Goal: Task Accomplishment & Management: Manage account settings

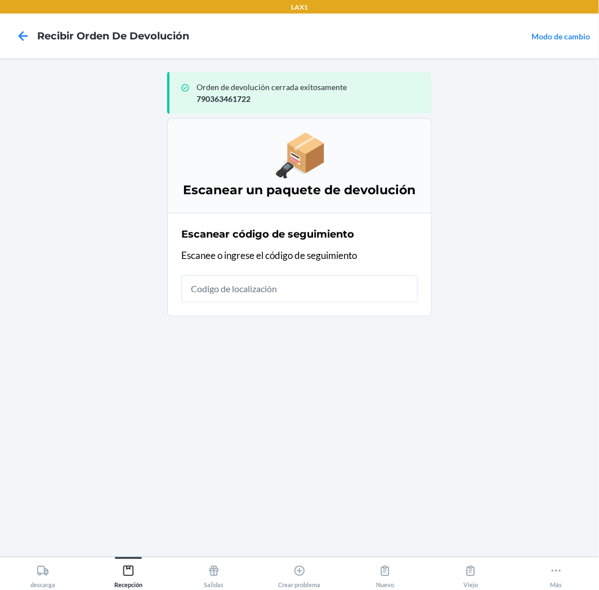
click at [240, 282] on input "text" at bounding box center [299, 288] width 237 height 27
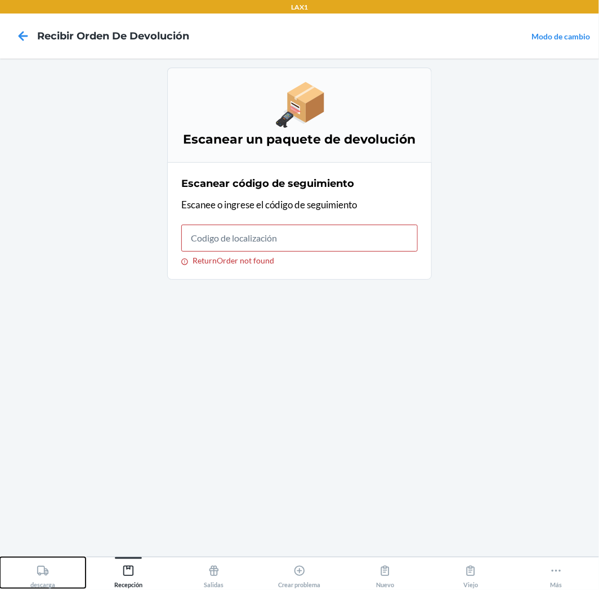
click at [43, 577] on icon at bounding box center [43, 571] width 12 height 12
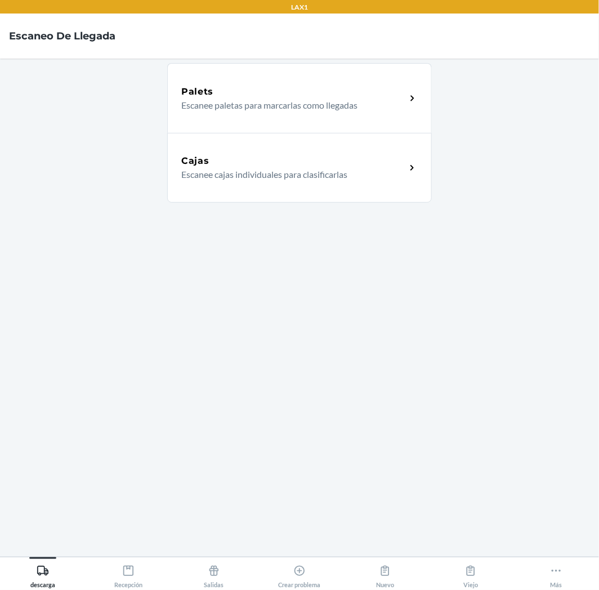
click at [306, 150] on div "Cajas Escanee cajas individuales para clasificarlas" at bounding box center [299, 168] width 265 height 70
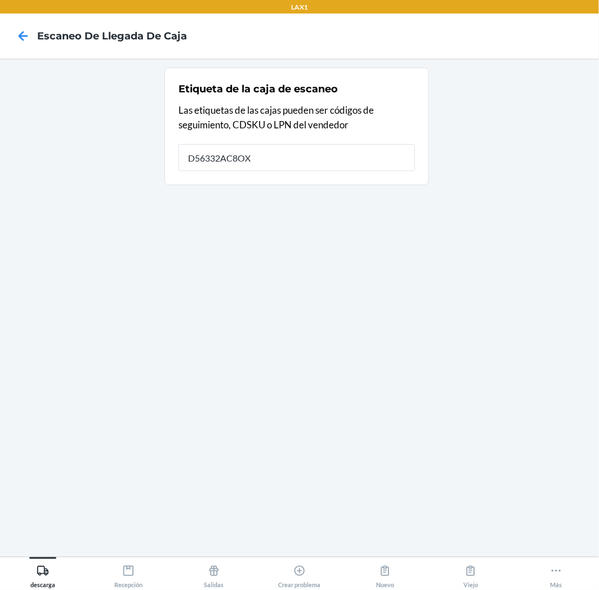
type input "D56332AC8OX"
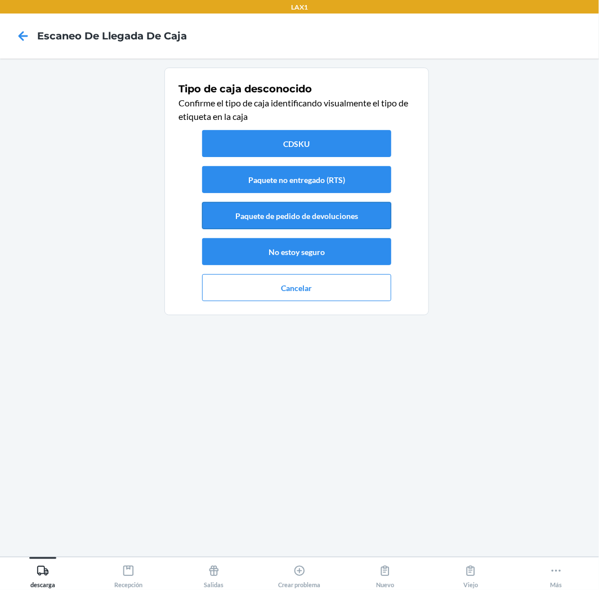
click at [350, 216] on button "Paquete de pedido de devoluciones" at bounding box center [296, 215] width 189 height 27
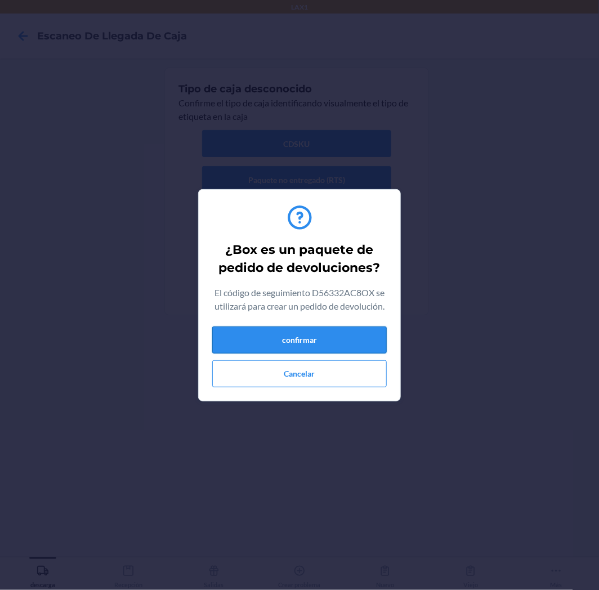
drag, startPoint x: 337, startPoint y: 338, endPoint x: 341, endPoint y: 329, distance: 9.8
click at [338, 338] on button "confirmar" at bounding box center [299, 340] width 175 height 27
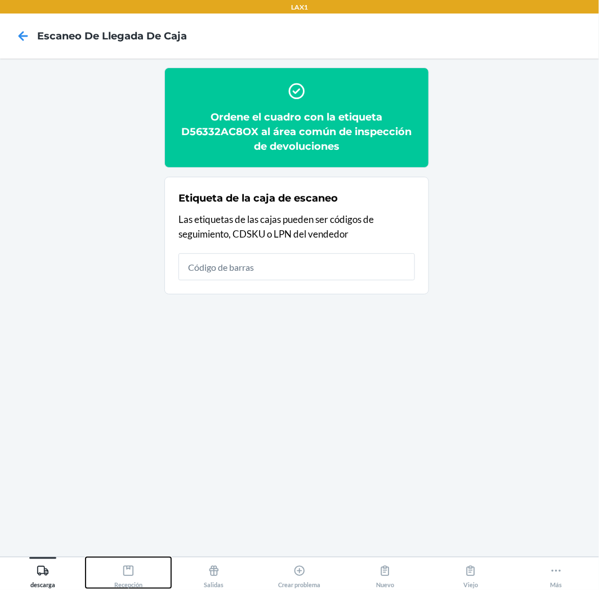
click at [142, 577] on div "Recepción" at bounding box center [128, 574] width 28 height 28
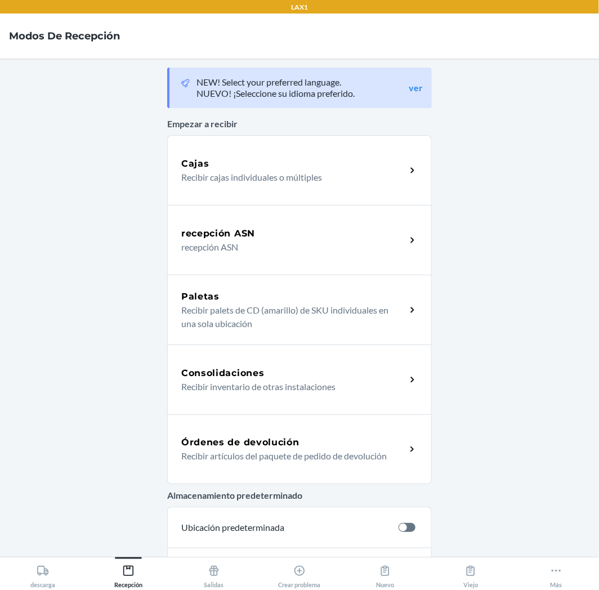
click at [286, 447] on h5 "Órdenes de devolución" at bounding box center [240, 443] width 118 height 14
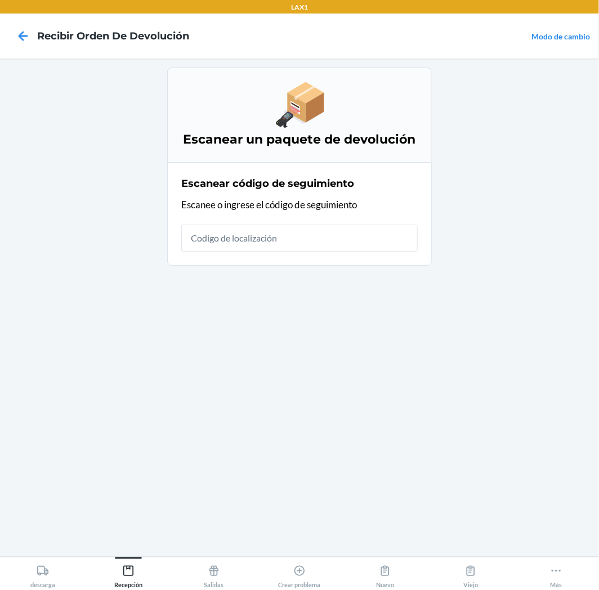
click at [391, 248] on input "text" at bounding box center [299, 238] width 237 height 27
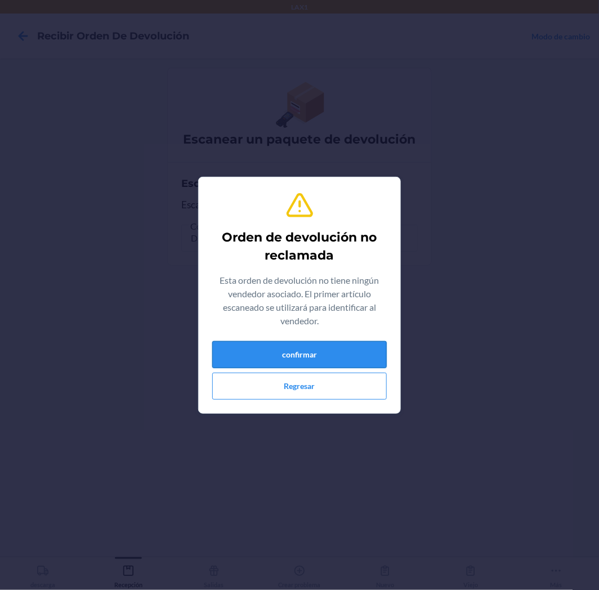
click at [283, 358] on button "confirmar" at bounding box center [299, 354] width 175 height 27
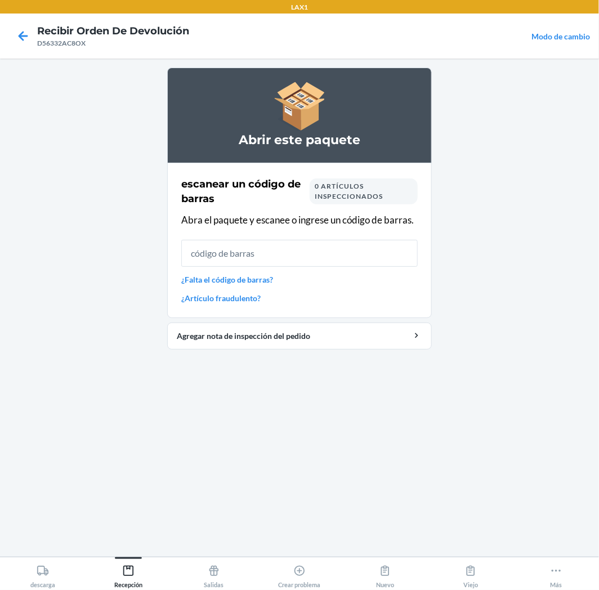
click at [282, 262] on input "text" at bounding box center [299, 253] width 237 height 27
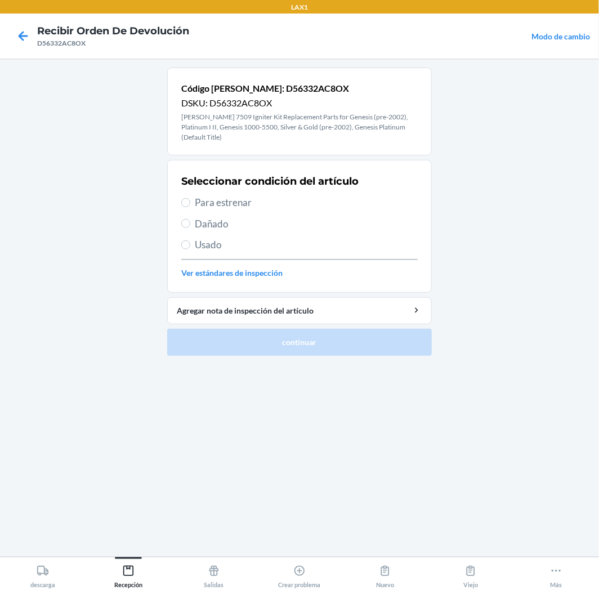
click at [206, 195] on span "Para estrenar" at bounding box center [306, 202] width 223 height 15
click at [190, 198] on input "Para estrenar" at bounding box center [185, 202] width 9 height 9
radio input "true"
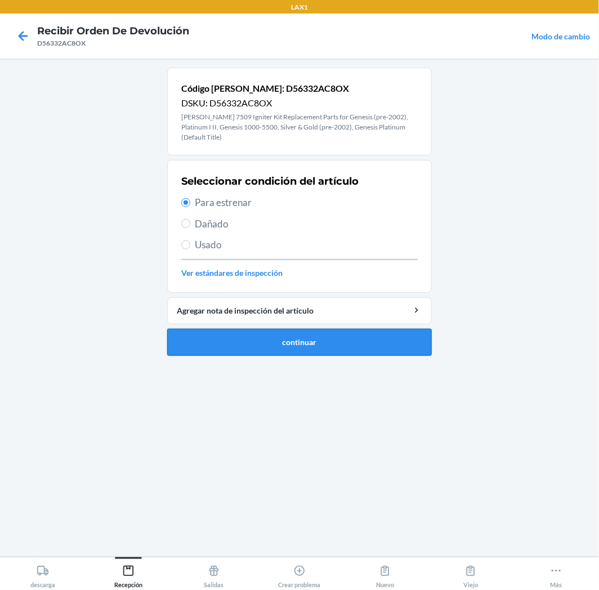
click at [269, 329] on button "continuar" at bounding box center [299, 342] width 265 height 27
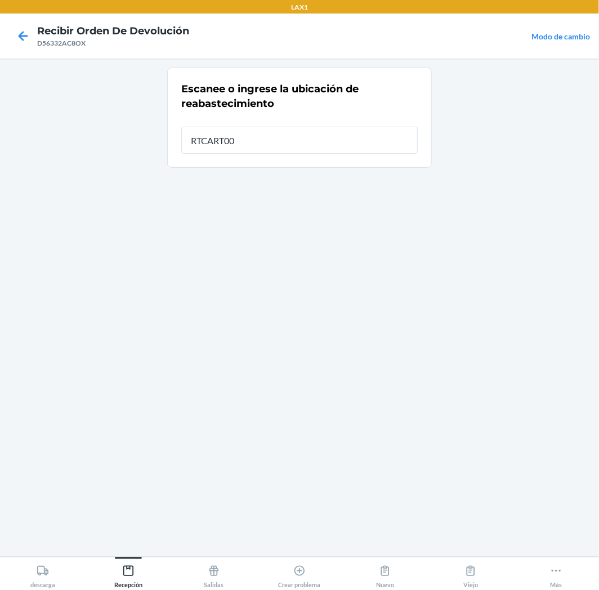
type input "RTCART008"
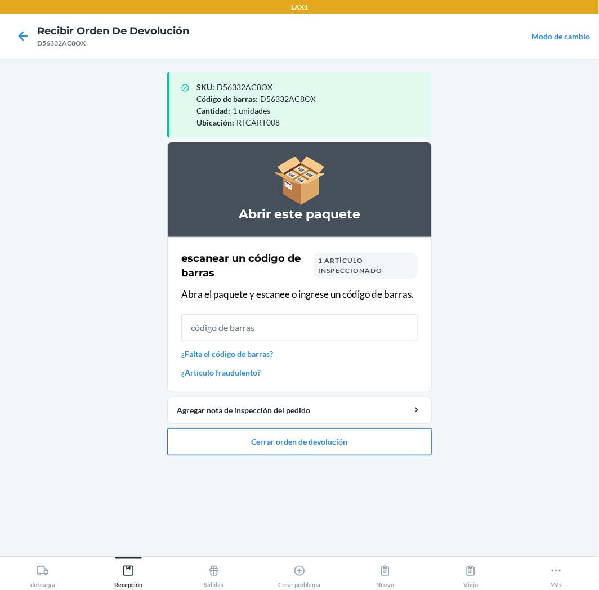
click at [338, 452] on button "Cerrar orden de devolución" at bounding box center [299, 442] width 265 height 27
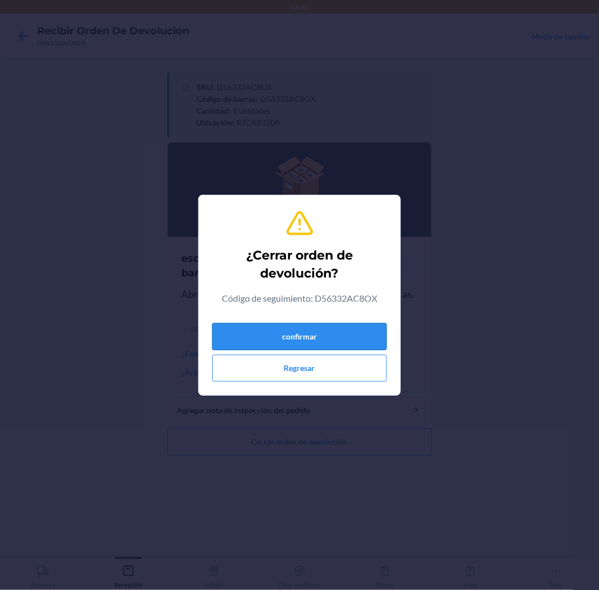
click at [326, 345] on button "confirmar" at bounding box center [299, 336] width 175 height 27
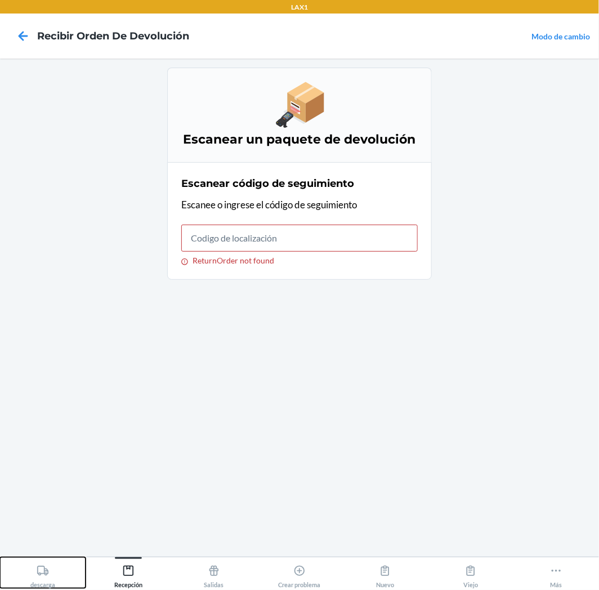
click at [56, 576] on button "descarga" at bounding box center [43, 573] width 86 height 31
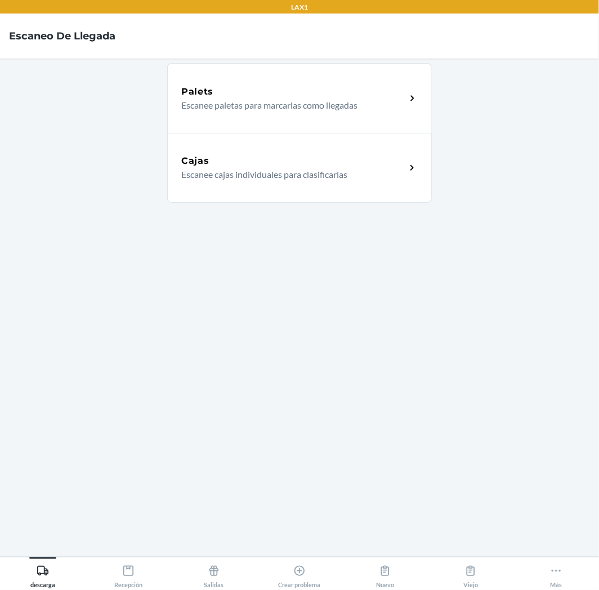
click at [294, 153] on div "Cajas Escanee cajas individuales para clasificarlas" at bounding box center [299, 168] width 265 height 70
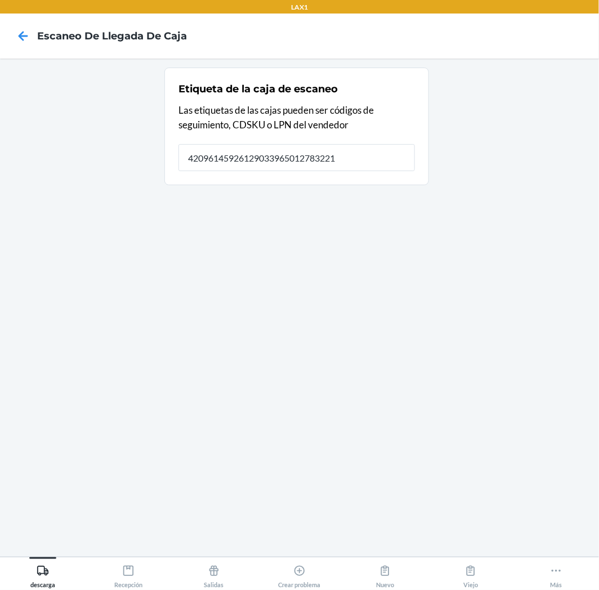
type input "420961459261290339650127832211"
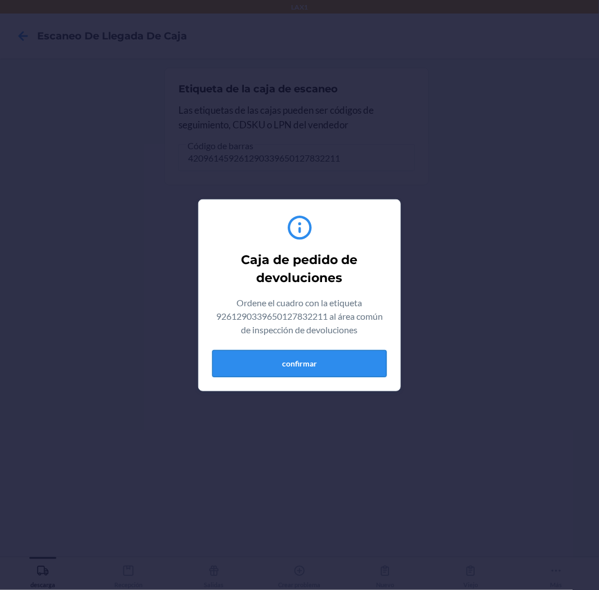
click at [347, 372] on button "confirmar" at bounding box center [299, 363] width 175 height 27
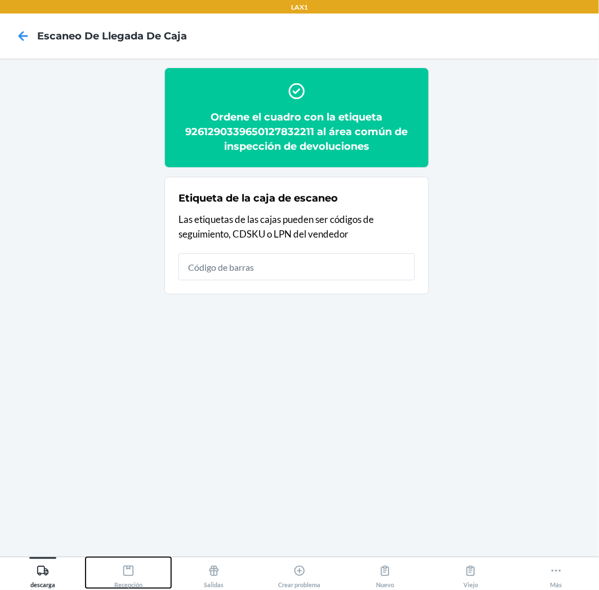
drag, startPoint x: 140, startPoint y: 572, endPoint x: 159, endPoint y: 549, distance: 30.0
click at [141, 572] on div "Recepción" at bounding box center [128, 574] width 28 height 28
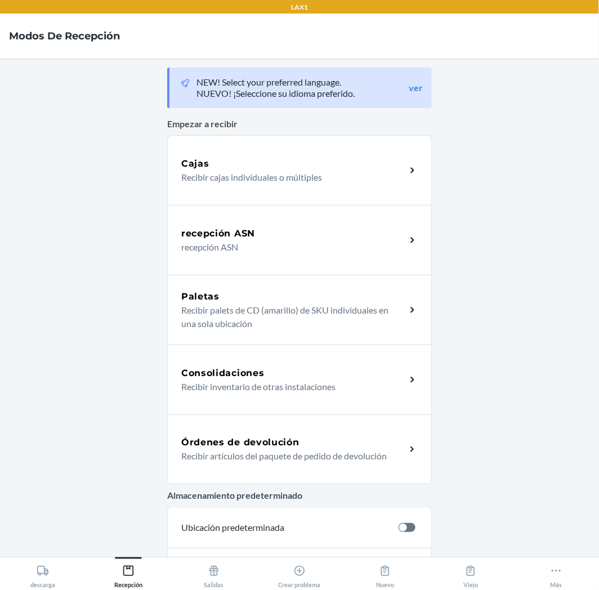
click at [251, 433] on div "Órdenes de devolución Recibir artículos del paquete de pedido de devolución" at bounding box center [299, 450] width 265 height 70
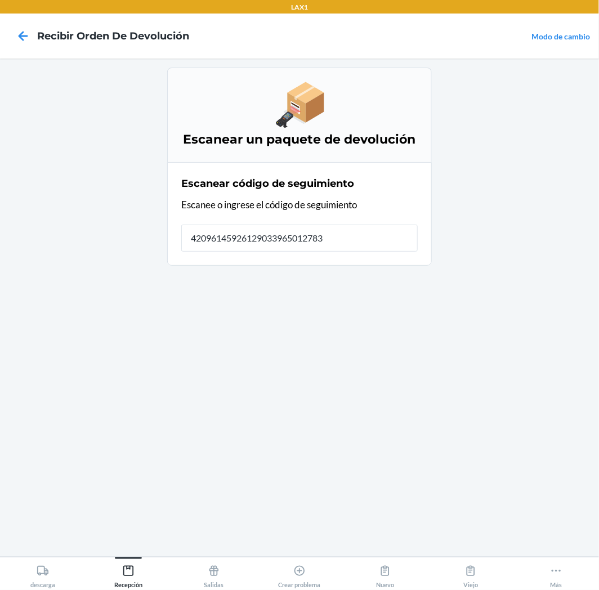
type input "420961459261290339650127832"
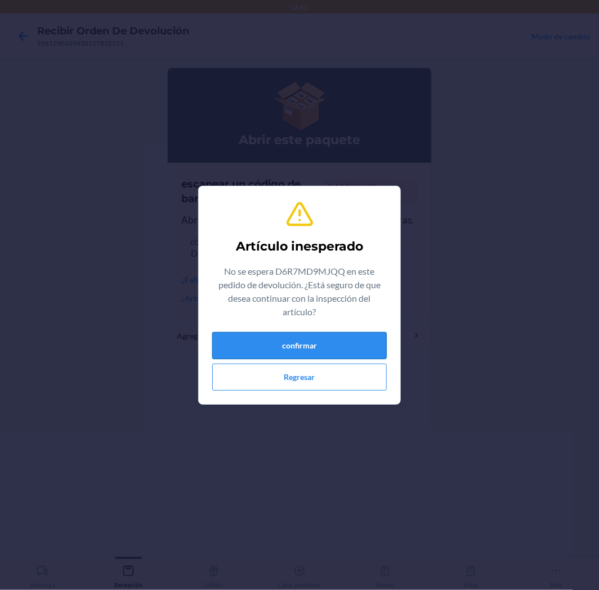
click at [285, 347] on button "confirmar" at bounding box center [299, 345] width 175 height 27
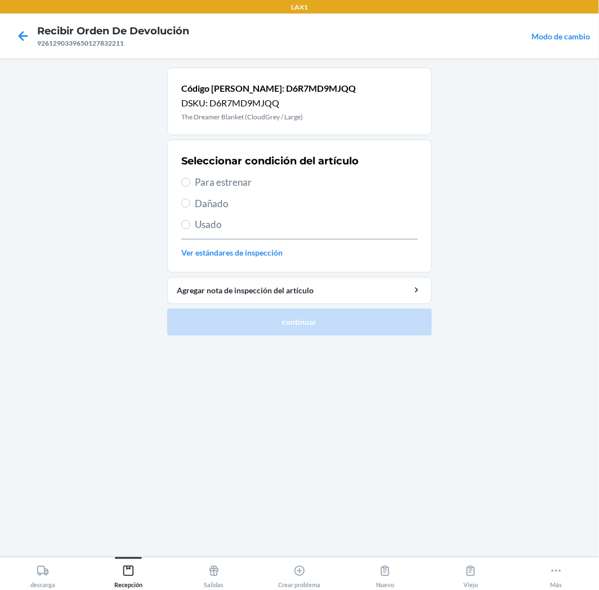
click at [204, 206] on span "Dañado" at bounding box center [306, 204] width 223 height 15
click at [190, 206] on input "Dañado" at bounding box center [185, 203] width 9 height 9
radio input "true"
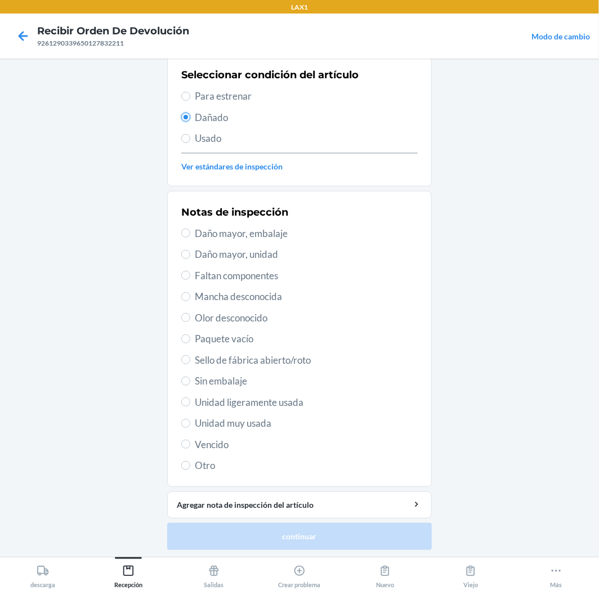
scroll to position [87, 0]
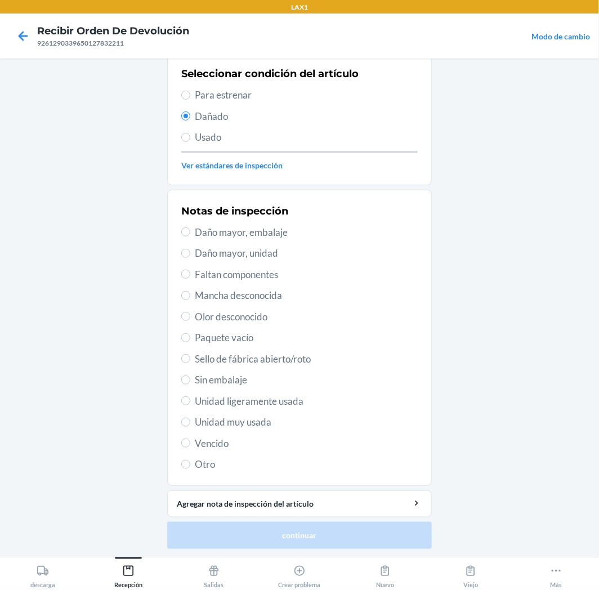
click at [253, 232] on span "Daño mayor, embalaje" at bounding box center [306, 232] width 223 height 15
click at [190, 232] on input "Daño mayor, embalaje" at bounding box center [185, 232] width 9 height 9
radio input "true"
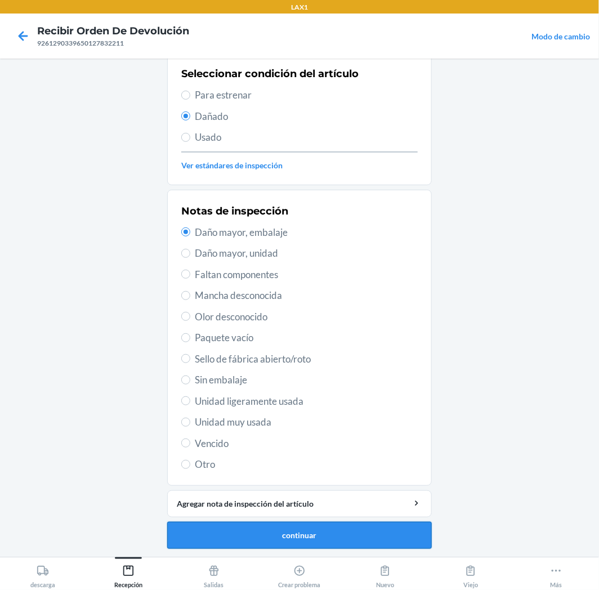
click at [380, 542] on button "continuar" at bounding box center [299, 535] width 265 height 27
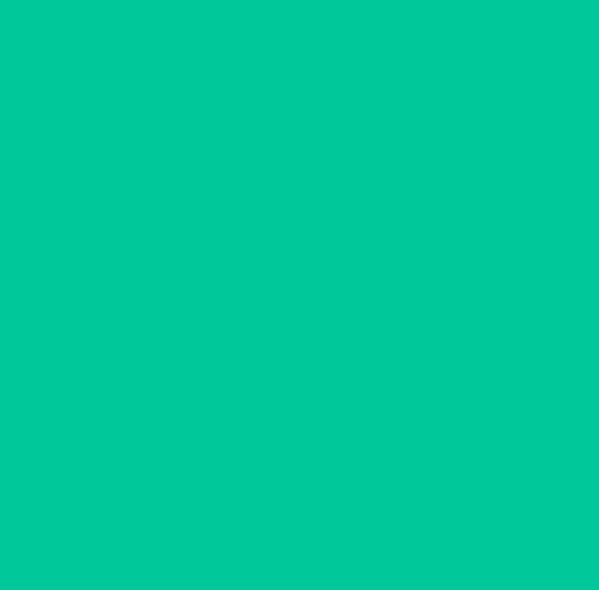
scroll to position [17, 0]
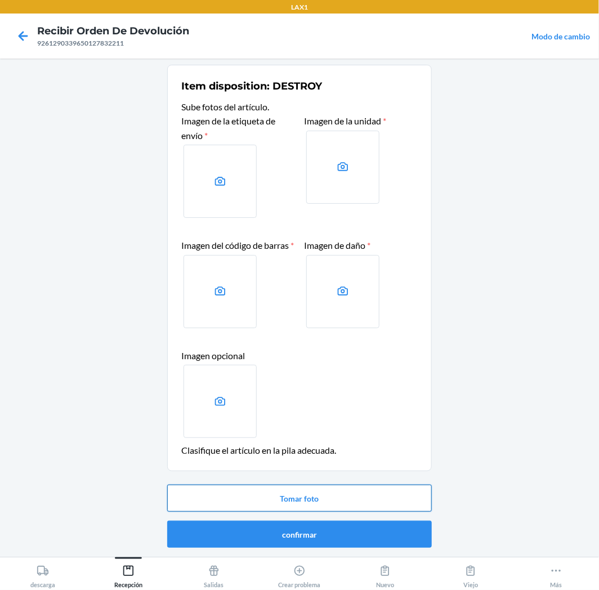
click at [356, 507] on button "Tomar foto" at bounding box center [299, 498] width 265 height 27
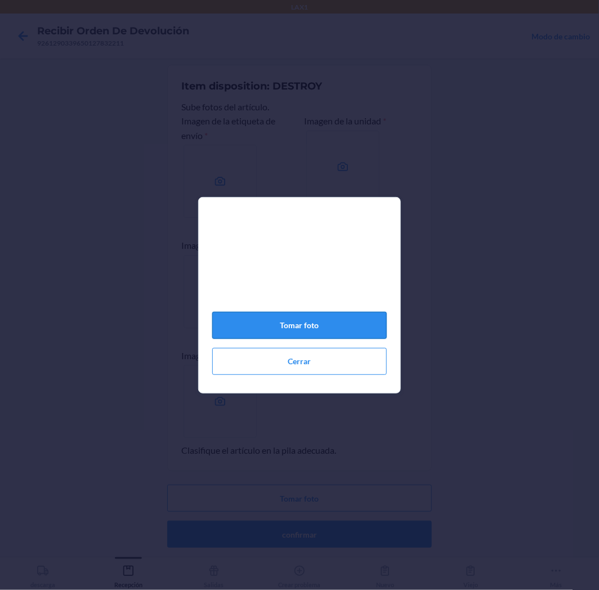
click at [338, 324] on button "Tomar foto" at bounding box center [299, 325] width 175 height 27
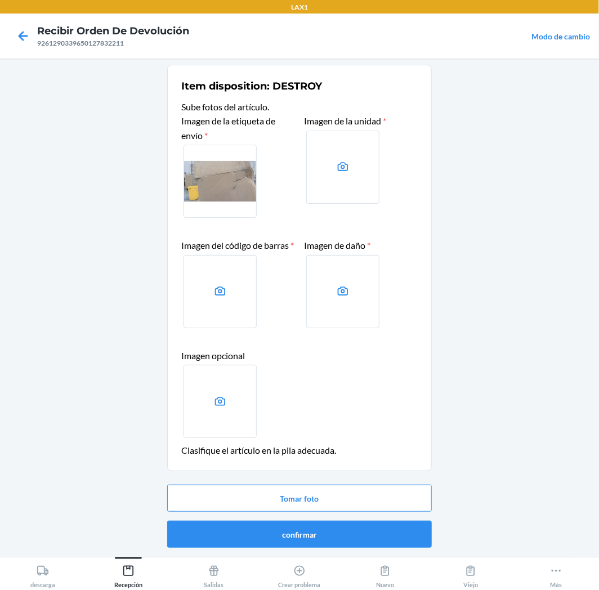
click at [341, 167] on label at bounding box center [342, 167] width 73 height 73
click at [0, 0] on input "file" at bounding box center [0, 0] width 0 height 0
click at [381, 509] on button "Tomar foto" at bounding box center [299, 498] width 265 height 27
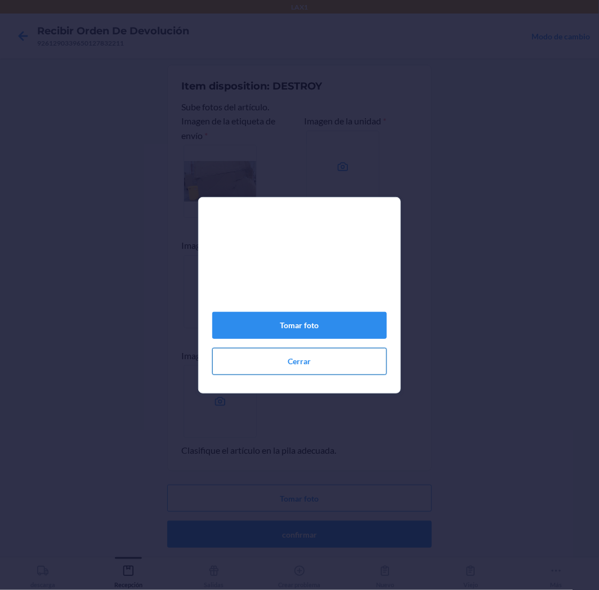
click at [365, 367] on button "Cerrar" at bounding box center [299, 361] width 175 height 27
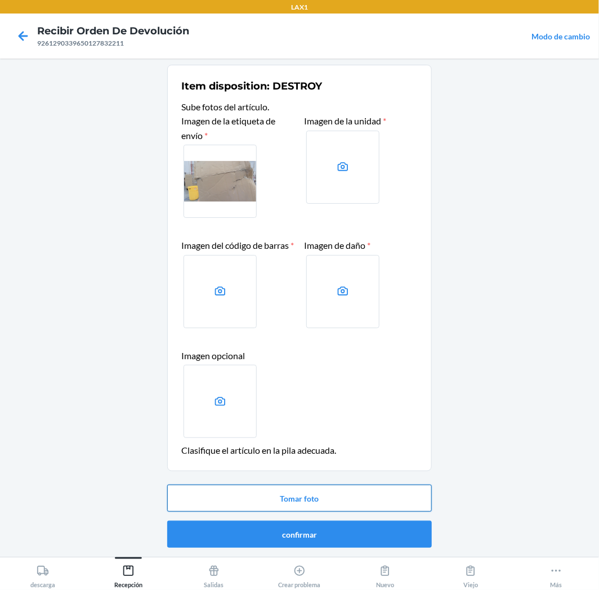
click at [359, 506] on button "Tomar foto" at bounding box center [299, 498] width 265 height 27
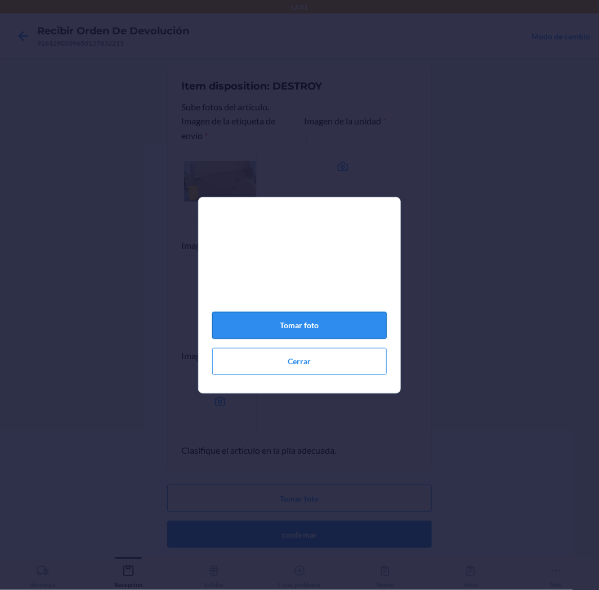
click at [354, 327] on button "Tomar foto" at bounding box center [299, 325] width 175 height 27
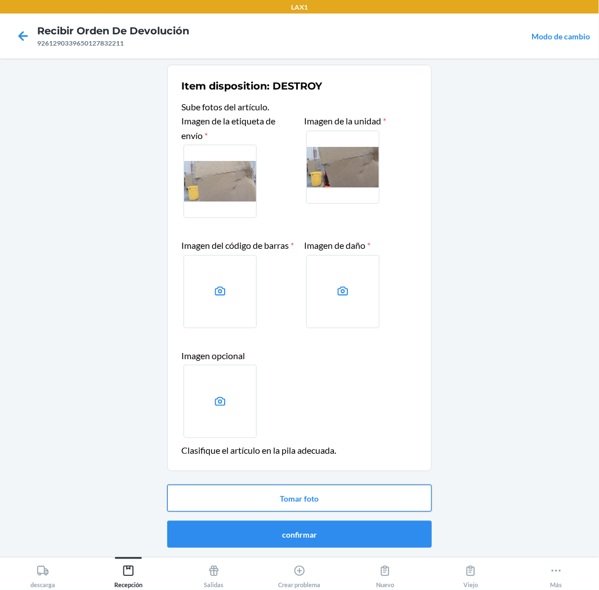
click at [391, 510] on button "Tomar foto" at bounding box center [299, 498] width 265 height 27
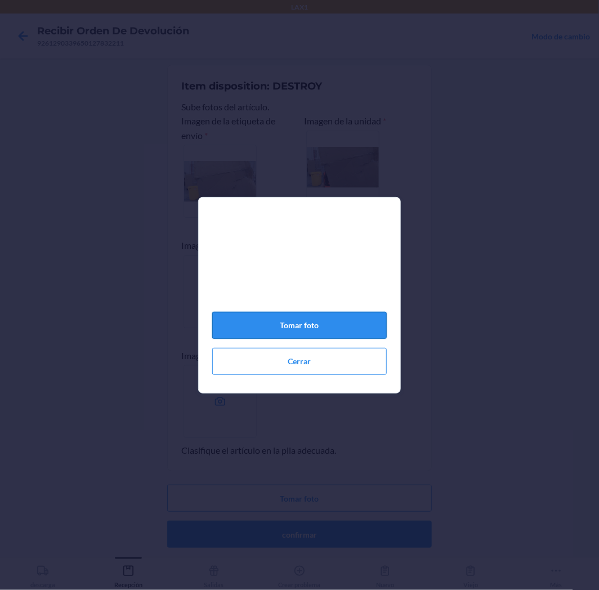
click at [363, 335] on button "Tomar foto" at bounding box center [299, 325] width 175 height 27
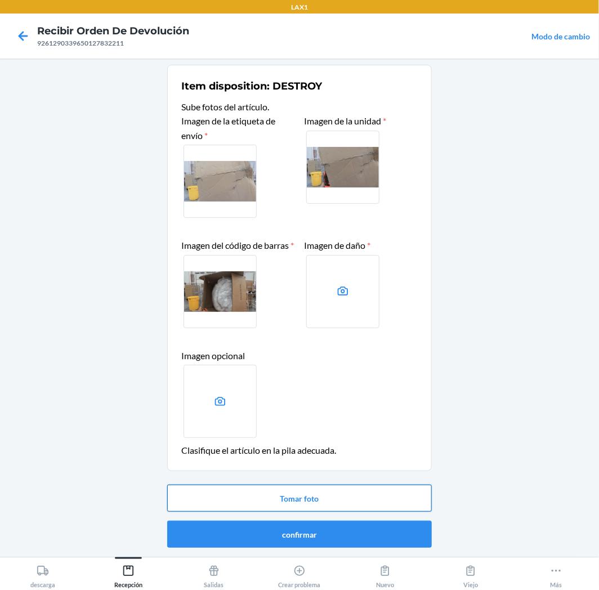
click at [415, 505] on button "Tomar foto" at bounding box center [299, 498] width 265 height 27
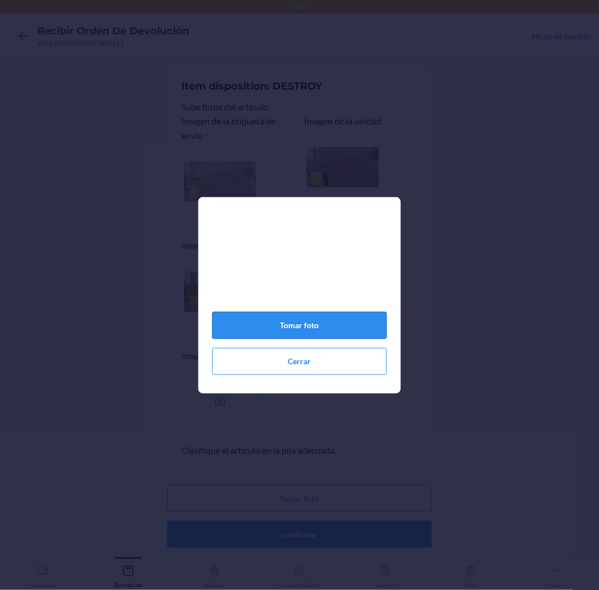
click at [371, 332] on button "Tomar foto" at bounding box center [299, 325] width 175 height 27
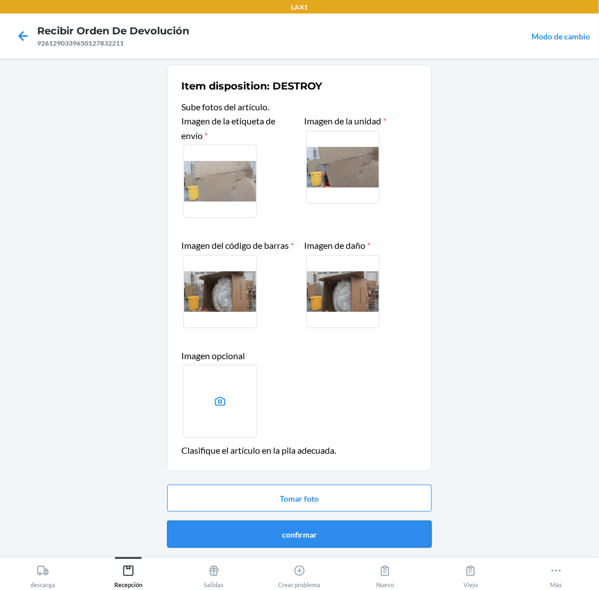
click at [373, 537] on button "confirmar" at bounding box center [299, 534] width 265 height 27
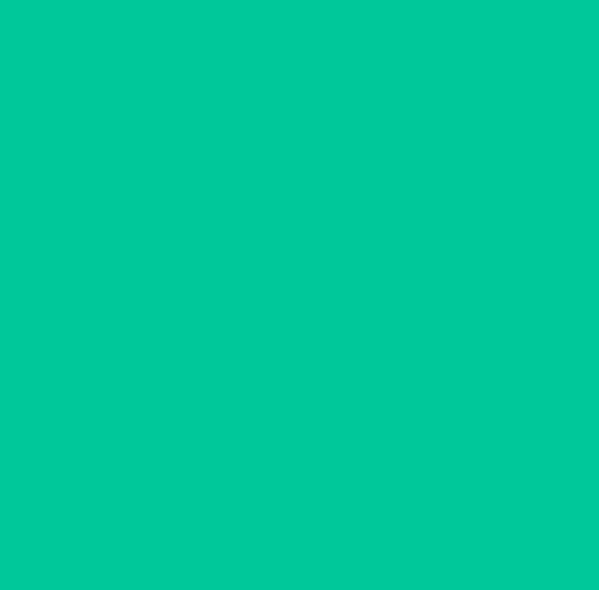
scroll to position [0, 0]
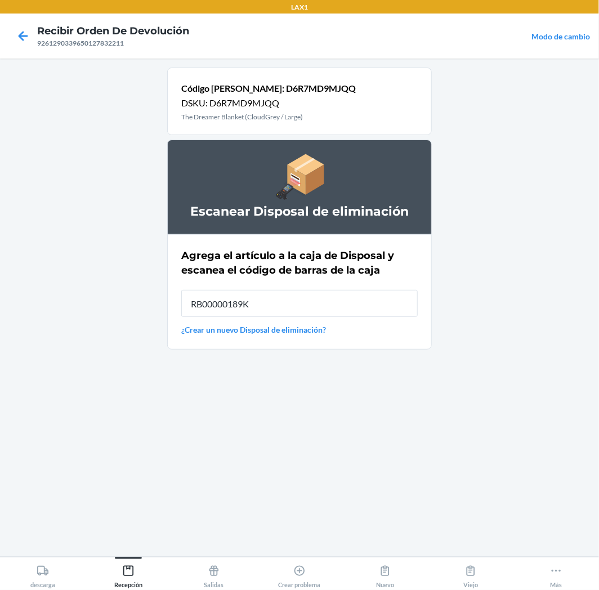
type input "RB00000189K"
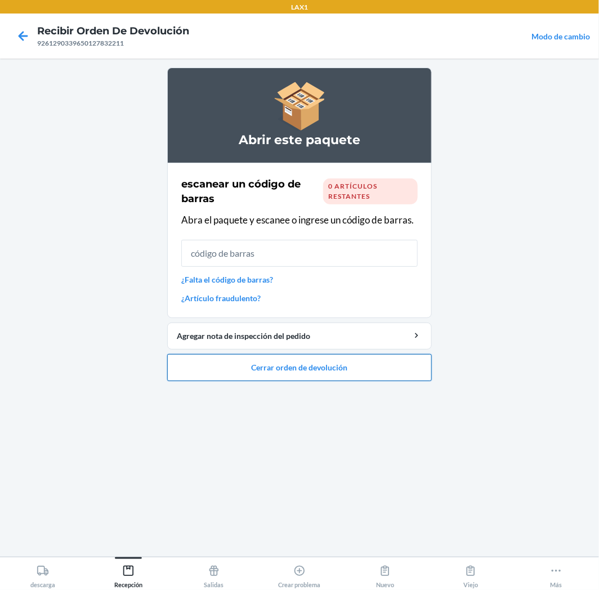
click at [385, 364] on button "Cerrar orden de devolución" at bounding box center [299, 367] width 265 height 27
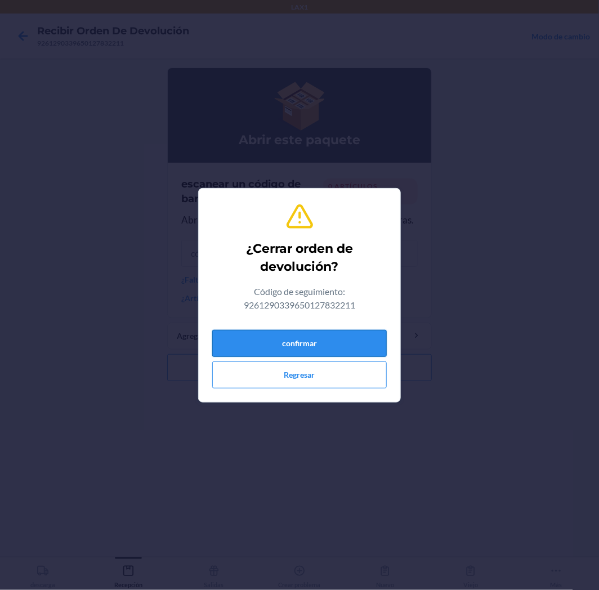
click at [340, 333] on button "confirmar" at bounding box center [299, 343] width 175 height 27
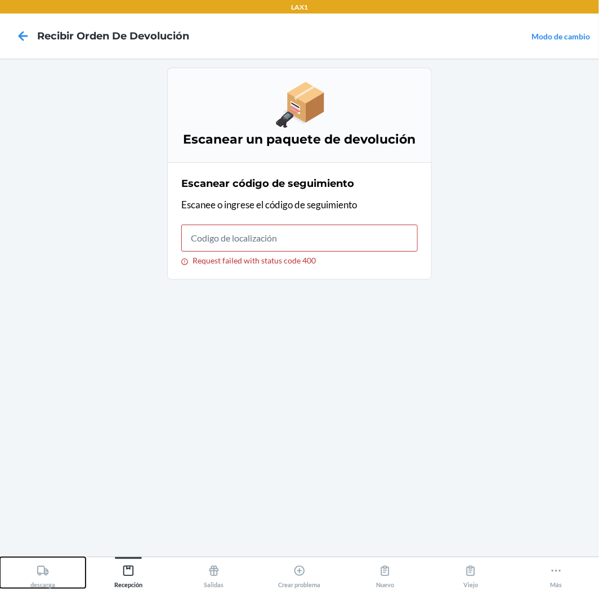
click at [64, 572] on button "descarga" at bounding box center [43, 573] width 86 height 31
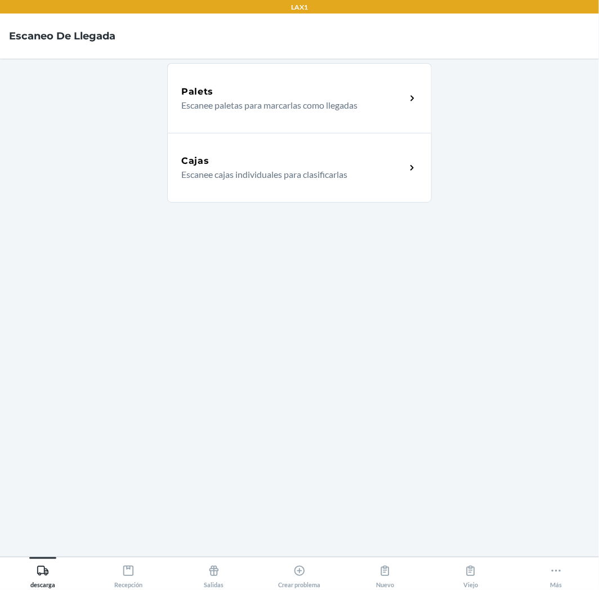
click at [295, 167] on div "Cajas" at bounding box center [293, 161] width 225 height 14
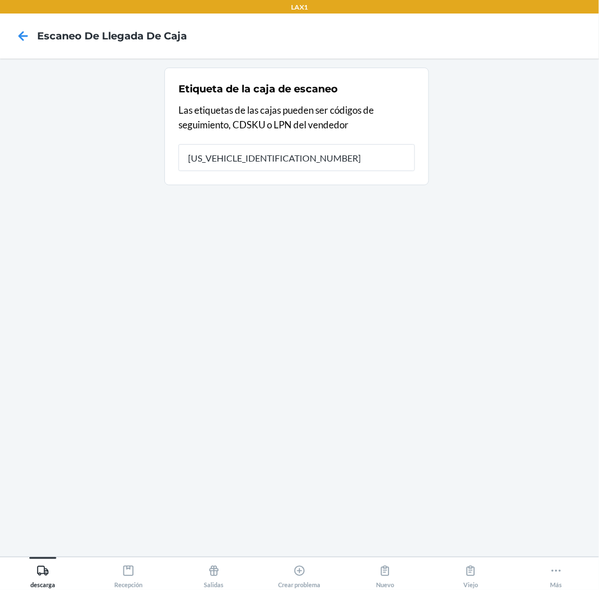
type input "1ZB1J3250325483210"
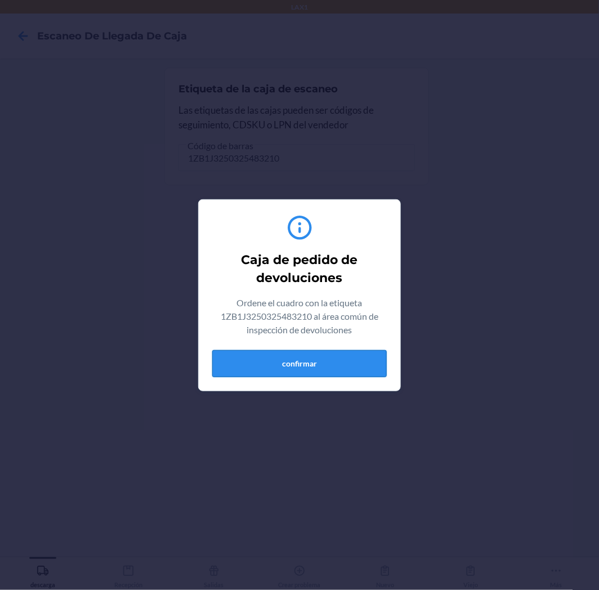
click at [320, 354] on button "confirmar" at bounding box center [299, 363] width 175 height 27
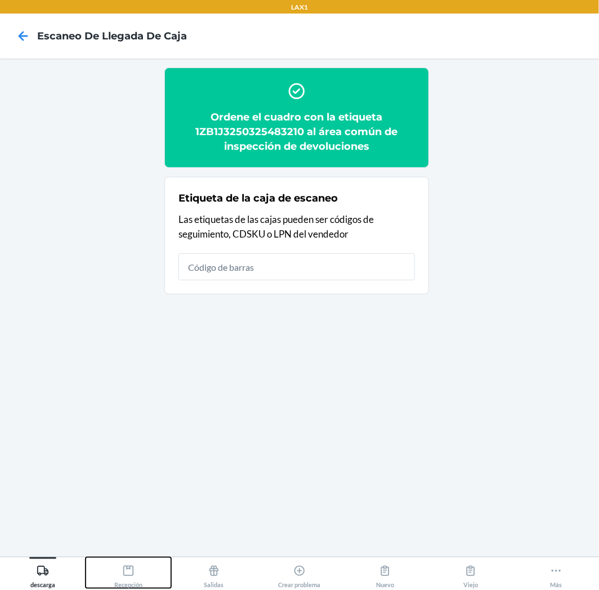
click at [124, 577] on icon at bounding box center [128, 571] width 12 height 12
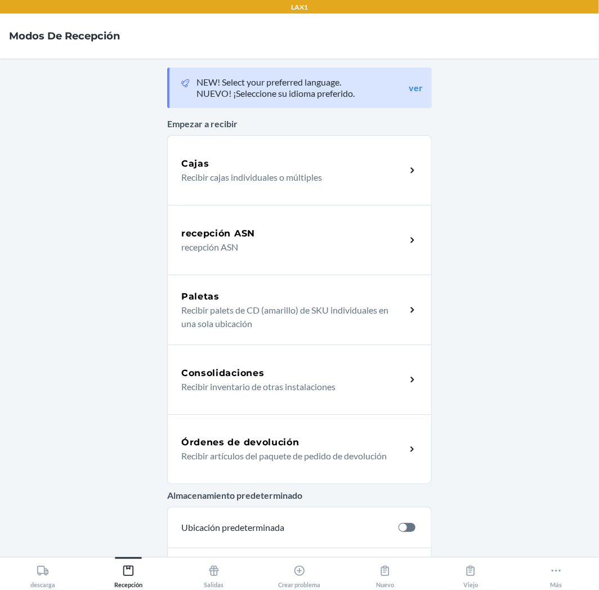
click at [279, 444] on h5 "Órdenes de devolución" at bounding box center [240, 443] width 118 height 14
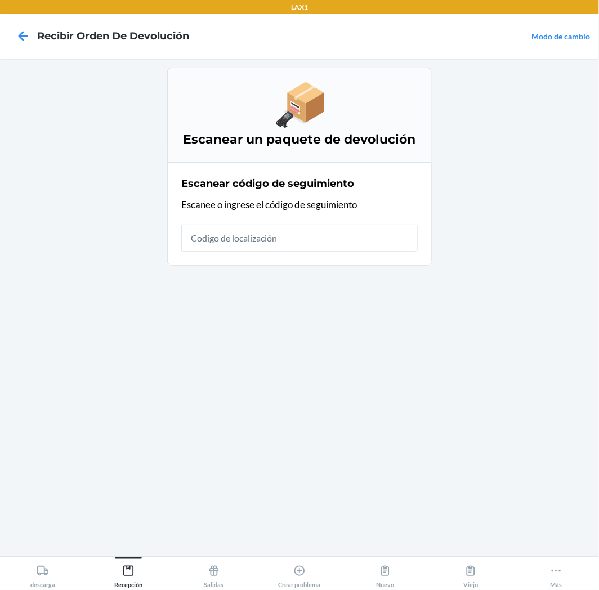
click at [363, 246] on input "text" at bounding box center [299, 238] width 237 height 27
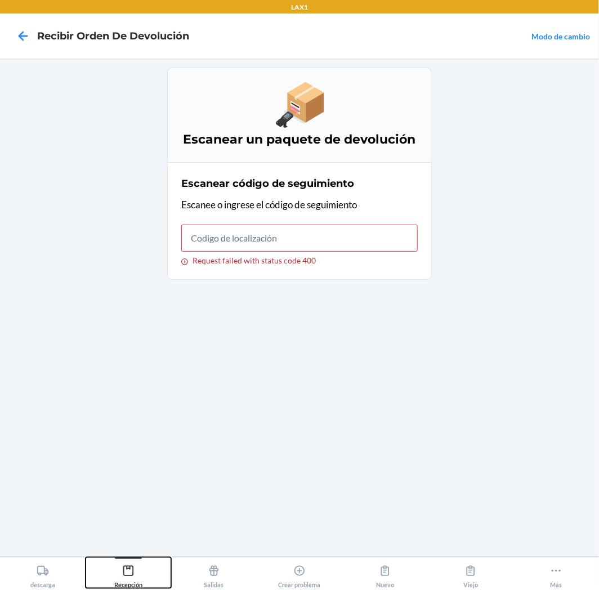
click at [142, 579] on div "Recepción" at bounding box center [128, 574] width 28 height 28
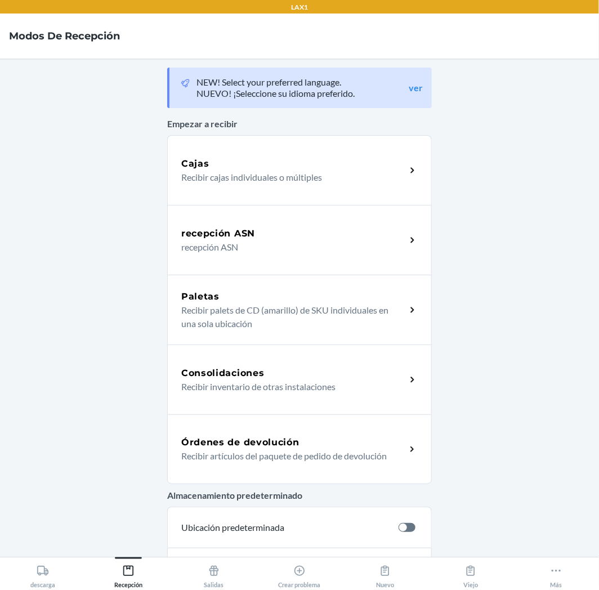
click at [265, 433] on div "Órdenes de devolución Recibir artículos del paquete de pedido de devolución" at bounding box center [299, 450] width 265 height 70
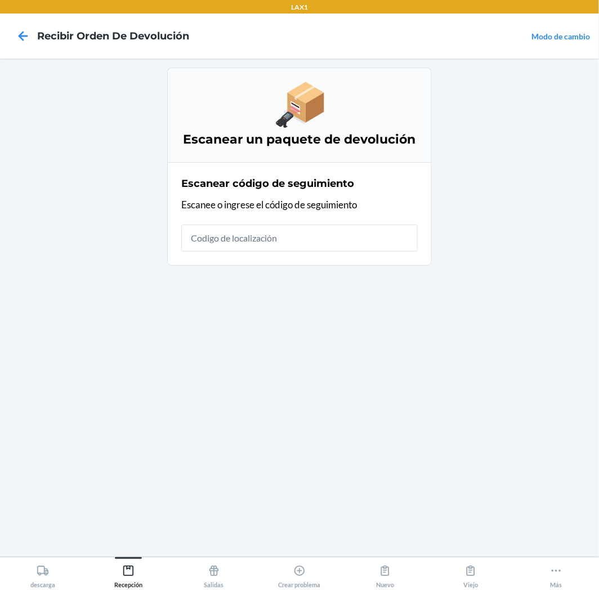
click at [328, 237] on input "text" at bounding box center [299, 238] width 237 height 27
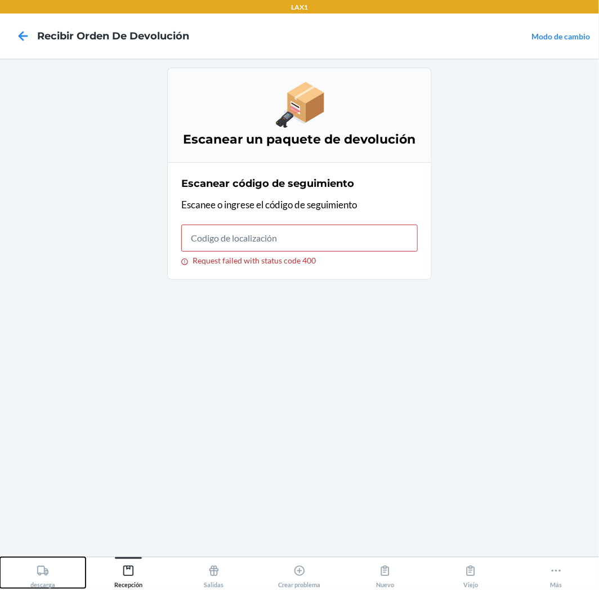
click at [30, 576] on div "descarga" at bounding box center [42, 574] width 25 height 28
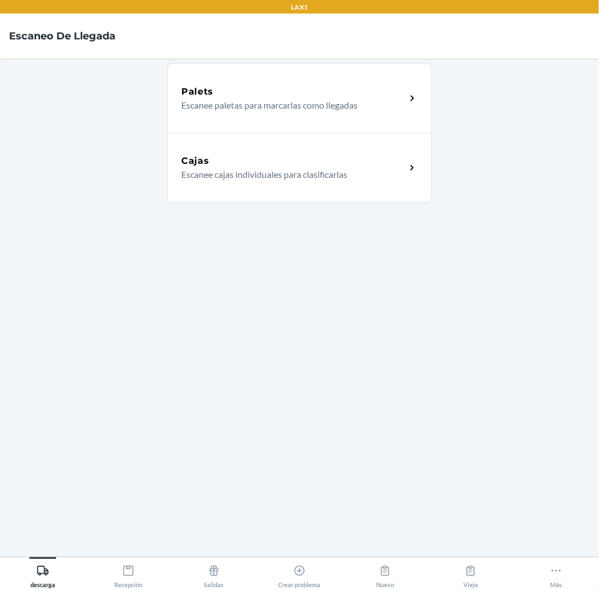
click at [286, 161] on div "Cajas" at bounding box center [293, 161] width 225 height 14
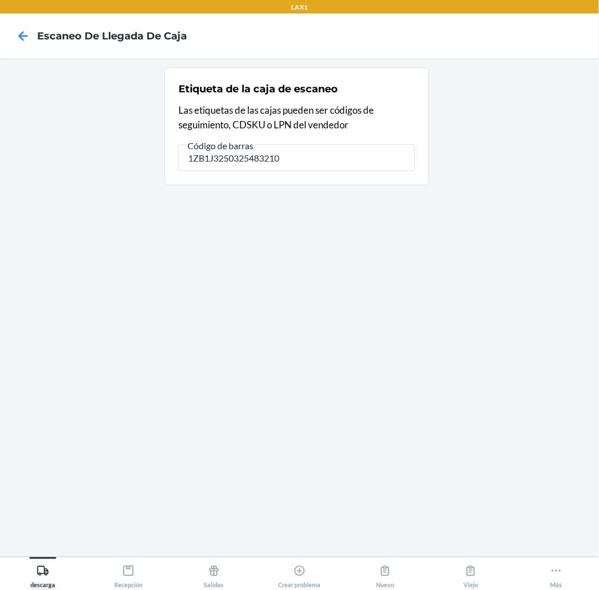
type input "1ZB1J3250325483210"
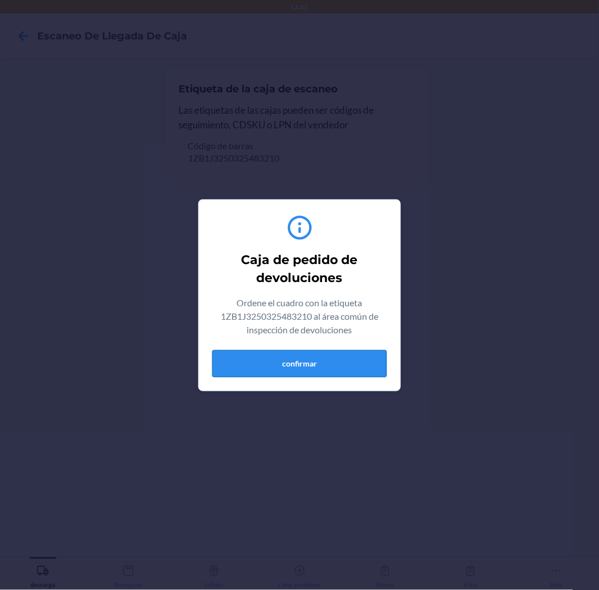
click at [357, 371] on button "confirmar" at bounding box center [299, 363] width 175 height 27
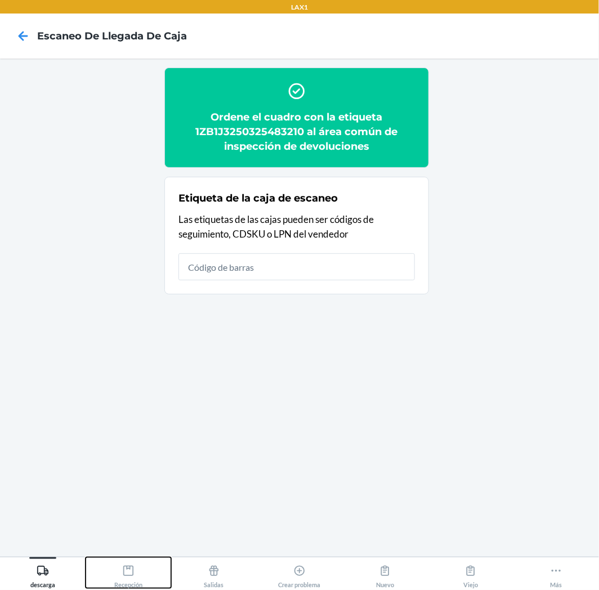
click at [118, 572] on div "Recepción" at bounding box center [128, 574] width 28 height 28
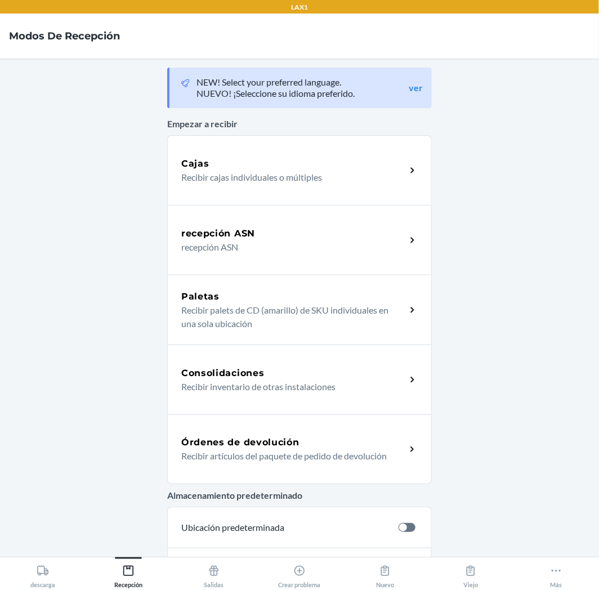
click at [299, 443] on div "Órdenes de devolución" at bounding box center [293, 443] width 225 height 14
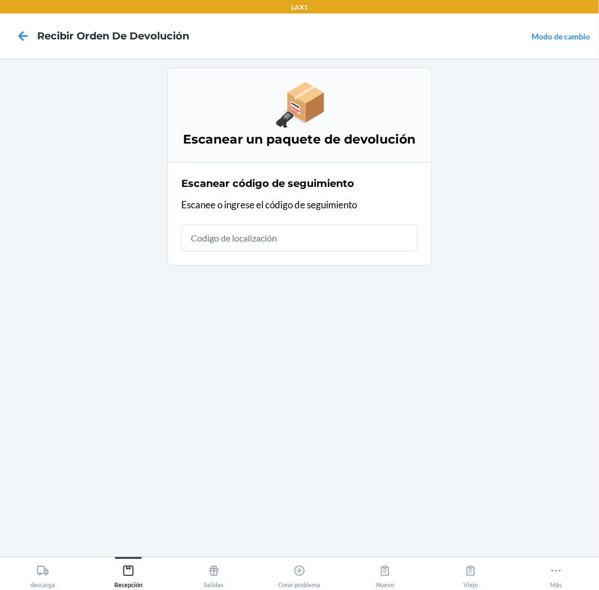
click at [385, 244] on input "text" at bounding box center [299, 238] width 237 height 27
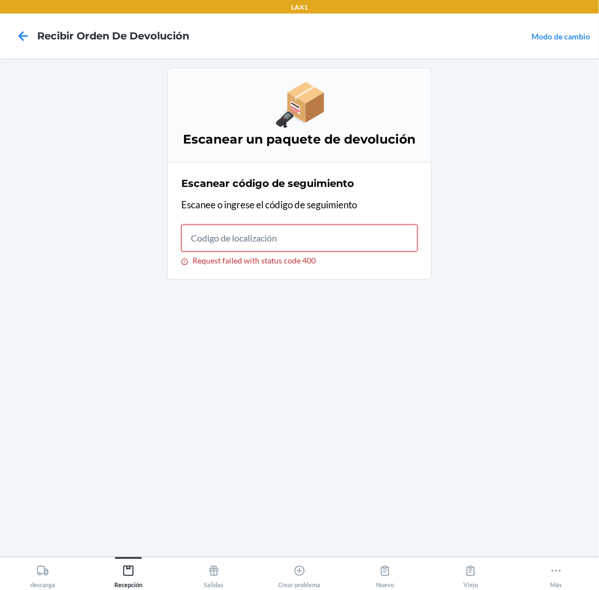
click at [322, 243] on input "Request failed with status code 400" at bounding box center [299, 238] width 237 height 27
click at [69, 580] on button "descarga" at bounding box center [43, 573] width 86 height 31
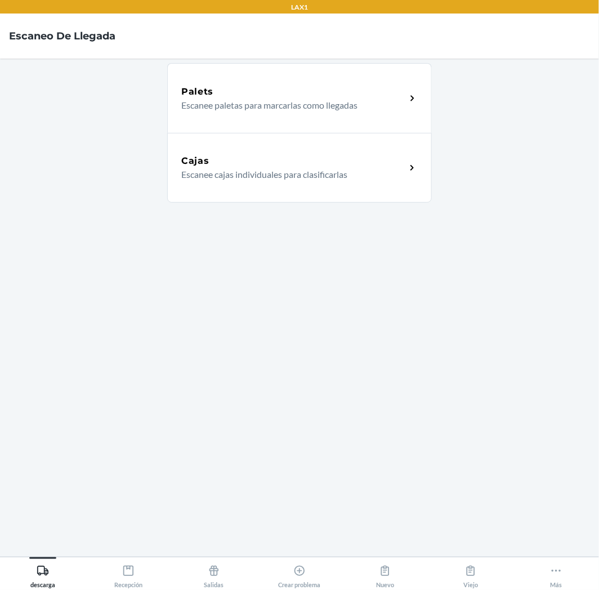
click at [397, 171] on div "Cajas Escanee cajas individuales para clasificarlas" at bounding box center [293, 167] width 225 height 27
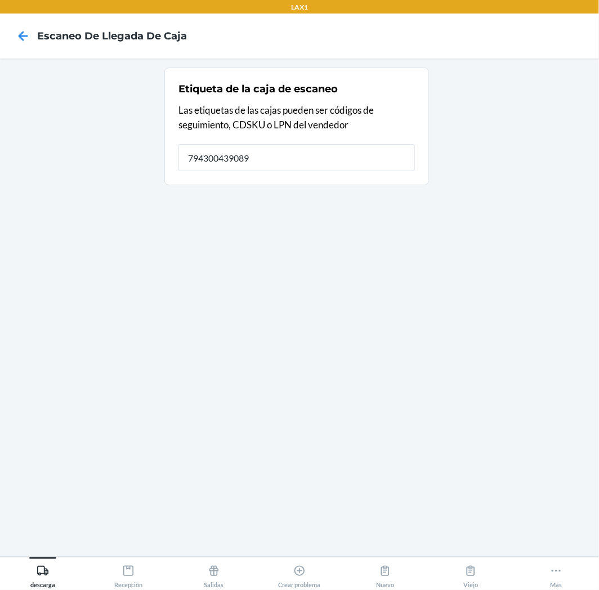
type input "794300439089"
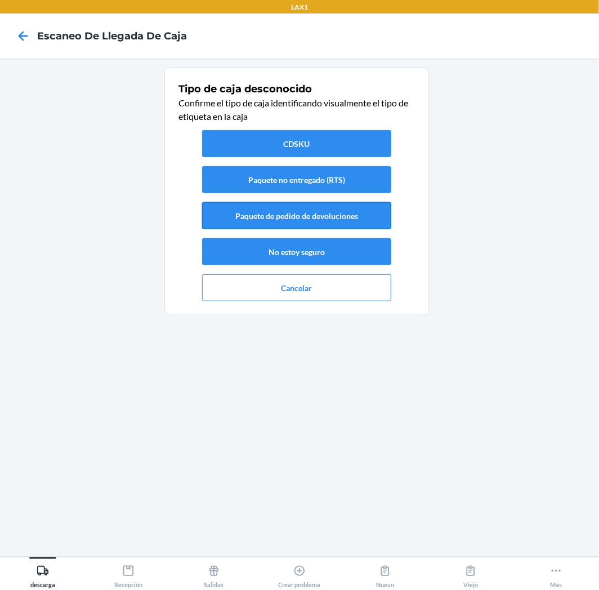
click at [362, 213] on button "Paquete de pedido de devoluciones" at bounding box center [296, 215] width 189 height 27
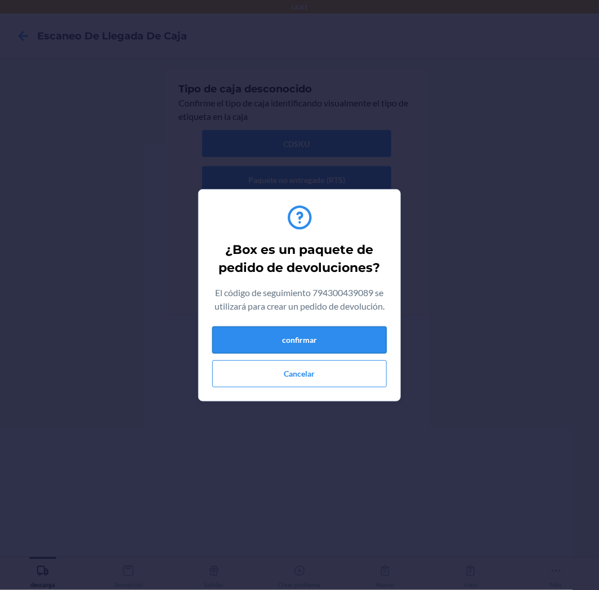
click at [329, 346] on button "confirmar" at bounding box center [299, 340] width 175 height 27
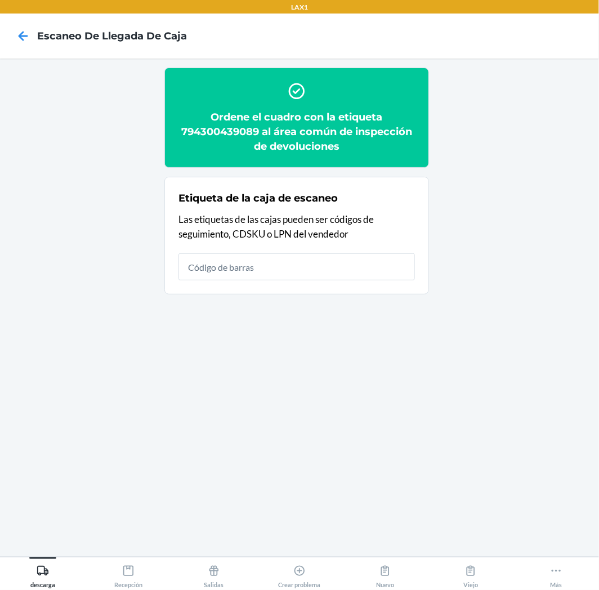
click at [350, 271] on input "text" at bounding box center [297, 266] width 237 height 27
click at [122, 581] on div "Recepción" at bounding box center [128, 574] width 28 height 28
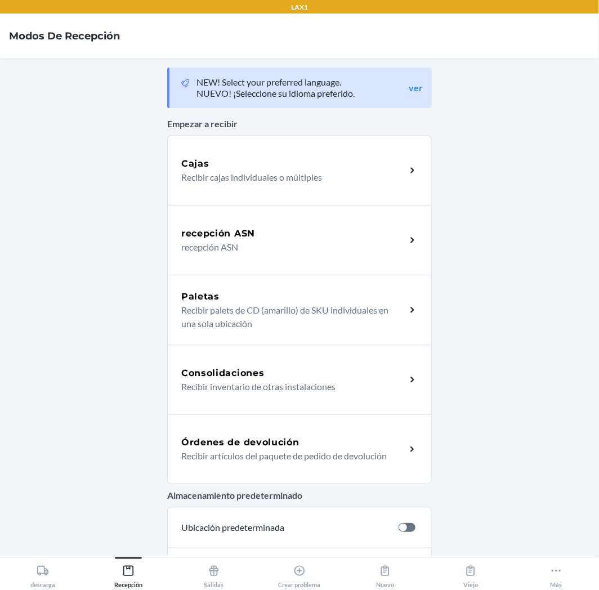
click at [285, 443] on h5 "Órdenes de devolución" at bounding box center [240, 443] width 118 height 14
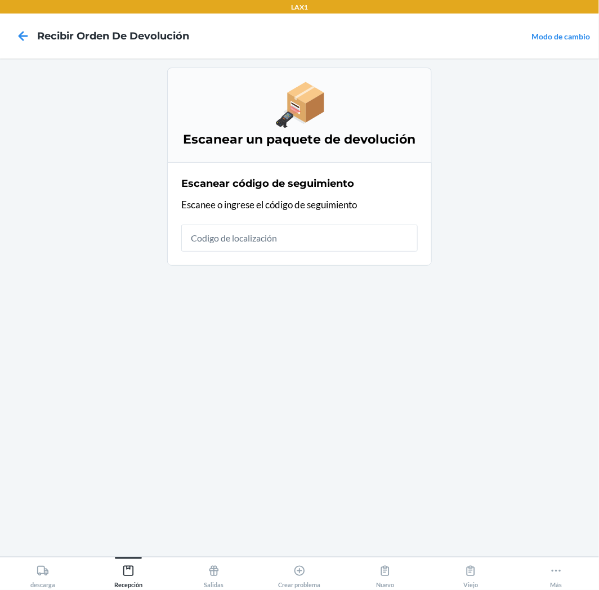
click at [385, 243] on input "text" at bounding box center [299, 238] width 237 height 27
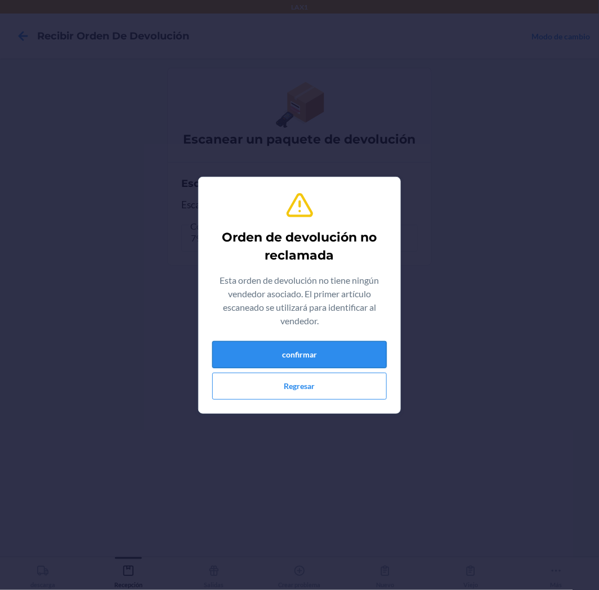
click at [288, 357] on button "confirmar" at bounding box center [299, 354] width 175 height 27
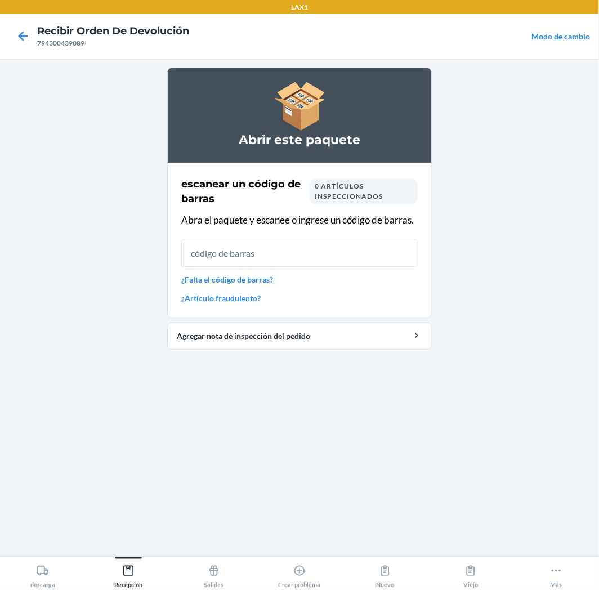
click at [373, 256] on input "text" at bounding box center [299, 253] width 237 height 27
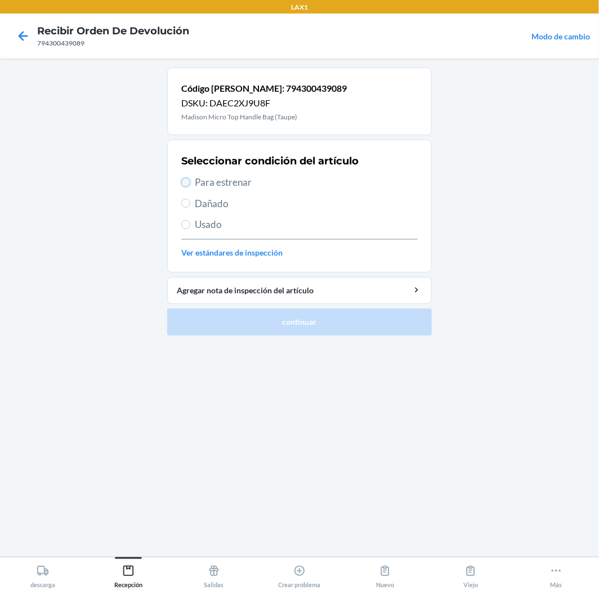
click at [188, 184] on input "Para estrenar" at bounding box center [185, 182] width 9 height 9
radio input "true"
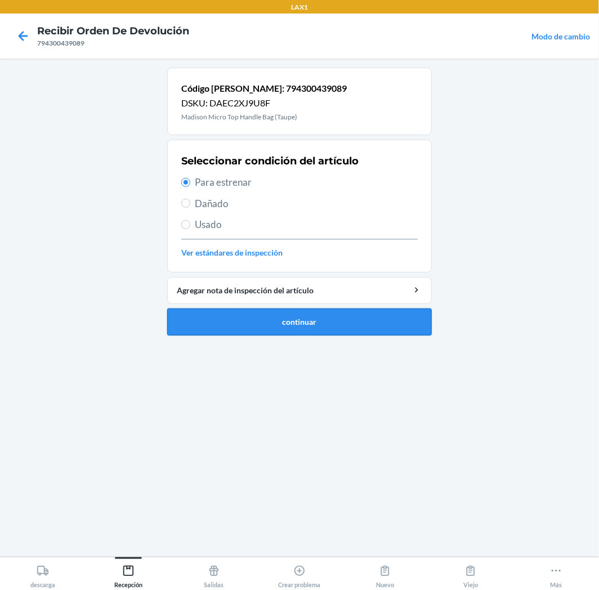
click at [309, 327] on button "continuar" at bounding box center [299, 322] width 265 height 27
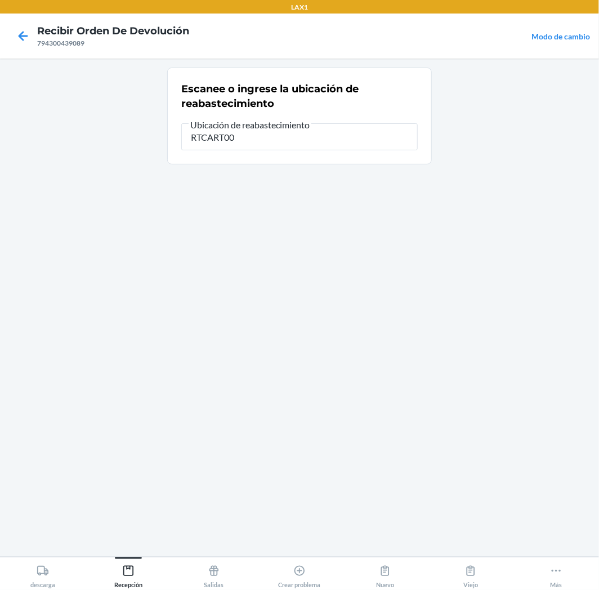
type input "RTCART008"
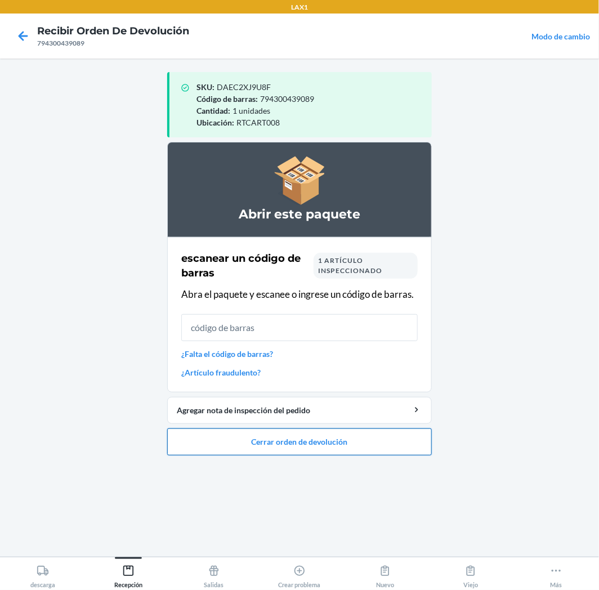
click at [392, 448] on button "Cerrar orden de devolución" at bounding box center [299, 442] width 265 height 27
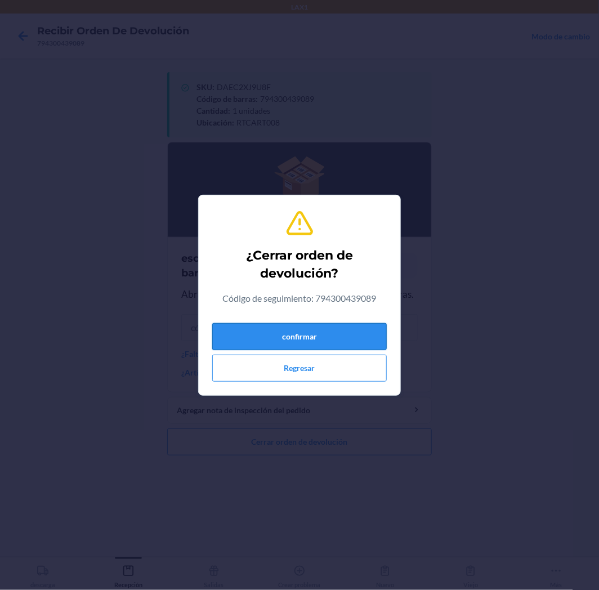
click at [347, 342] on button "confirmar" at bounding box center [299, 336] width 175 height 27
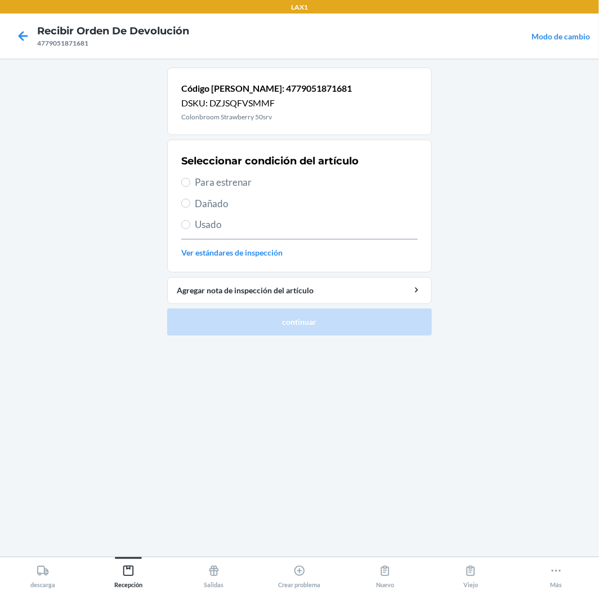
click at [196, 181] on span "Para estrenar" at bounding box center [306, 182] width 223 height 15
click at [190, 181] on input "Para estrenar" at bounding box center [185, 182] width 9 height 9
radio input "true"
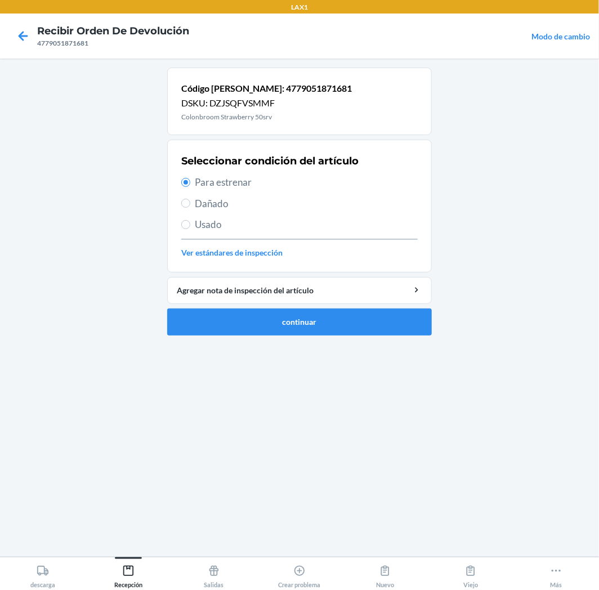
click at [266, 337] on ol "Código [PERSON_NAME]: 4779051871681 DSKU: DZJSQFVSMMF Colonbroom Strawberry 50s…" at bounding box center [299, 206] width 265 height 277
click at [266, 325] on button "continuar" at bounding box center [299, 322] width 265 height 27
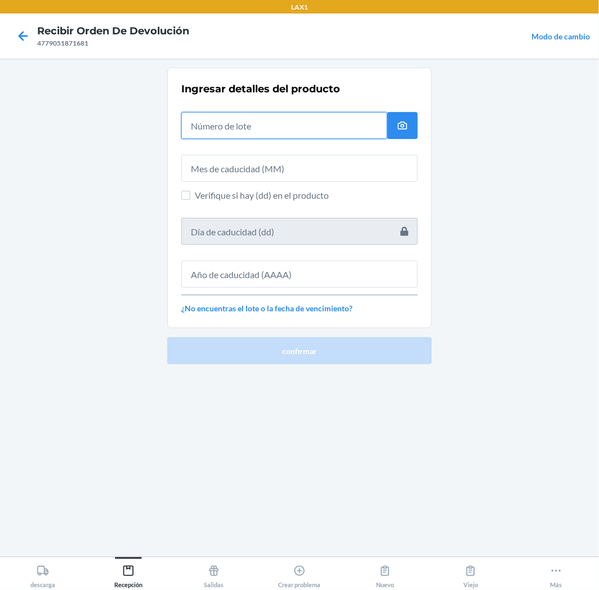
click at [303, 124] on input "text" at bounding box center [284, 125] width 206 height 27
click at [328, 130] on input "text" at bounding box center [284, 125] width 206 height 27
click at [245, 127] on input "text" at bounding box center [284, 125] width 206 height 27
click at [339, 130] on input "text" at bounding box center [284, 125] width 206 height 27
type input "2402741"
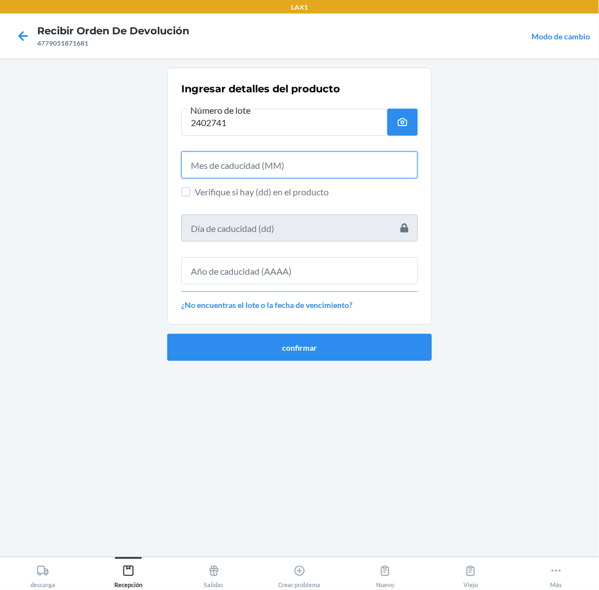
click at [239, 167] on input "text" at bounding box center [299, 165] width 237 height 27
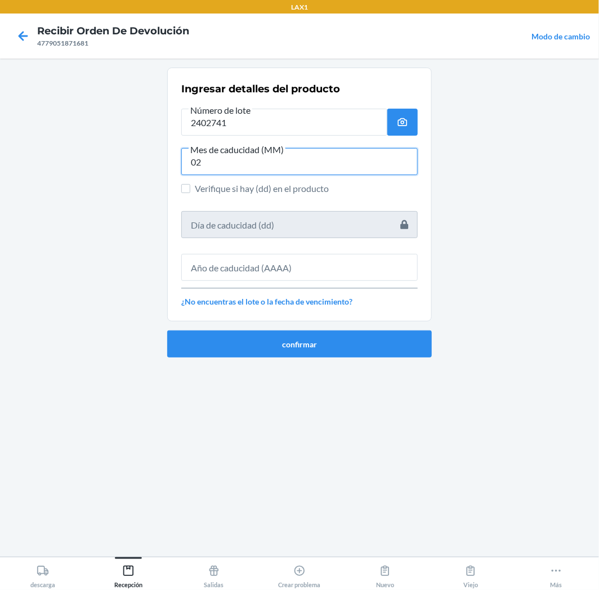
type input "02"
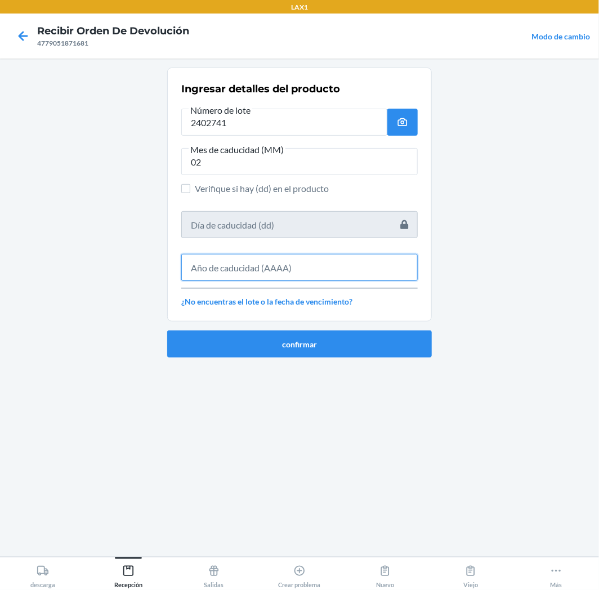
click at [230, 256] on input "text" at bounding box center [299, 267] width 237 height 27
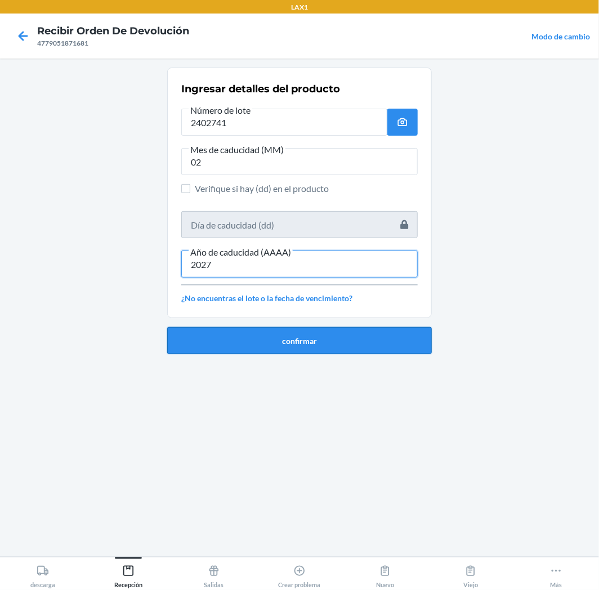
type input "2027"
click at [346, 338] on button "confirmar" at bounding box center [299, 340] width 265 height 27
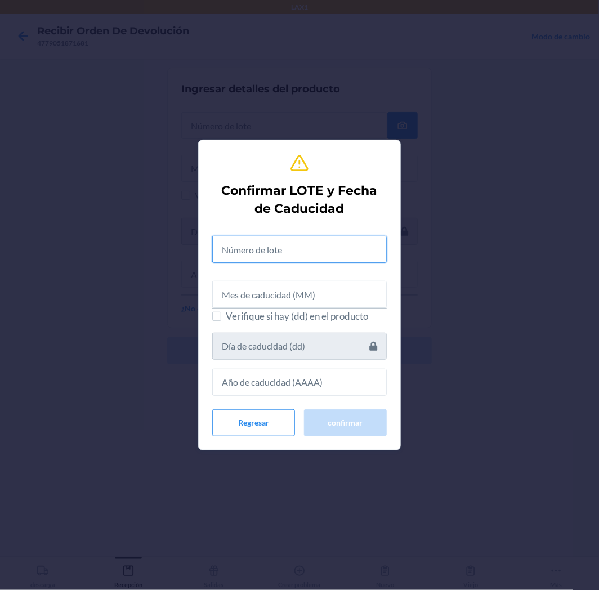
click at [349, 260] on input "text" at bounding box center [299, 249] width 175 height 27
type input "2402741"
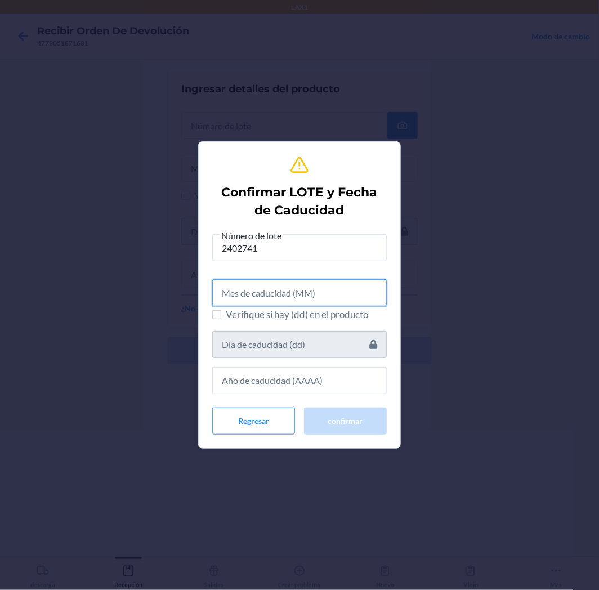
click at [362, 288] on input "text" at bounding box center [299, 292] width 175 height 27
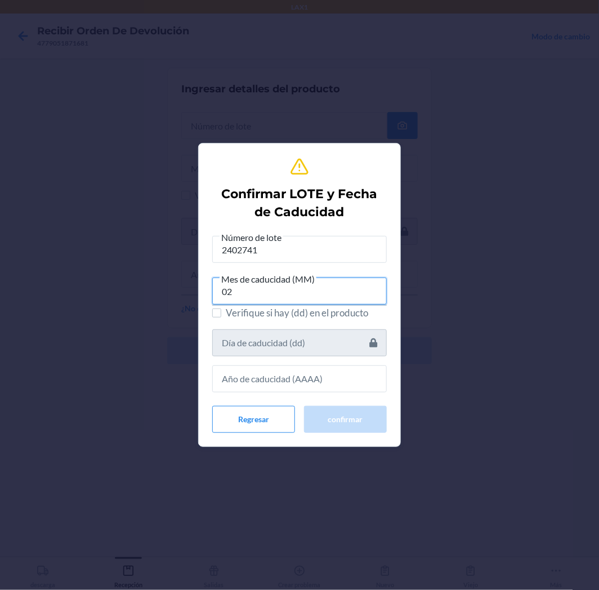
type input "02"
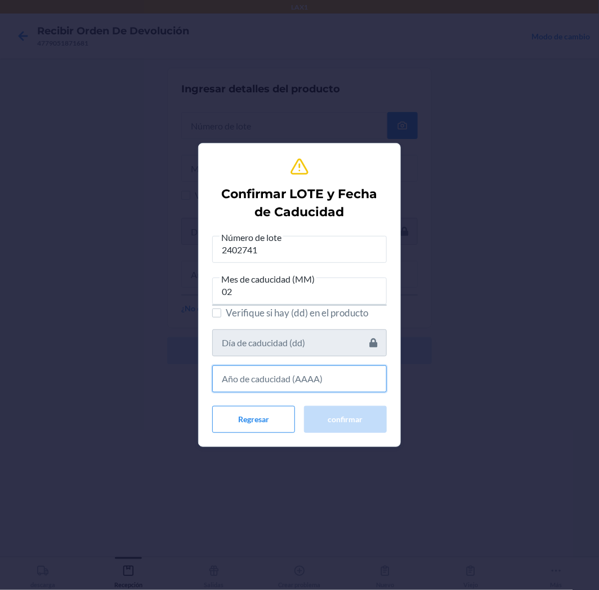
click at [318, 385] on input "text" at bounding box center [299, 379] width 175 height 27
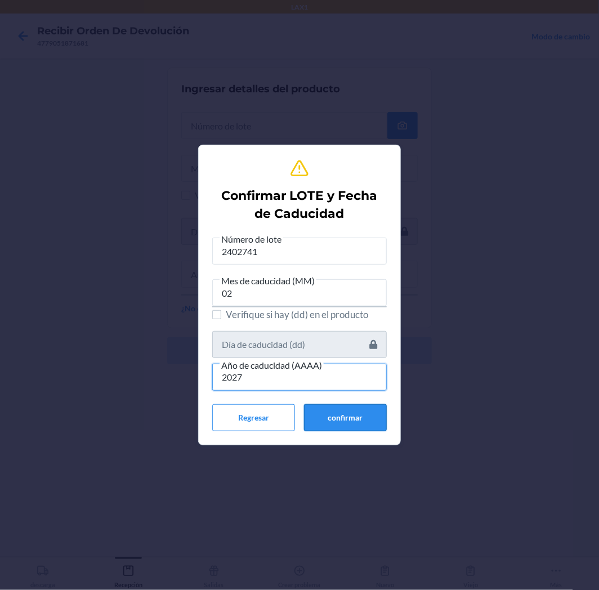
type input "2027"
click at [372, 417] on button "confirmar" at bounding box center [345, 417] width 83 height 27
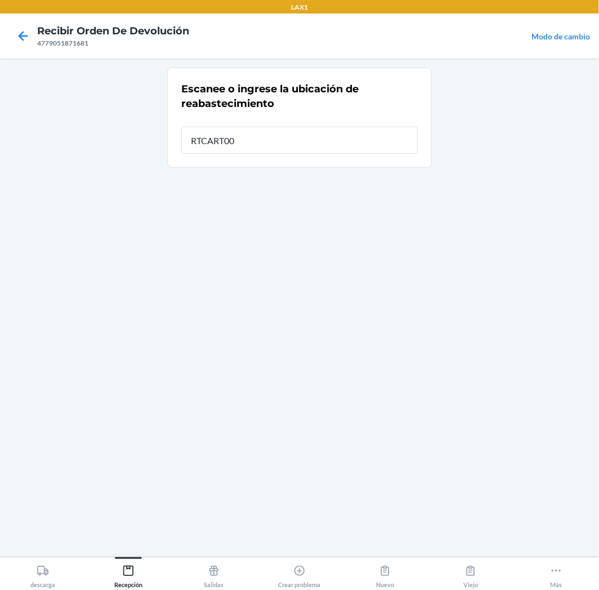
type input "RTCART008"
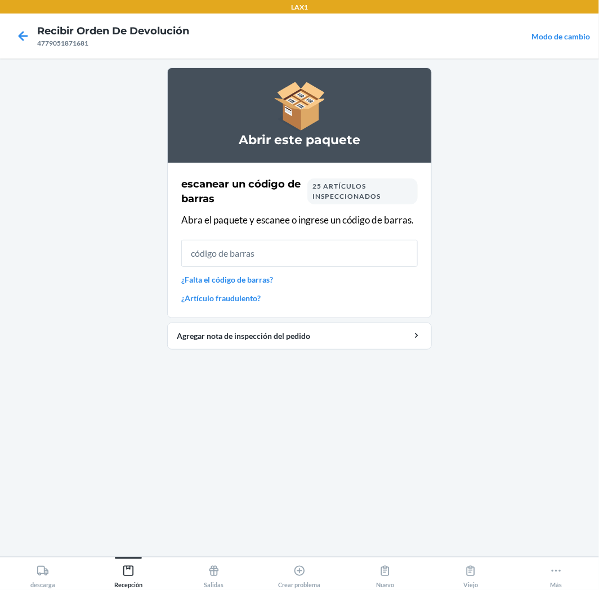
click at [305, 244] on input "text" at bounding box center [299, 253] width 237 height 27
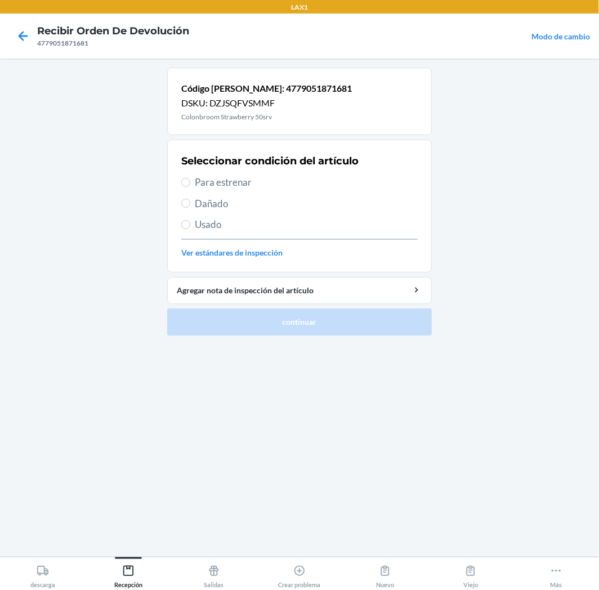
click at [190, 180] on label "Para estrenar" at bounding box center [299, 182] width 237 height 15
click at [190, 180] on input "Para estrenar" at bounding box center [185, 182] width 9 height 9
radio input "true"
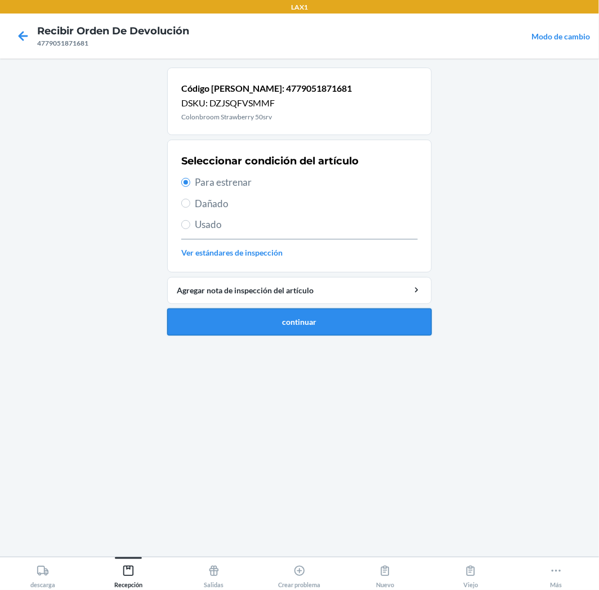
click at [257, 324] on button "continuar" at bounding box center [299, 322] width 265 height 27
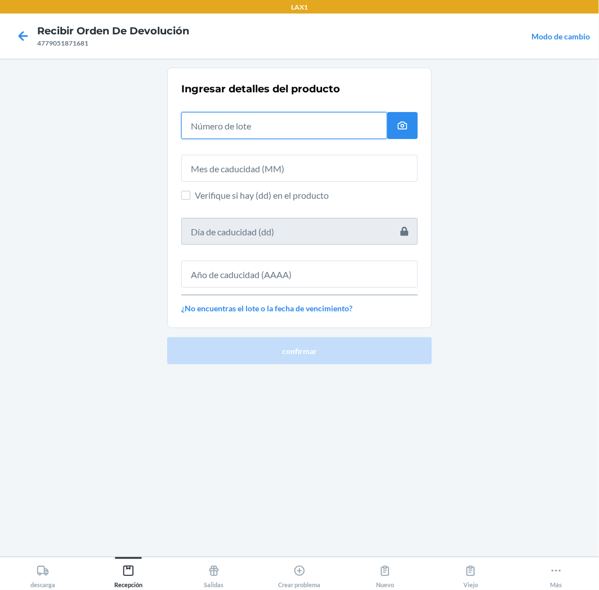
click at [324, 132] on input "text" at bounding box center [284, 125] width 206 height 27
type input "2402741"
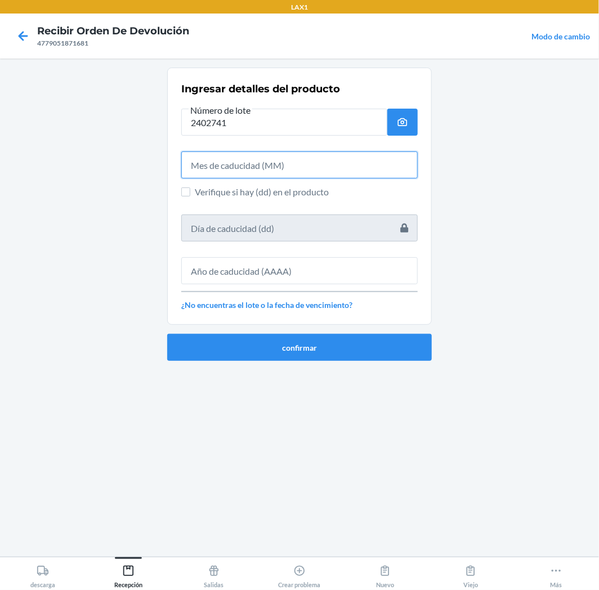
click at [380, 175] on input "text" at bounding box center [299, 165] width 237 height 27
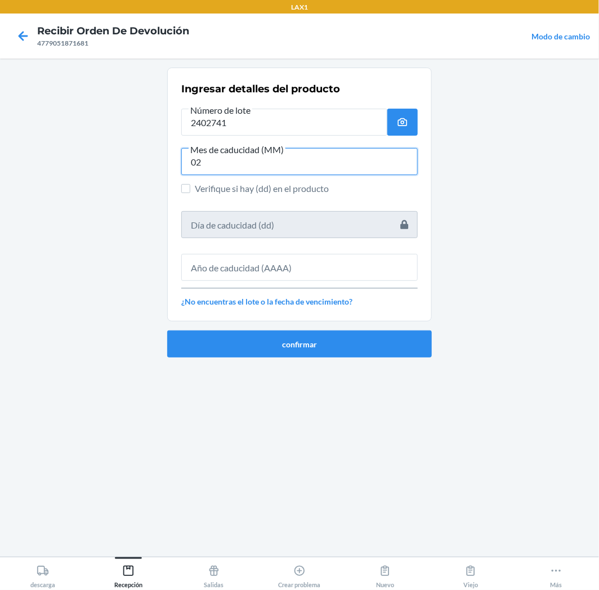
type input "02"
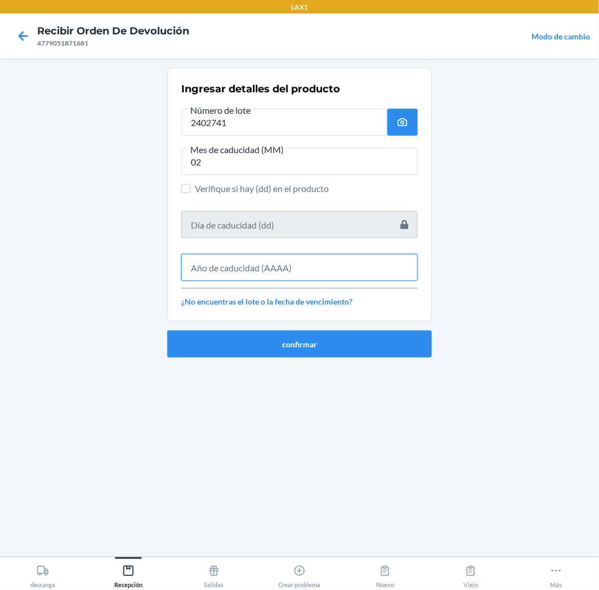
click at [362, 262] on input "text" at bounding box center [299, 267] width 237 height 27
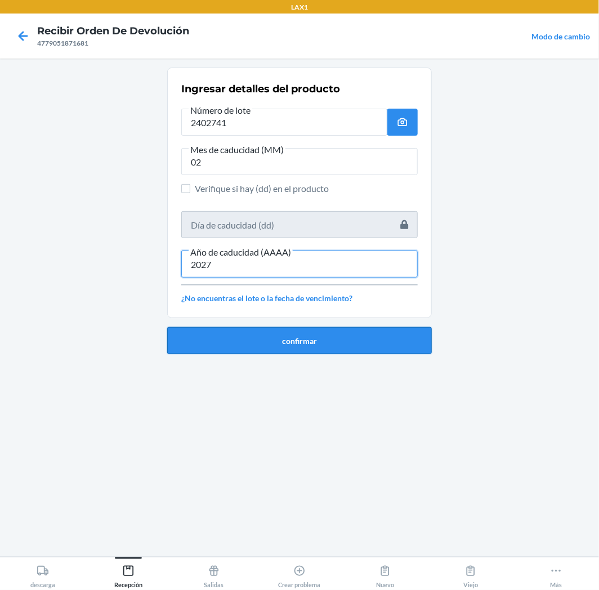
type input "2027"
click at [371, 340] on button "confirmar" at bounding box center [299, 340] width 265 height 27
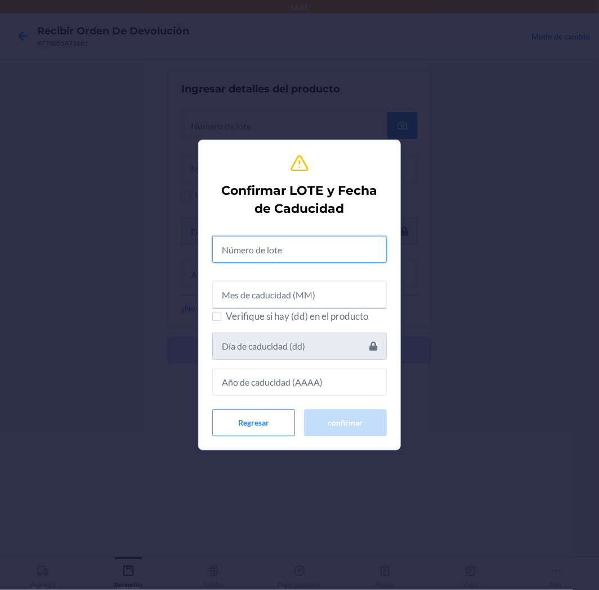
click at [372, 248] on input "text" at bounding box center [299, 249] width 175 height 27
type input "2402741"
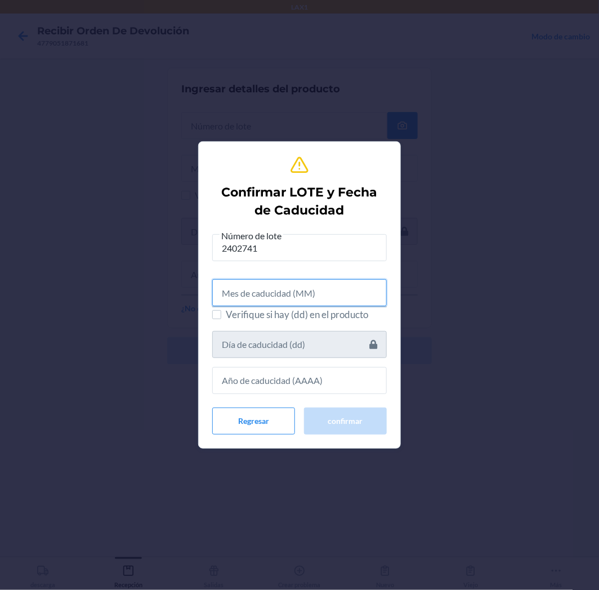
click at [344, 299] on input "text" at bounding box center [299, 292] width 175 height 27
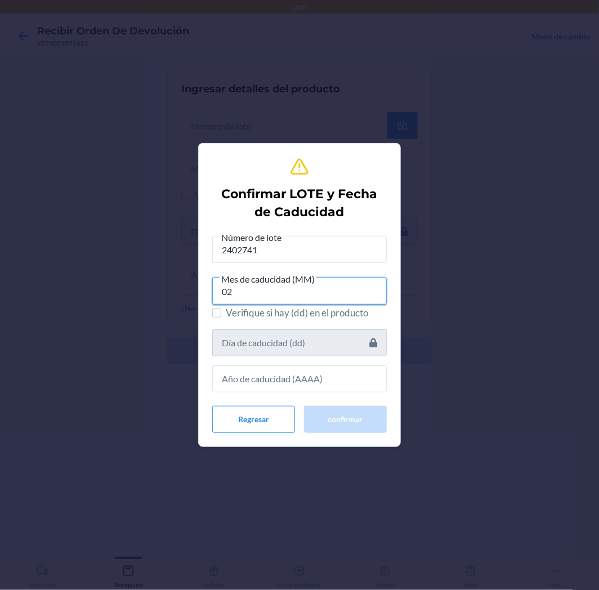
type input "02"
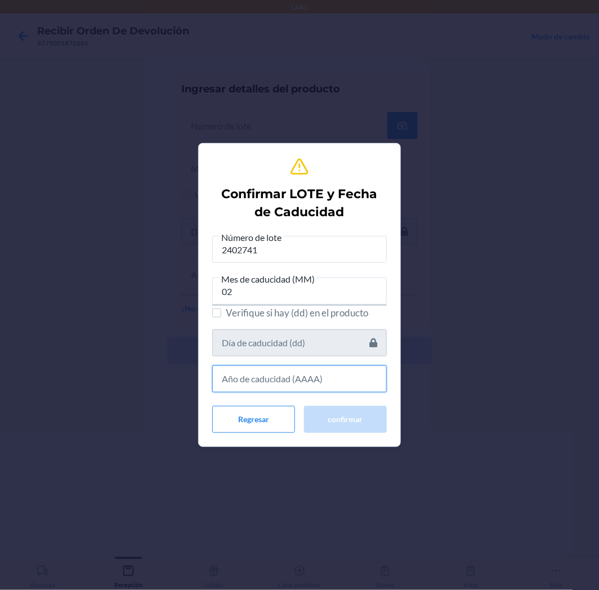
click at [335, 385] on input "text" at bounding box center [299, 379] width 175 height 27
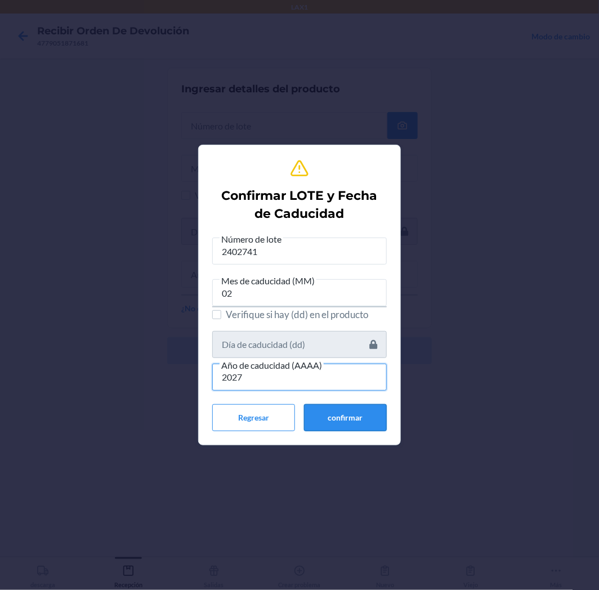
type input "2027"
click at [347, 417] on button "confirmar" at bounding box center [345, 417] width 83 height 27
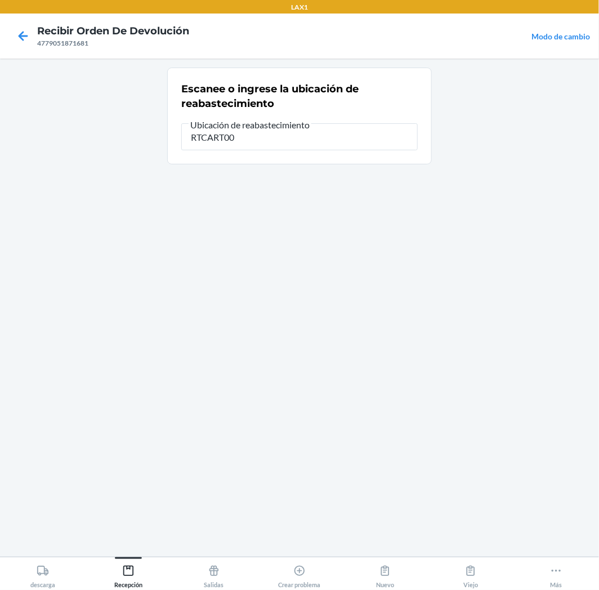
type input "RTCART008"
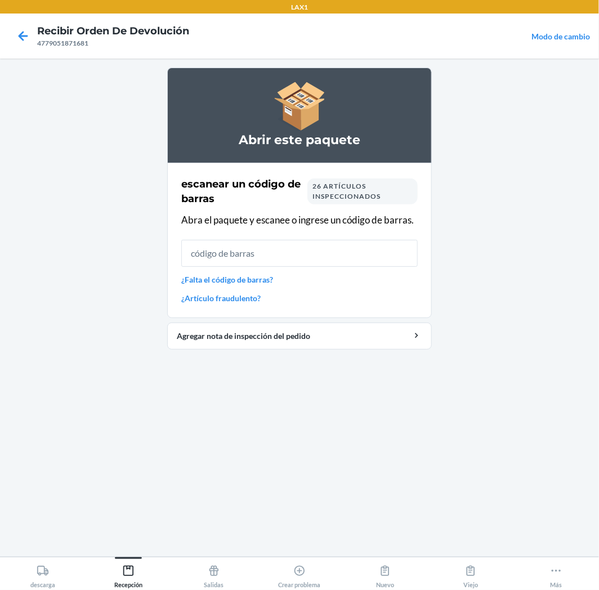
click at [286, 257] on input "text" at bounding box center [299, 253] width 237 height 27
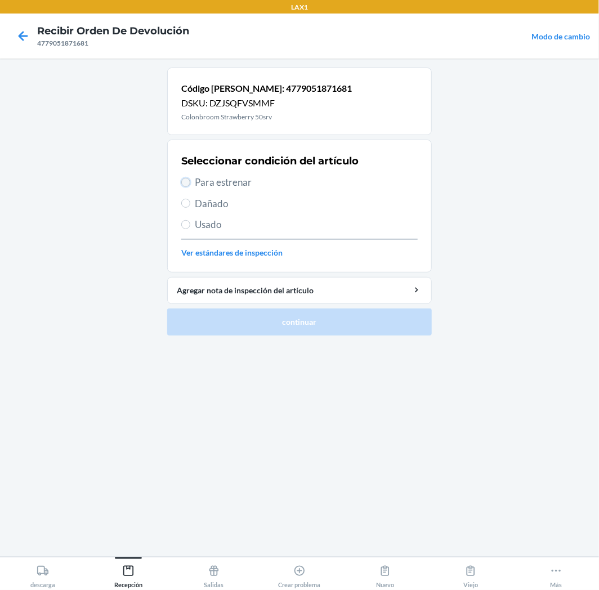
click at [189, 179] on input "Para estrenar" at bounding box center [185, 182] width 9 height 9
radio input "true"
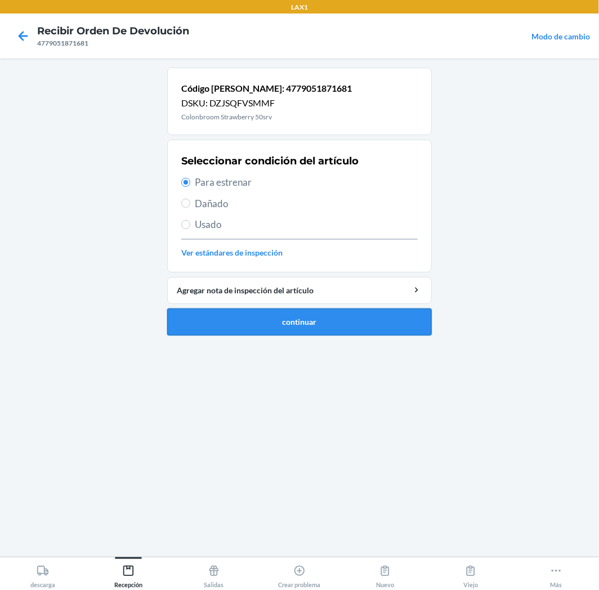
click at [223, 317] on button "continuar" at bounding box center [299, 322] width 265 height 27
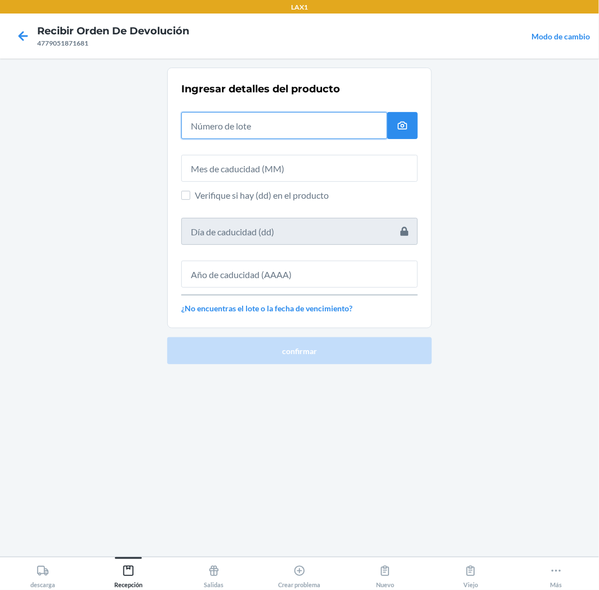
click at [271, 131] on input "text" at bounding box center [284, 125] width 206 height 27
type input "2402741"
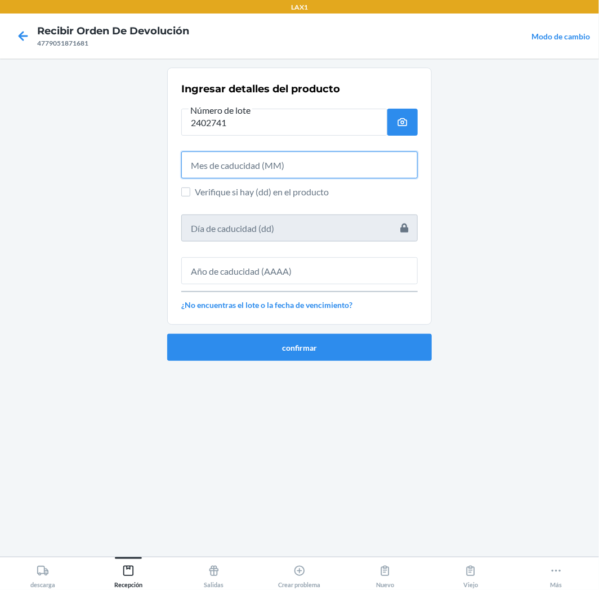
click at [289, 159] on input "text" at bounding box center [299, 165] width 237 height 27
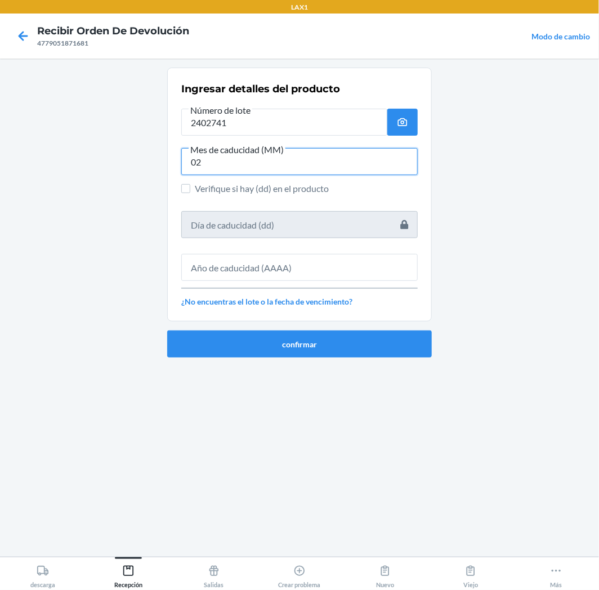
type input "02"
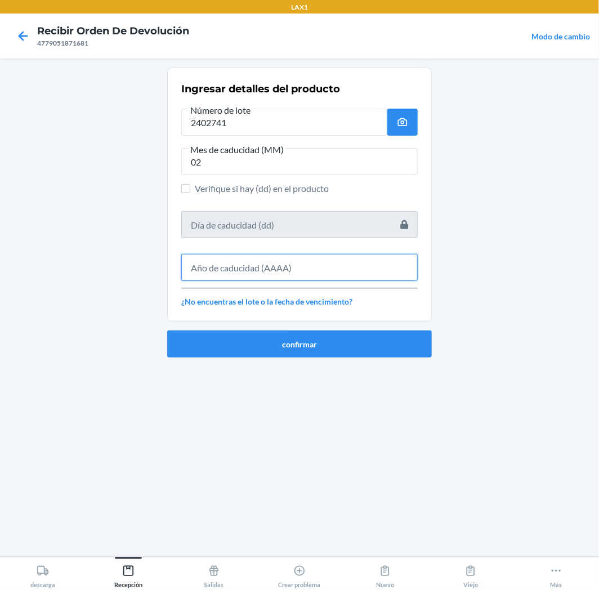
click at [313, 270] on input "text" at bounding box center [299, 267] width 237 height 27
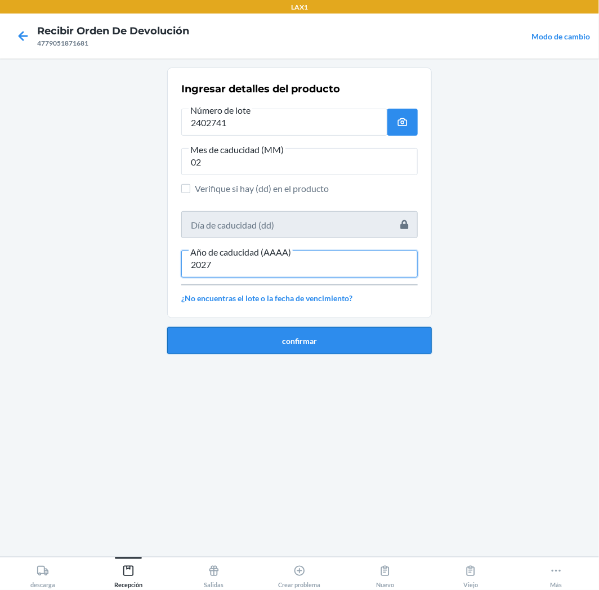
type input "2027"
click at [286, 342] on button "confirmar" at bounding box center [299, 340] width 265 height 27
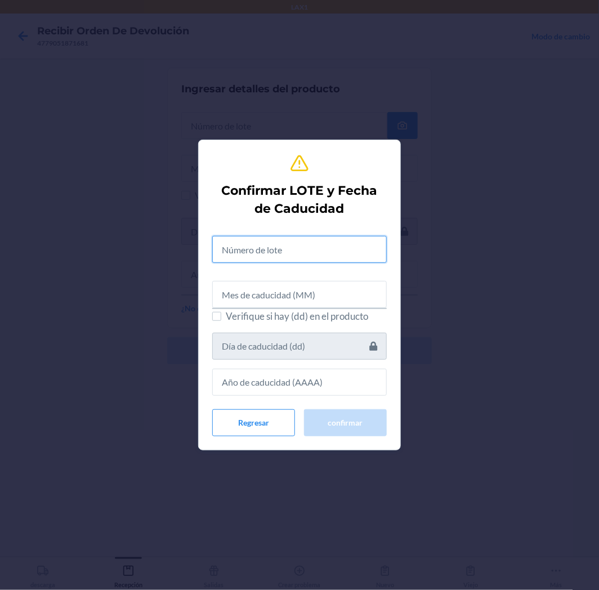
click at [354, 252] on input "text" at bounding box center [299, 249] width 175 height 27
type input "2402741"
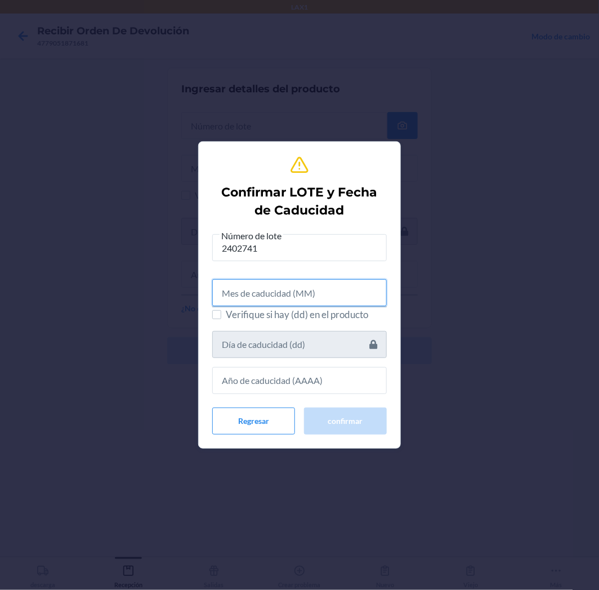
click at [279, 286] on input "text" at bounding box center [299, 292] width 175 height 27
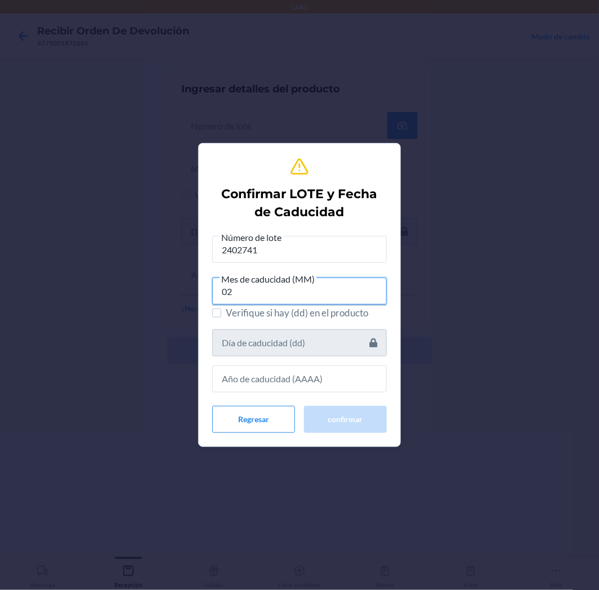
type input "02"
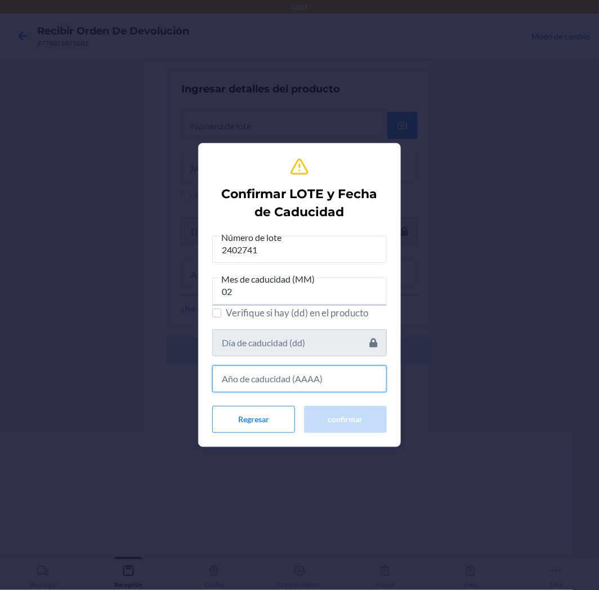
click at [280, 382] on input "text" at bounding box center [299, 379] width 175 height 27
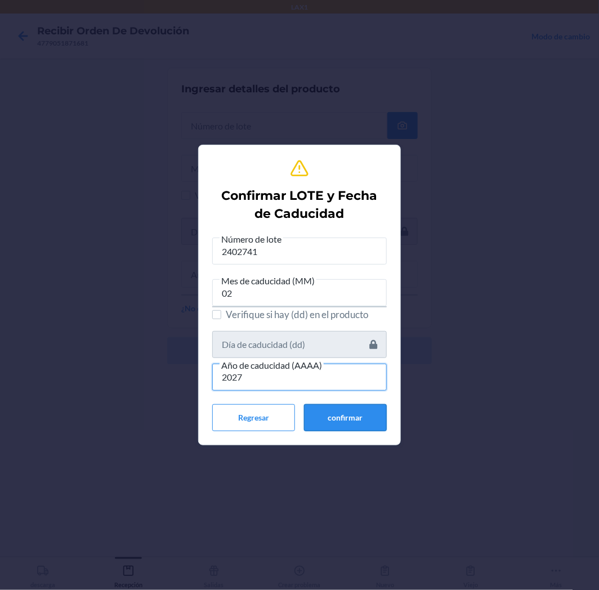
type input "2027"
click at [341, 422] on button "confirmar" at bounding box center [345, 417] width 83 height 27
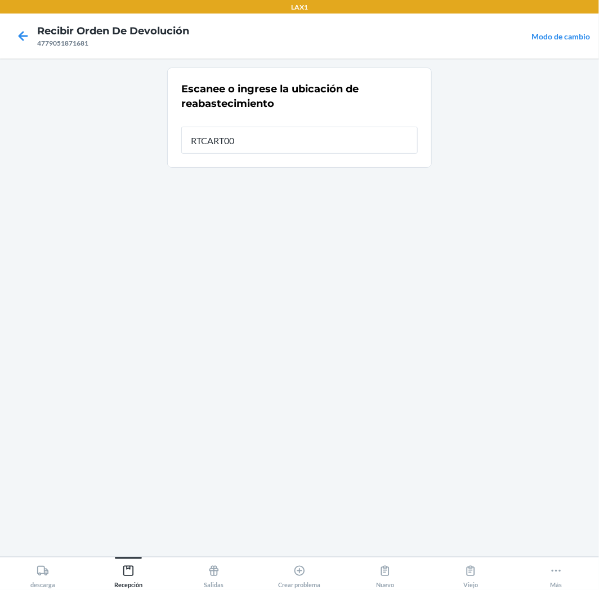
type input "RTCART008"
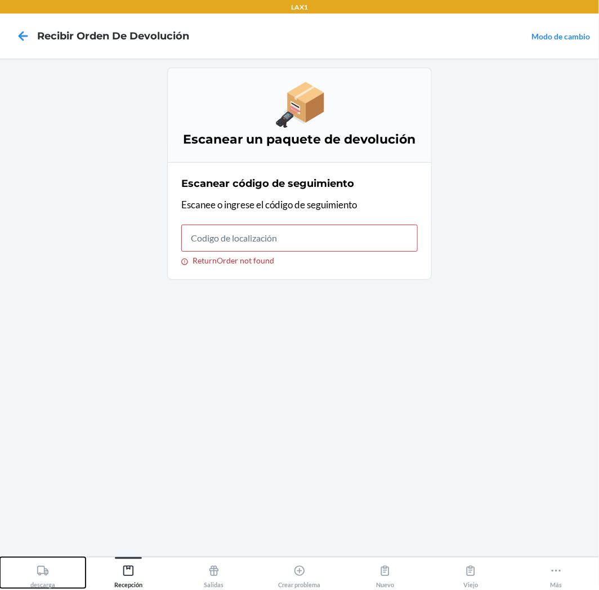
click at [45, 577] on icon at bounding box center [43, 571] width 12 height 12
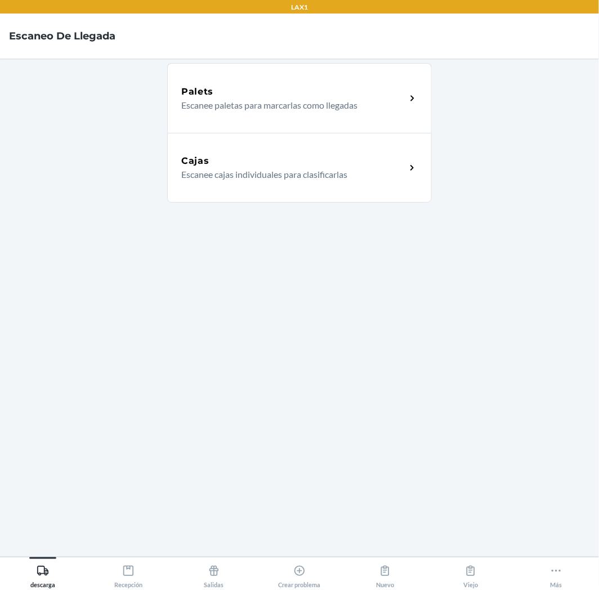
click at [407, 166] on icon at bounding box center [412, 168] width 13 height 13
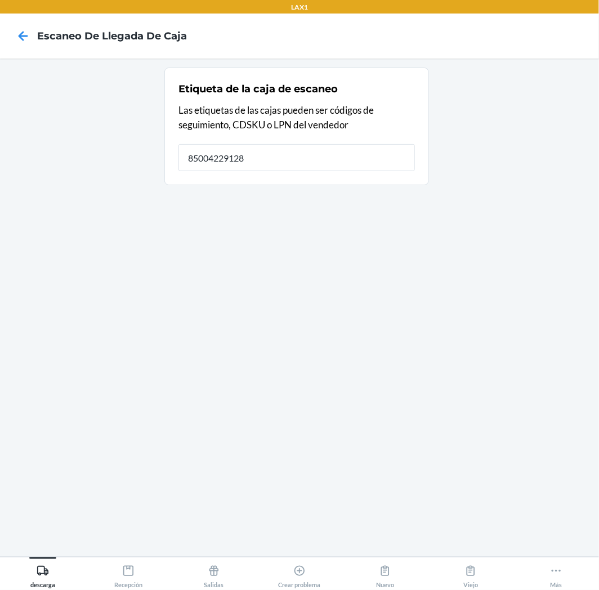
type input "850042291283"
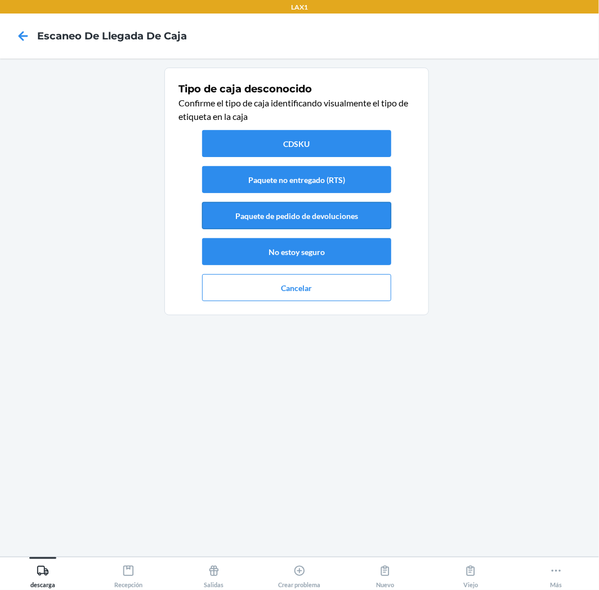
click at [330, 213] on button "Paquete de pedido de devoluciones" at bounding box center [296, 215] width 189 height 27
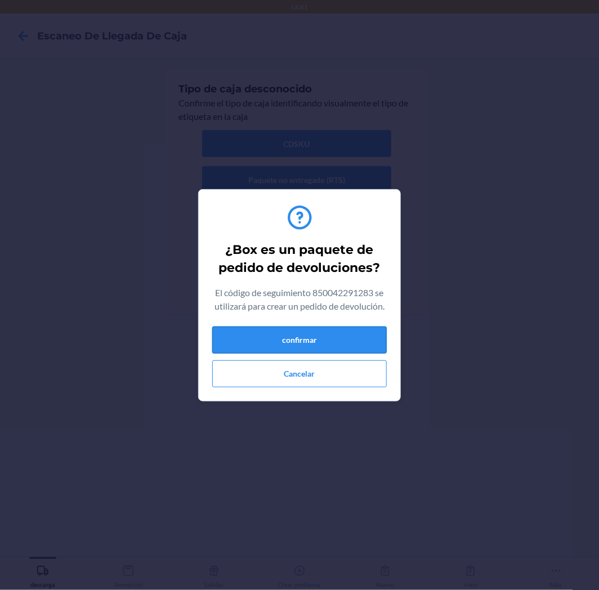
click at [310, 334] on button "confirmar" at bounding box center [299, 340] width 175 height 27
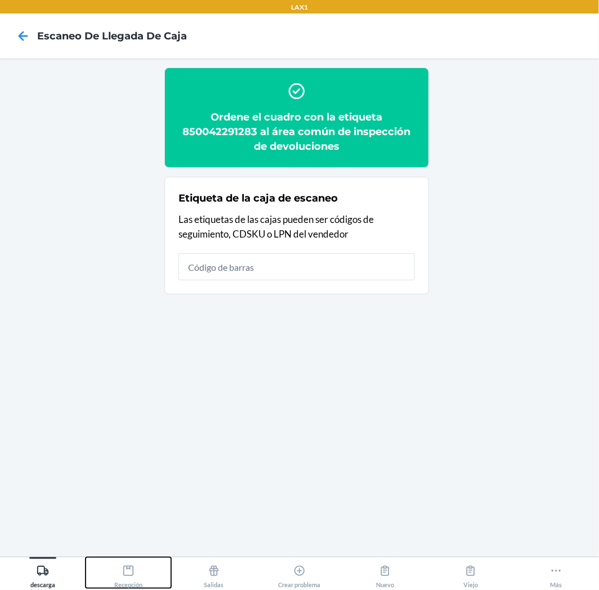
click at [144, 579] on button "Recepción" at bounding box center [129, 573] width 86 height 31
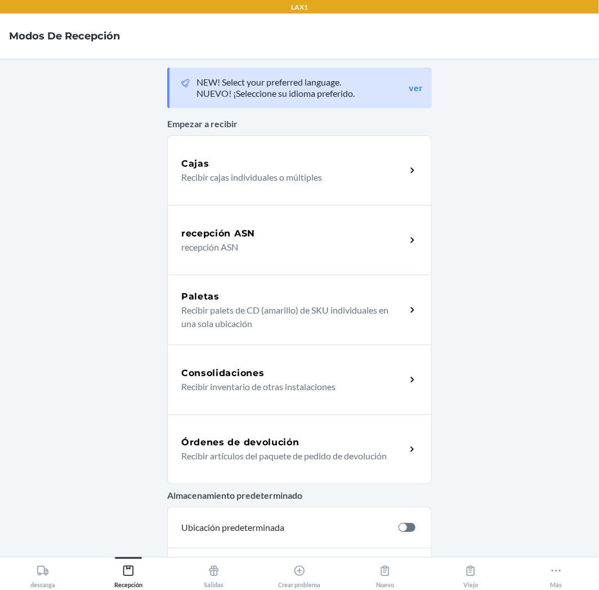
click at [264, 443] on h5 "Órdenes de devolución" at bounding box center [240, 443] width 118 height 14
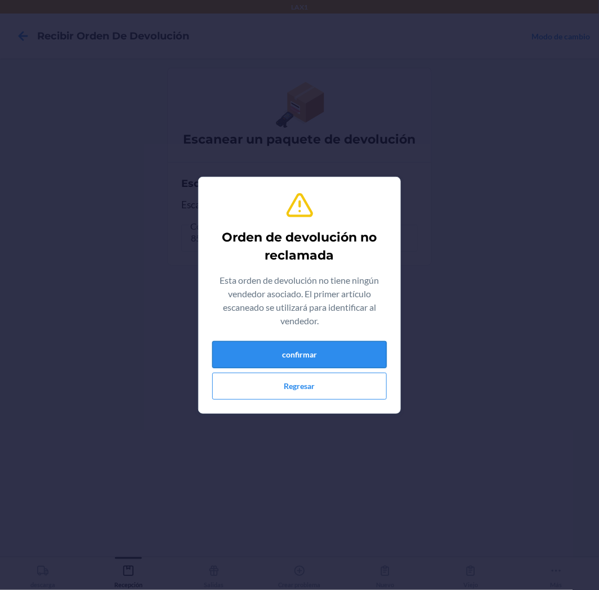
click at [317, 359] on button "confirmar" at bounding box center [299, 354] width 175 height 27
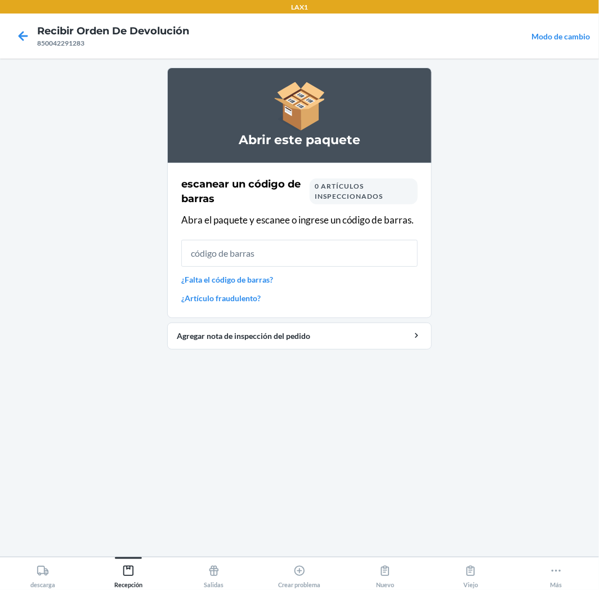
click at [356, 256] on input "text" at bounding box center [299, 253] width 237 height 27
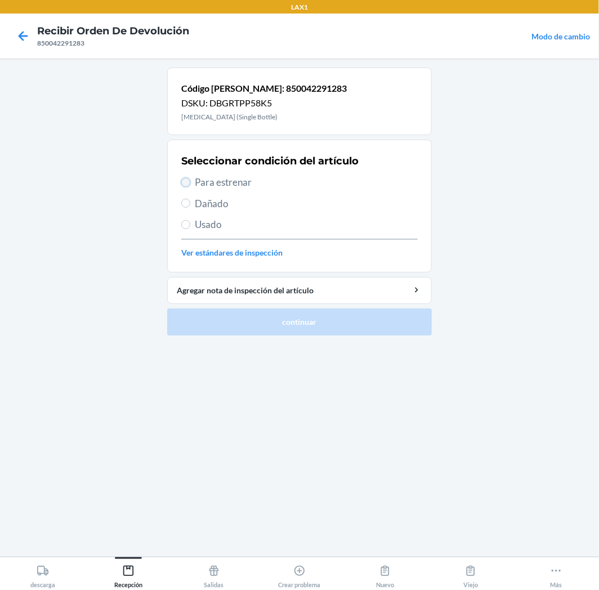
click at [188, 179] on input "Para estrenar" at bounding box center [185, 182] width 9 height 9
radio input "true"
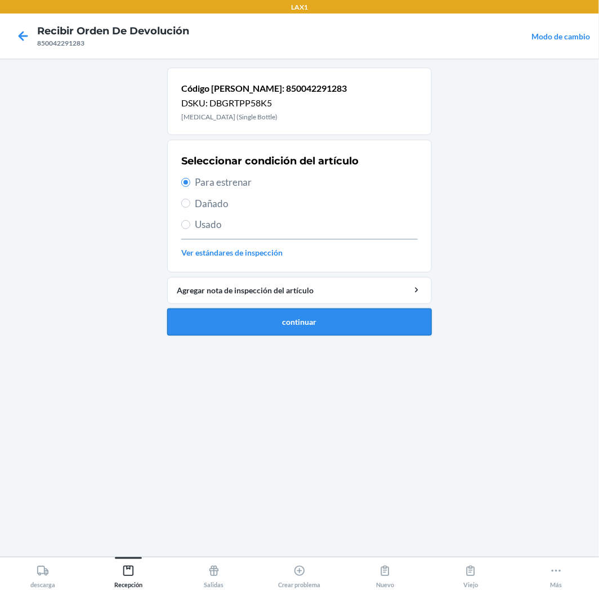
click at [248, 318] on button "continuar" at bounding box center [299, 322] width 265 height 27
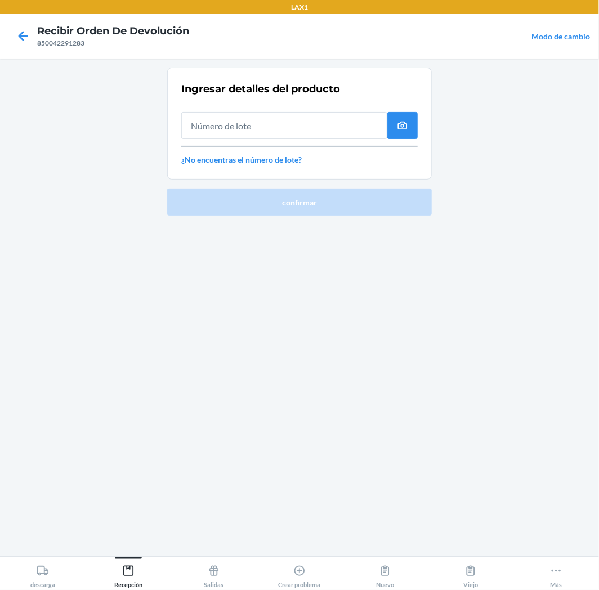
click at [322, 127] on input "text" at bounding box center [284, 125] width 206 height 27
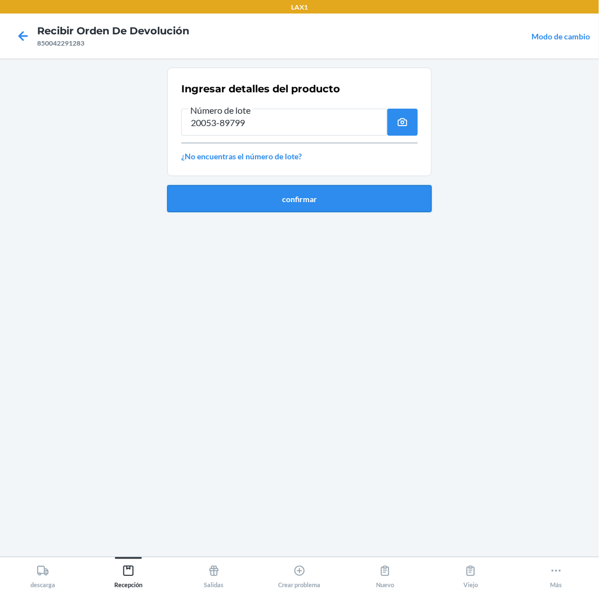
type input "20053-89799"
click at [404, 207] on button "confirmar" at bounding box center [299, 198] width 265 height 27
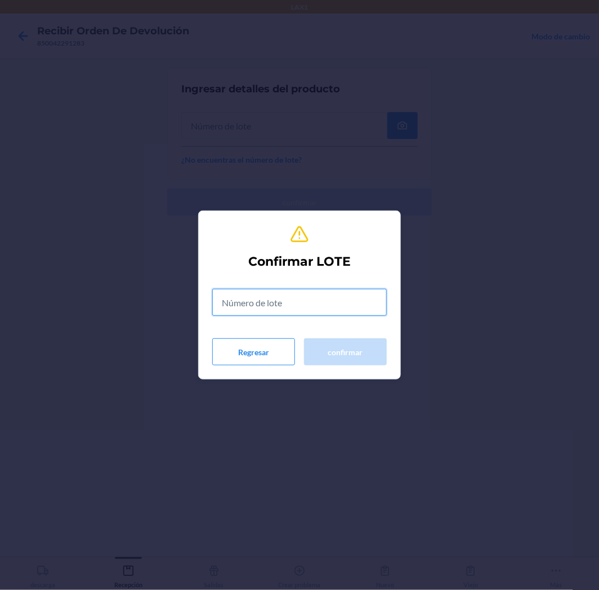
click at [360, 308] on input "text" at bounding box center [299, 302] width 175 height 27
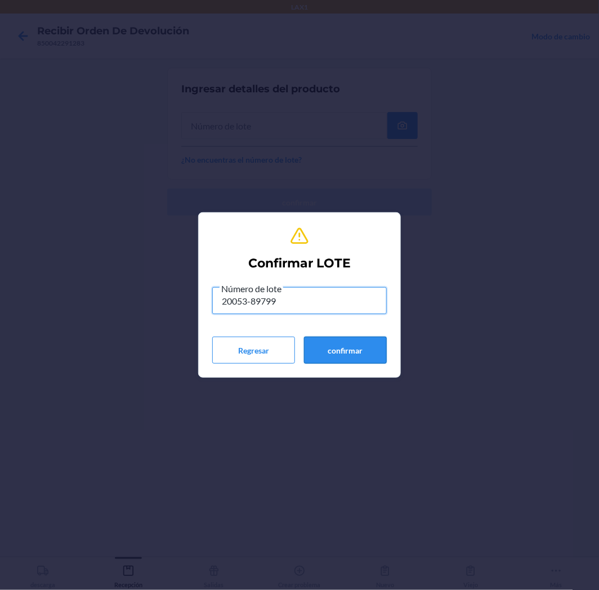
type input "20053-89799"
click at [363, 350] on button "confirmar" at bounding box center [345, 350] width 83 height 27
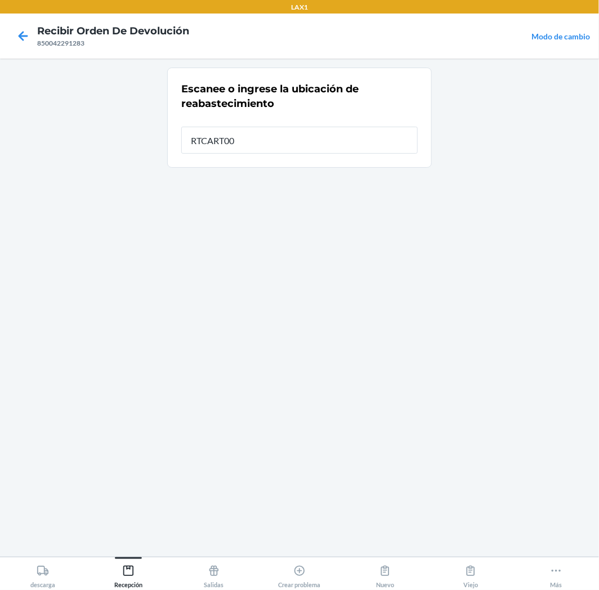
type input "RTCART008"
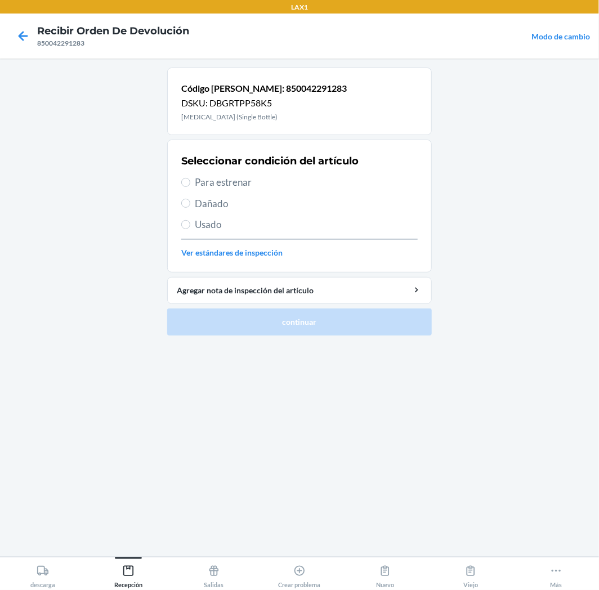
click at [195, 180] on span "Para estrenar" at bounding box center [306, 182] width 223 height 15
click at [190, 180] on input "Para estrenar" at bounding box center [185, 182] width 9 height 9
radio input "true"
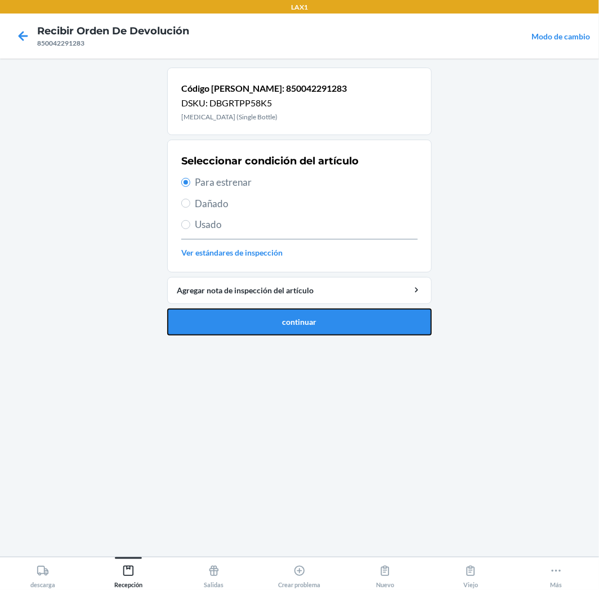
click at [258, 334] on button "continuar" at bounding box center [299, 322] width 265 height 27
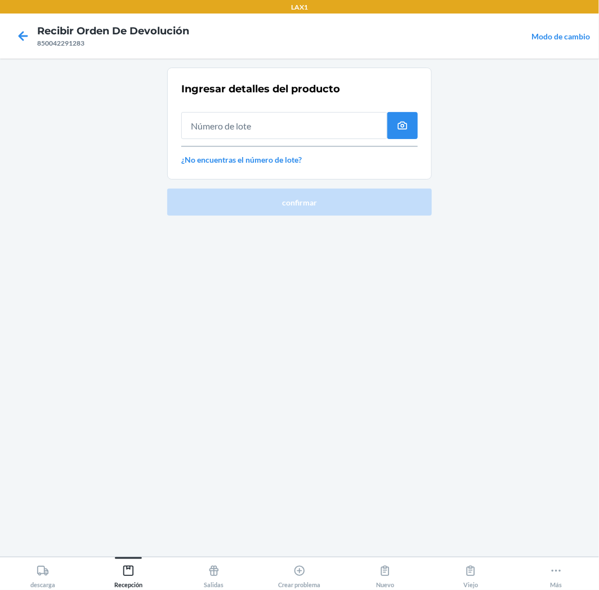
click at [377, 127] on input "text" at bounding box center [284, 125] width 206 height 27
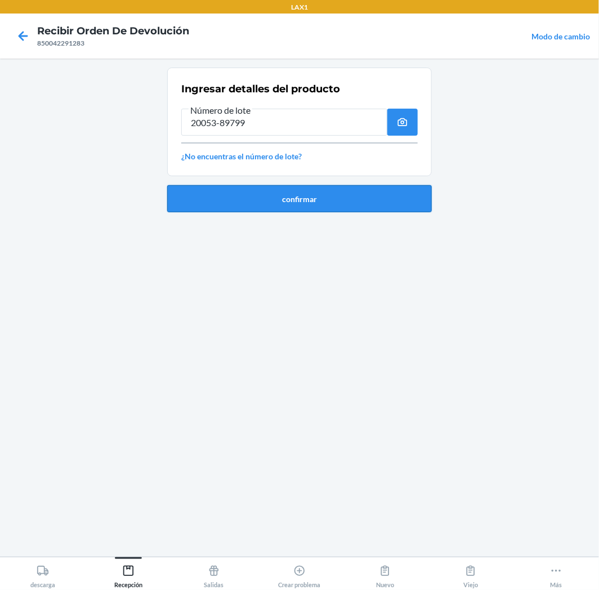
type input "20053-89799"
click at [406, 206] on button "confirmar" at bounding box center [299, 198] width 265 height 27
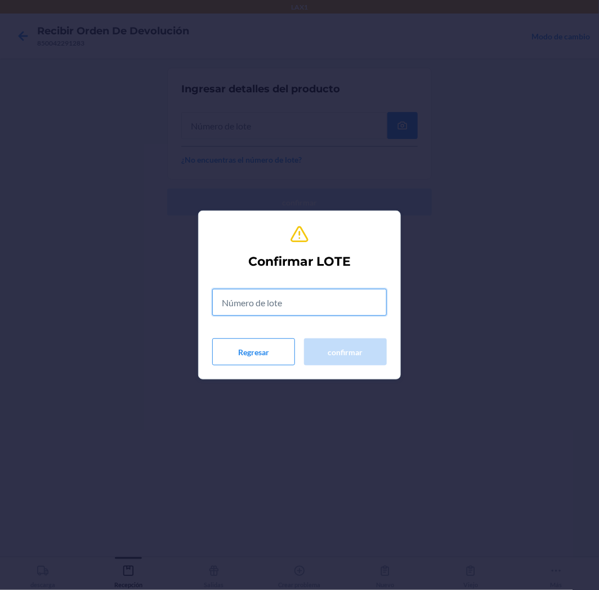
click at [344, 291] on input "text" at bounding box center [299, 302] width 175 height 27
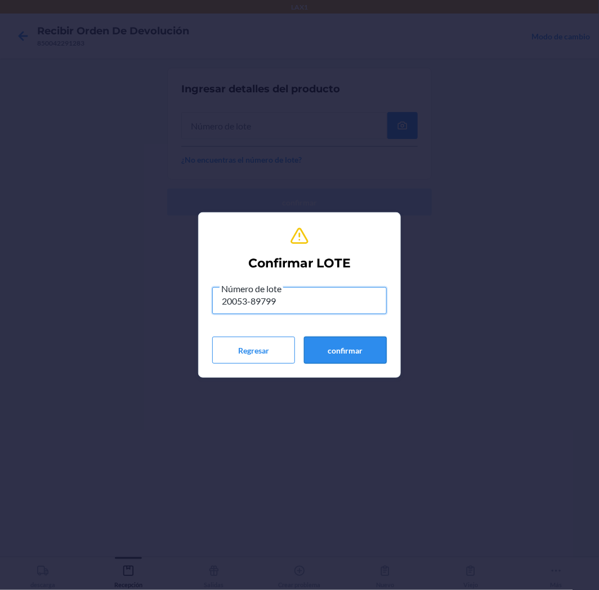
type input "20053-89799"
click at [337, 356] on button "confirmar" at bounding box center [345, 350] width 83 height 27
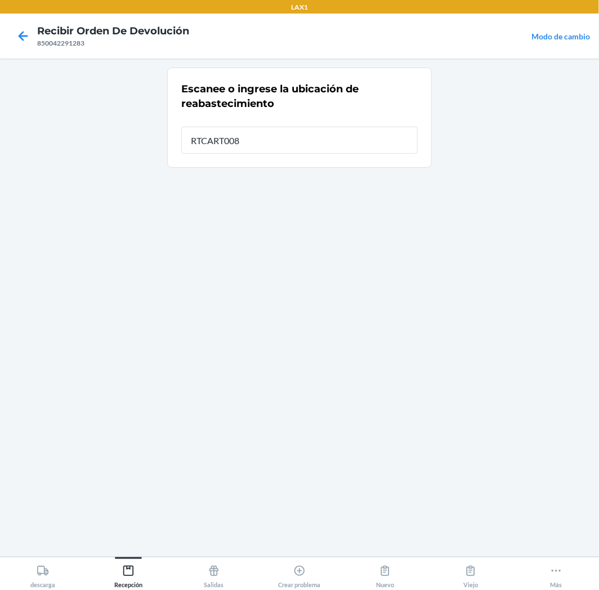
type input "RTCART008"
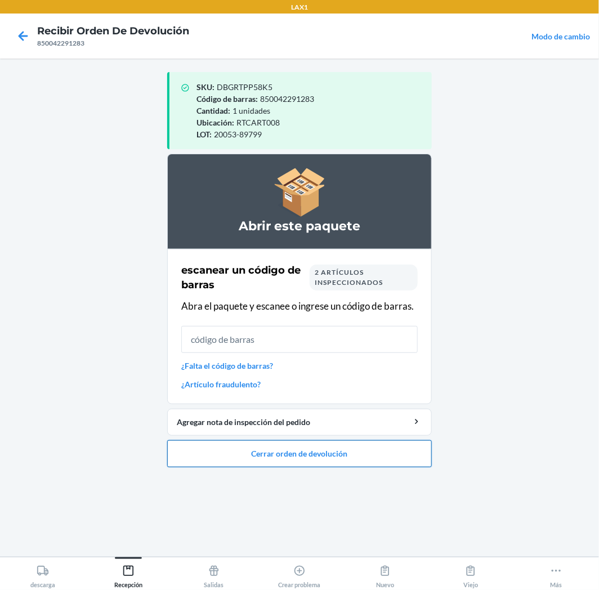
click at [358, 458] on button "Cerrar orden de devolución" at bounding box center [299, 453] width 265 height 27
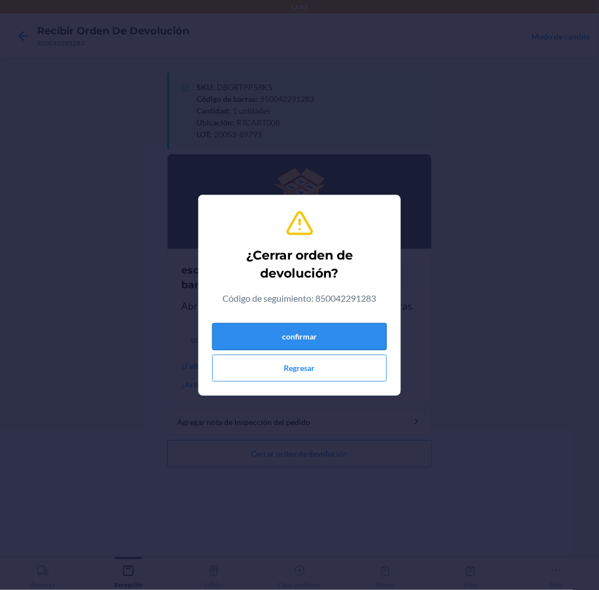
click at [329, 341] on button "confirmar" at bounding box center [299, 336] width 175 height 27
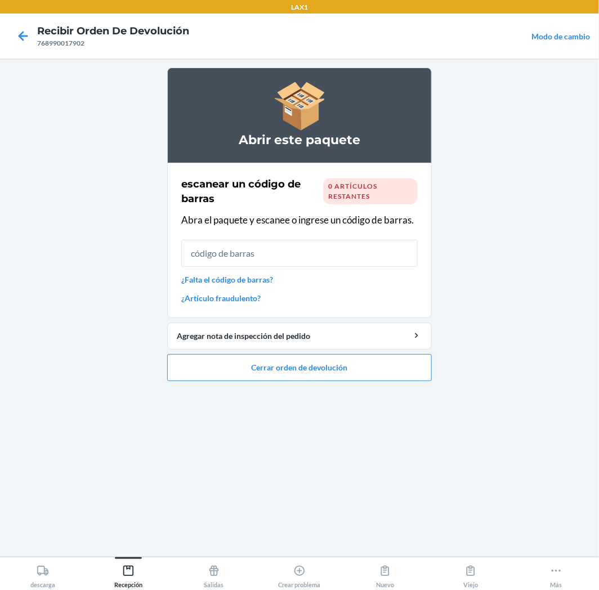
click at [336, 251] on input "text" at bounding box center [299, 253] width 237 height 27
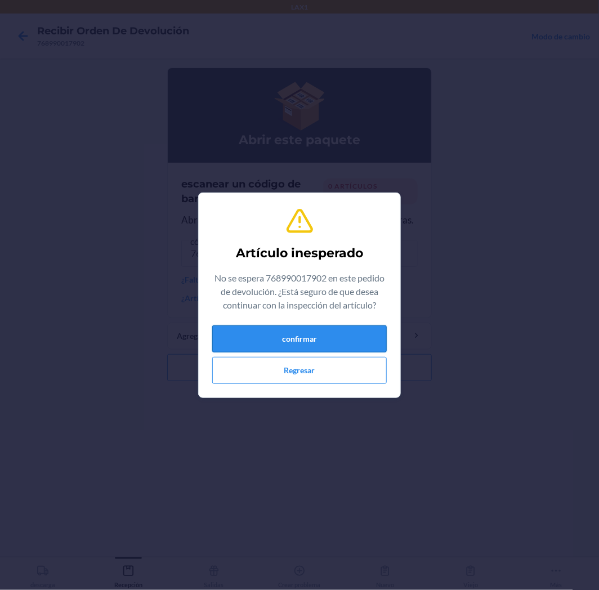
click at [340, 337] on button "confirmar" at bounding box center [299, 339] width 175 height 27
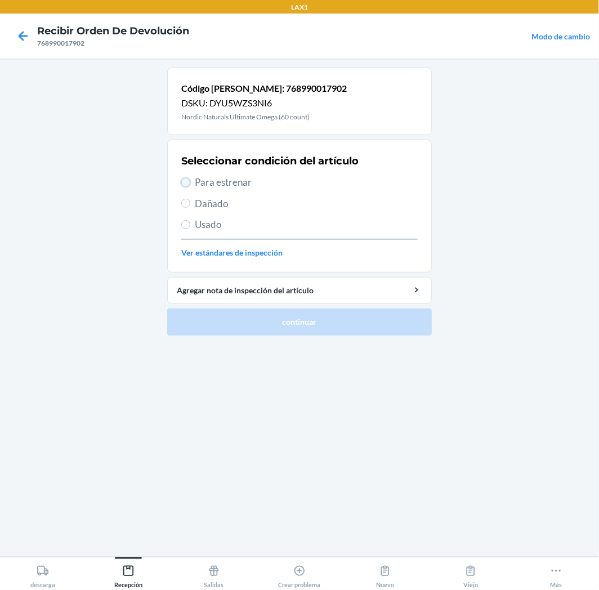
click at [187, 182] on input "Para estrenar" at bounding box center [185, 182] width 9 height 9
radio input "true"
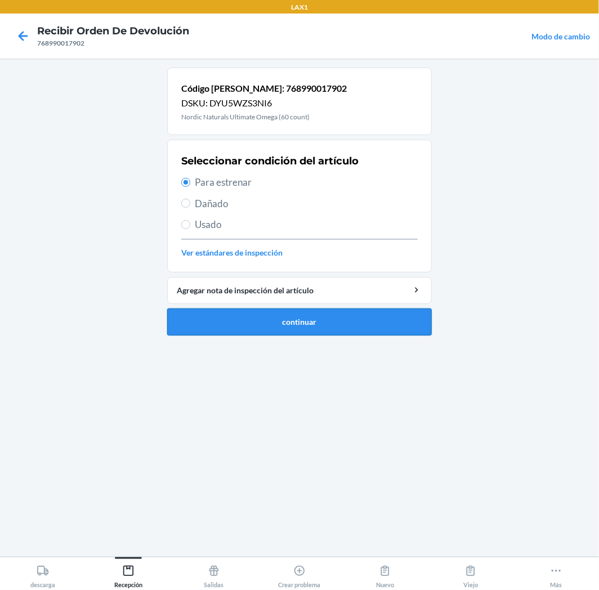
click at [238, 323] on button "continuar" at bounding box center [299, 322] width 265 height 27
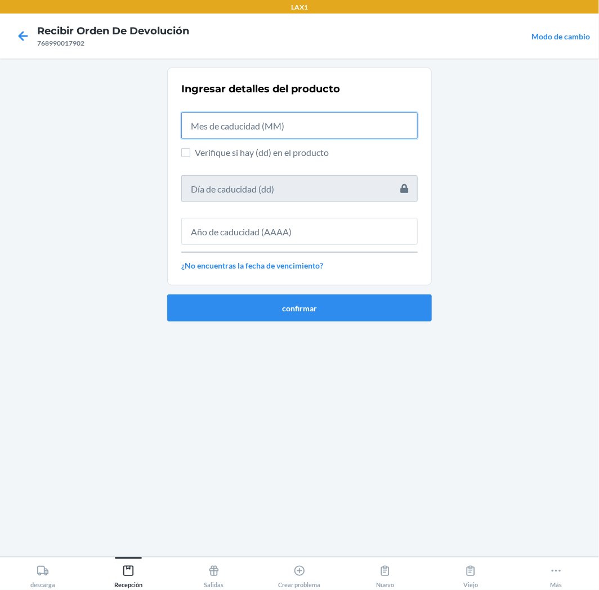
click at [366, 127] on input "text" at bounding box center [299, 125] width 237 height 27
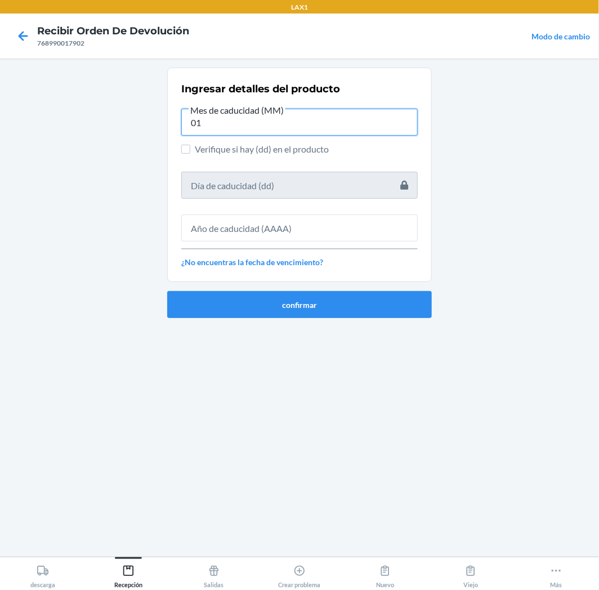
type input "01"
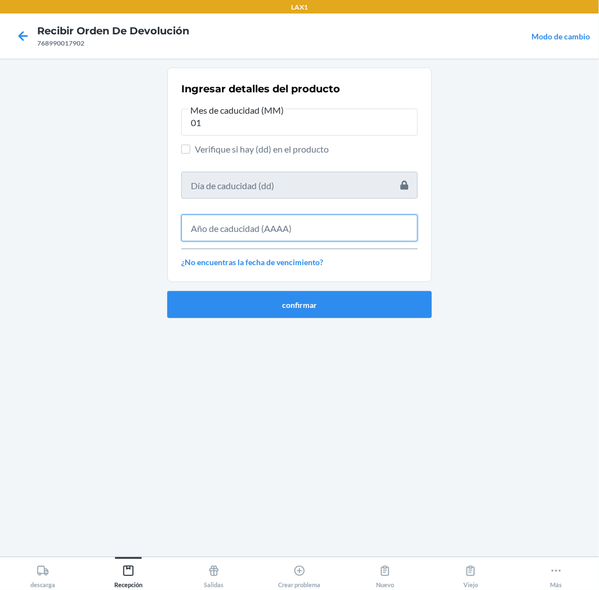
click at [204, 232] on input "text" at bounding box center [299, 228] width 237 height 27
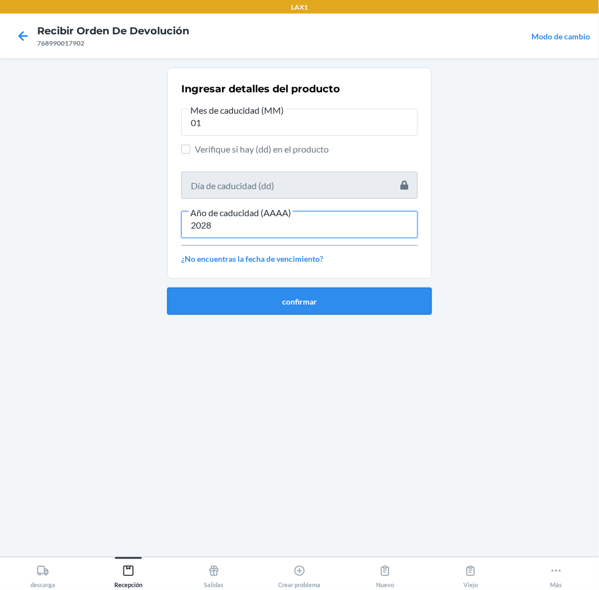
type input "2028"
click at [306, 303] on button "confirmar" at bounding box center [299, 301] width 265 height 27
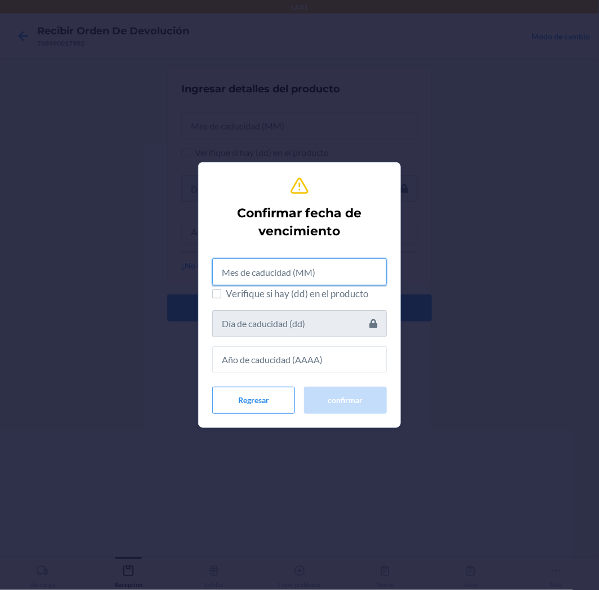
click at [308, 280] on input "text" at bounding box center [299, 272] width 175 height 27
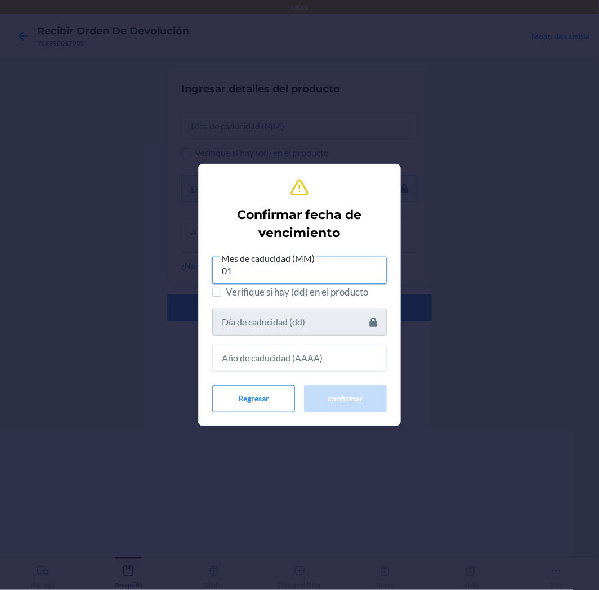
type input "01"
click at [326, 361] on input "text" at bounding box center [299, 358] width 175 height 27
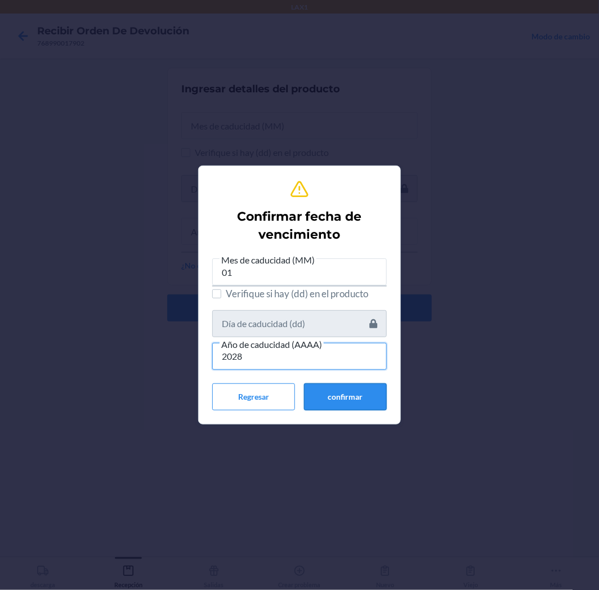
type input "2028"
click at [356, 400] on button "confirmar" at bounding box center [345, 397] width 83 height 27
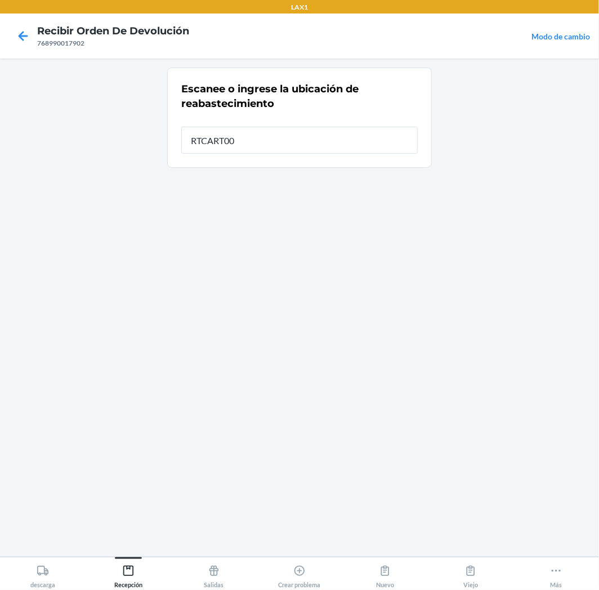
type input "RTCART008"
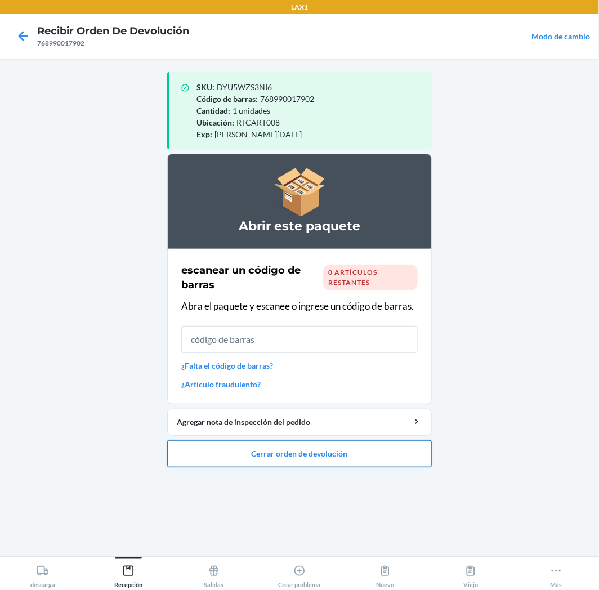
click at [335, 452] on button "Cerrar orden de devolución" at bounding box center [299, 453] width 265 height 27
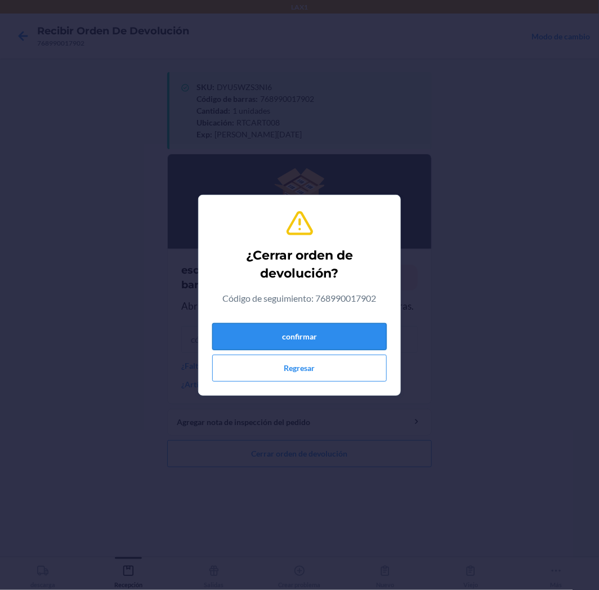
click at [346, 339] on button "confirmar" at bounding box center [299, 336] width 175 height 27
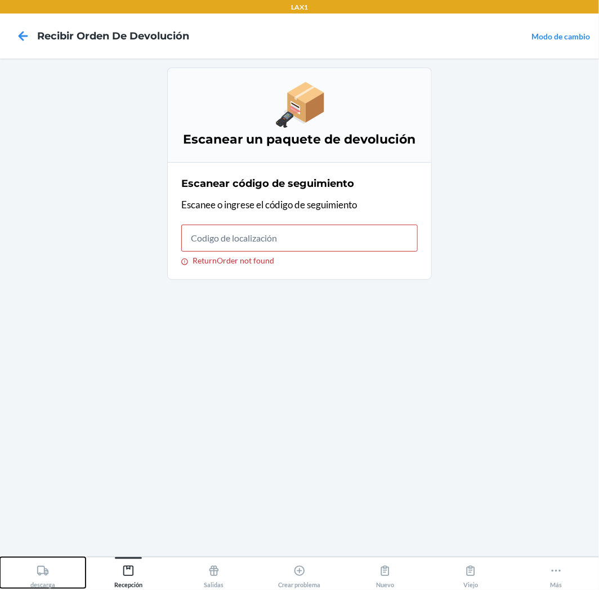
click at [53, 578] on div "descarga" at bounding box center [42, 574] width 25 height 28
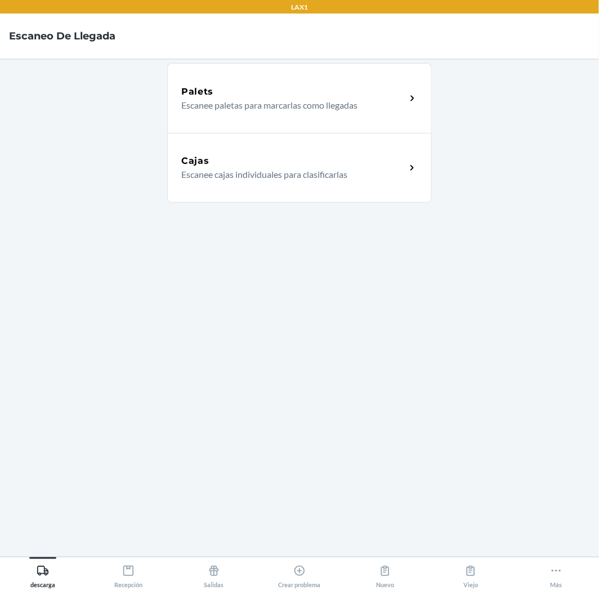
click at [354, 180] on p "Escanee cajas individuales para clasificarlas" at bounding box center [289, 175] width 216 height 14
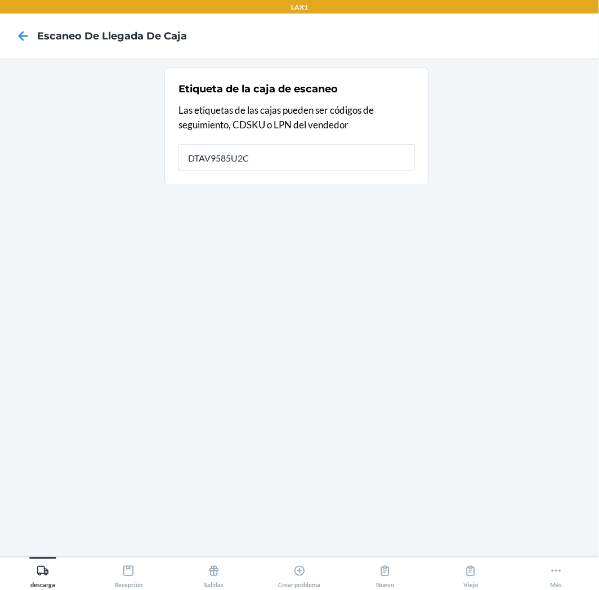
type input "DTAV9585U2C"
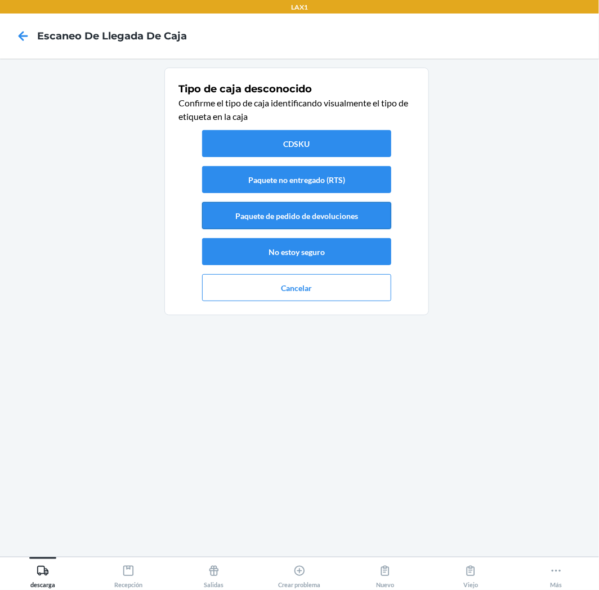
click at [321, 214] on button "Paquete de pedido de devoluciones" at bounding box center [296, 215] width 189 height 27
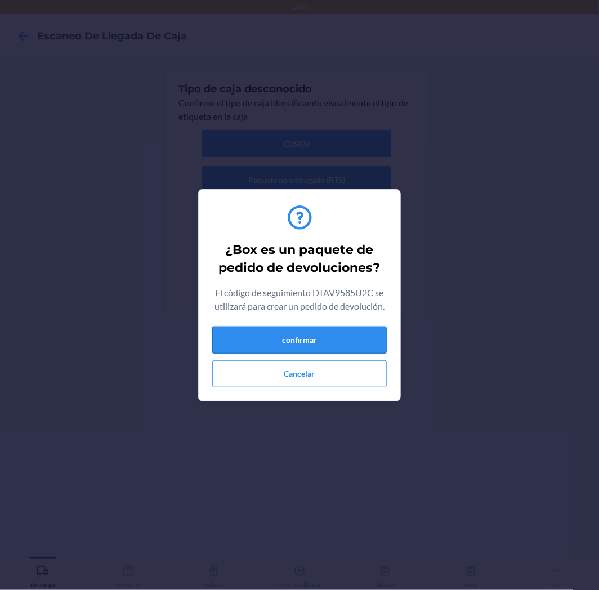
click at [321, 353] on button "confirmar" at bounding box center [299, 340] width 175 height 27
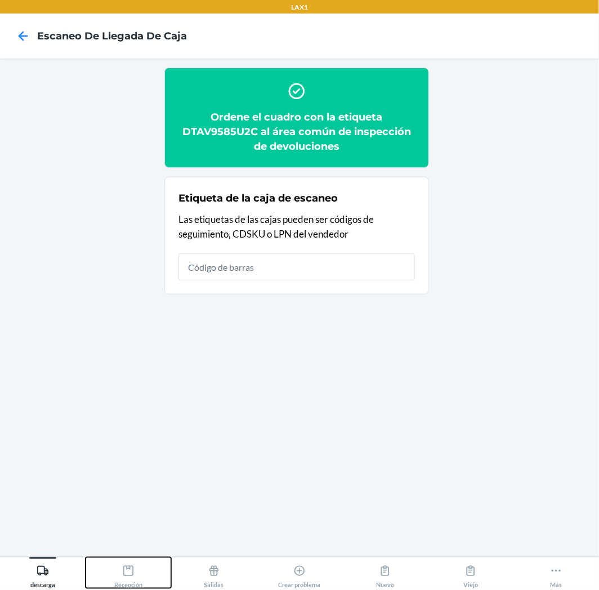
click at [116, 575] on div "Recepción" at bounding box center [128, 574] width 28 height 28
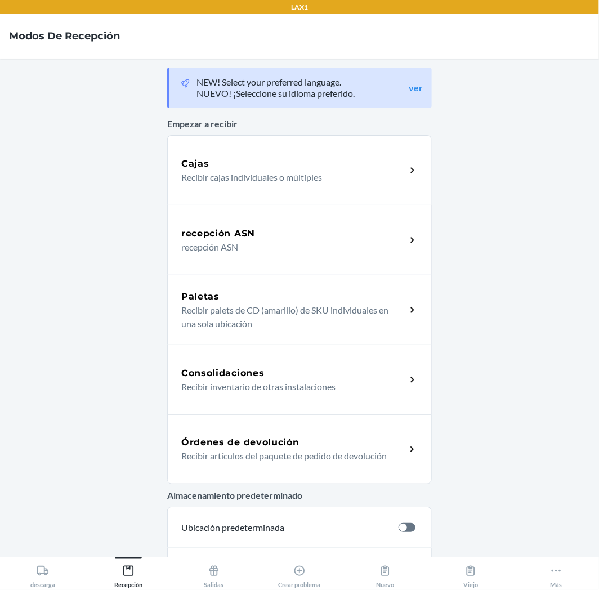
click at [261, 444] on h5 "Órdenes de devolución" at bounding box center [240, 443] width 118 height 14
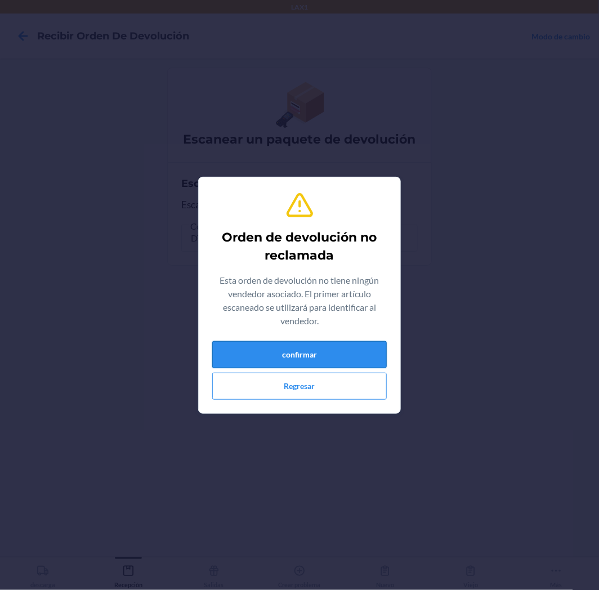
click at [332, 355] on button "confirmar" at bounding box center [299, 354] width 175 height 27
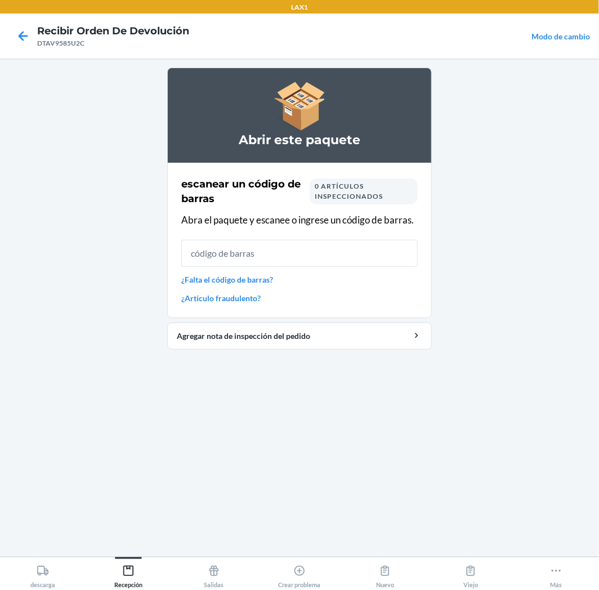
click at [262, 260] on input "text" at bounding box center [299, 253] width 237 height 27
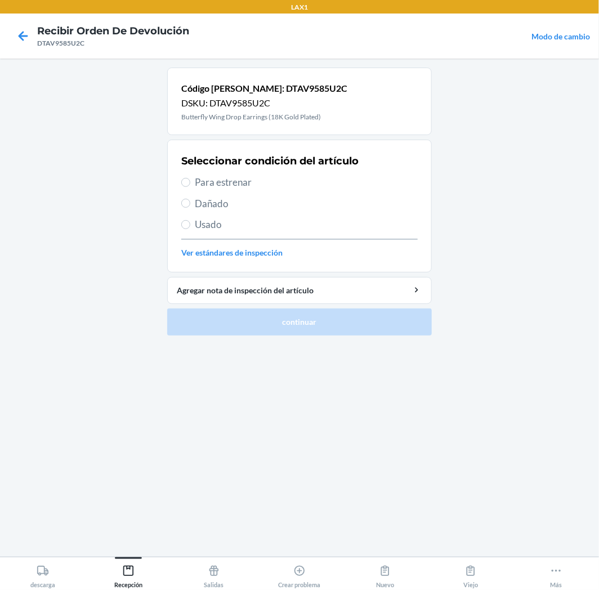
click at [207, 185] on span "Para estrenar" at bounding box center [306, 182] width 223 height 15
click at [190, 185] on input "Para estrenar" at bounding box center [185, 182] width 9 height 9
radio input "true"
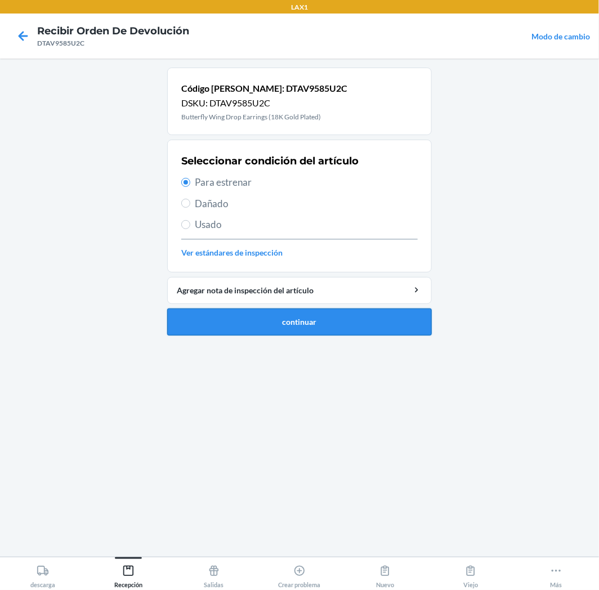
click at [284, 327] on button "continuar" at bounding box center [299, 322] width 265 height 27
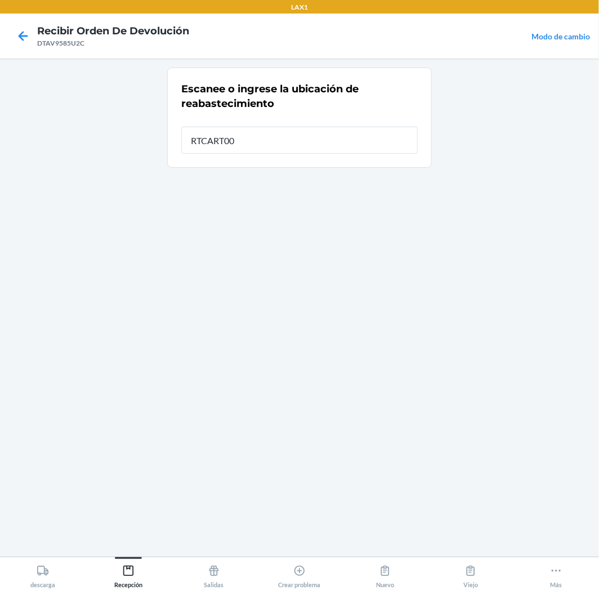
type input "RTCART008"
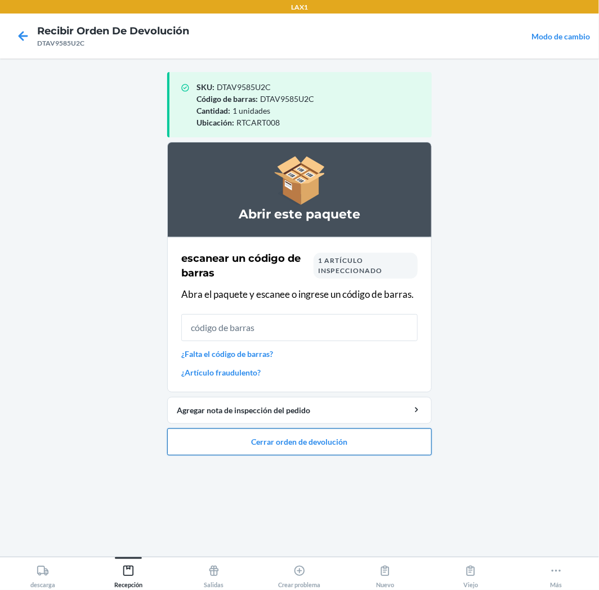
click at [364, 440] on button "Cerrar orden de devolución" at bounding box center [299, 442] width 265 height 27
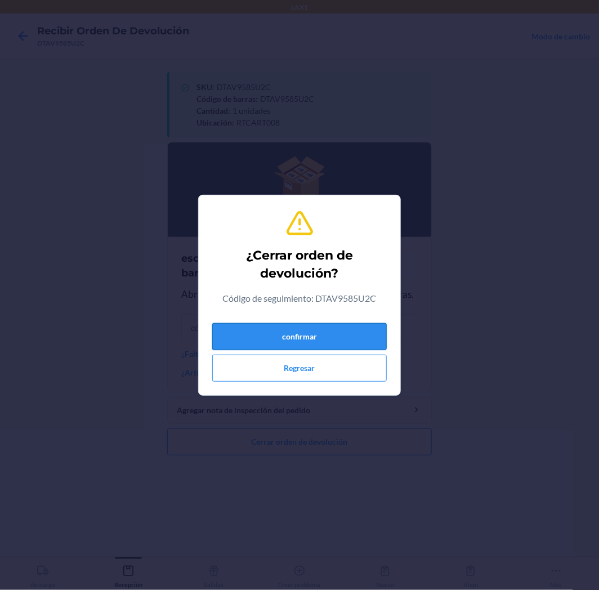
click at [351, 341] on button "confirmar" at bounding box center [299, 336] width 175 height 27
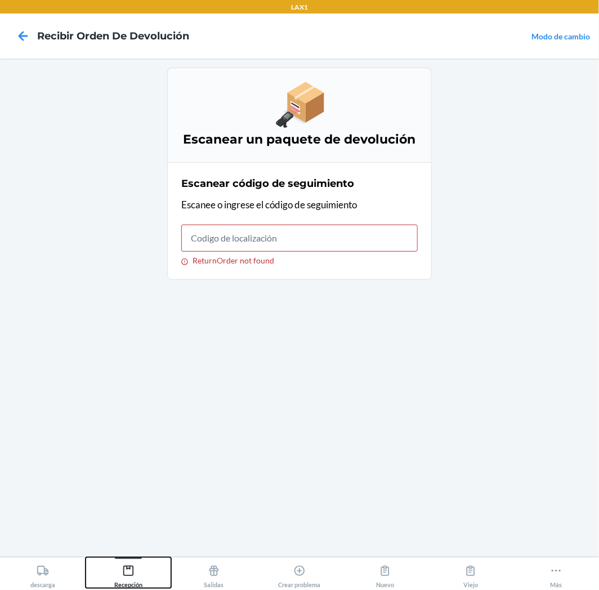
click at [126, 578] on div "Recepción" at bounding box center [128, 574] width 28 height 28
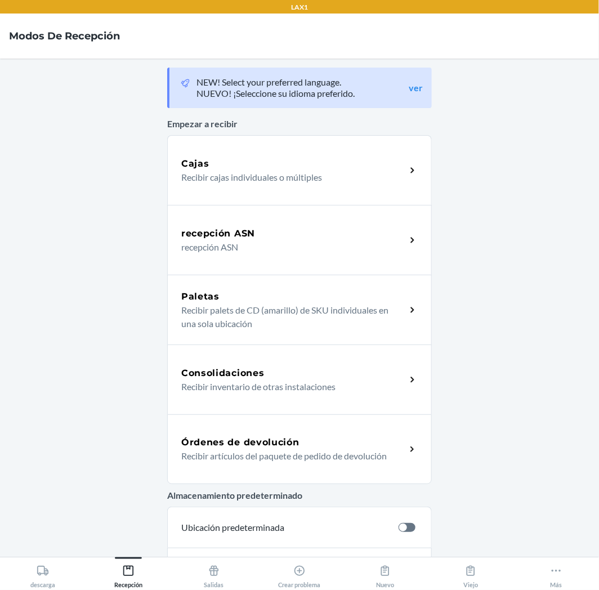
click at [246, 448] on h5 "Órdenes de devolución" at bounding box center [240, 443] width 118 height 14
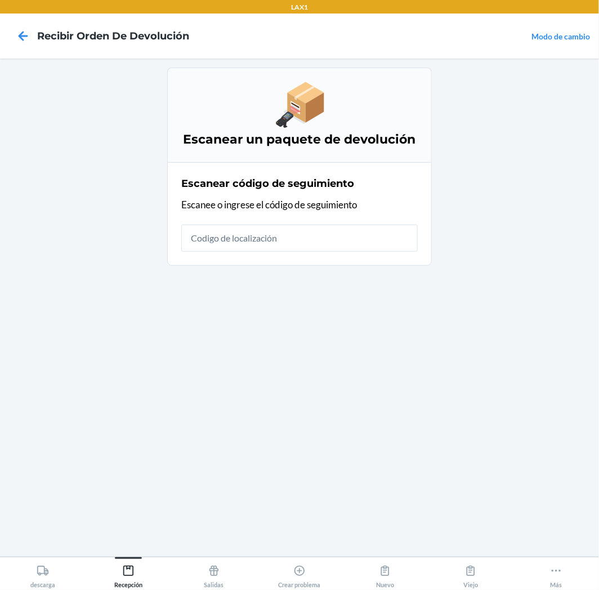
click at [338, 239] on input "text" at bounding box center [299, 238] width 237 height 27
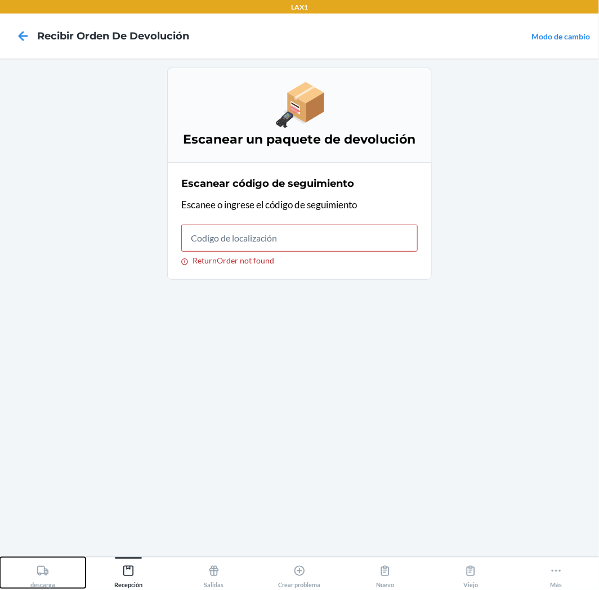
click at [44, 565] on icon at bounding box center [43, 571] width 12 height 12
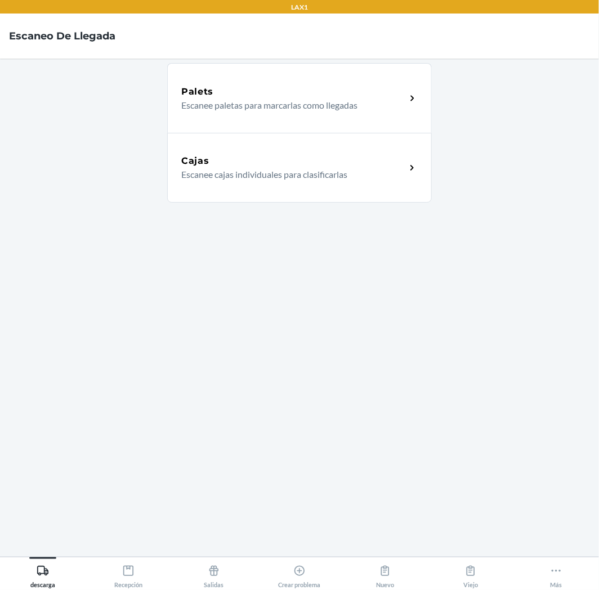
click at [297, 168] on p "Escanee cajas individuales para clasificarlas" at bounding box center [289, 175] width 216 height 14
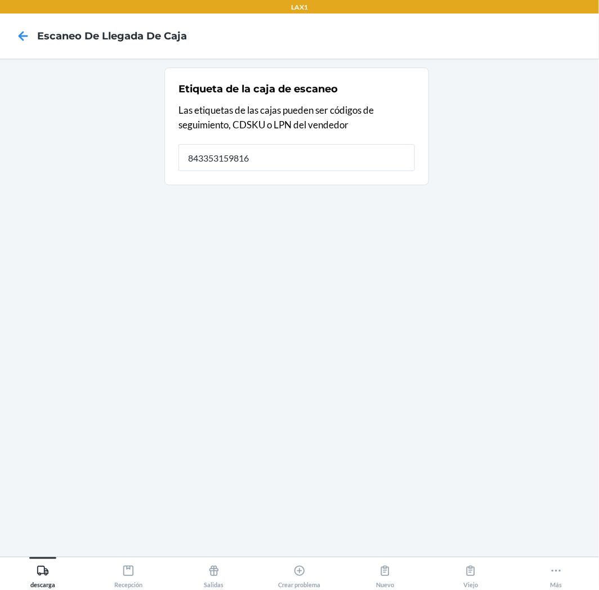
type input "843353159816"
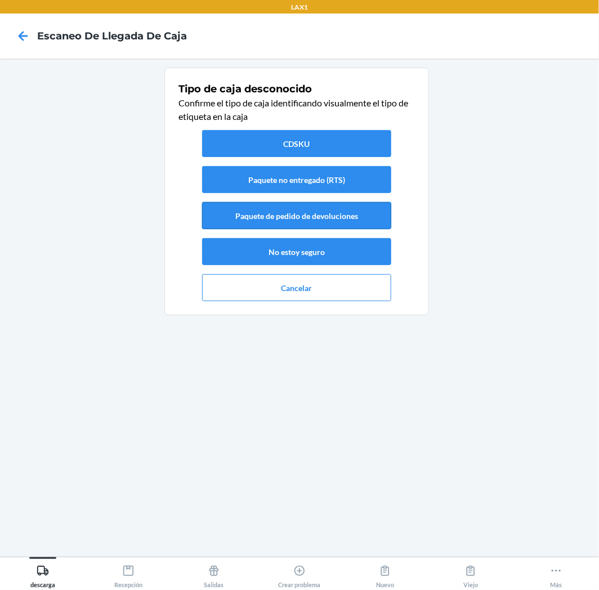
click at [321, 210] on button "Paquete de pedido de devoluciones" at bounding box center [296, 215] width 189 height 27
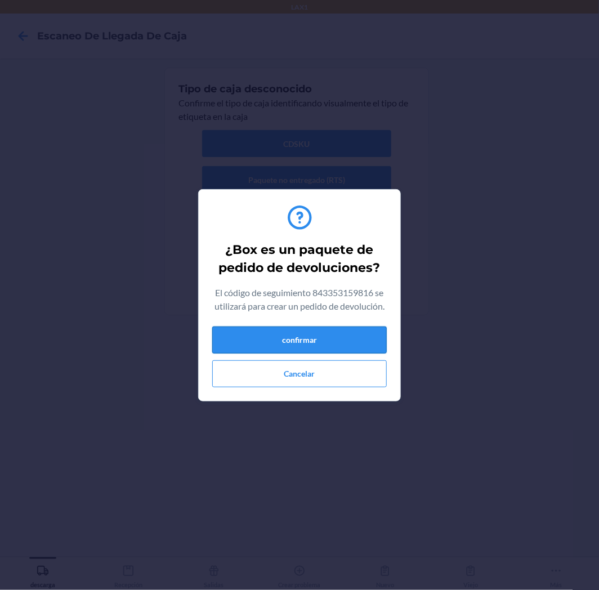
click at [307, 338] on button "confirmar" at bounding box center [299, 340] width 175 height 27
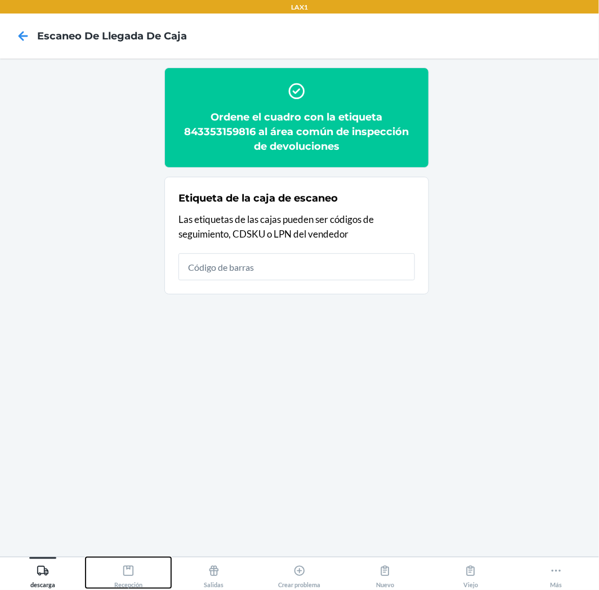
click at [132, 572] on icon at bounding box center [128, 571] width 10 height 10
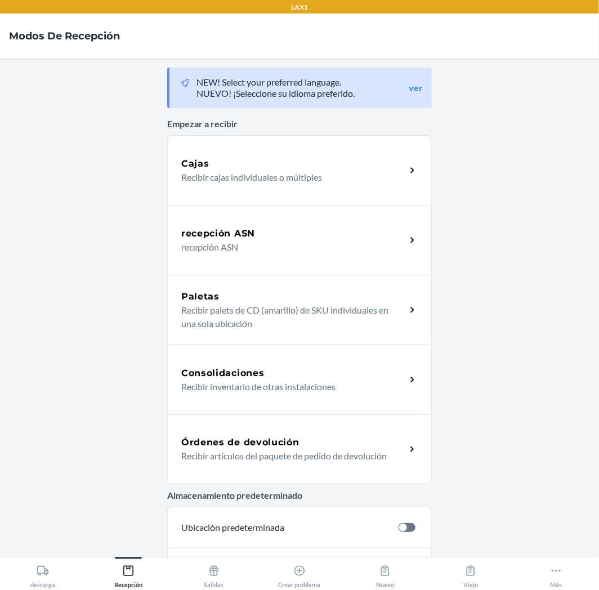
click at [305, 436] on div "Órdenes de devolución" at bounding box center [293, 443] width 225 height 14
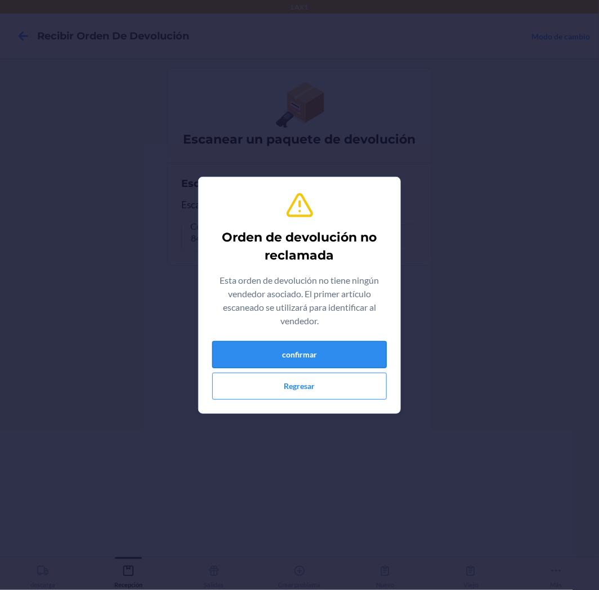
click at [352, 351] on button "confirmar" at bounding box center [299, 354] width 175 height 27
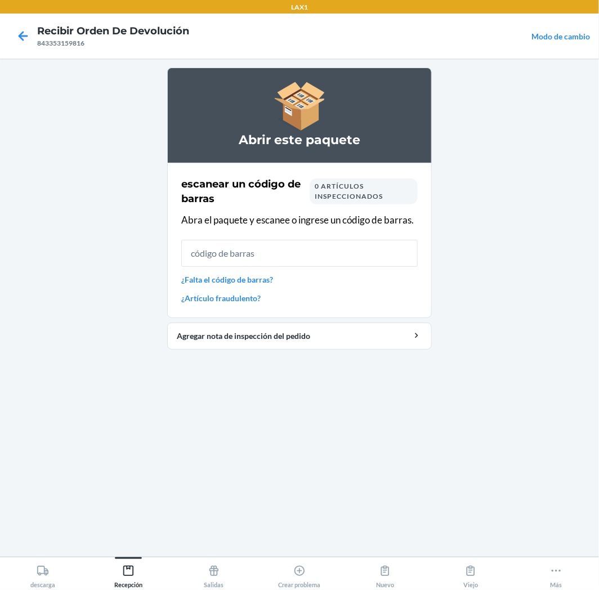
click at [351, 256] on input "text" at bounding box center [299, 253] width 237 height 27
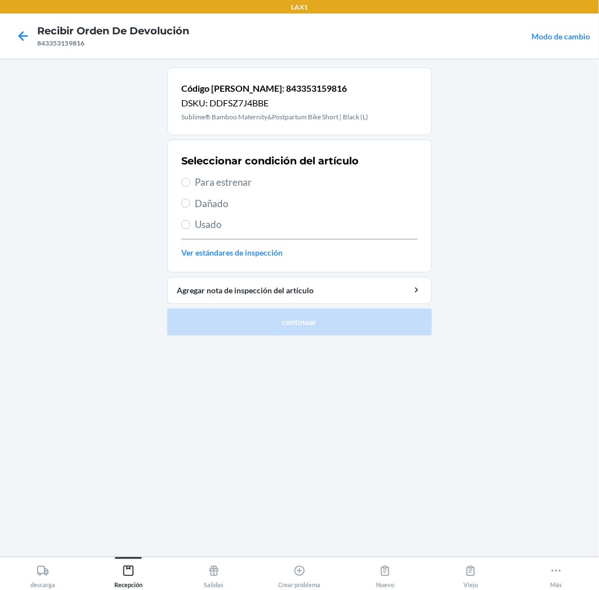
click at [194, 184] on label "Para estrenar" at bounding box center [299, 182] width 237 height 15
click at [190, 184] on input "Para estrenar" at bounding box center [185, 182] width 9 height 9
radio input "true"
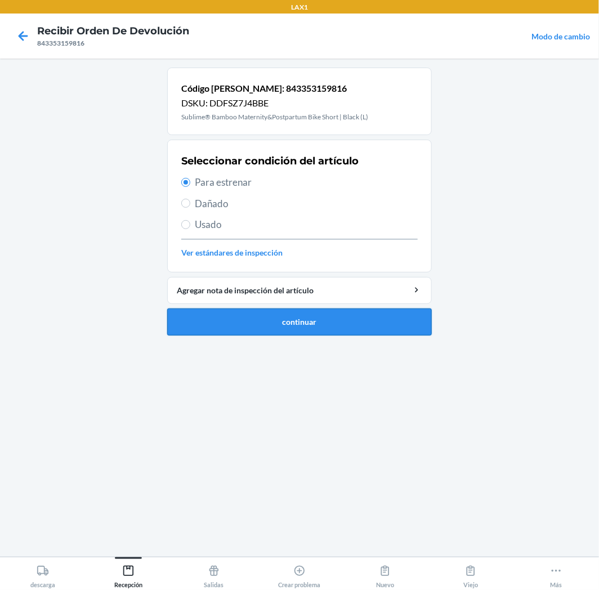
click at [217, 320] on button "continuar" at bounding box center [299, 322] width 265 height 27
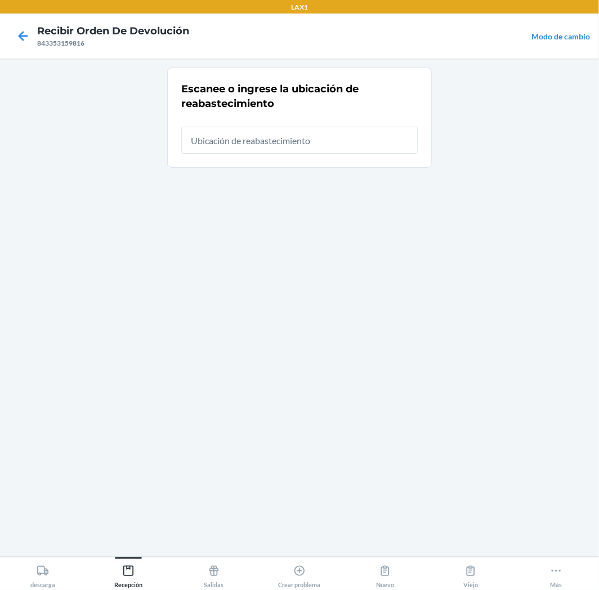
click at [324, 139] on input "text" at bounding box center [299, 140] width 237 height 27
type input "RTCART008"
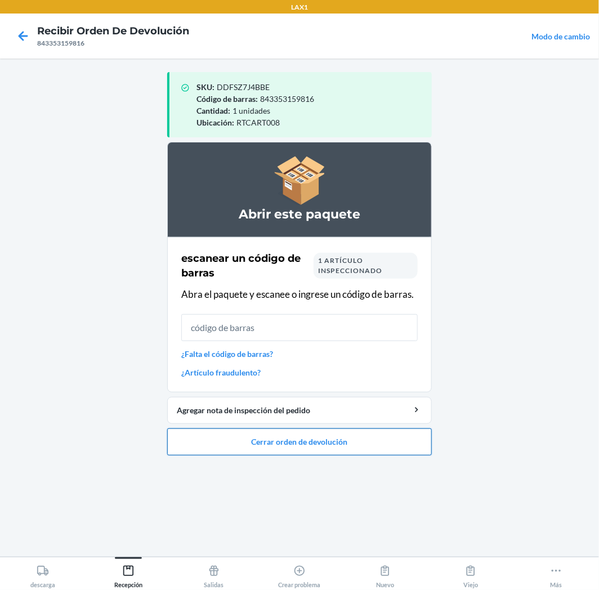
click at [266, 451] on button "Cerrar orden de devolución" at bounding box center [299, 442] width 265 height 27
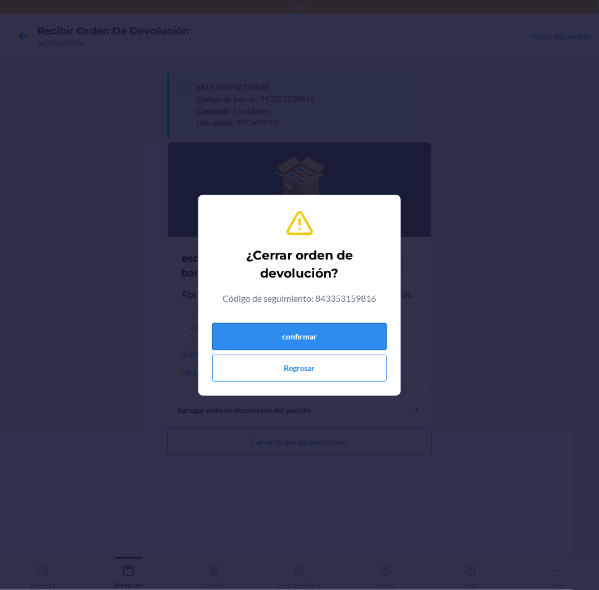
click at [342, 344] on button "confirmar" at bounding box center [299, 336] width 175 height 27
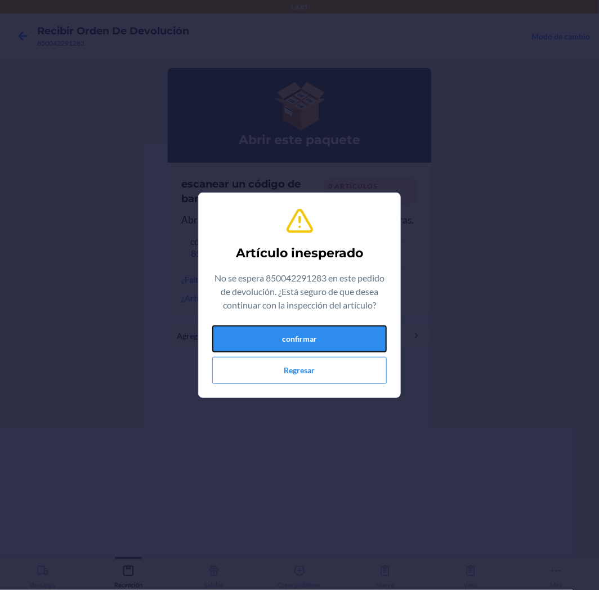
click at [342, 344] on button "confirmar" at bounding box center [299, 339] width 175 height 27
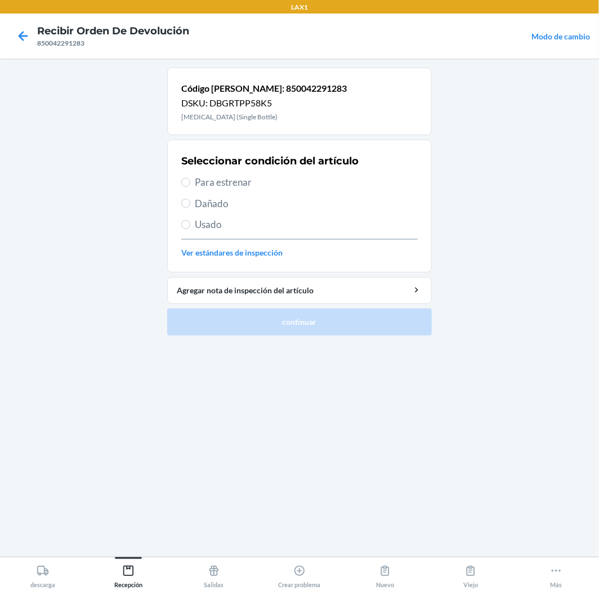
click at [205, 185] on span "Para estrenar" at bounding box center [306, 182] width 223 height 15
click at [190, 185] on input "Para estrenar" at bounding box center [185, 182] width 9 height 9
radio input "true"
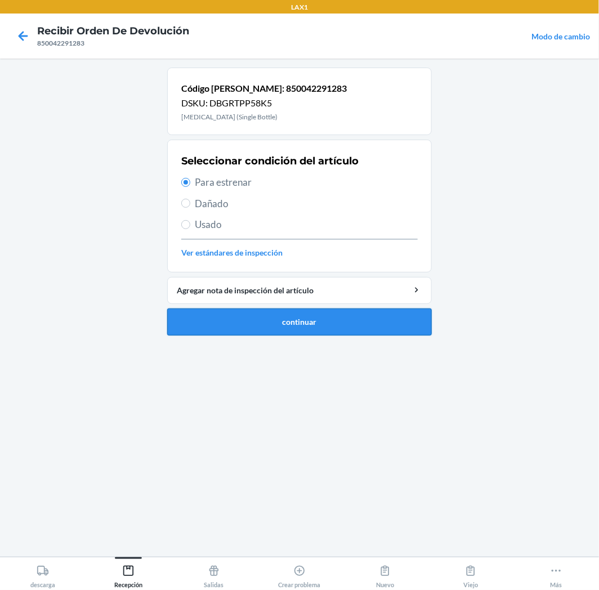
click at [218, 314] on button "continuar" at bounding box center [299, 322] width 265 height 27
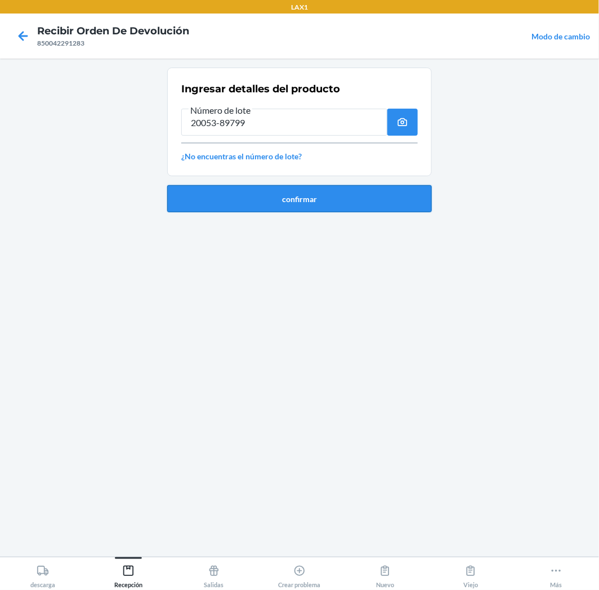
type input "20053-89799"
click at [367, 197] on button "confirmar" at bounding box center [299, 198] width 265 height 27
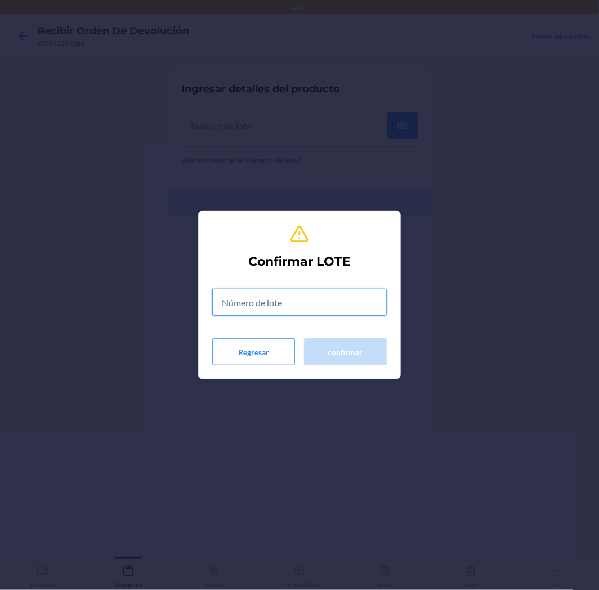
click at [283, 291] on input "text" at bounding box center [299, 302] width 175 height 27
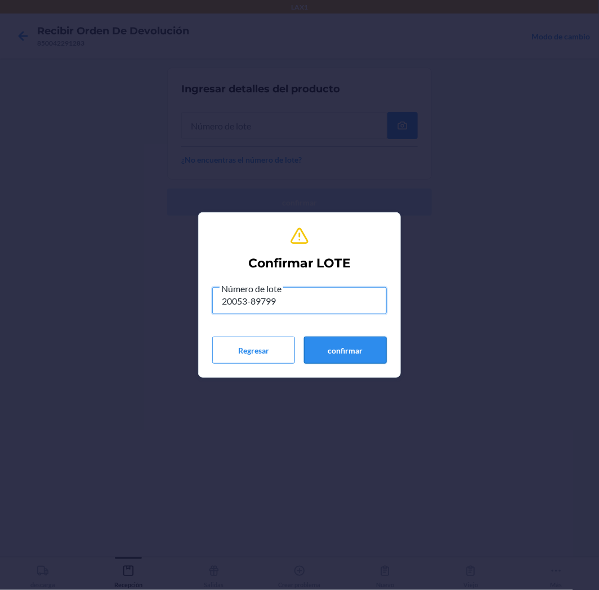
type input "20053-89799"
click at [335, 358] on button "confirmar" at bounding box center [345, 350] width 83 height 27
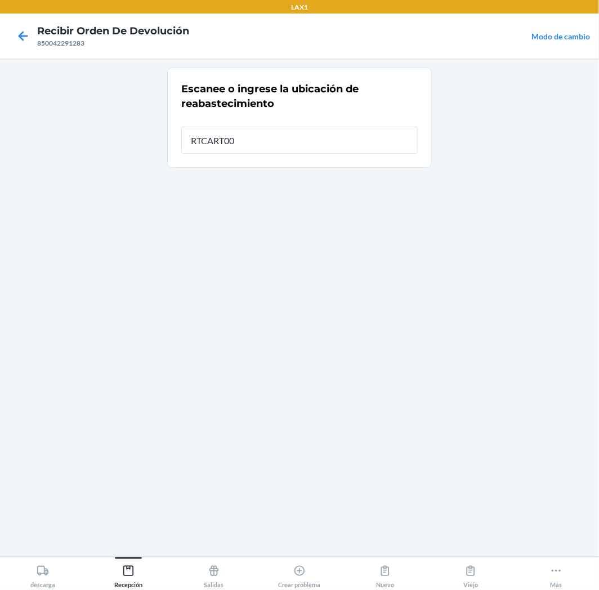
type input "RTCART008"
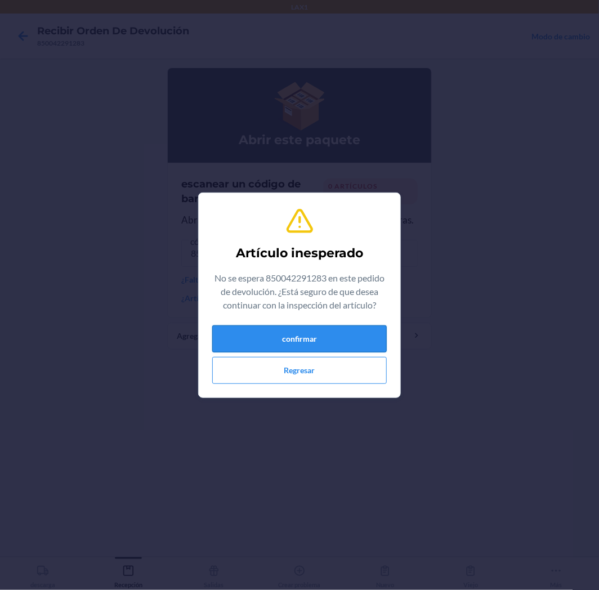
click at [308, 341] on button "confirmar" at bounding box center [299, 339] width 175 height 27
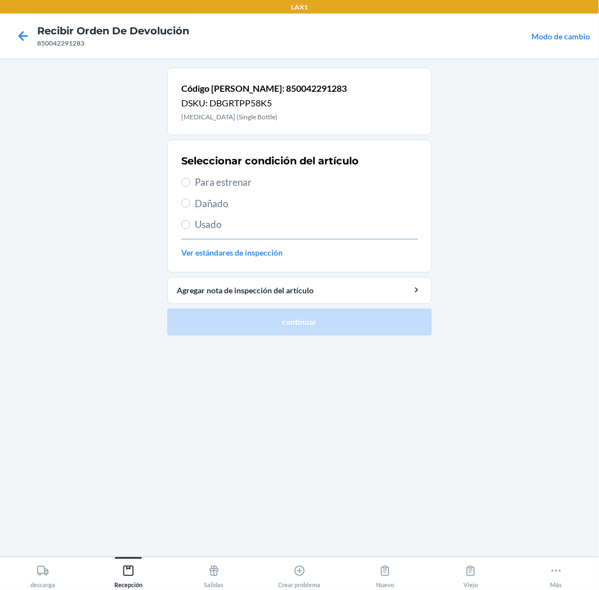
click at [192, 182] on label "Para estrenar" at bounding box center [299, 182] width 237 height 15
click at [190, 182] on input "Para estrenar" at bounding box center [185, 182] width 9 height 9
radio input "true"
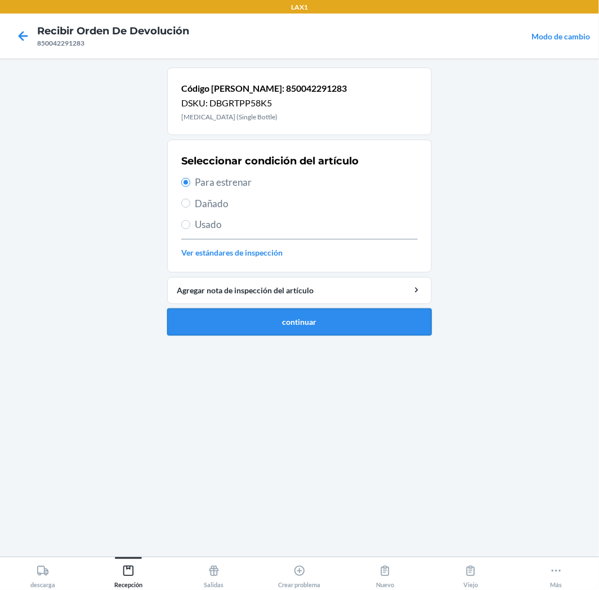
click at [274, 324] on button "continuar" at bounding box center [299, 322] width 265 height 27
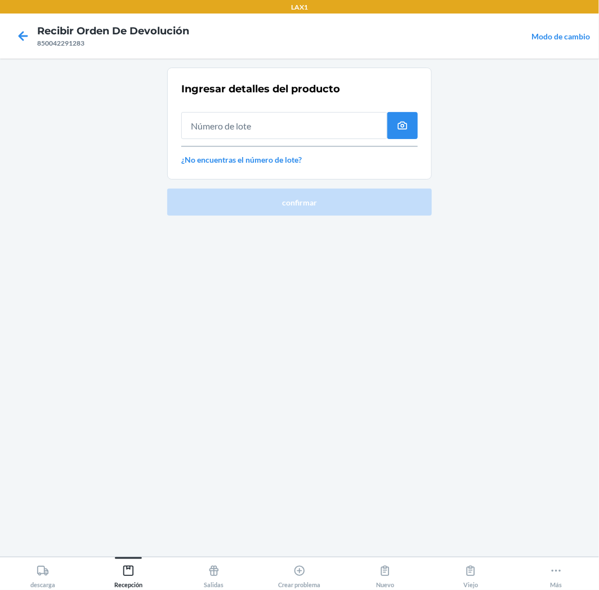
click at [313, 127] on input "text" at bounding box center [284, 125] width 206 height 27
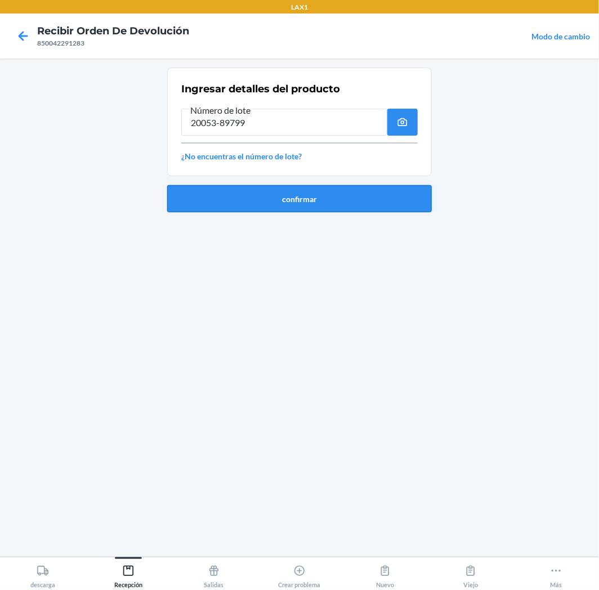
type input "20053-89799"
click at [282, 206] on button "confirmar" at bounding box center [299, 198] width 265 height 27
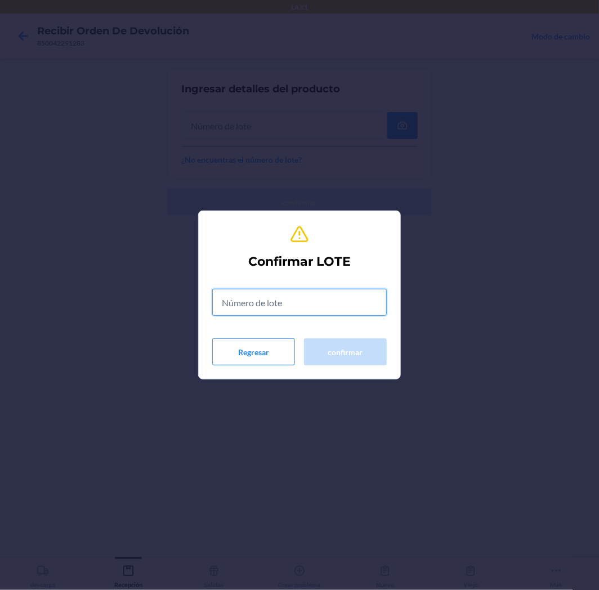
click at [265, 293] on input "text" at bounding box center [299, 302] width 175 height 27
click at [266, 300] on input "text" at bounding box center [299, 302] width 175 height 27
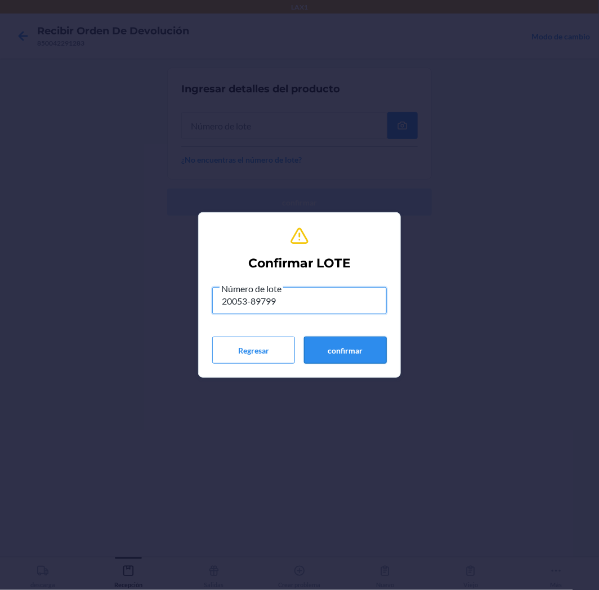
type input "20053-89799"
click at [358, 351] on button "confirmar" at bounding box center [345, 350] width 83 height 27
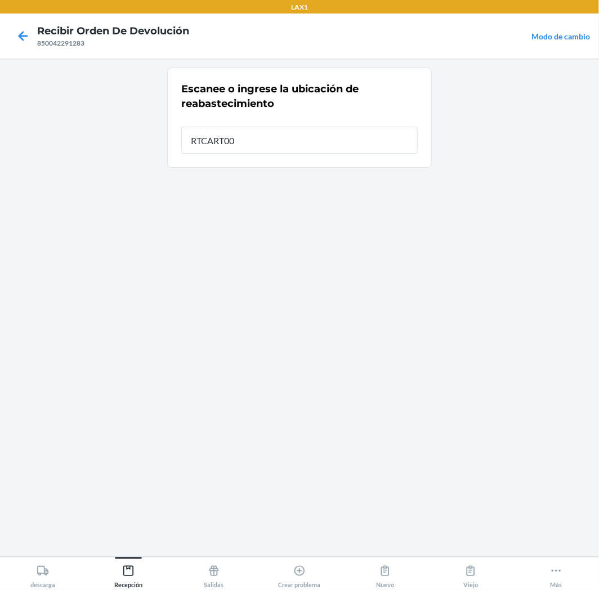
type input "RTCART008"
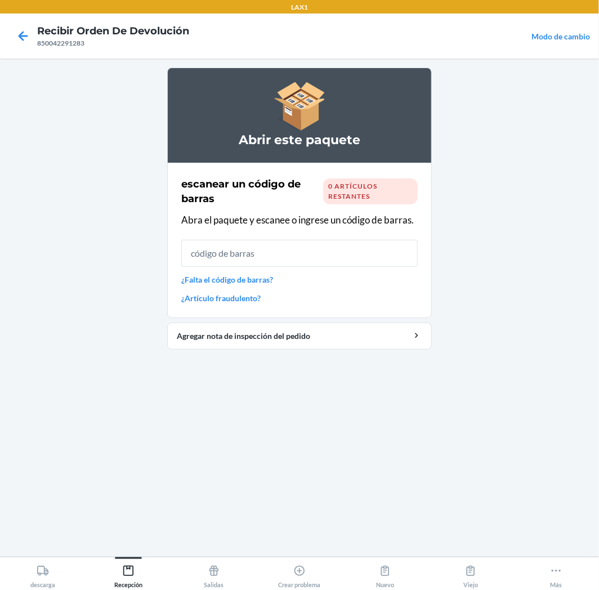
click at [277, 244] on input "text" at bounding box center [299, 253] width 237 height 27
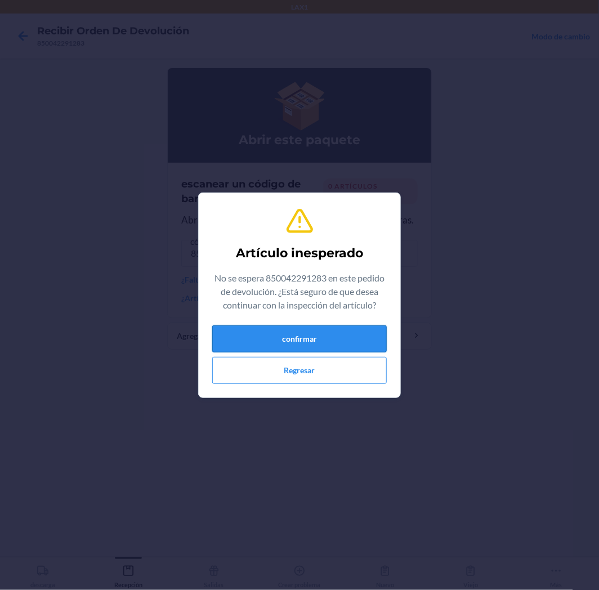
click at [305, 335] on button "confirmar" at bounding box center [299, 339] width 175 height 27
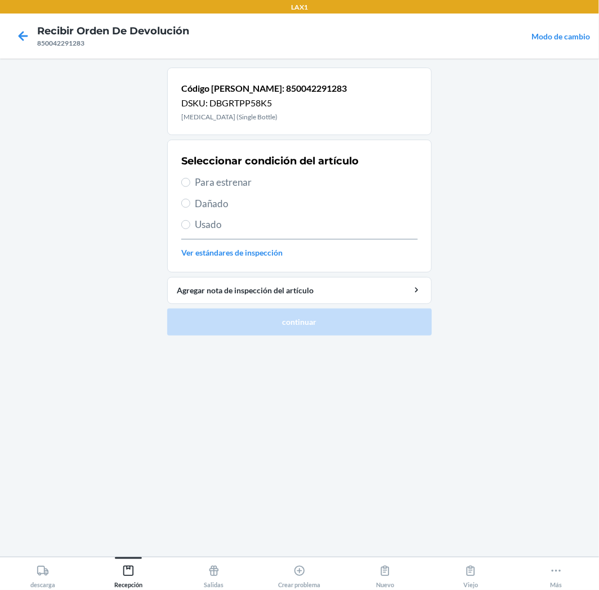
click at [222, 186] on span "Para estrenar" at bounding box center [306, 182] width 223 height 15
click at [190, 186] on input "Para estrenar" at bounding box center [185, 182] width 9 height 9
radio input "true"
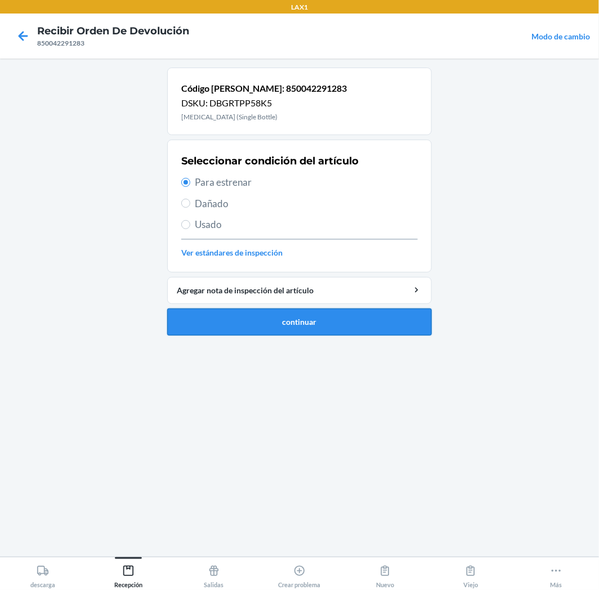
click at [260, 324] on button "continuar" at bounding box center [299, 322] width 265 height 27
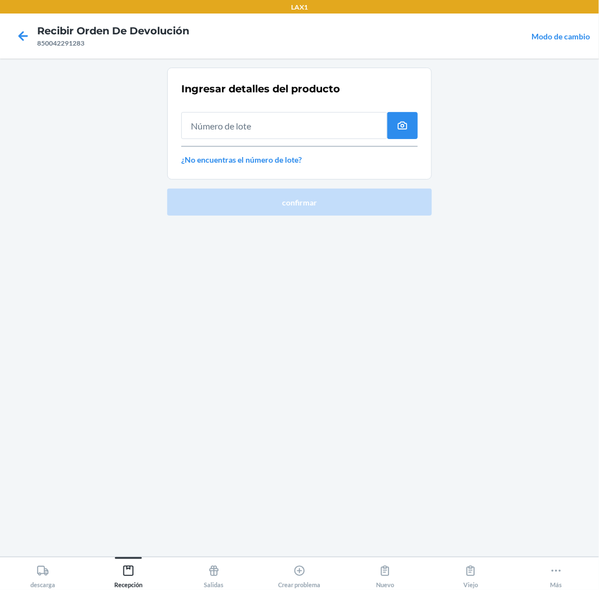
click at [306, 121] on input "text" at bounding box center [284, 125] width 206 height 27
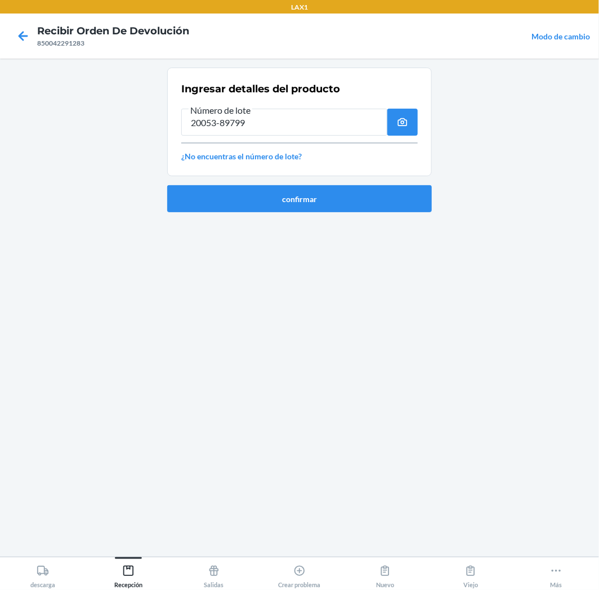
type input "20053-89799"
click at [317, 206] on button "confirmar" at bounding box center [299, 198] width 265 height 27
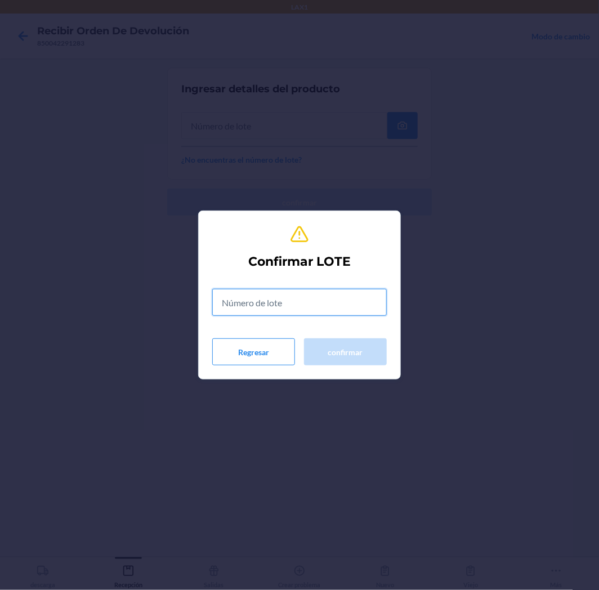
click at [346, 302] on input "text" at bounding box center [299, 302] width 175 height 27
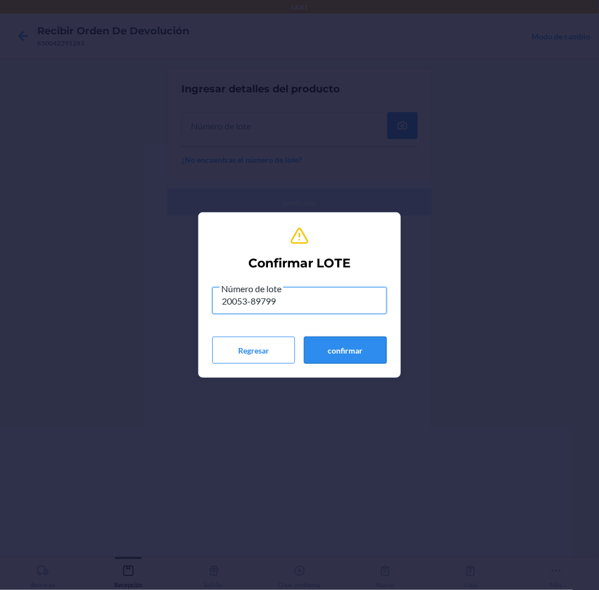
type input "20053-89799"
click at [346, 350] on button "confirmar" at bounding box center [345, 350] width 83 height 27
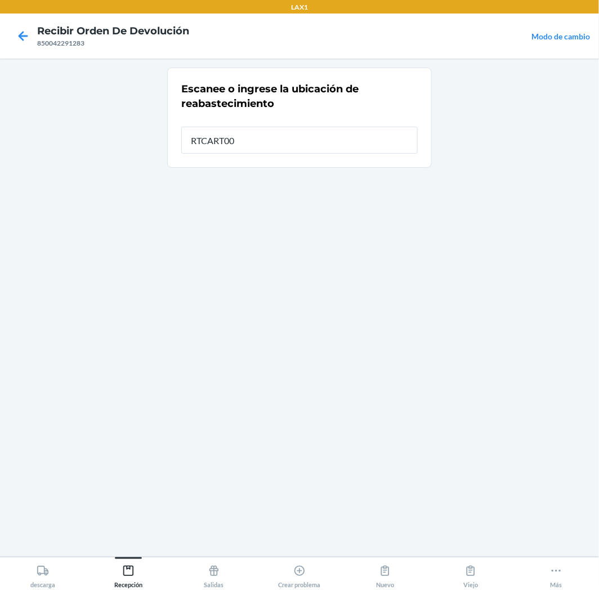
type input "RTCART008"
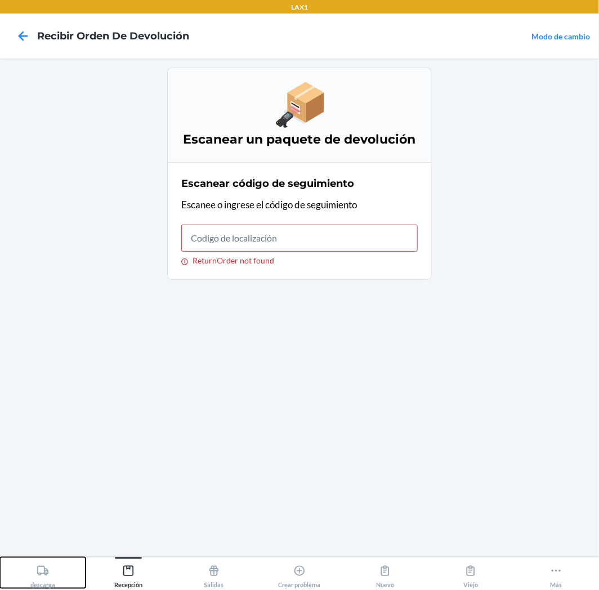
click at [50, 583] on div "descarga" at bounding box center [42, 574] width 25 height 28
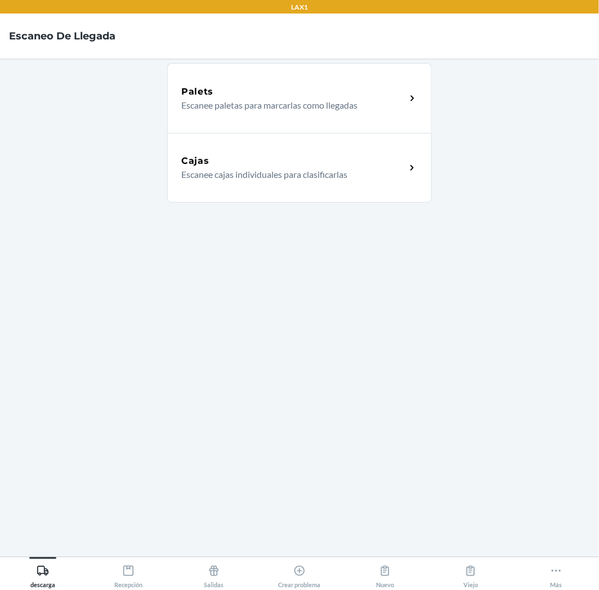
click at [359, 158] on div "Cajas" at bounding box center [293, 161] width 225 height 14
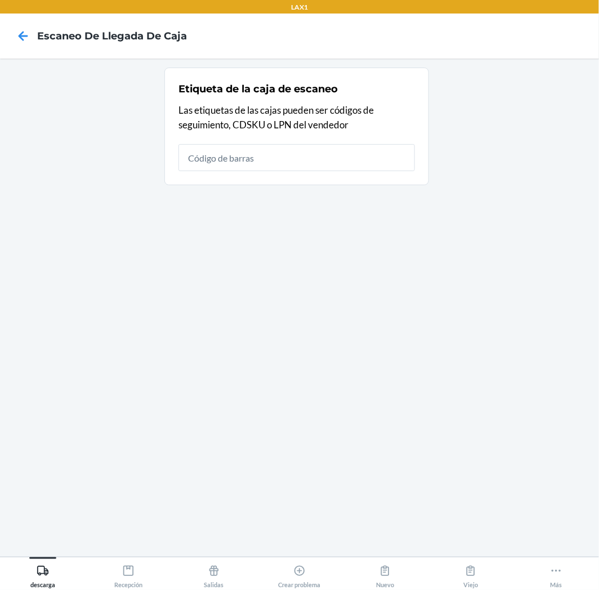
click at [359, 165] on input "text" at bounding box center [297, 157] width 237 height 27
type input "DTHWHE3SAU4"
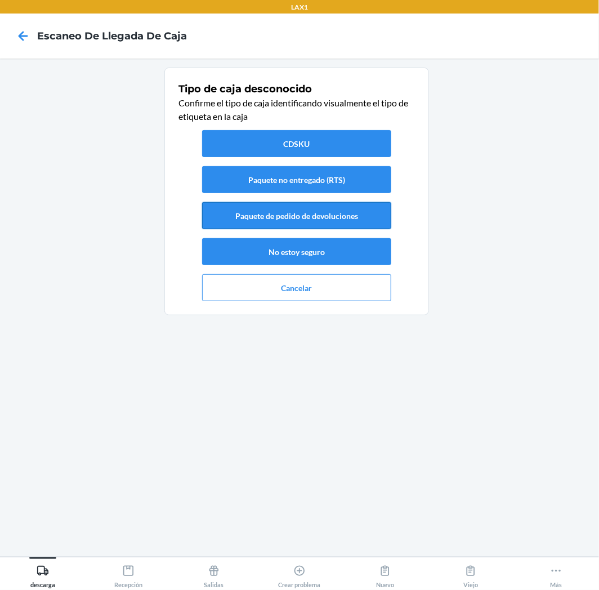
click at [352, 219] on button "Paquete de pedido de devoluciones" at bounding box center [296, 215] width 189 height 27
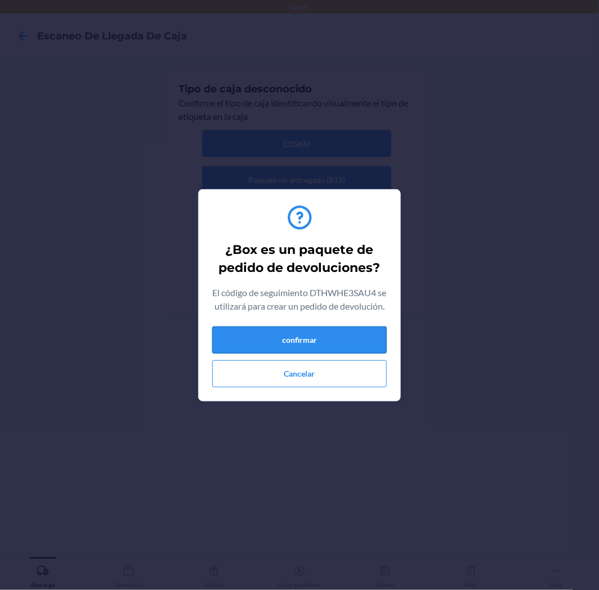
click at [348, 344] on button "confirmar" at bounding box center [299, 340] width 175 height 27
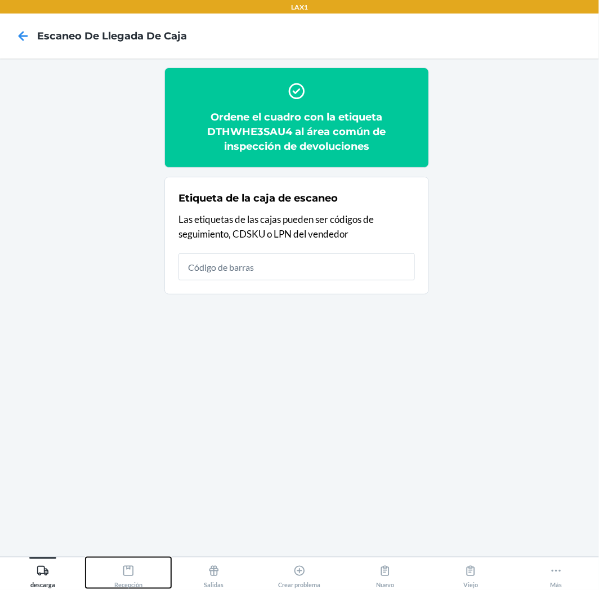
click at [126, 572] on icon at bounding box center [128, 571] width 12 height 12
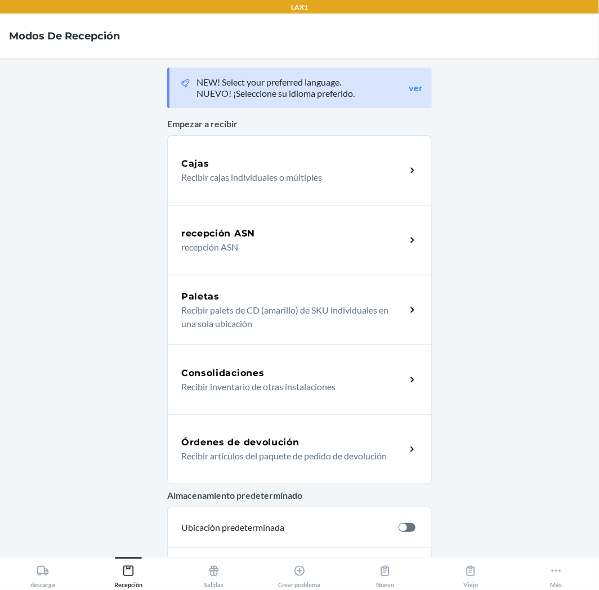
click at [276, 447] on h5 "Órdenes de devolución" at bounding box center [240, 443] width 118 height 14
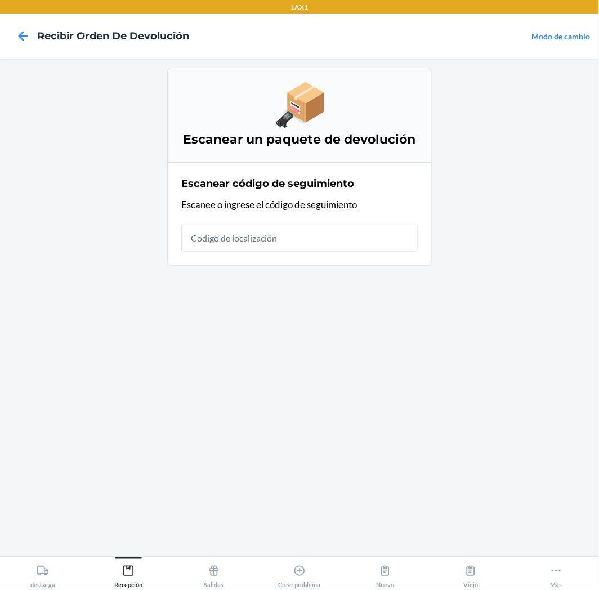
click at [363, 239] on input "text" at bounding box center [299, 238] width 237 height 27
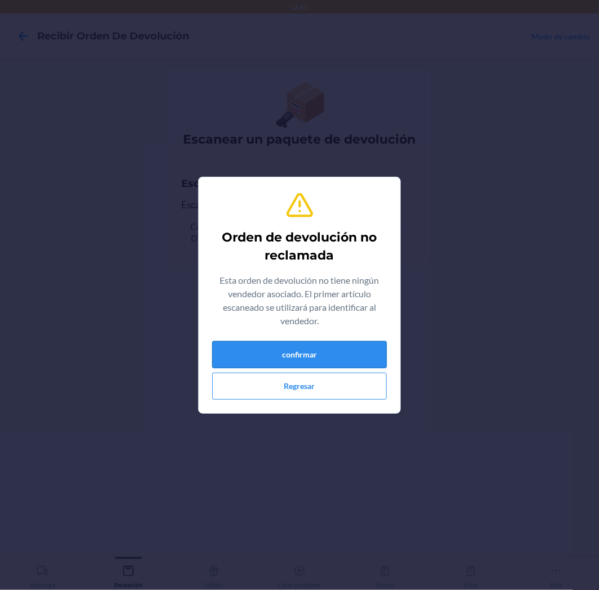
click at [355, 358] on button "confirmar" at bounding box center [299, 354] width 175 height 27
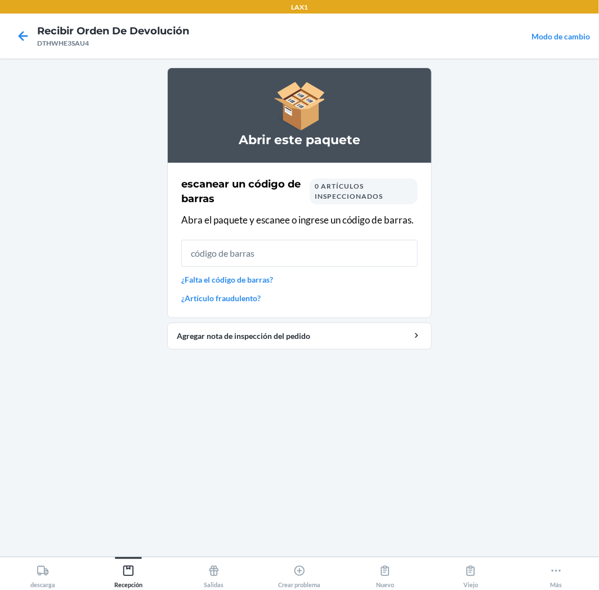
click at [289, 255] on input "text" at bounding box center [299, 253] width 237 height 27
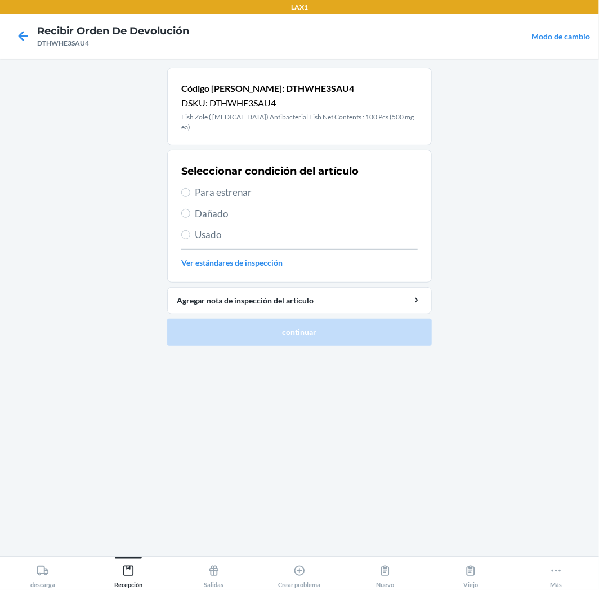
click at [191, 185] on label "Para estrenar" at bounding box center [299, 192] width 237 height 15
click at [190, 188] on input "Para estrenar" at bounding box center [185, 192] width 9 height 9
radio input "true"
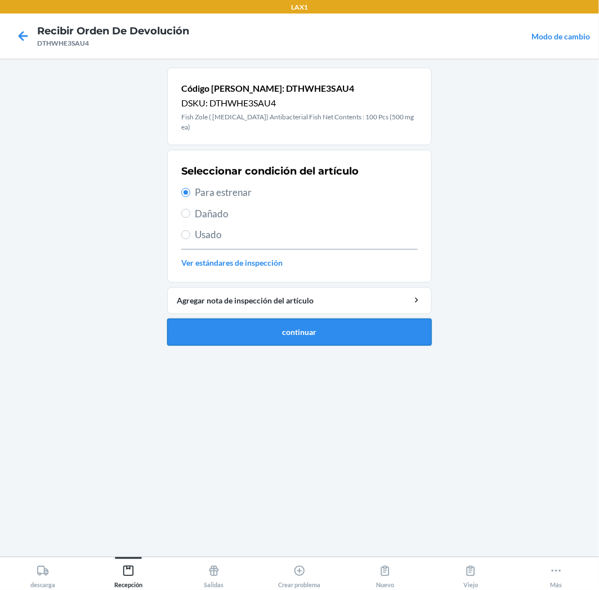
click at [248, 319] on button "continuar" at bounding box center [299, 332] width 265 height 27
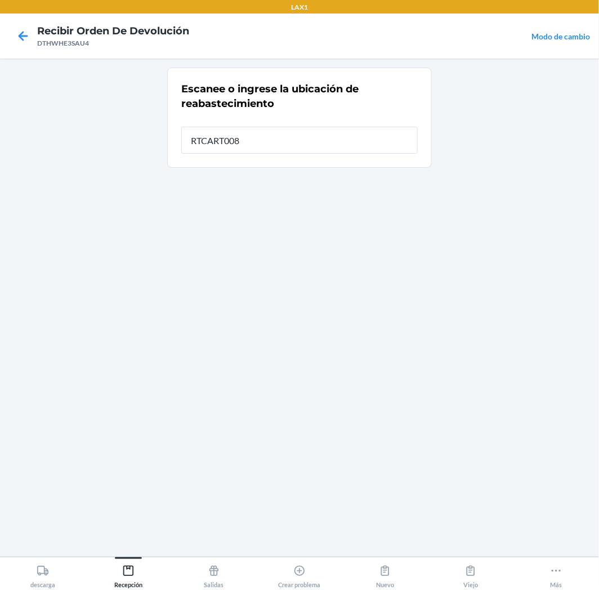
type input "RTCART008"
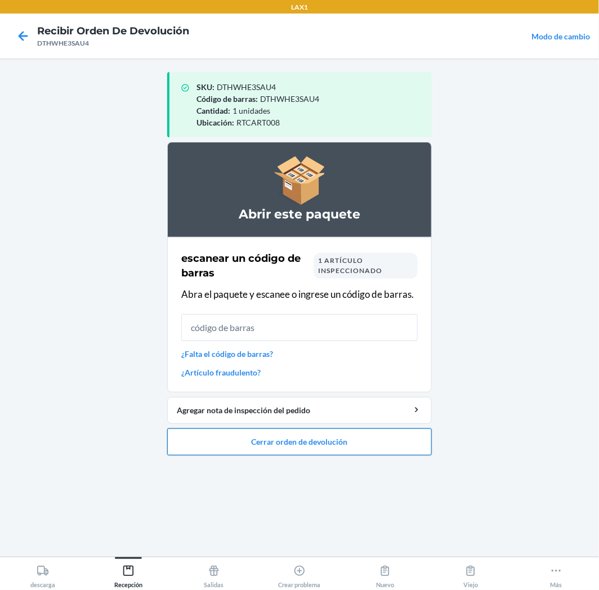
click at [391, 448] on button "Cerrar orden de devolución" at bounding box center [299, 442] width 265 height 27
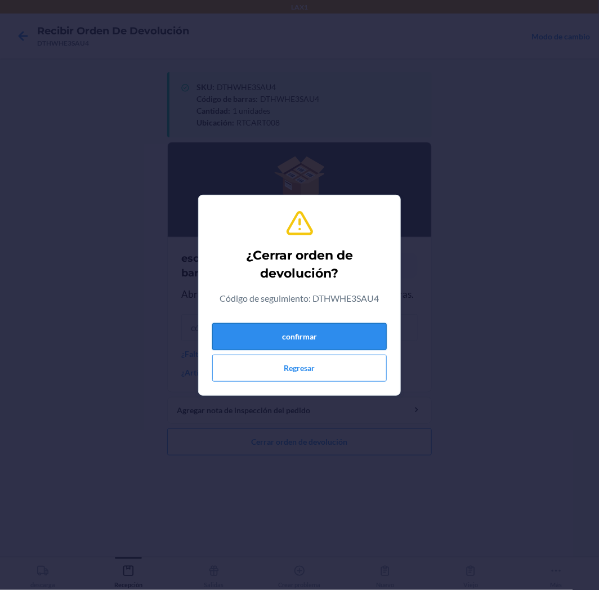
click at [345, 341] on button "confirmar" at bounding box center [299, 336] width 175 height 27
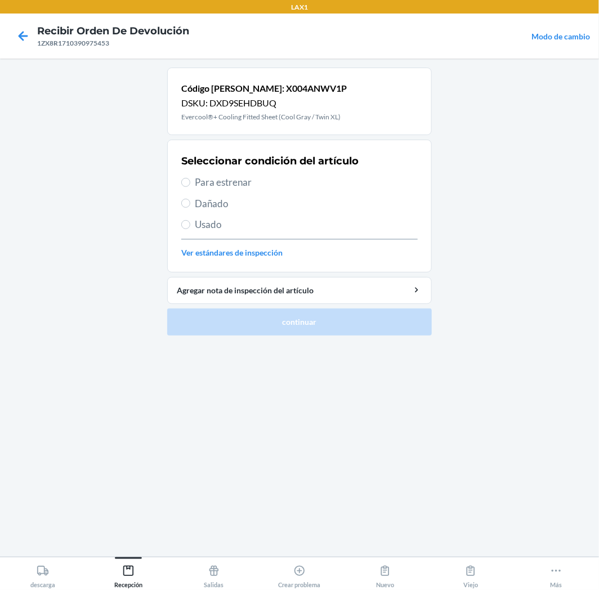
click at [190, 179] on label "Para estrenar" at bounding box center [299, 182] width 237 height 15
click at [190, 179] on input "Para estrenar" at bounding box center [185, 182] width 9 height 9
radio input "true"
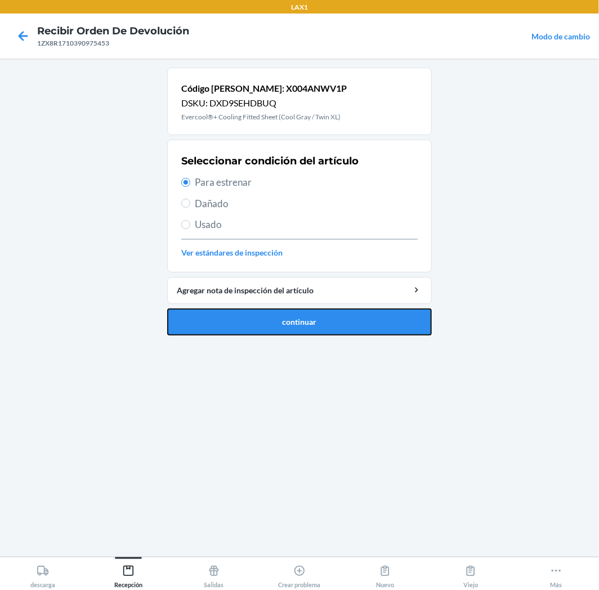
drag, startPoint x: 255, startPoint y: 319, endPoint x: 253, endPoint y: 308, distance: 11.3
click at [255, 317] on button "continuar" at bounding box center [299, 322] width 265 height 27
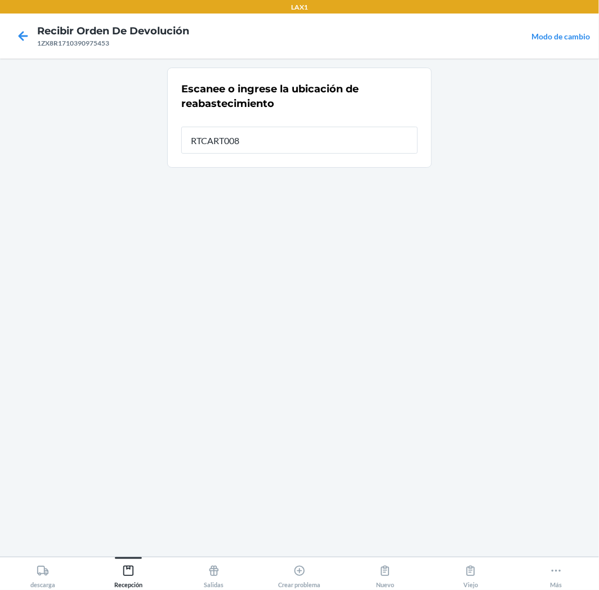
type input "RTCART008"
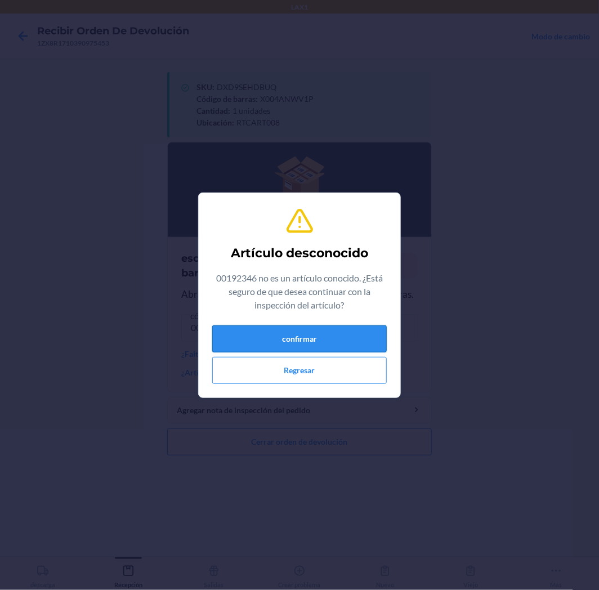
click at [357, 341] on button "confirmar" at bounding box center [299, 339] width 175 height 27
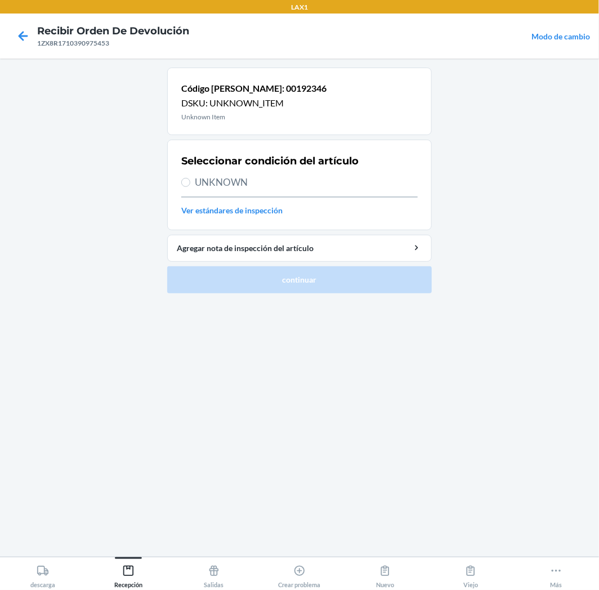
click at [217, 181] on span "UNKNOWN" at bounding box center [306, 182] width 223 height 15
click at [190, 181] on input "UNKNOWN" at bounding box center [185, 182] width 9 height 9
radio input "true"
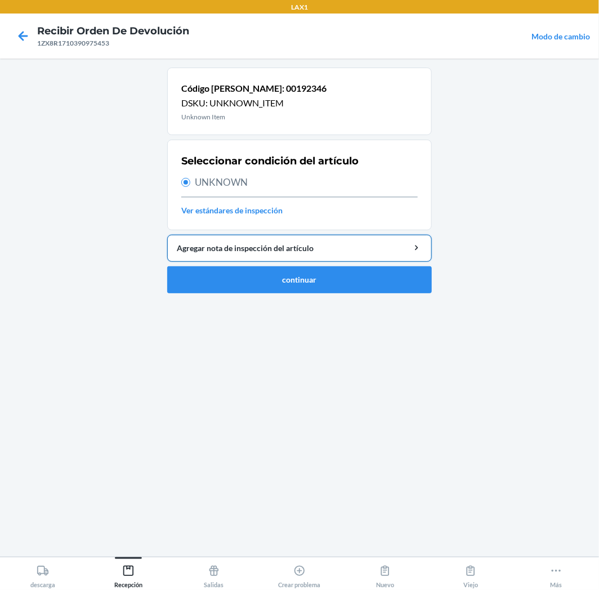
click at [228, 248] on div "Agregar nota de inspección del artículo" at bounding box center [300, 248] width 246 height 12
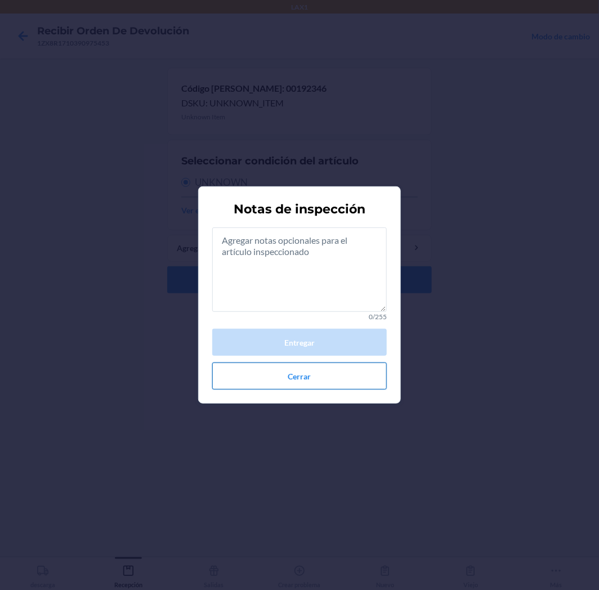
click at [329, 376] on button "Cerrar" at bounding box center [299, 376] width 175 height 27
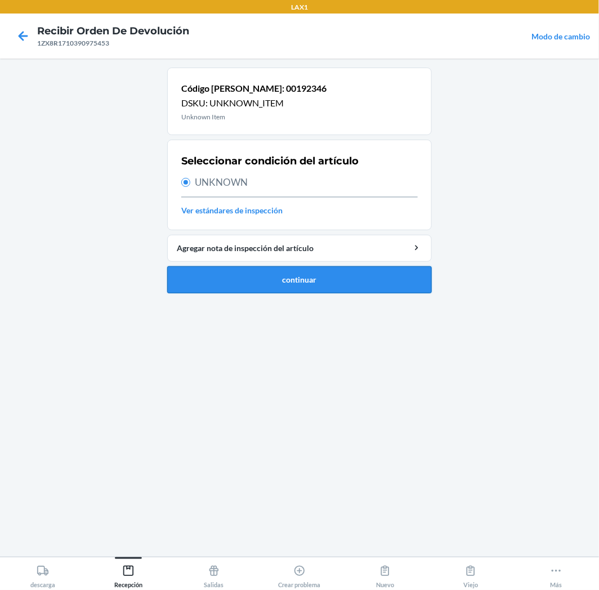
click at [280, 271] on button "continuar" at bounding box center [299, 279] width 265 height 27
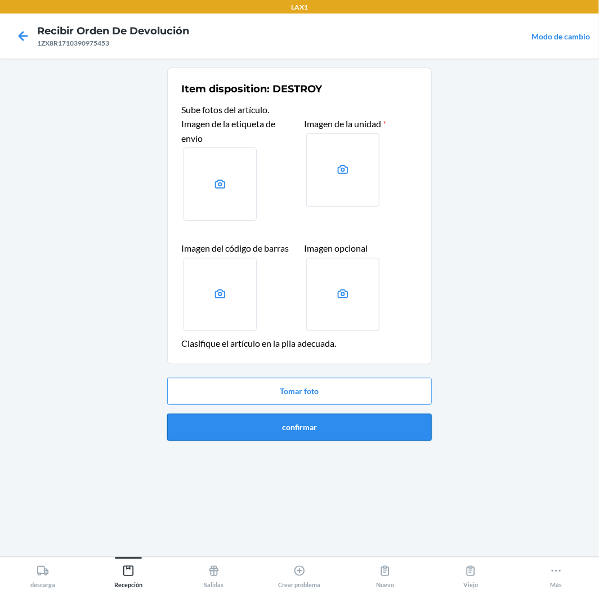
click at [385, 418] on button "confirmar" at bounding box center [299, 427] width 265 height 27
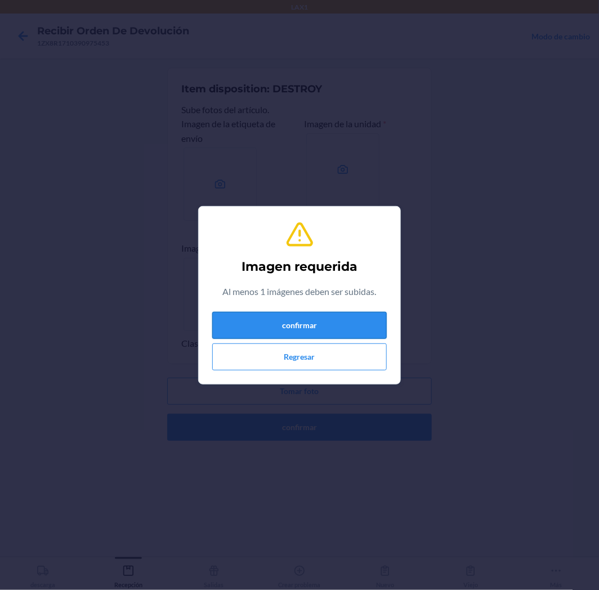
click at [297, 322] on button "confirmar" at bounding box center [299, 325] width 175 height 27
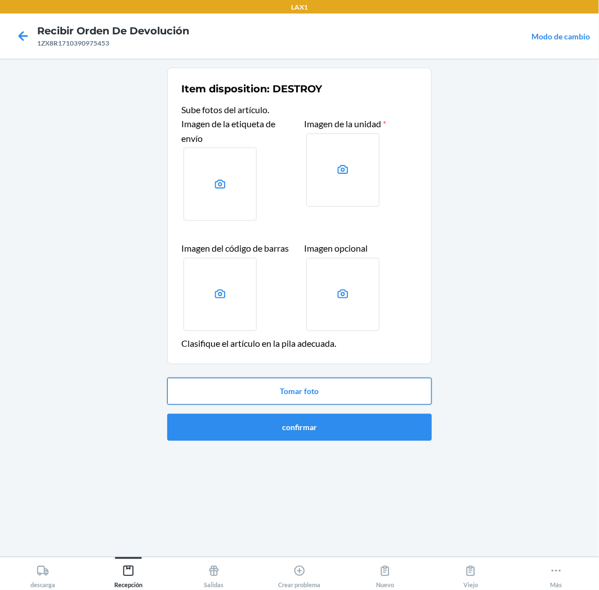
click at [373, 396] on button "Tomar foto" at bounding box center [299, 391] width 265 height 27
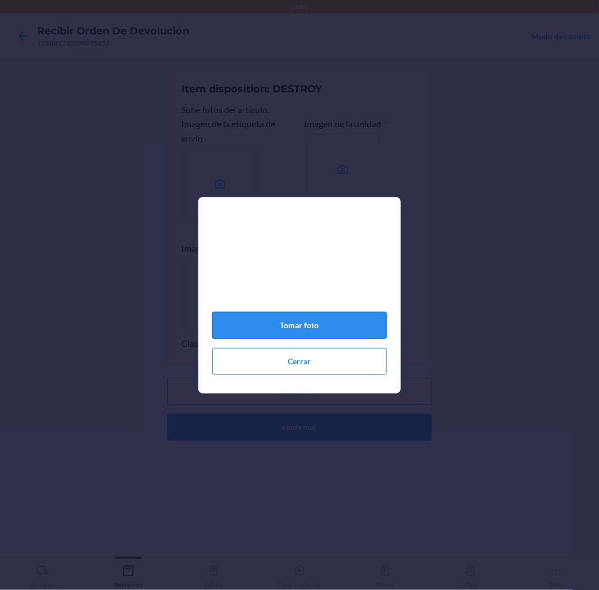
click at [355, 332] on button "Tomar foto" at bounding box center [299, 325] width 175 height 27
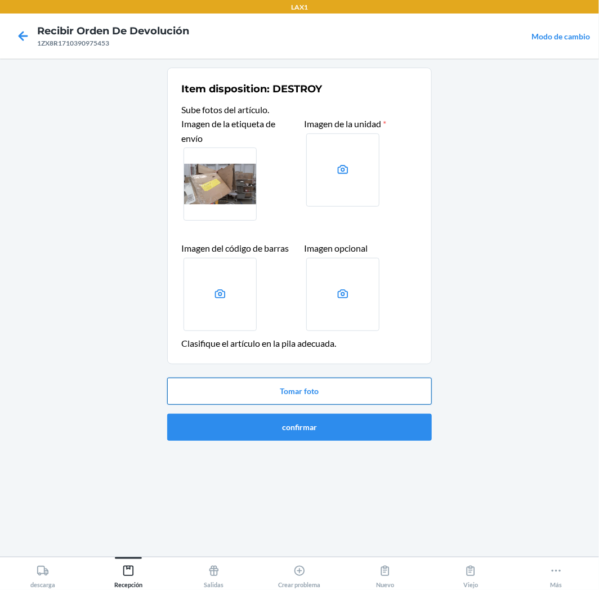
click at [374, 395] on button "Tomar foto" at bounding box center [299, 391] width 265 height 27
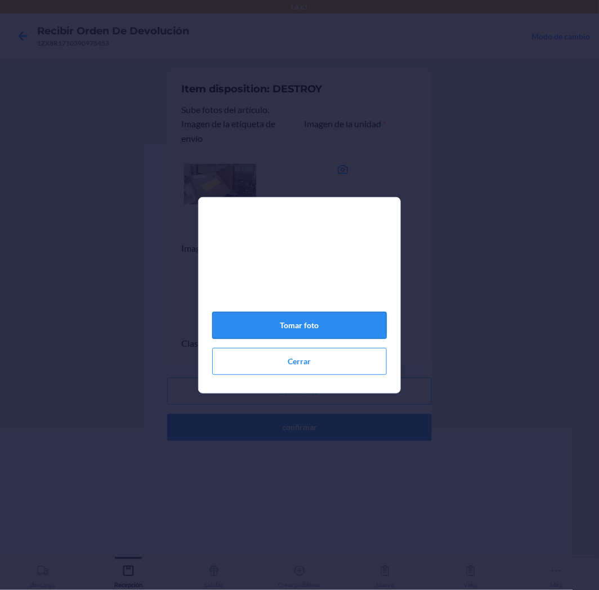
click at [363, 327] on button "Tomar foto" at bounding box center [299, 325] width 175 height 27
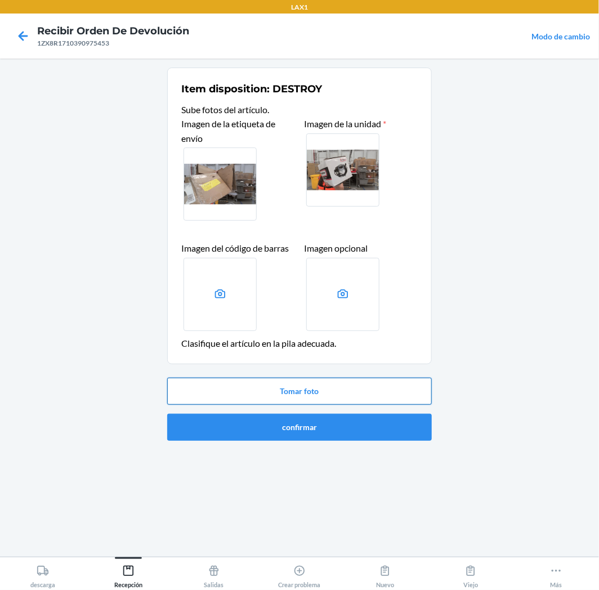
click at [317, 397] on button "Tomar foto" at bounding box center [299, 391] width 265 height 27
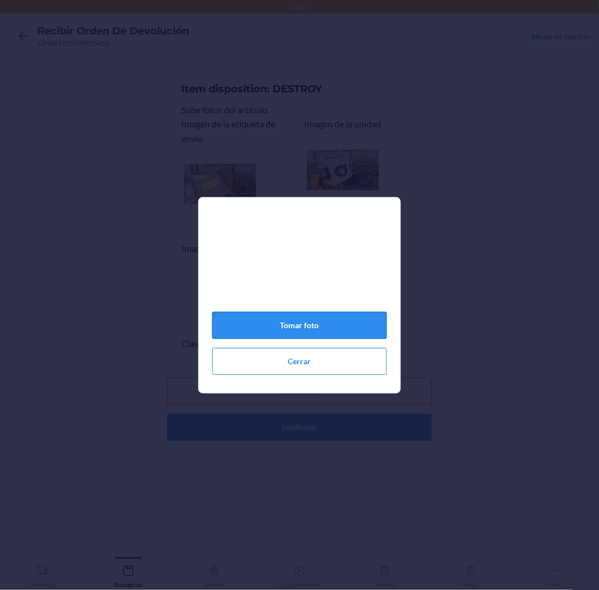
click at [322, 331] on button "Tomar foto" at bounding box center [299, 325] width 175 height 27
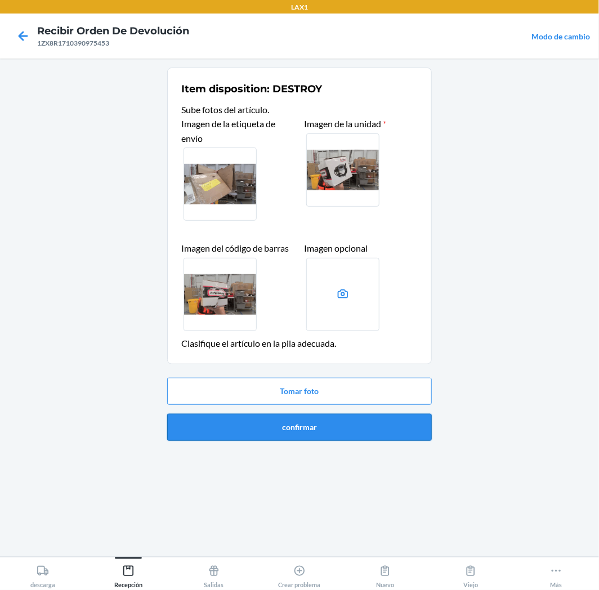
click at [393, 430] on button "confirmar" at bounding box center [299, 427] width 265 height 27
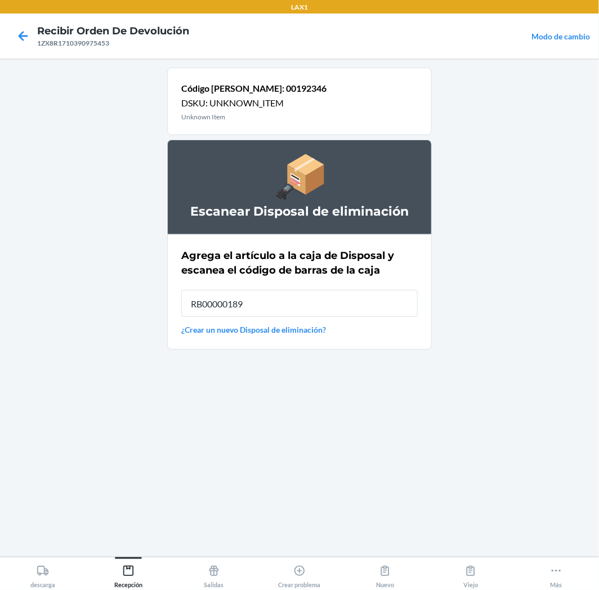
type input "RB00000189K"
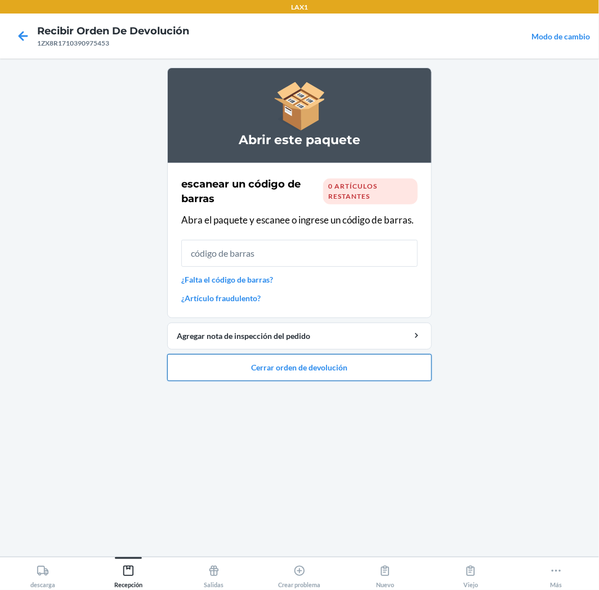
click at [372, 357] on button "Cerrar orden de devolución" at bounding box center [299, 367] width 265 height 27
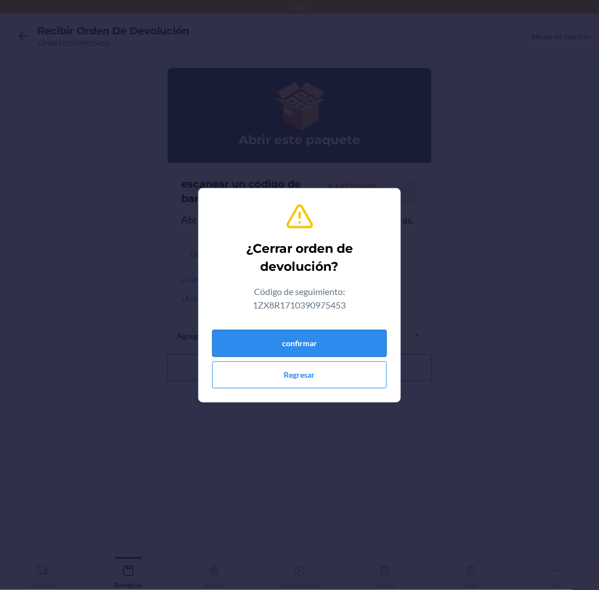
click at [361, 336] on button "confirmar" at bounding box center [299, 343] width 175 height 27
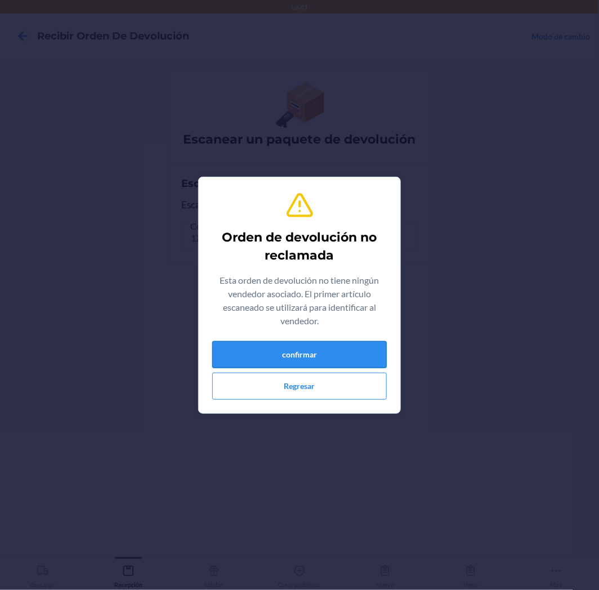
click at [358, 346] on button "confirmar" at bounding box center [299, 354] width 175 height 27
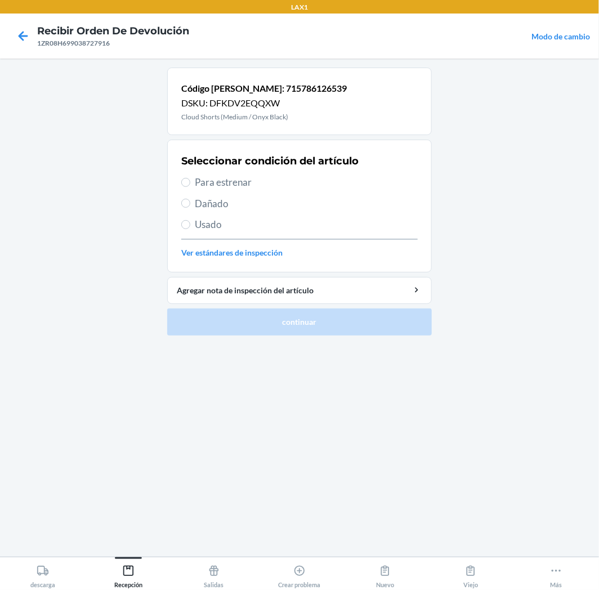
click at [193, 223] on label "Usado" at bounding box center [299, 224] width 237 height 15
click at [190, 223] on input "Usado" at bounding box center [185, 224] width 9 height 9
radio input "true"
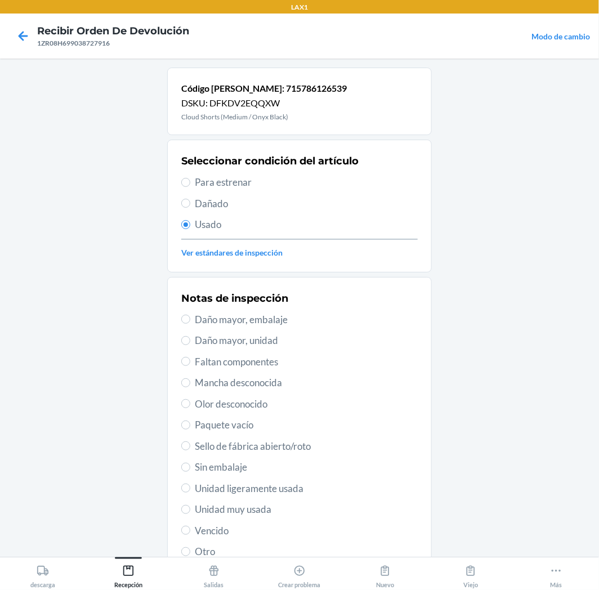
click at [240, 516] on div "Notas de inspección Daño mayor, embalaje Daño mayor, unidad Faltan componentes …" at bounding box center [299, 425] width 237 height 275
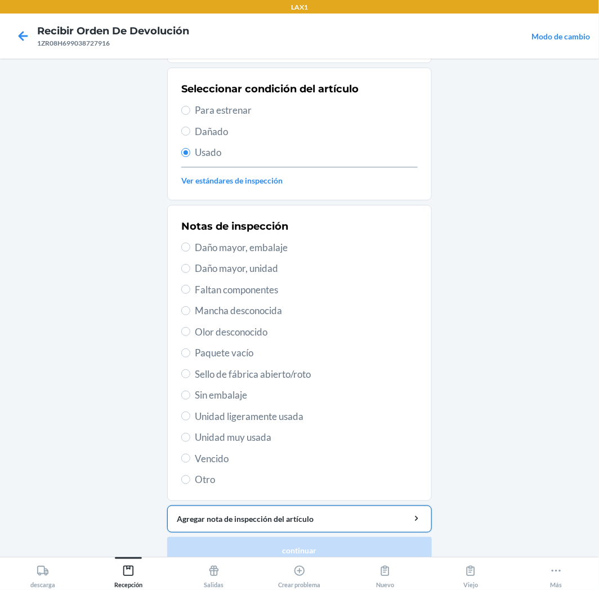
scroll to position [87, 0]
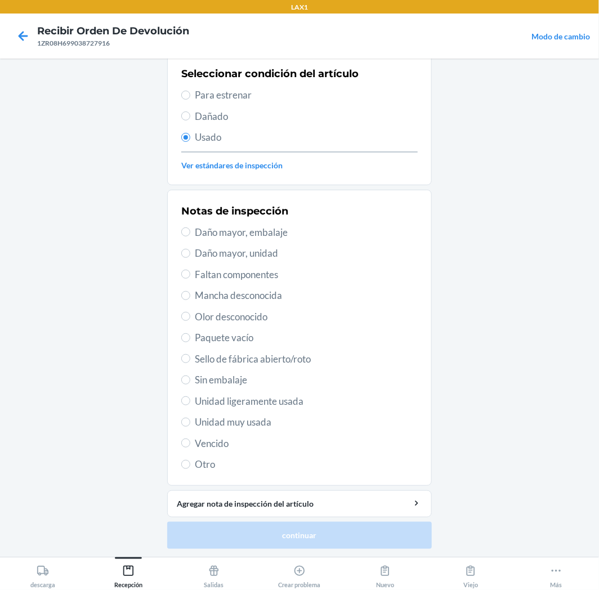
click at [195, 422] on span "Unidad muy usada" at bounding box center [306, 422] width 223 height 15
click at [190, 422] on input "Unidad muy usada" at bounding box center [185, 422] width 9 height 9
radio input "true"
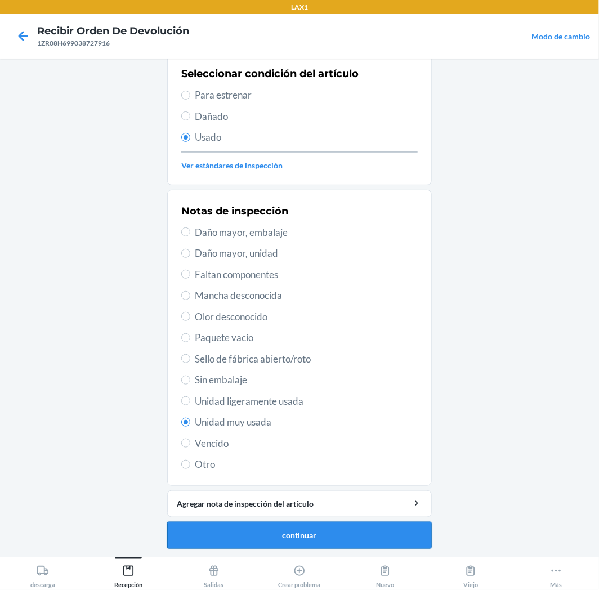
click at [297, 536] on button "continuar" at bounding box center [299, 535] width 265 height 27
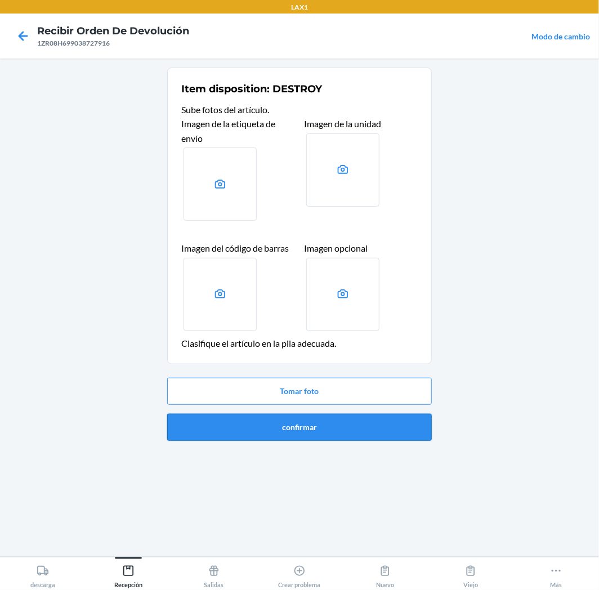
click at [369, 429] on button "confirmar" at bounding box center [299, 427] width 265 height 27
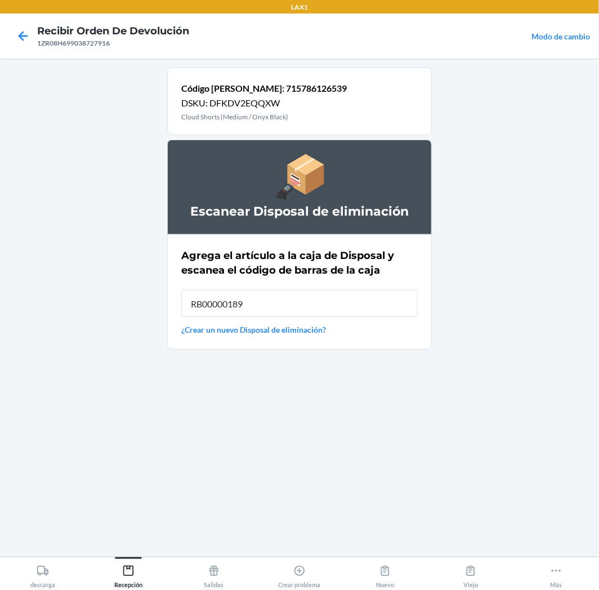
type input "RB00000189K"
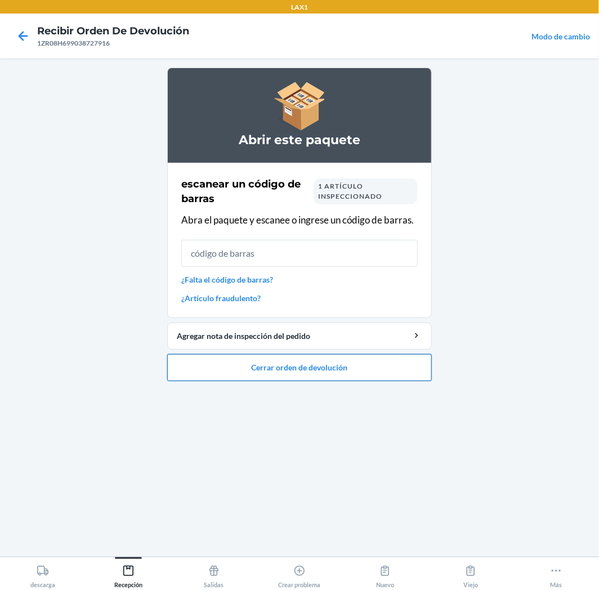
click at [342, 369] on button "Cerrar orden de devolución" at bounding box center [299, 367] width 265 height 27
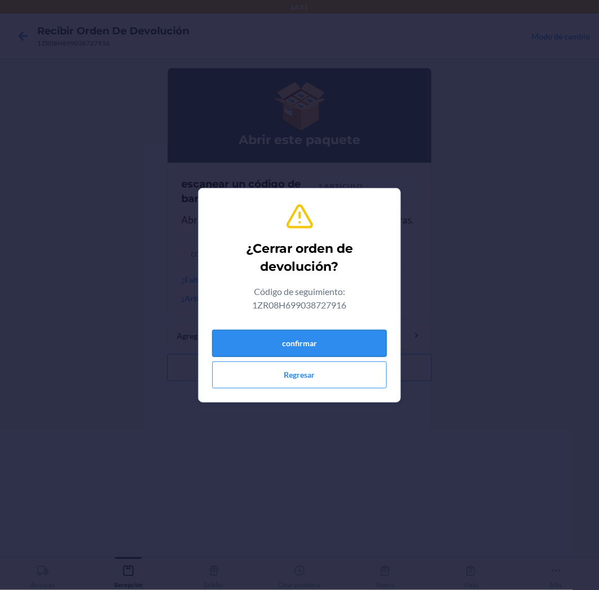
click at [328, 339] on button "confirmar" at bounding box center [299, 343] width 175 height 27
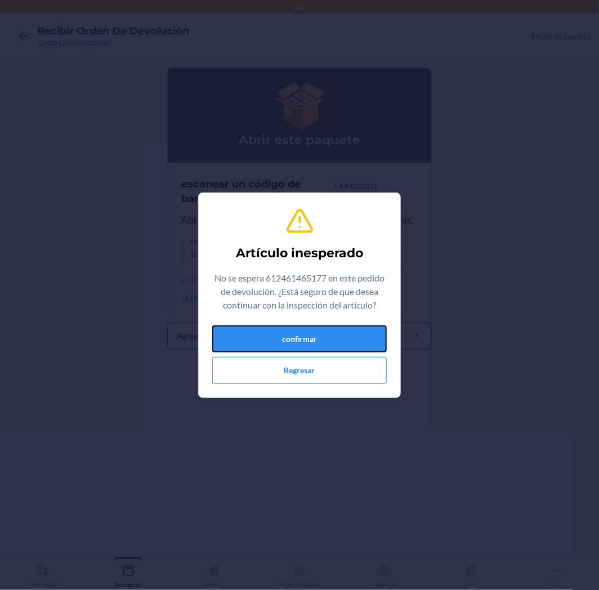
click at [328, 340] on button "confirmar" at bounding box center [299, 339] width 175 height 27
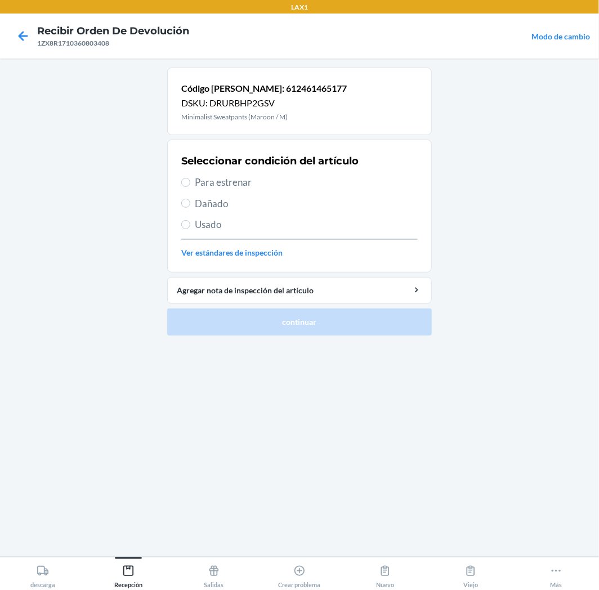
click at [192, 224] on label "Usado" at bounding box center [299, 224] width 237 height 15
click at [190, 224] on input "Usado" at bounding box center [185, 224] width 9 height 9
radio input "true"
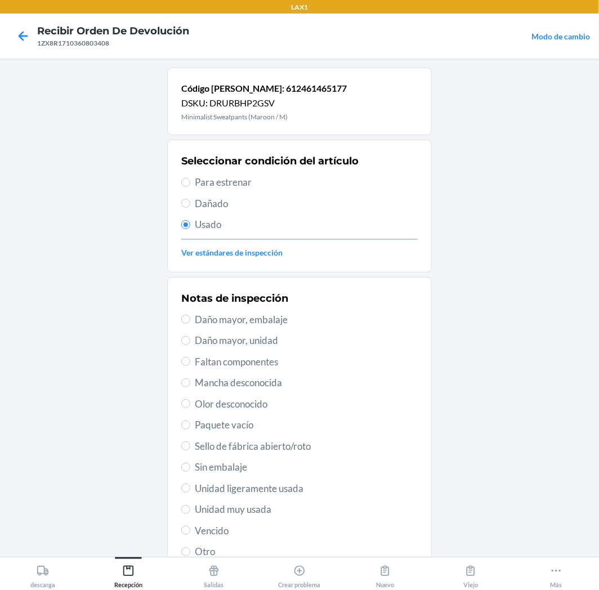
click at [223, 510] on span "Unidad muy usada" at bounding box center [306, 509] width 223 height 15
click at [190, 510] on input "Unidad muy usada" at bounding box center [185, 509] width 9 height 9
radio input "true"
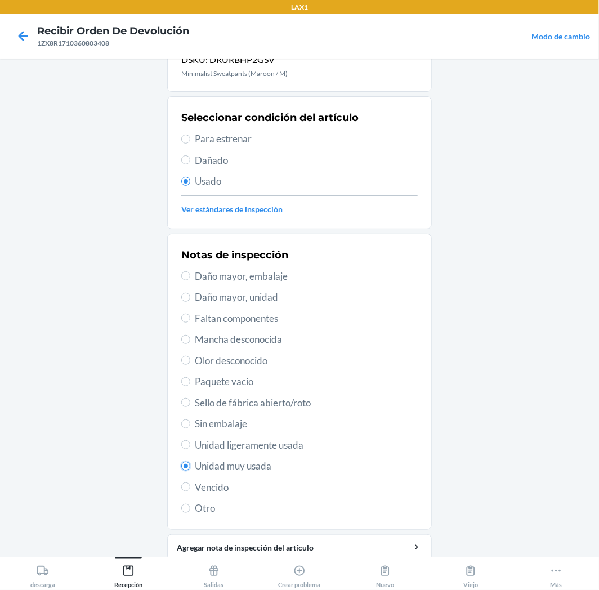
scroll to position [87, 0]
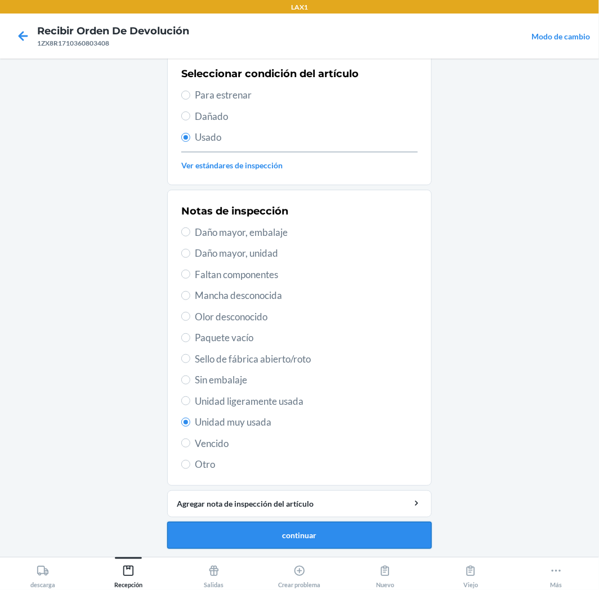
click at [291, 541] on button "continuar" at bounding box center [299, 535] width 265 height 27
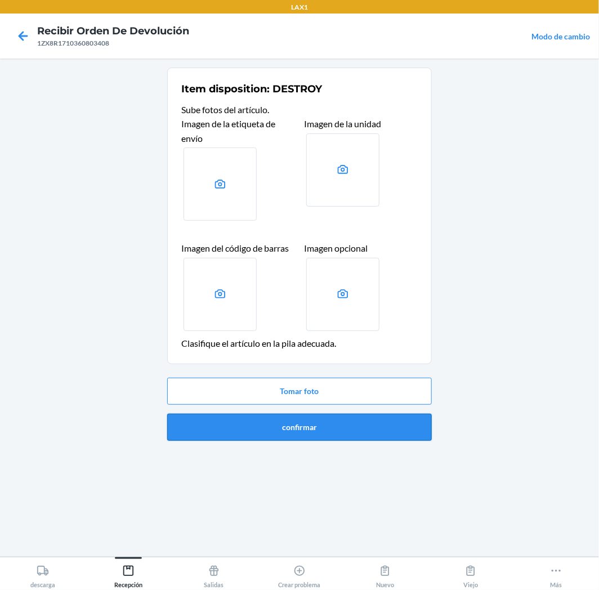
click at [358, 428] on button "confirmar" at bounding box center [299, 427] width 265 height 27
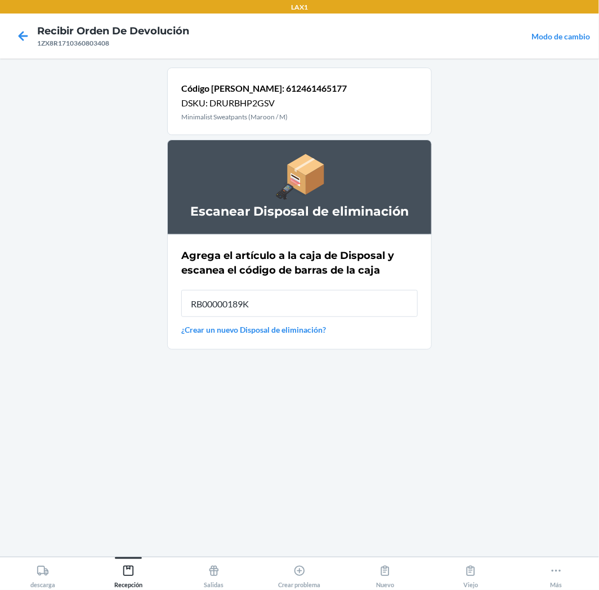
type input "RB00000189K"
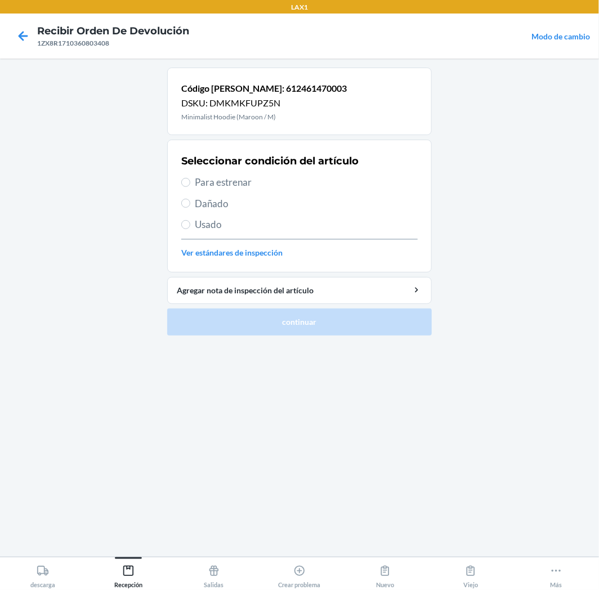
click at [228, 231] on span "Usado" at bounding box center [306, 224] width 223 height 15
click at [190, 229] on input "Usado" at bounding box center [185, 224] width 9 height 9
radio input "true"
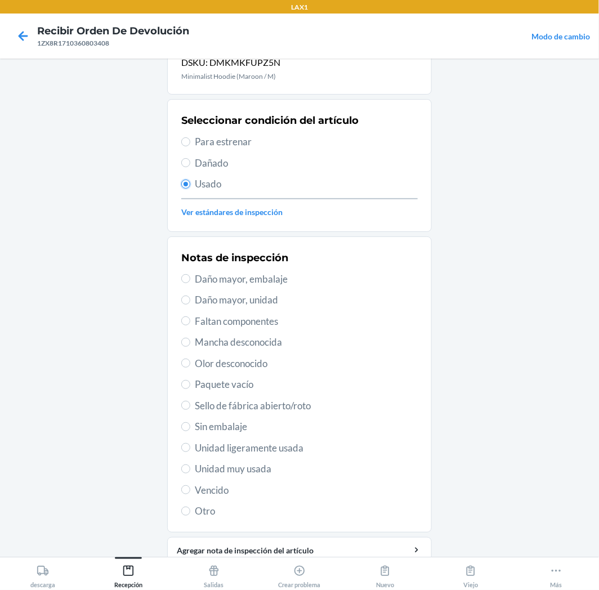
scroll to position [63, 0]
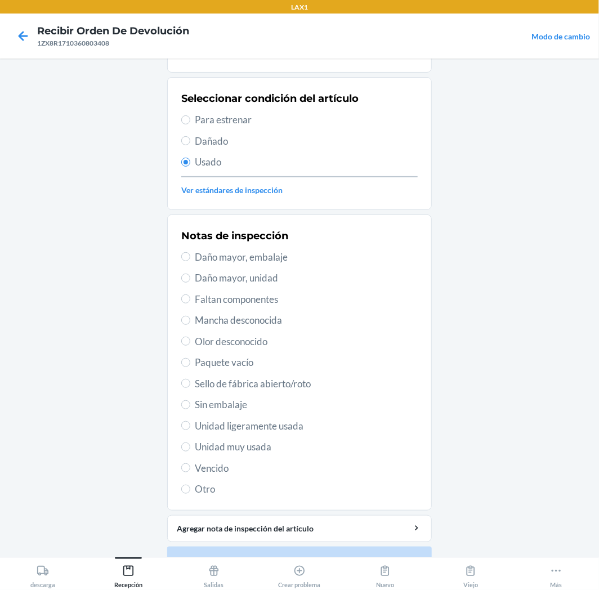
click at [251, 445] on span "Unidad muy usada" at bounding box center [306, 447] width 223 height 15
click at [190, 445] on input "Unidad muy usada" at bounding box center [185, 447] width 9 height 9
radio input "true"
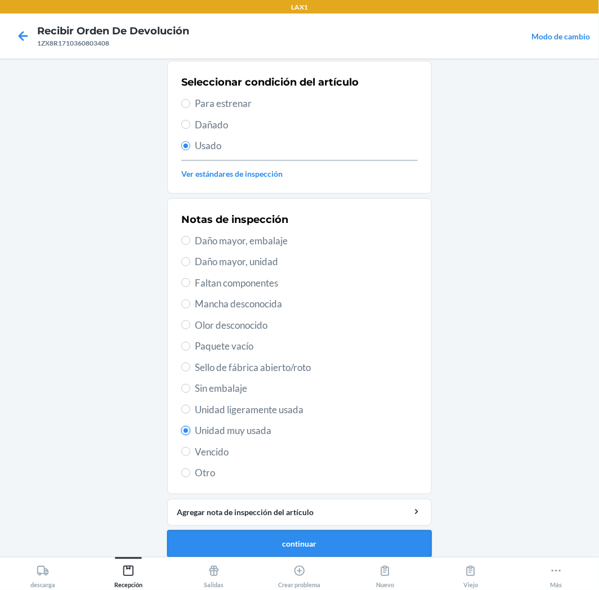
scroll to position [87, 0]
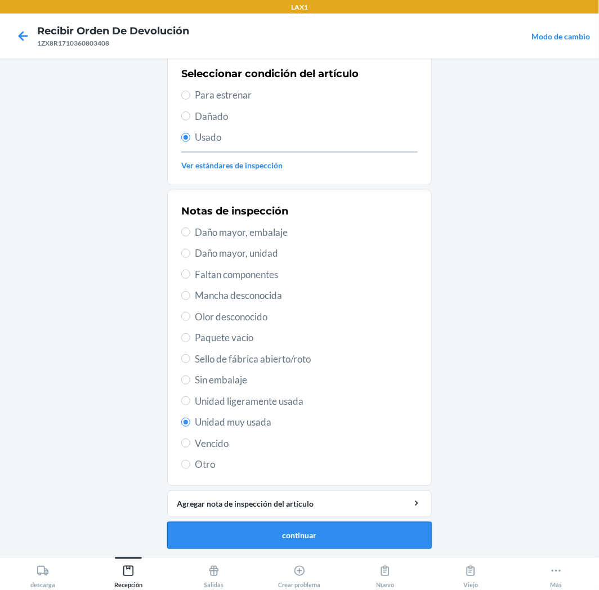
click at [329, 531] on button "continuar" at bounding box center [299, 535] width 265 height 27
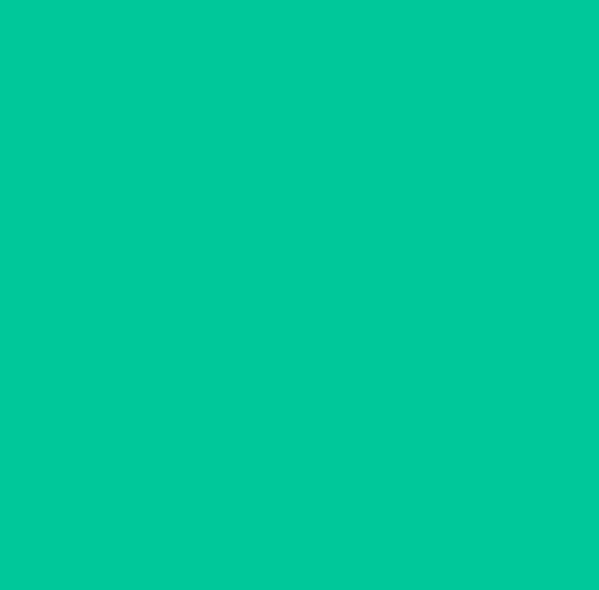
scroll to position [0, 0]
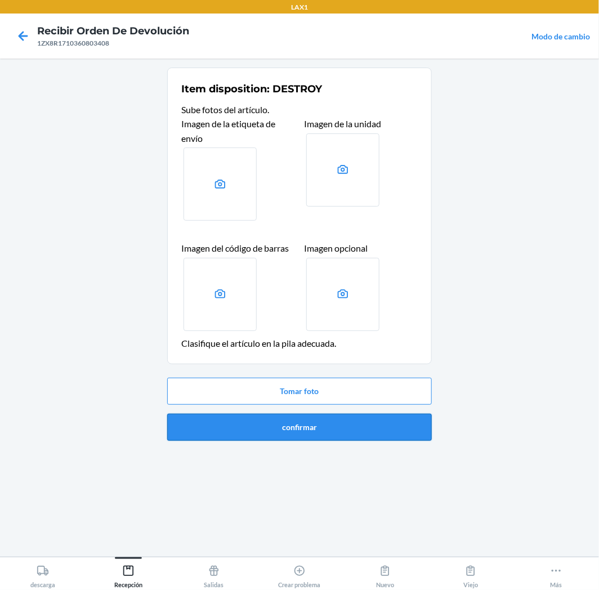
click at [367, 426] on button "confirmar" at bounding box center [299, 427] width 265 height 27
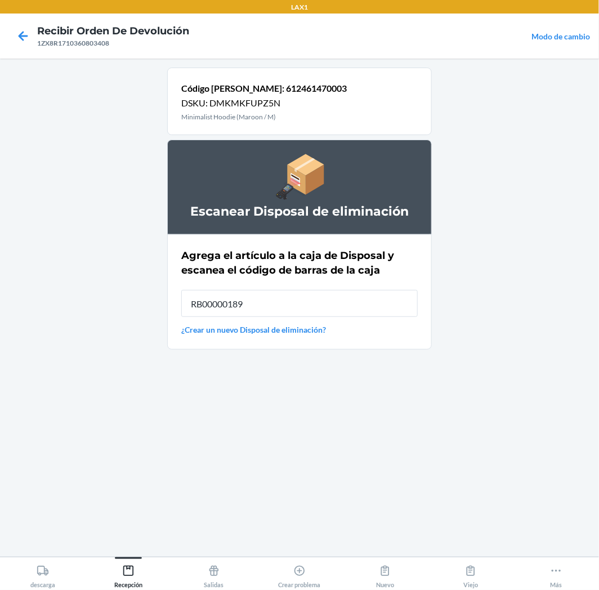
type input "RB00000189K"
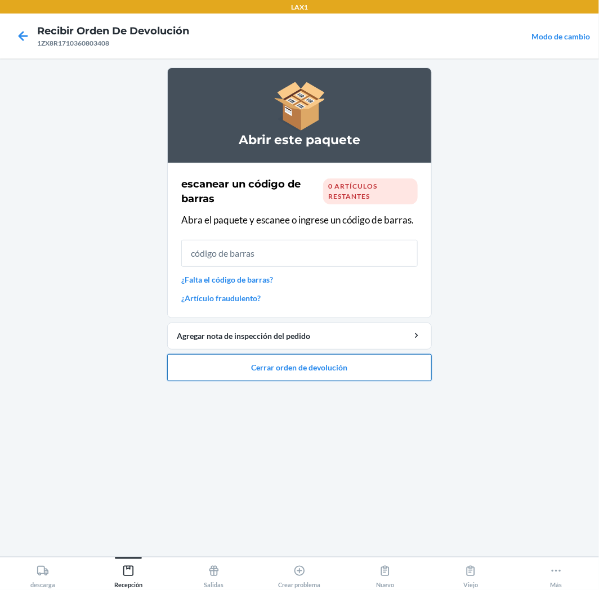
click at [346, 367] on button "Cerrar orden de devolución" at bounding box center [299, 367] width 265 height 27
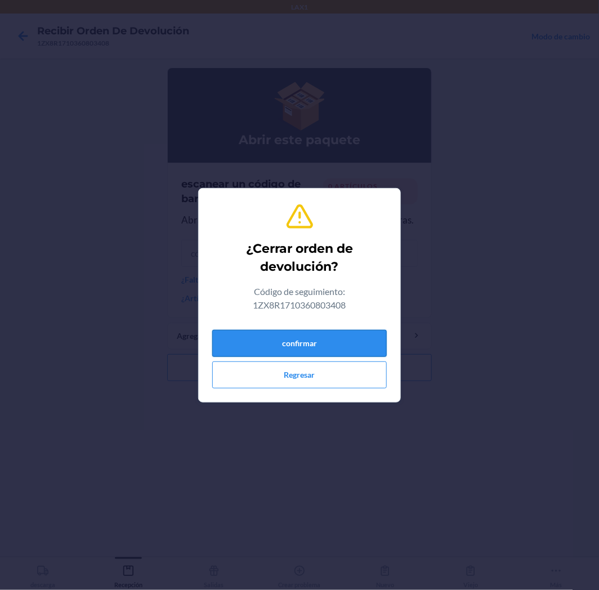
click at [350, 336] on button "confirmar" at bounding box center [299, 343] width 175 height 27
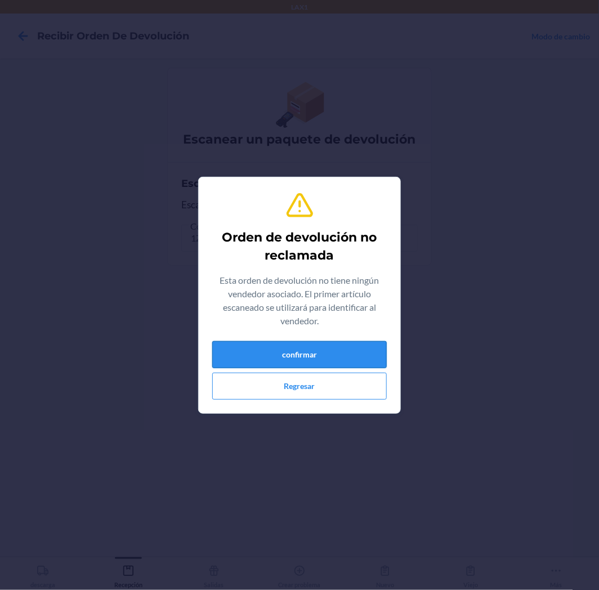
click at [347, 350] on button "confirmar" at bounding box center [299, 354] width 175 height 27
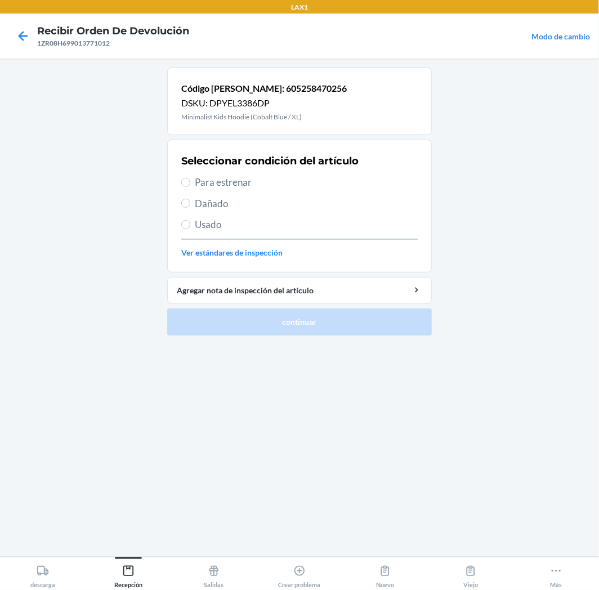
click at [201, 185] on span "Para estrenar" at bounding box center [306, 182] width 223 height 15
click at [190, 185] on input "Para estrenar" at bounding box center [185, 182] width 9 height 9
radio input "true"
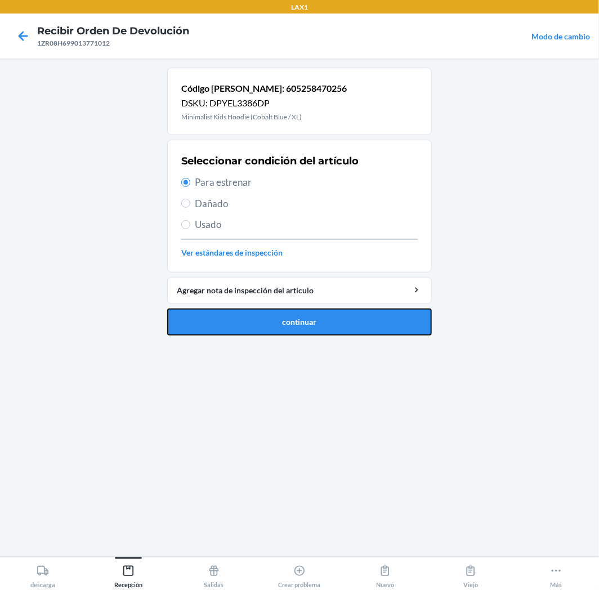
click at [286, 318] on button "continuar" at bounding box center [299, 322] width 265 height 27
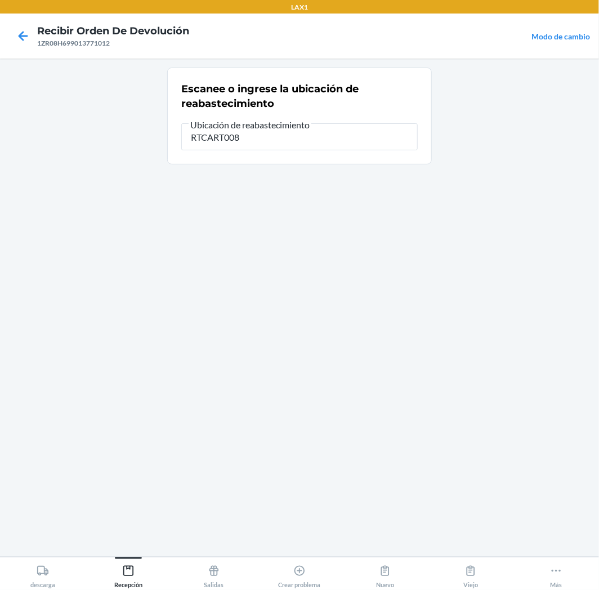
type input "RTCART008"
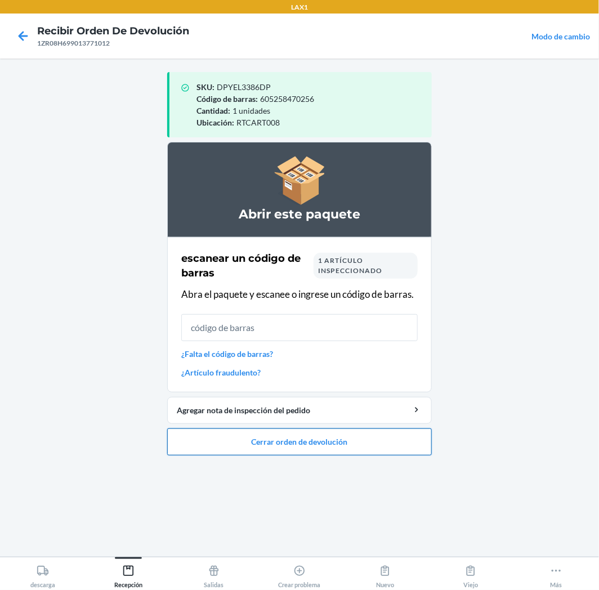
click at [406, 442] on button "Cerrar orden de devolución" at bounding box center [299, 442] width 265 height 27
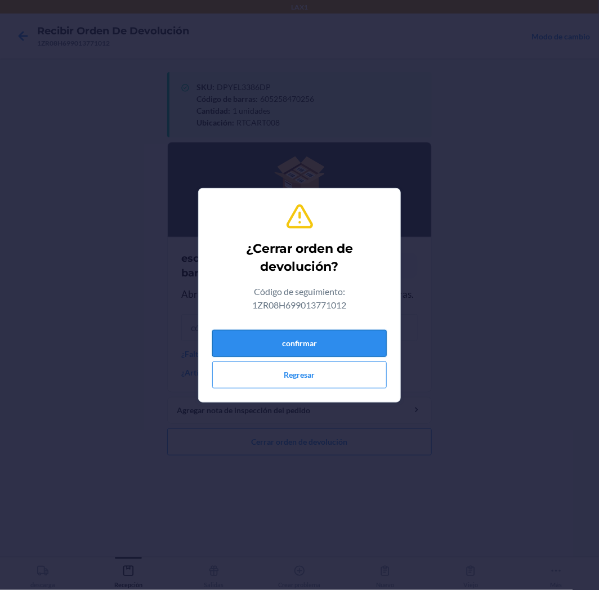
click at [365, 348] on button "confirmar" at bounding box center [299, 343] width 175 height 27
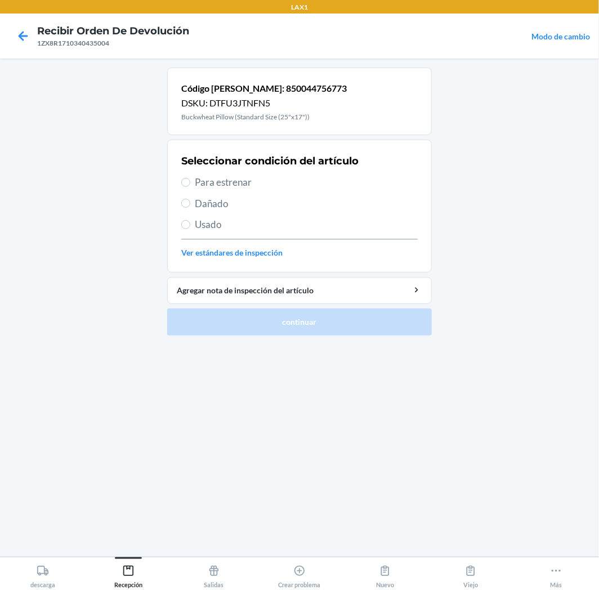
click at [220, 232] on div "Seleccionar condición del artículo Para estrenar Dañado Usado Ver estándares de…" at bounding box center [299, 206] width 237 height 112
click at [195, 224] on span "Usado" at bounding box center [306, 224] width 223 height 15
click at [190, 224] on input "Usado" at bounding box center [185, 224] width 9 height 9
radio input "true"
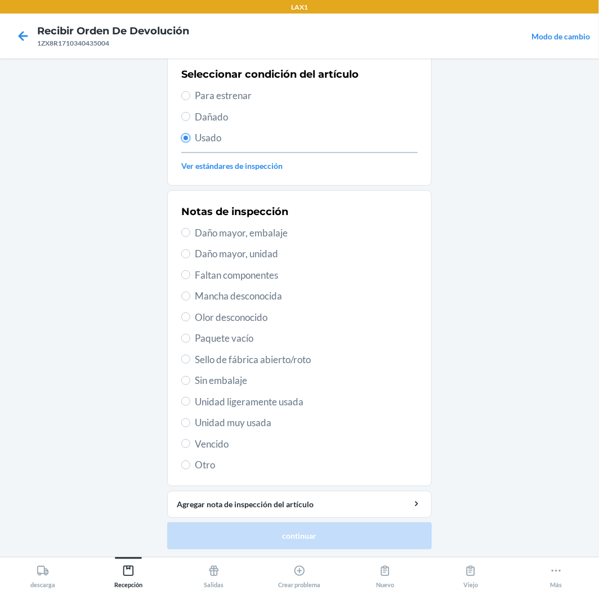
scroll to position [87, 0]
click at [225, 427] on span "Unidad muy usada" at bounding box center [306, 422] width 223 height 15
click at [190, 427] on input "Unidad muy usada" at bounding box center [185, 422] width 9 height 9
radio input "true"
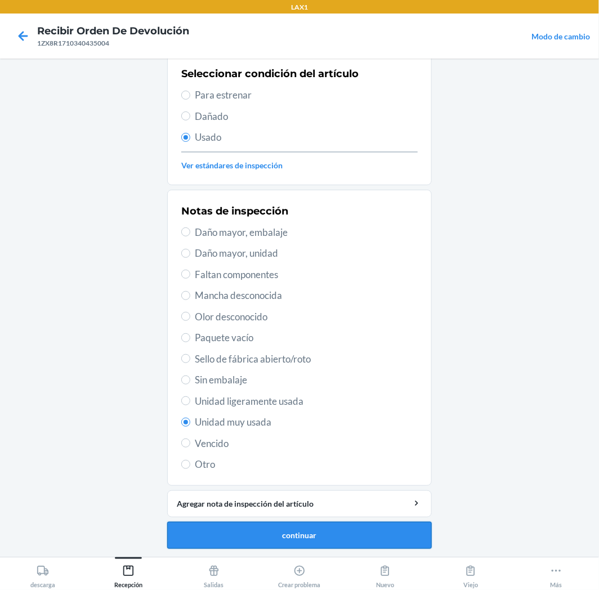
click at [265, 535] on button "continuar" at bounding box center [299, 535] width 265 height 27
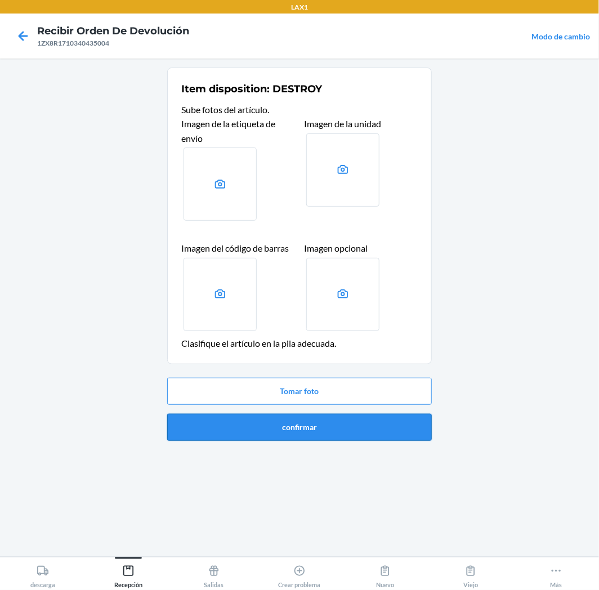
click at [367, 432] on button "confirmar" at bounding box center [299, 427] width 265 height 27
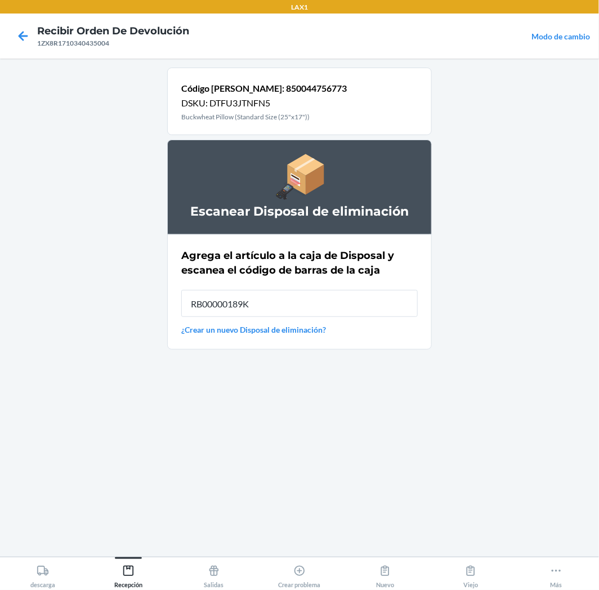
type input "RB00000189K"
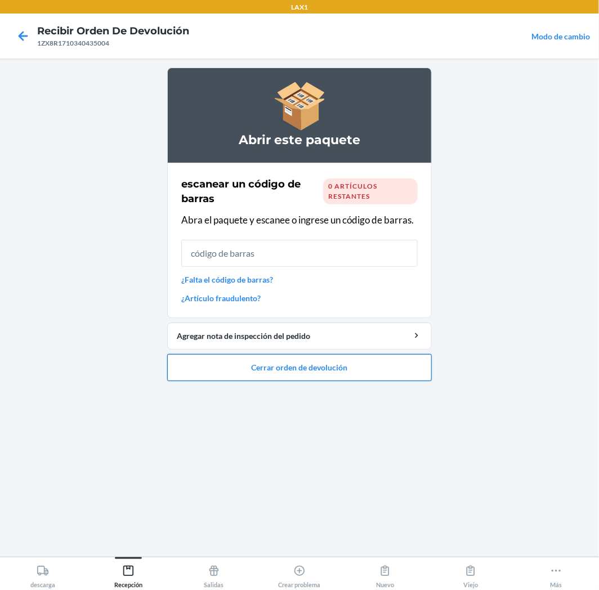
click at [403, 372] on button "Cerrar orden de devolución" at bounding box center [299, 367] width 265 height 27
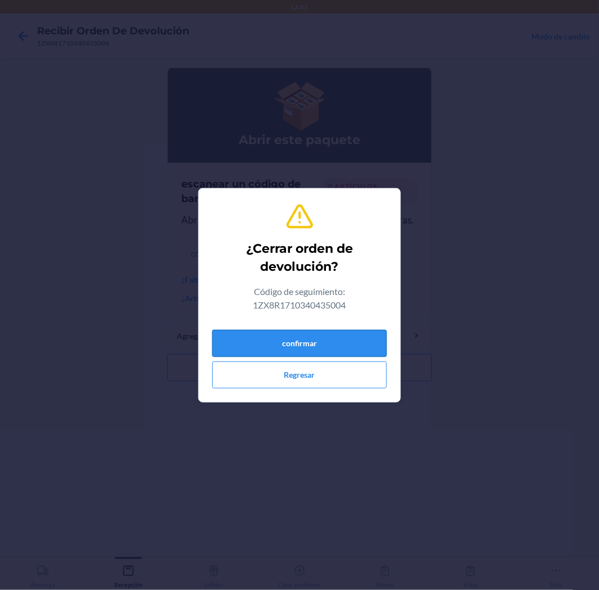
click at [364, 337] on button "confirmar" at bounding box center [299, 343] width 175 height 27
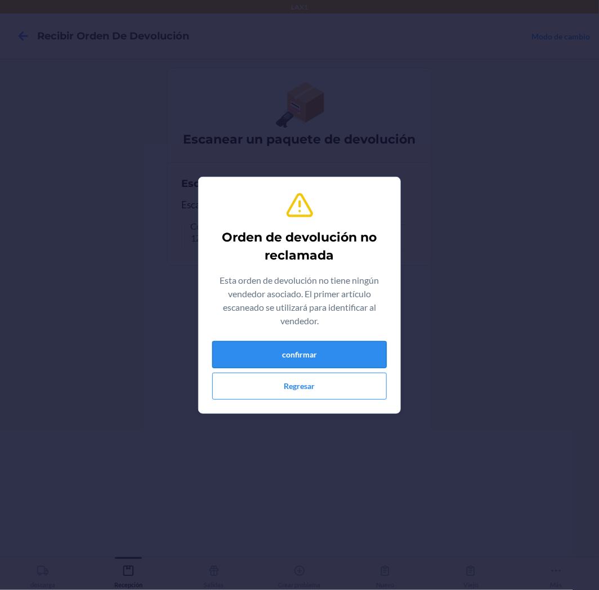
click at [328, 350] on button "confirmar" at bounding box center [299, 354] width 175 height 27
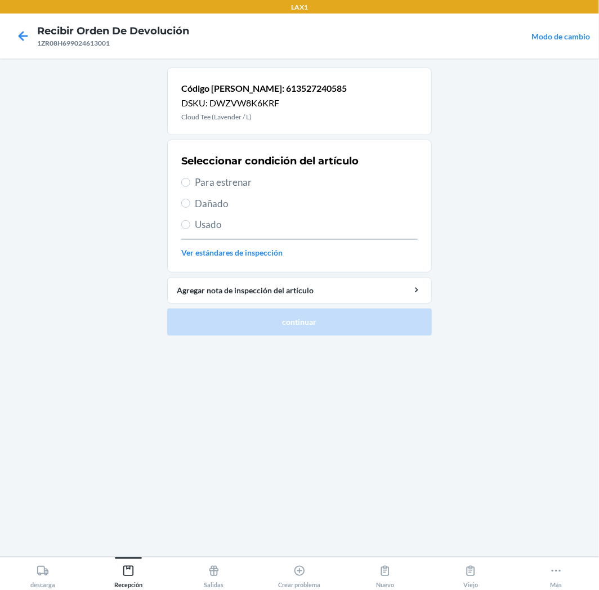
click at [210, 189] on span "Para estrenar" at bounding box center [306, 182] width 223 height 15
click at [190, 187] on input "Para estrenar" at bounding box center [185, 182] width 9 height 9
radio input "true"
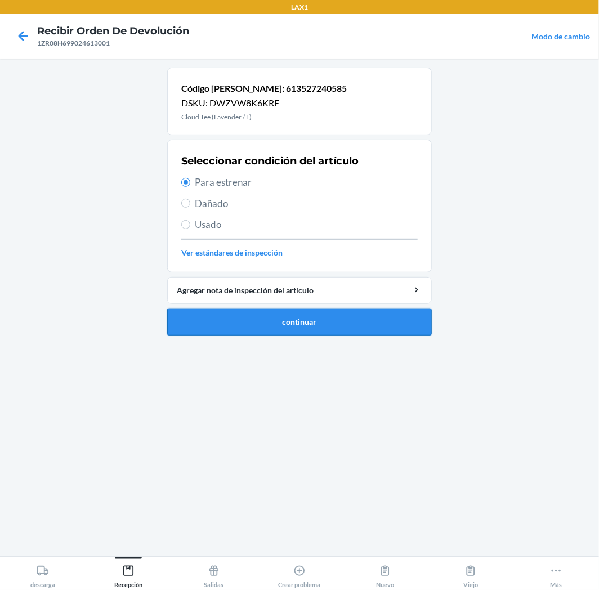
click at [257, 322] on button "continuar" at bounding box center [299, 322] width 265 height 27
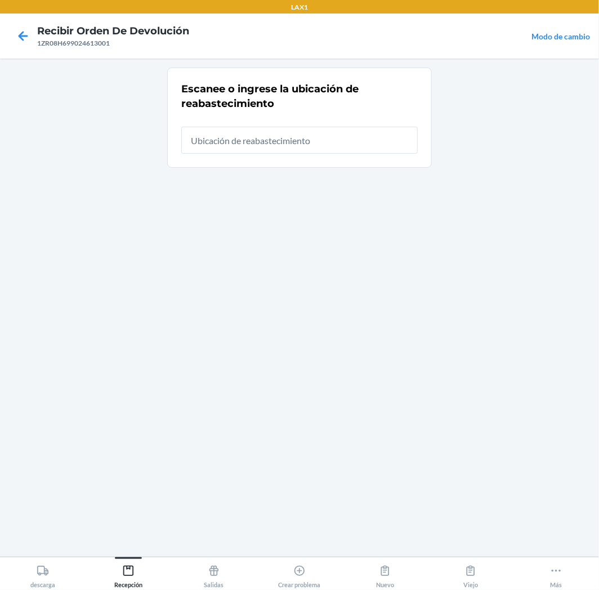
click at [368, 144] on input "text" at bounding box center [299, 140] width 237 height 27
type input "RTCART008"
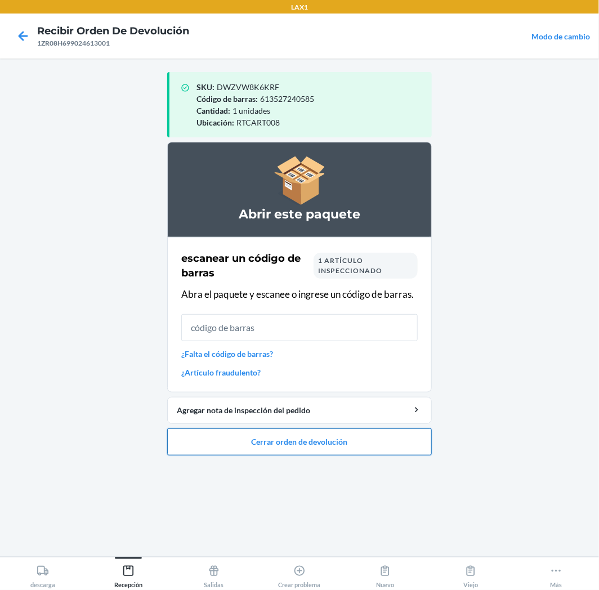
click at [300, 442] on button "Cerrar orden de devolución" at bounding box center [299, 442] width 265 height 27
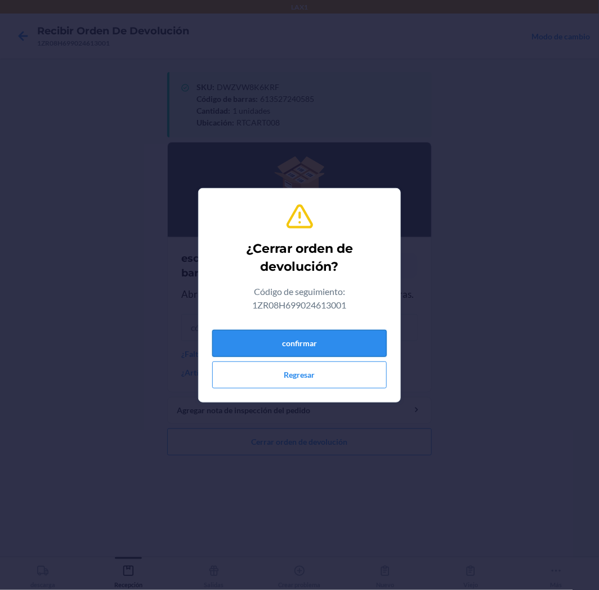
click at [315, 347] on button "confirmar" at bounding box center [299, 343] width 175 height 27
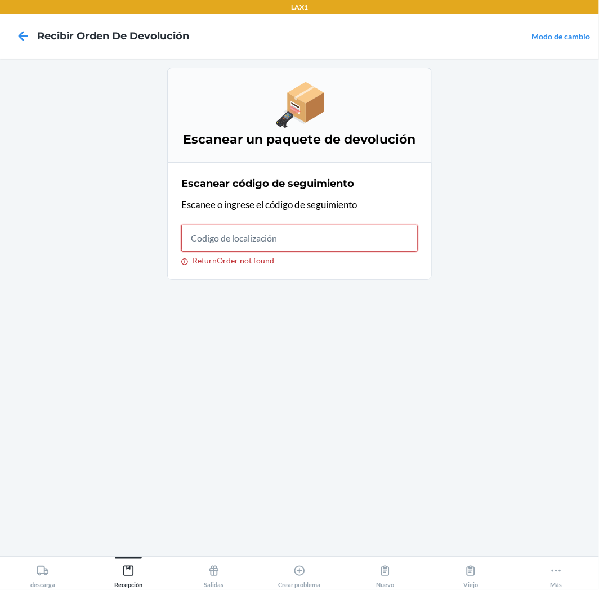
click at [335, 240] on input "ReturnOrder not found" at bounding box center [299, 238] width 237 height 27
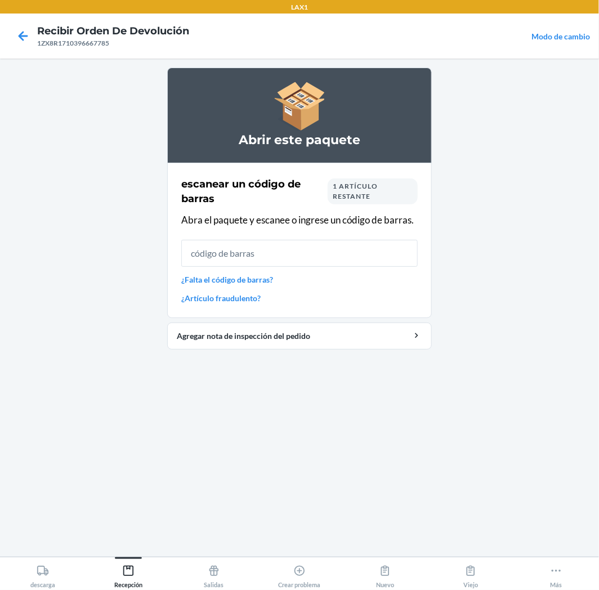
click at [328, 245] on input "text" at bounding box center [299, 253] width 237 height 27
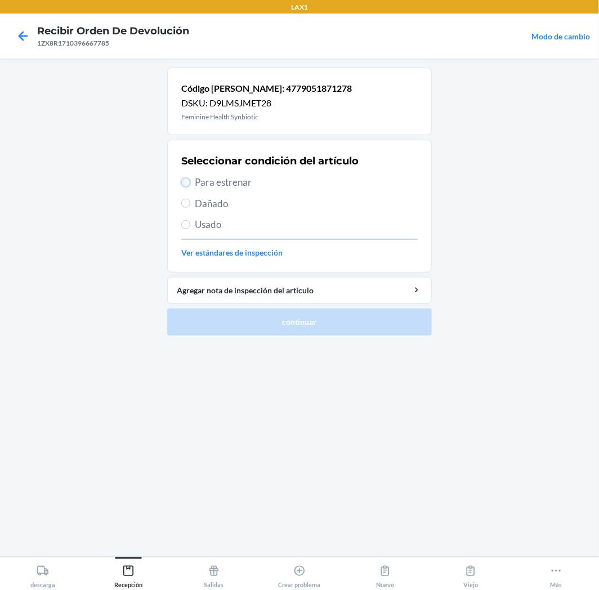
click at [184, 180] on input "Para estrenar" at bounding box center [185, 182] width 9 height 9
radio input "true"
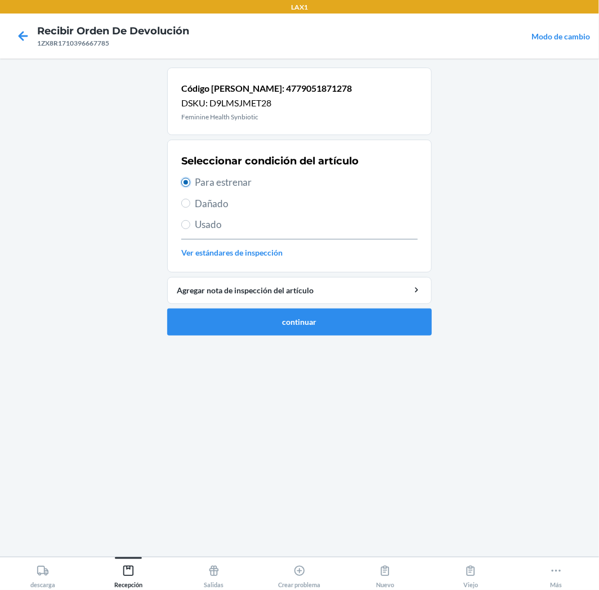
click at [184, 180] on input "Para estrenar" at bounding box center [185, 182] width 9 height 9
click at [200, 329] on button "continuar" at bounding box center [299, 322] width 265 height 27
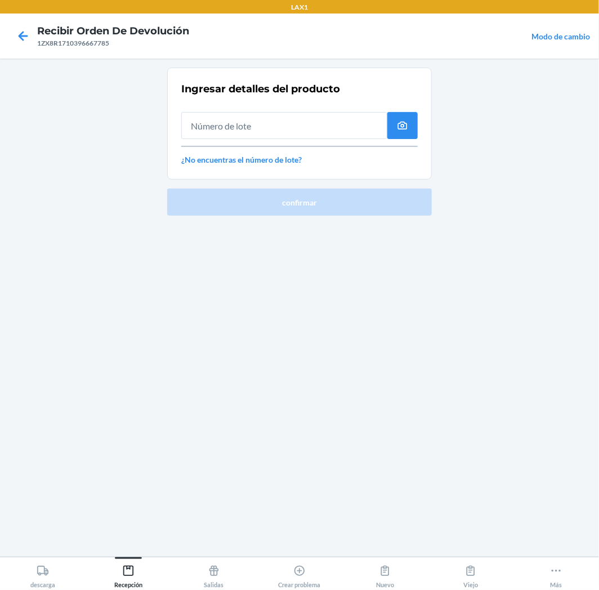
click at [317, 135] on input "text" at bounding box center [284, 125] width 206 height 27
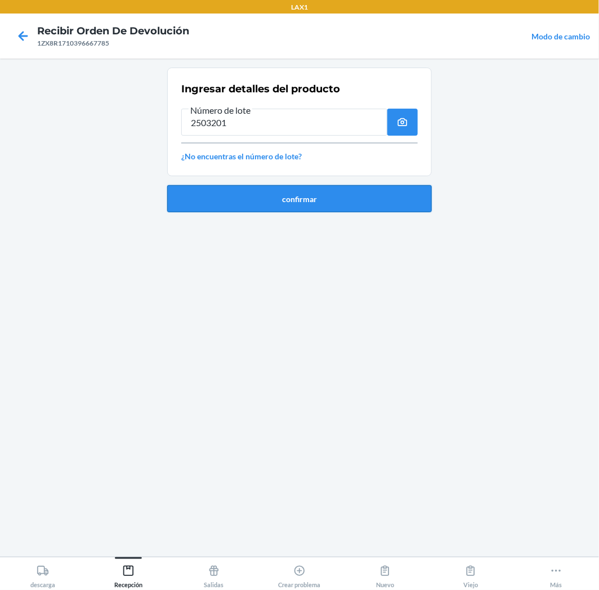
type input "2503201"
click at [311, 198] on button "confirmar" at bounding box center [299, 198] width 265 height 27
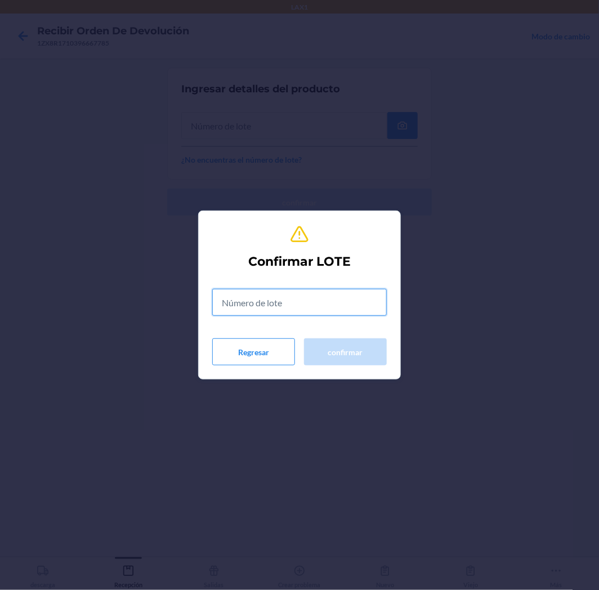
click at [314, 296] on input "text" at bounding box center [299, 302] width 175 height 27
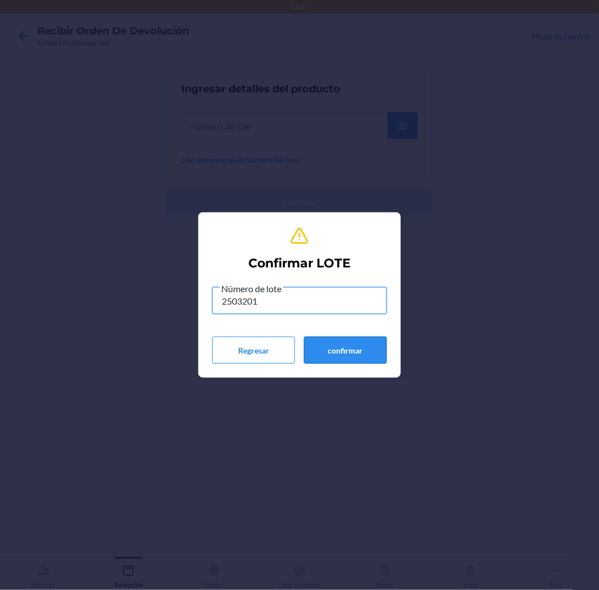
type input "2503201"
click at [349, 346] on button "confirmar" at bounding box center [345, 350] width 83 height 27
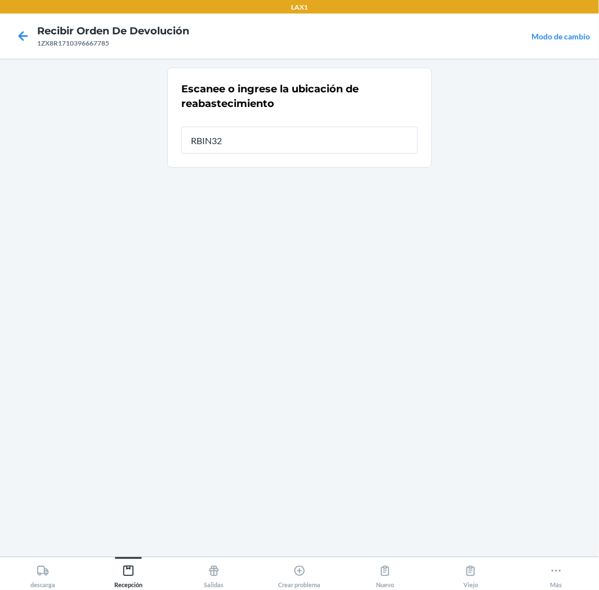
type input "RBIN329"
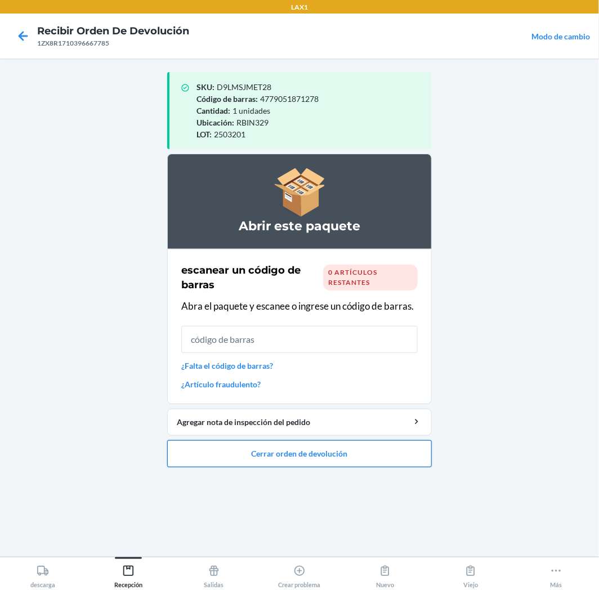
click at [376, 451] on button "Cerrar orden de devolución" at bounding box center [299, 453] width 265 height 27
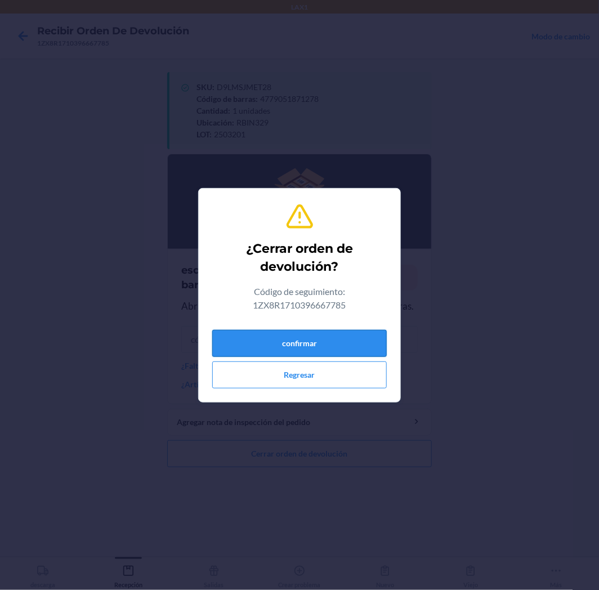
click at [351, 345] on button "confirmar" at bounding box center [299, 343] width 175 height 27
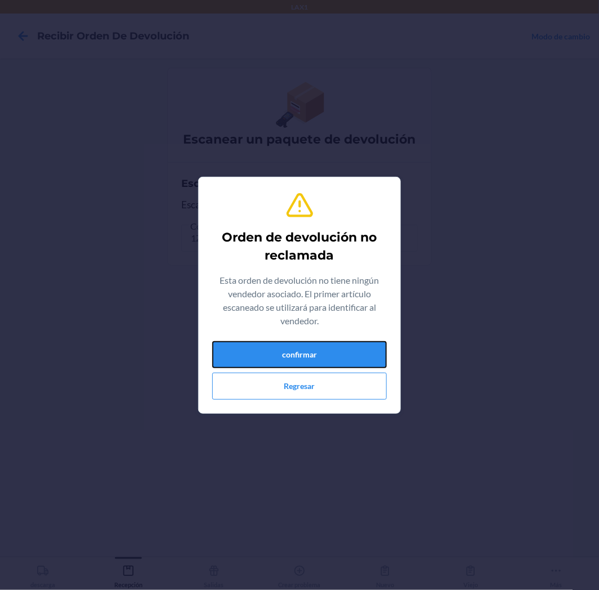
click at [351, 345] on button "confirmar" at bounding box center [299, 354] width 175 height 27
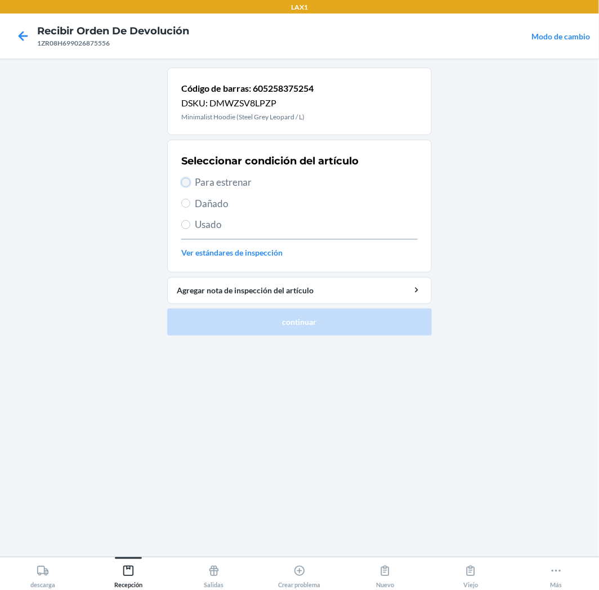
click at [185, 182] on input "Para estrenar" at bounding box center [185, 182] width 9 height 9
radio input "true"
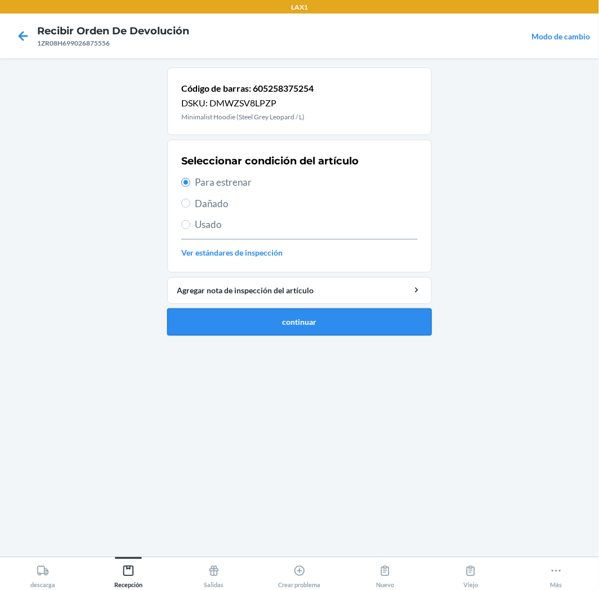
click at [253, 318] on button "continuar" at bounding box center [299, 322] width 265 height 27
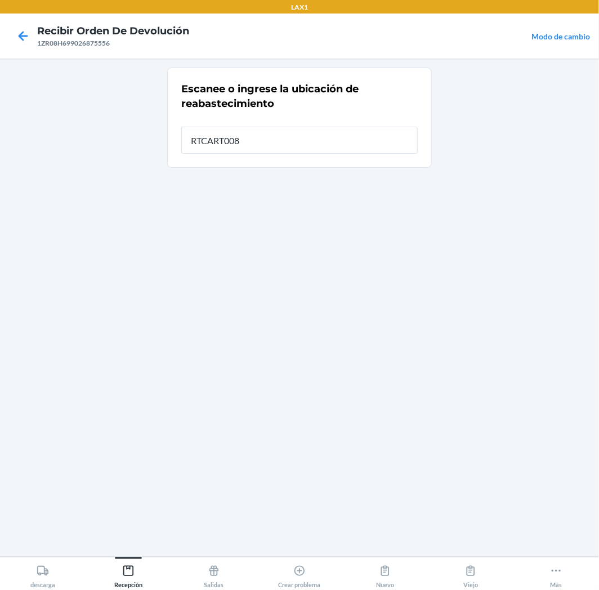
type input "RTCART008"
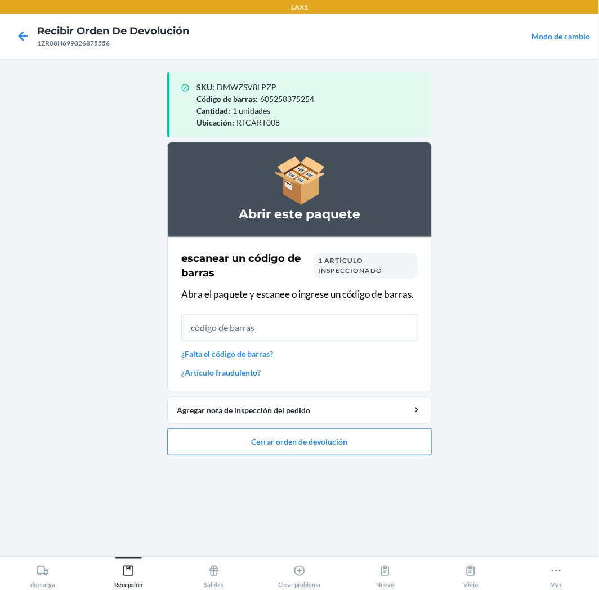
click at [353, 327] on input "text" at bounding box center [299, 327] width 237 height 27
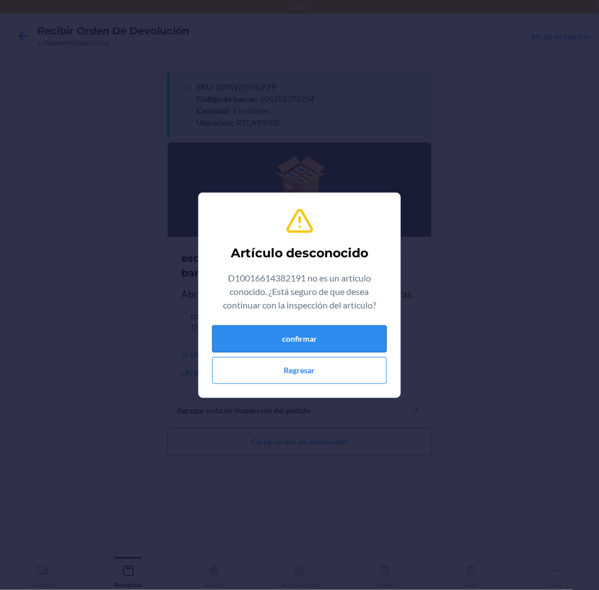
click at [350, 333] on button "confirmar" at bounding box center [299, 339] width 175 height 27
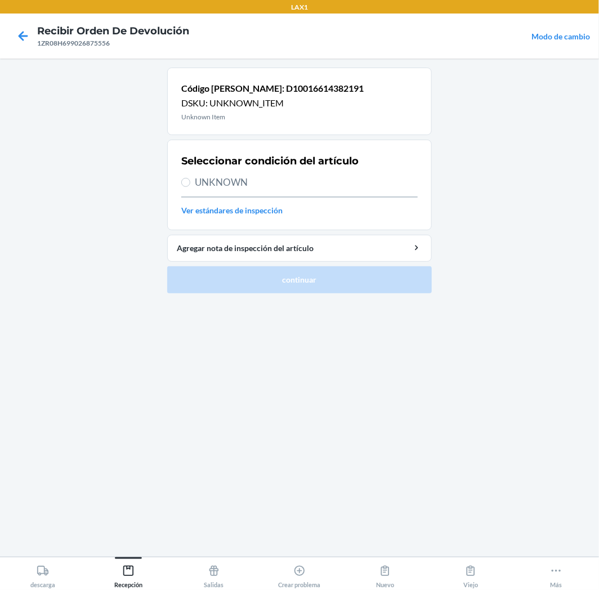
click at [232, 185] on span "UNKNOWN" at bounding box center [306, 182] width 223 height 15
click at [190, 185] on input "UNKNOWN" at bounding box center [185, 182] width 9 height 9
radio input "true"
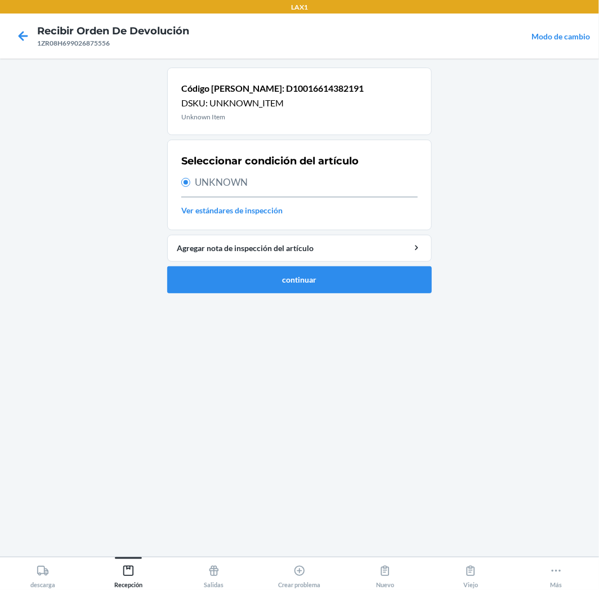
click at [199, 184] on span "UNKNOWN" at bounding box center [306, 182] width 223 height 15
click at [190, 184] on input "UNKNOWN" at bounding box center [185, 182] width 9 height 9
click at [226, 273] on button "continuar" at bounding box center [299, 279] width 265 height 27
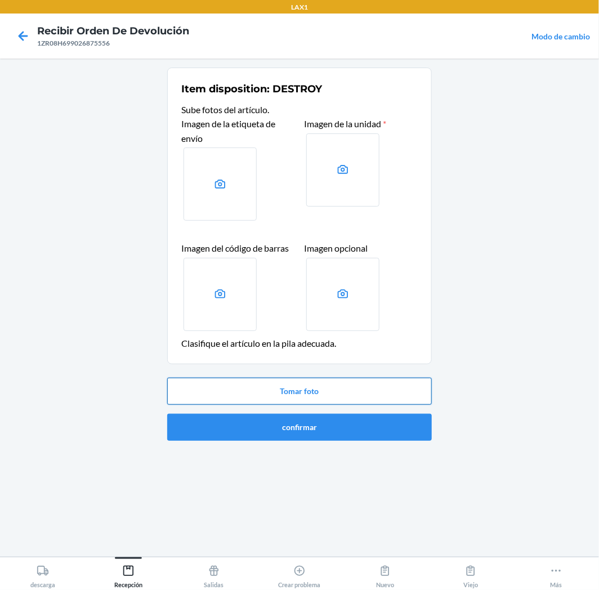
click at [363, 386] on button "Tomar foto" at bounding box center [299, 391] width 265 height 27
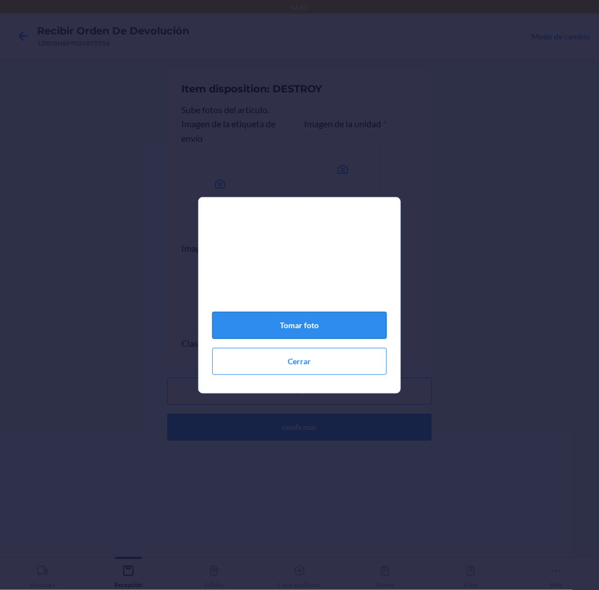
click at [345, 334] on button "Tomar foto" at bounding box center [299, 325] width 175 height 27
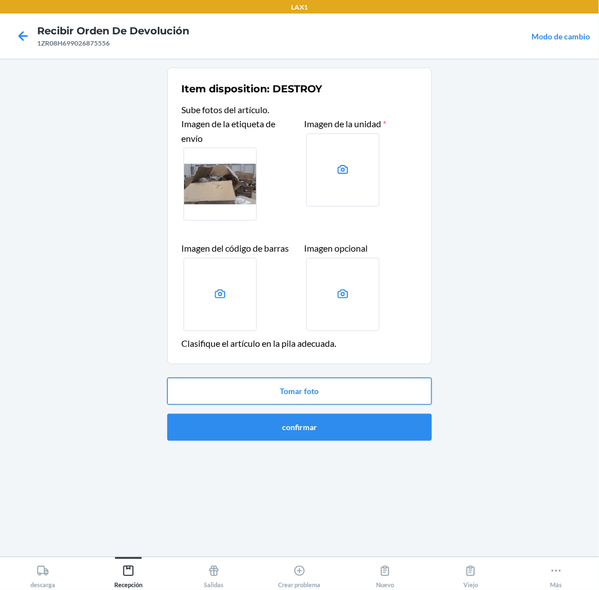
click at [384, 395] on button "Tomar foto" at bounding box center [299, 391] width 265 height 27
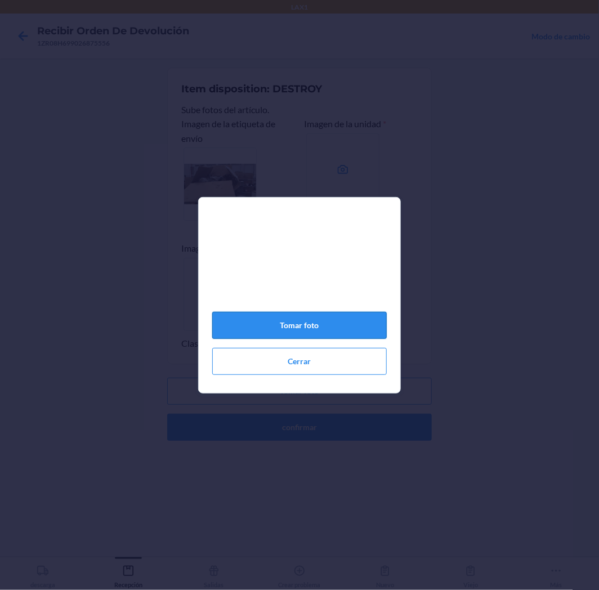
click at [283, 335] on button "Tomar foto" at bounding box center [299, 325] width 175 height 27
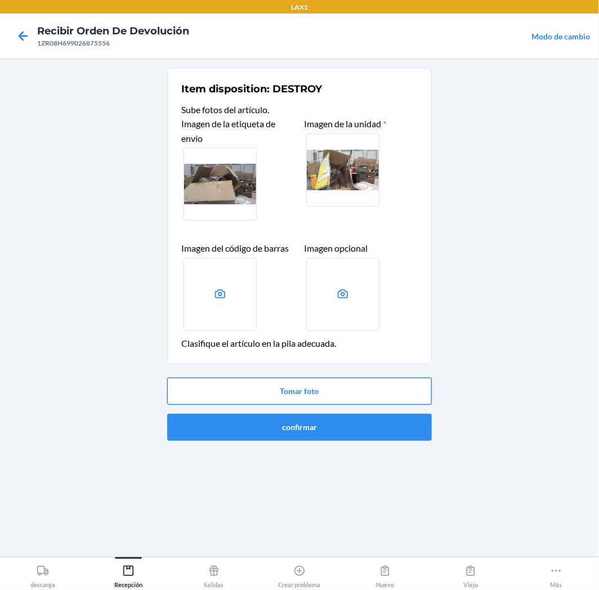
click at [323, 398] on button "Tomar foto" at bounding box center [299, 391] width 265 height 27
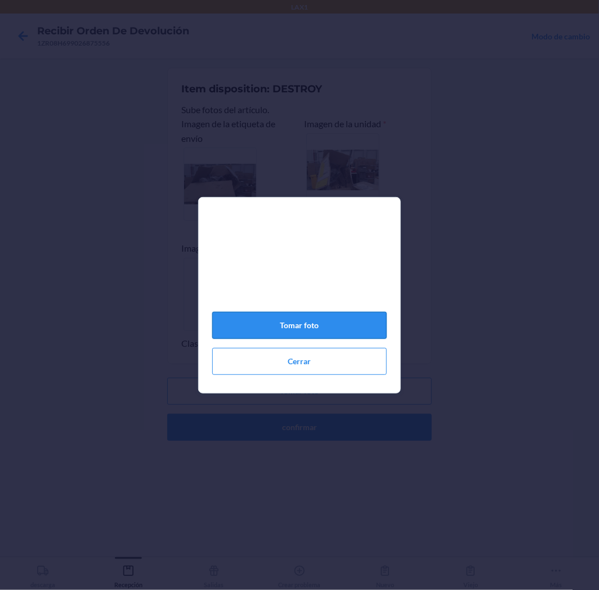
click at [305, 331] on button "Tomar foto" at bounding box center [299, 325] width 175 height 27
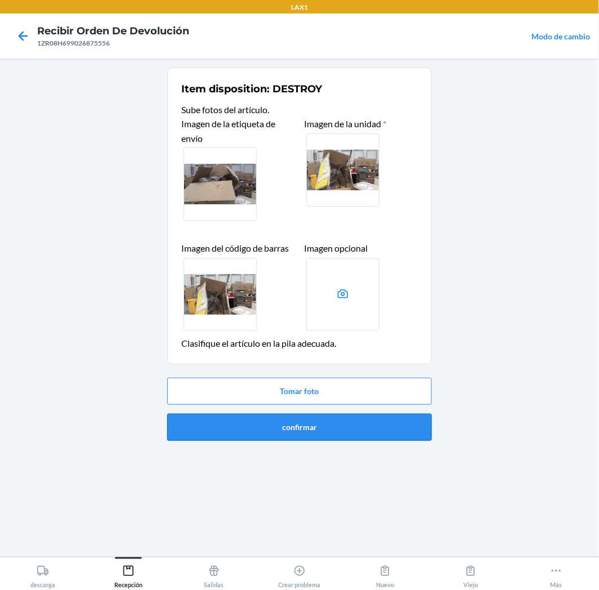
click at [401, 426] on button "confirmar" at bounding box center [299, 427] width 265 height 27
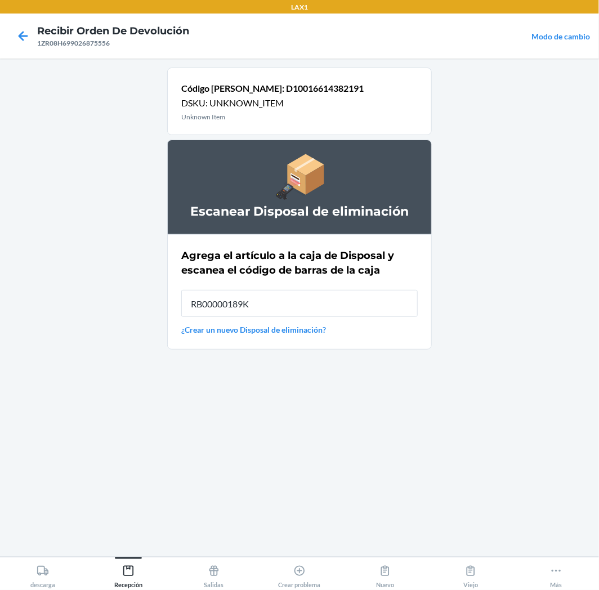
type input "RB00000189K"
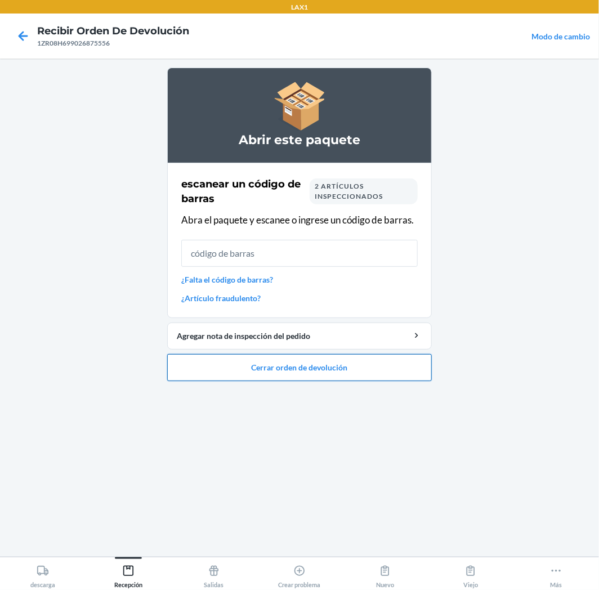
click at [373, 368] on button "Cerrar orden de devolución" at bounding box center [299, 367] width 265 height 27
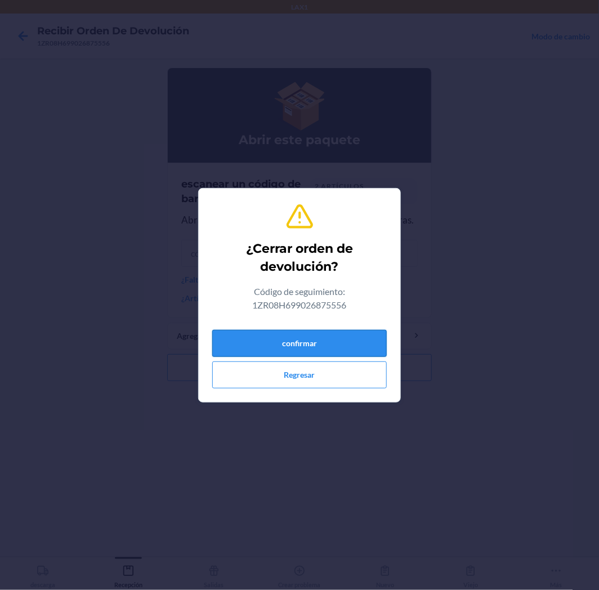
click at [369, 340] on button "confirmar" at bounding box center [299, 343] width 175 height 27
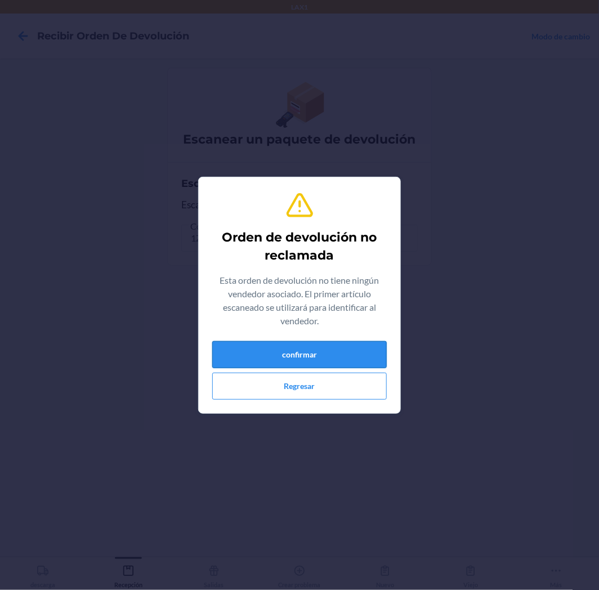
click at [372, 348] on button "confirmar" at bounding box center [299, 354] width 175 height 27
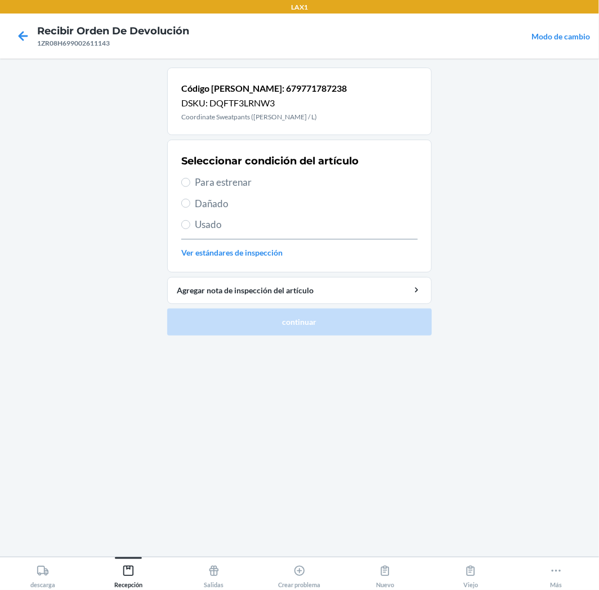
click at [190, 187] on label "Para estrenar" at bounding box center [299, 182] width 237 height 15
click at [190, 187] on input "Para estrenar" at bounding box center [185, 182] width 9 height 9
radio input "true"
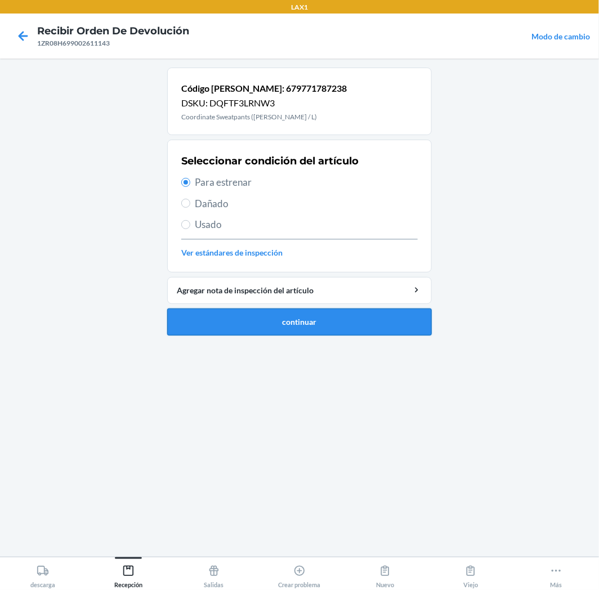
click at [274, 314] on button "continuar" at bounding box center [299, 322] width 265 height 27
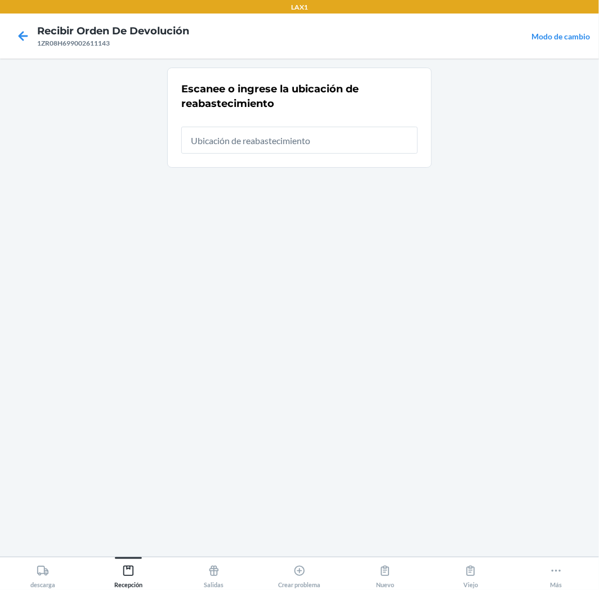
click at [372, 142] on input "text" at bounding box center [299, 140] width 237 height 27
type input "RTCART008"
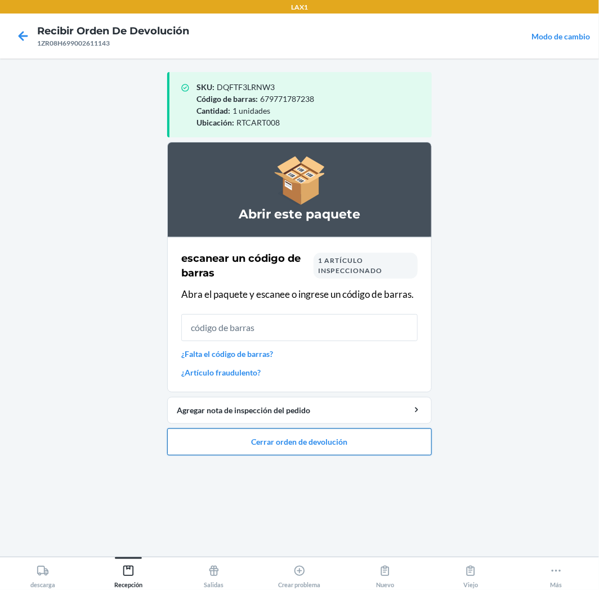
click at [331, 448] on button "Cerrar orden de devolución" at bounding box center [299, 442] width 265 height 27
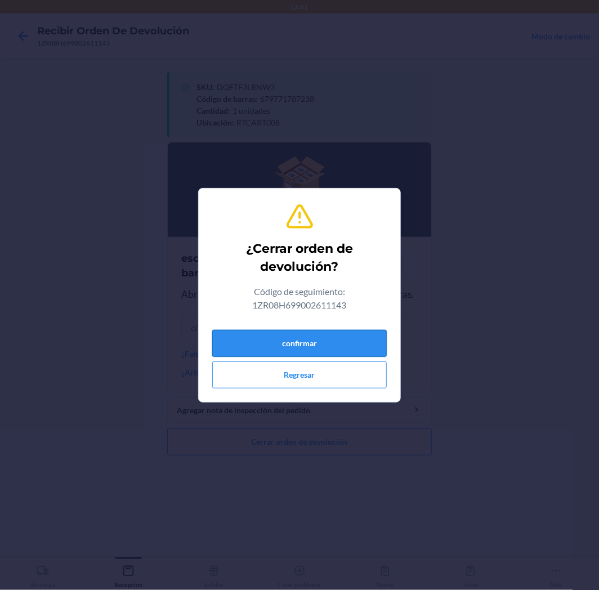
click at [349, 345] on button "confirmar" at bounding box center [299, 343] width 175 height 27
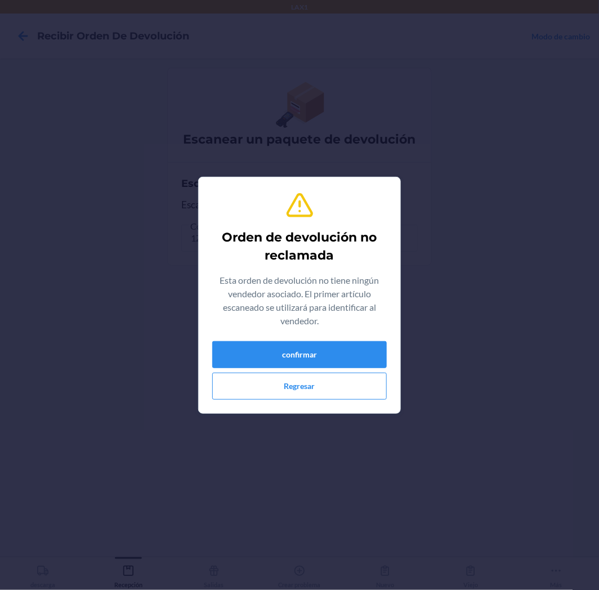
click at [342, 339] on div "Orden de devolución no reclamada Esta orden de devolución no tiene ningún vende…" at bounding box center [299, 295] width 175 height 218
click at [329, 358] on button "confirmar" at bounding box center [299, 354] width 175 height 27
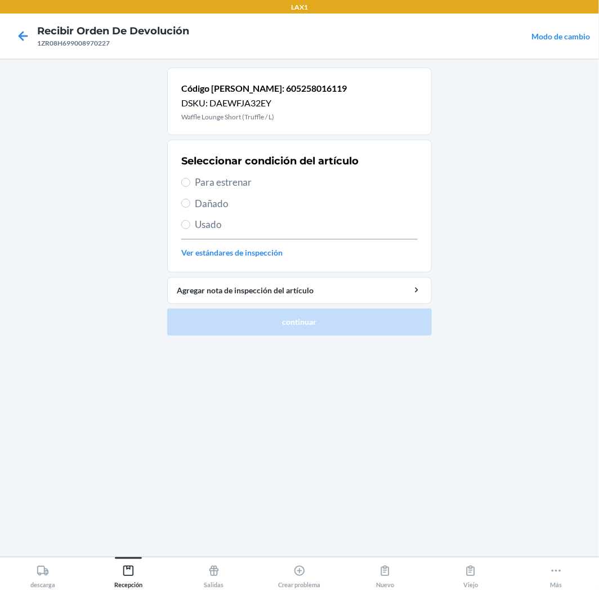
click at [213, 184] on span "Para estrenar" at bounding box center [306, 182] width 223 height 15
click at [190, 184] on input "Para estrenar" at bounding box center [185, 182] width 9 height 9
radio input "true"
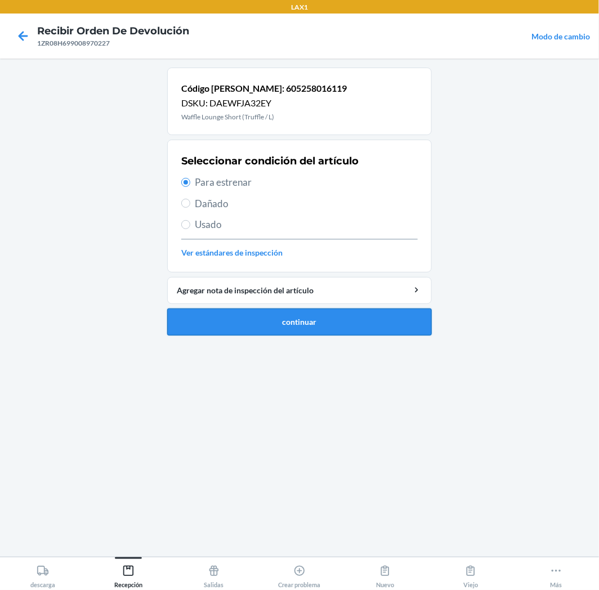
click at [264, 324] on button "continuar" at bounding box center [299, 322] width 265 height 27
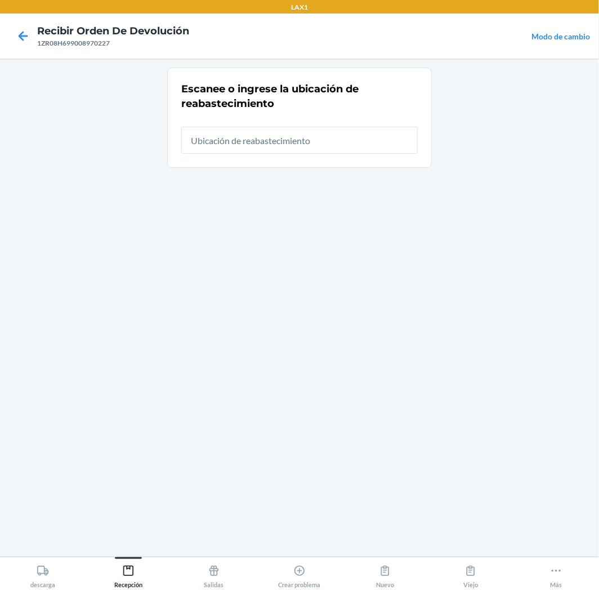
click at [361, 150] on input "text" at bounding box center [299, 140] width 237 height 27
type input "RTCART008"
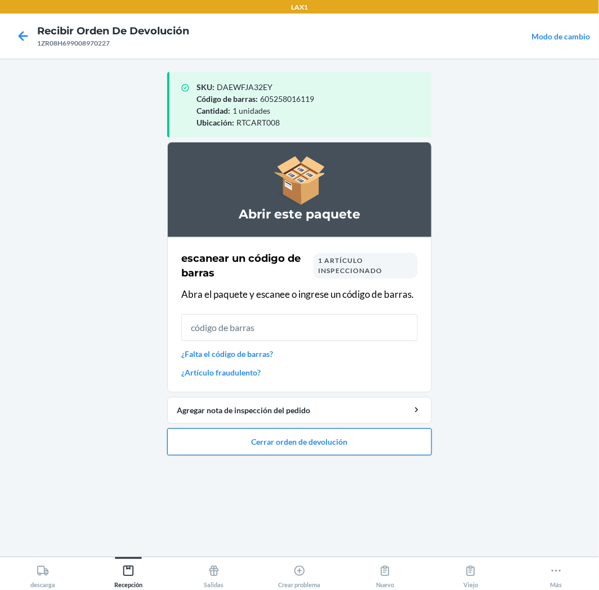
click at [384, 452] on button "Cerrar orden de devolución" at bounding box center [299, 442] width 265 height 27
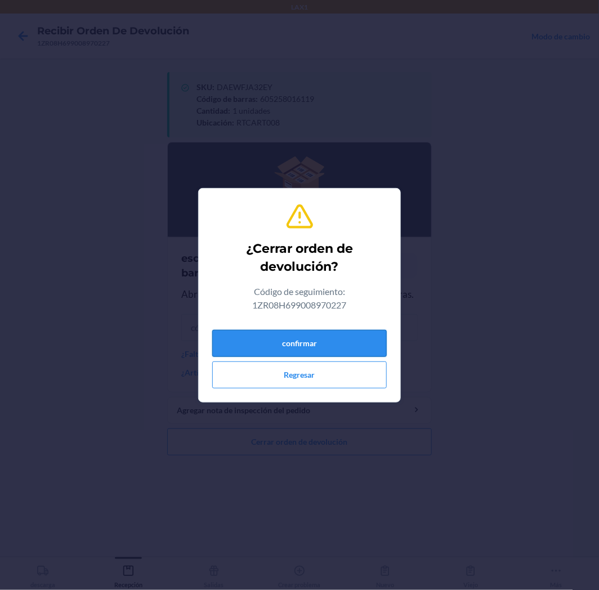
click at [361, 336] on button "confirmar" at bounding box center [299, 343] width 175 height 27
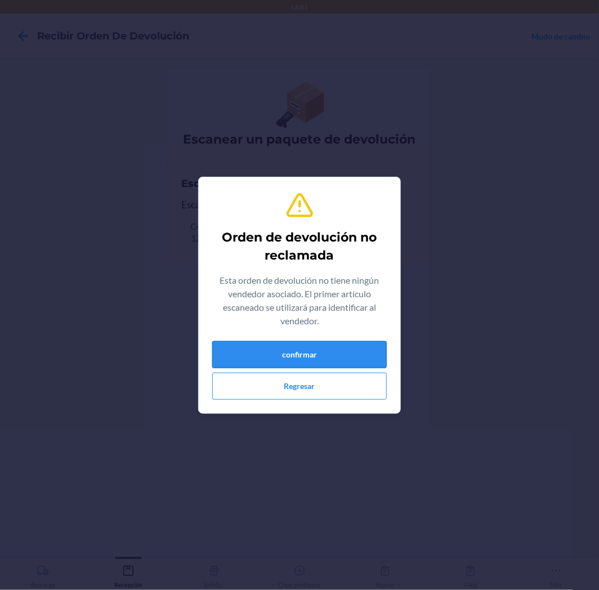
click at [377, 346] on button "confirmar" at bounding box center [299, 354] width 175 height 27
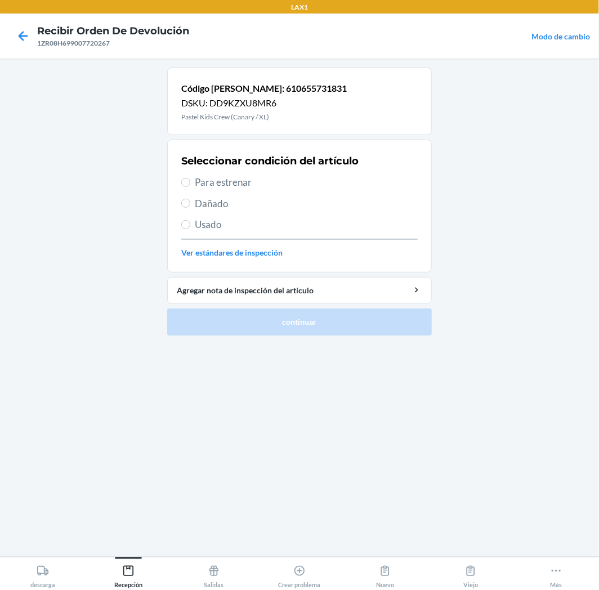
click at [217, 227] on span "Usado" at bounding box center [306, 224] width 223 height 15
click at [190, 227] on input "Usado" at bounding box center [185, 224] width 9 height 9
radio input "true"
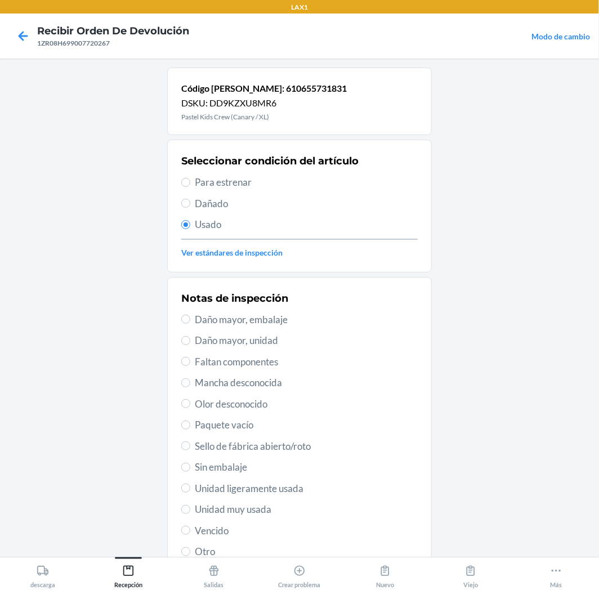
click at [237, 516] on span "Unidad muy usada" at bounding box center [306, 509] width 223 height 15
click at [190, 514] on input "Unidad muy usada" at bounding box center [185, 509] width 9 height 9
radio input "true"
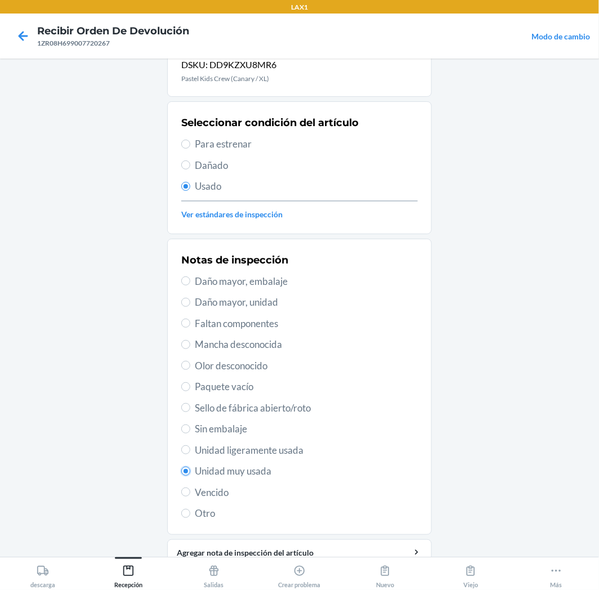
scroll to position [87, 0]
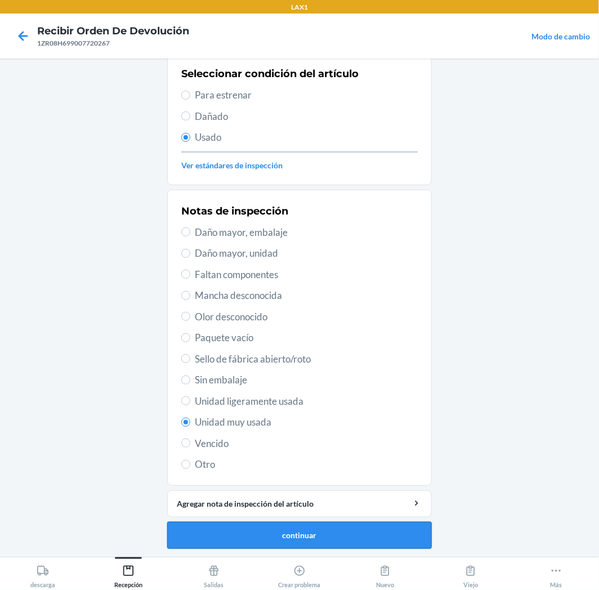
click at [291, 534] on button "continuar" at bounding box center [299, 535] width 265 height 27
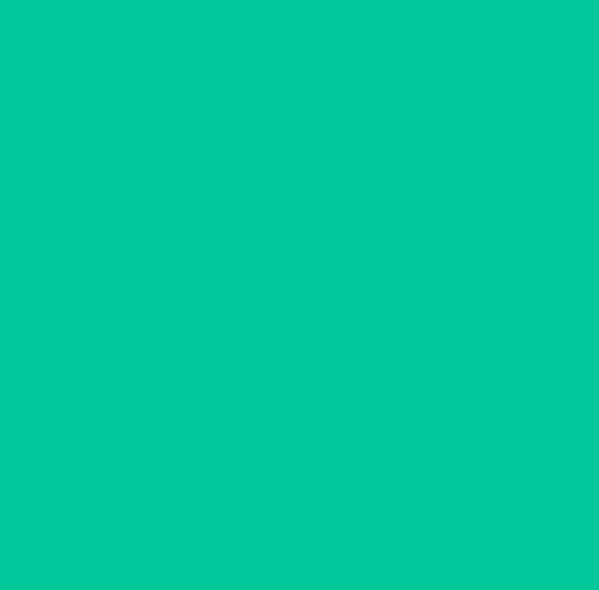
scroll to position [0, 0]
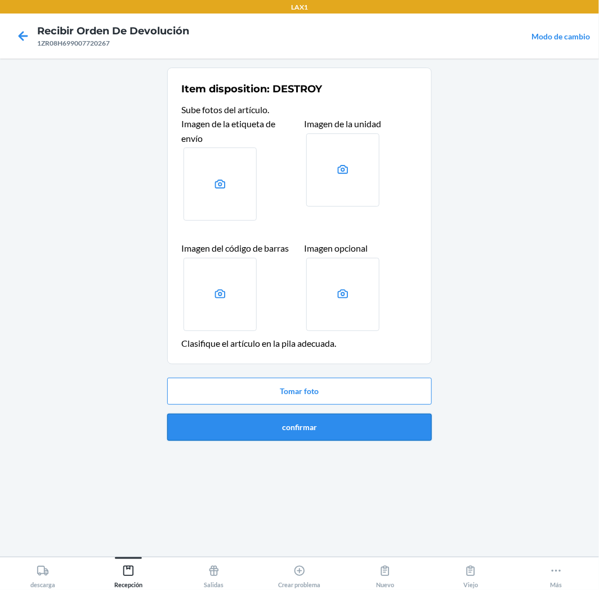
click at [392, 433] on button "confirmar" at bounding box center [299, 427] width 265 height 27
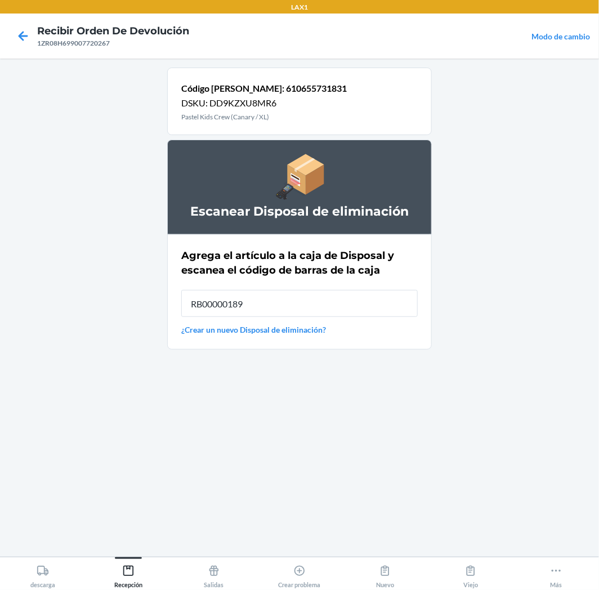
type input "RB00000189K"
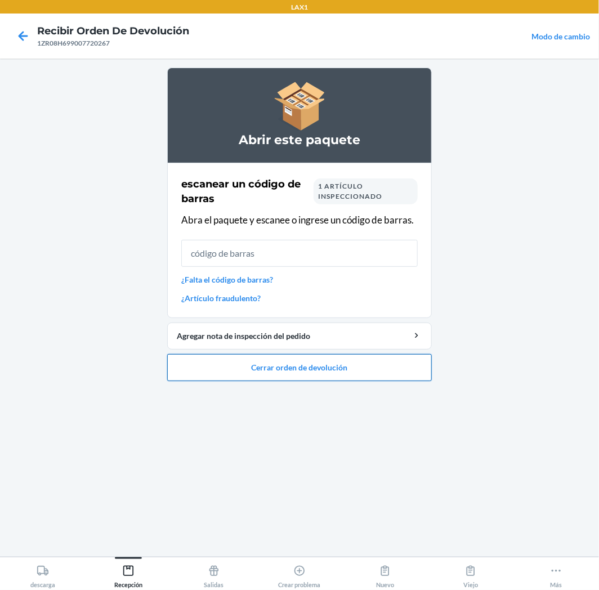
click at [308, 377] on button "Cerrar orden de devolución" at bounding box center [299, 367] width 265 height 27
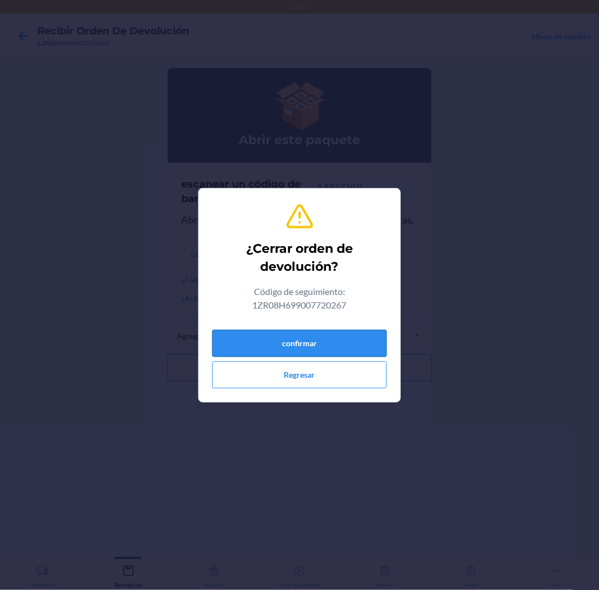
click at [358, 342] on button "confirmar" at bounding box center [299, 343] width 175 height 27
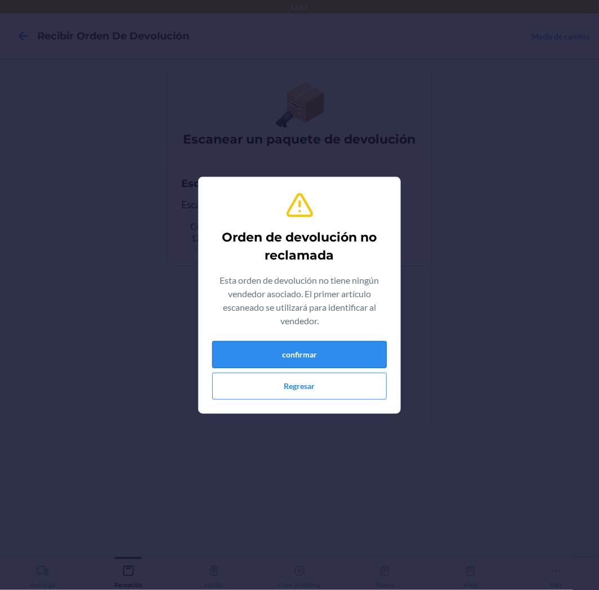
click at [322, 346] on button "confirmar" at bounding box center [299, 354] width 175 height 27
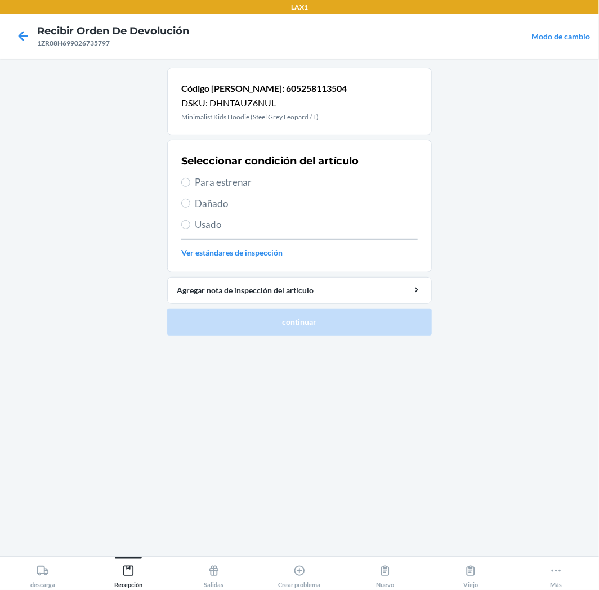
click at [195, 177] on span "Para estrenar" at bounding box center [306, 182] width 223 height 15
click at [190, 178] on input "Para estrenar" at bounding box center [185, 182] width 9 height 9
radio input "true"
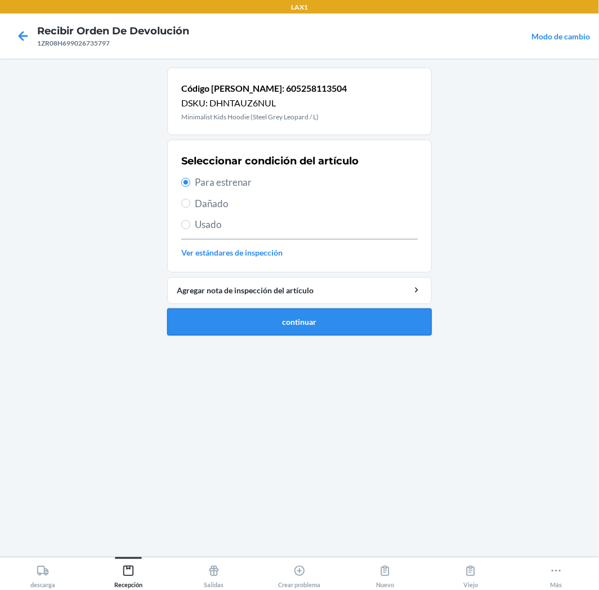
click at [265, 326] on button "continuar" at bounding box center [299, 322] width 265 height 27
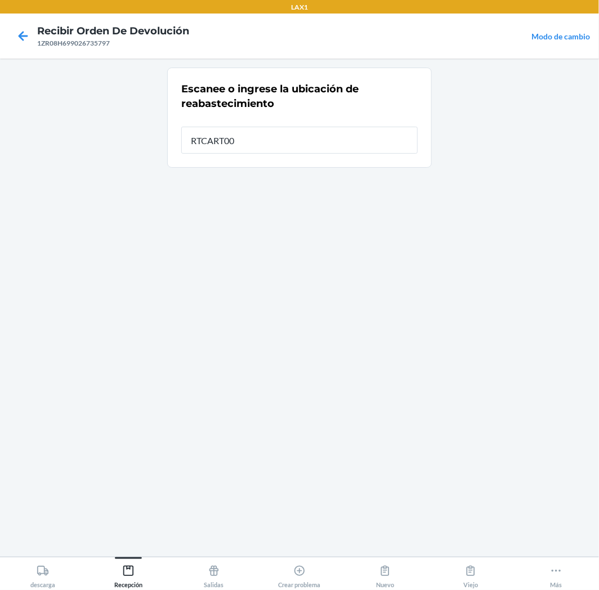
type input "RTCART008"
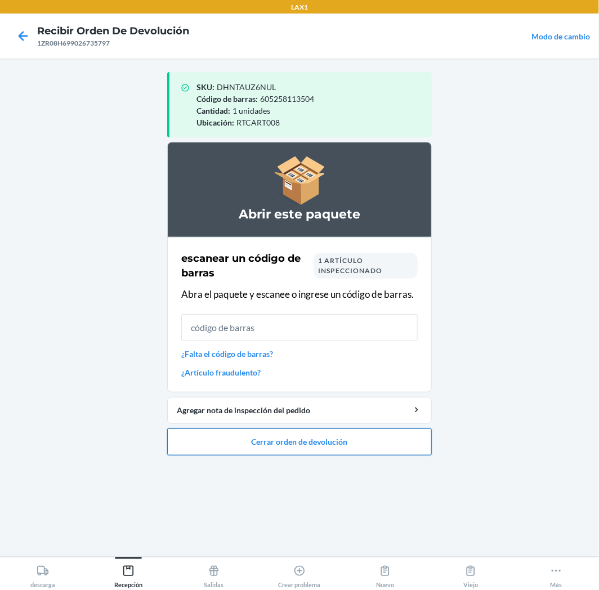
click at [282, 448] on button "Cerrar orden de devolución" at bounding box center [299, 442] width 265 height 27
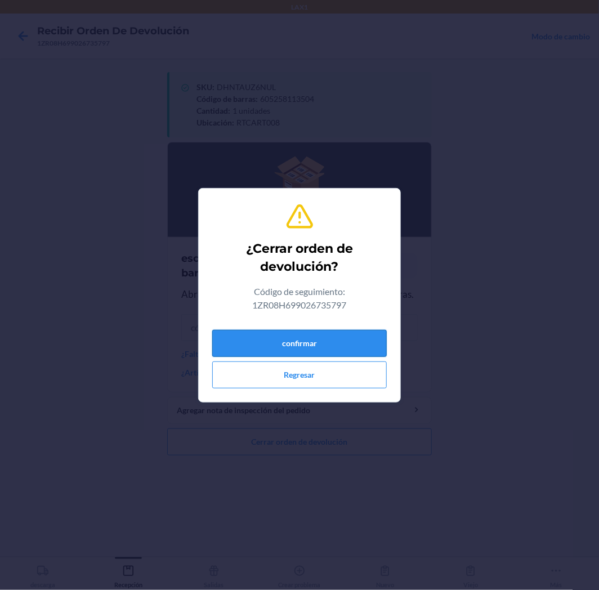
click at [311, 336] on button "confirmar" at bounding box center [299, 343] width 175 height 27
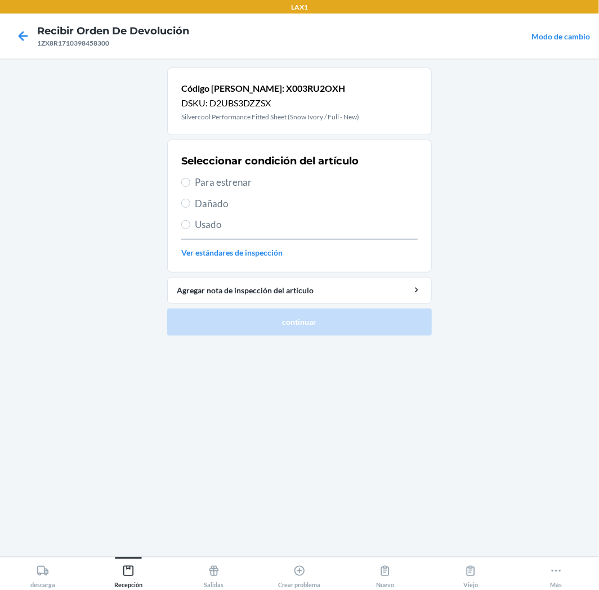
click at [206, 205] on span "Dañado" at bounding box center [306, 204] width 223 height 15
click at [190, 205] on input "Dañado" at bounding box center [185, 203] width 9 height 9
radio input "true"
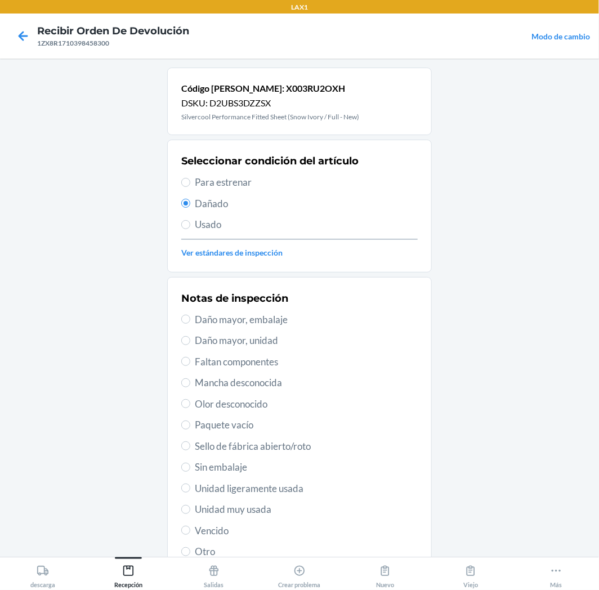
click at [247, 323] on span "Daño mayor, embalaje" at bounding box center [306, 320] width 223 height 15
click at [190, 323] on input "Daño mayor, embalaje" at bounding box center [185, 319] width 9 height 9
radio input "true"
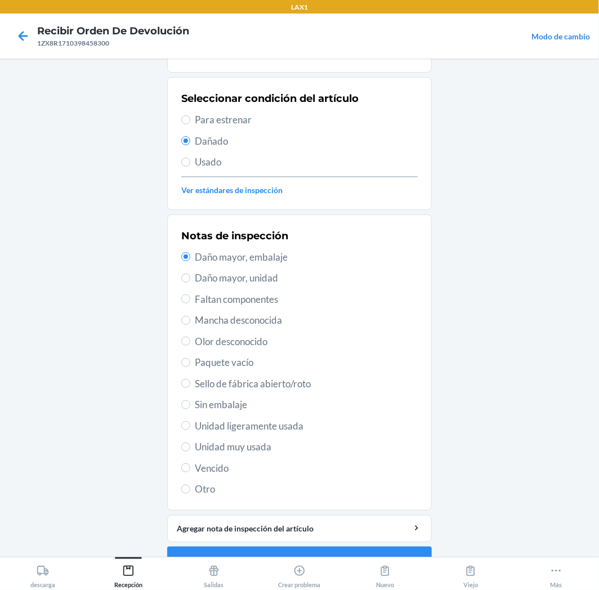
scroll to position [87, 0]
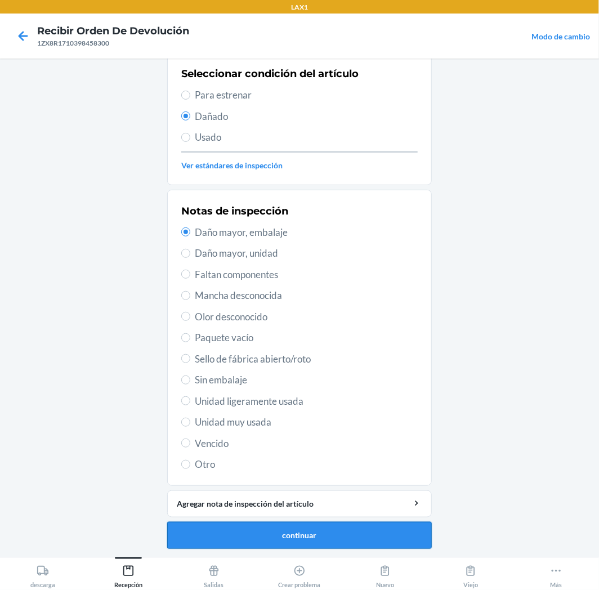
click at [273, 535] on button "continuar" at bounding box center [299, 535] width 265 height 27
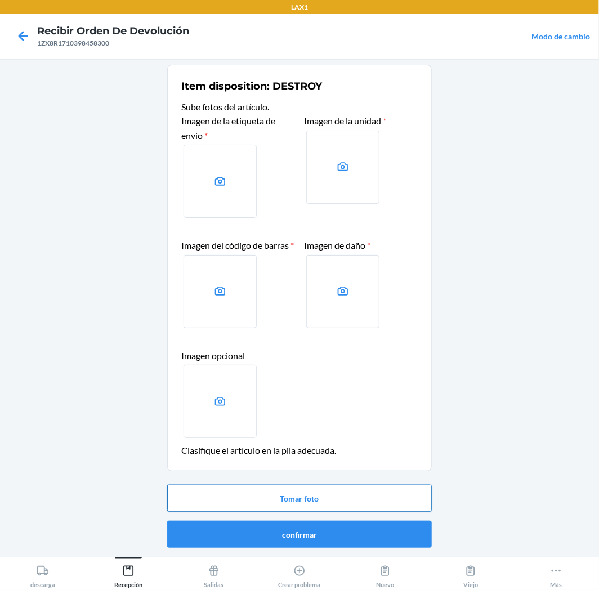
click at [300, 494] on button "Tomar foto" at bounding box center [299, 498] width 265 height 27
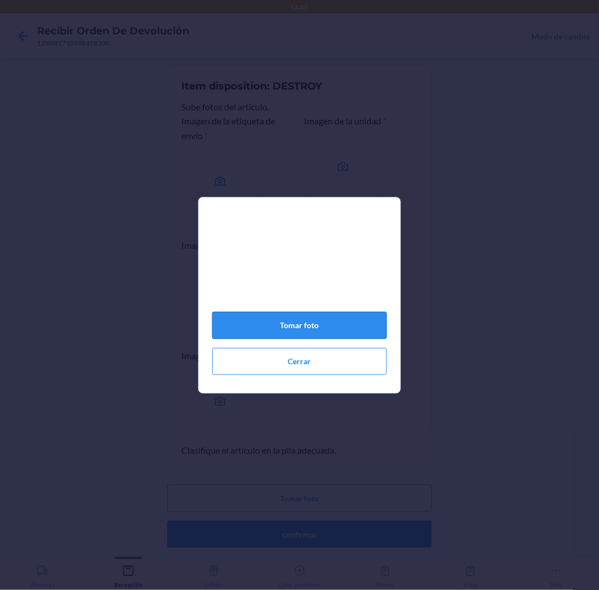
click at [335, 326] on button "Tomar foto" at bounding box center [299, 325] width 175 height 27
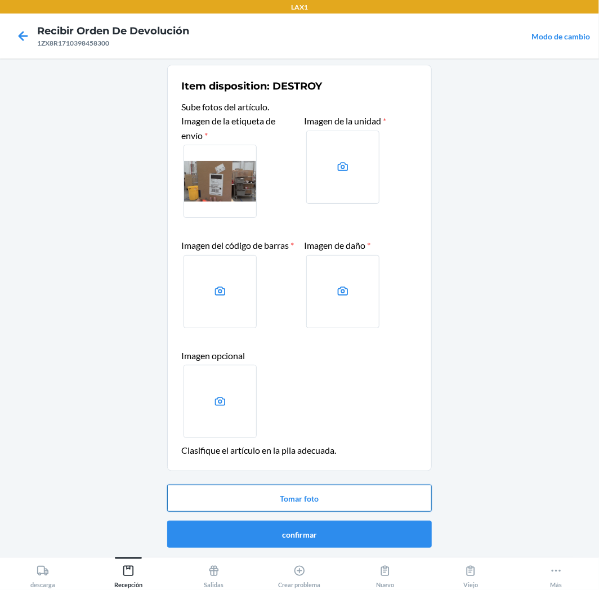
click at [351, 498] on button "Tomar foto" at bounding box center [299, 498] width 265 height 27
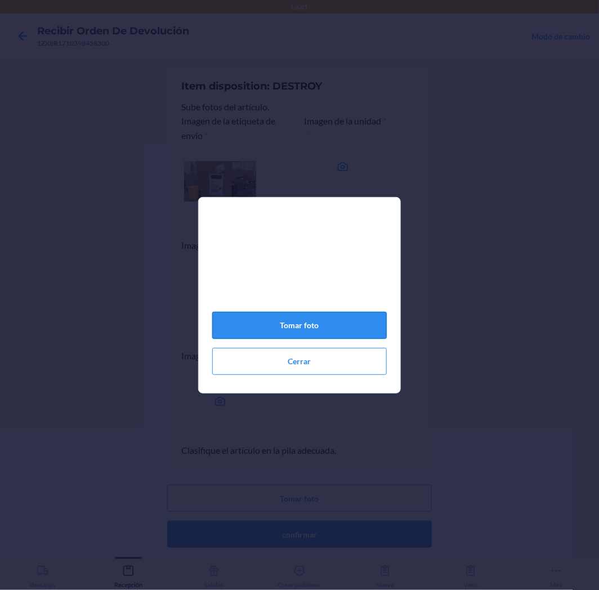
click at [359, 333] on button "Tomar foto" at bounding box center [299, 325] width 175 height 27
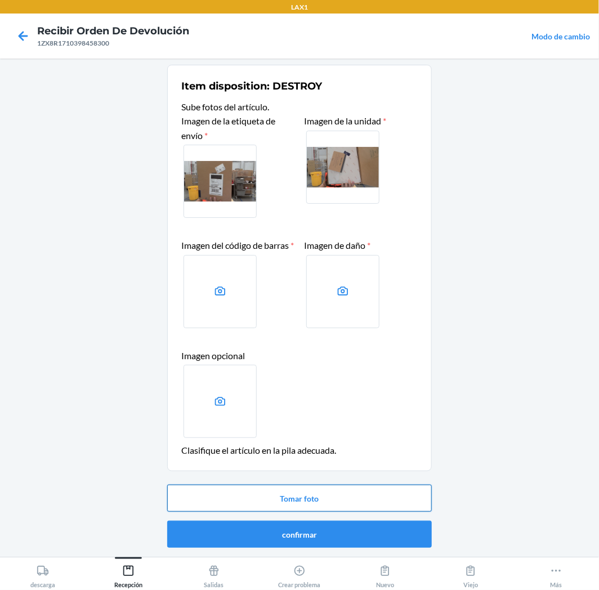
click at [273, 493] on button "Tomar foto" at bounding box center [299, 498] width 265 height 27
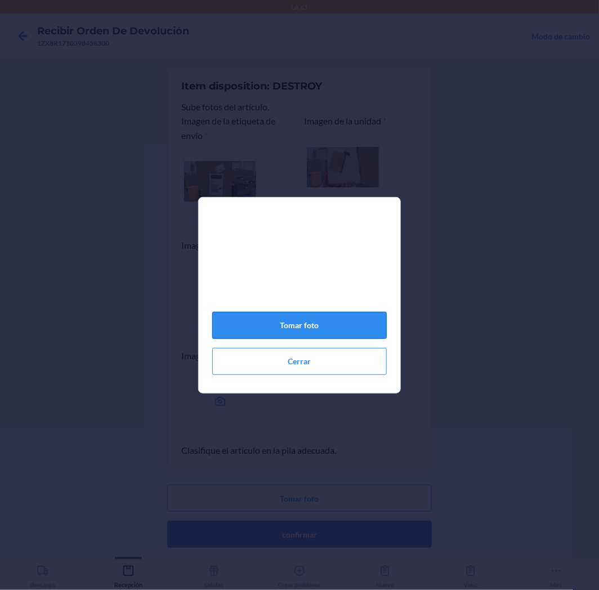
click at [324, 331] on button "Tomar foto" at bounding box center [299, 325] width 175 height 27
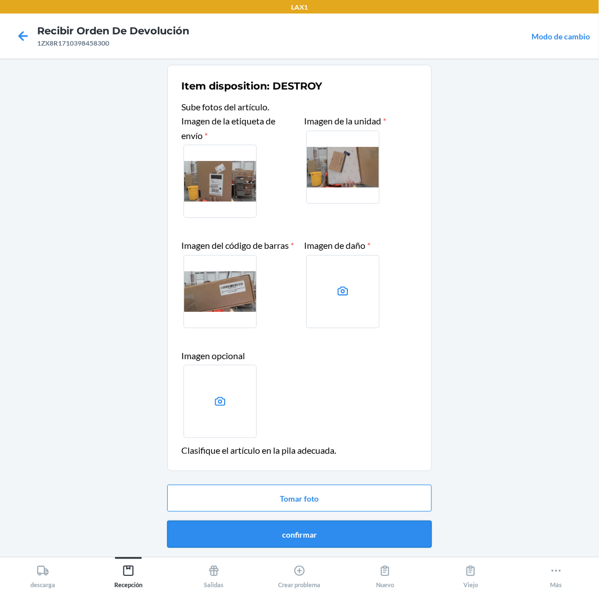
click at [330, 537] on button "confirmar" at bounding box center [299, 534] width 265 height 27
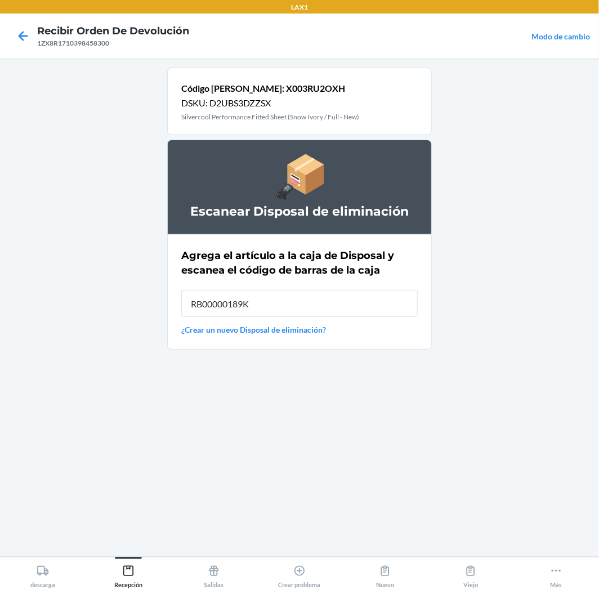
type input "RB00000189K"
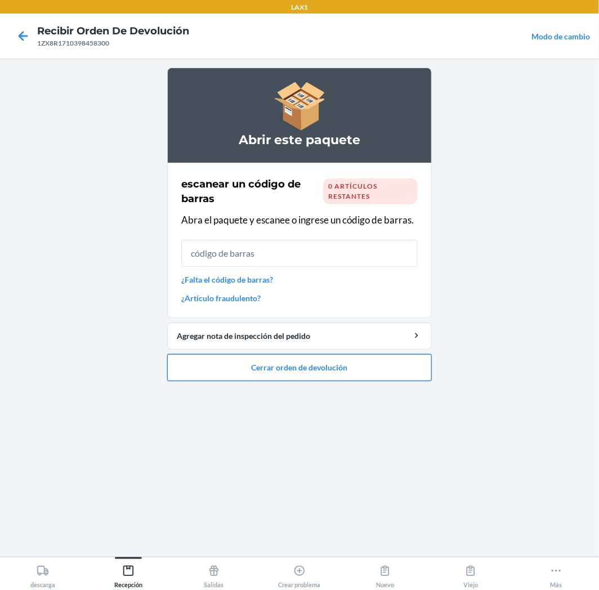
click at [257, 369] on button "Cerrar orden de devolución" at bounding box center [299, 367] width 265 height 27
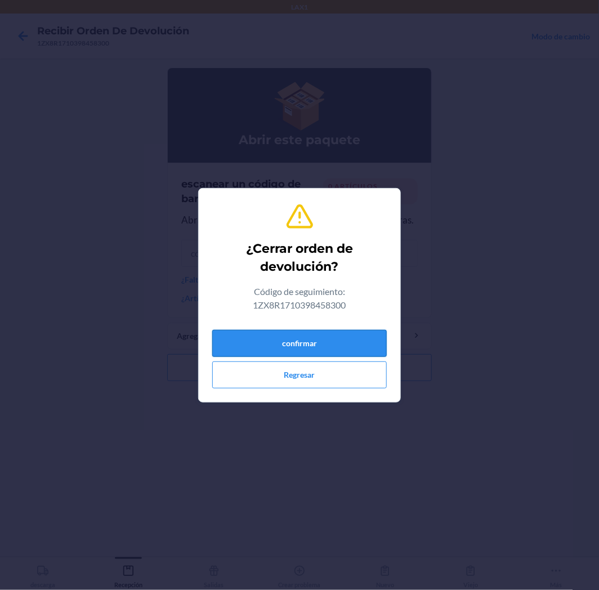
click at [317, 338] on button "confirmar" at bounding box center [299, 343] width 175 height 27
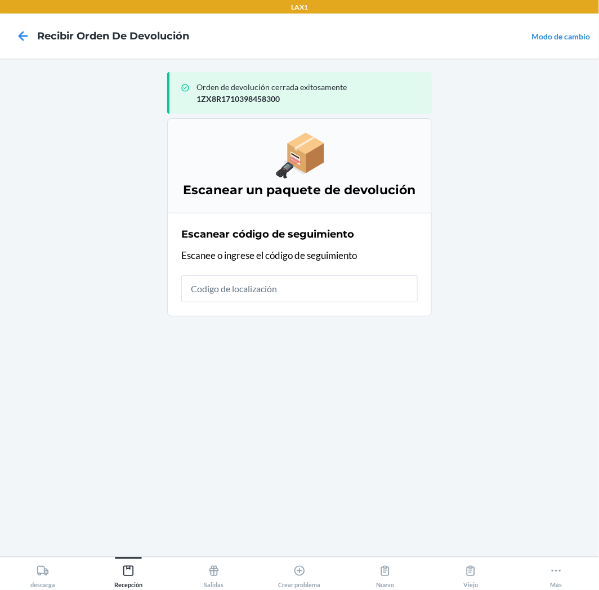
click at [351, 301] on input "text" at bounding box center [299, 288] width 237 height 27
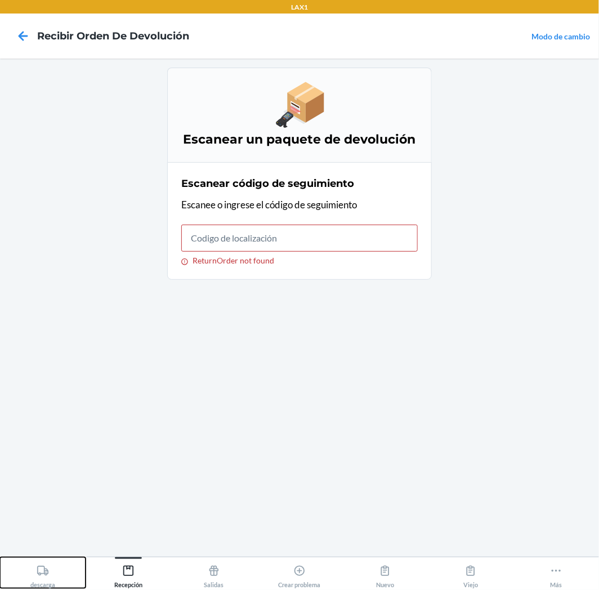
click at [42, 564] on div "descarga" at bounding box center [42, 574] width 25 height 28
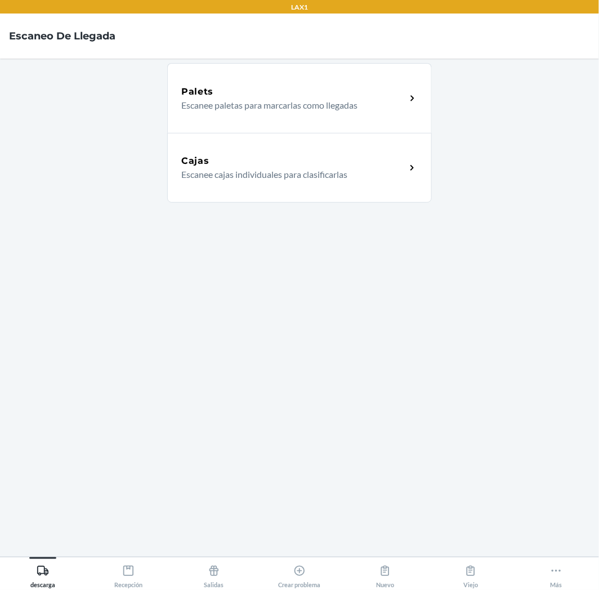
click at [395, 168] on p "Escanee cajas individuales para clasificarlas" at bounding box center [289, 175] width 216 height 14
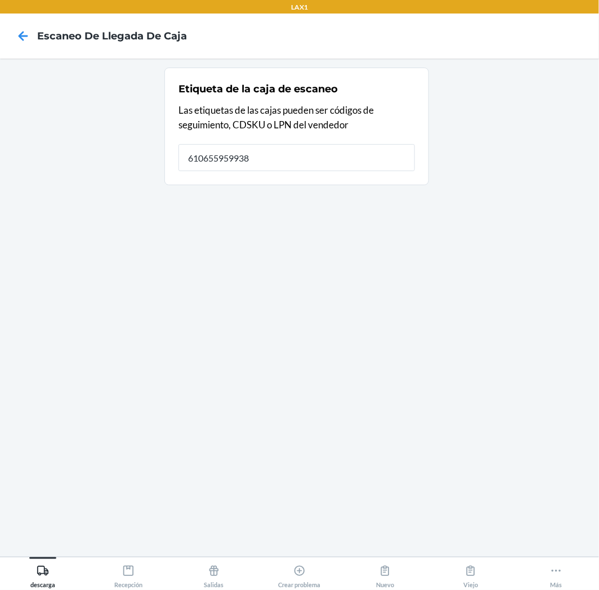
type input "610655959938"
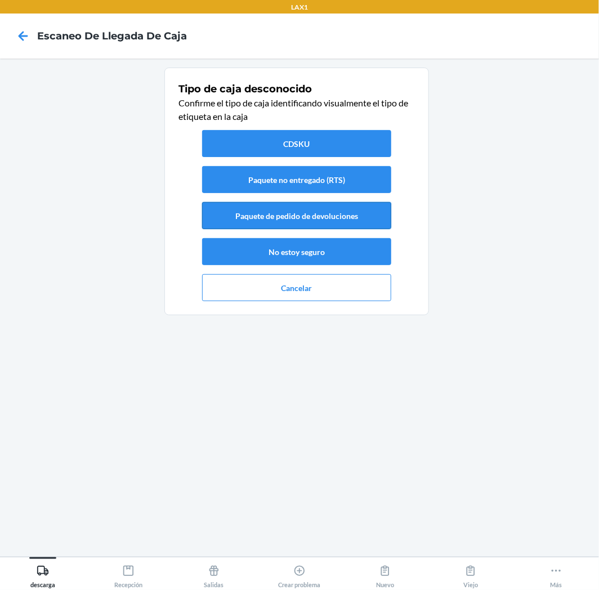
click at [379, 207] on button "Paquete de pedido de devoluciones" at bounding box center [296, 215] width 189 height 27
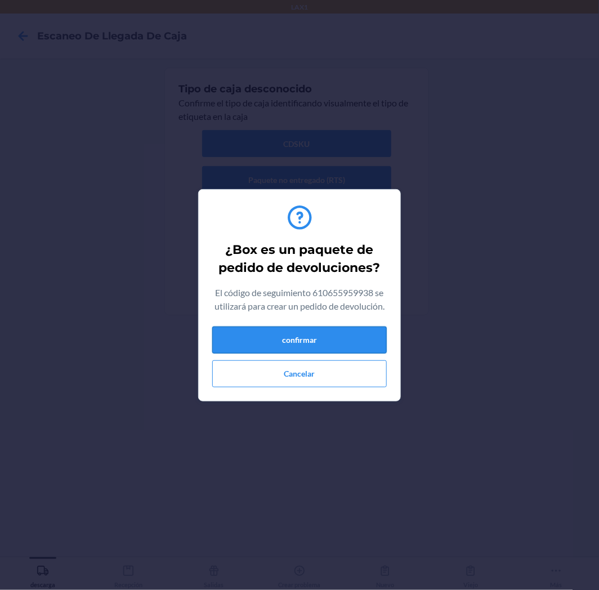
click at [332, 334] on button "confirmar" at bounding box center [299, 340] width 175 height 27
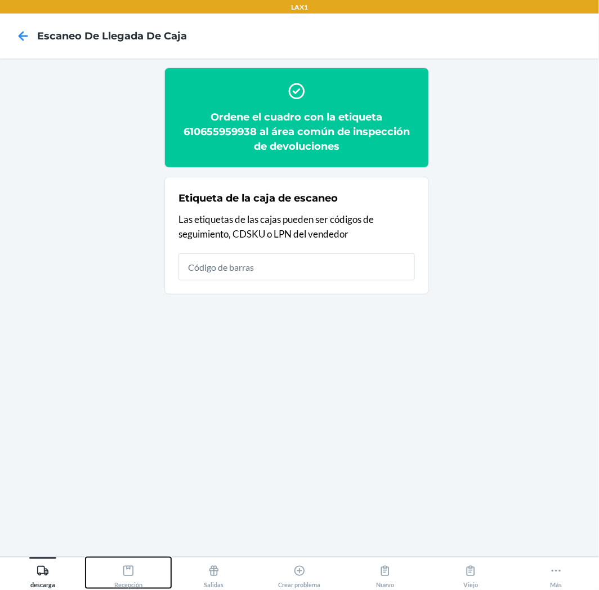
click at [124, 576] on icon at bounding box center [128, 571] width 10 height 10
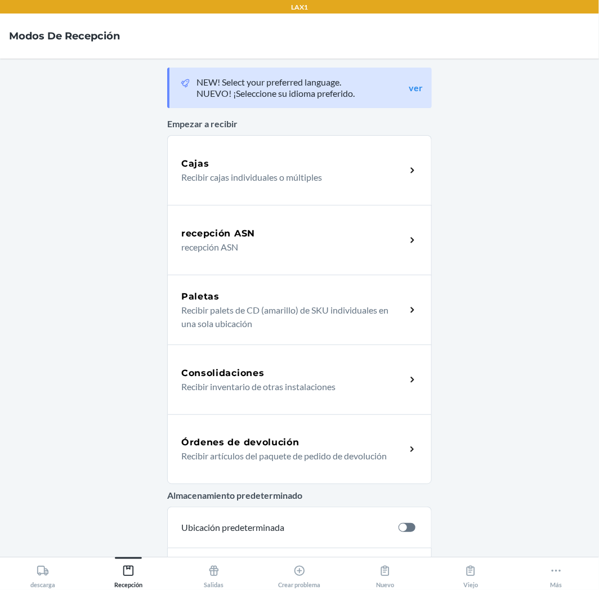
click at [293, 440] on h5 "Órdenes de devolución" at bounding box center [240, 443] width 118 height 14
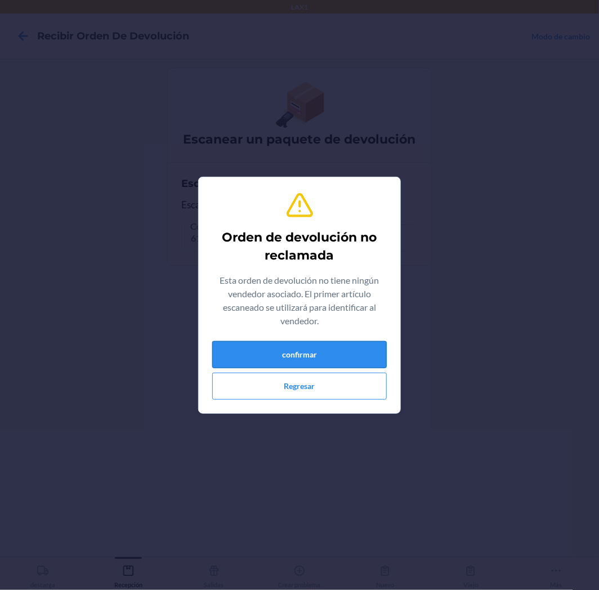
click at [314, 359] on button "confirmar" at bounding box center [299, 354] width 175 height 27
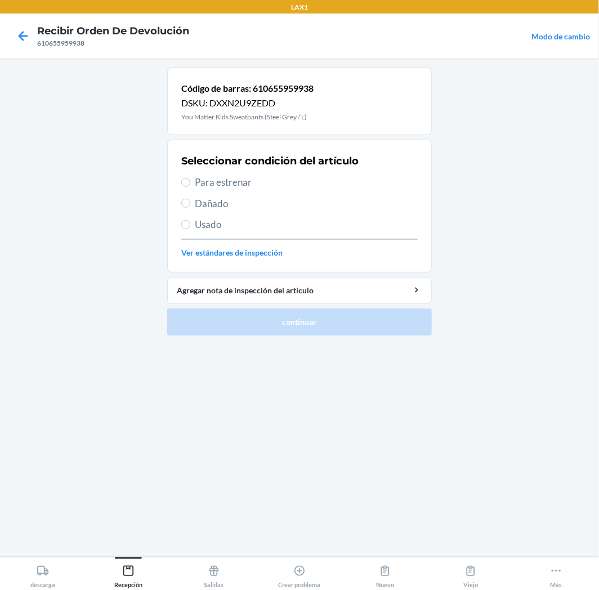
click at [204, 223] on span "Usado" at bounding box center [306, 224] width 223 height 15
click at [190, 223] on input "Usado" at bounding box center [185, 224] width 9 height 9
radio input "true"
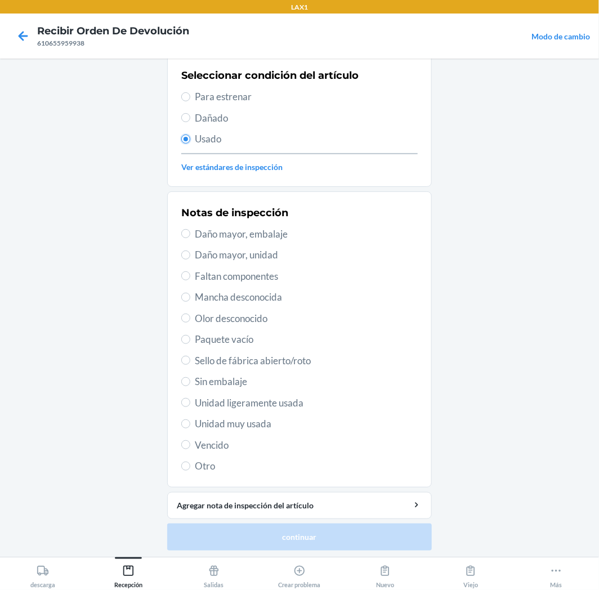
scroll to position [87, 0]
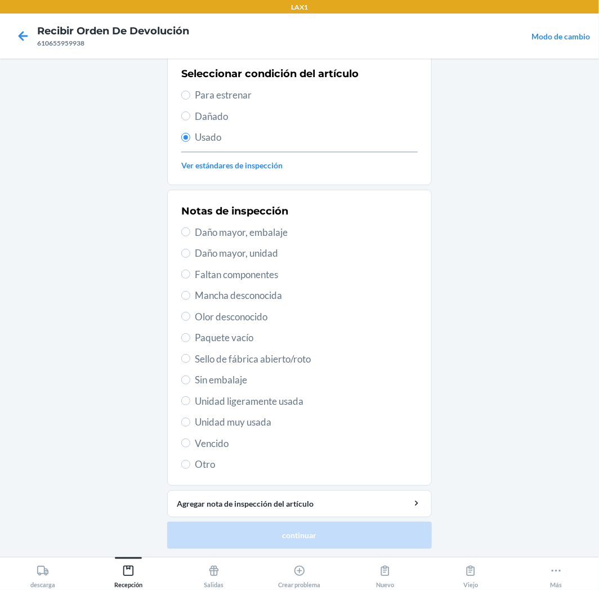
click at [239, 424] on span "Unidad muy usada" at bounding box center [306, 422] width 223 height 15
click at [190, 424] on input "Unidad muy usada" at bounding box center [185, 422] width 9 height 9
radio input "true"
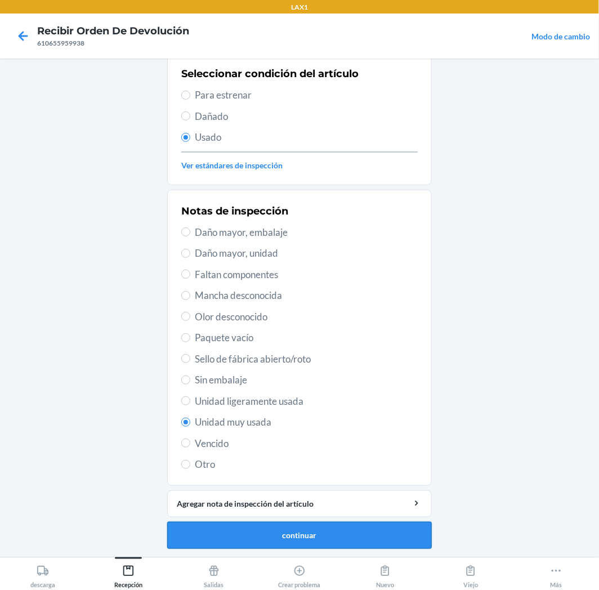
click at [280, 533] on button "continuar" at bounding box center [299, 535] width 265 height 27
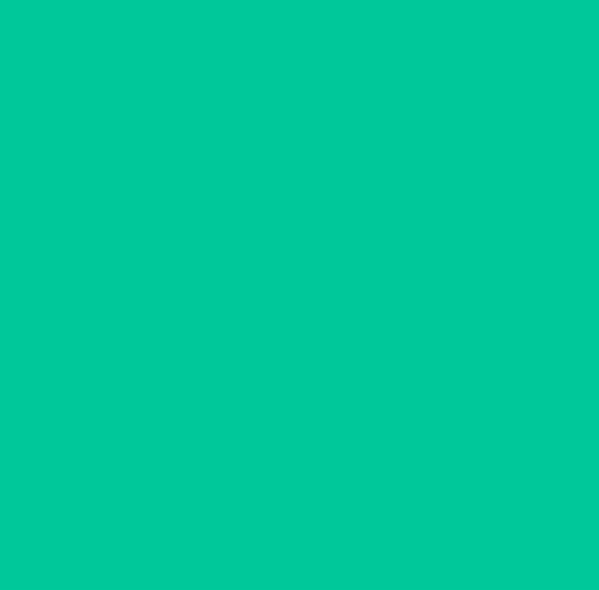
scroll to position [0, 0]
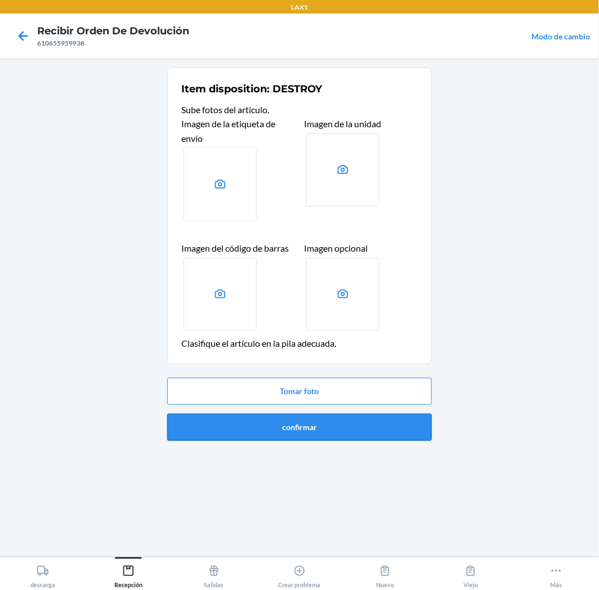
click at [338, 430] on button "confirmar" at bounding box center [299, 427] width 265 height 27
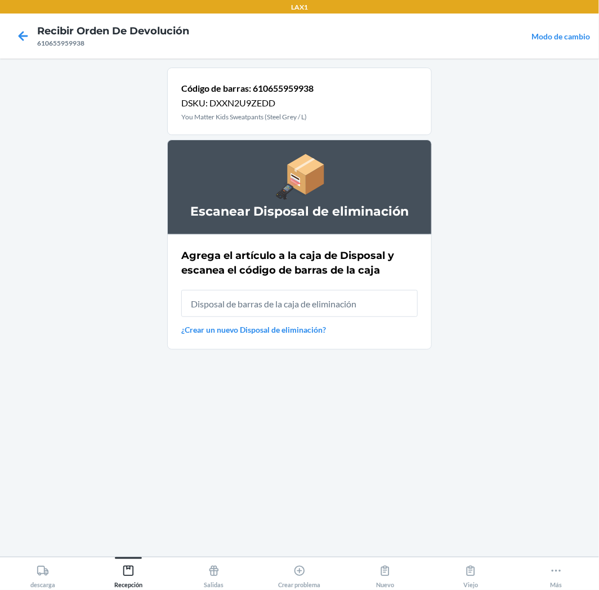
click at [362, 297] on input "text" at bounding box center [299, 303] width 237 height 27
type input "RB00000189K"
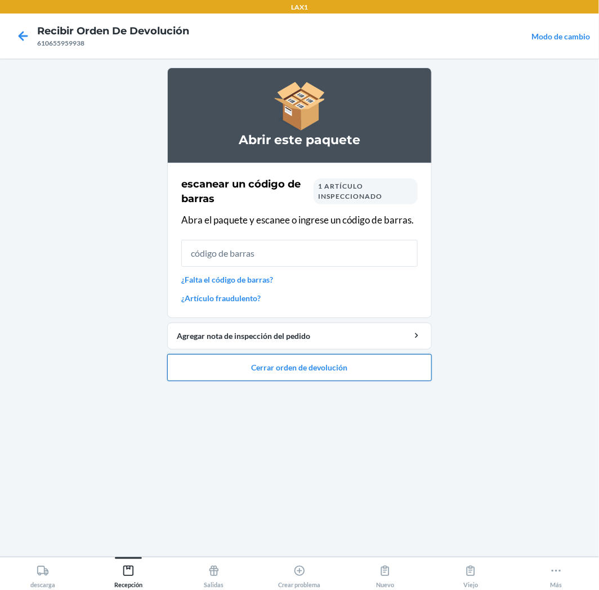
click at [366, 371] on button "Cerrar orden de devolución" at bounding box center [299, 367] width 265 height 27
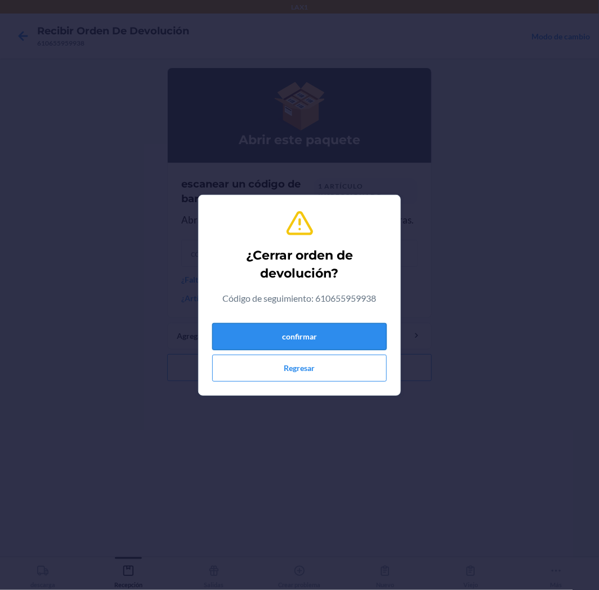
click at [353, 336] on button "confirmar" at bounding box center [299, 336] width 175 height 27
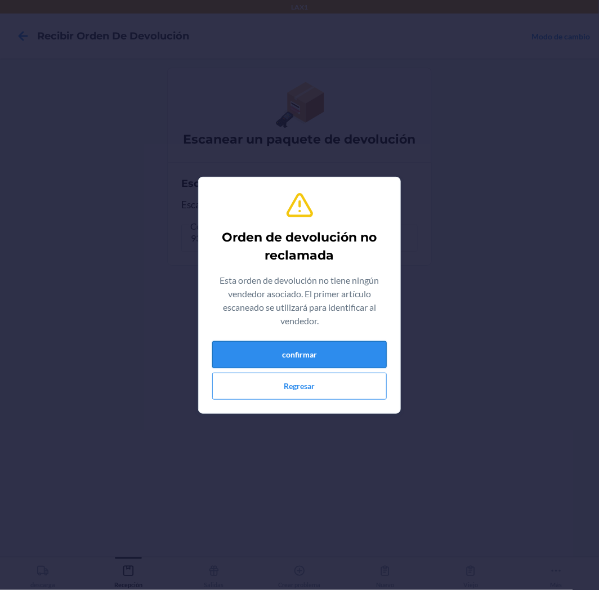
click at [357, 355] on button "confirmar" at bounding box center [299, 354] width 175 height 27
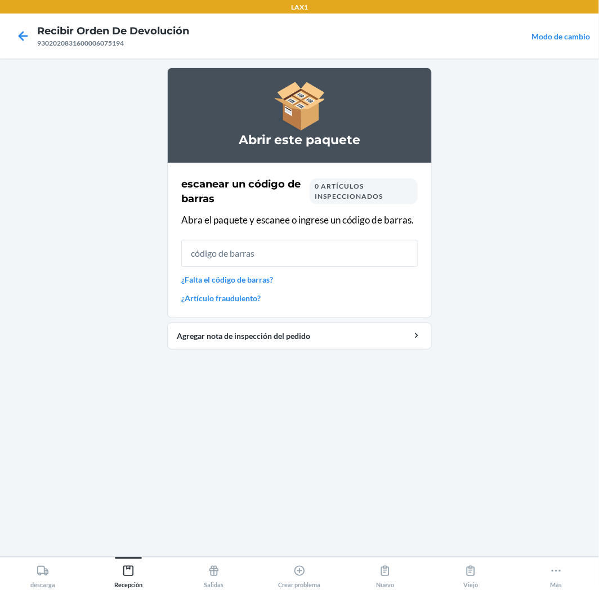
click at [342, 271] on div "escanear un código [PERSON_NAME] 0 artículos inspeccionados Abra el paquete y e…" at bounding box center [299, 240] width 237 height 134
click at [340, 260] on input "text" at bounding box center [299, 253] width 237 height 27
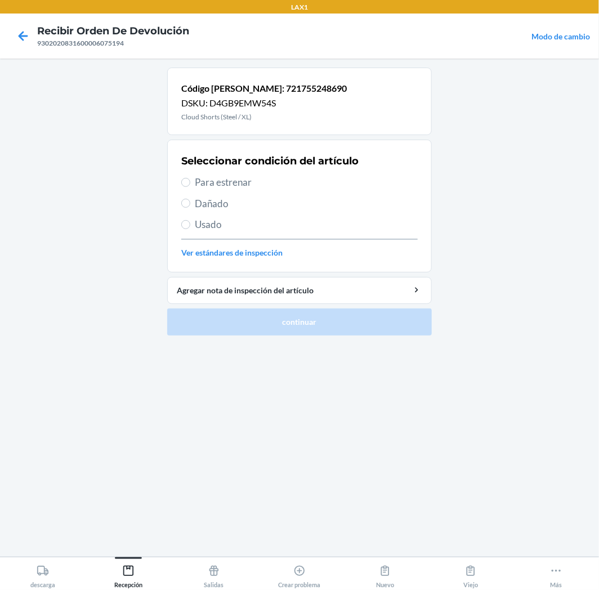
click at [213, 229] on span "Usado" at bounding box center [306, 224] width 223 height 15
click at [190, 229] on input "Usado" at bounding box center [185, 224] width 9 height 9
radio input "true"
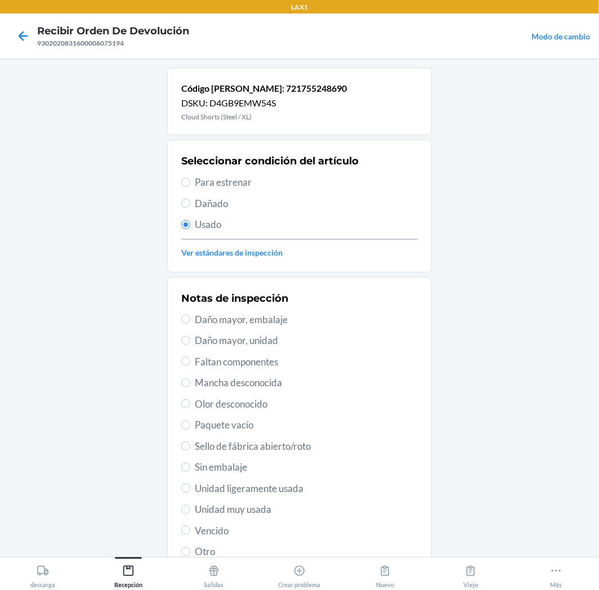
drag, startPoint x: 213, startPoint y: 507, endPoint x: 221, endPoint y: 510, distance: 8.9
click at [216, 508] on span "Unidad muy usada" at bounding box center [306, 509] width 223 height 15
click at [190, 508] on input "Unidad muy usada" at bounding box center [185, 509] width 9 height 9
radio input "true"
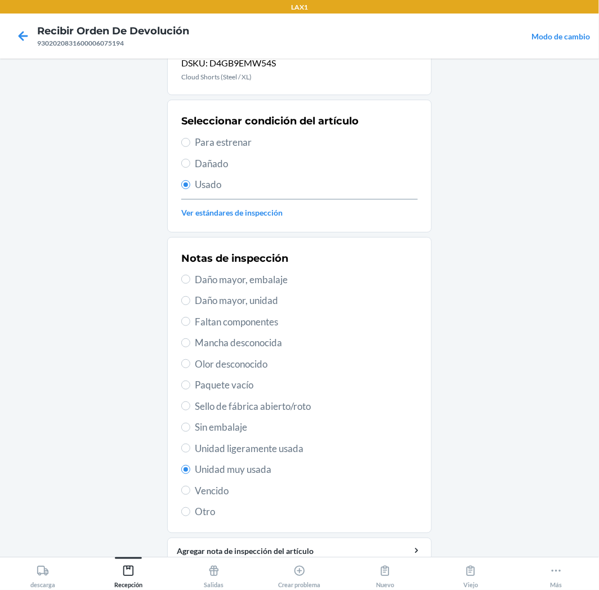
scroll to position [63, 0]
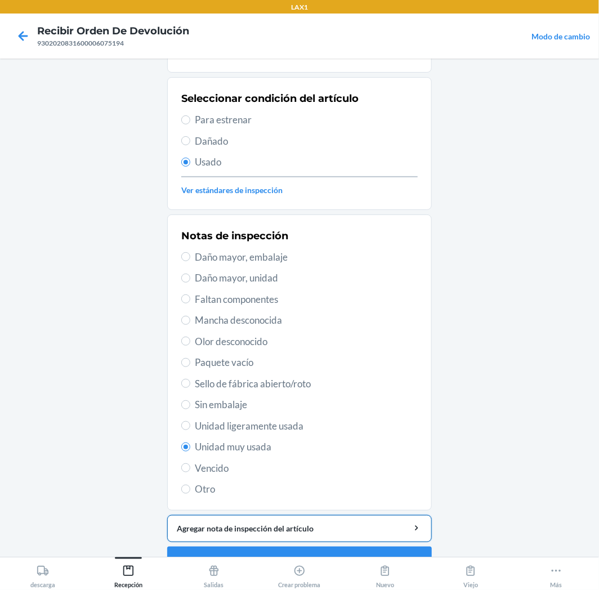
drag, startPoint x: 346, startPoint y: 541, endPoint x: 350, endPoint y: 532, distance: 9.8
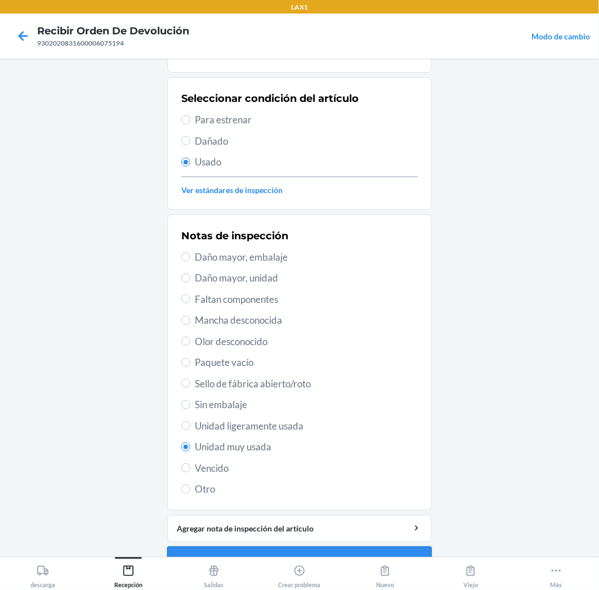
click at [418, 552] on button "continuar" at bounding box center [299, 560] width 265 height 27
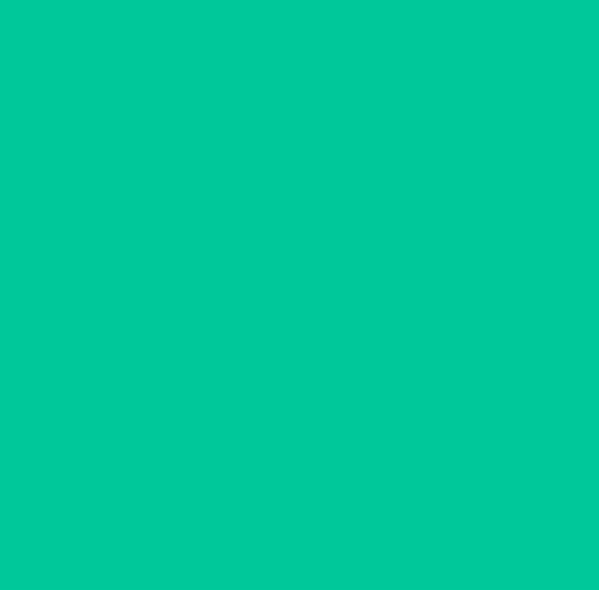
scroll to position [0, 0]
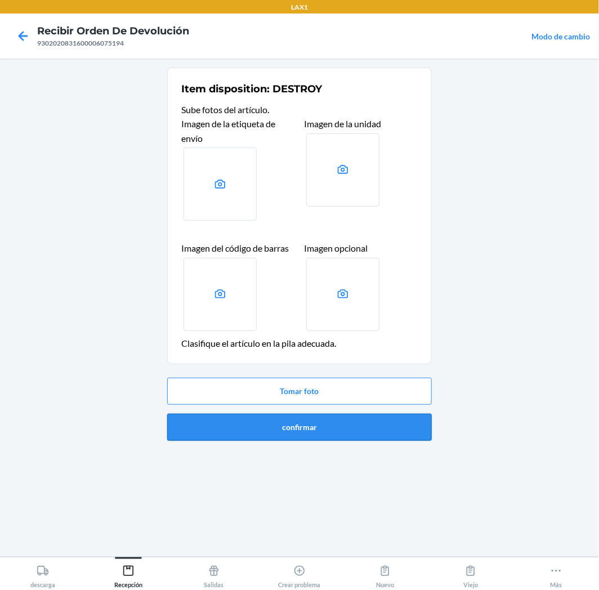
click at [394, 429] on button "confirmar" at bounding box center [299, 427] width 265 height 27
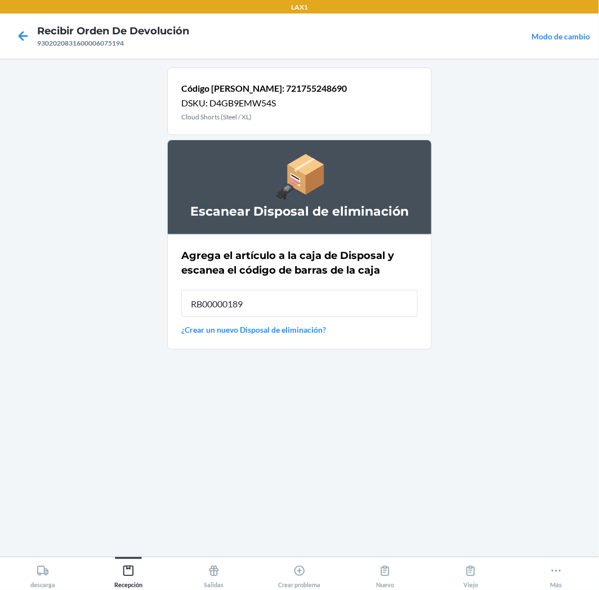
type input "RB00000189K"
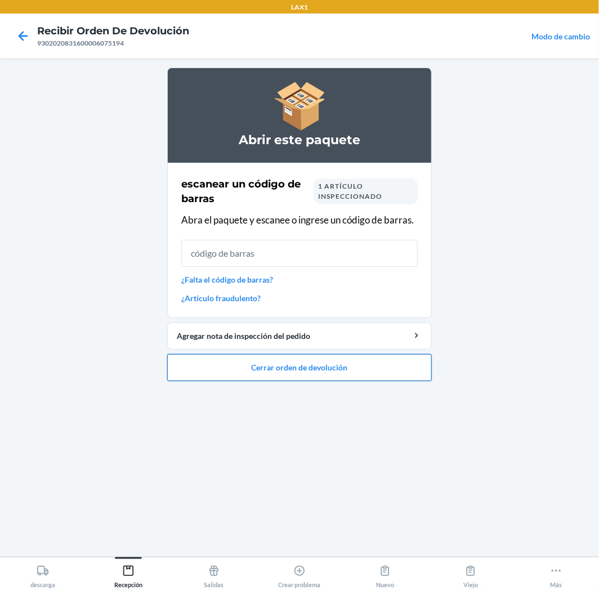
click at [415, 373] on button "Cerrar orden de devolución" at bounding box center [299, 367] width 265 height 27
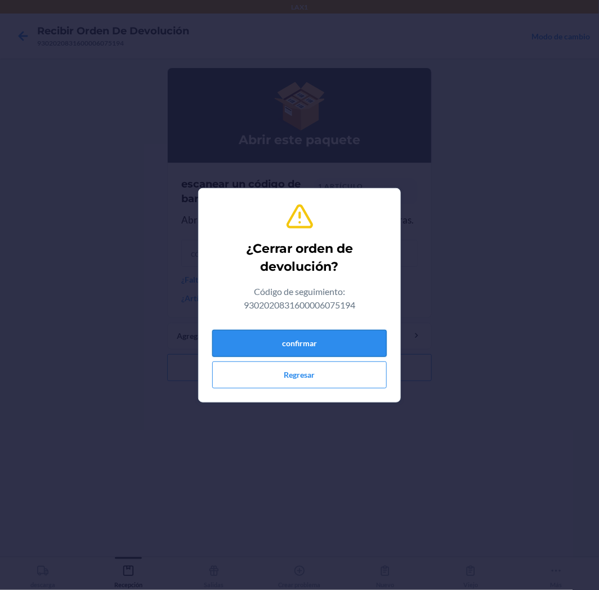
click at [362, 342] on button "confirmar" at bounding box center [299, 343] width 175 height 27
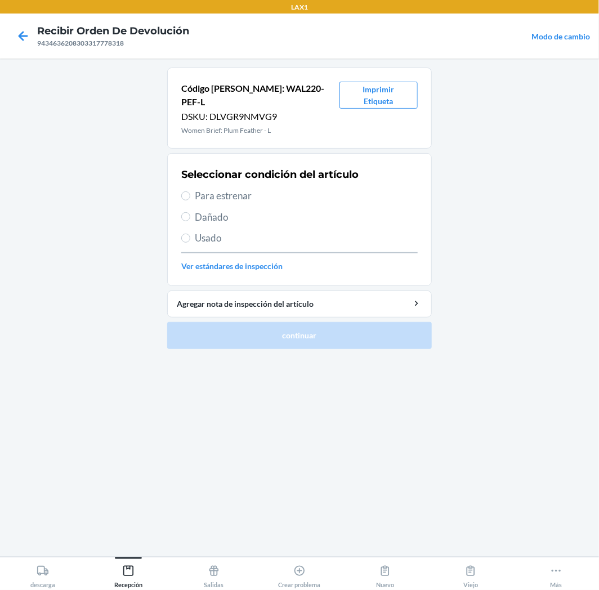
click at [234, 189] on span "Para estrenar" at bounding box center [306, 196] width 223 height 15
click at [190, 191] on input "Para estrenar" at bounding box center [185, 195] width 9 height 9
radio input "true"
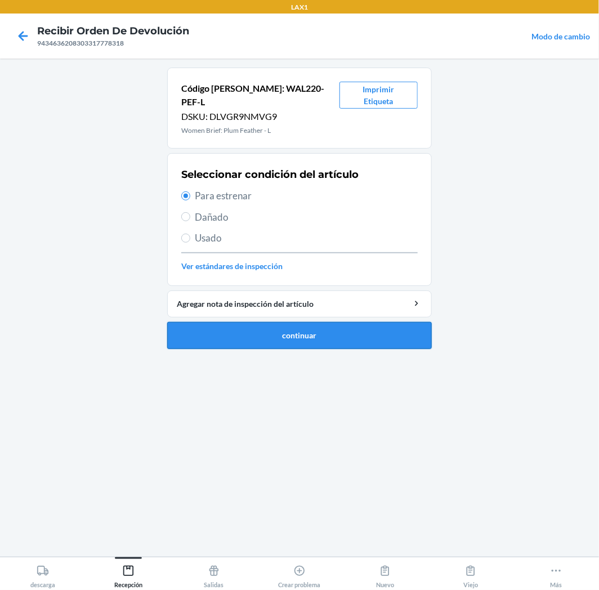
drag, startPoint x: 314, startPoint y: 323, endPoint x: 328, endPoint y: 314, distance: 16.4
click at [318, 323] on button "continuar" at bounding box center [299, 335] width 265 height 27
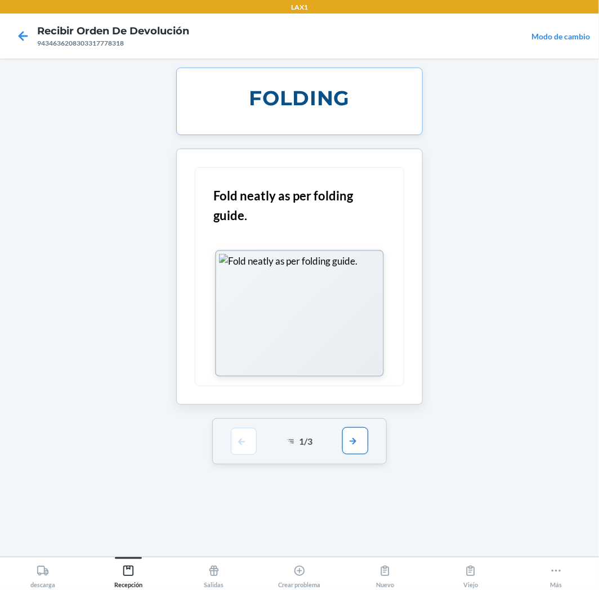
click at [361, 444] on button "button" at bounding box center [355, 440] width 26 height 27
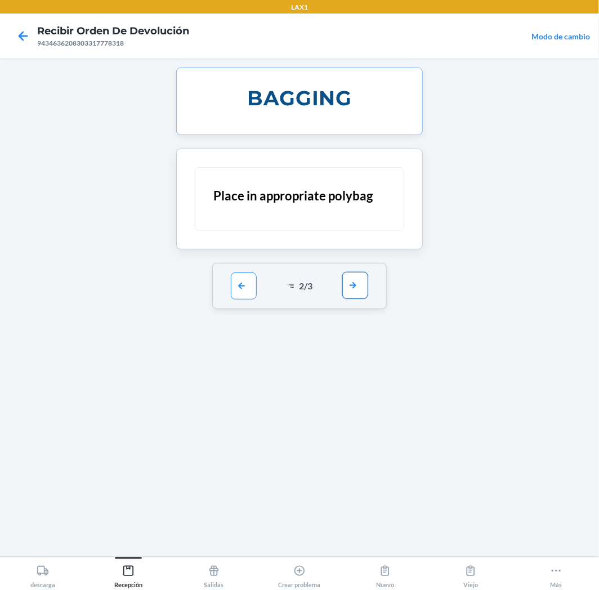
click at [358, 288] on button "button" at bounding box center [355, 285] width 26 height 27
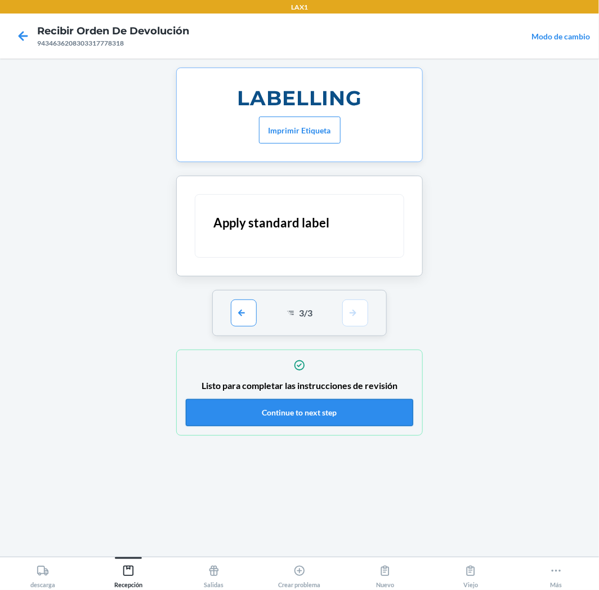
click at [347, 410] on button "Continue to next step" at bounding box center [300, 412] width 228 height 27
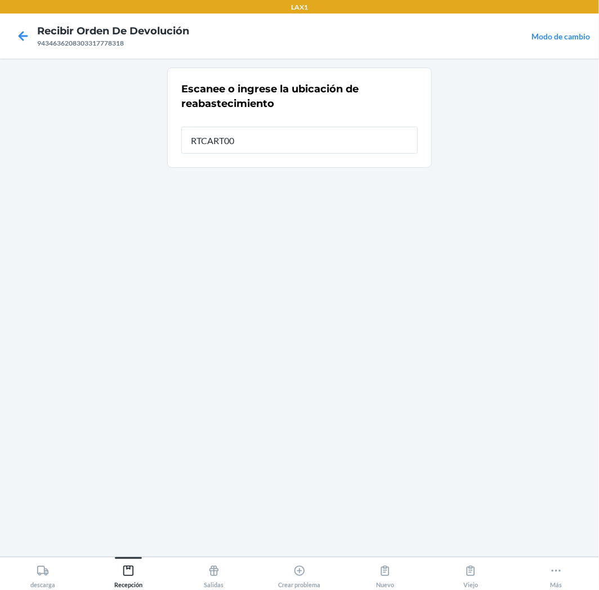
type input "RTCART008"
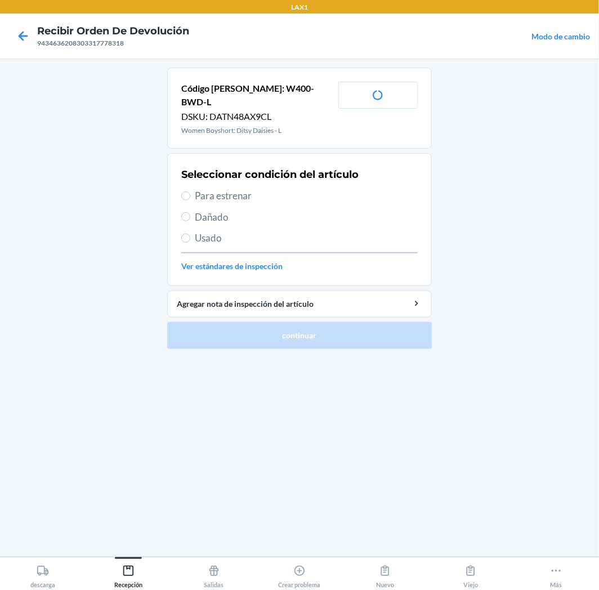
click at [230, 189] on span "Para estrenar" at bounding box center [306, 196] width 223 height 15
click at [190, 191] on input "Para estrenar" at bounding box center [185, 195] width 9 height 9
radio input "true"
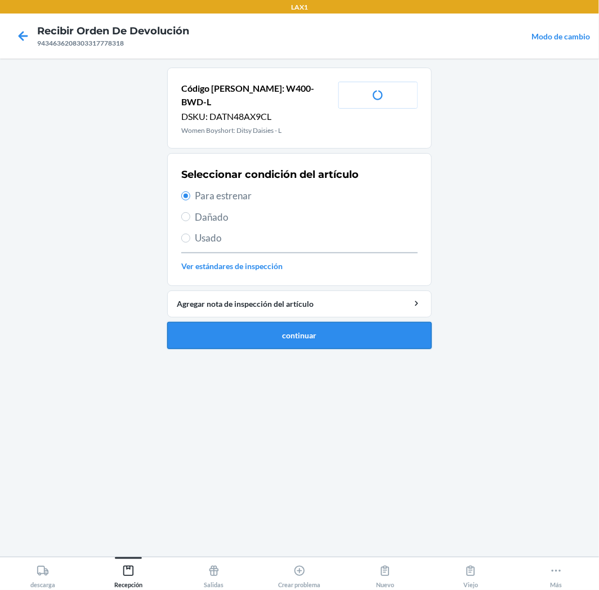
click at [367, 327] on button "continuar" at bounding box center [299, 335] width 265 height 27
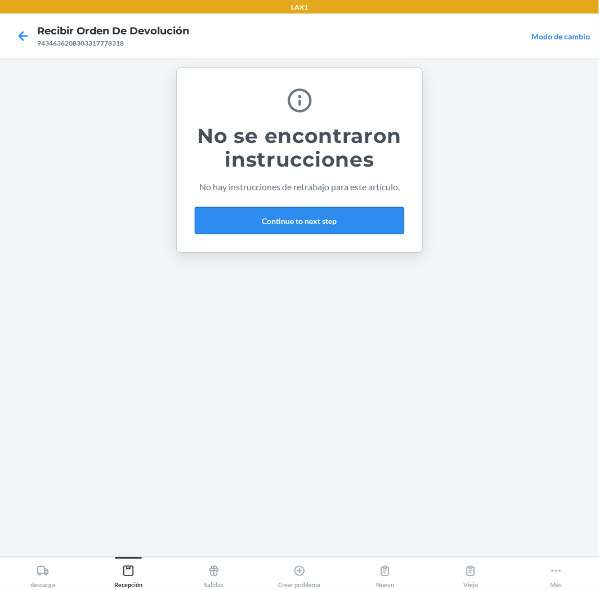
click at [372, 216] on button "Continue to next step" at bounding box center [300, 220] width 210 height 27
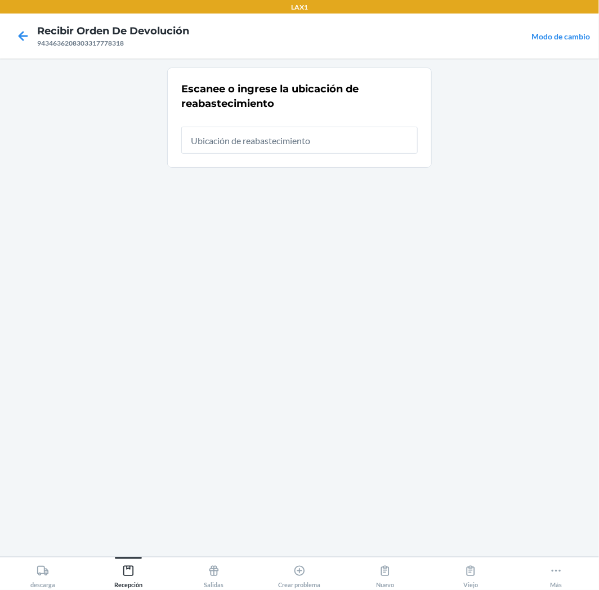
click at [393, 142] on input "text" at bounding box center [299, 140] width 237 height 27
type input "RTCART008"
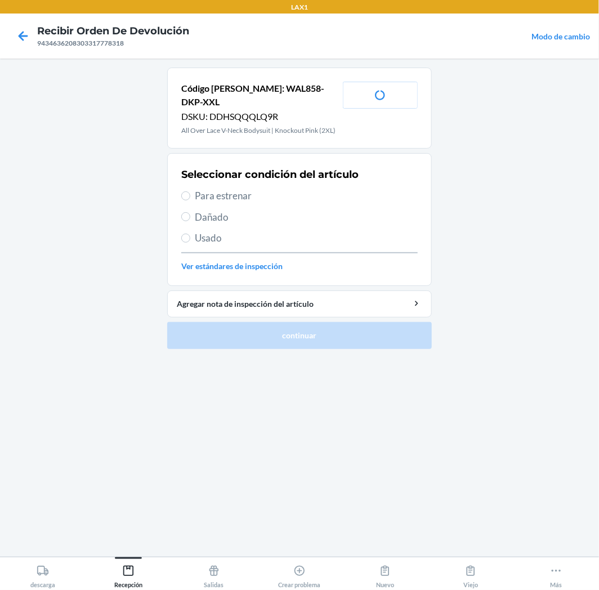
click at [203, 189] on span "Para estrenar" at bounding box center [306, 196] width 223 height 15
click at [190, 191] on input "Para estrenar" at bounding box center [185, 195] width 9 height 9
radio input "true"
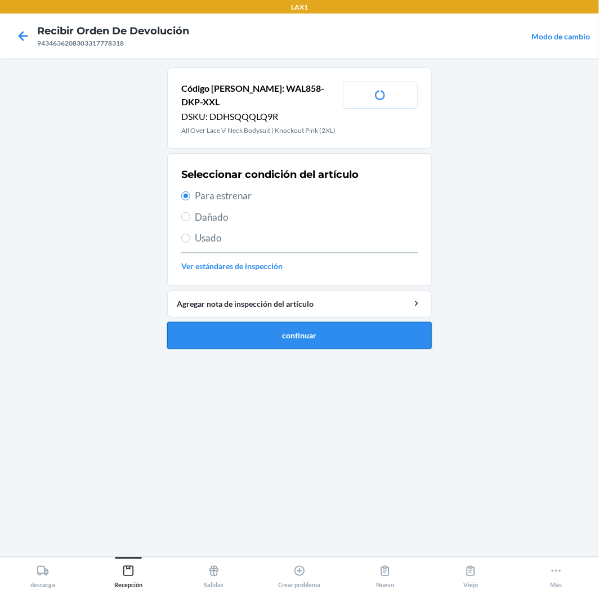
drag, startPoint x: 244, startPoint y: 338, endPoint x: 260, endPoint y: 327, distance: 18.6
click at [246, 338] on button "continuar" at bounding box center [299, 335] width 265 height 27
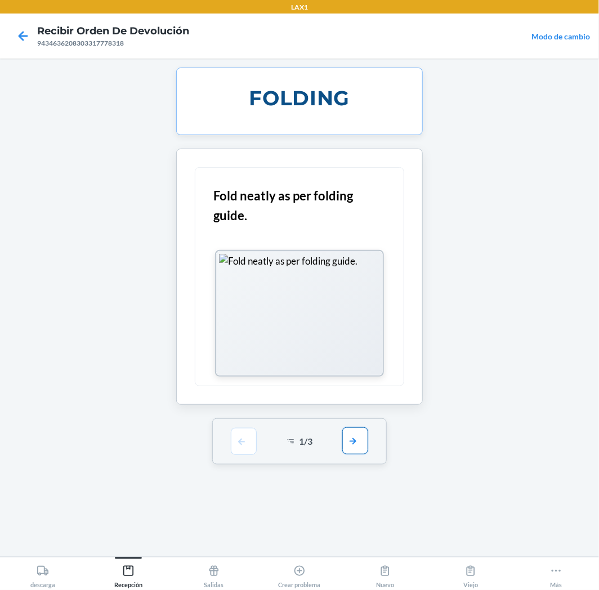
click at [356, 440] on button "button" at bounding box center [355, 440] width 26 height 27
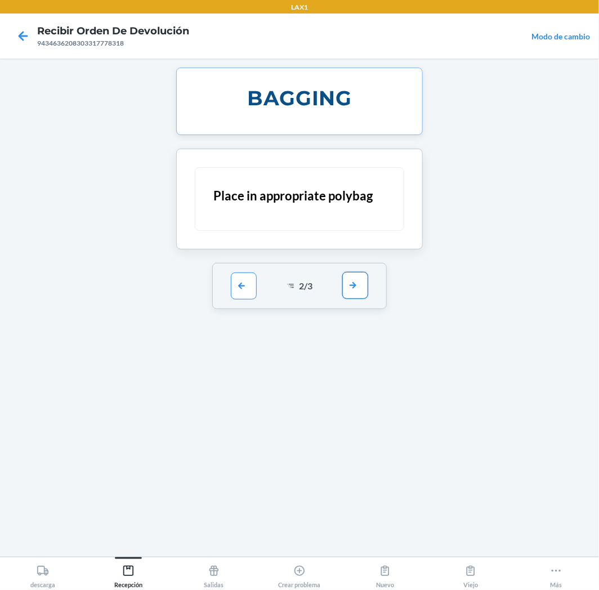
click at [364, 288] on button "button" at bounding box center [355, 285] width 26 height 27
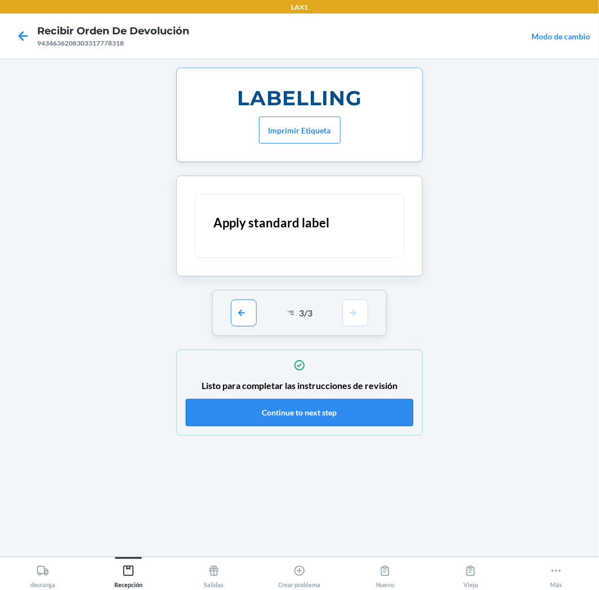
click at [391, 403] on button "Continue to next step" at bounding box center [300, 412] width 228 height 27
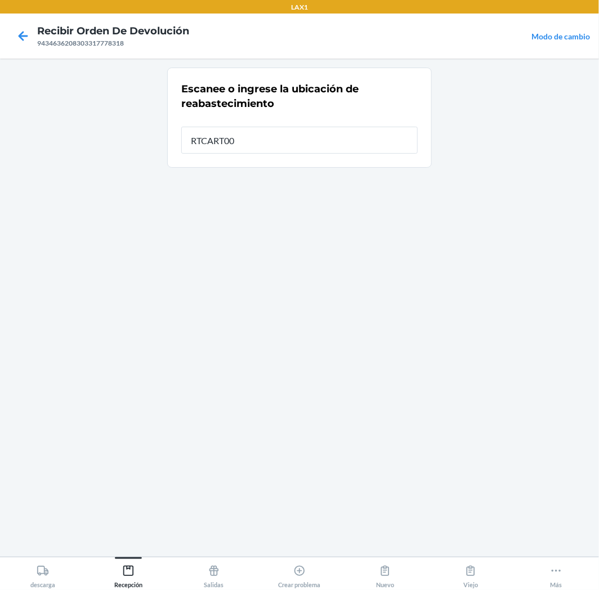
type input "RTCART008"
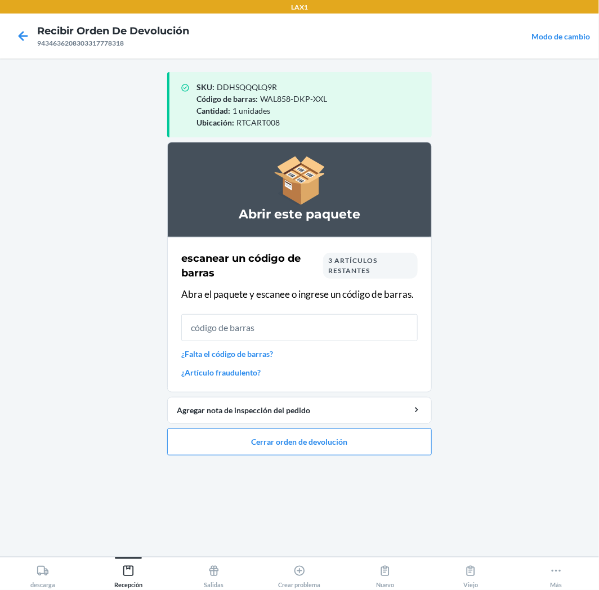
click at [375, 338] on input "text" at bounding box center [299, 327] width 237 height 27
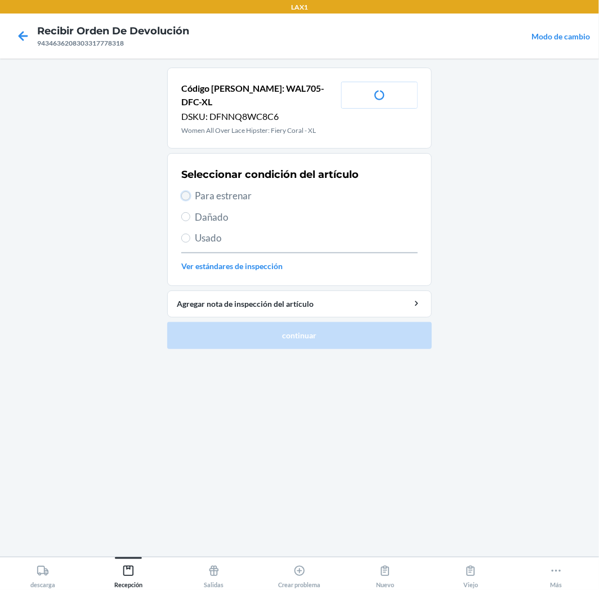
click at [183, 191] on input "Para estrenar" at bounding box center [185, 195] width 9 height 9
radio input "true"
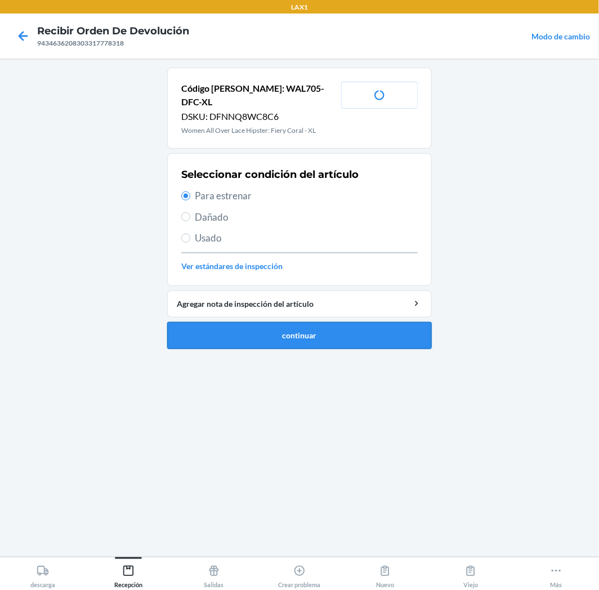
click at [226, 327] on button "continuar" at bounding box center [299, 335] width 265 height 27
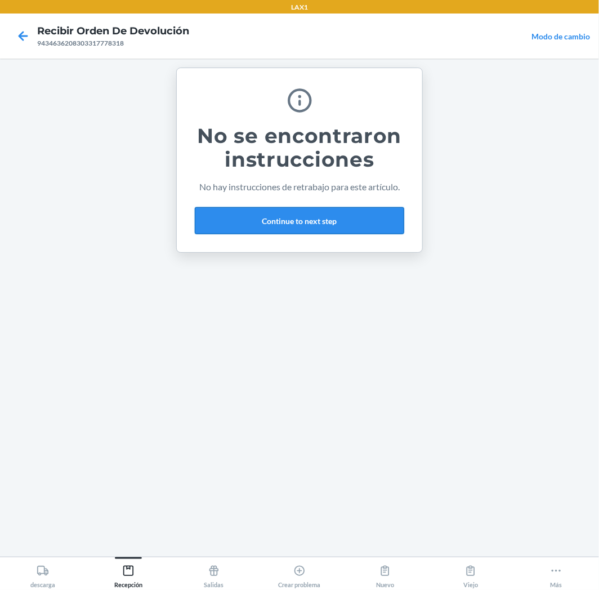
click at [301, 213] on button "Continue to next step" at bounding box center [300, 220] width 210 height 27
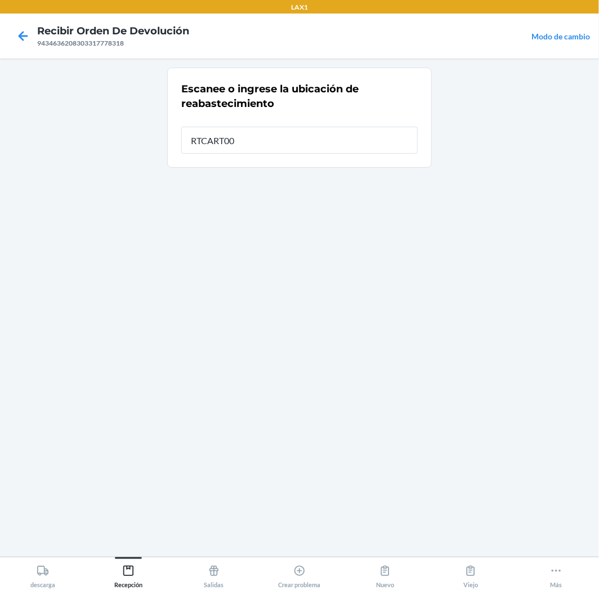
type input "RTCART008"
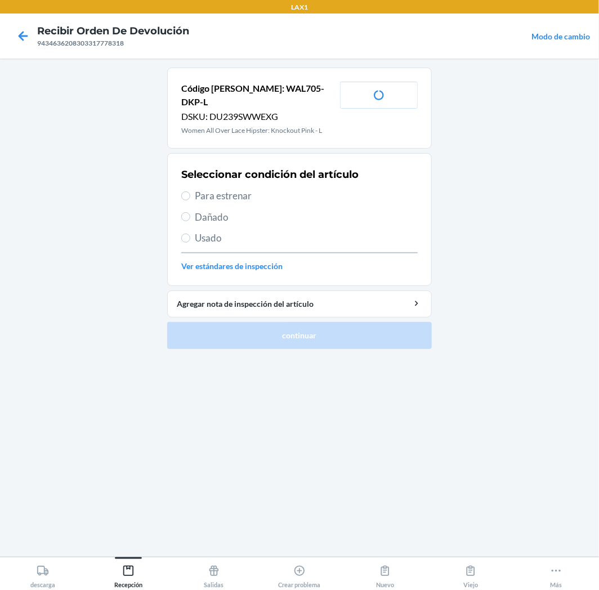
click at [207, 189] on span "Para estrenar" at bounding box center [306, 196] width 223 height 15
click at [190, 191] on input "Para estrenar" at bounding box center [185, 195] width 9 height 9
radio input "true"
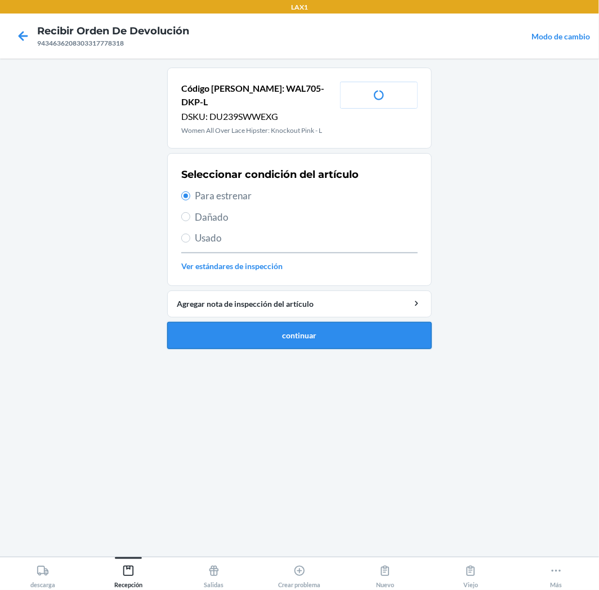
click at [229, 322] on button "continuar" at bounding box center [299, 335] width 265 height 27
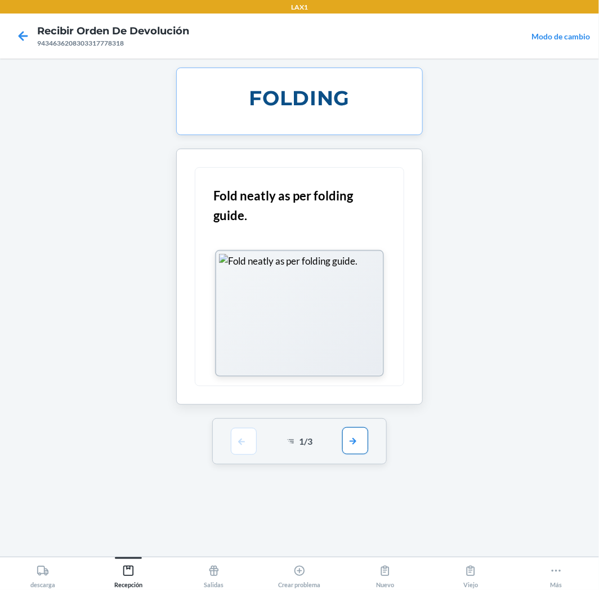
click at [352, 434] on button "button" at bounding box center [355, 440] width 26 height 27
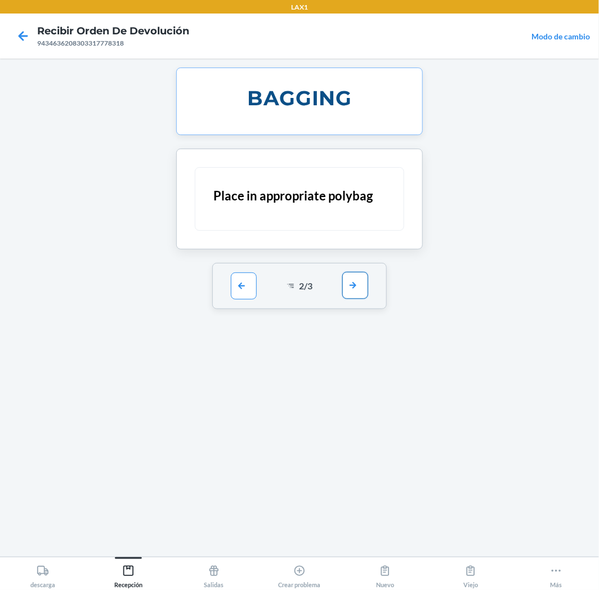
click at [368, 286] on button "button" at bounding box center [355, 285] width 26 height 27
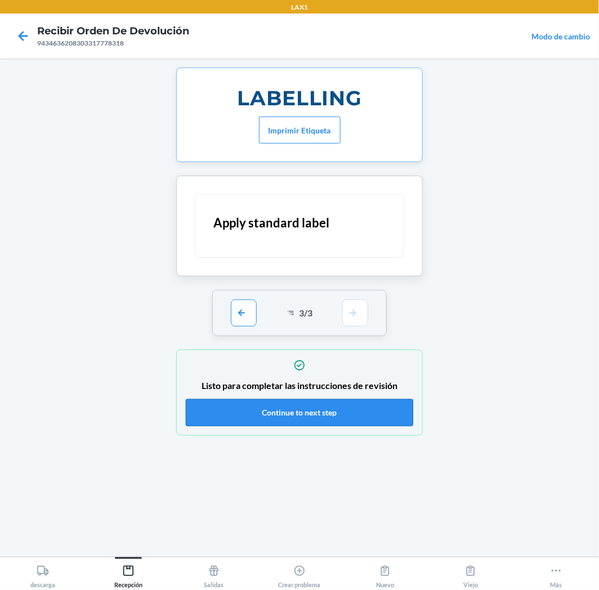
click at [368, 403] on button "Continue to next step" at bounding box center [300, 412] width 228 height 27
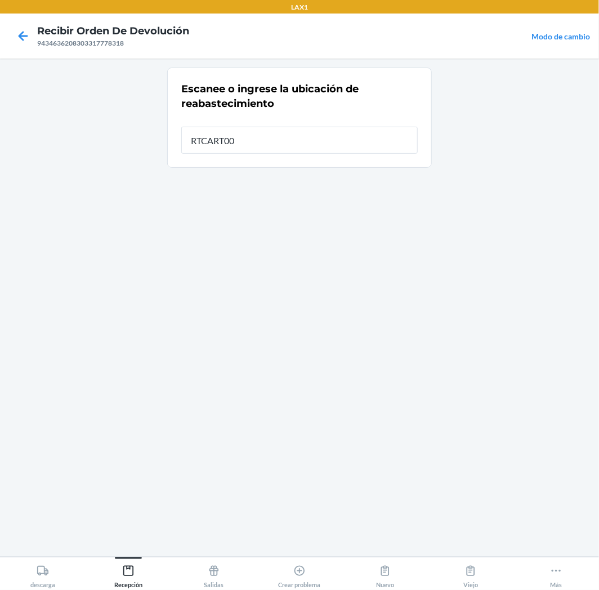
type input "RTCART008"
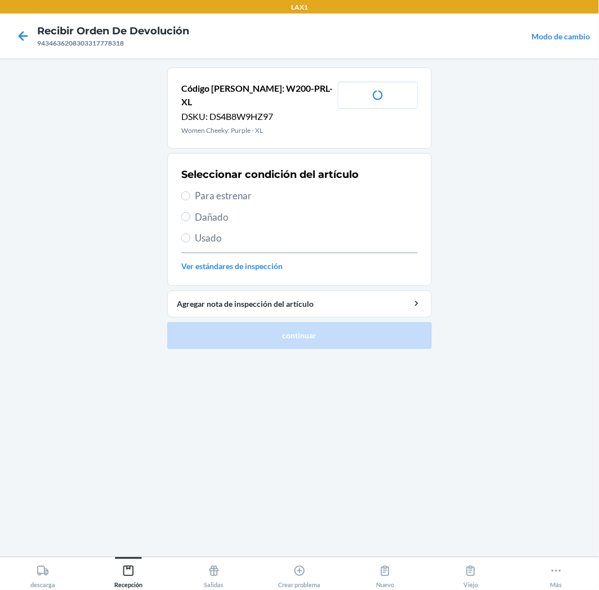
click at [209, 189] on span "Para estrenar" at bounding box center [306, 196] width 223 height 15
click at [190, 191] on input "Para estrenar" at bounding box center [185, 195] width 9 height 9
radio input "true"
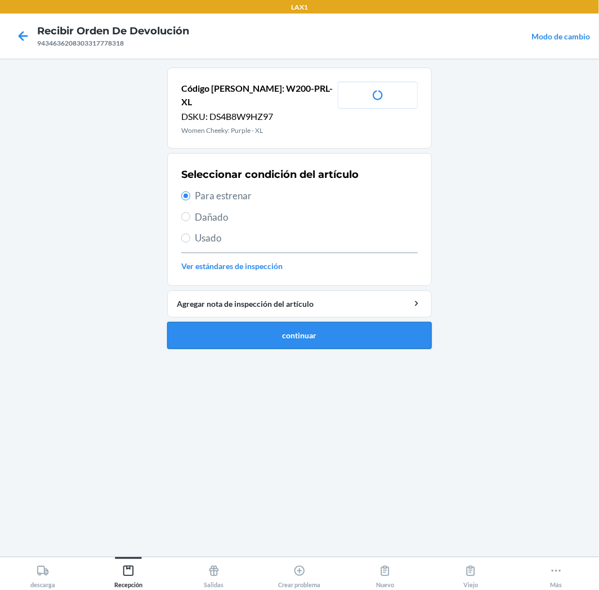
click at [294, 323] on button "continuar" at bounding box center [299, 335] width 265 height 27
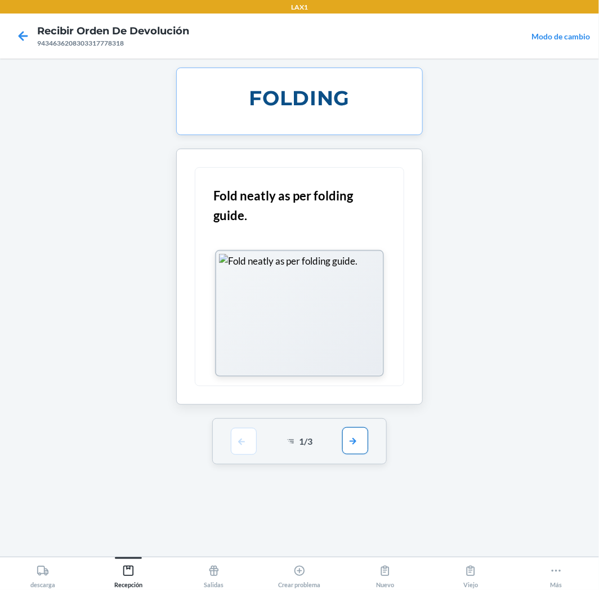
click at [355, 448] on button "button" at bounding box center [355, 440] width 26 height 27
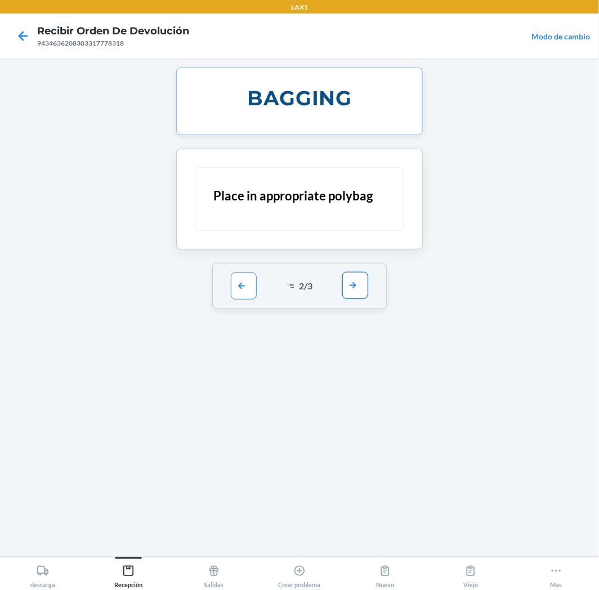
click at [344, 285] on button "button" at bounding box center [355, 285] width 26 height 27
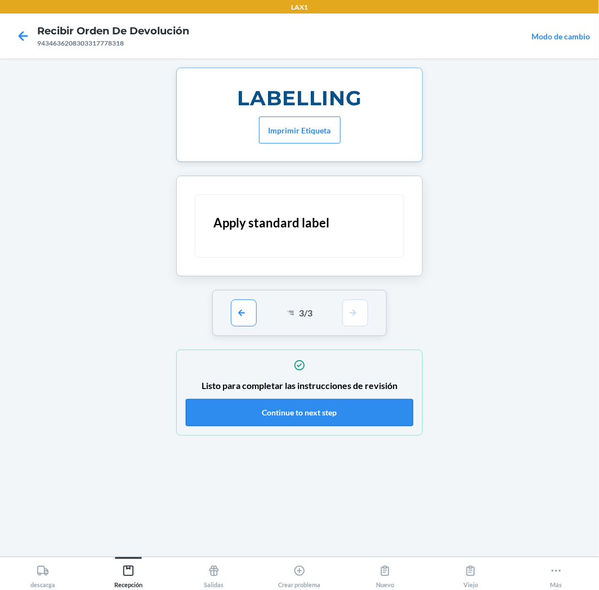
click at [316, 410] on button "Continue to next step" at bounding box center [300, 412] width 228 height 27
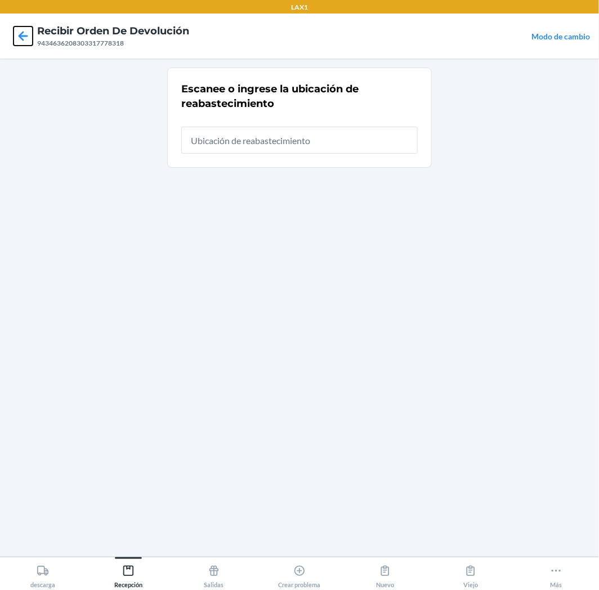
click at [23, 38] on icon at bounding box center [24, 36] width 10 height 10
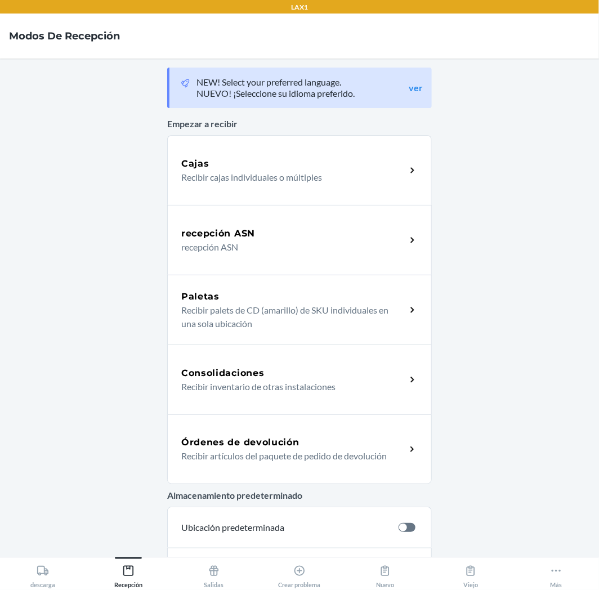
click at [266, 452] on p "Recibir artículos del paquete de pedido de devolución" at bounding box center [289, 456] width 216 height 14
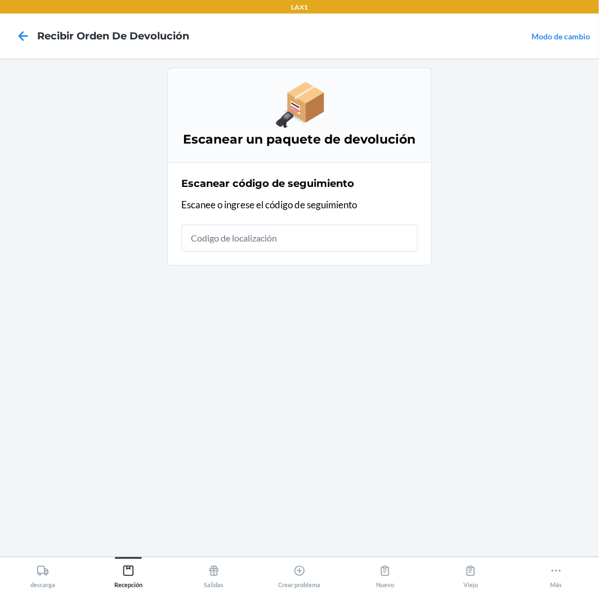
click at [379, 234] on input "text" at bounding box center [299, 238] width 237 height 27
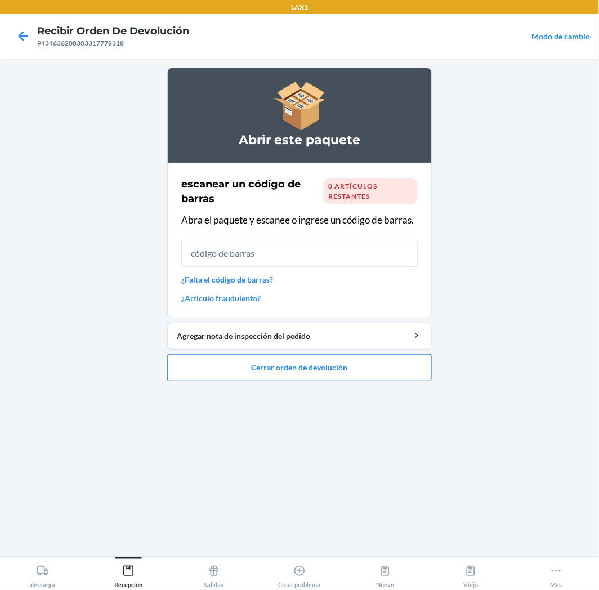
click at [346, 258] on input "text" at bounding box center [299, 253] width 237 height 27
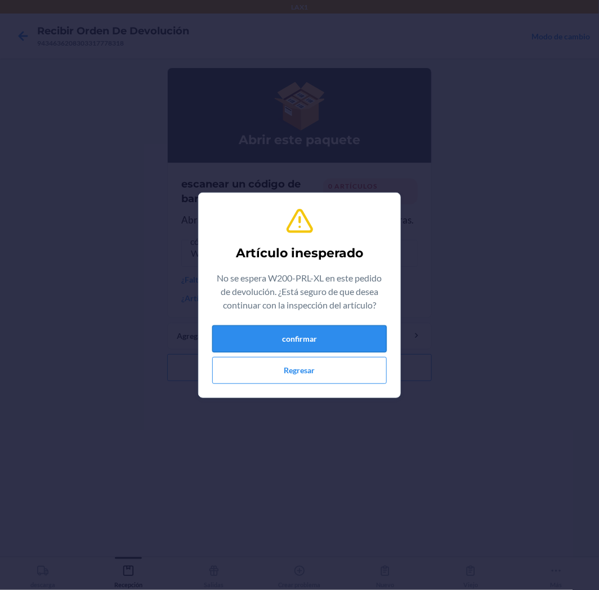
click at [324, 344] on button "confirmar" at bounding box center [299, 339] width 175 height 27
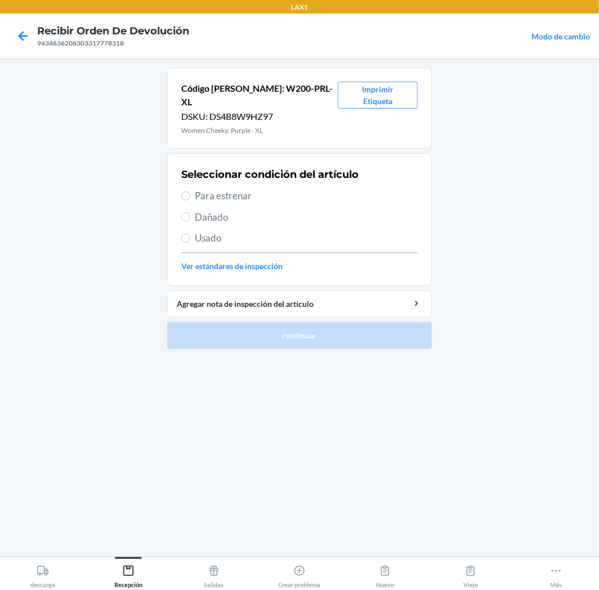
click at [200, 231] on span "Usado" at bounding box center [306, 238] width 223 height 15
click at [190, 234] on input "Usado" at bounding box center [185, 238] width 9 height 9
radio input "true"
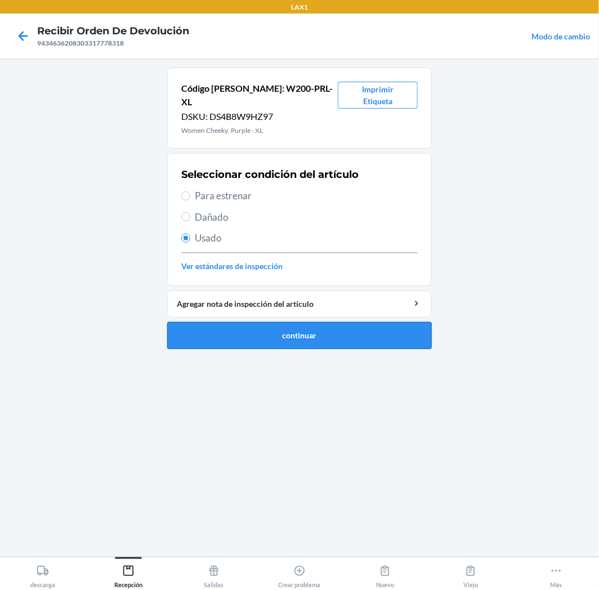
click at [246, 322] on button "continuar" at bounding box center [299, 335] width 265 height 27
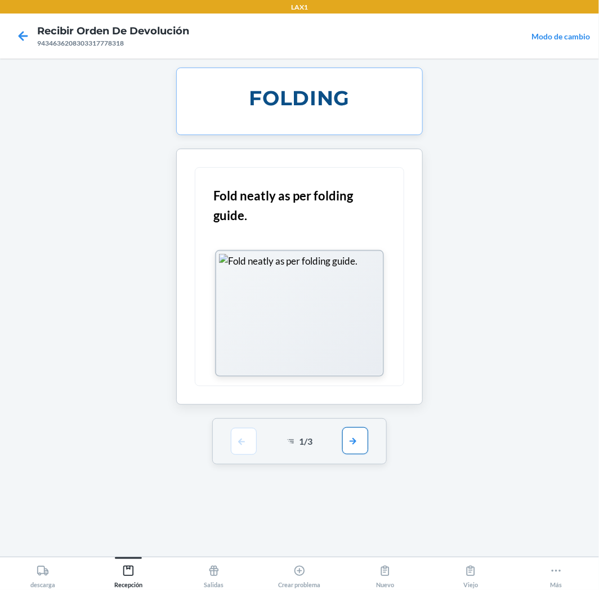
click at [350, 442] on button "button" at bounding box center [355, 440] width 26 height 27
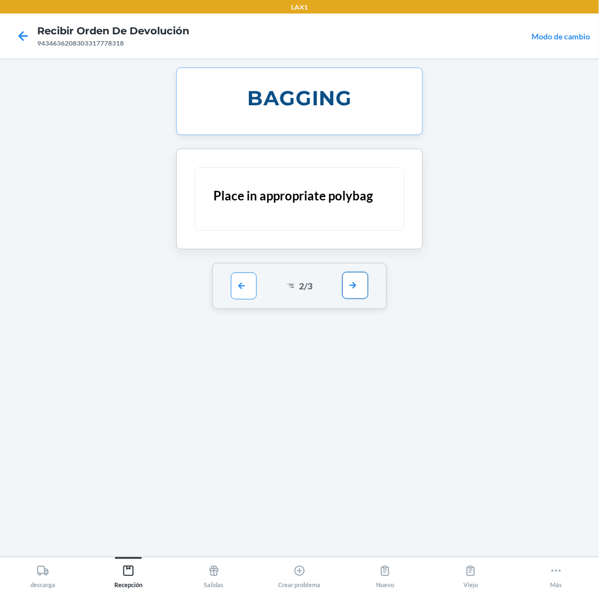
click at [355, 294] on button "button" at bounding box center [355, 285] width 26 height 27
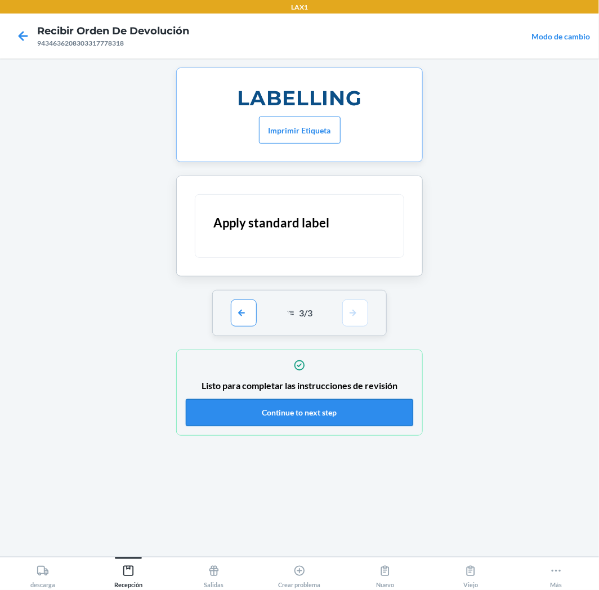
click at [344, 408] on button "Continue to next step" at bounding box center [300, 412] width 228 height 27
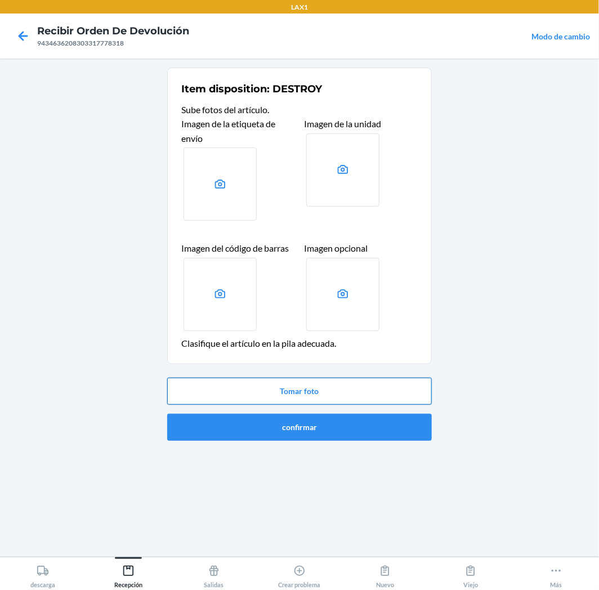
click at [346, 386] on button "Tomar foto" at bounding box center [299, 391] width 265 height 27
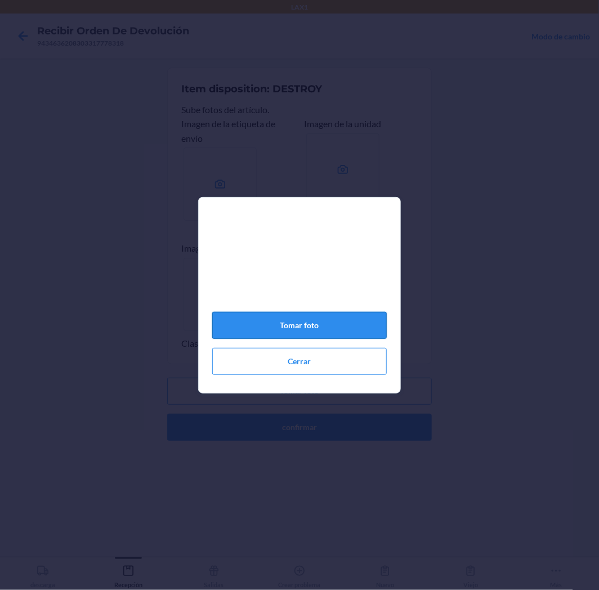
click at [327, 327] on button "Tomar foto" at bounding box center [299, 325] width 175 height 27
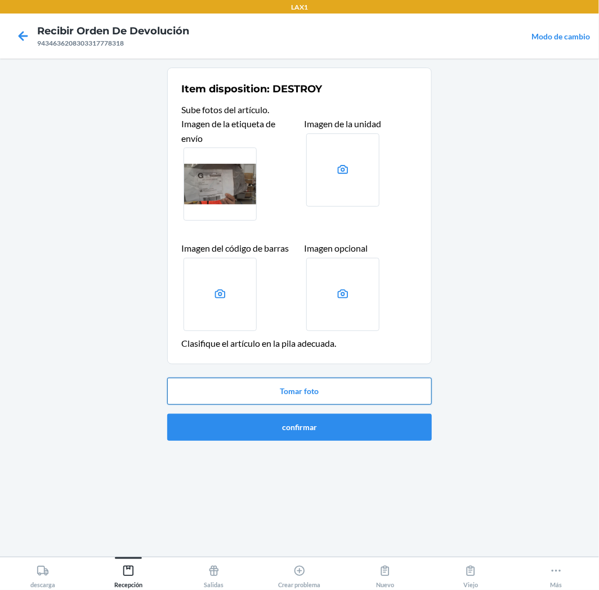
click at [373, 387] on button "Tomar foto" at bounding box center [299, 391] width 265 height 27
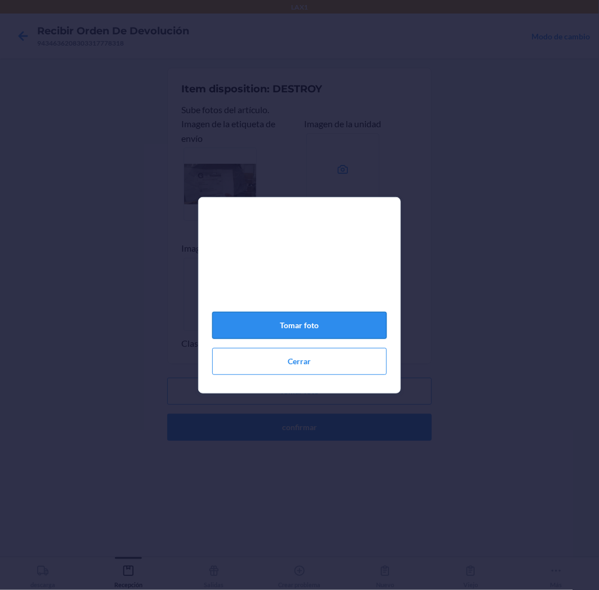
click at [355, 329] on button "Tomar foto" at bounding box center [299, 325] width 175 height 27
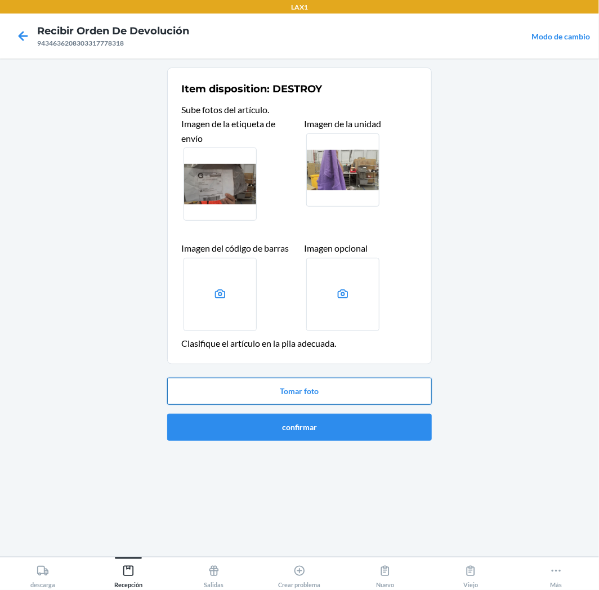
click at [346, 383] on button "Tomar foto" at bounding box center [299, 391] width 265 height 27
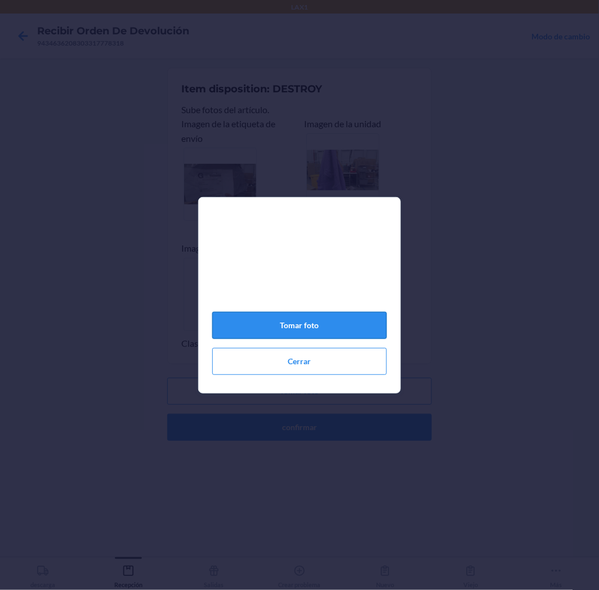
click at [327, 324] on button "Tomar foto" at bounding box center [299, 325] width 175 height 27
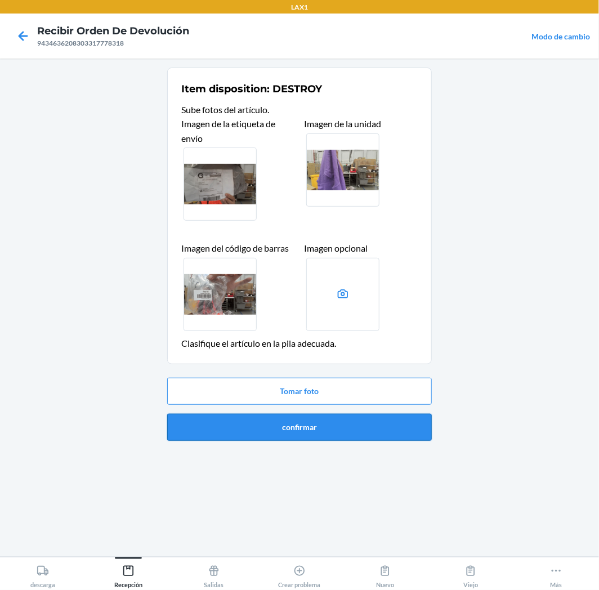
click at [397, 431] on button "confirmar" at bounding box center [299, 427] width 265 height 27
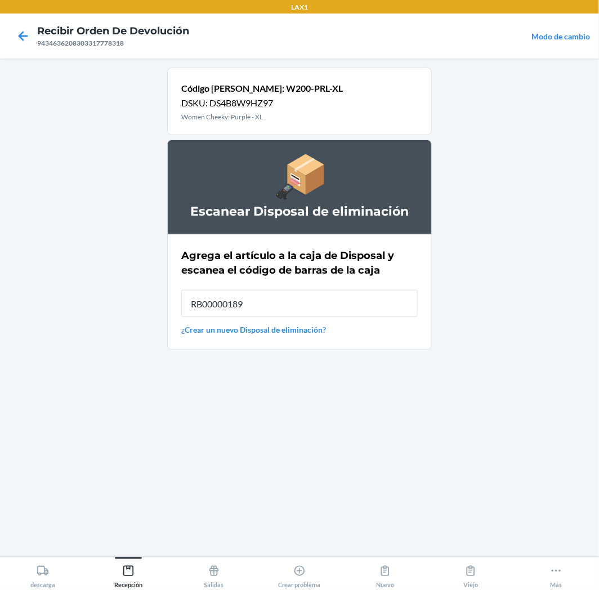
type input "RB00000189K"
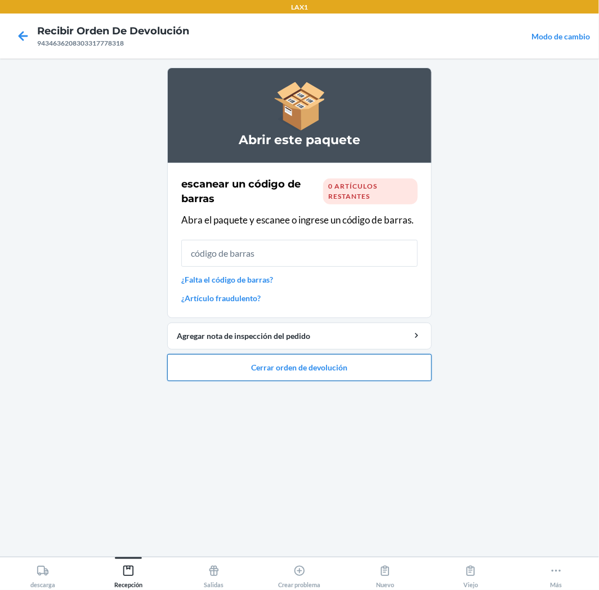
click at [360, 360] on button "Cerrar orden de devolución" at bounding box center [299, 367] width 265 height 27
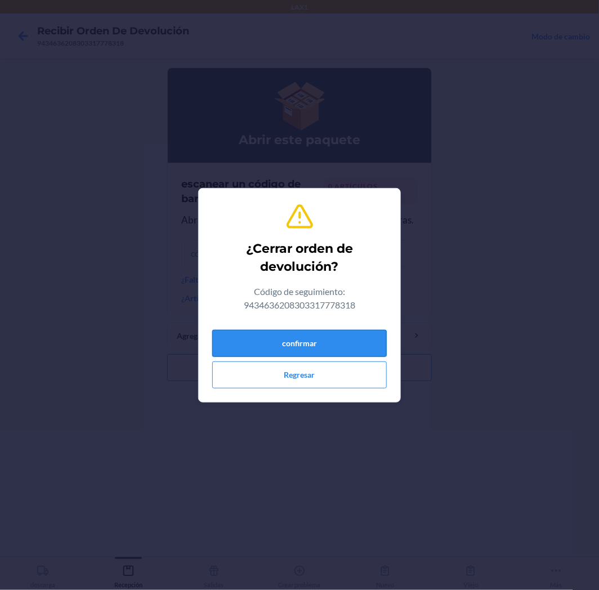
click at [351, 340] on button "confirmar" at bounding box center [299, 343] width 175 height 27
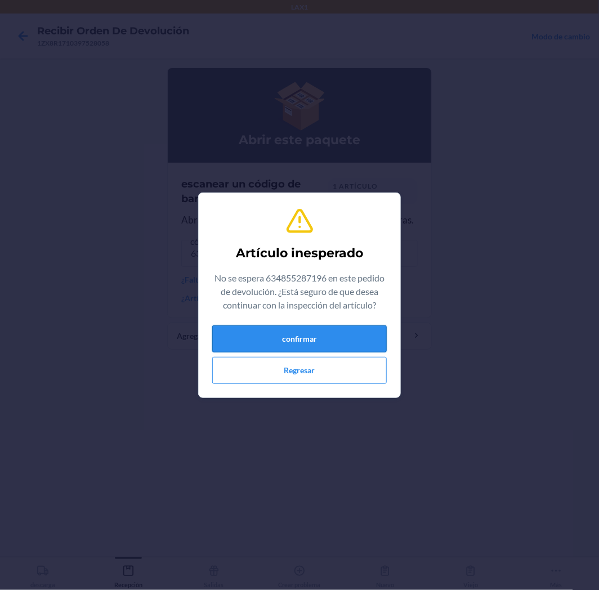
click at [342, 344] on button "confirmar" at bounding box center [299, 339] width 175 height 27
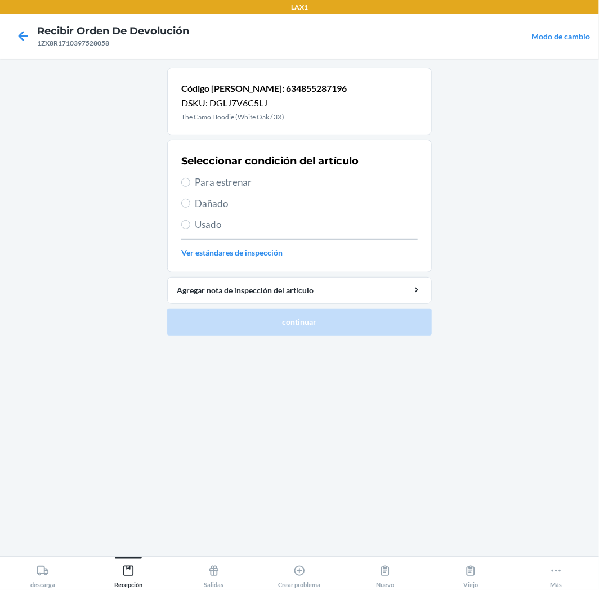
click at [195, 188] on span "Para estrenar" at bounding box center [306, 182] width 223 height 15
click at [190, 187] on input "Para estrenar" at bounding box center [185, 182] width 9 height 9
radio input "true"
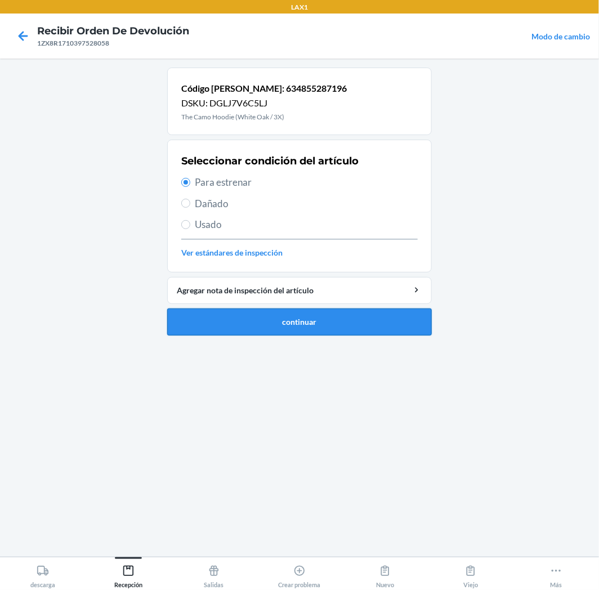
click at [278, 323] on button "continuar" at bounding box center [299, 322] width 265 height 27
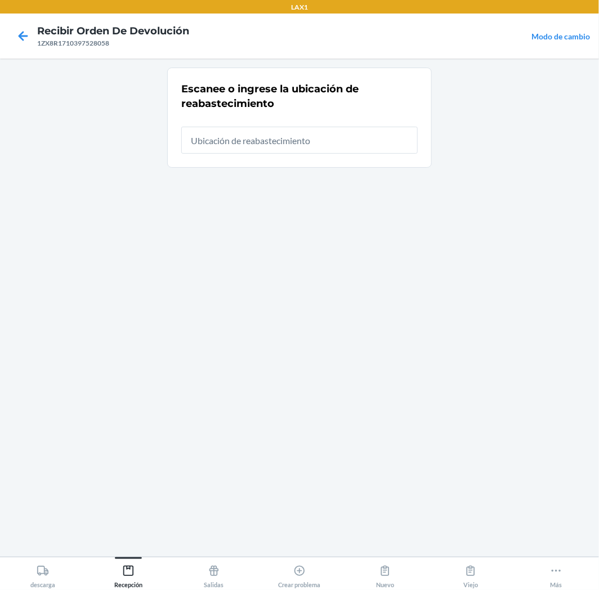
click at [396, 137] on input "text" at bounding box center [299, 140] width 237 height 27
type input "RTCART008"
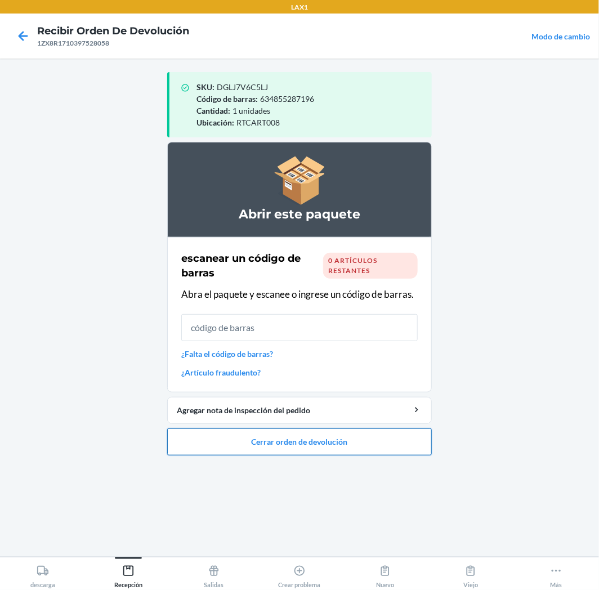
click at [383, 436] on button "Cerrar orden de devolución" at bounding box center [299, 442] width 265 height 27
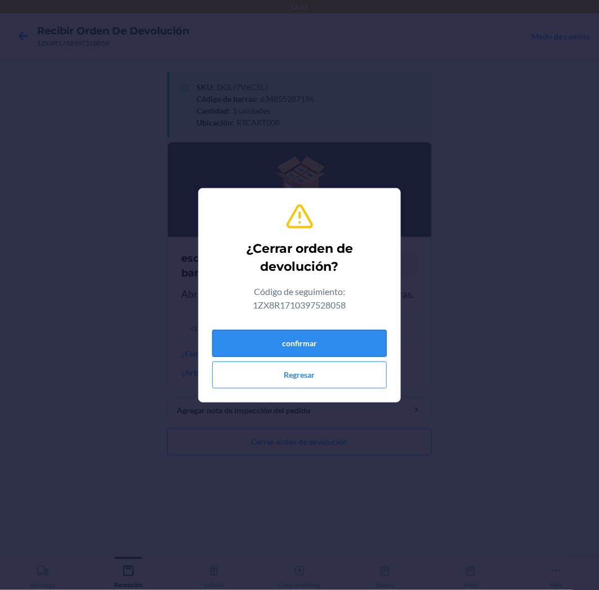
click at [341, 346] on button "confirmar" at bounding box center [299, 343] width 175 height 27
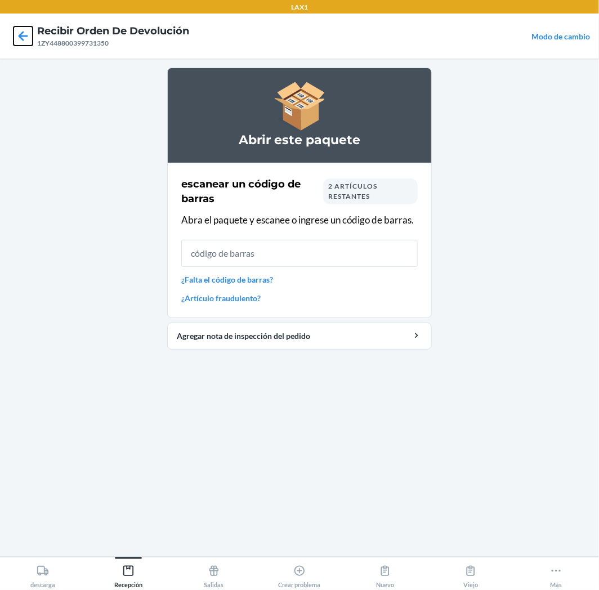
click at [23, 41] on icon at bounding box center [24, 36] width 10 height 10
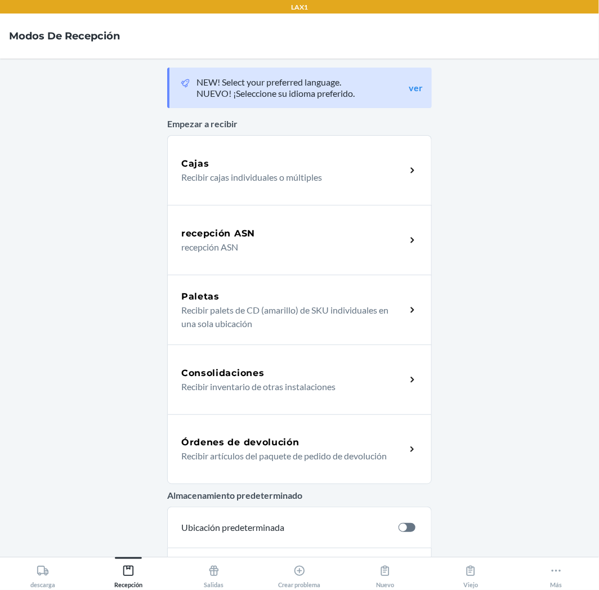
click at [338, 452] on p "Recibir artículos del paquete de pedido de devolución" at bounding box center [289, 456] width 216 height 14
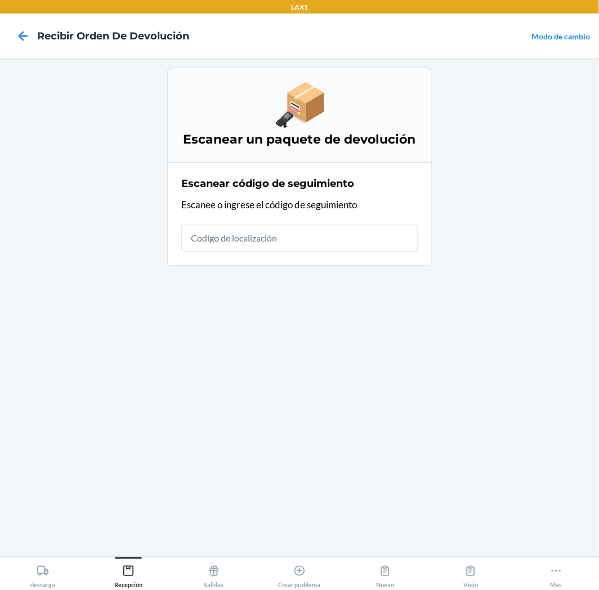
click at [358, 237] on input "text" at bounding box center [299, 238] width 237 height 27
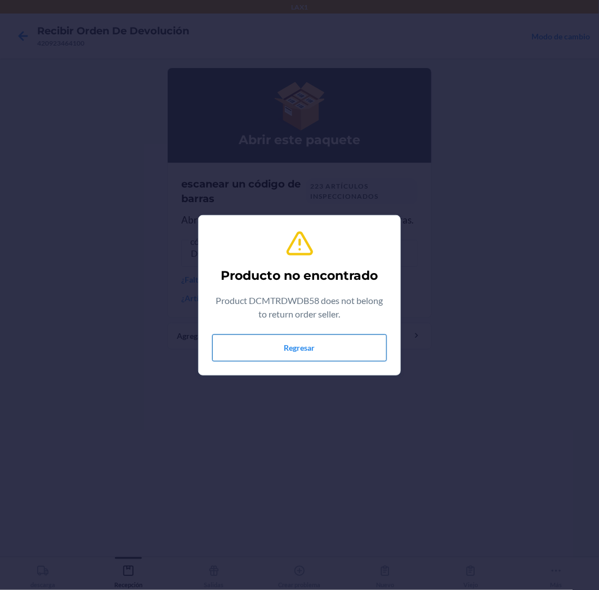
click at [274, 339] on button "Regresar" at bounding box center [299, 348] width 175 height 27
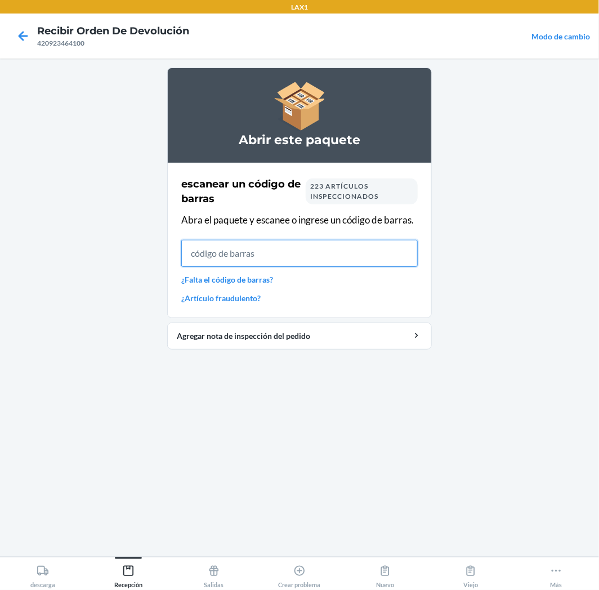
click at [347, 255] on input "text" at bounding box center [299, 253] width 237 height 27
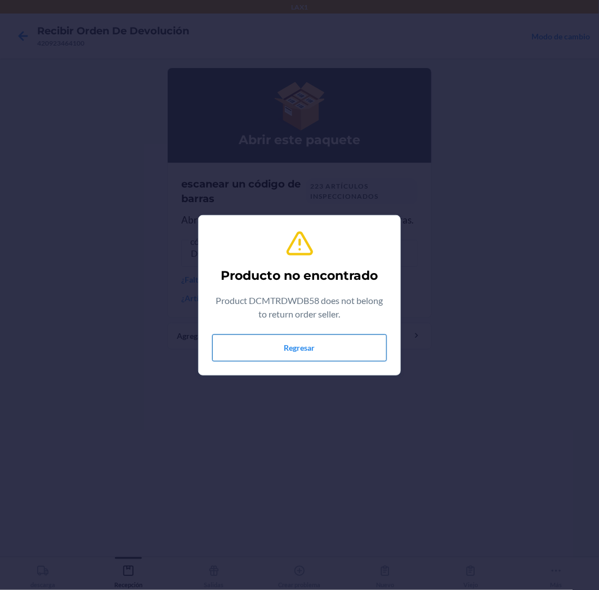
click at [319, 347] on button "Regresar" at bounding box center [299, 348] width 175 height 27
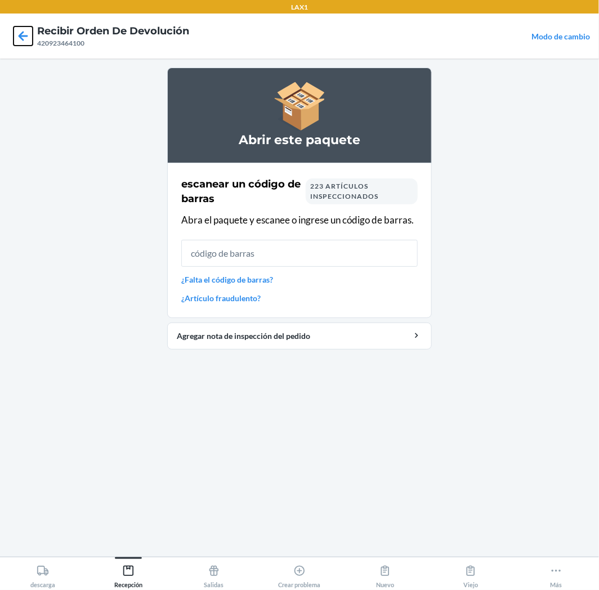
click at [14, 32] on icon at bounding box center [23, 35] width 19 height 19
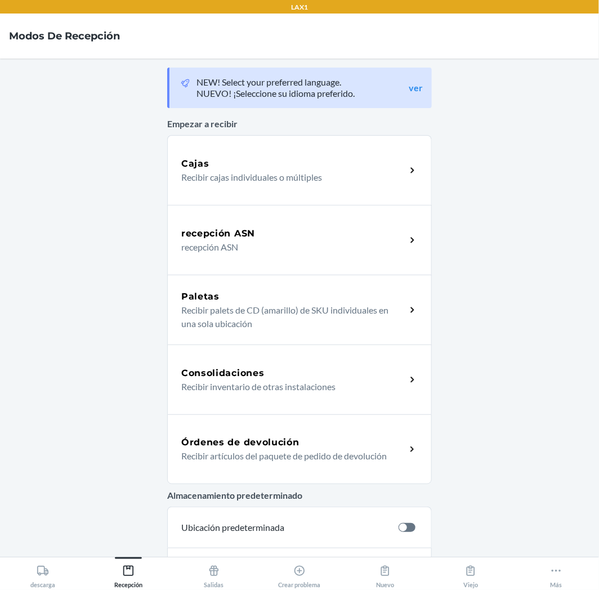
click at [338, 453] on p "Recibir artículos del paquete de pedido de devolución" at bounding box center [289, 456] width 216 height 14
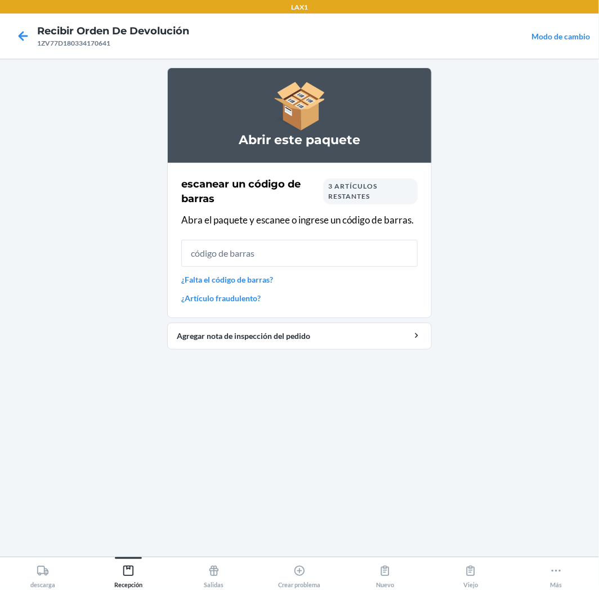
click at [354, 254] on input "text" at bounding box center [299, 253] width 237 height 27
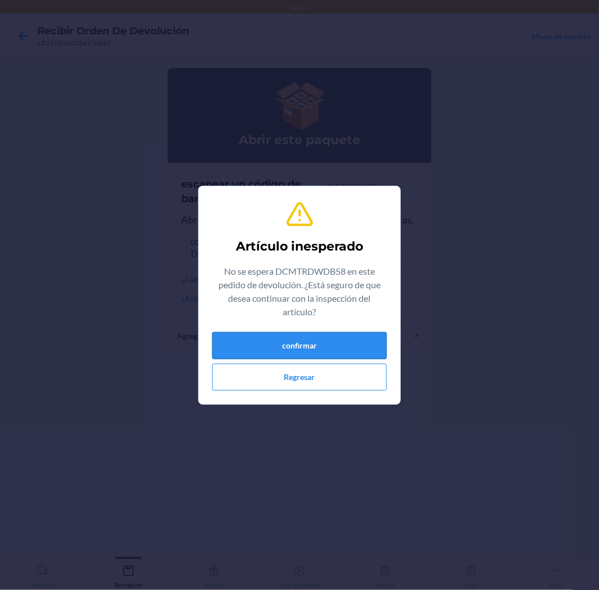
click at [295, 341] on button "confirmar" at bounding box center [299, 345] width 175 height 27
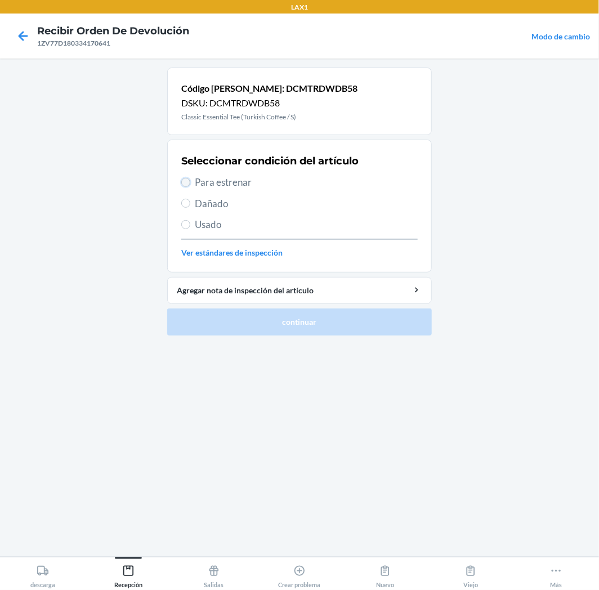
click at [188, 181] on input "Para estrenar" at bounding box center [185, 182] width 9 height 9
radio input "true"
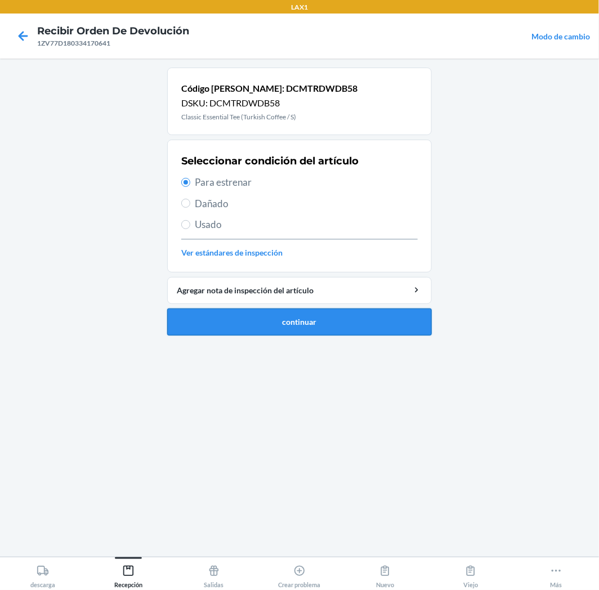
click at [307, 328] on button "continuar" at bounding box center [299, 322] width 265 height 27
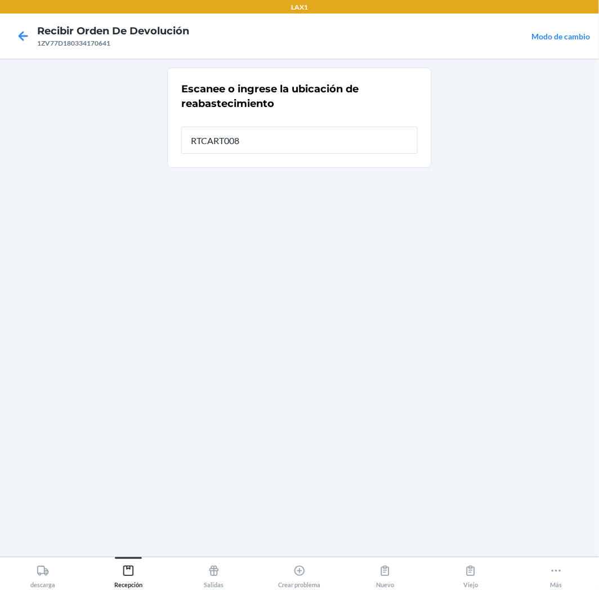
type input "RTCART008"
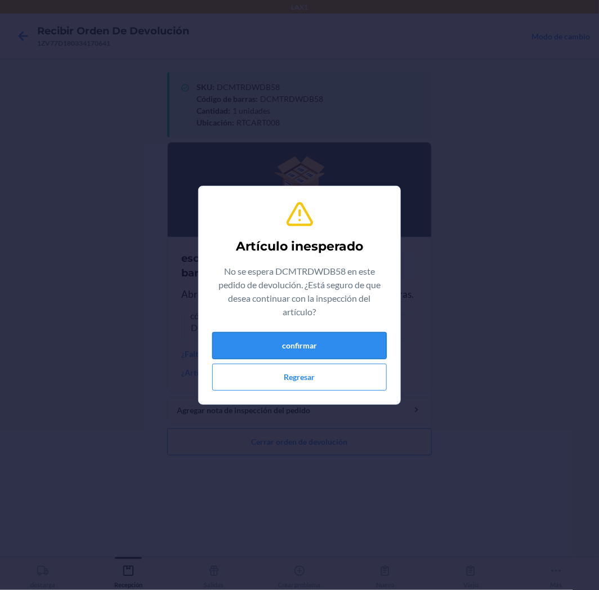
click at [331, 350] on button "confirmar" at bounding box center [299, 345] width 175 height 27
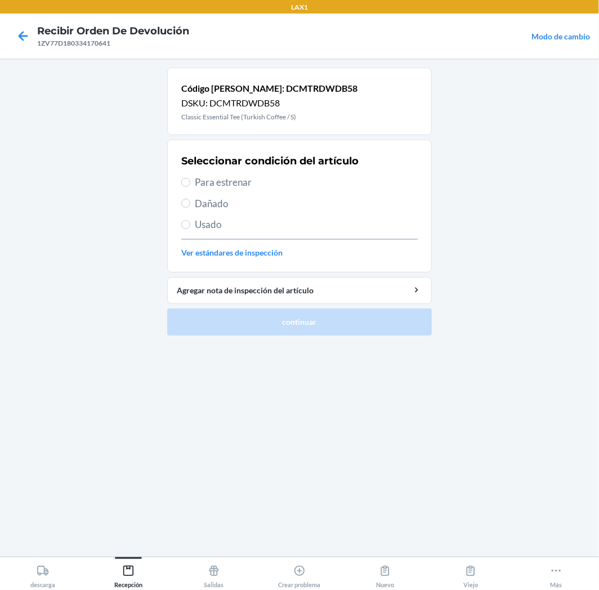
click at [212, 187] on span "Para estrenar" at bounding box center [306, 182] width 223 height 15
click at [190, 187] on input "Para estrenar" at bounding box center [185, 182] width 9 height 9
radio input "true"
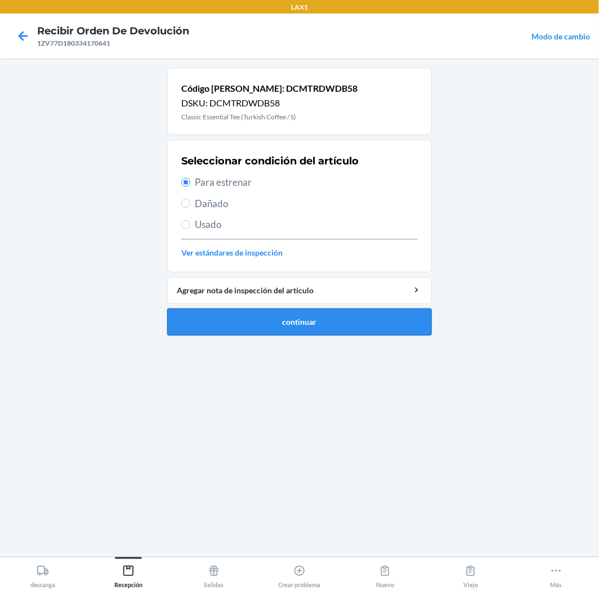
click at [316, 320] on button "continuar" at bounding box center [299, 322] width 265 height 27
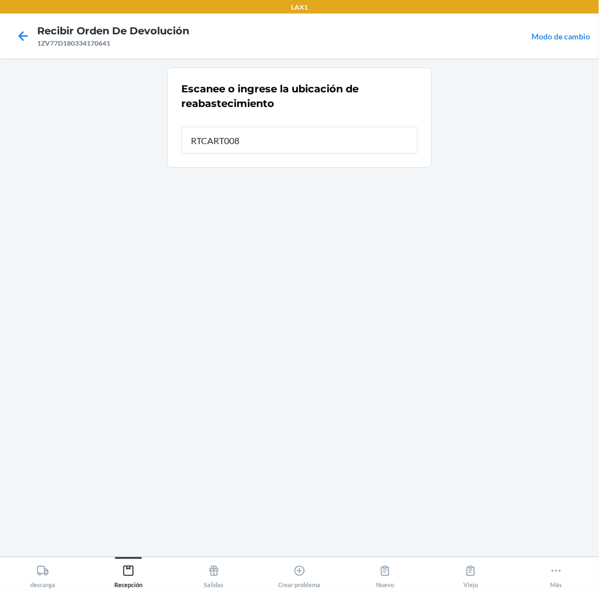
type input "RTCART008"
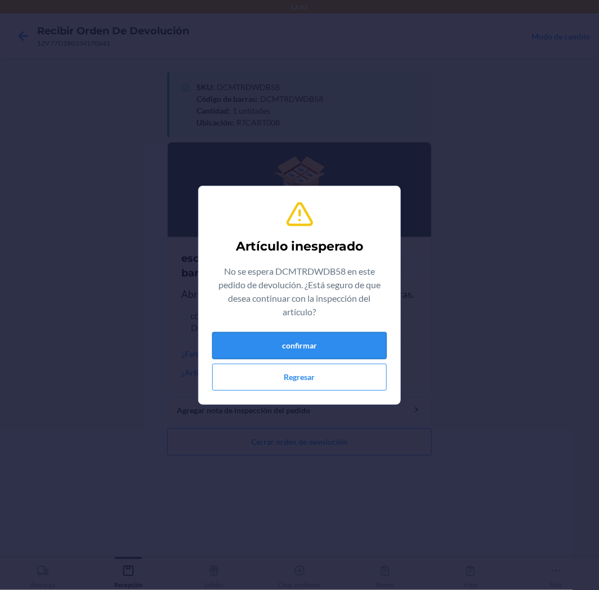
click at [309, 351] on button "confirmar" at bounding box center [299, 345] width 175 height 27
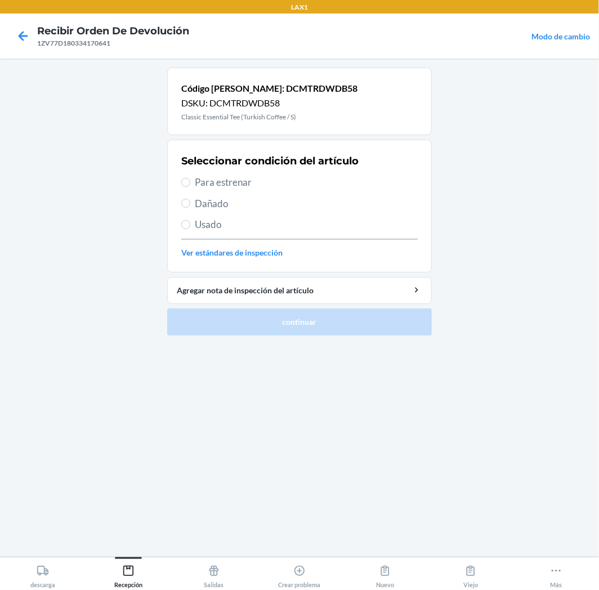
click at [190, 184] on label "Para estrenar" at bounding box center [299, 182] width 237 height 15
click at [190, 184] on input "Para estrenar" at bounding box center [185, 182] width 9 height 9
radio input "true"
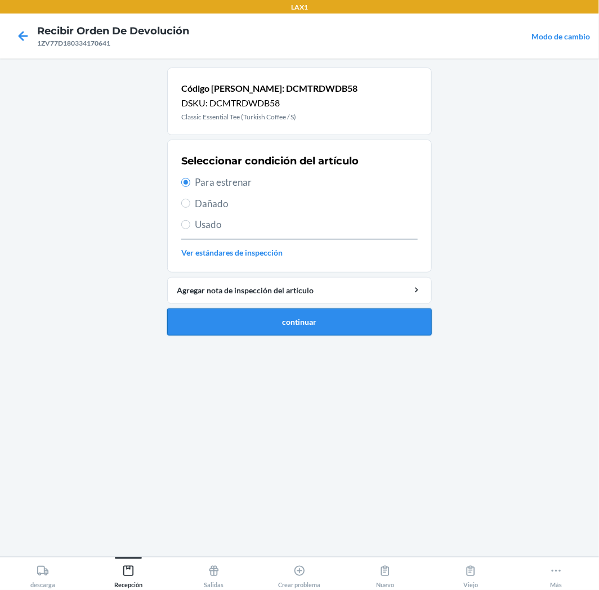
click at [240, 322] on button "continuar" at bounding box center [299, 322] width 265 height 27
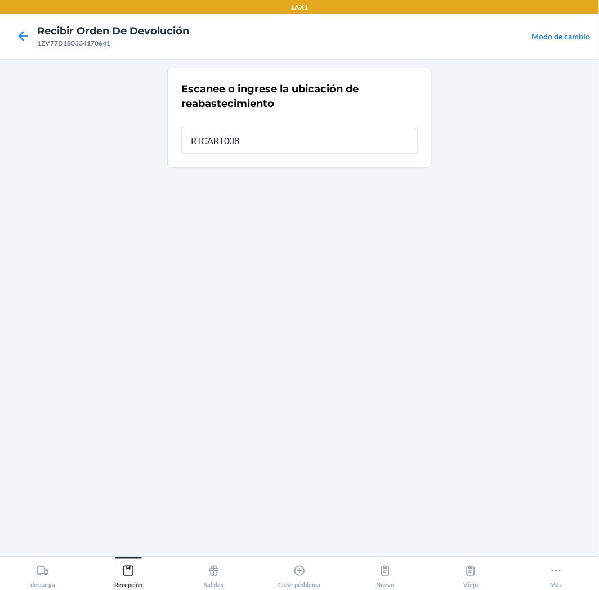
type input "RTCART008"
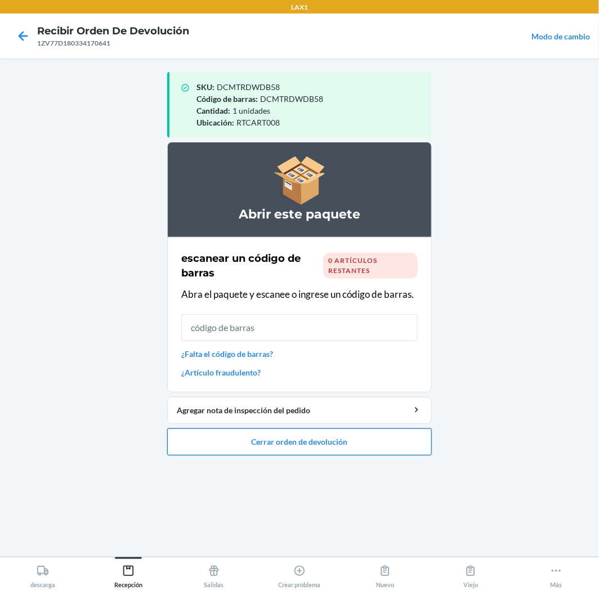
click at [402, 442] on button "Cerrar orden de devolución" at bounding box center [299, 442] width 265 height 27
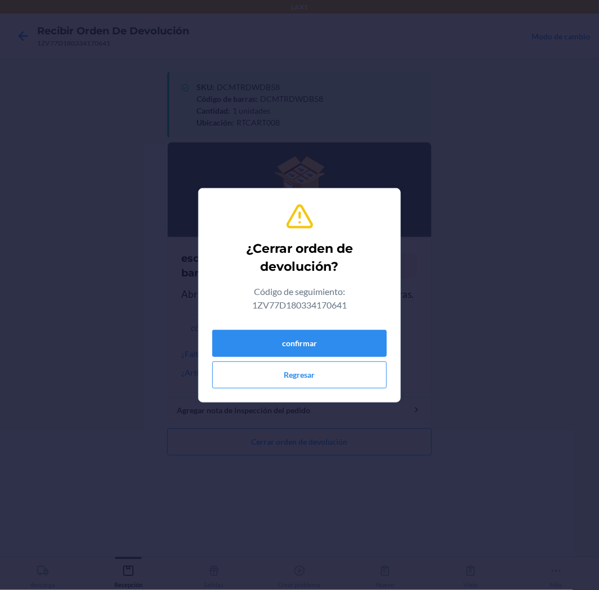
click at [365, 327] on div "confirmar Regresar" at bounding box center [299, 357] width 175 height 63
click at [355, 338] on button "confirmar" at bounding box center [299, 343] width 175 height 27
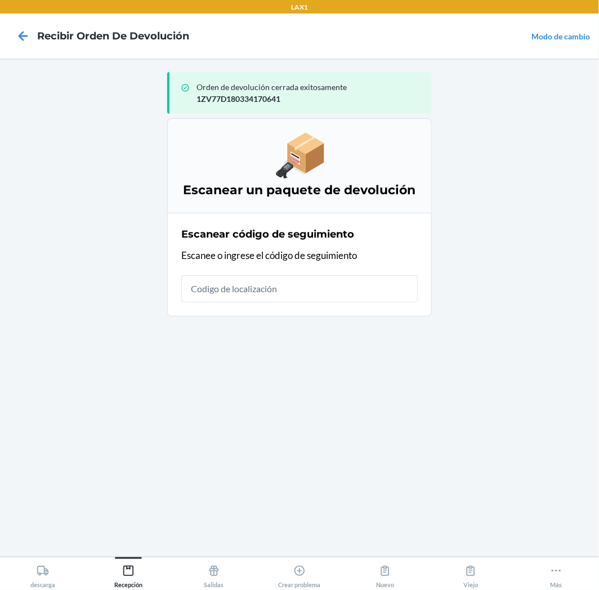
drag, startPoint x: 321, startPoint y: 275, endPoint x: 333, endPoint y: 271, distance: 13.0
click at [333, 271] on div "Escanear código de seguimiento Escanee o ingrese el código de seguimiento" at bounding box center [299, 265] width 237 height 82
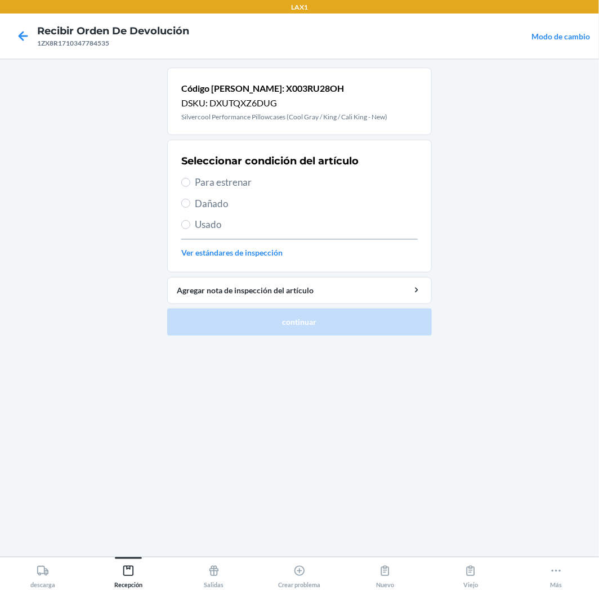
click at [213, 226] on span "Usado" at bounding box center [306, 224] width 223 height 15
click at [190, 226] on input "Usado" at bounding box center [185, 224] width 9 height 9
radio input "true"
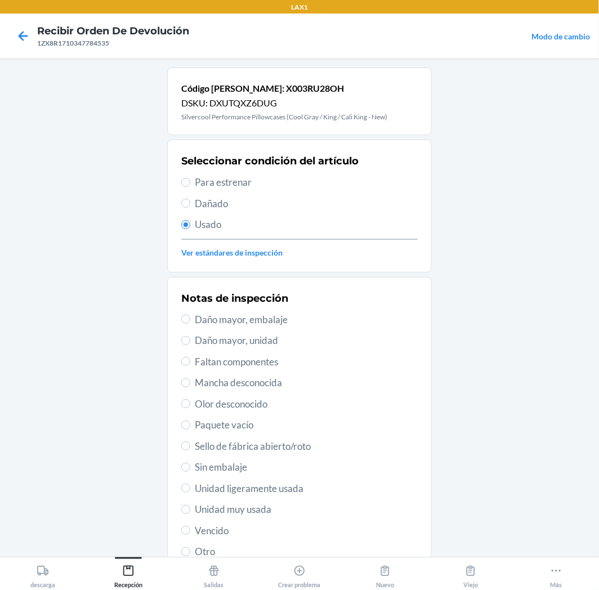
click at [206, 203] on span "Dañado" at bounding box center [306, 204] width 223 height 15
click at [190, 203] on input "Dañado" at bounding box center [185, 203] width 9 height 9
radio input "true"
radio input "false"
click at [276, 328] on div "Notas de inspección Daño mayor, embalaje Daño mayor, unidad Faltan componentes …" at bounding box center [299, 425] width 237 height 275
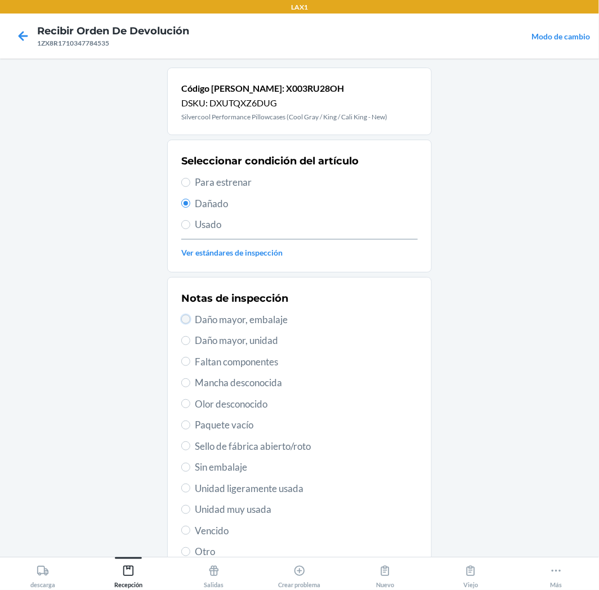
click at [182, 322] on input "Daño mayor, embalaje" at bounding box center [185, 319] width 9 height 9
radio input "true"
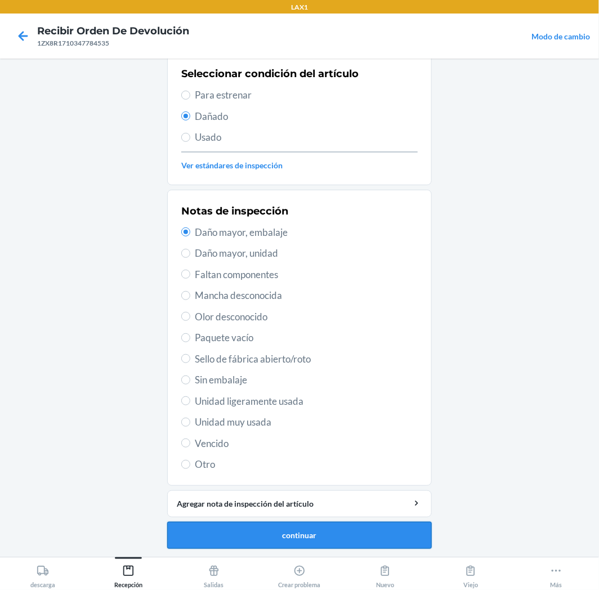
click at [340, 539] on button "continuar" at bounding box center [299, 535] width 265 height 27
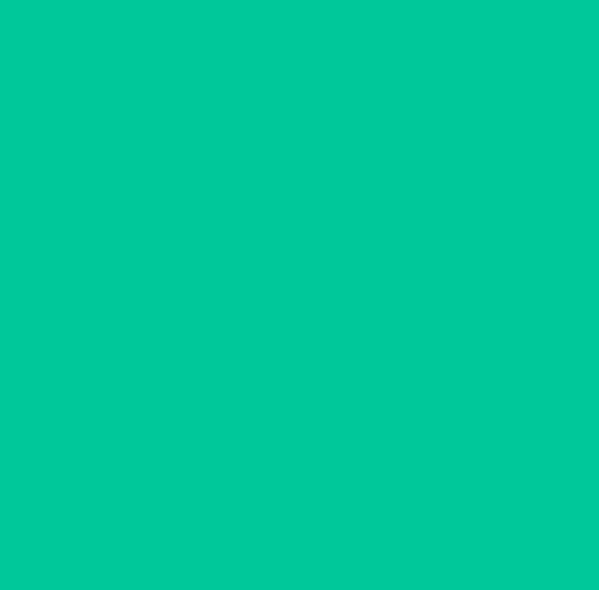
scroll to position [17, 0]
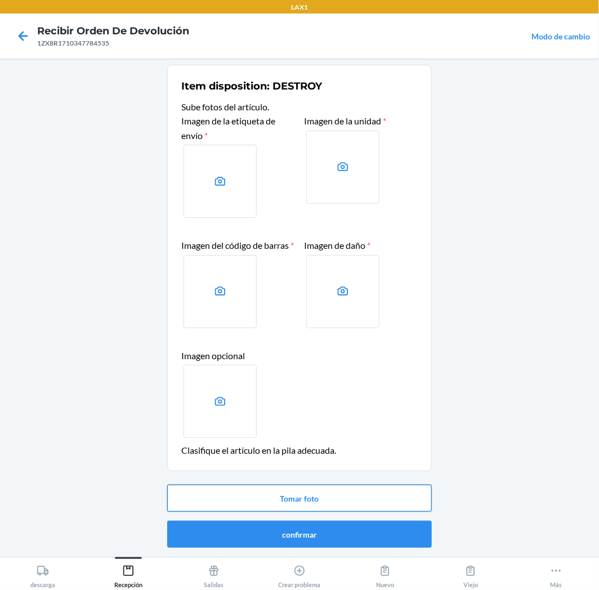
click at [384, 492] on button "Tomar foto" at bounding box center [299, 498] width 265 height 27
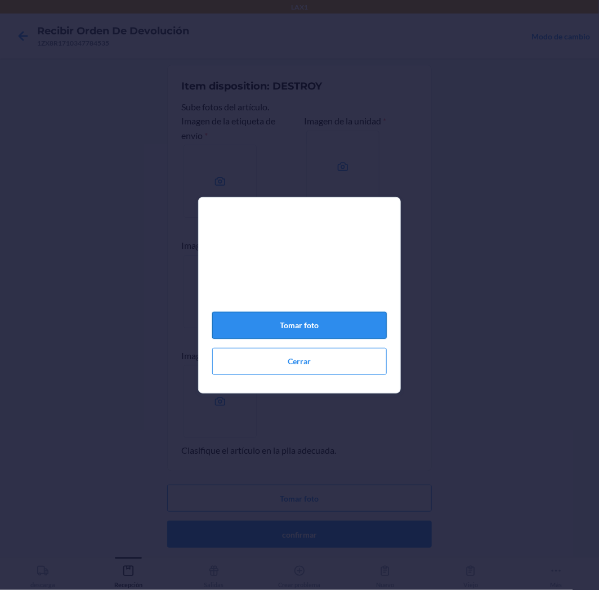
click at [333, 333] on button "Tomar foto" at bounding box center [299, 325] width 175 height 27
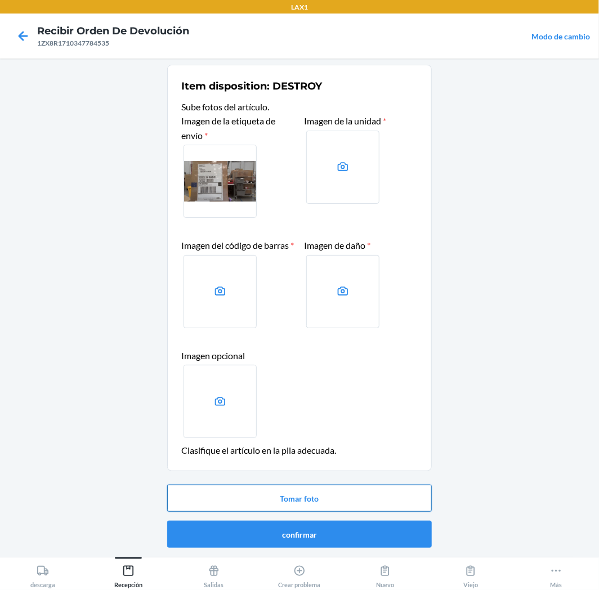
click at [391, 503] on button "Tomar foto" at bounding box center [299, 498] width 265 height 27
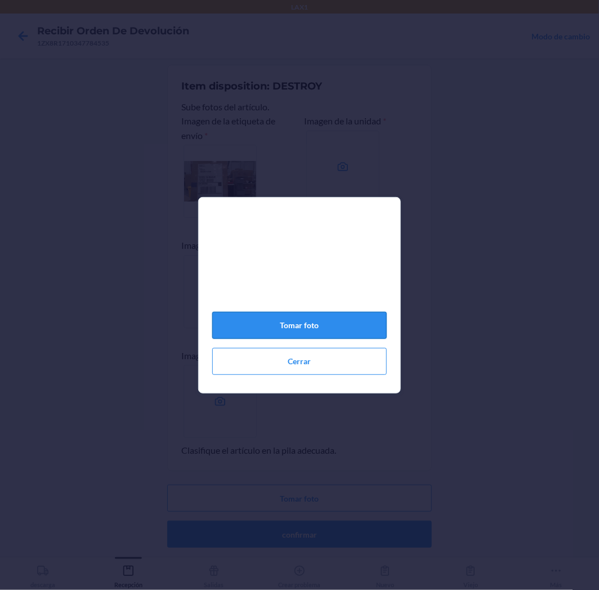
click at [360, 331] on button "Tomar foto" at bounding box center [299, 325] width 175 height 27
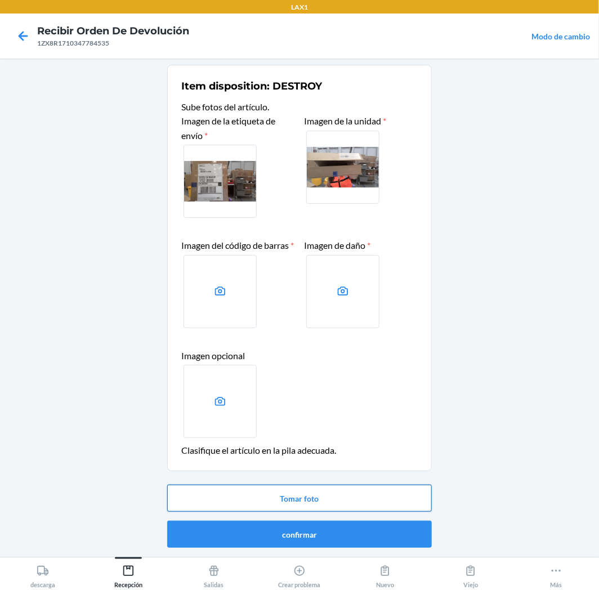
click at [355, 499] on button "Tomar foto" at bounding box center [299, 498] width 265 height 27
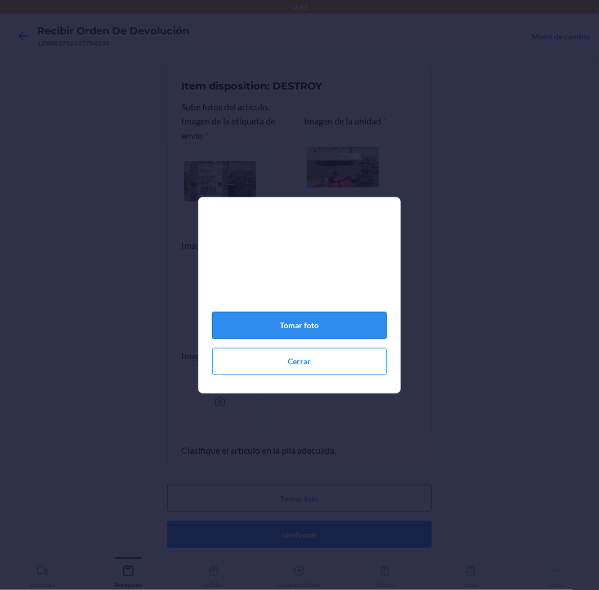
click at [341, 338] on button "Tomar foto" at bounding box center [299, 325] width 175 height 27
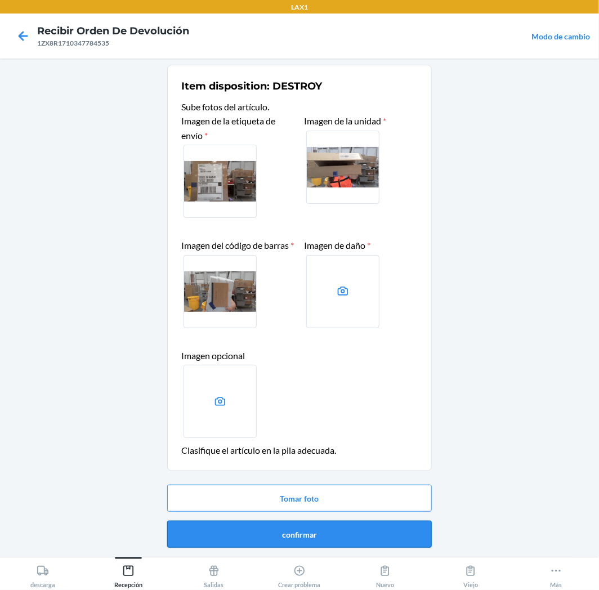
click at [390, 546] on button "confirmar" at bounding box center [299, 534] width 265 height 27
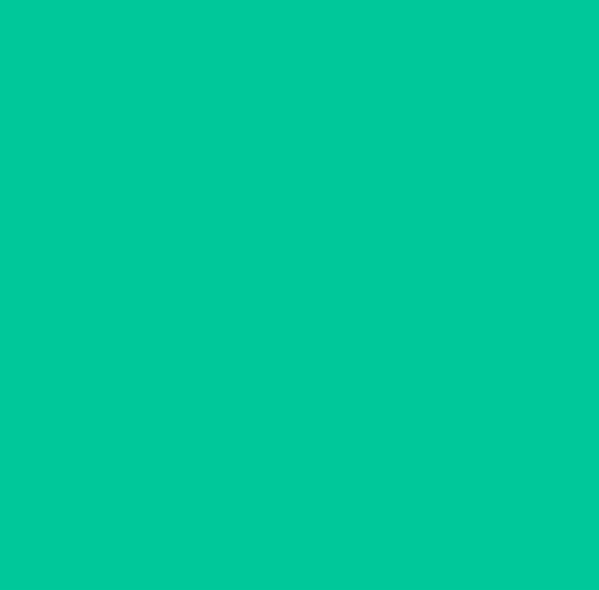
scroll to position [0, 0]
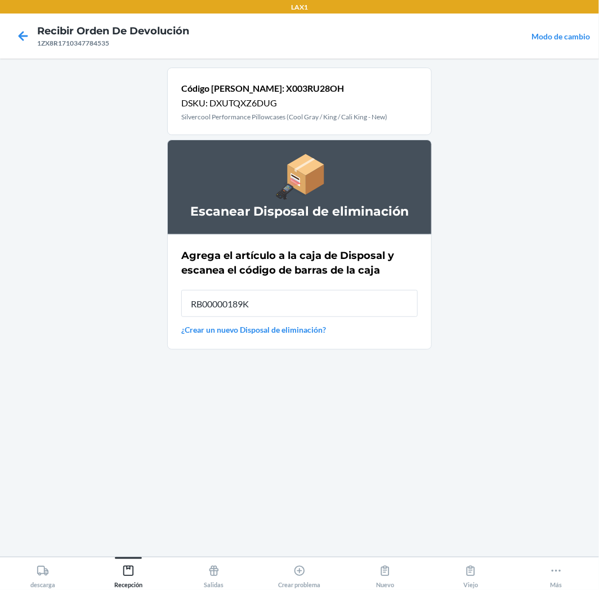
type input "RB00000189K"
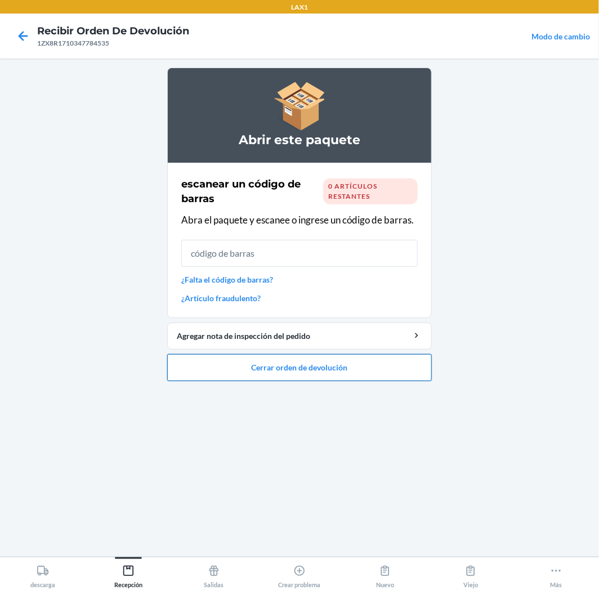
click at [386, 371] on button "Cerrar orden de devolución" at bounding box center [299, 367] width 265 height 27
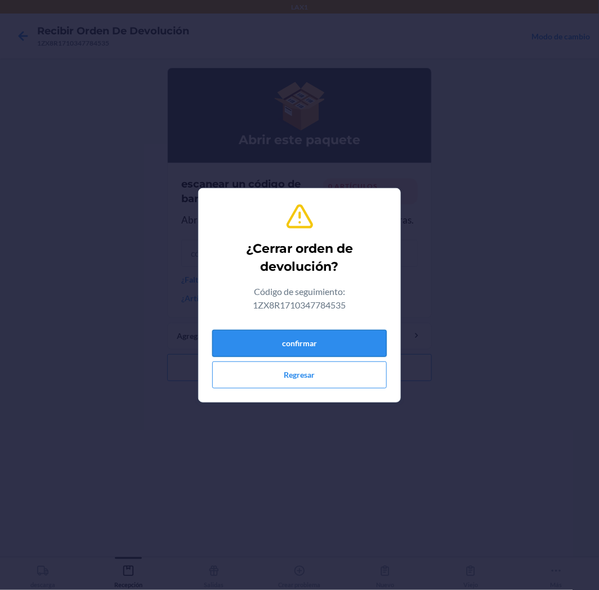
click at [354, 332] on button "confirmar" at bounding box center [299, 343] width 175 height 27
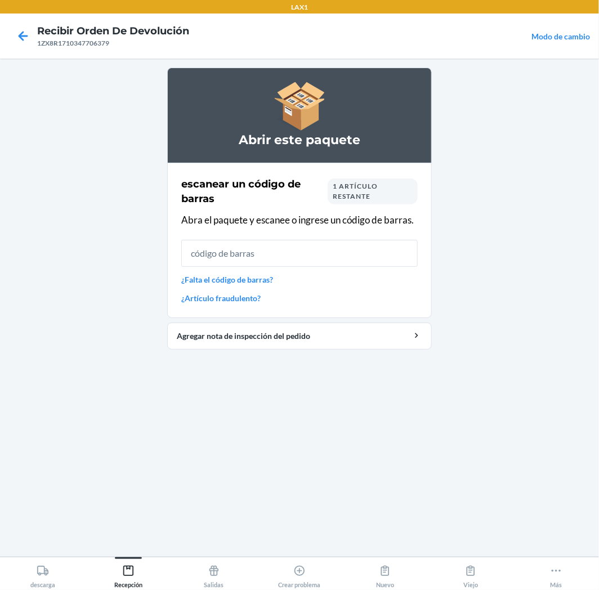
click at [314, 255] on input "text" at bounding box center [299, 253] width 237 height 27
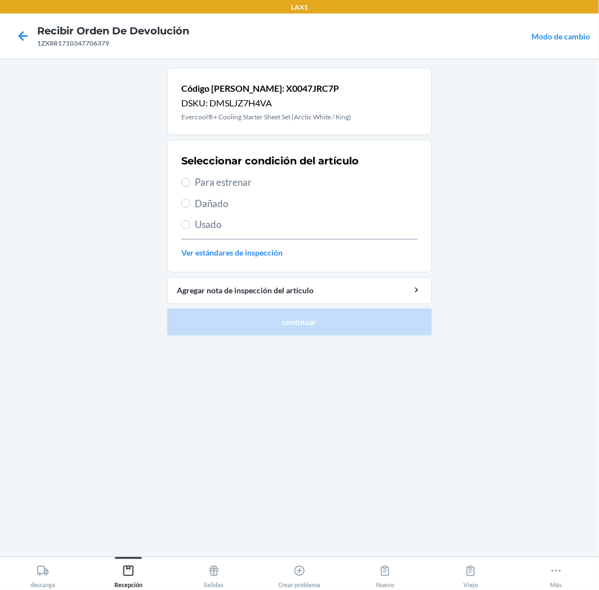
click at [214, 210] on span "Dañado" at bounding box center [306, 204] width 223 height 15
click at [190, 208] on input "Dañado" at bounding box center [185, 203] width 9 height 9
radio input "true"
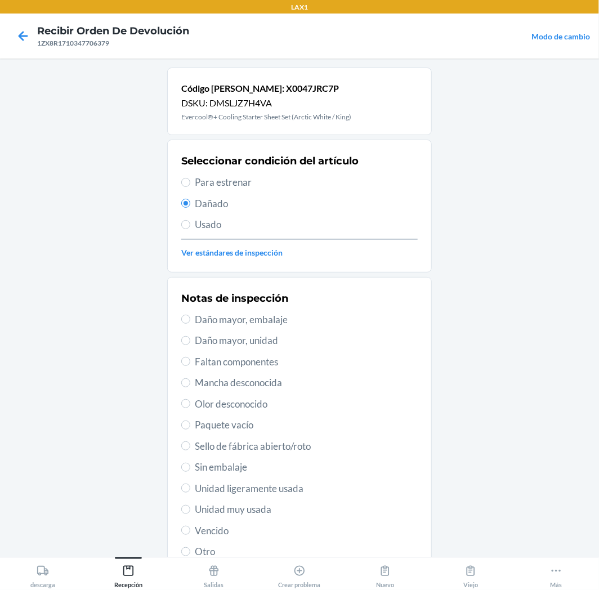
click at [256, 340] on span "Daño mayor, unidad" at bounding box center [306, 340] width 223 height 15
click at [190, 340] on input "Daño mayor, unidad" at bounding box center [185, 340] width 9 height 9
radio input "true"
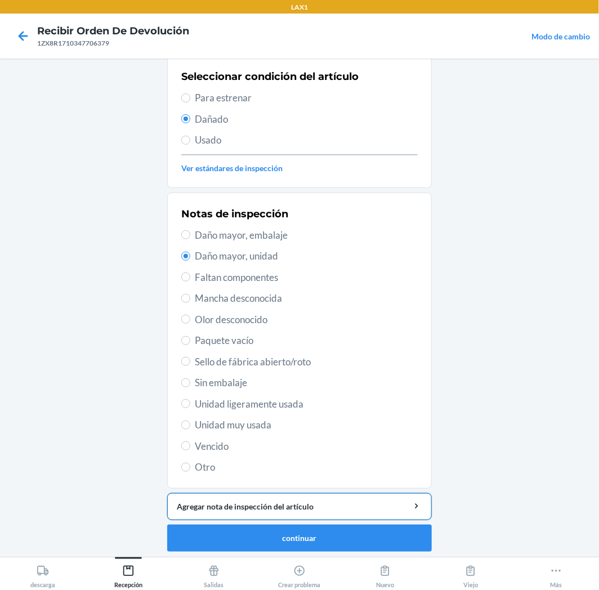
scroll to position [87, 0]
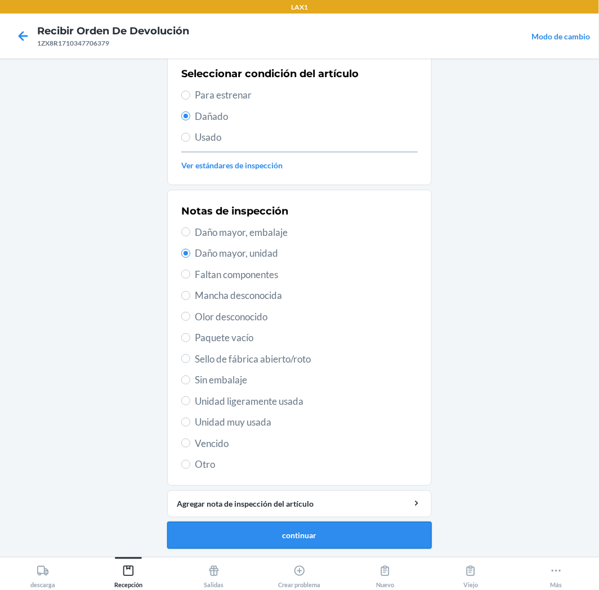
click at [399, 540] on button "continuar" at bounding box center [299, 535] width 265 height 27
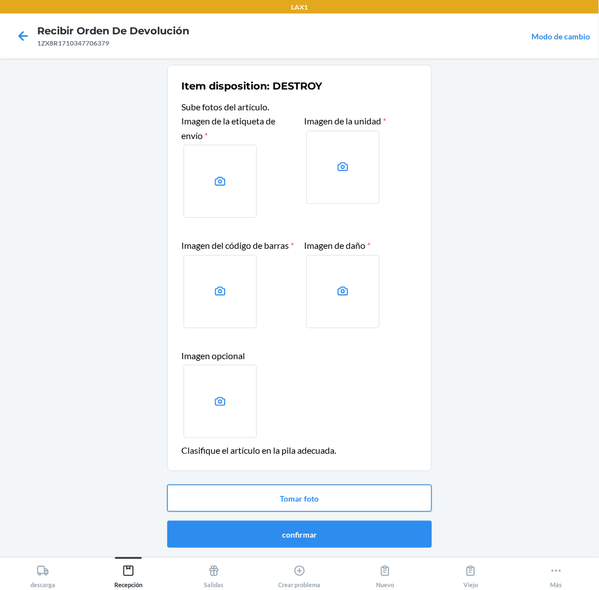
click at [384, 496] on button "Tomar foto" at bounding box center [299, 498] width 265 height 27
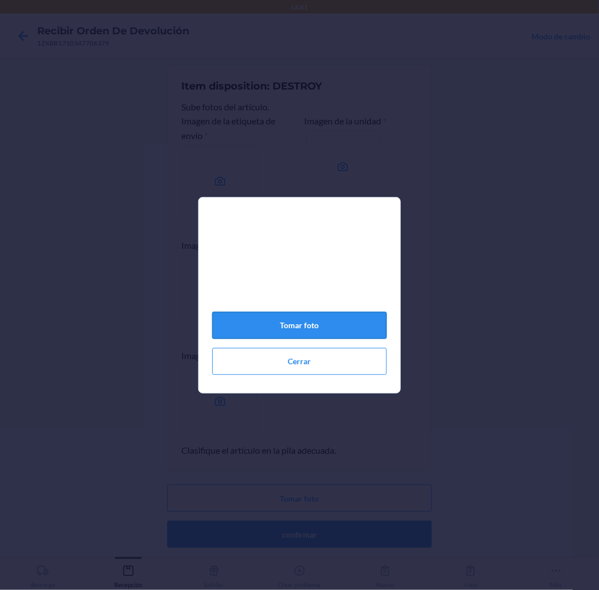
click at [358, 328] on button "Tomar foto" at bounding box center [299, 325] width 175 height 27
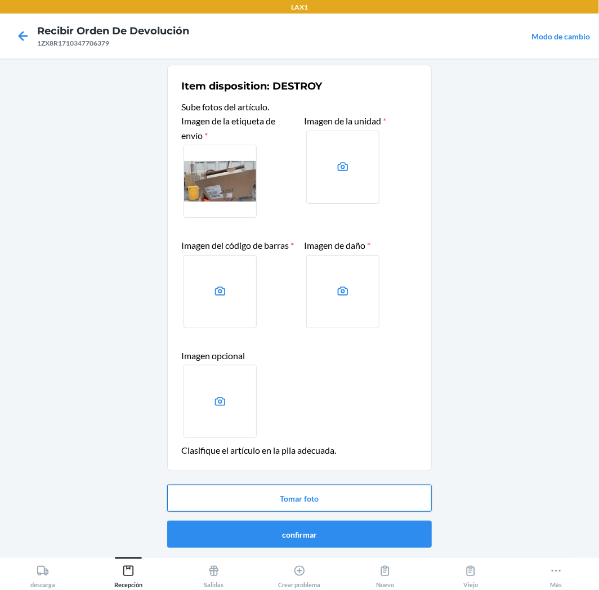
click at [412, 500] on button "Tomar foto" at bounding box center [299, 498] width 265 height 27
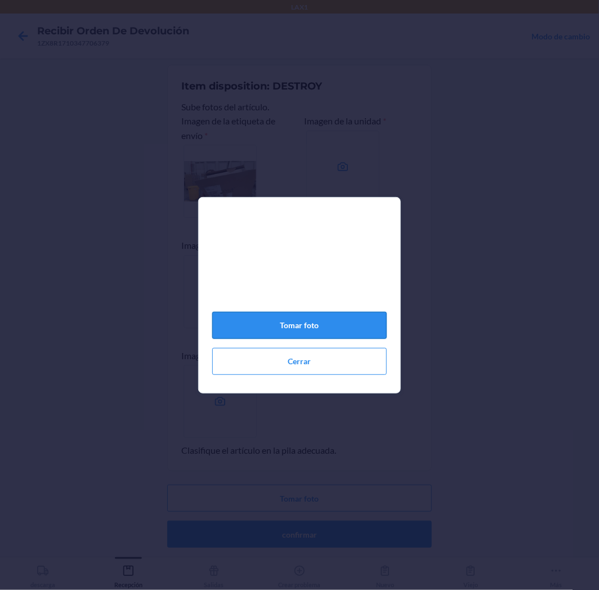
click at [379, 335] on button "Tomar foto" at bounding box center [299, 325] width 175 height 27
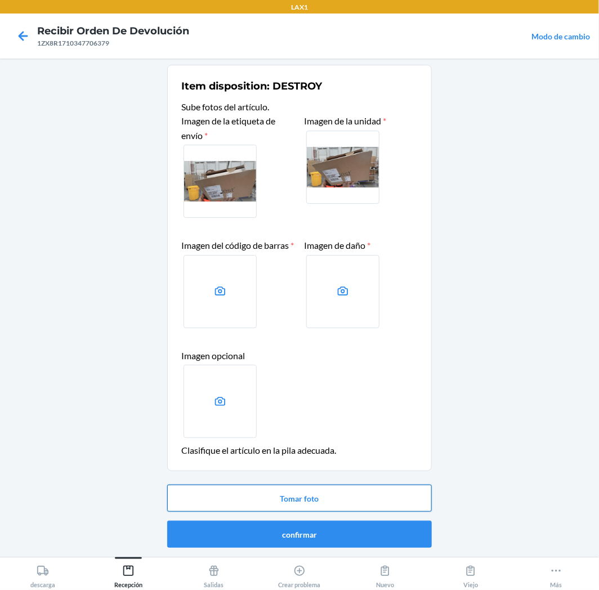
click at [367, 504] on button "Tomar foto" at bounding box center [299, 498] width 265 height 27
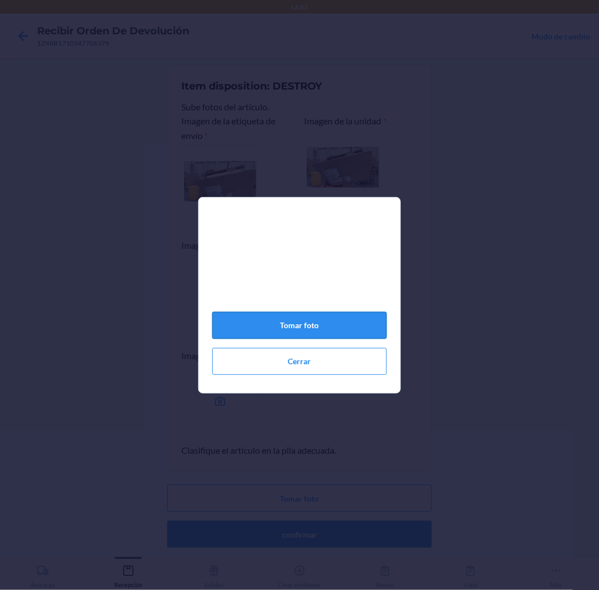
click at [354, 327] on button "Tomar foto" at bounding box center [299, 325] width 175 height 27
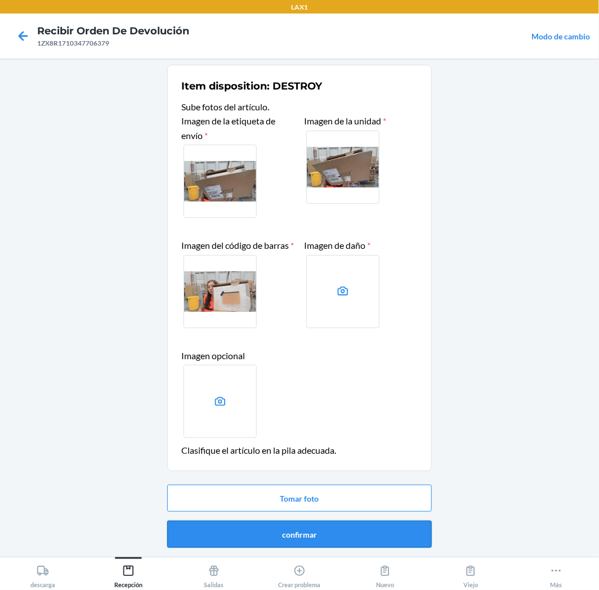
click at [324, 528] on button "confirmar" at bounding box center [299, 534] width 265 height 27
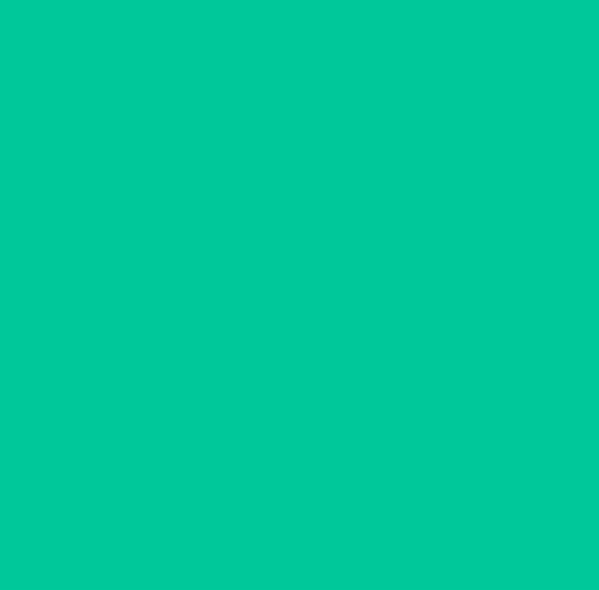
scroll to position [0, 0]
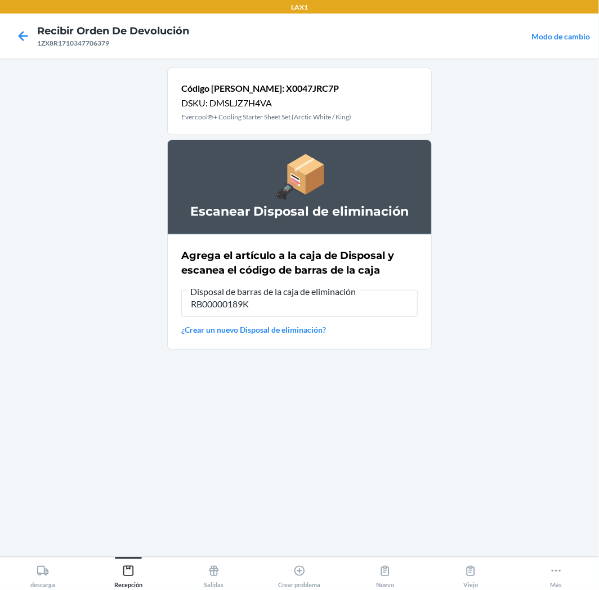
type input "RB00000189K"
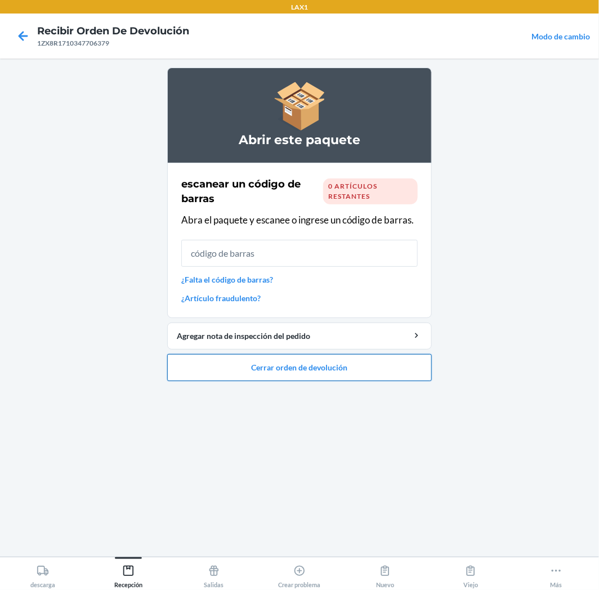
click at [365, 372] on button "Cerrar orden de devolución" at bounding box center [299, 367] width 265 height 27
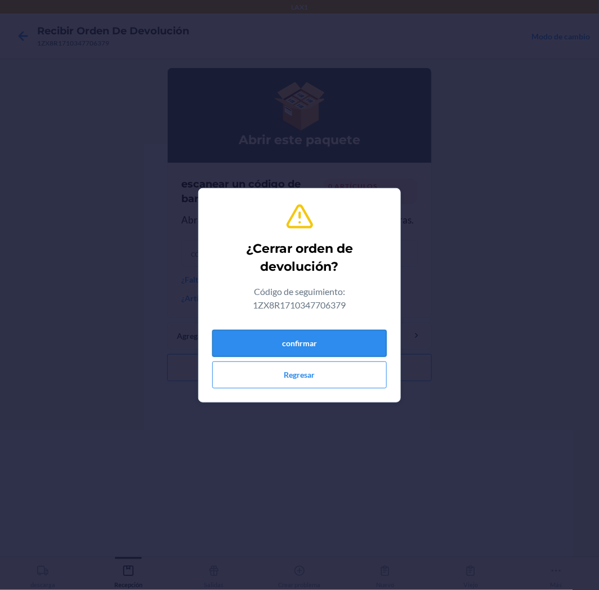
click at [357, 337] on button "confirmar" at bounding box center [299, 343] width 175 height 27
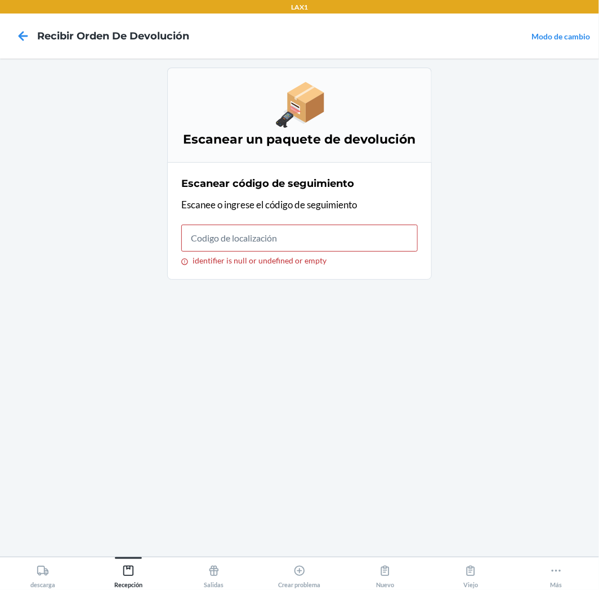
click at [395, 256] on div "identifier is null or undefined or empty" at bounding box center [299, 261] width 237 height 10
click at [395, 252] on input "identifier is null or undefined or empty" at bounding box center [299, 238] width 237 height 27
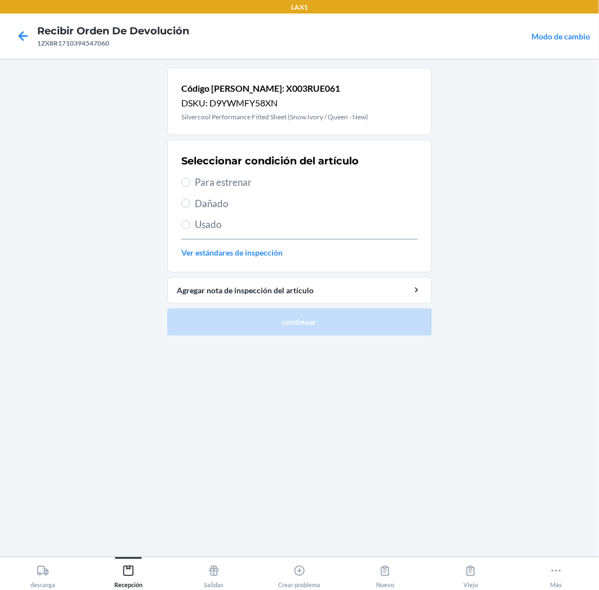
click at [215, 204] on span "Dañado" at bounding box center [306, 204] width 223 height 15
click at [190, 204] on input "Dañado" at bounding box center [185, 203] width 9 height 9
radio input "true"
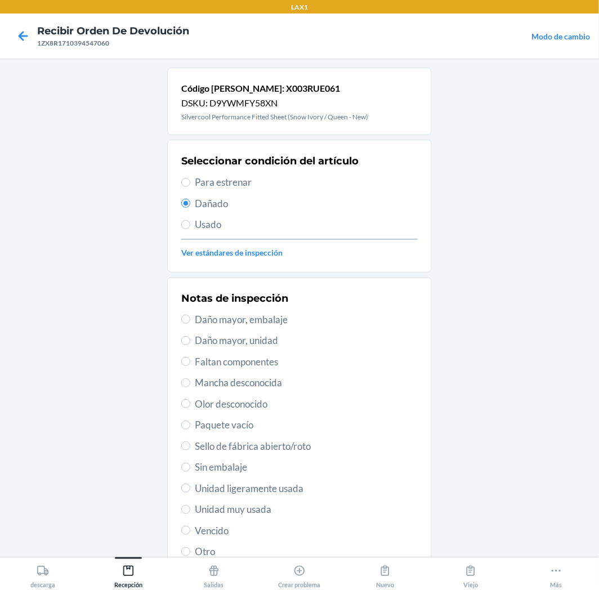
click at [240, 336] on span "Daño mayor, unidad" at bounding box center [306, 340] width 223 height 15
click at [190, 336] on input "Daño mayor, unidad" at bounding box center [185, 340] width 9 height 9
radio input "true"
drag, startPoint x: 305, startPoint y: 459, endPoint x: 309, endPoint y: 451, distance: 9.1
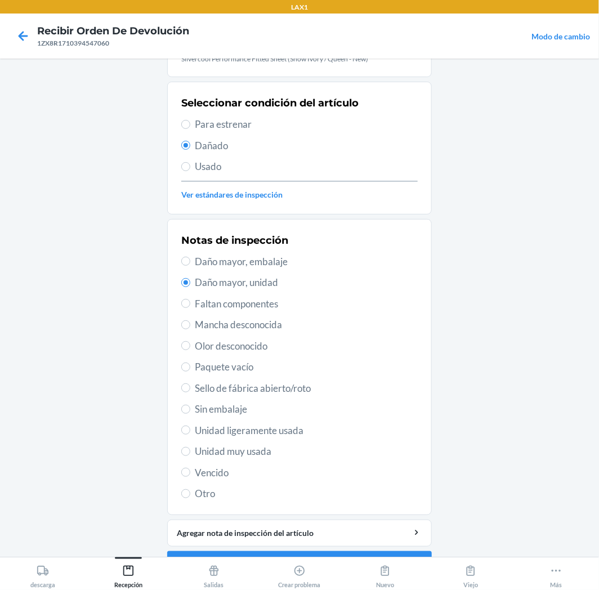
scroll to position [87, 0]
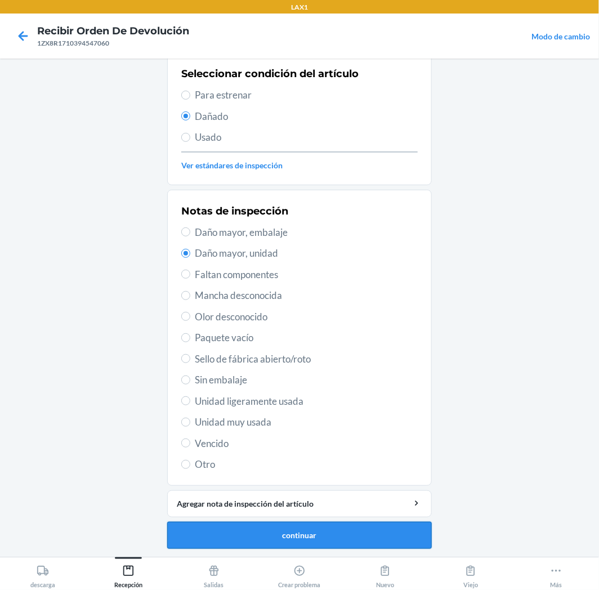
click at [375, 541] on button "continuar" at bounding box center [299, 535] width 265 height 27
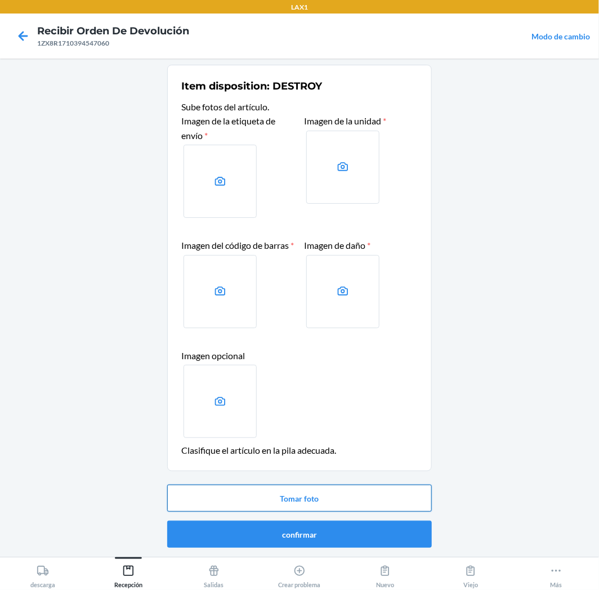
click at [344, 492] on button "Tomar foto" at bounding box center [299, 498] width 265 height 27
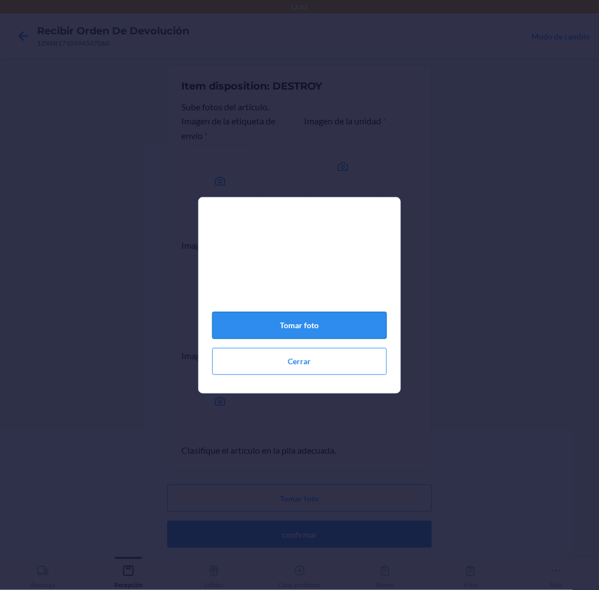
click at [341, 333] on button "Tomar foto" at bounding box center [299, 325] width 175 height 27
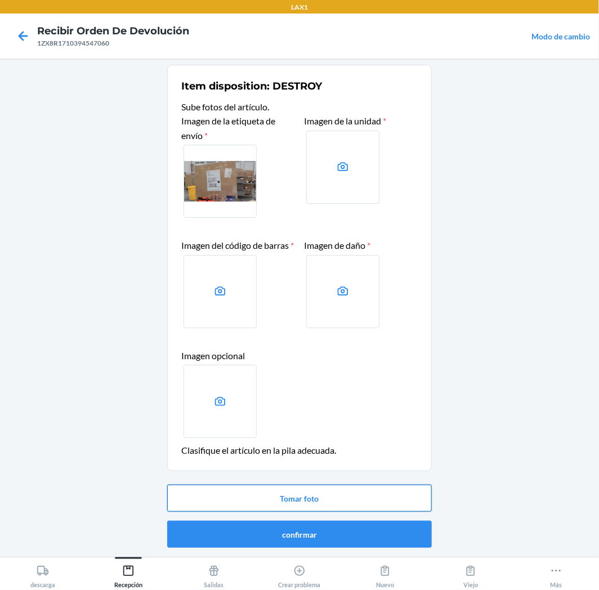
click at [334, 511] on button "Tomar foto" at bounding box center [299, 498] width 265 height 27
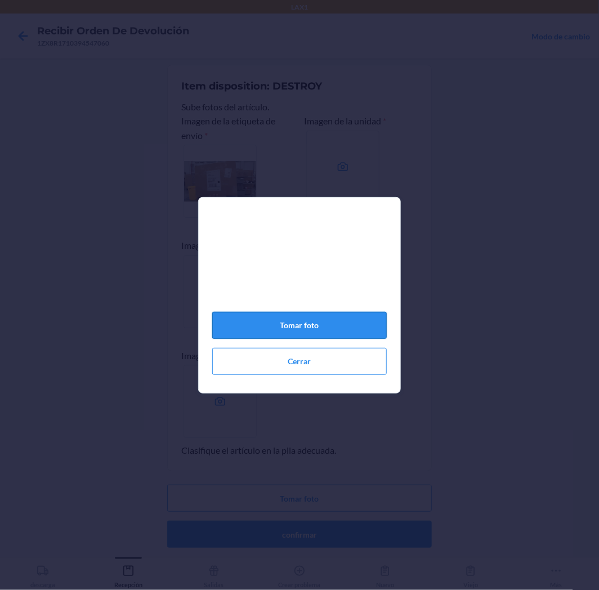
click at [353, 328] on button "Tomar foto" at bounding box center [299, 325] width 175 height 27
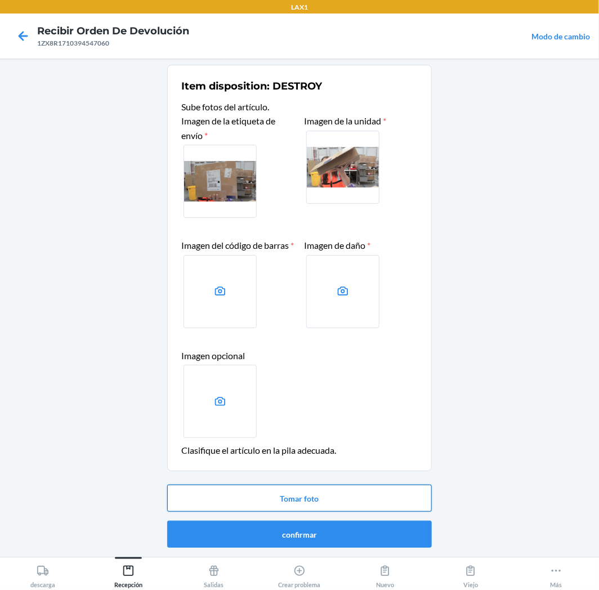
click at [329, 505] on button "Tomar foto" at bounding box center [299, 498] width 265 height 27
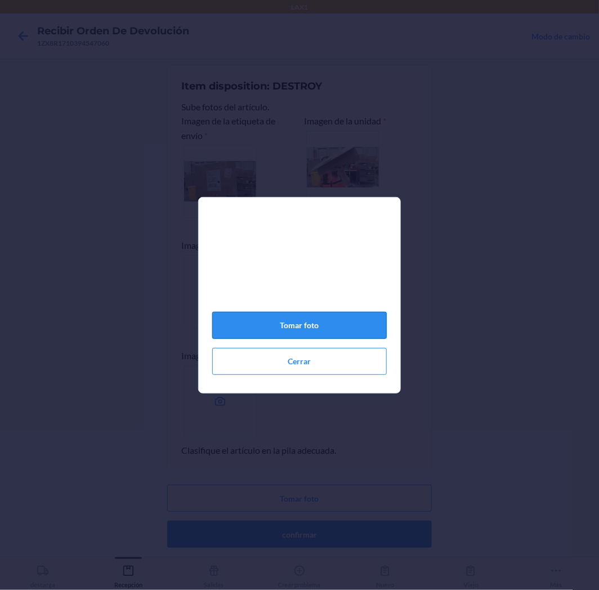
click at [362, 331] on button "Tomar foto" at bounding box center [299, 325] width 175 height 27
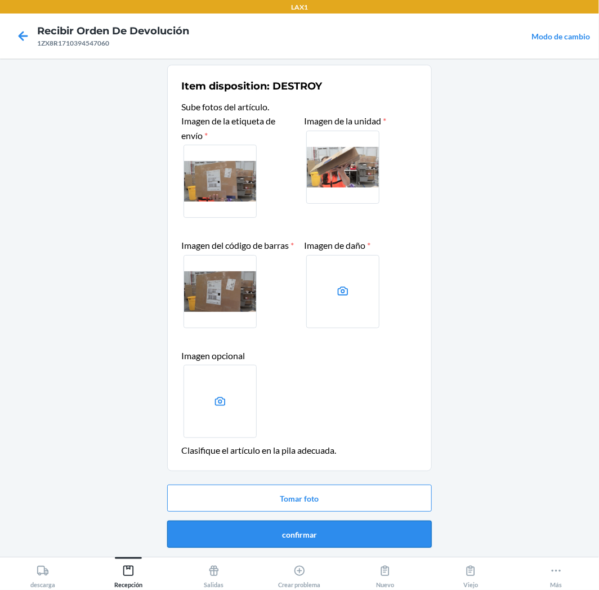
click at [378, 528] on button "confirmar" at bounding box center [299, 534] width 265 height 27
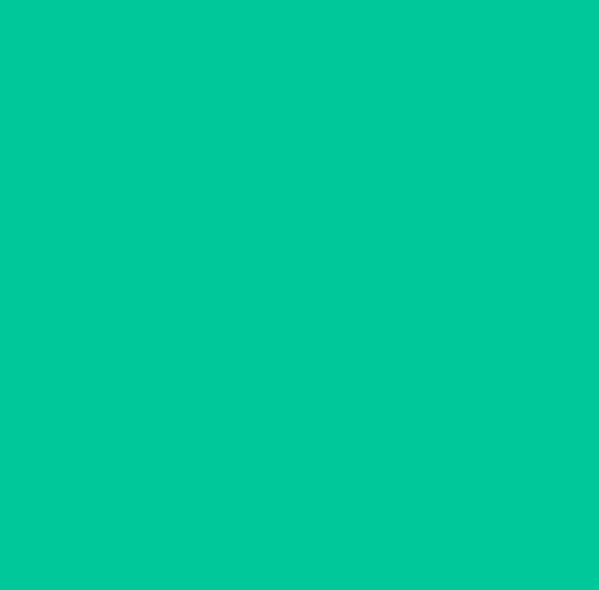
scroll to position [0, 0]
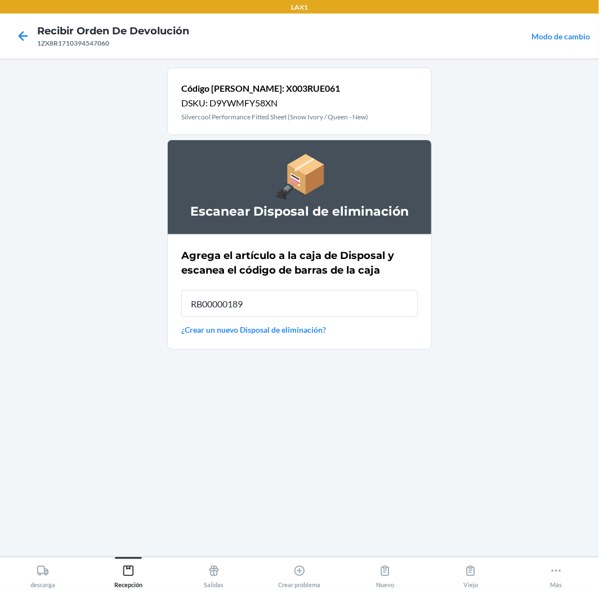
type input "RB00000189K"
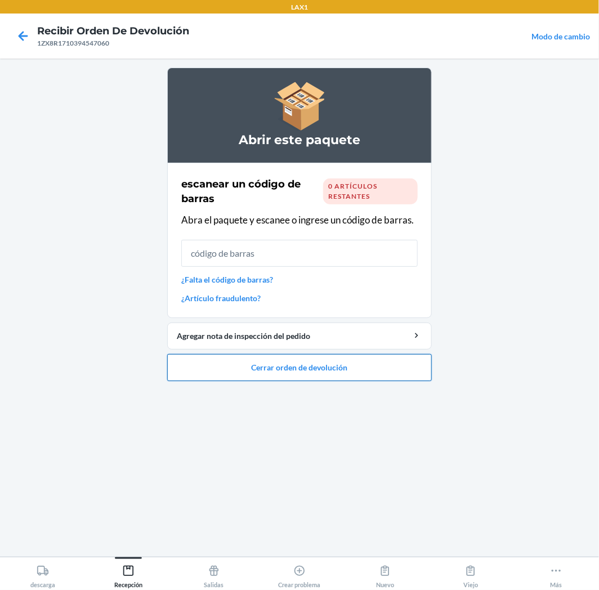
click at [325, 369] on button "Cerrar orden de devolución" at bounding box center [299, 367] width 265 height 27
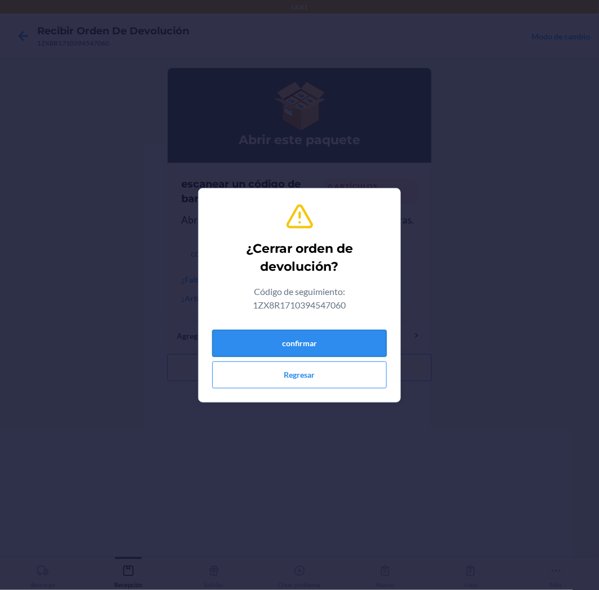
click at [345, 342] on button "confirmar" at bounding box center [299, 343] width 175 height 27
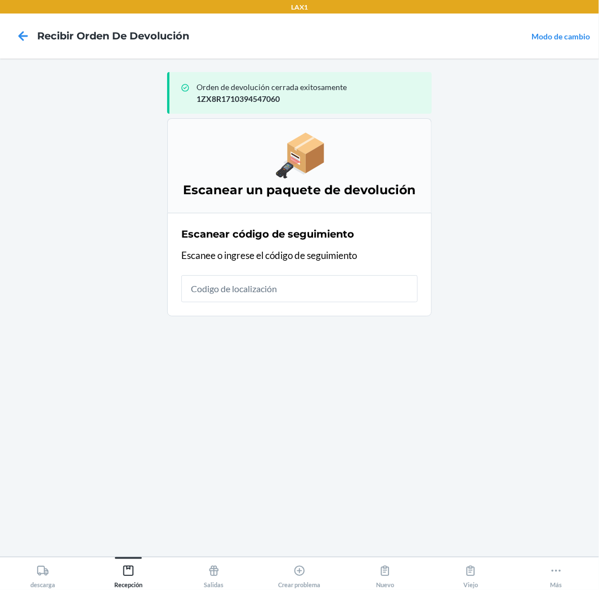
click at [300, 299] on input "text" at bounding box center [299, 288] width 237 height 27
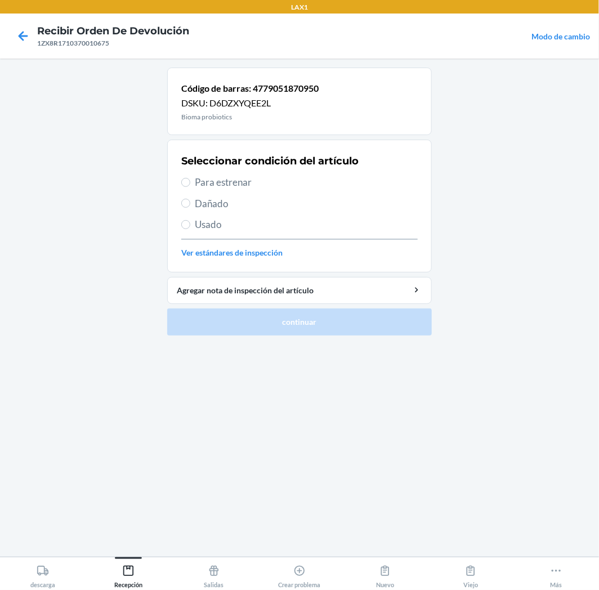
drag, startPoint x: 235, startPoint y: 184, endPoint x: 237, endPoint y: 190, distance: 6.4
click at [235, 184] on span "Para estrenar" at bounding box center [306, 182] width 223 height 15
click at [190, 184] on input "Para estrenar" at bounding box center [185, 182] width 9 height 9
radio input "true"
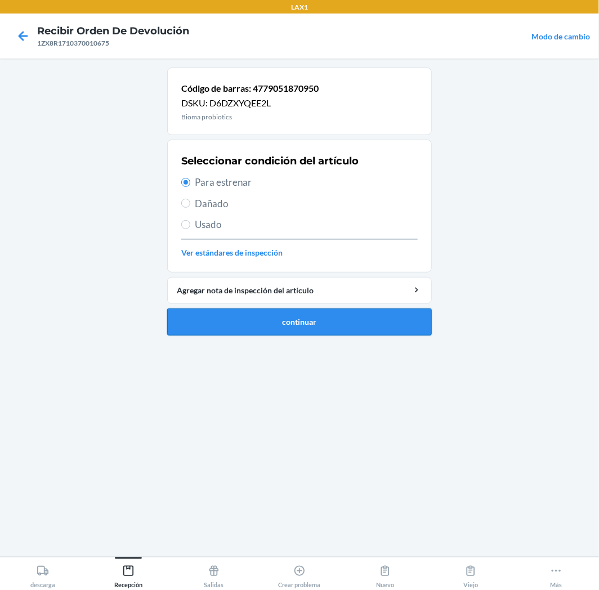
click at [370, 326] on button "continuar" at bounding box center [299, 322] width 265 height 27
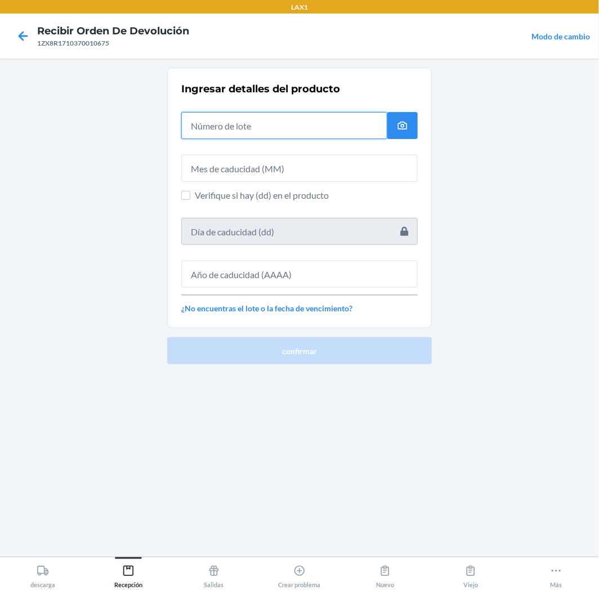
click at [355, 127] on input "text" at bounding box center [284, 125] width 206 height 27
type input "03252589"
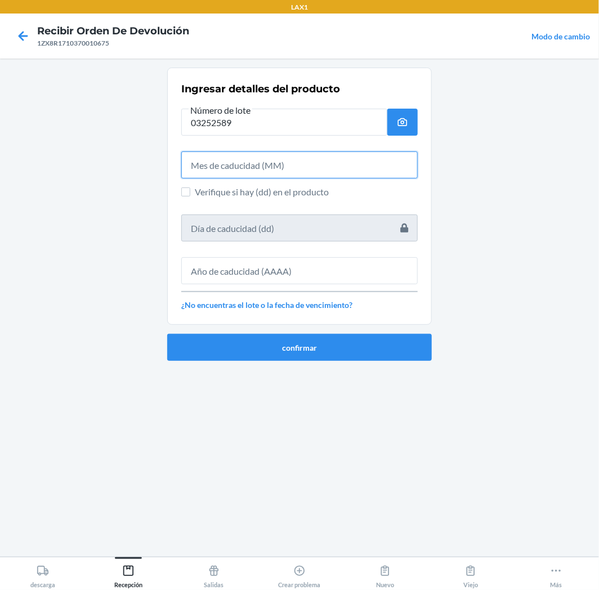
click at [335, 168] on input "text" at bounding box center [299, 165] width 237 height 27
click at [345, 165] on input "text" at bounding box center [299, 165] width 237 height 27
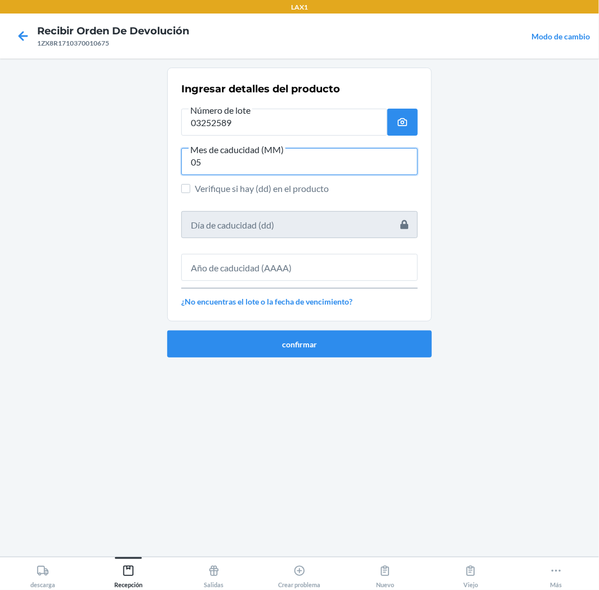
type input "05"
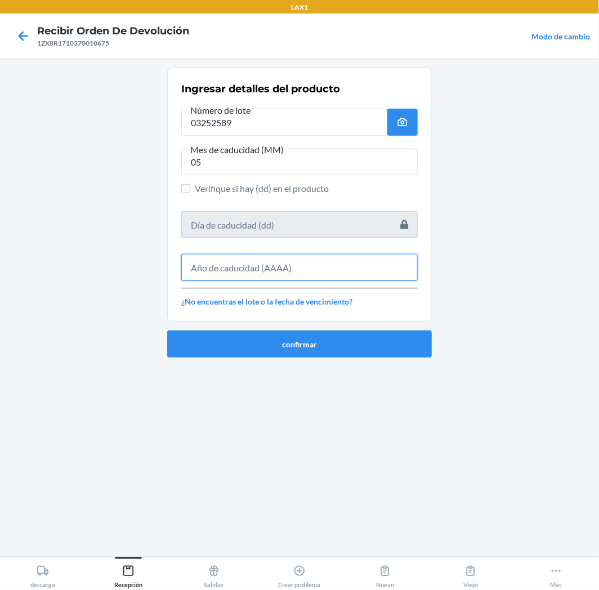
click at [333, 263] on input "text" at bounding box center [299, 267] width 237 height 27
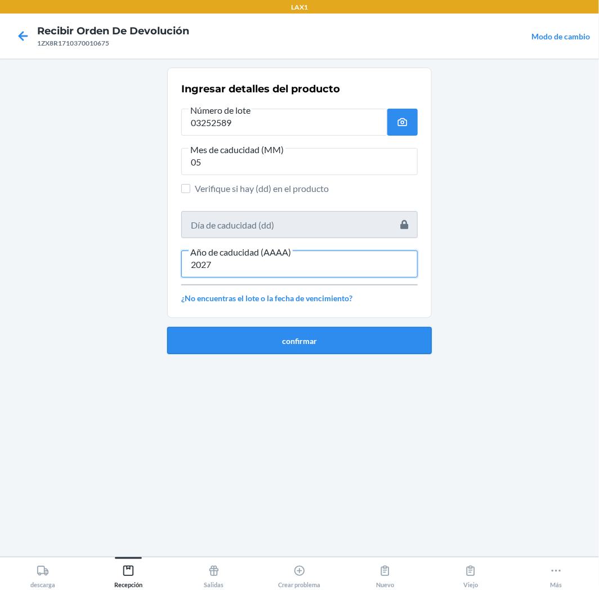
type input "2027"
click at [359, 336] on button "confirmar" at bounding box center [299, 340] width 265 height 27
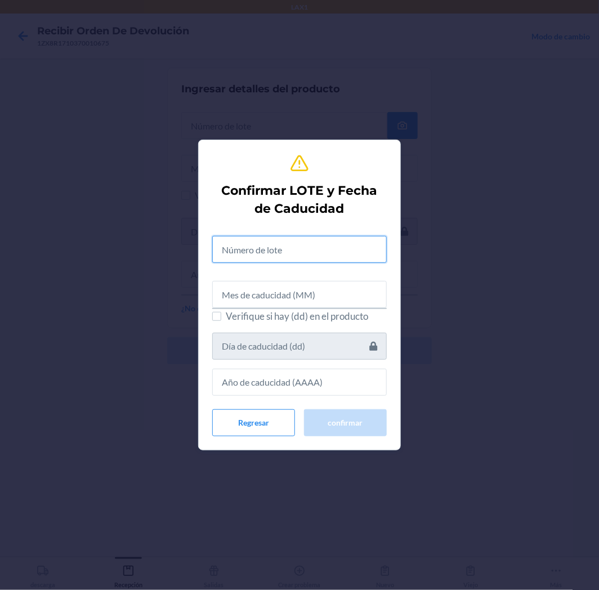
click at [340, 253] on input "text" at bounding box center [299, 249] width 175 height 27
type input "03252589"
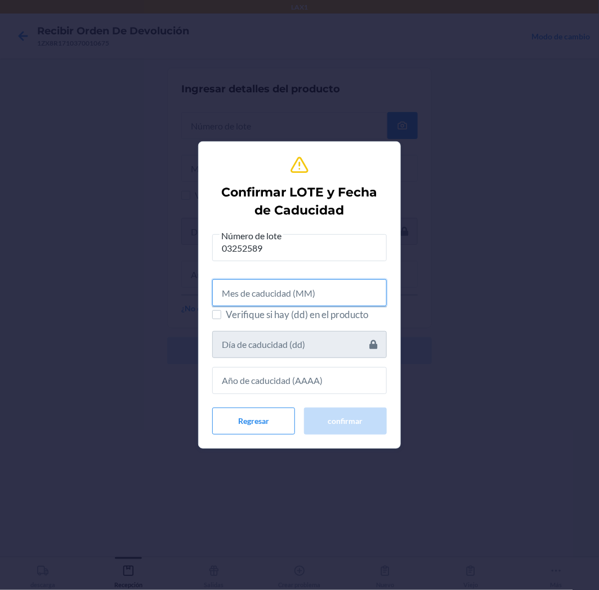
click at [336, 289] on input "text" at bounding box center [299, 292] width 175 height 27
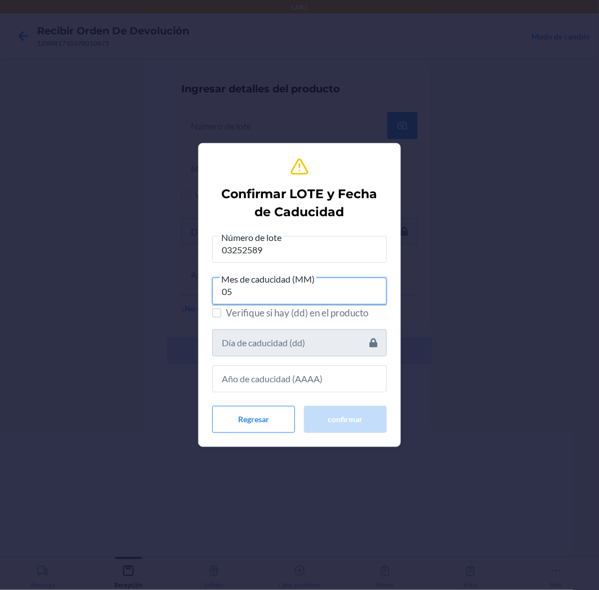
type input "05"
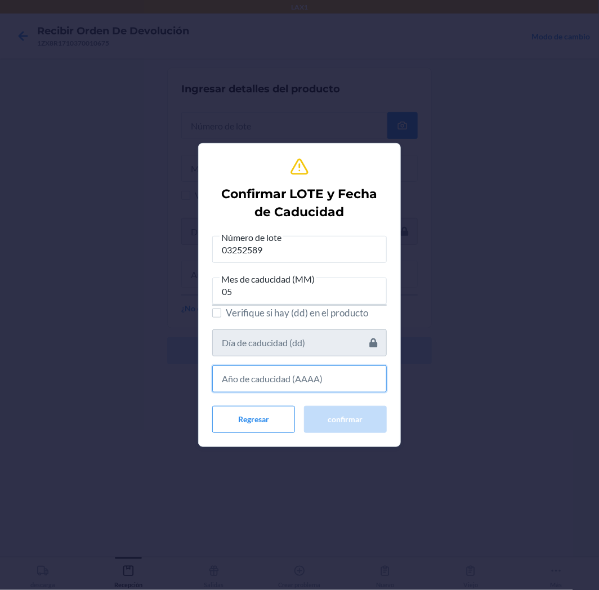
click at [300, 382] on input "text" at bounding box center [299, 379] width 175 height 27
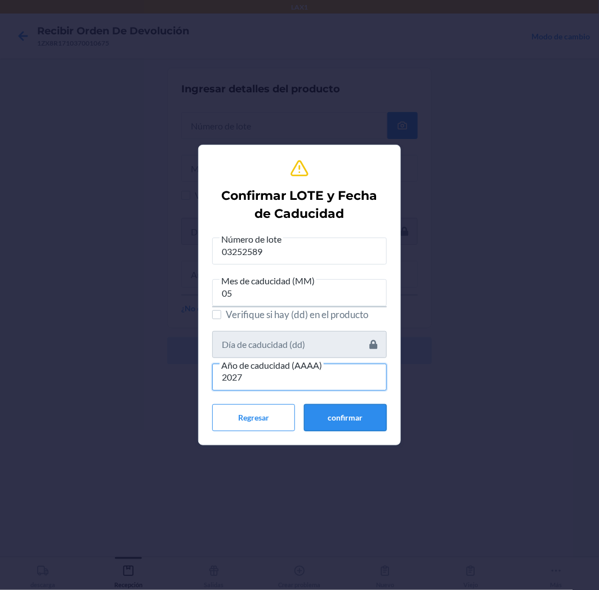
type input "2027"
click at [340, 422] on button "confirmar" at bounding box center [345, 417] width 83 height 27
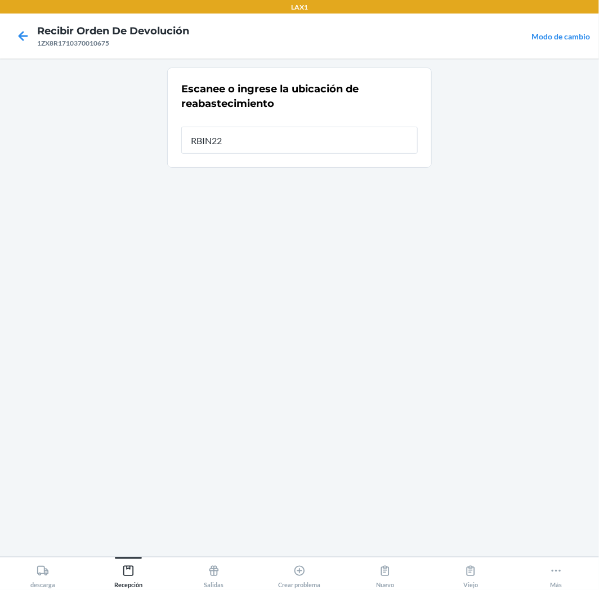
type input "RBIN223"
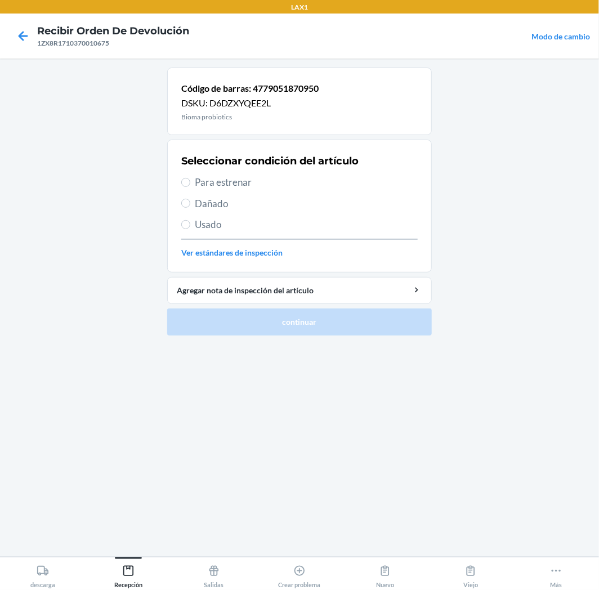
click at [195, 187] on span "Para estrenar" at bounding box center [306, 182] width 223 height 15
click at [190, 187] on input "Para estrenar" at bounding box center [185, 182] width 9 height 9
radio input "true"
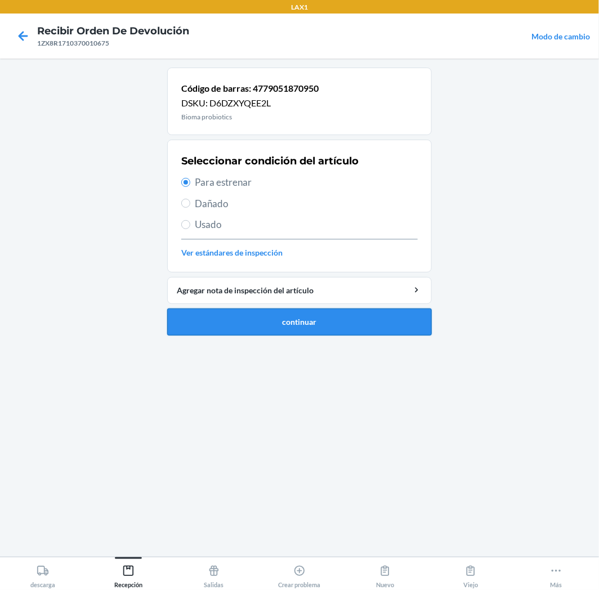
click at [229, 314] on button "continuar" at bounding box center [299, 322] width 265 height 27
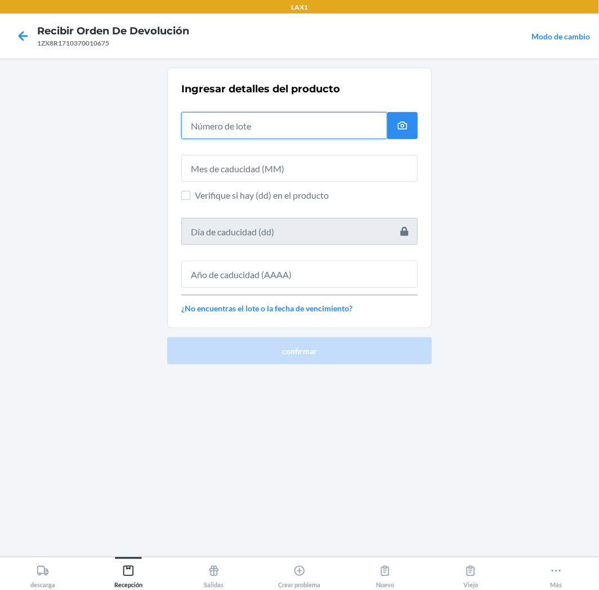
click at [274, 133] on input "text" at bounding box center [284, 125] width 206 height 27
type input "03252589"
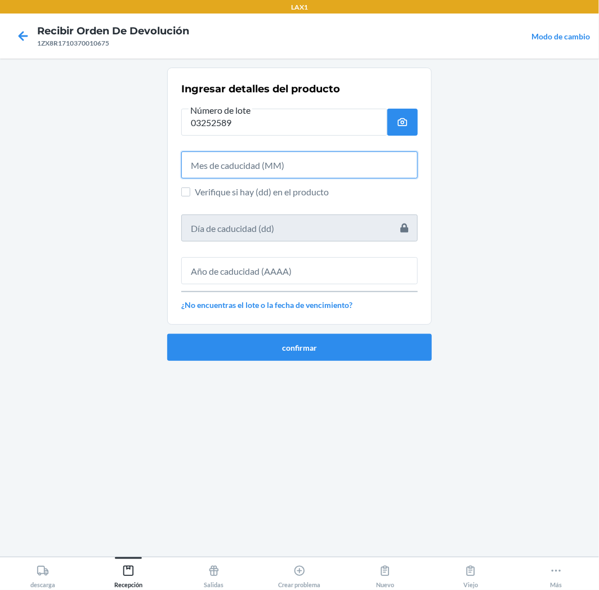
click at [282, 171] on input "text" at bounding box center [299, 165] width 237 height 27
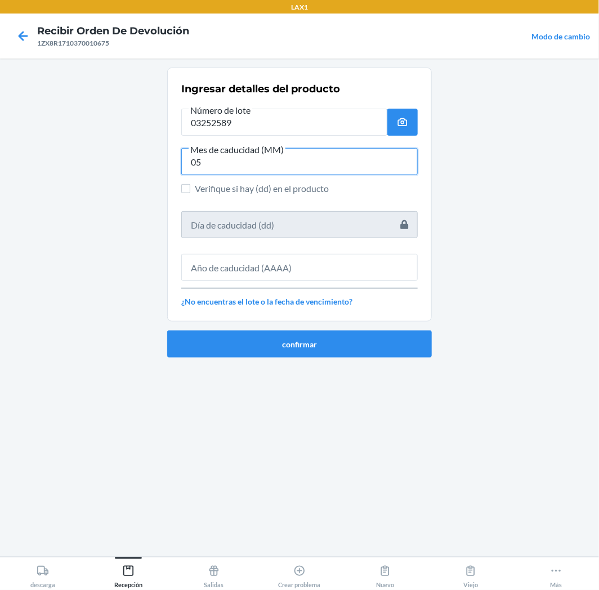
type input "05"
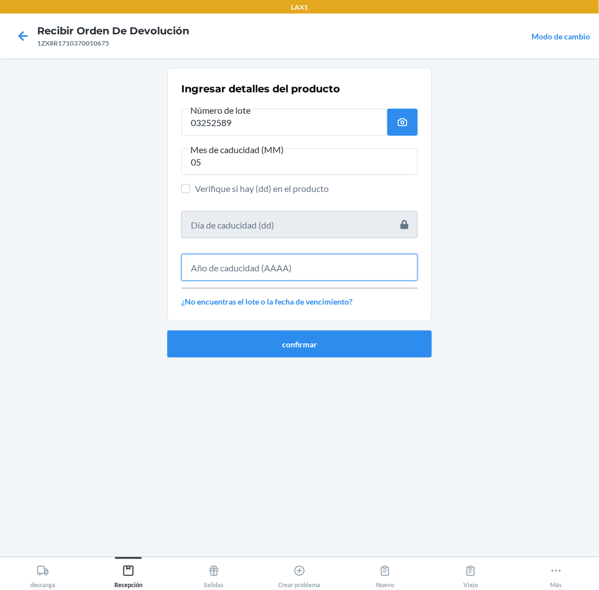
click at [268, 262] on input "text" at bounding box center [299, 267] width 237 height 27
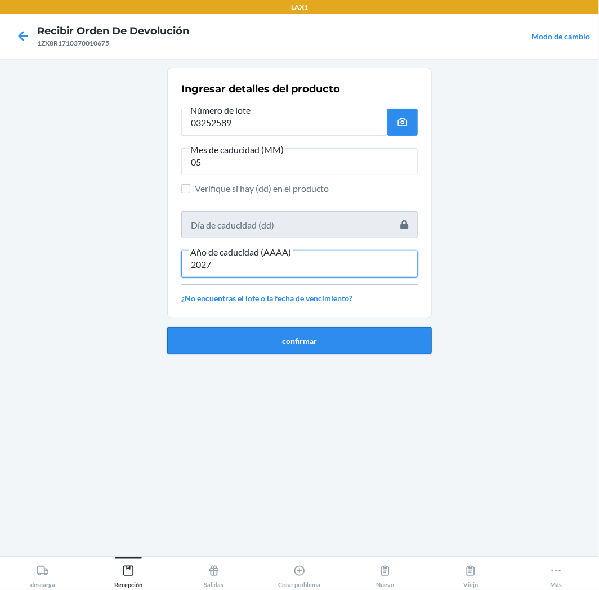
type input "2027"
click at [301, 347] on button "confirmar" at bounding box center [299, 340] width 265 height 27
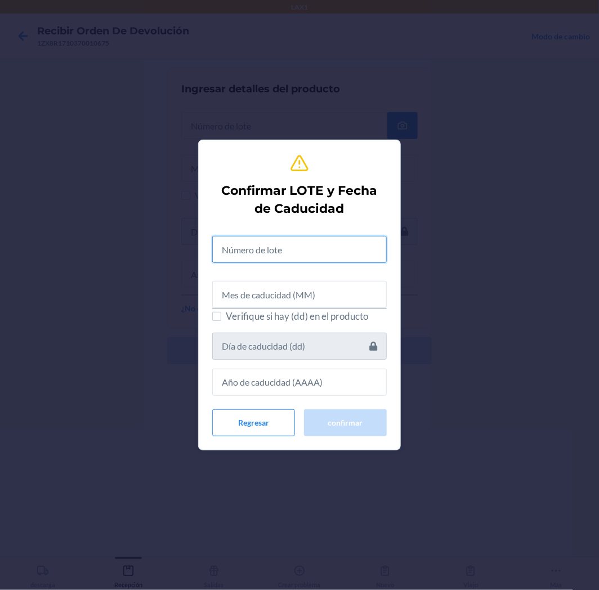
click at [268, 251] on input "text" at bounding box center [299, 249] width 175 height 27
type input "03252589"
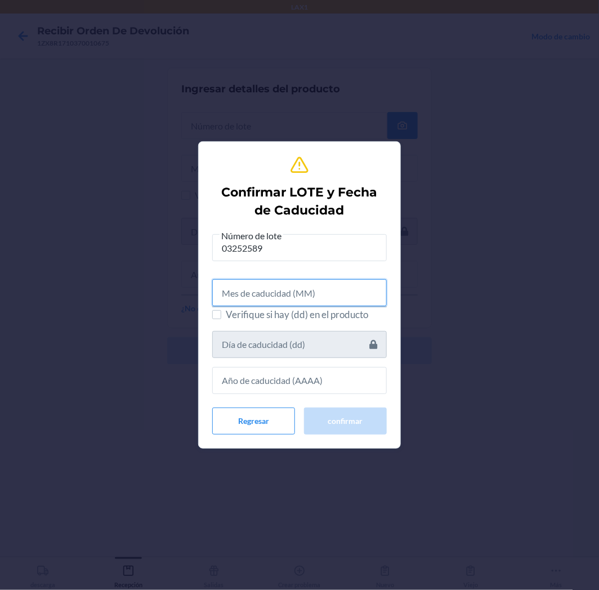
click at [262, 286] on input "text" at bounding box center [299, 292] width 175 height 27
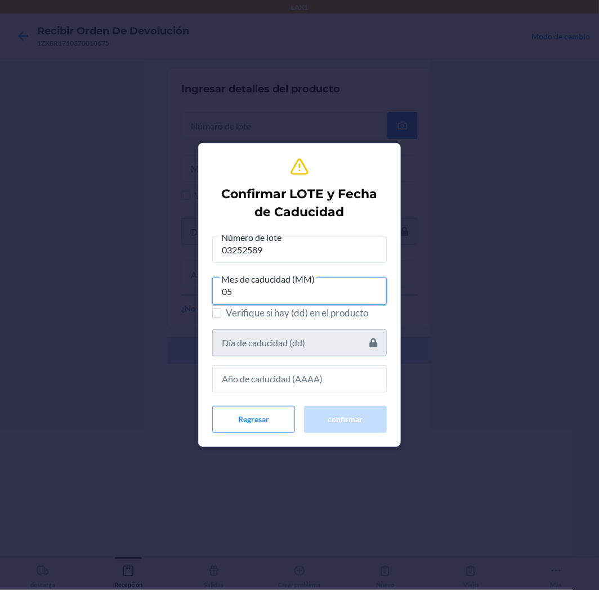
type input "05"
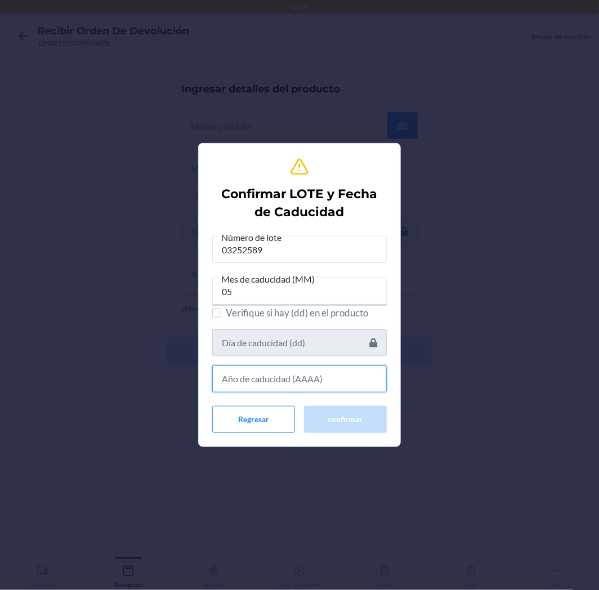
click at [301, 390] on input "text" at bounding box center [299, 379] width 175 height 27
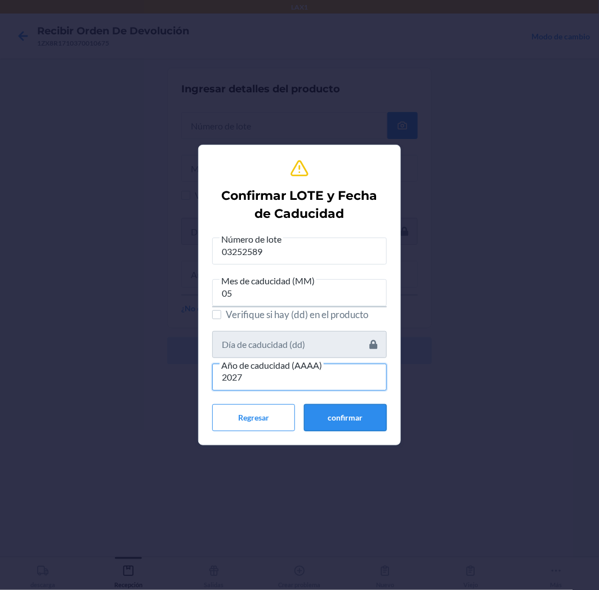
type input "2027"
click at [324, 408] on button "confirmar" at bounding box center [345, 417] width 83 height 27
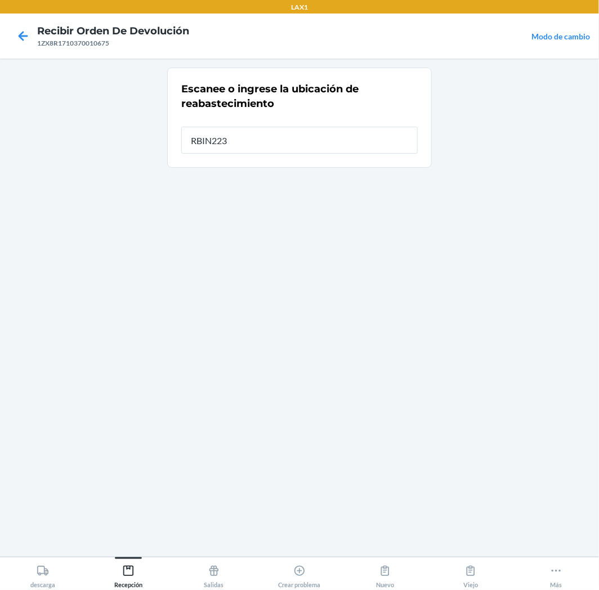
type input "RBIN223"
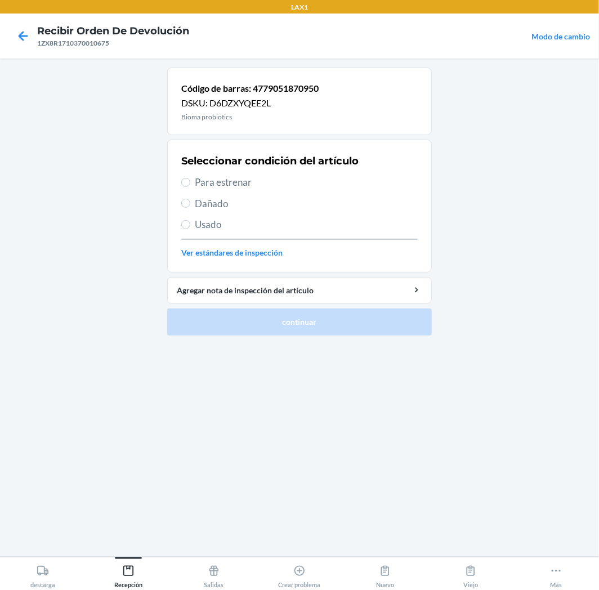
click at [239, 182] on span "Para estrenar" at bounding box center [306, 182] width 223 height 15
click at [190, 182] on input "Para estrenar" at bounding box center [185, 182] width 9 height 9
radio input "true"
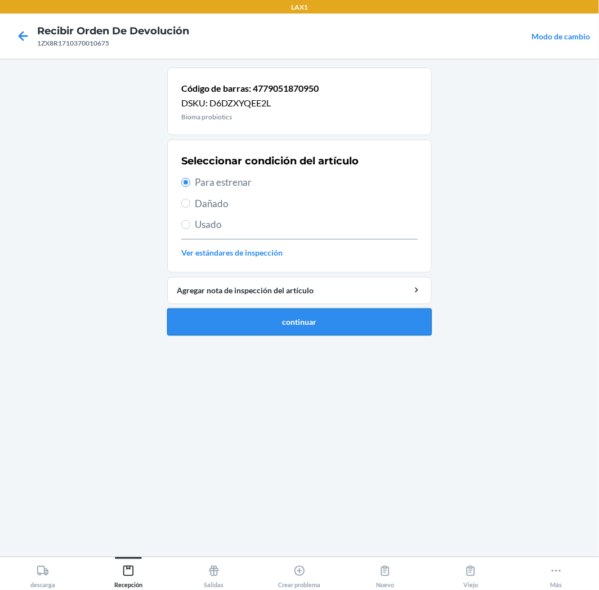
click at [240, 317] on button "continuar" at bounding box center [299, 322] width 265 height 27
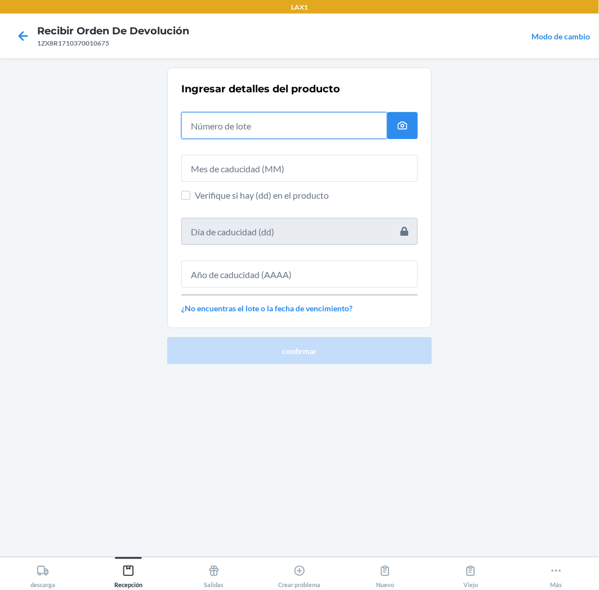
click at [322, 122] on input "text" at bounding box center [284, 125] width 206 height 27
type input "03252589"
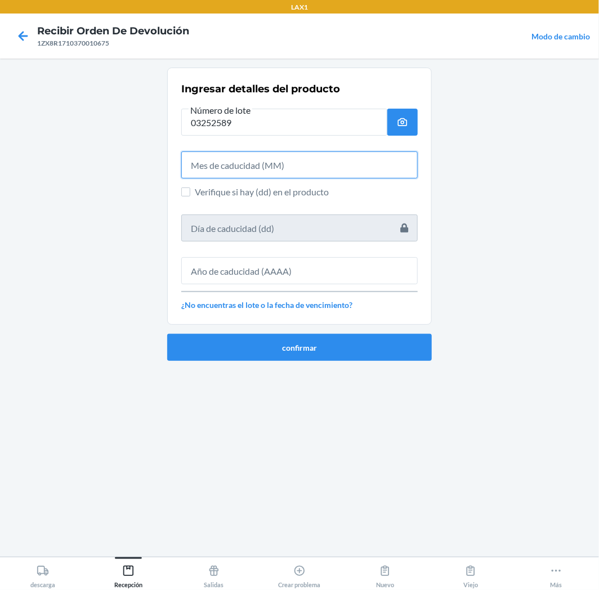
click at [311, 161] on input "text" at bounding box center [299, 165] width 237 height 27
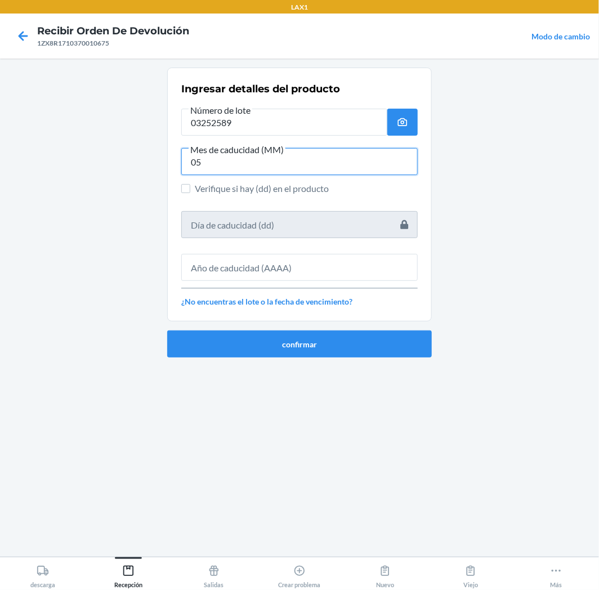
type input "05"
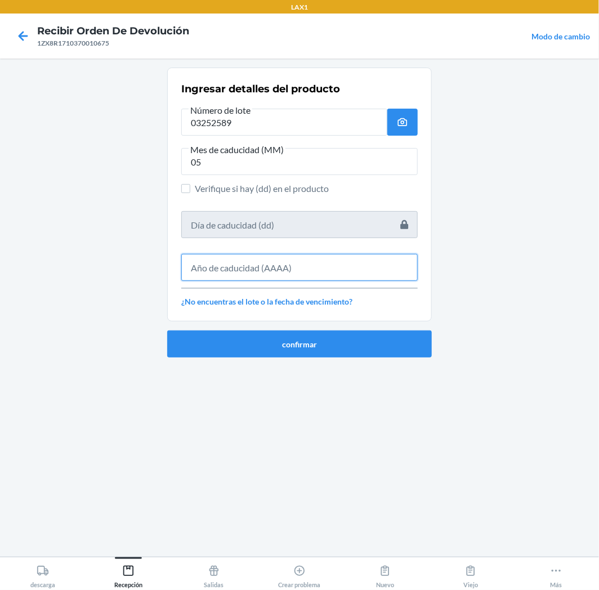
click at [328, 263] on input "text" at bounding box center [299, 267] width 237 height 27
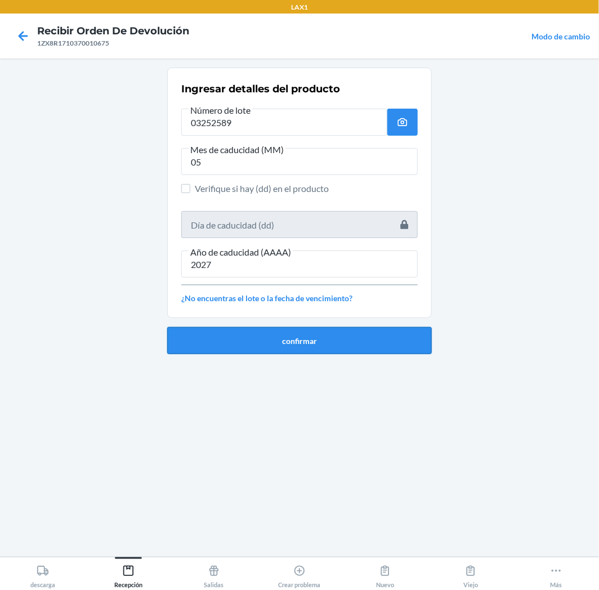
click at [333, 342] on button "confirmar" at bounding box center [299, 340] width 265 height 27
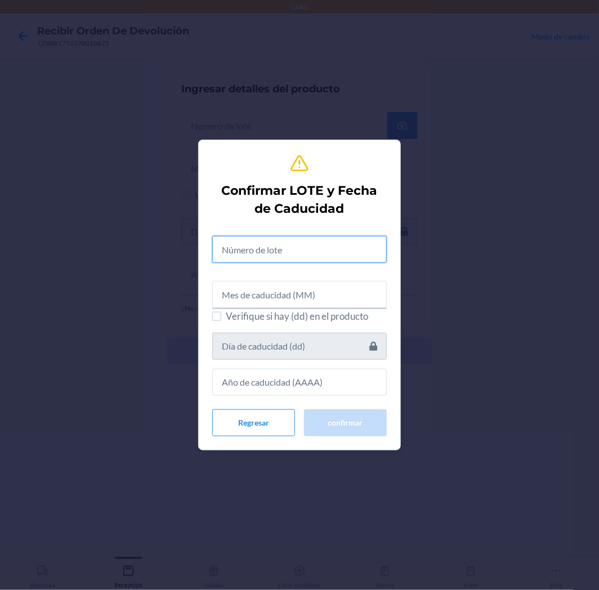
click at [322, 255] on input "text" at bounding box center [299, 249] width 175 height 27
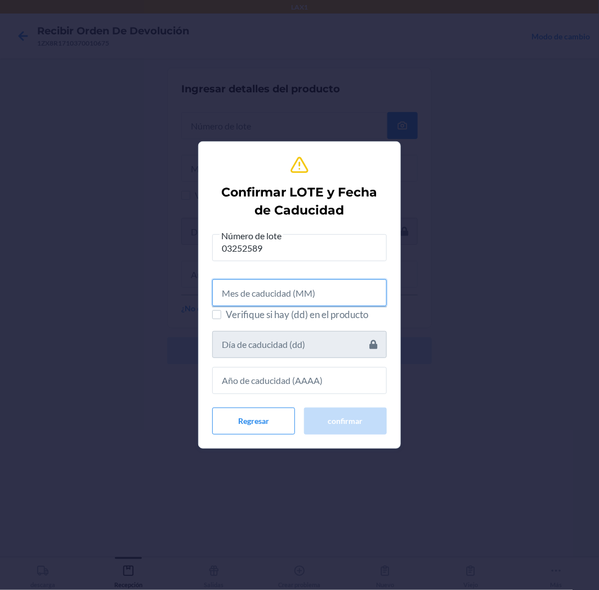
click at [322, 286] on input "text" at bounding box center [299, 292] width 175 height 27
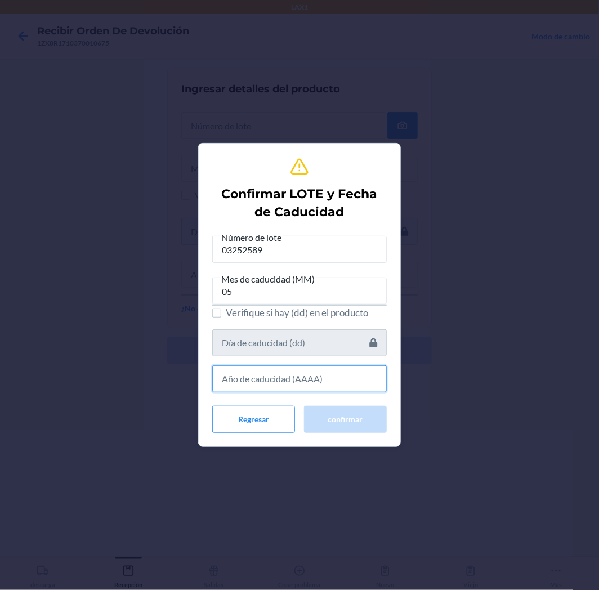
click at [338, 380] on input "text" at bounding box center [299, 379] width 175 height 27
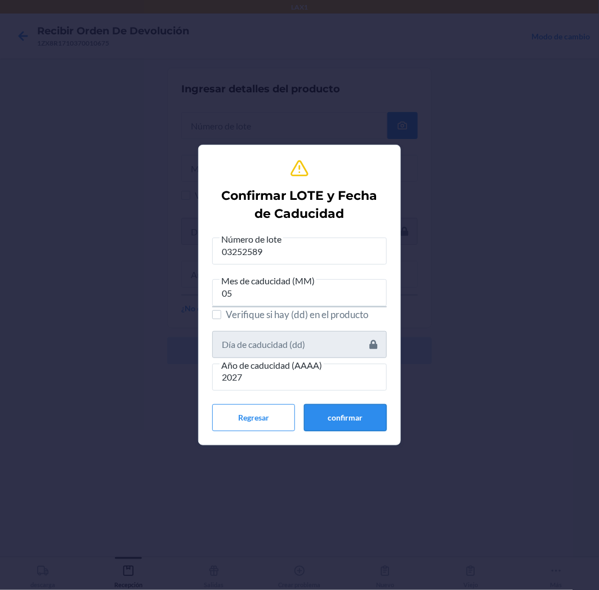
click at [351, 421] on button "confirmar" at bounding box center [345, 417] width 83 height 27
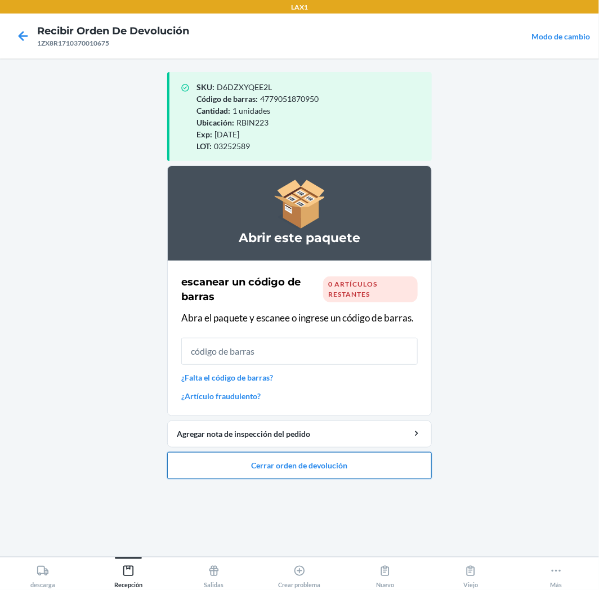
click at [320, 472] on button "Cerrar orden de devolución" at bounding box center [299, 465] width 265 height 27
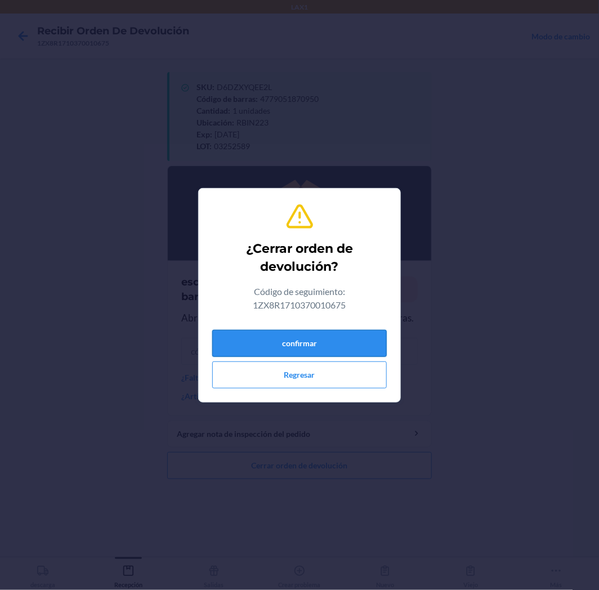
click at [355, 344] on button "confirmar" at bounding box center [299, 343] width 175 height 27
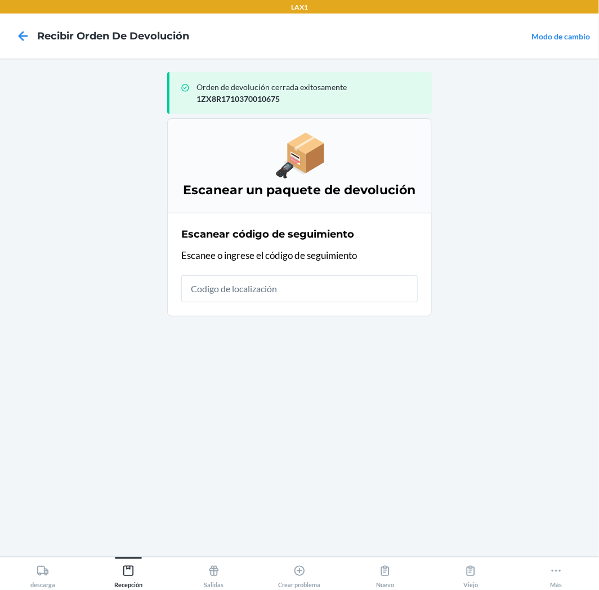
click at [286, 280] on input "text" at bounding box center [299, 288] width 237 height 27
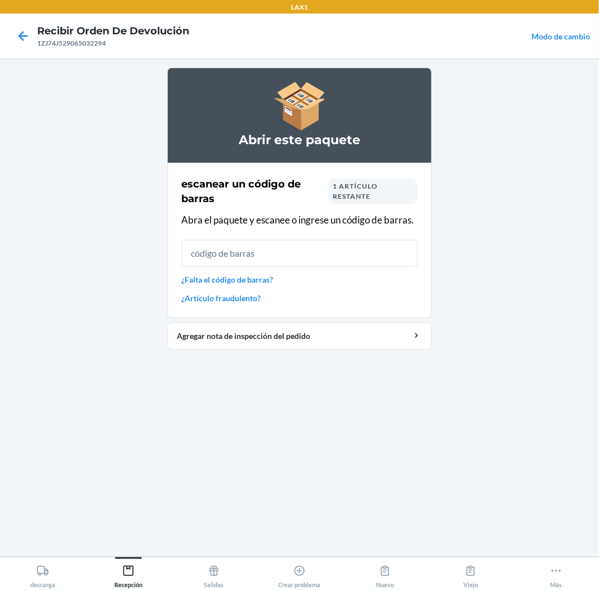
click at [357, 194] on span "1 artículo restante" at bounding box center [355, 191] width 45 height 19
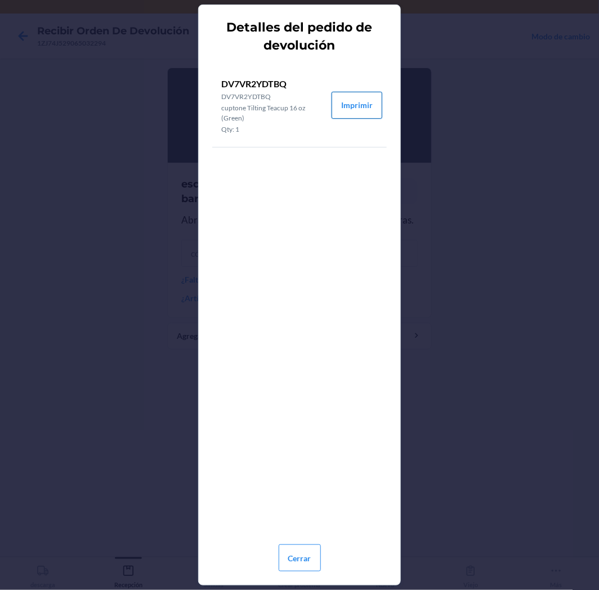
click at [364, 100] on button "Imprimir" at bounding box center [357, 105] width 51 height 27
click at [313, 553] on button "Cerrar" at bounding box center [300, 558] width 42 height 27
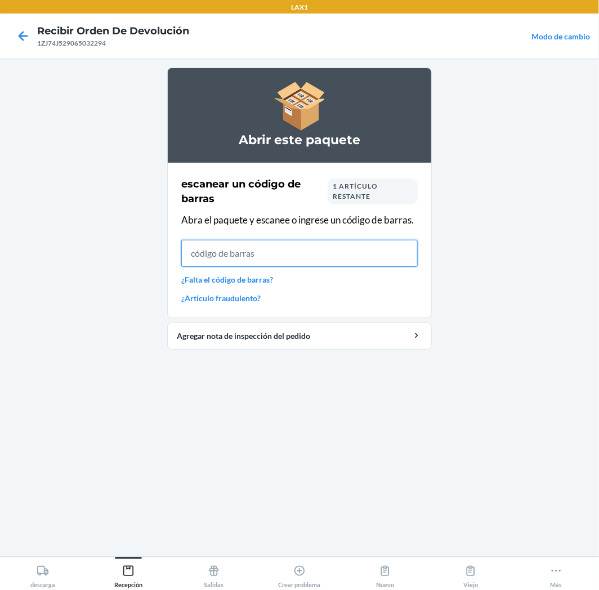
click at [387, 260] on input "text" at bounding box center [299, 253] width 237 height 27
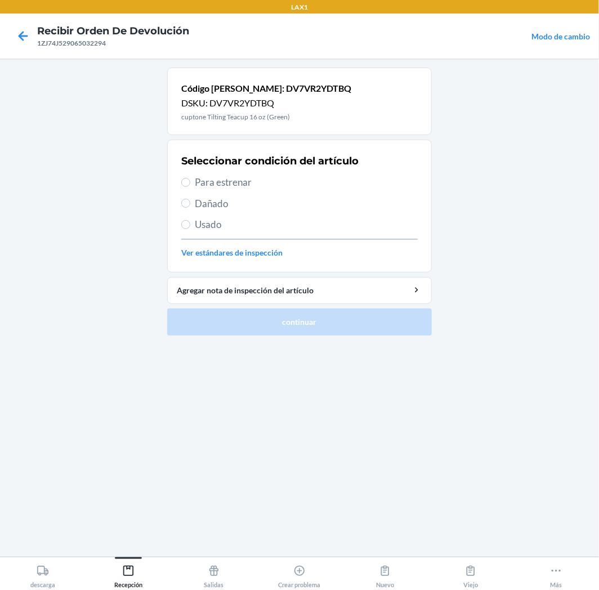
click at [212, 231] on span "Usado" at bounding box center [306, 224] width 223 height 15
click at [190, 229] on input "Usado" at bounding box center [185, 224] width 9 height 9
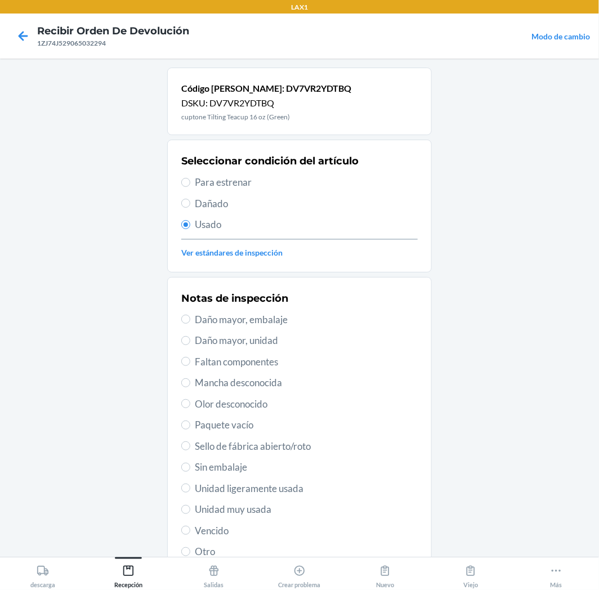
click at [213, 534] on span "Vencido" at bounding box center [306, 531] width 223 height 15
click at [190, 534] on input "Vencido" at bounding box center [185, 530] width 9 height 9
click at [211, 508] on span "Unidad muy usada" at bounding box center [306, 509] width 223 height 15
click at [190, 508] on input "Unidad muy usada" at bounding box center [185, 509] width 9 height 9
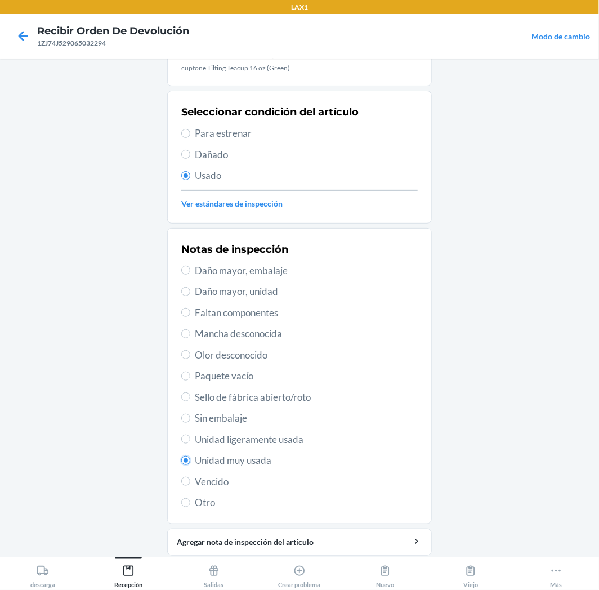
scroll to position [87, 0]
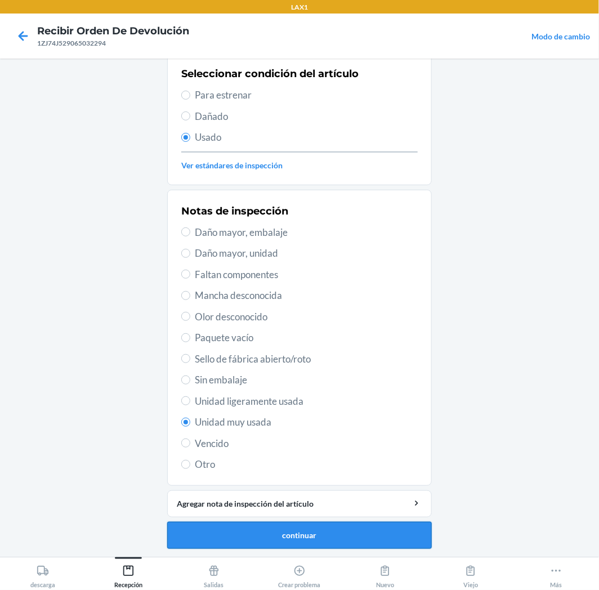
click at [318, 540] on button "continuar" at bounding box center [299, 535] width 265 height 27
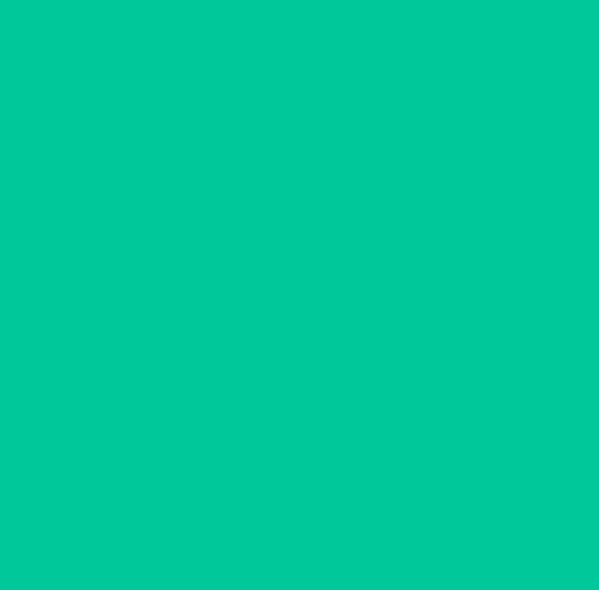
scroll to position [0, 0]
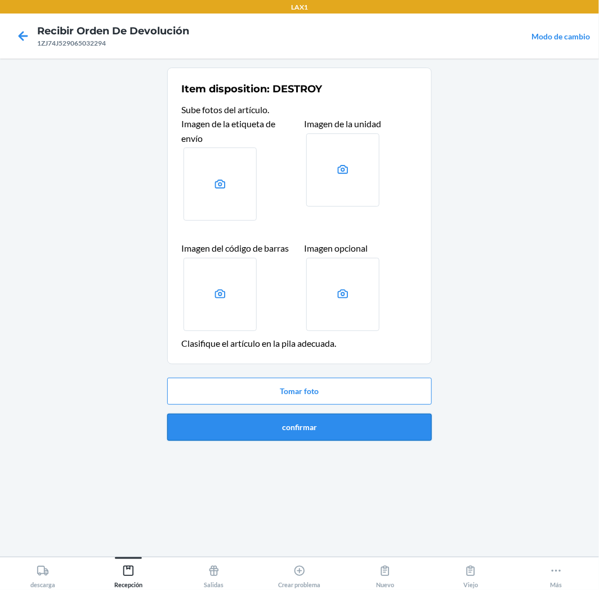
click at [373, 429] on button "confirmar" at bounding box center [299, 427] width 265 height 27
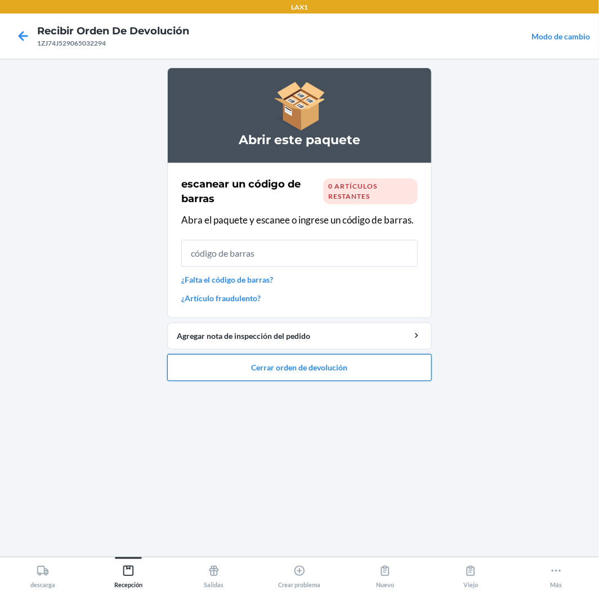
click at [328, 373] on button "Cerrar orden de devolución" at bounding box center [299, 367] width 265 height 27
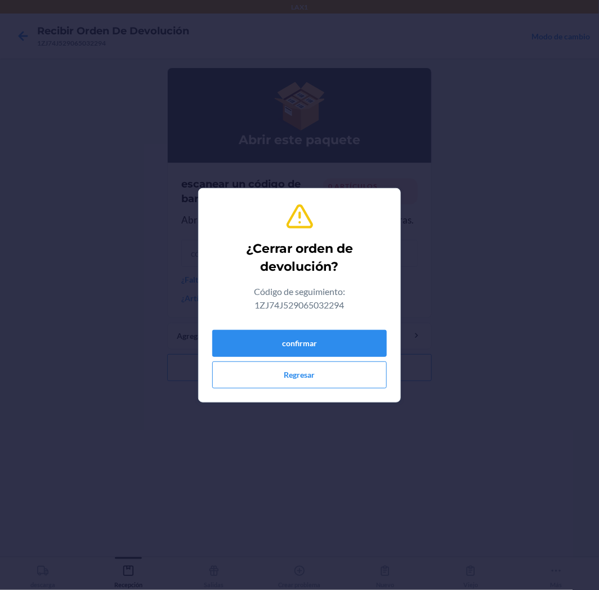
click at [331, 328] on div "confirmar Regresar" at bounding box center [299, 357] width 175 height 63
click at [328, 340] on button "confirmar" at bounding box center [299, 343] width 175 height 27
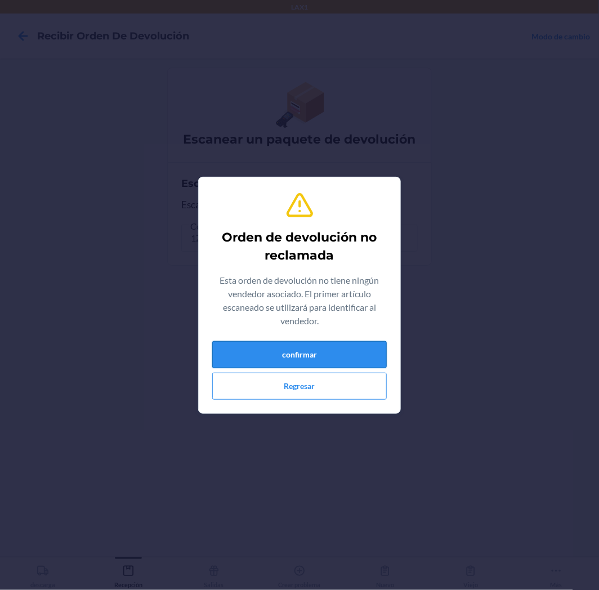
click at [364, 348] on button "confirmar" at bounding box center [299, 354] width 175 height 27
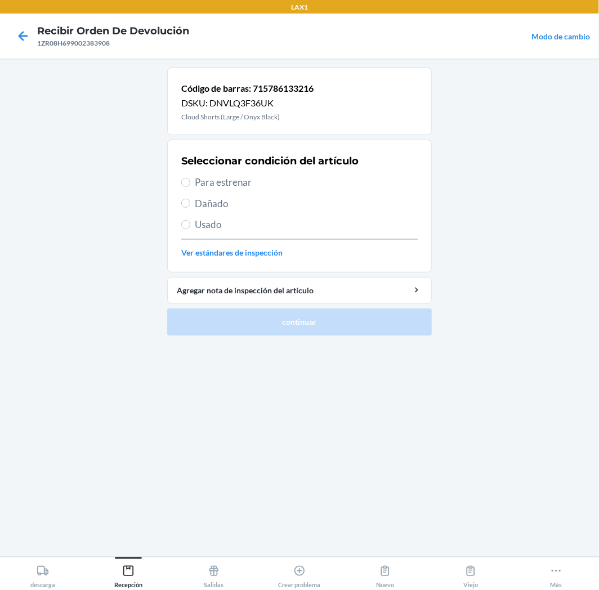
drag, startPoint x: 196, startPoint y: 186, endPoint x: 191, endPoint y: 237, distance: 50.3
click at [196, 187] on span "Para estrenar" at bounding box center [306, 182] width 223 height 15
click at [190, 187] on input "Para estrenar" at bounding box center [185, 182] width 9 height 9
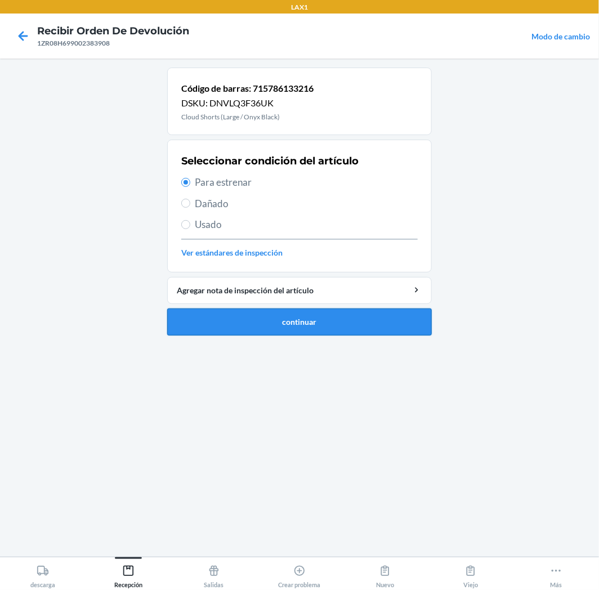
click at [235, 323] on button "continuar" at bounding box center [299, 322] width 265 height 27
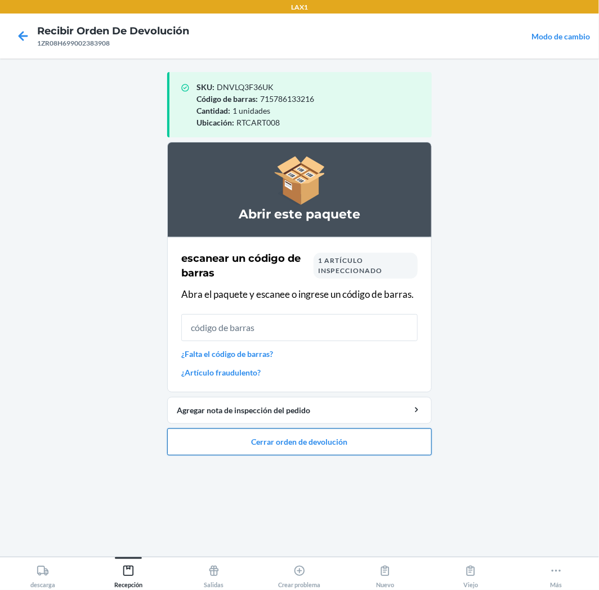
click at [404, 451] on button "Cerrar orden de devolución" at bounding box center [299, 442] width 265 height 27
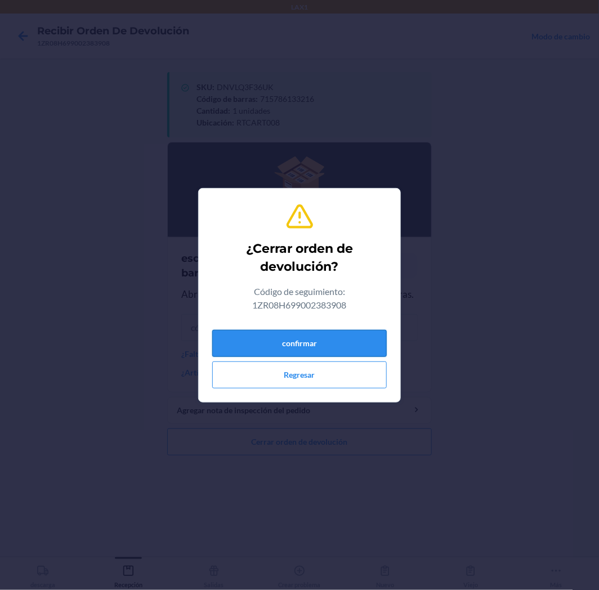
click at [350, 350] on button "confirmar" at bounding box center [299, 343] width 175 height 27
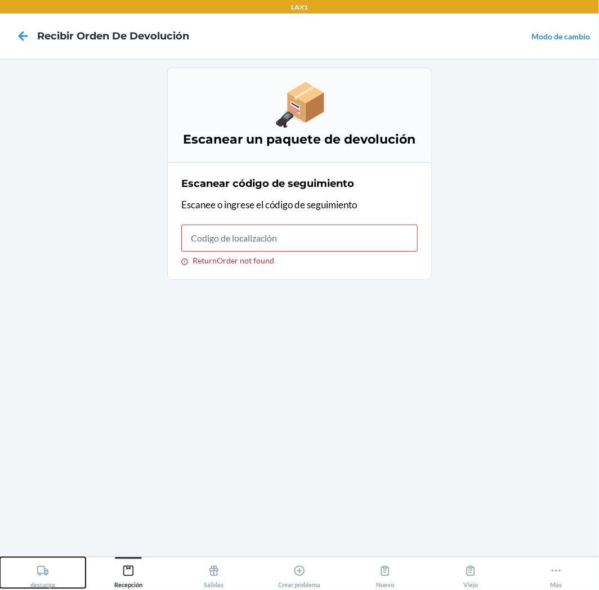
click at [60, 571] on button "descarga" at bounding box center [43, 573] width 86 height 31
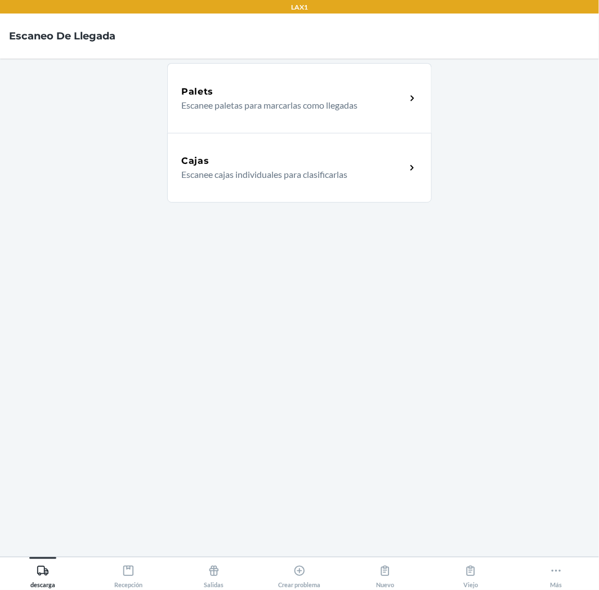
click at [354, 137] on div "Cajas Escanee cajas individuales para clasificarlas" at bounding box center [299, 168] width 265 height 70
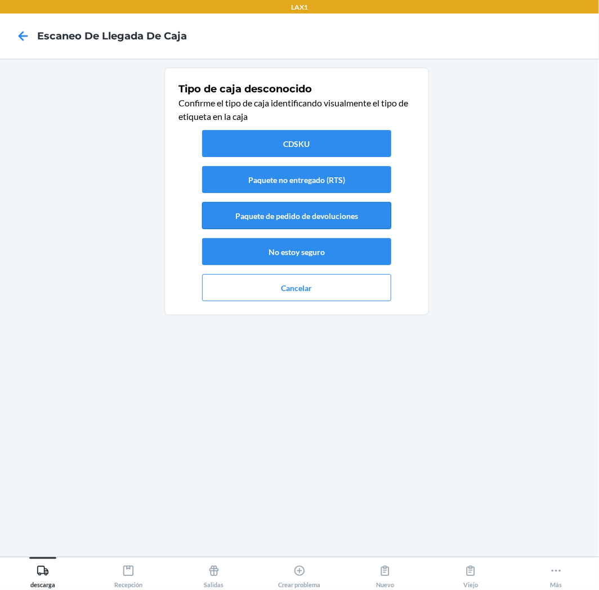
click at [342, 212] on button "Paquete de pedido de devoluciones" at bounding box center [296, 215] width 189 height 27
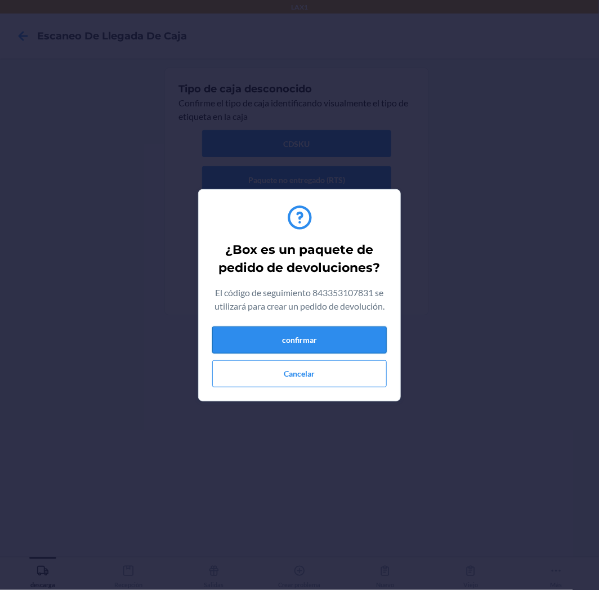
click at [335, 342] on button "confirmar" at bounding box center [299, 340] width 175 height 27
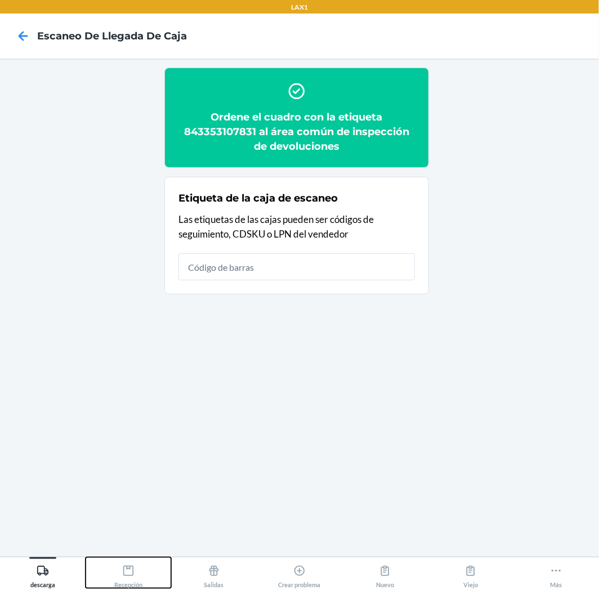
drag, startPoint x: 127, startPoint y: 575, endPoint x: 137, endPoint y: 554, distance: 23.4
click at [127, 575] on icon at bounding box center [128, 571] width 12 height 12
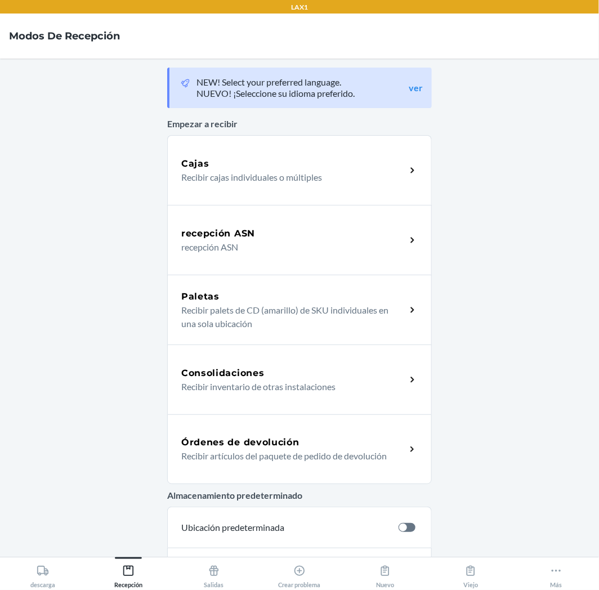
click at [314, 428] on div "Órdenes de devolución Recibir artículos del paquete de pedido de devolución" at bounding box center [299, 450] width 265 height 70
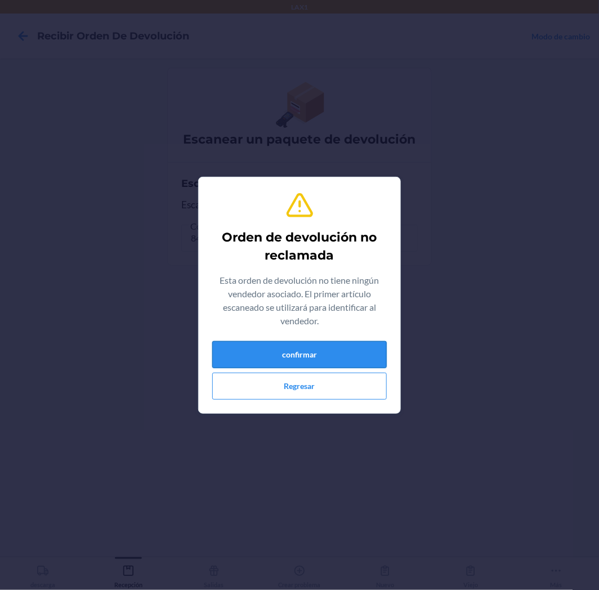
click at [319, 359] on button "confirmar" at bounding box center [299, 354] width 175 height 27
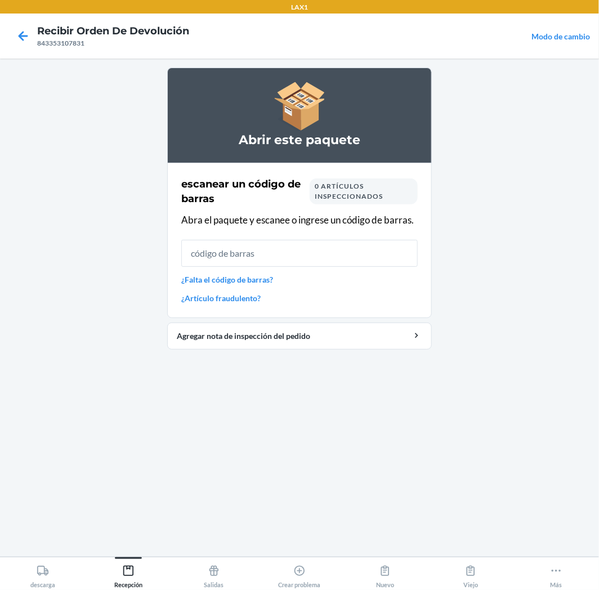
click at [347, 252] on input "text" at bounding box center [299, 253] width 237 height 27
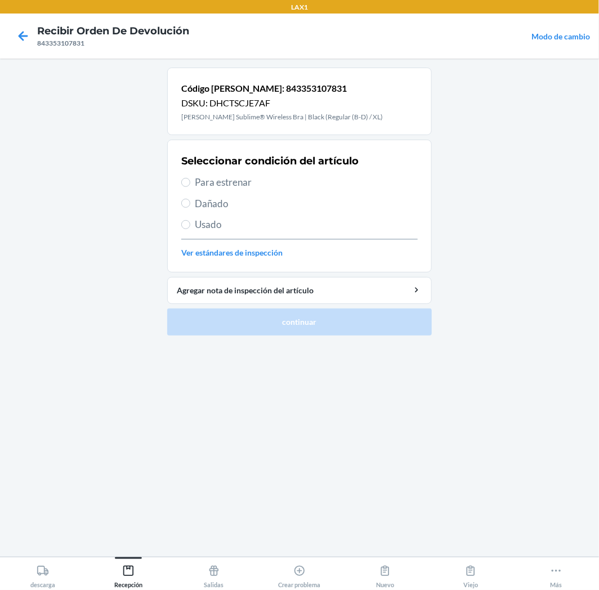
click at [190, 181] on label "Para estrenar" at bounding box center [299, 182] width 237 height 15
click at [190, 181] on input "Para estrenar" at bounding box center [185, 182] width 9 height 9
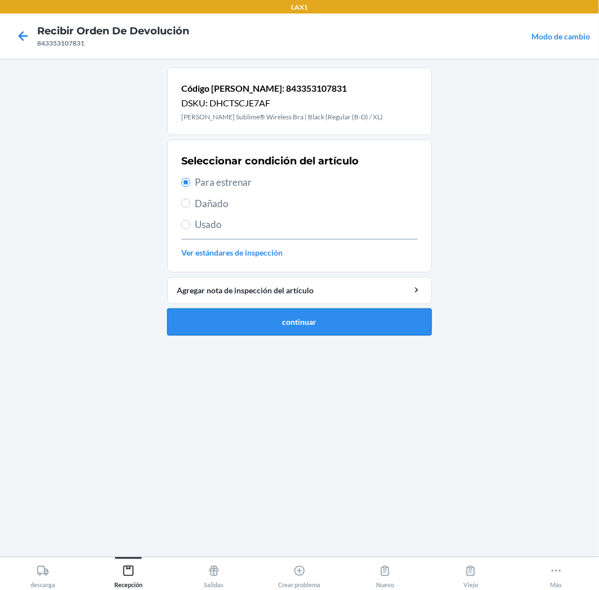
click at [227, 318] on button "continuar" at bounding box center [299, 322] width 265 height 27
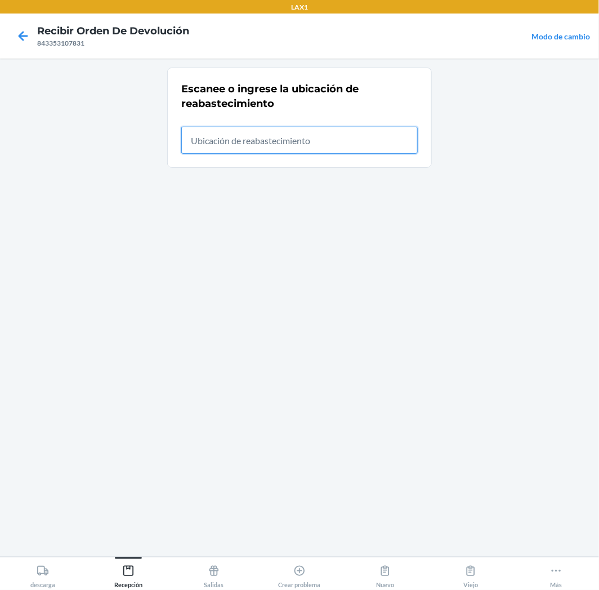
click at [282, 146] on input "text" at bounding box center [299, 140] width 237 height 27
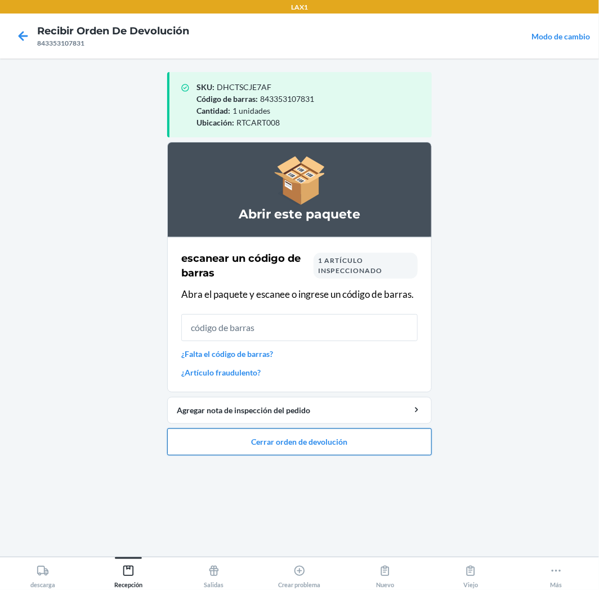
click at [278, 441] on button "Cerrar orden de devolución" at bounding box center [299, 442] width 265 height 27
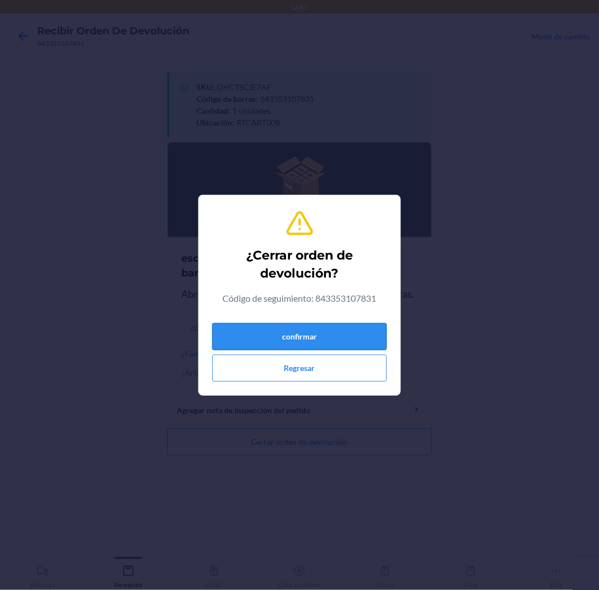
click at [372, 340] on button "confirmar" at bounding box center [299, 336] width 175 height 27
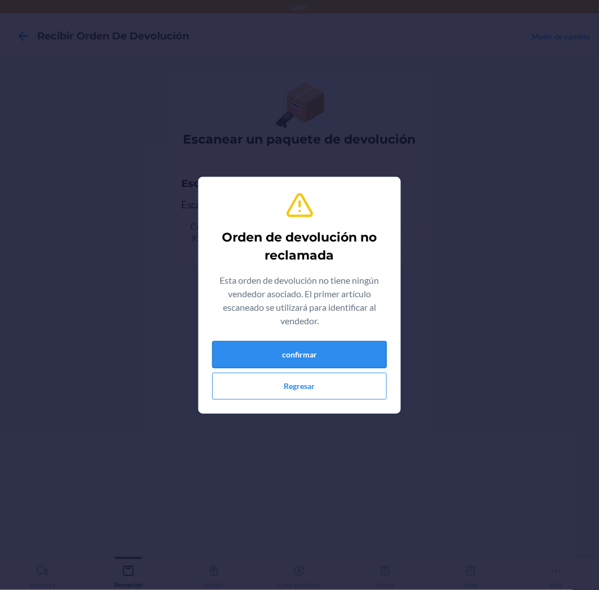
click at [366, 350] on button "confirmar" at bounding box center [299, 354] width 175 height 27
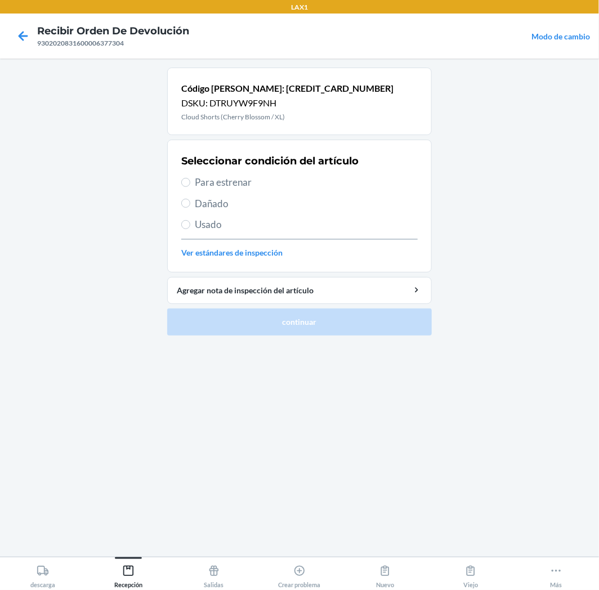
click at [204, 190] on div "Seleccionar condición del artículo Para estrenar Dañado Usado Ver estándares de…" at bounding box center [299, 206] width 237 height 112
click at [186, 182] on input "Para estrenar" at bounding box center [185, 182] width 9 height 9
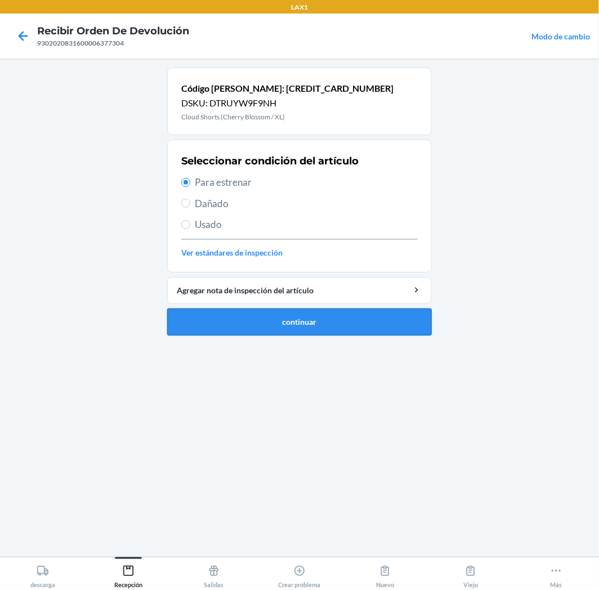
click at [260, 325] on button "continuar" at bounding box center [299, 322] width 265 height 27
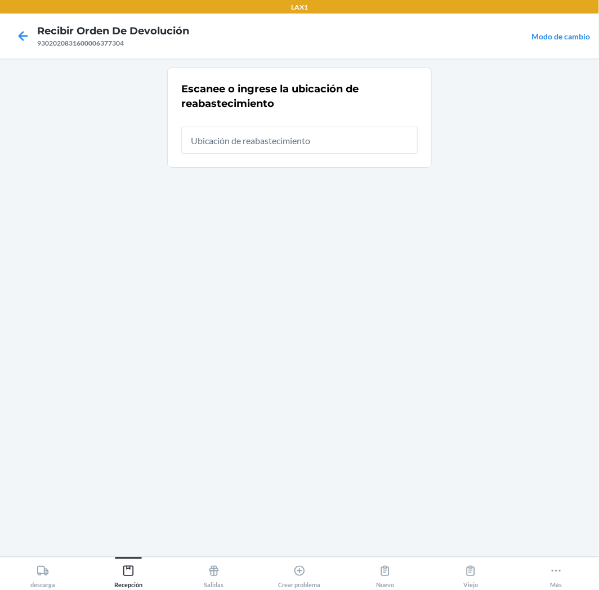
click at [322, 150] on input "text" at bounding box center [299, 140] width 237 height 27
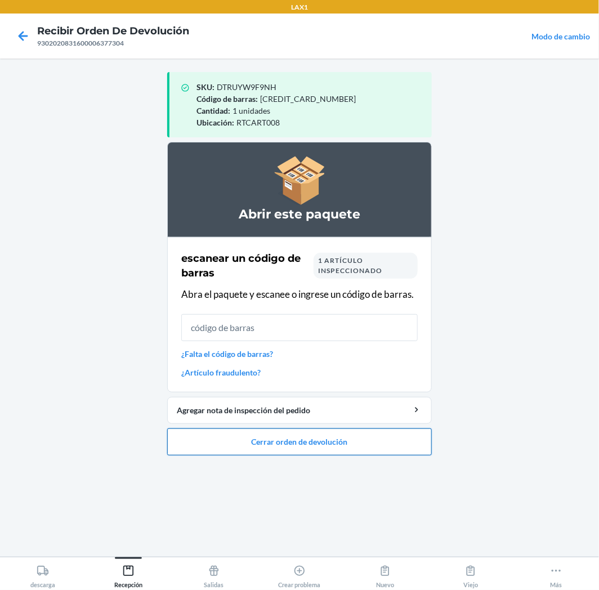
click at [364, 447] on button "Cerrar orden de devolución" at bounding box center [299, 442] width 265 height 27
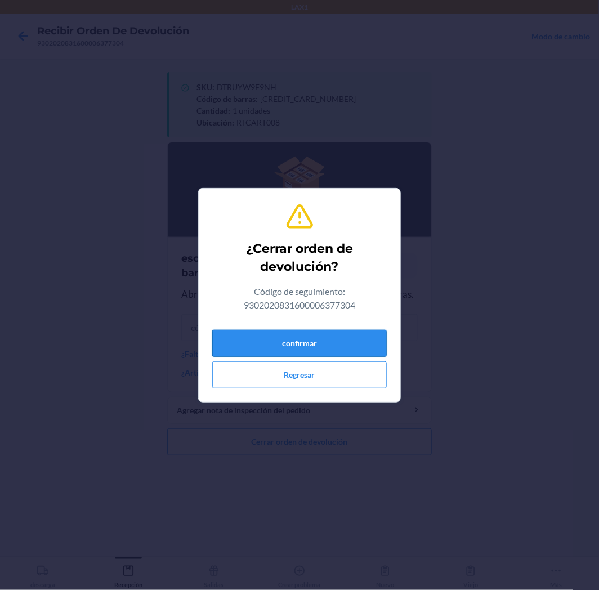
click at [322, 351] on button "confirmar" at bounding box center [299, 343] width 175 height 27
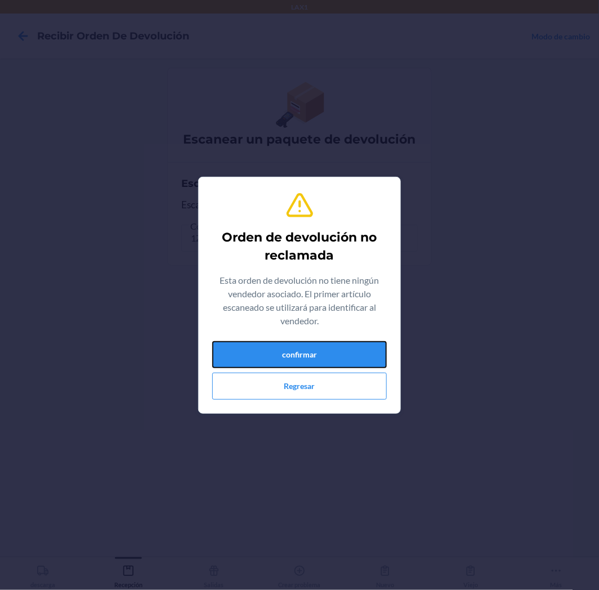
click at [322, 351] on button "confirmar" at bounding box center [299, 354] width 175 height 27
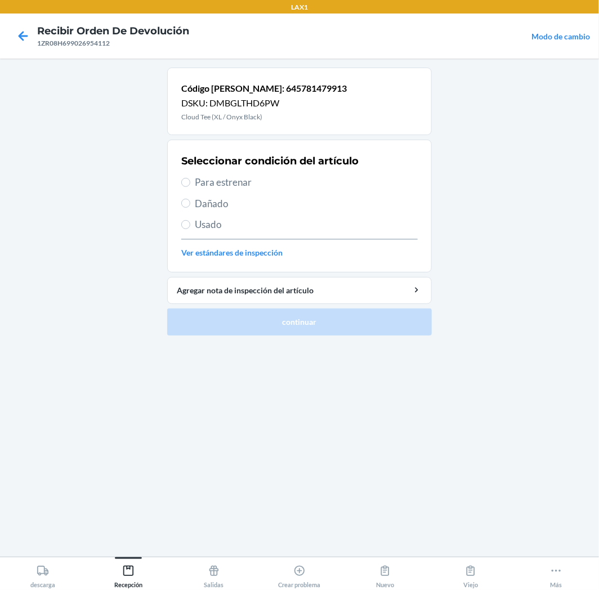
click at [222, 182] on span "Para estrenar" at bounding box center [306, 182] width 223 height 15
click at [190, 182] on input "Para estrenar" at bounding box center [185, 182] width 9 height 9
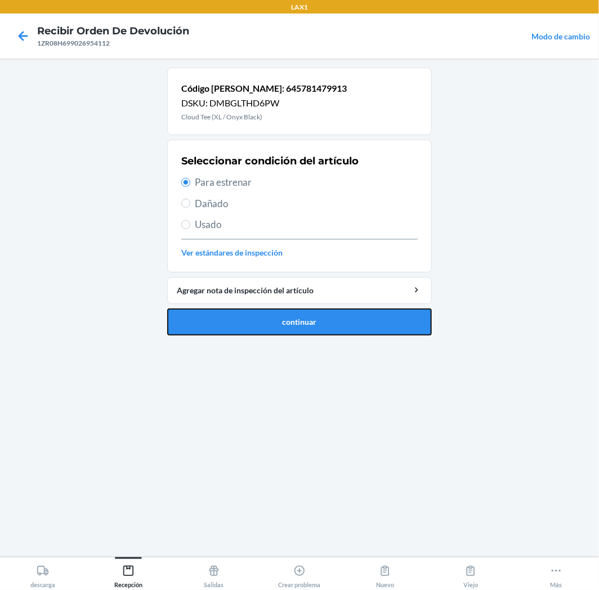
drag, startPoint x: 278, startPoint y: 318, endPoint x: 289, endPoint y: 323, distance: 12.4
click at [284, 322] on button "continuar" at bounding box center [299, 322] width 265 height 27
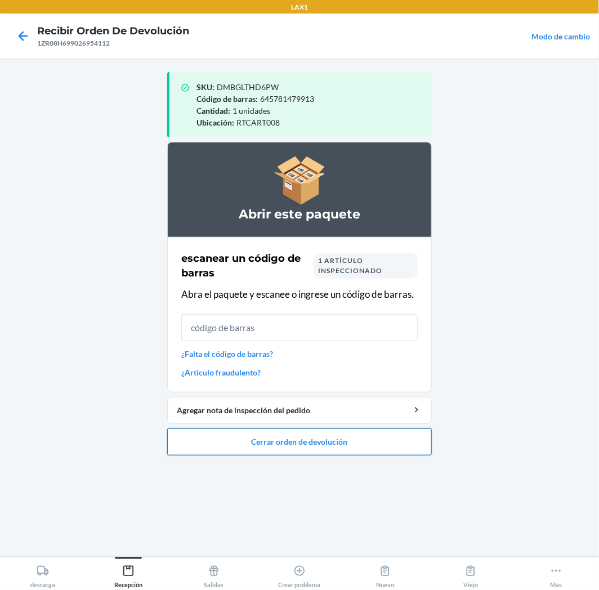
click at [384, 441] on button "Cerrar orden de devolución" at bounding box center [299, 442] width 265 height 27
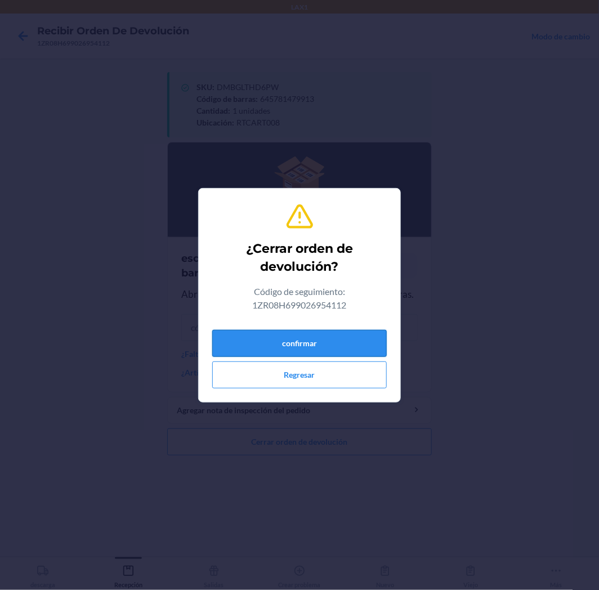
click at [357, 340] on button "confirmar" at bounding box center [299, 343] width 175 height 27
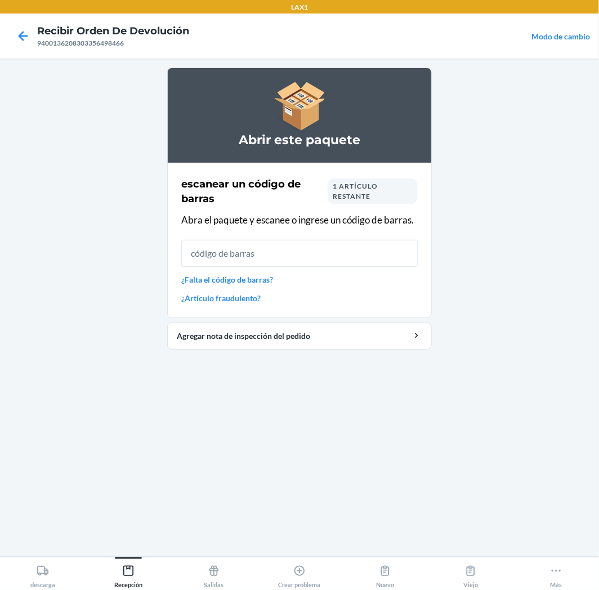
click at [251, 284] on link "¿Falta el código de barras?" at bounding box center [299, 280] width 237 height 12
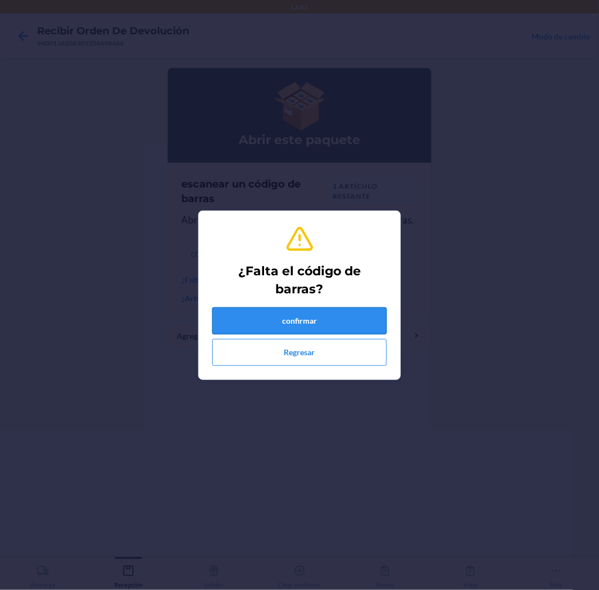
click at [279, 317] on button "confirmar" at bounding box center [299, 321] width 175 height 27
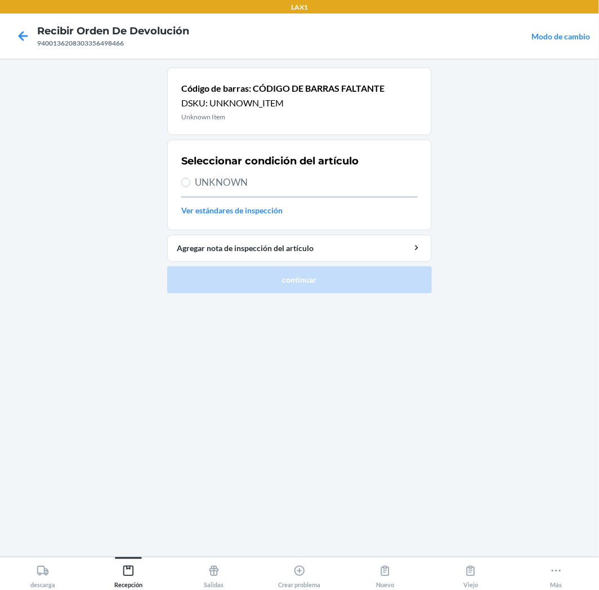
click at [216, 187] on span "UNKNOWN" at bounding box center [306, 182] width 223 height 15
click at [190, 187] on input "UNKNOWN" at bounding box center [185, 182] width 9 height 9
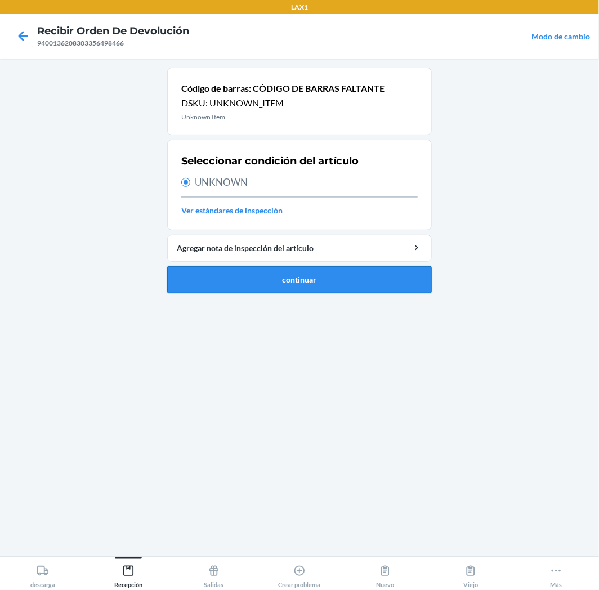
click at [282, 280] on button "continuar" at bounding box center [299, 279] width 265 height 27
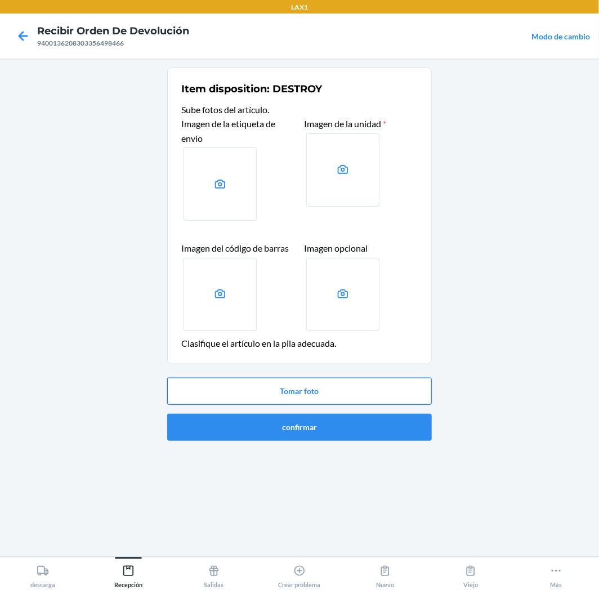
click at [368, 394] on button "Tomar foto" at bounding box center [299, 391] width 265 height 27
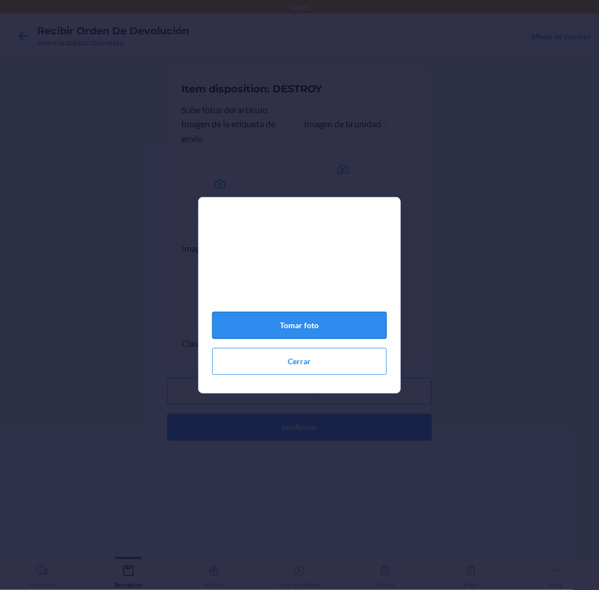
click at [347, 330] on button "Tomar foto" at bounding box center [299, 325] width 175 height 27
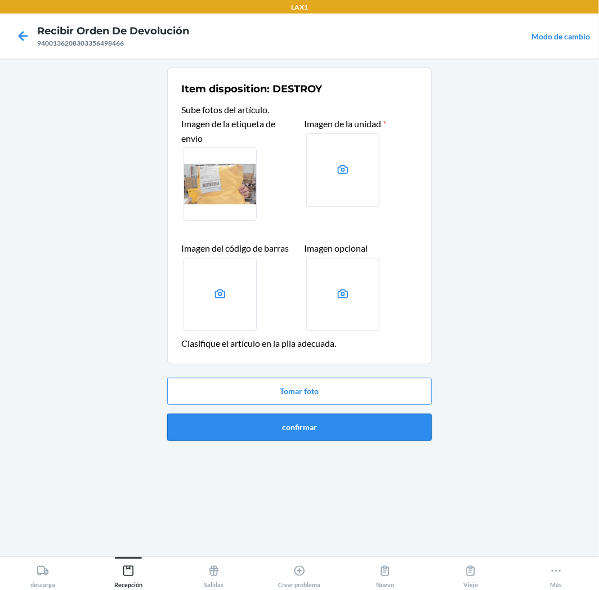
click at [349, 431] on button "confirmar" at bounding box center [299, 427] width 265 height 27
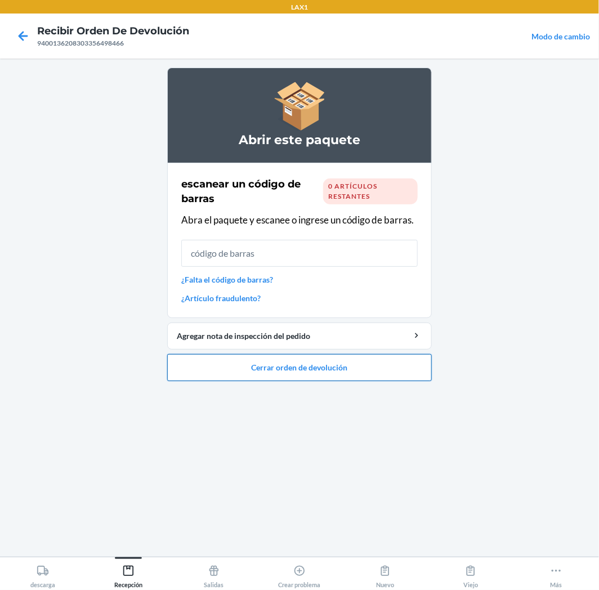
click at [282, 372] on button "Cerrar orden de devolución" at bounding box center [299, 367] width 265 height 27
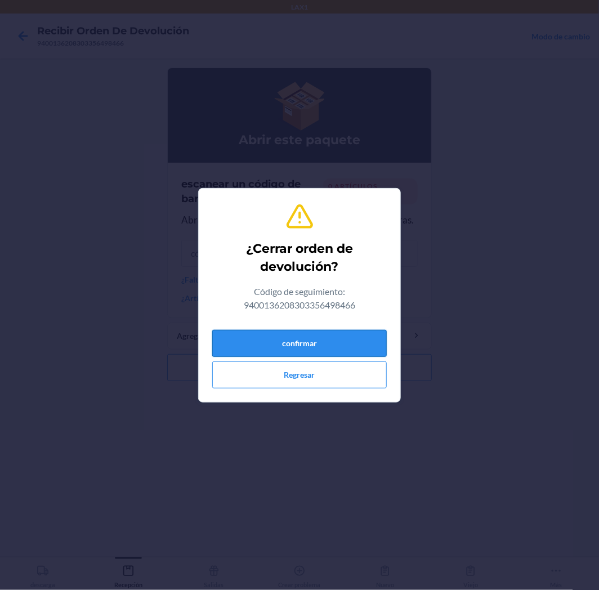
click at [288, 344] on button "confirmar" at bounding box center [299, 343] width 175 height 27
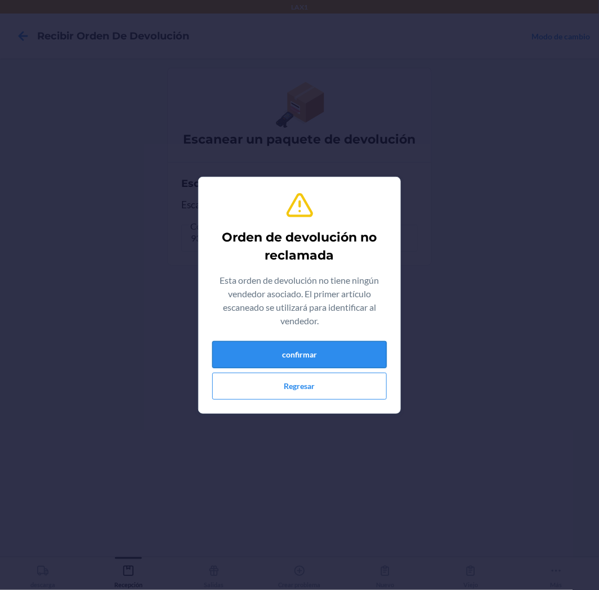
click at [307, 357] on button "confirmar" at bounding box center [299, 354] width 175 height 27
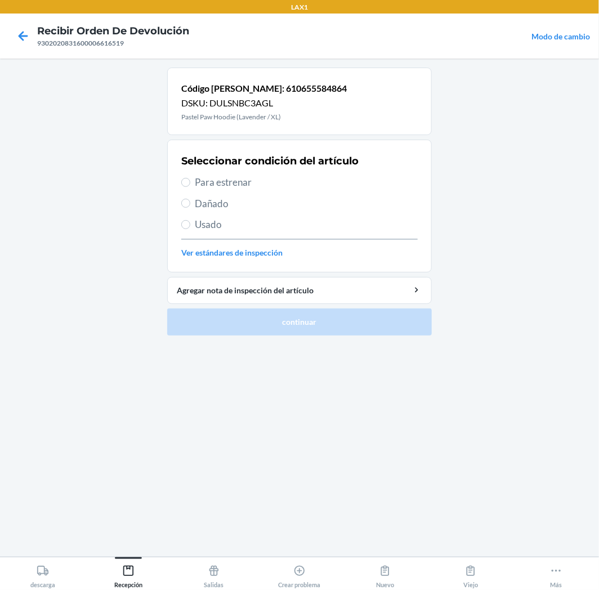
click at [201, 183] on span "Para estrenar" at bounding box center [306, 182] width 223 height 15
click at [190, 183] on input "Para estrenar" at bounding box center [185, 182] width 9 height 9
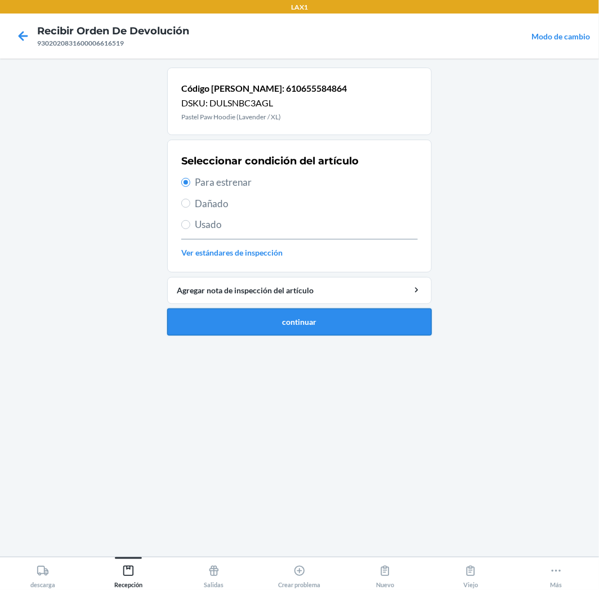
click at [235, 318] on button "continuar" at bounding box center [299, 322] width 265 height 27
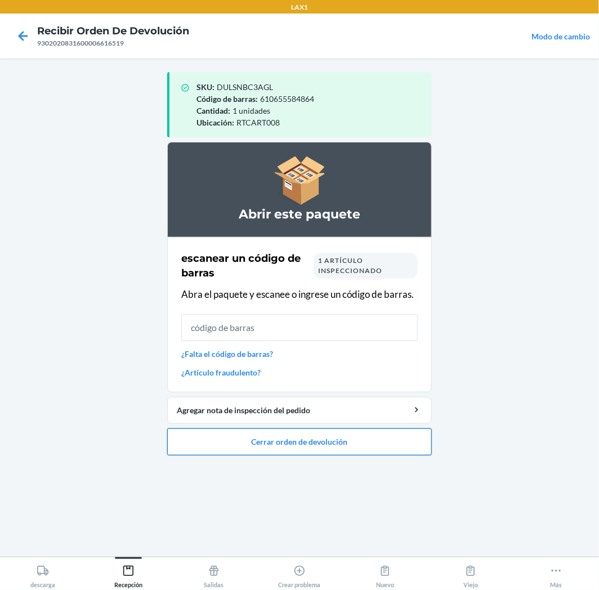
click at [176, 438] on button "Cerrar orden de devolución" at bounding box center [299, 442] width 265 height 27
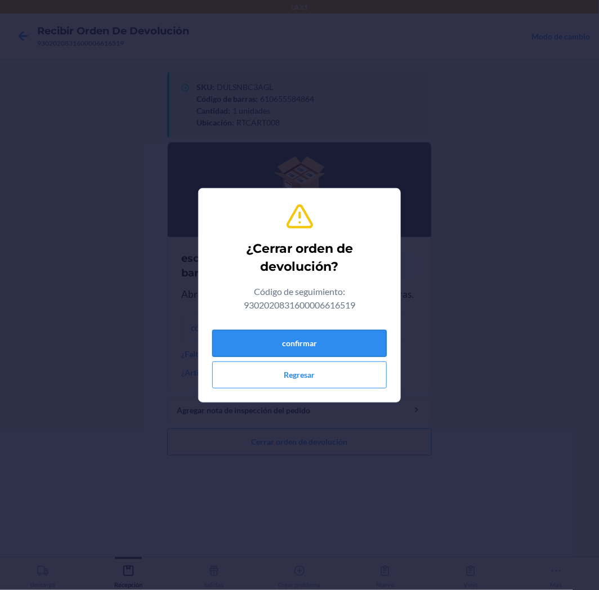
click at [315, 353] on button "confirmar" at bounding box center [299, 343] width 175 height 27
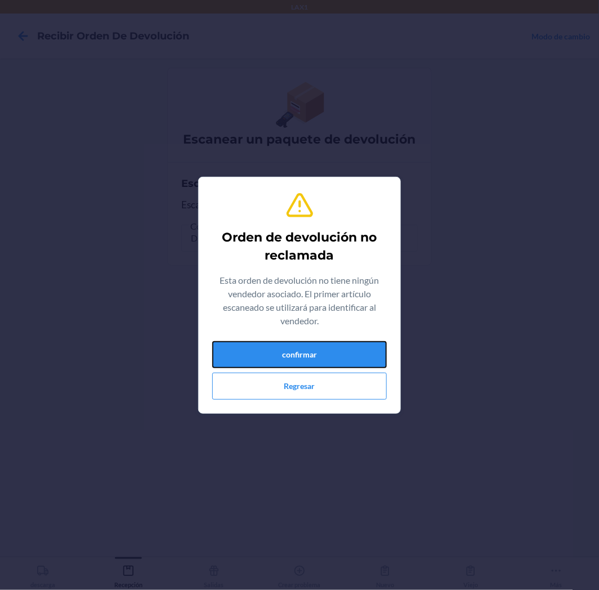
click at [315, 353] on button "confirmar" at bounding box center [299, 354] width 175 height 27
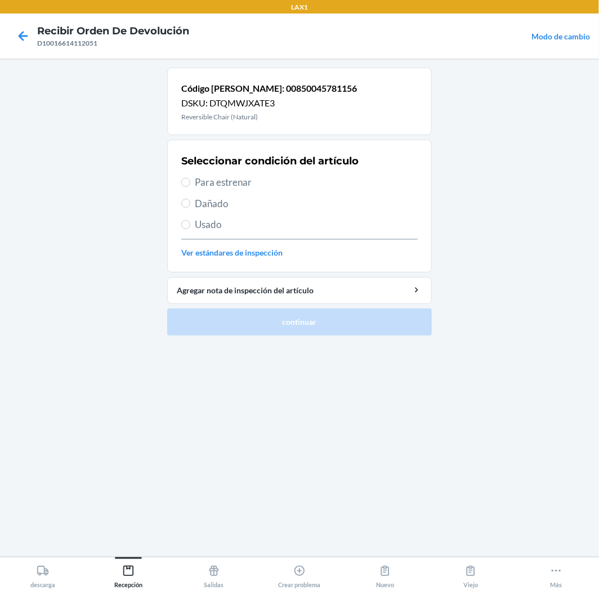
click at [201, 205] on span "Dañado" at bounding box center [306, 204] width 223 height 15
click at [190, 205] on input "Dañado" at bounding box center [185, 203] width 9 height 9
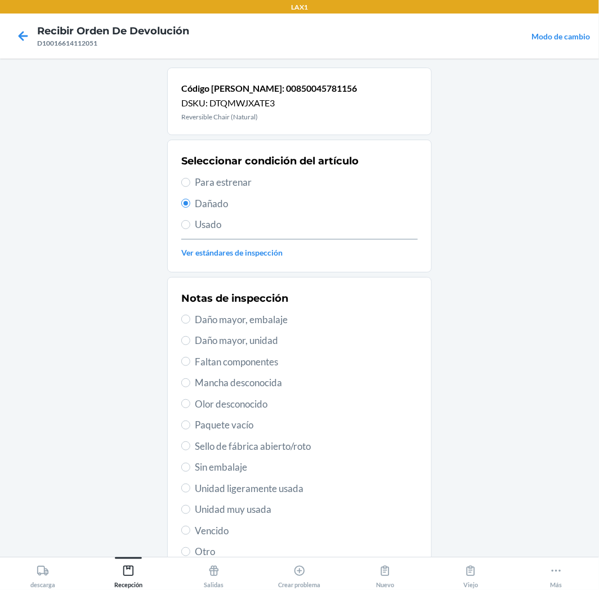
click at [246, 342] on span "Daño mayor, unidad" at bounding box center [306, 340] width 223 height 15
click at [190, 342] on input "Daño mayor, unidad" at bounding box center [185, 340] width 9 height 9
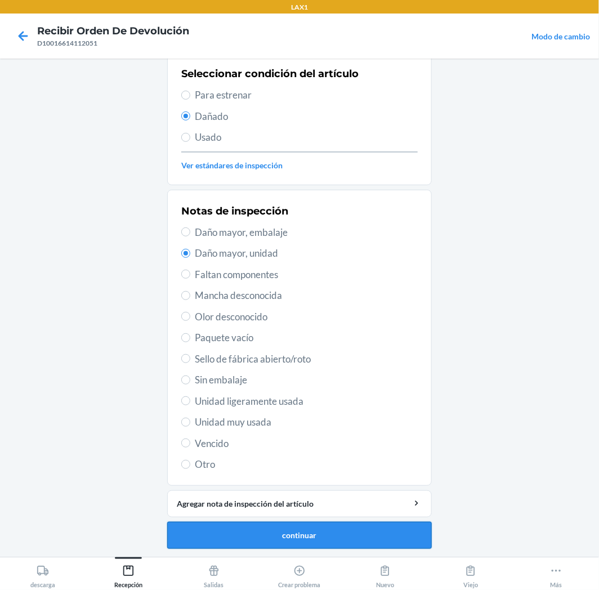
click at [353, 528] on button "continuar" at bounding box center [299, 535] width 265 height 27
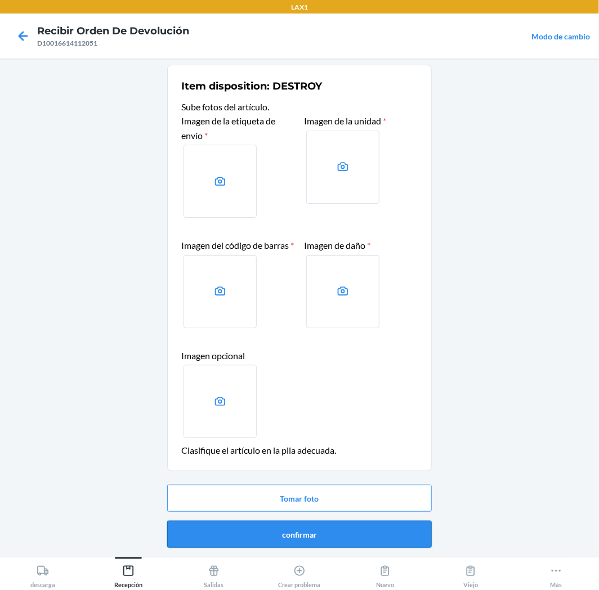
click at [370, 537] on button "confirmar" at bounding box center [299, 534] width 265 height 27
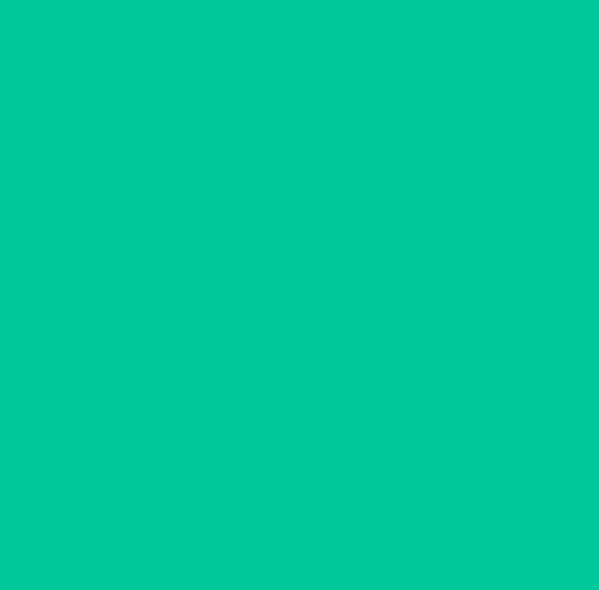
scroll to position [0, 0]
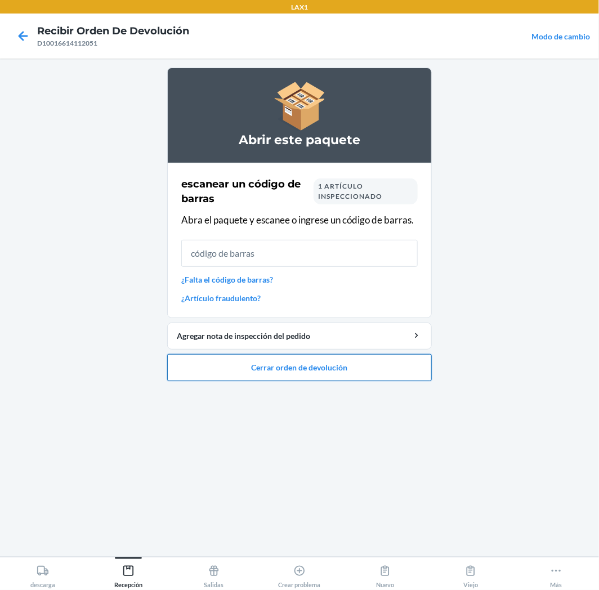
click at [295, 367] on button "Cerrar orden de devolución" at bounding box center [299, 367] width 265 height 27
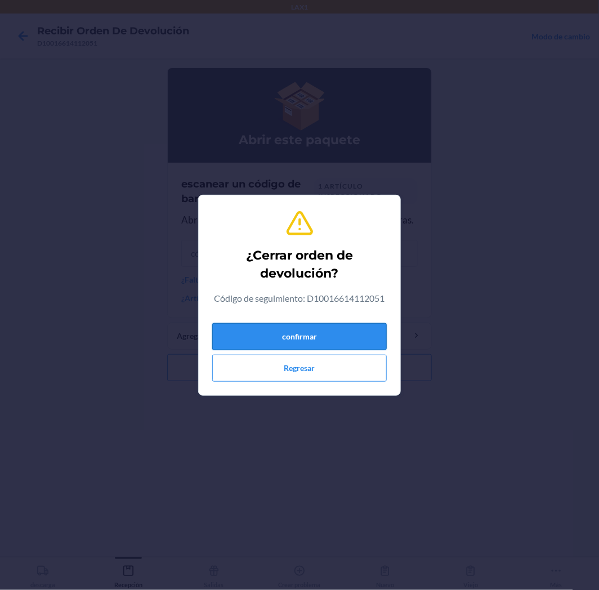
click at [327, 328] on button "confirmar" at bounding box center [299, 336] width 175 height 27
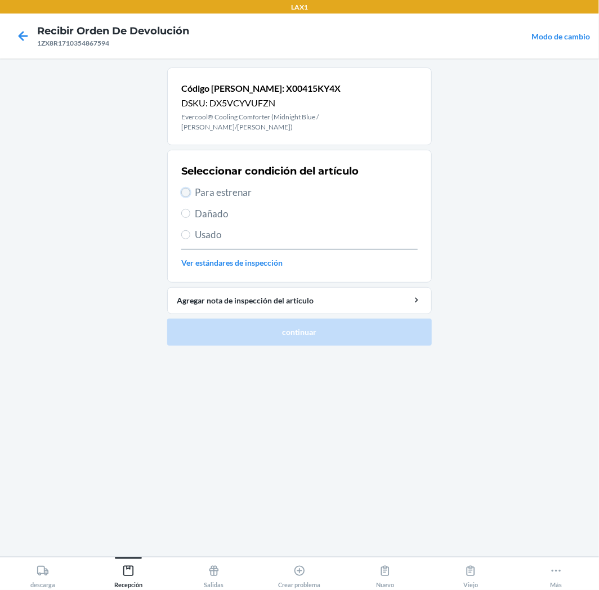
click at [187, 188] on input "Para estrenar" at bounding box center [185, 192] width 9 height 9
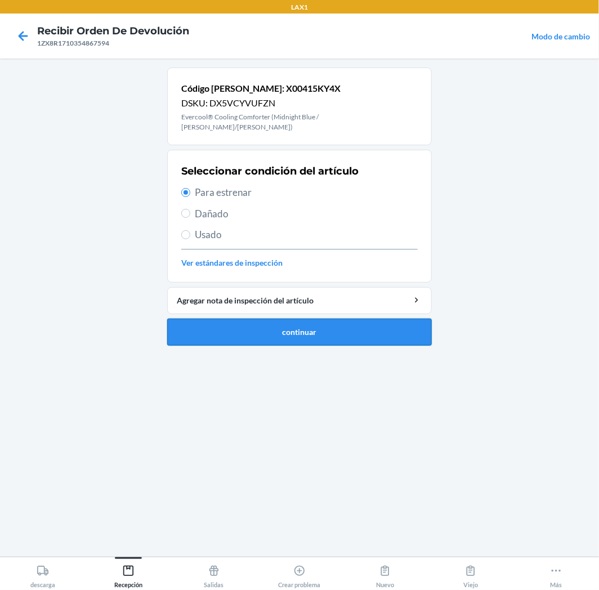
click at [296, 324] on button "continuar" at bounding box center [299, 332] width 265 height 27
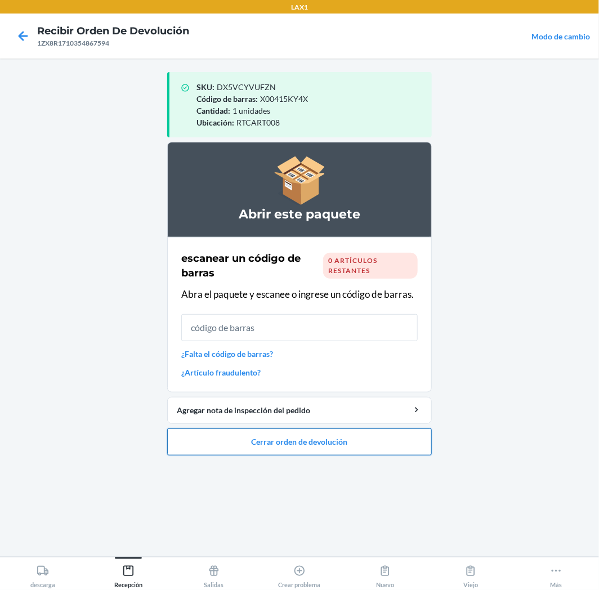
click at [302, 451] on button "Cerrar orden de devolución" at bounding box center [299, 442] width 265 height 27
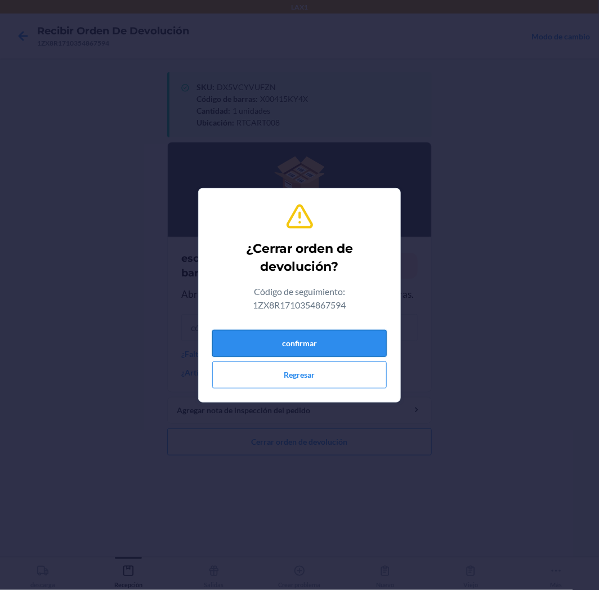
click at [333, 342] on button "confirmar" at bounding box center [299, 343] width 175 height 27
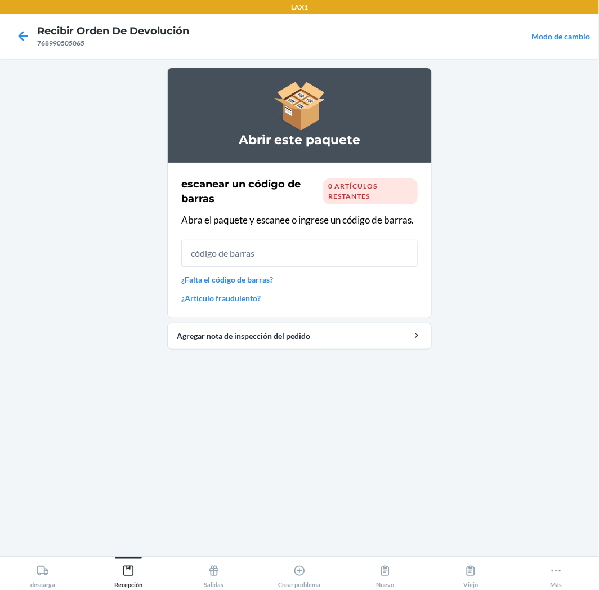
click at [389, 256] on input "text" at bounding box center [299, 253] width 237 height 27
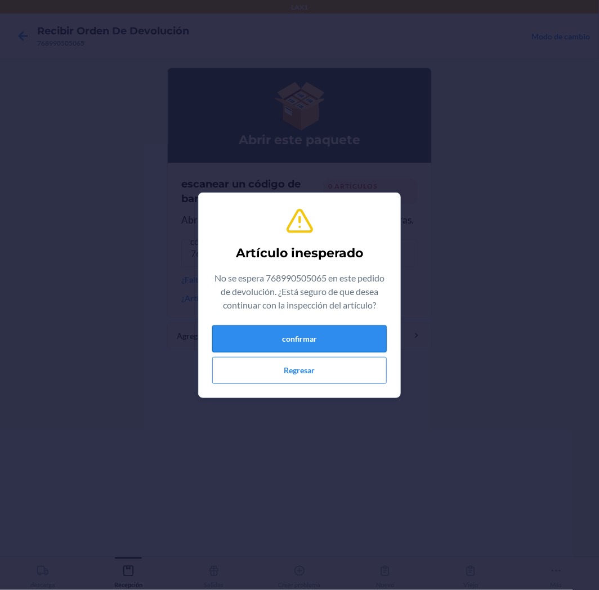
click at [314, 333] on button "confirmar" at bounding box center [299, 339] width 175 height 27
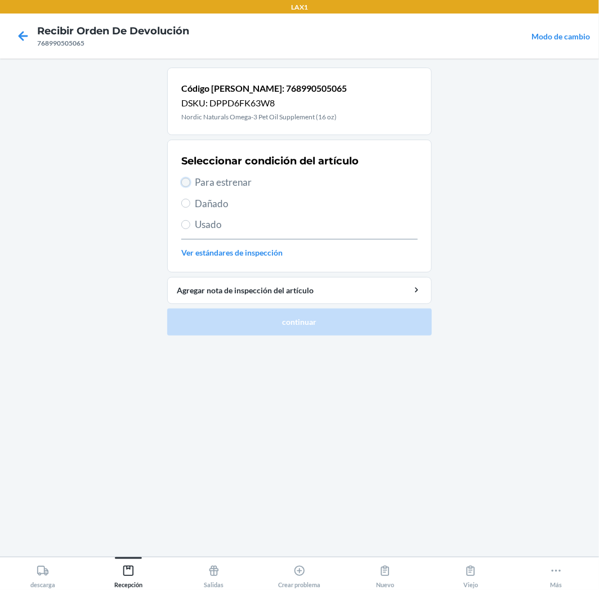
click at [188, 186] on input "Para estrenar" at bounding box center [185, 182] width 9 height 9
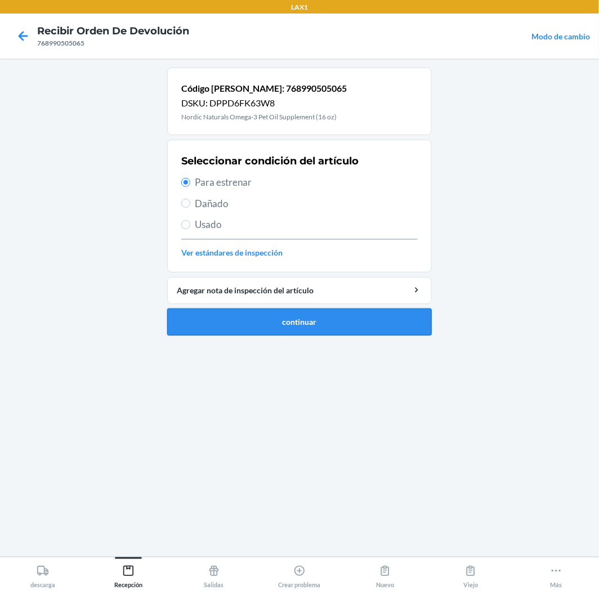
click at [265, 323] on button "continuar" at bounding box center [299, 322] width 265 height 27
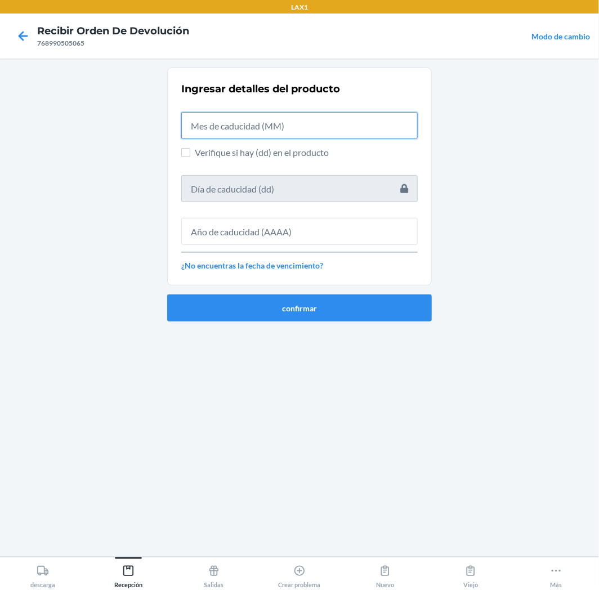
click at [199, 128] on input "text" at bounding box center [299, 125] width 237 height 27
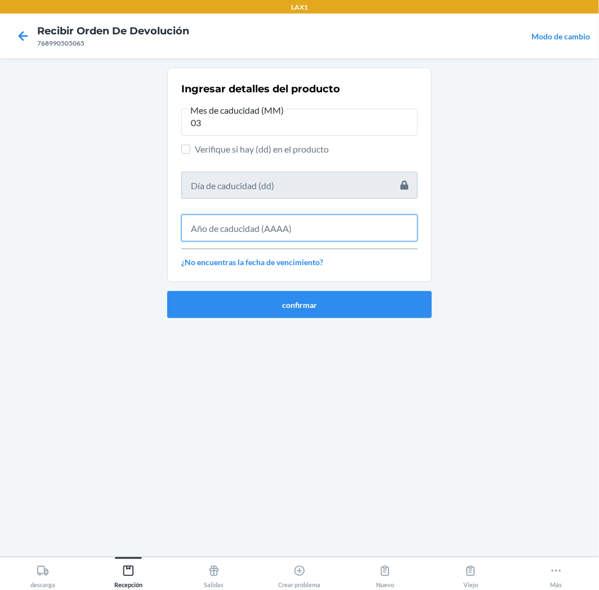
click at [277, 222] on input "text" at bounding box center [299, 228] width 237 height 27
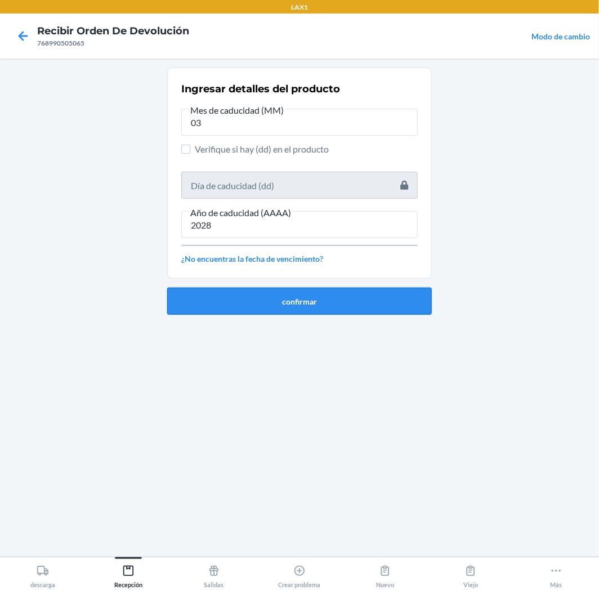
click at [335, 302] on button "confirmar" at bounding box center [299, 301] width 265 height 27
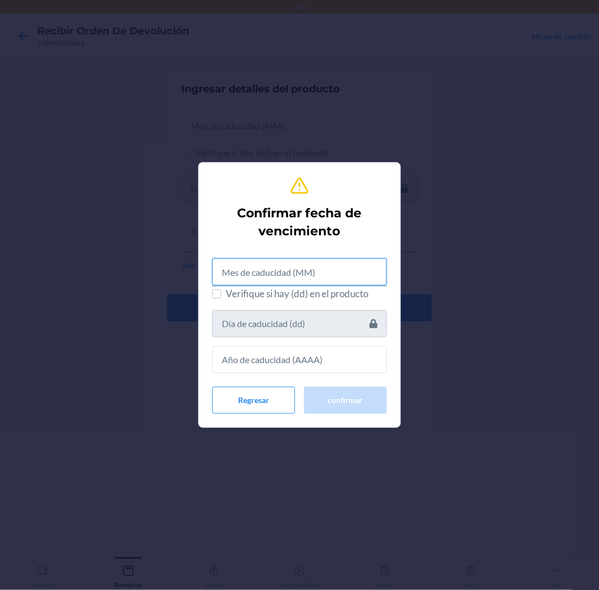
click at [333, 278] on input "text" at bounding box center [299, 272] width 175 height 27
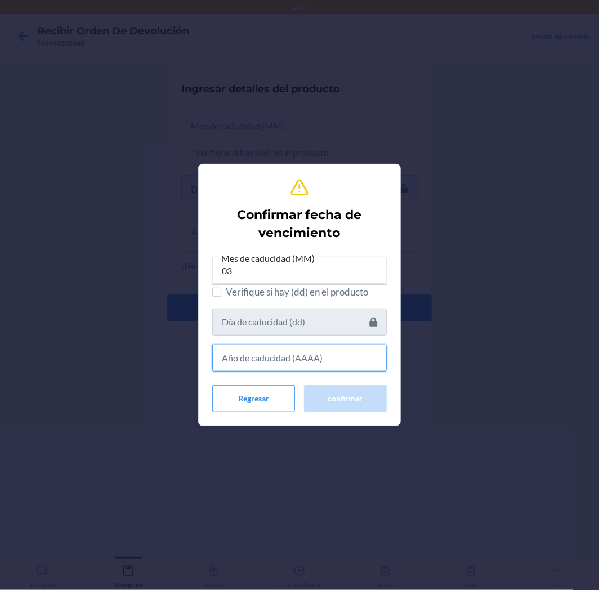
click at [273, 364] on input "text" at bounding box center [299, 358] width 175 height 27
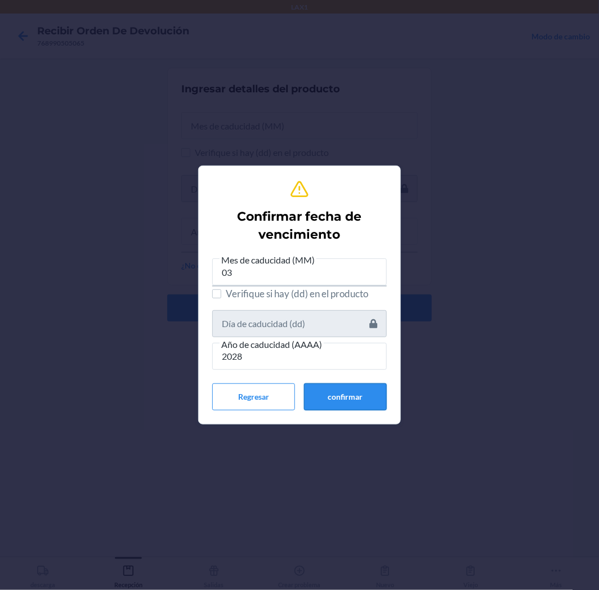
click at [363, 391] on button "confirmar" at bounding box center [345, 397] width 83 height 27
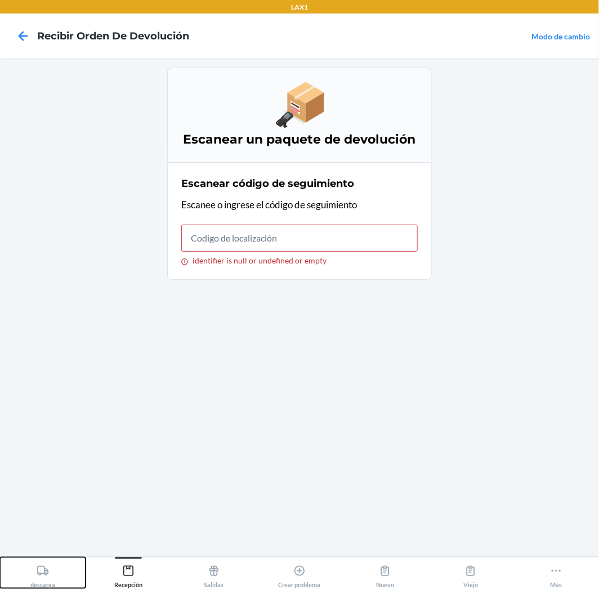
click at [65, 564] on button "descarga" at bounding box center [43, 573] width 86 height 31
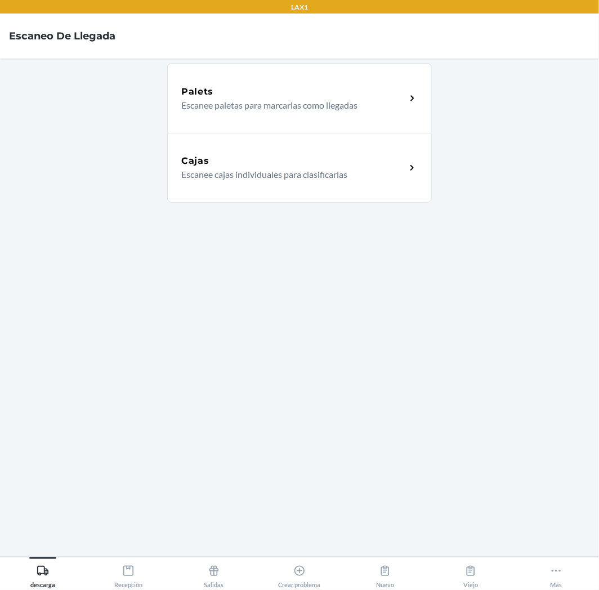
click at [321, 171] on p "Escanee cajas individuales para clasificarlas" at bounding box center [289, 175] width 216 height 14
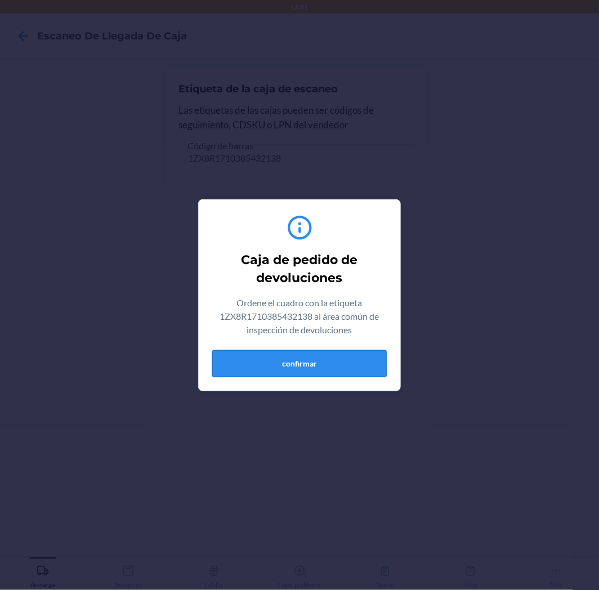
click at [267, 363] on button "confirmar" at bounding box center [299, 363] width 175 height 27
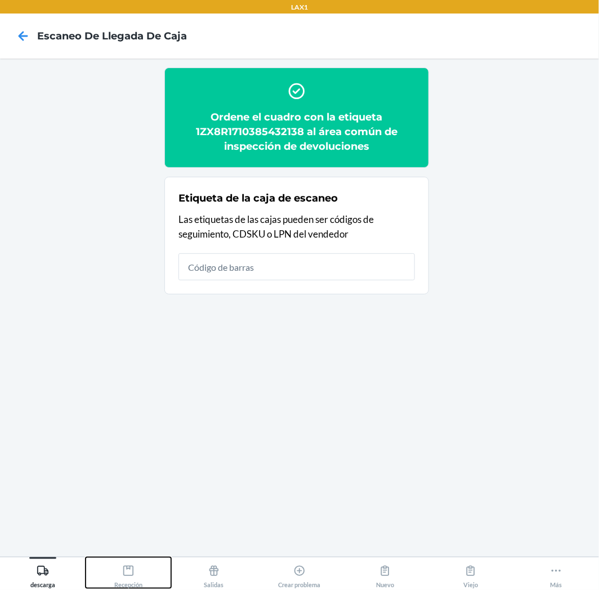
click at [144, 570] on button "Recepción" at bounding box center [129, 573] width 86 height 31
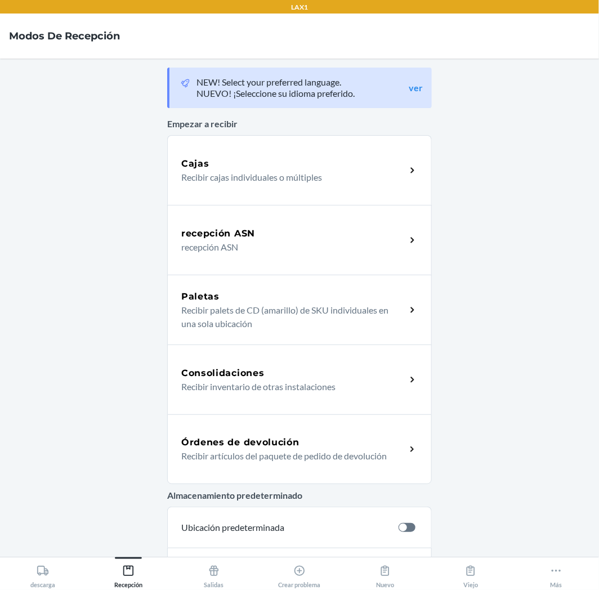
click at [293, 452] on p "Recibir artículos del paquete de pedido de devolución" at bounding box center [289, 456] width 216 height 14
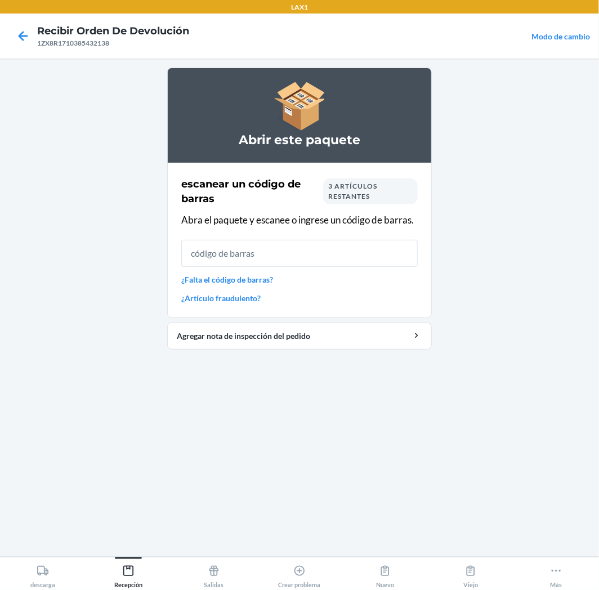
click at [373, 244] on input "text" at bounding box center [299, 253] width 237 height 27
click at [252, 257] on input "text" at bounding box center [299, 253] width 237 height 27
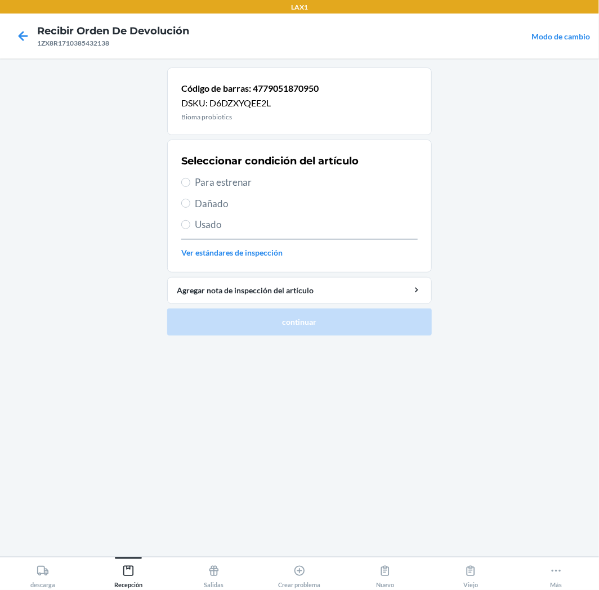
click at [191, 185] on label "Para estrenar" at bounding box center [299, 182] width 237 height 15
click at [190, 185] on input "Para estrenar" at bounding box center [185, 182] width 9 height 9
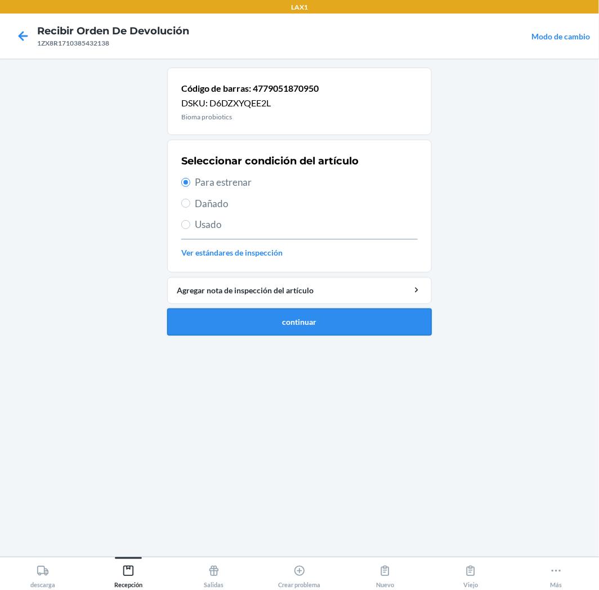
click at [210, 327] on button "continuar" at bounding box center [299, 322] width 265 height 27
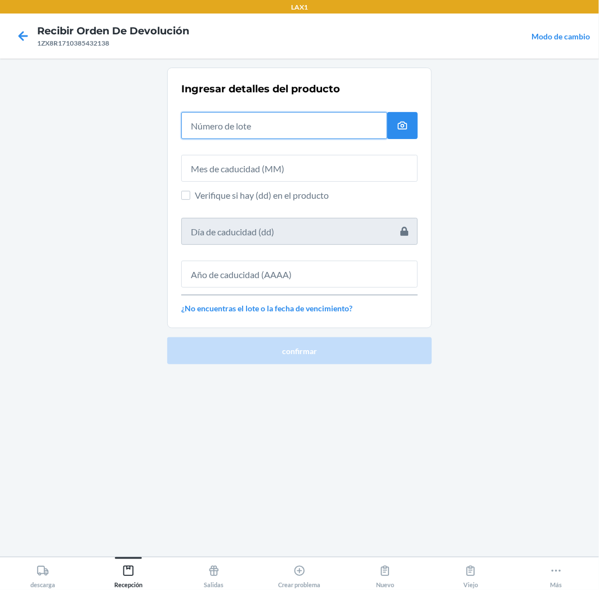
click at [297, 136] on input "text" at bounding box center [284, 125] width 206 height 27
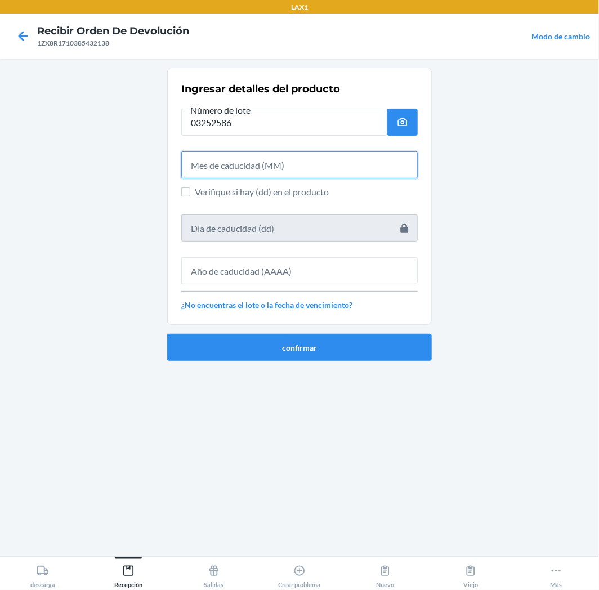
click at [340, 166] on input "text" at bounding box center [299, 165] width 237 height 27
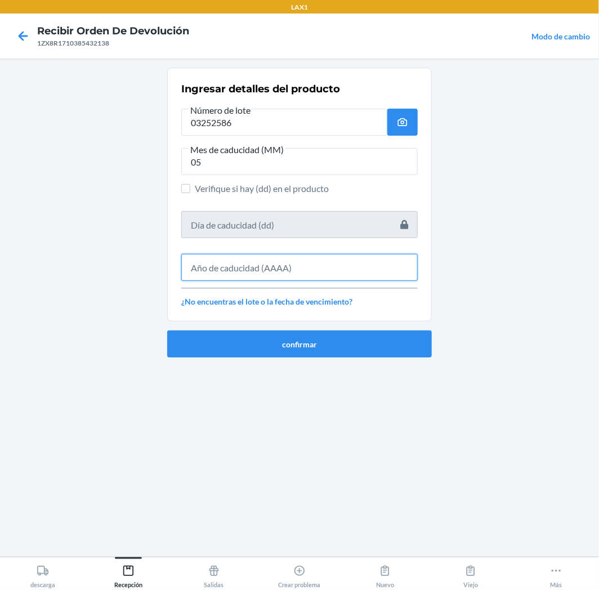
click at [395, 271] on input "text" at bounding box center [299, 267] width 237 height 27
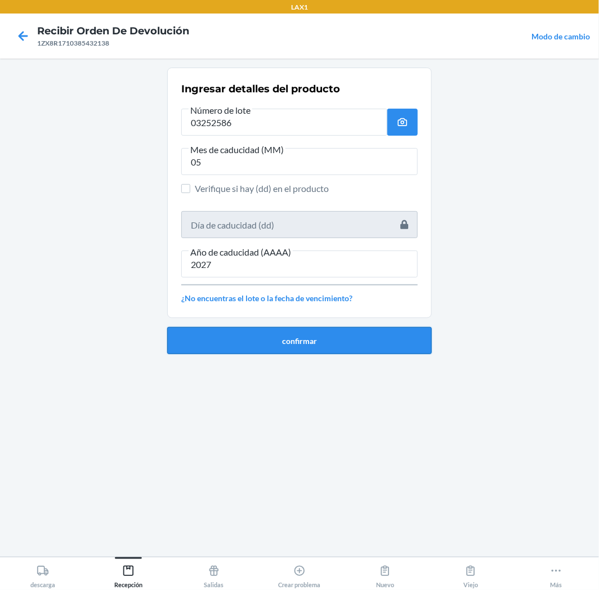
click at [384, 340] on button "confirmar" at bounding box center [299, 340] width 265 height 27
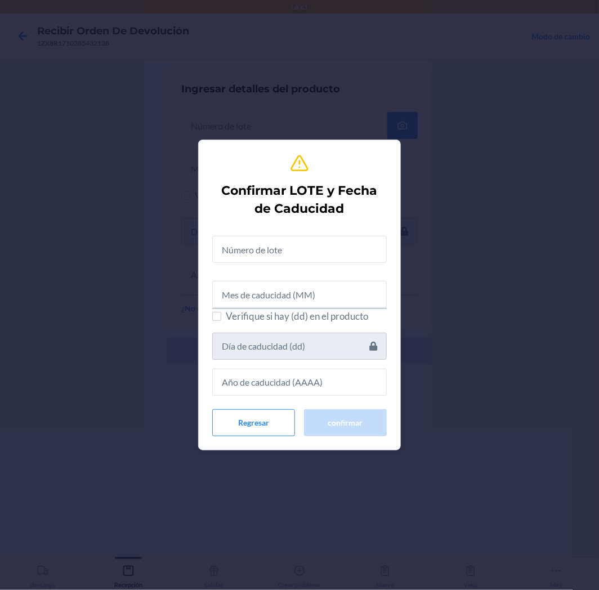
click at [350, 232] on div at bounding box center [299, 245] width 175 height 36
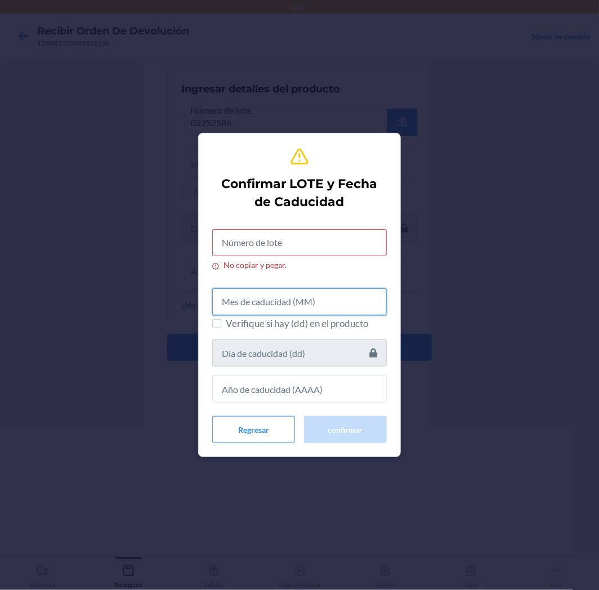
click at [365, 303] on input "text" at bounding box center [299, 301] width 175 height 27
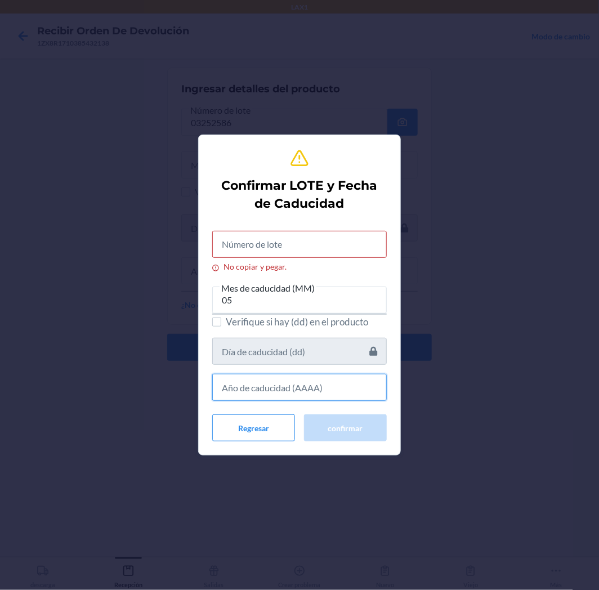
click at [328, 392] on input "text" at bounding box center [299, 387] width 175 height 27
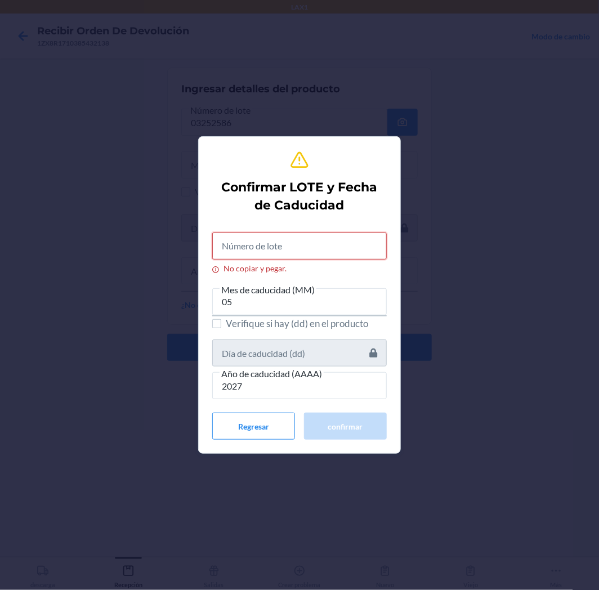
click at [287, 244] on input "No copiar y pegar." at bounding box center [299, 246] width 175 height 27
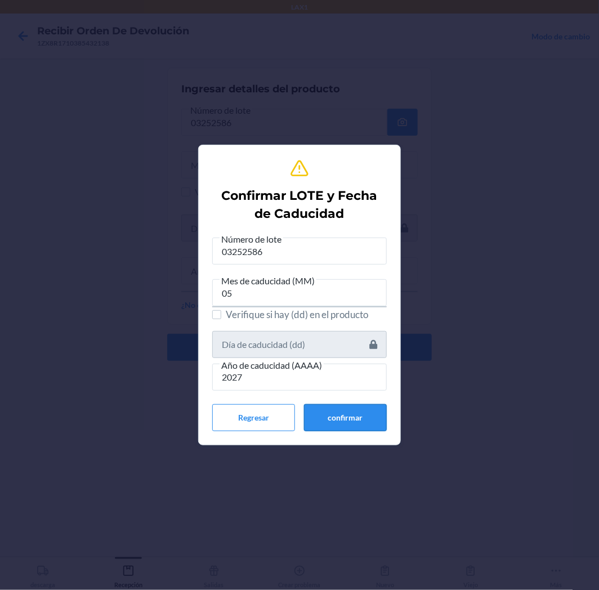
click at [344, 415] on button "confirmar" at bounding box center [345, 417] width 83 height 27
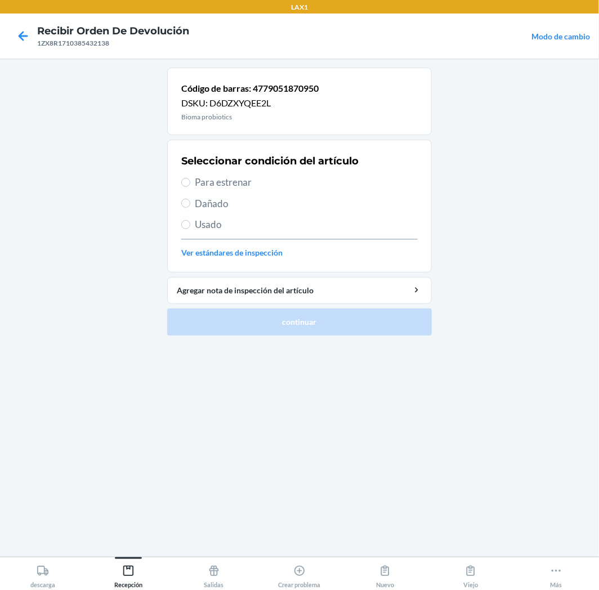
click at [234, 186] on span "Para estrenar" at bounding box center [306, 182] width 223 height 15
click at [190, 186] on input "Para estrenar" at bounding box center [185, 182] width 9 height 9
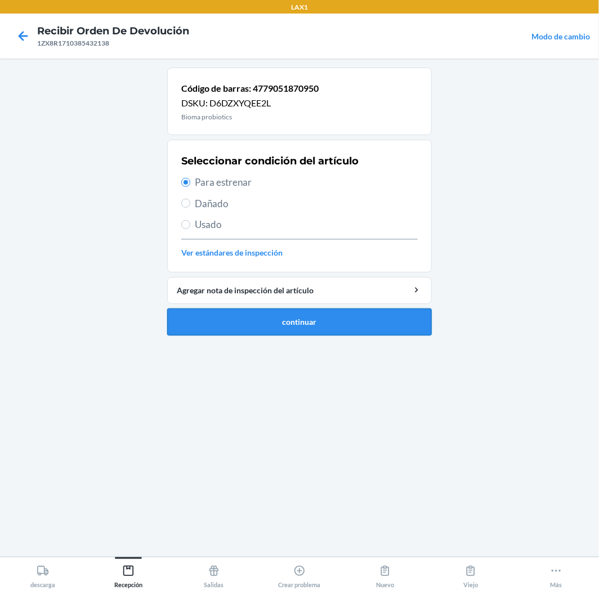
click at [351, 323] on button "continuar" at bounding box center [299, 322] width 265 height 27
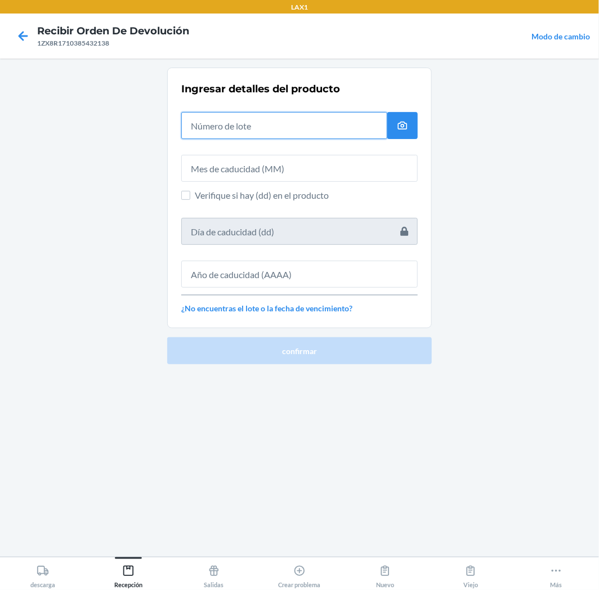
click at [374, 127] on input "text" at bounding box center [284, 125] width 206 height 27
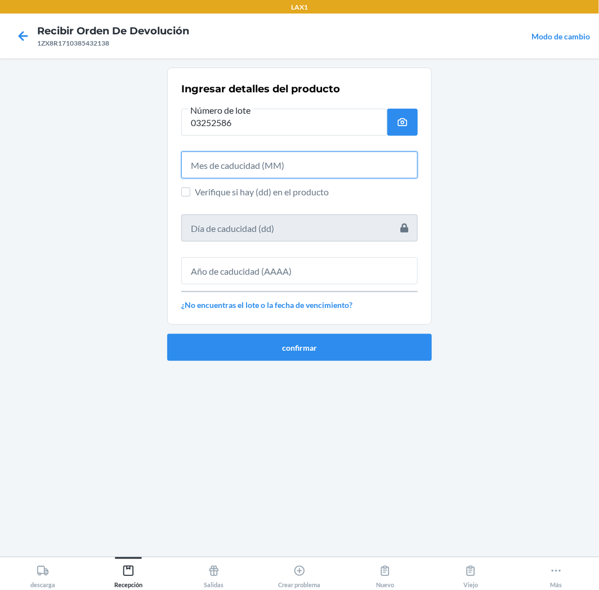
click at [385, 169] on input "text" at bounding box center [299, 165] width 237 height 27
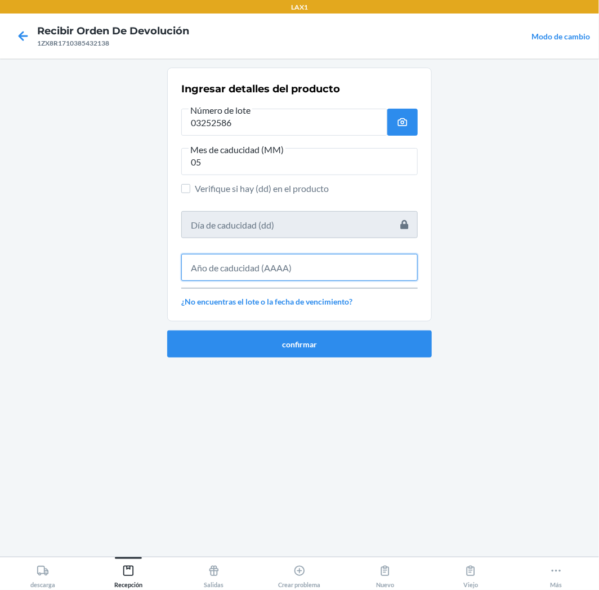
click at [385, 260] on input "text" at bounding box center [299, 267] width 237 height 27
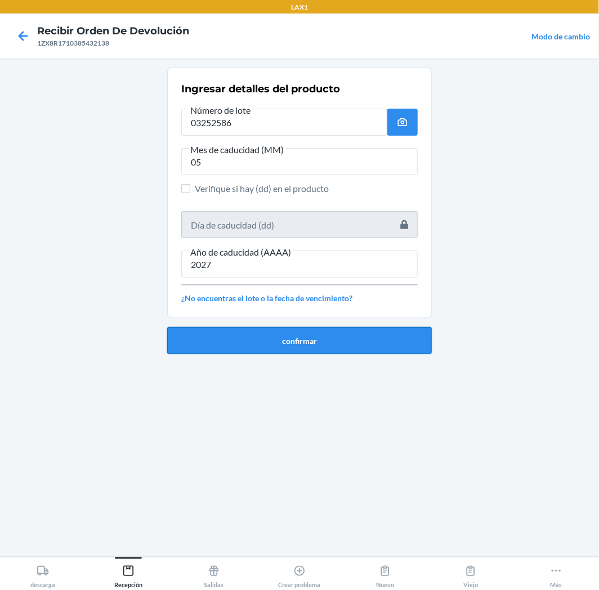
click at [399, 345] on button "confirmar" at bounding box center [299, 340] width 265 height 27
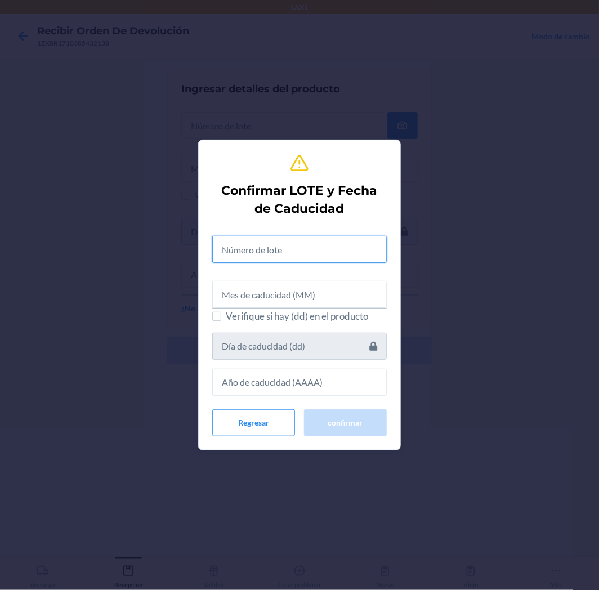
click at [372, 257] on input "text" at bounding box center [299, 249] width 175 height 27
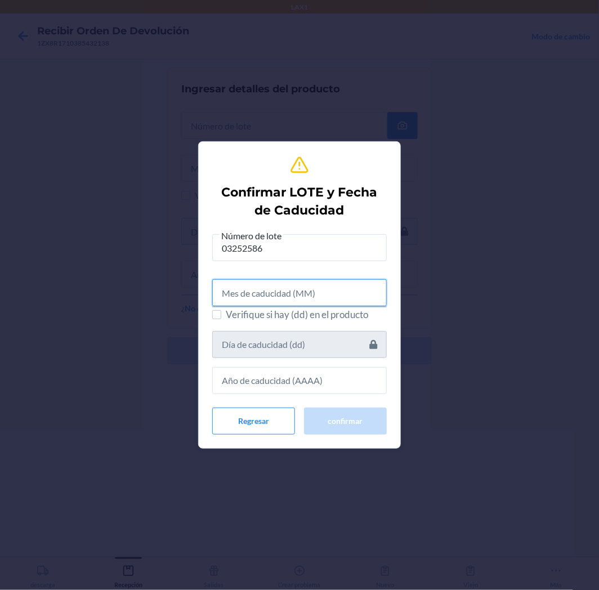
click at [304, 300] on input "text" at bounding box center [299, 292] width 175 height 27
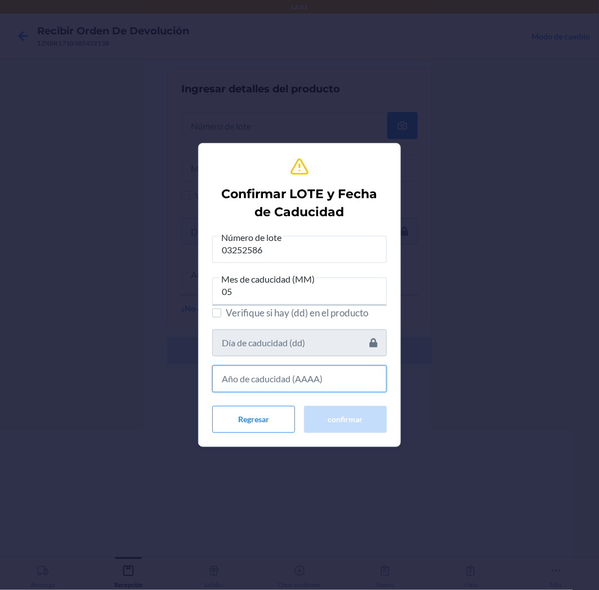
click at [362, 389] on input "text" at bounding box center [299, 379] width 175 height 27
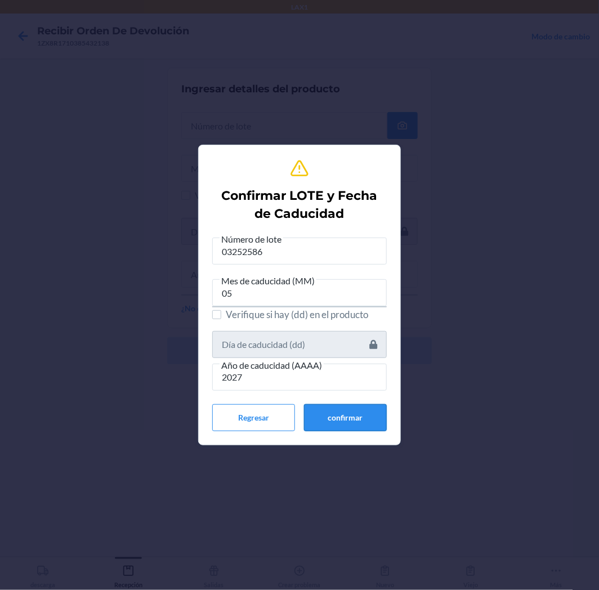
click at [345, 415] on button "confirmar" at bounding box center [345, 417] width 83 height 27
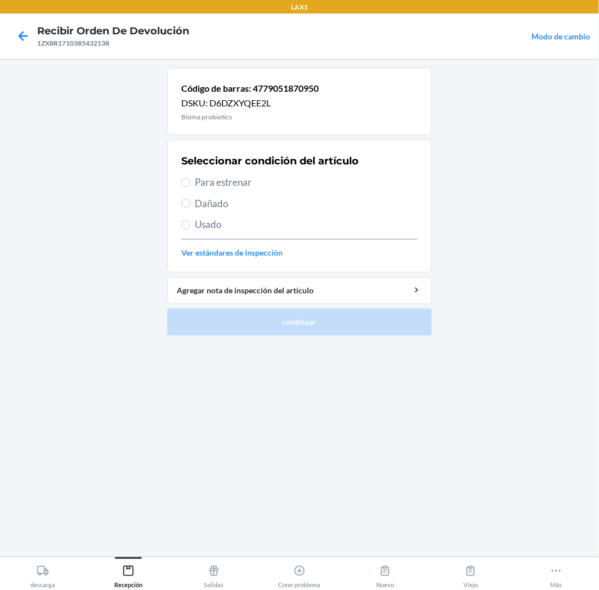
click at [215, 181] on span "Para estrenar" at bounding box center [306, 182] width 223 height 15
click at [190, 181] on input "Para estrenar" at bounding box center [185, 182] width 9 height 9
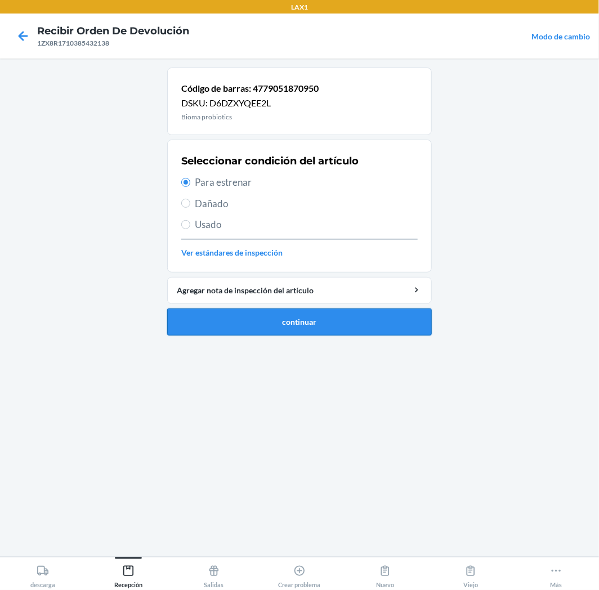
click at [223, 319] on button "continuar" at bounding box center [299, 322] width 265 height 27
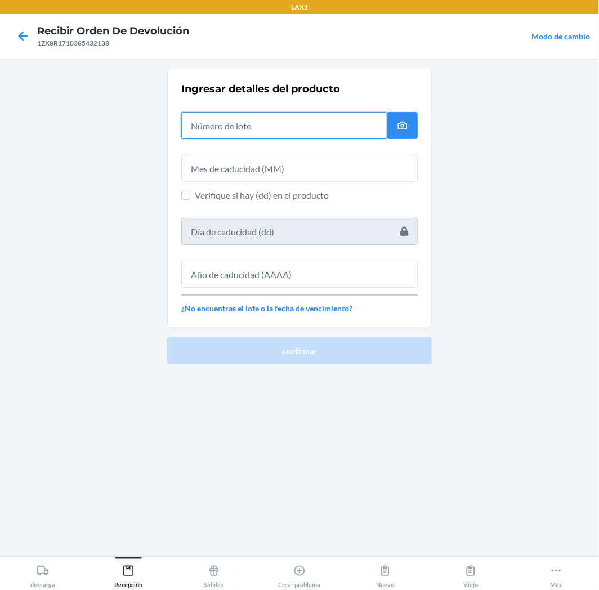
click at [352, 126] on input "text" at bounding box center [284, 125] width 206 height 27
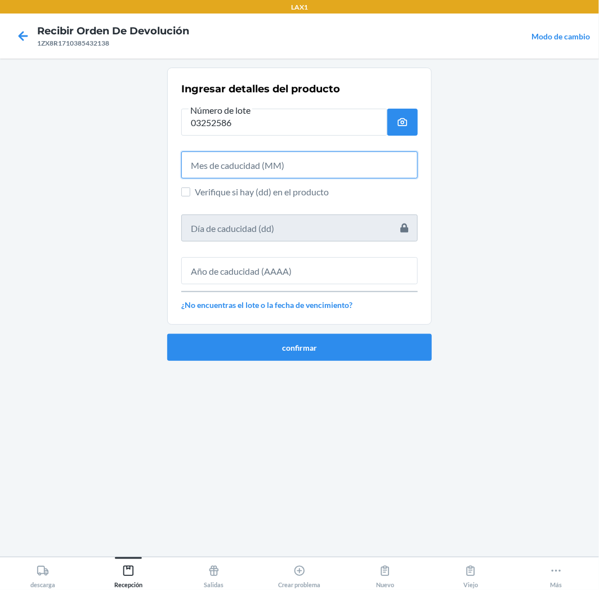
click at [386, 175] on input "text" at bounding box center [299, 165] width 237 height 27
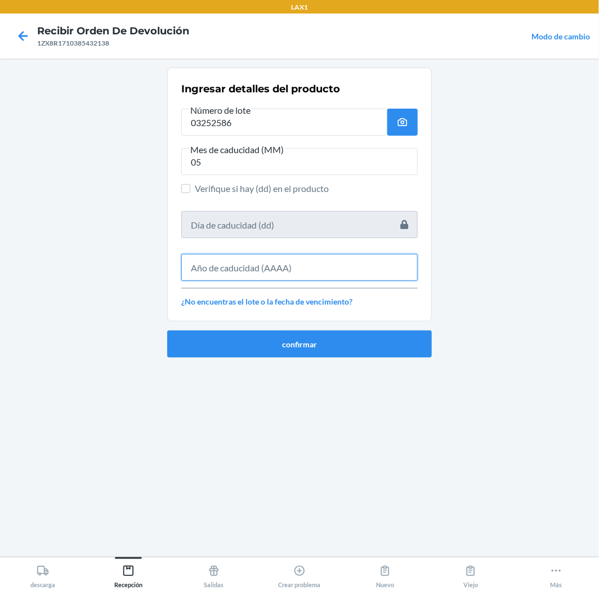
click at [330, 273] on input "text" at bounding box center [299, 267] width 237 height 27
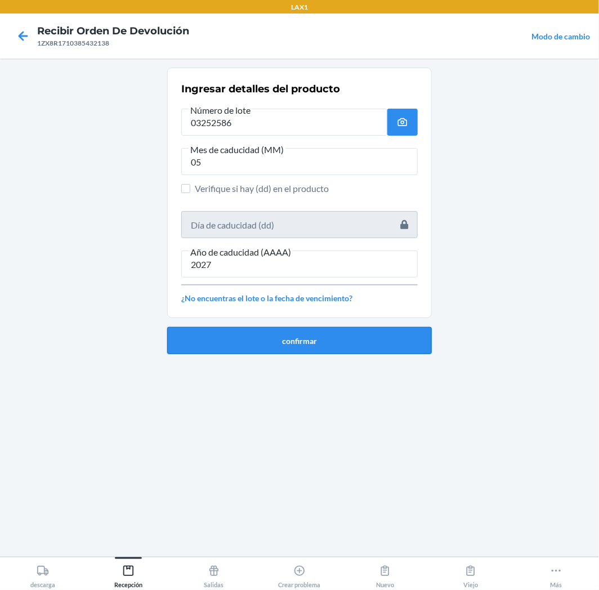
click at [373, 346] on button "confirmar" at bounding box center [299, 340] width 265 height 27
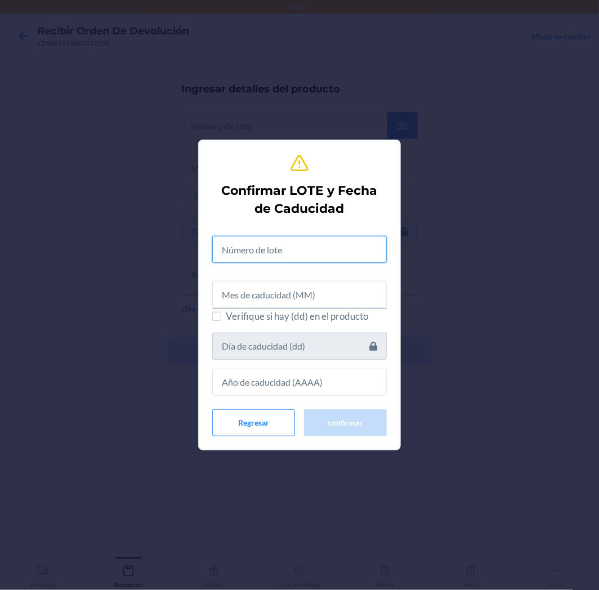
click at [356, 252] on input "text" at bounding box center [299, 249] width 175 height 27
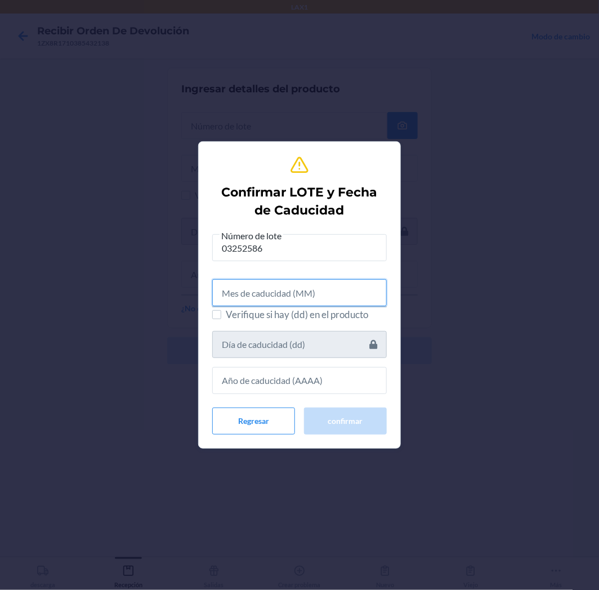
click at [282, 287] on input "text" at bounding box center [299, 292] width 175 height 27
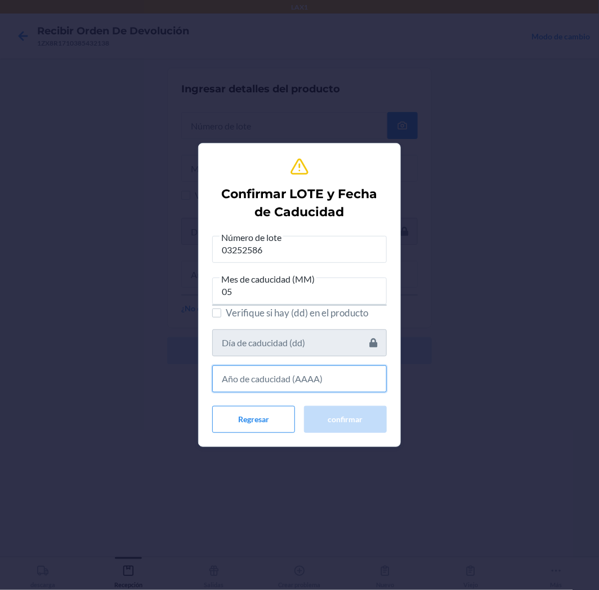
click at [376, 378] on input "text" at bounding box center [299, 379] width 175 height 27
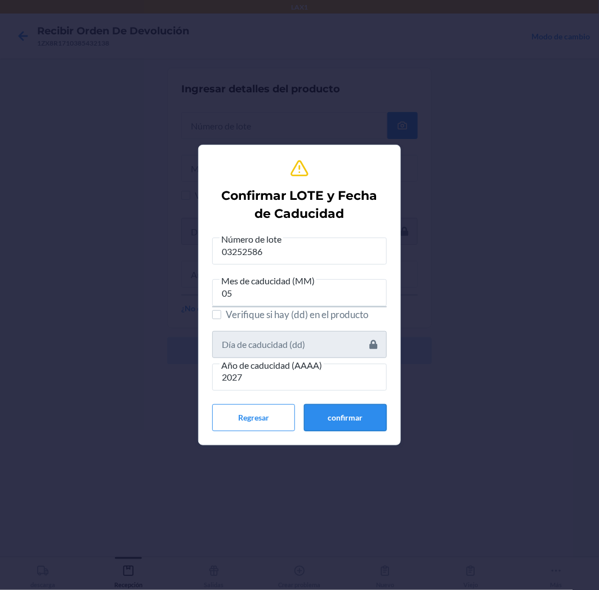
click at [349, 423] on button "confirmar" at bounding box center [345, 417] width 83 height 27
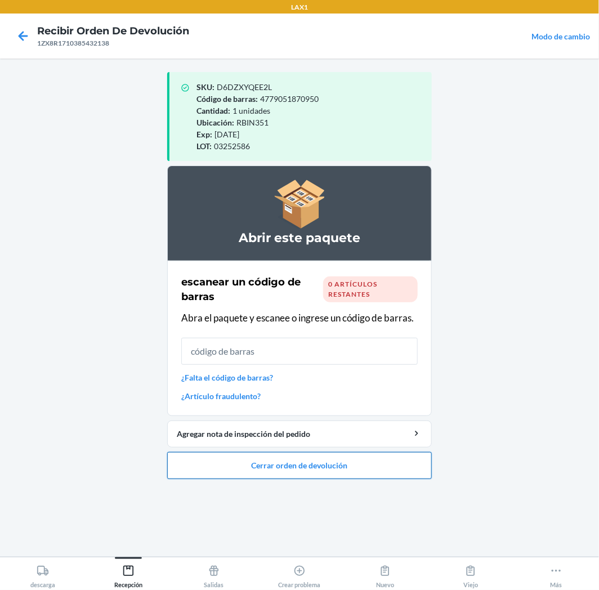
click at [283, 467] on button "Cerrar orden de devolución" at bounding box center [299, 465] width 265 height 27
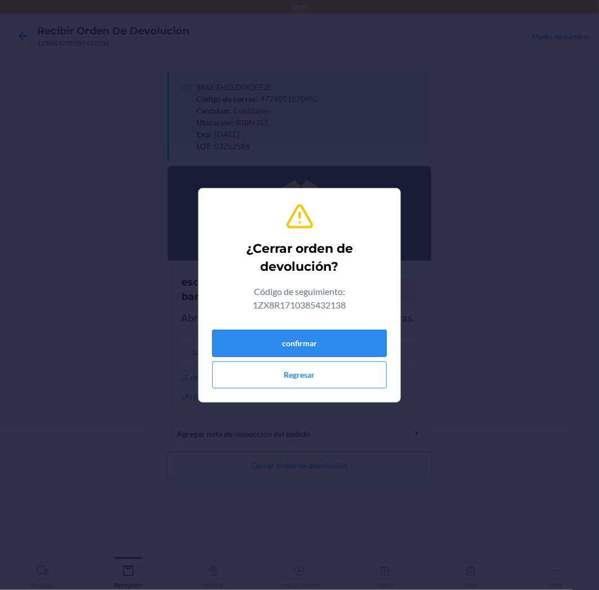
click at [342, 333] on button "confirmar" at bounding box center [299, 343] width 175 height 27
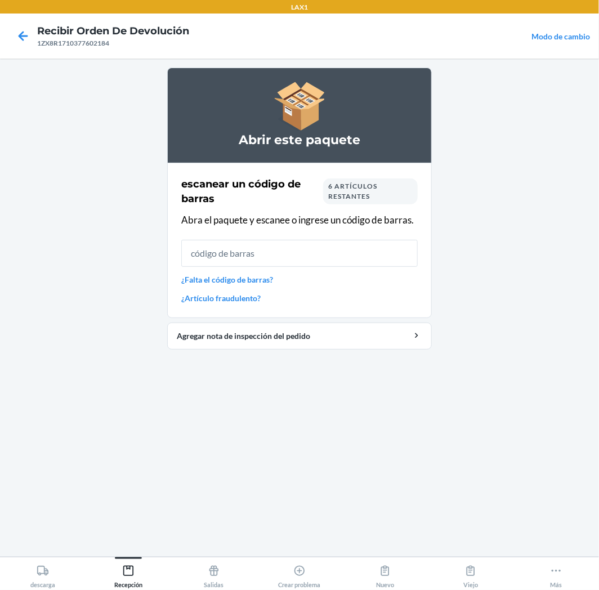
click at [359, 259] on input "text" at bounding box center [299, 253] width 237 height 27
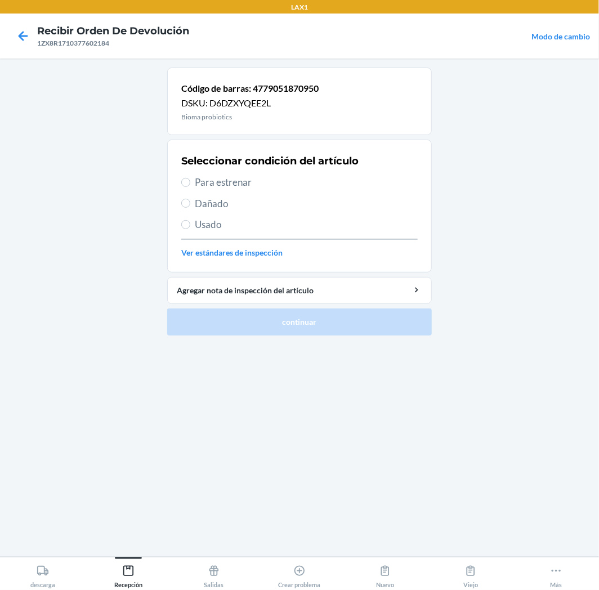
click at [221, 181] on span "Para estrenar" at bounding box center [306, 182] width 223 height 15
click at [190, 181] on input "Para estrenar" at bounding box center [185, 182] width 9 height 9
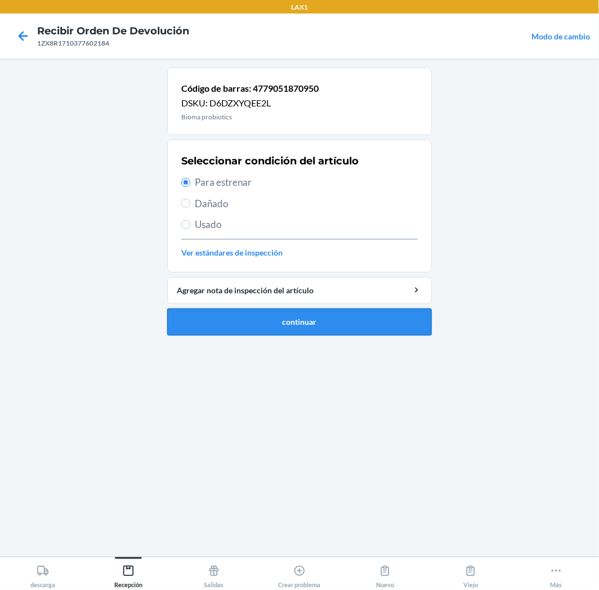
click at [263, 328] on button "continuar" at bounding box center [299, 322] width 265 height 27
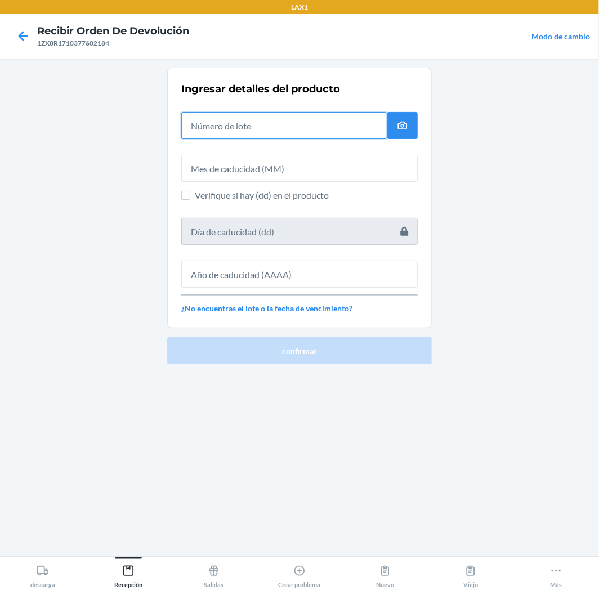
click at [350, 128] on input "text" at bounding box center [284, 125] width 206 height 27
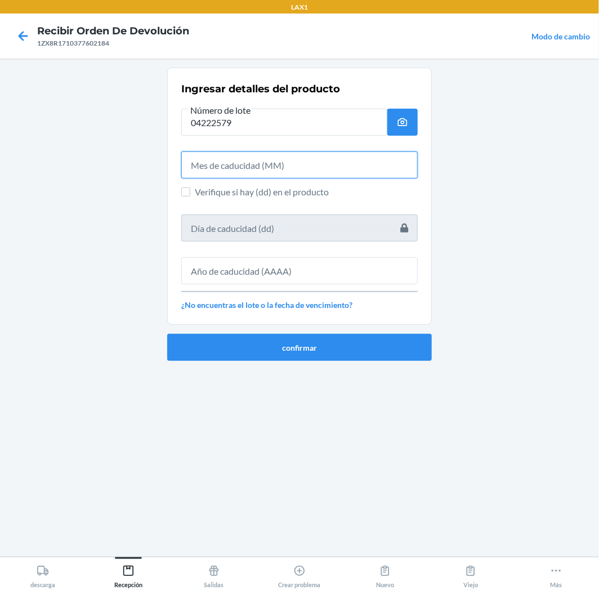
click at [325, 166] on input "text" at bounding box center [299, 165] width 237 height 27
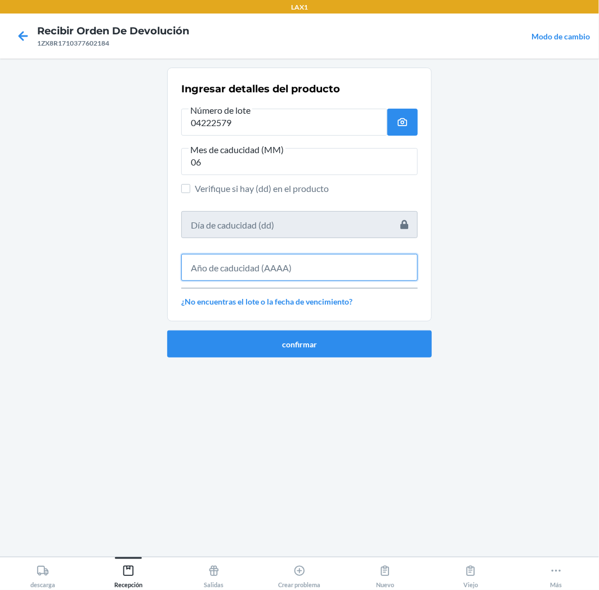
click at [274, 276] on input "text" at bounding box center [299, 267] width 237 height 27
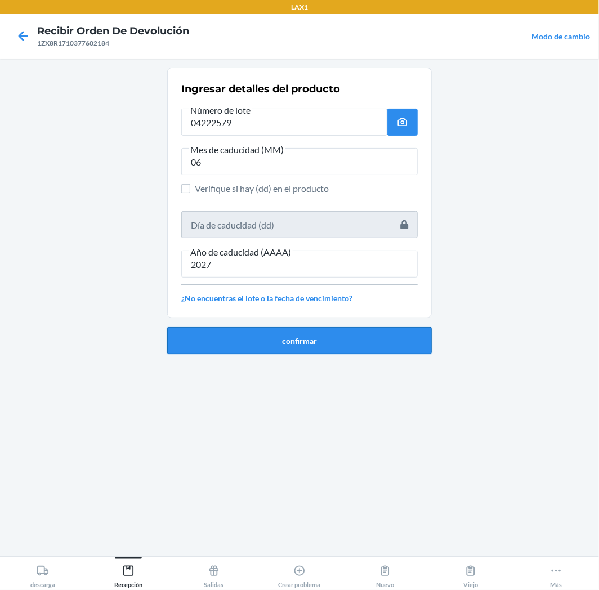
click at [313, 340] on button "confirmar" at bounding box center [299, 340] width 265 height 27
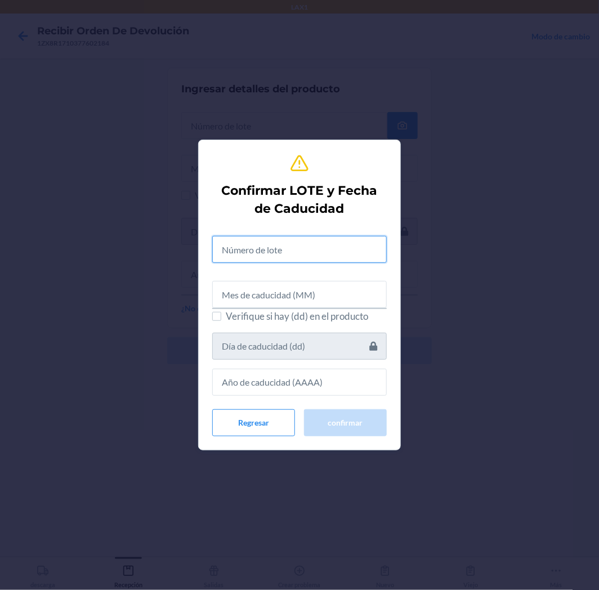
click at [347, 261] on input "text" at bounding box center [299, 249] width 175 height 27
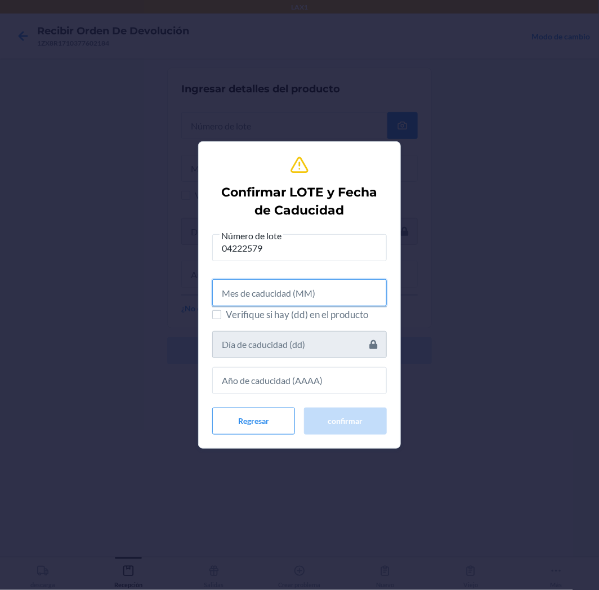
click at [237, 297] on input "text" at bounding box center [299, 292] width 175 height 27
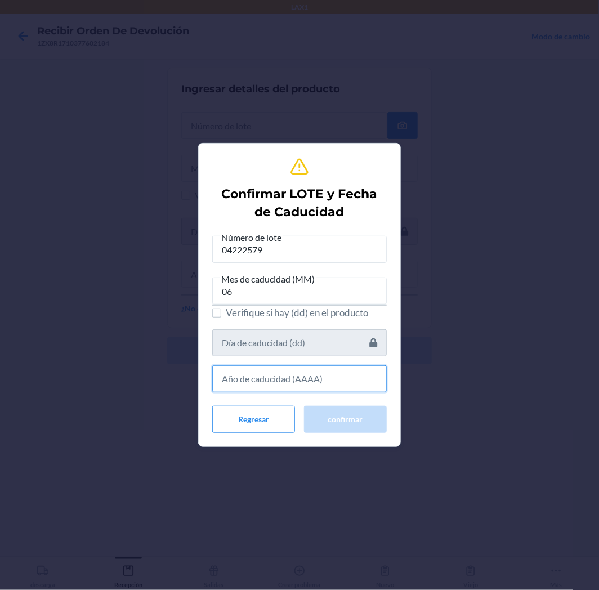
click at [293, 385] on input "text" at bounding box center [299, 379] width 175 height 27
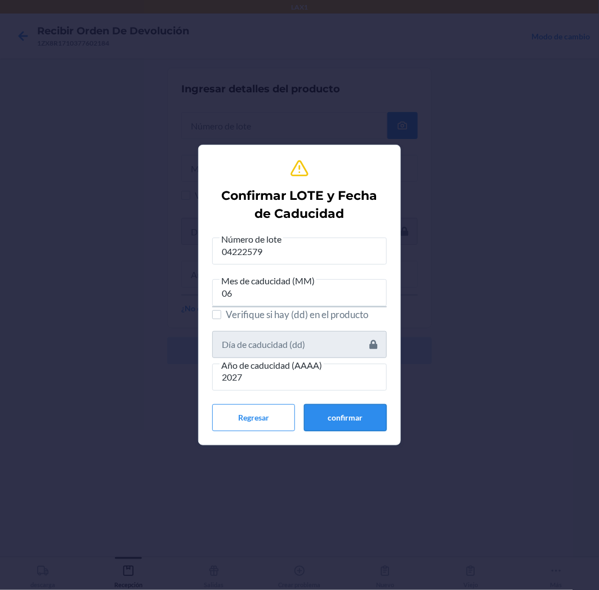
click at [349, 417] on button "confirmar" at bounding box center [345, 417] width 83 height 27
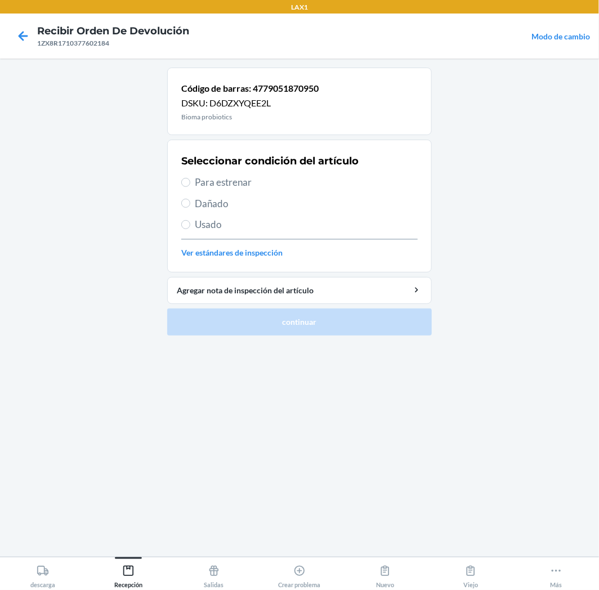
click at [235, 186] on span "Para estrenar" at bounding box center [306, 182] width 223 height 15
click at [190, 186] on input "Para estrenar" at bounding box center [185, 182] width 9 height 9
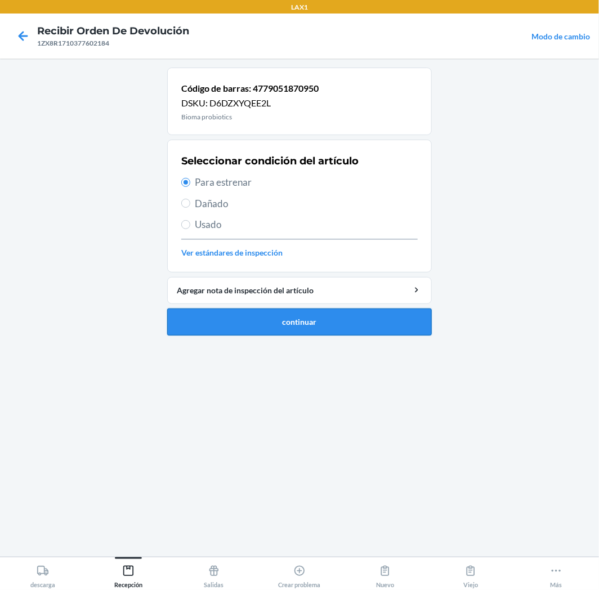
click at [264, 319] on button "continuar" at bounding box center [299, 322] width 265 height 27
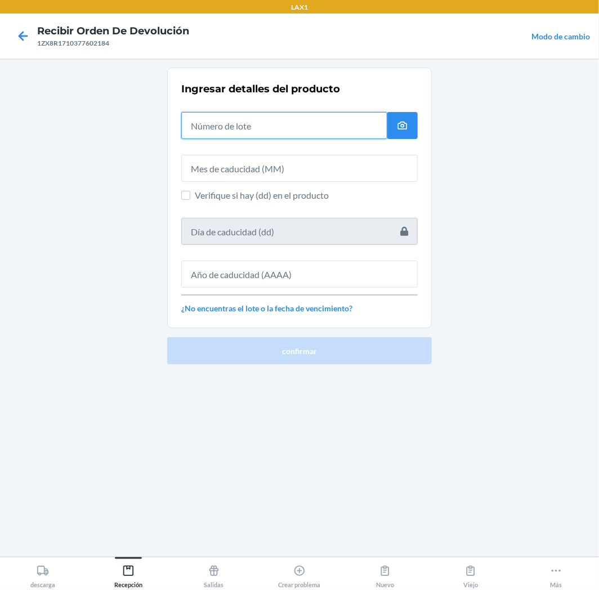
click at [360, 128] on input "text" at bounding box center [284, 125] width 206 height 27
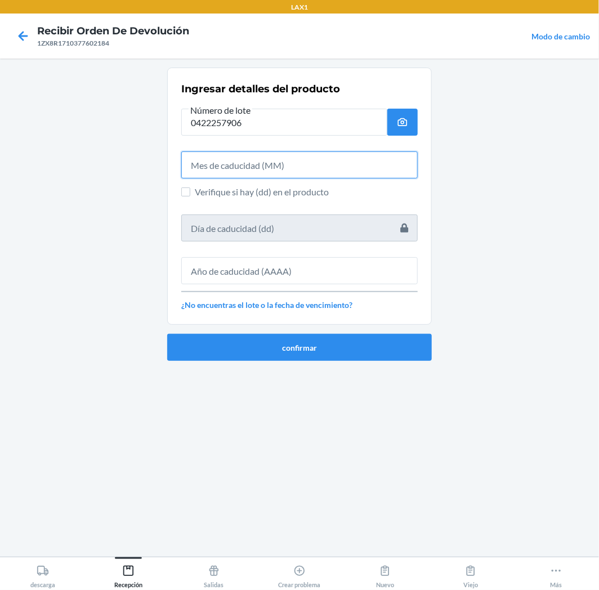
click at [300, 152] on input "text" at bounding box center [299, 165] width 237 height 27
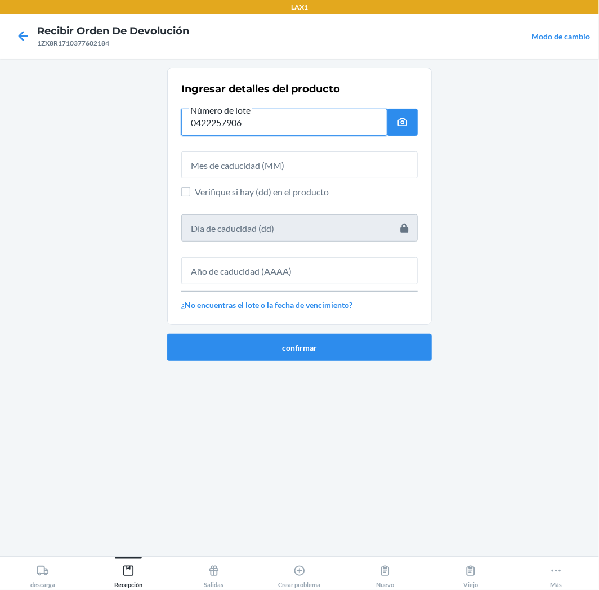
click at [265, 115] on input "0422257906" at bounding box center [284, 122] width 206 height 27
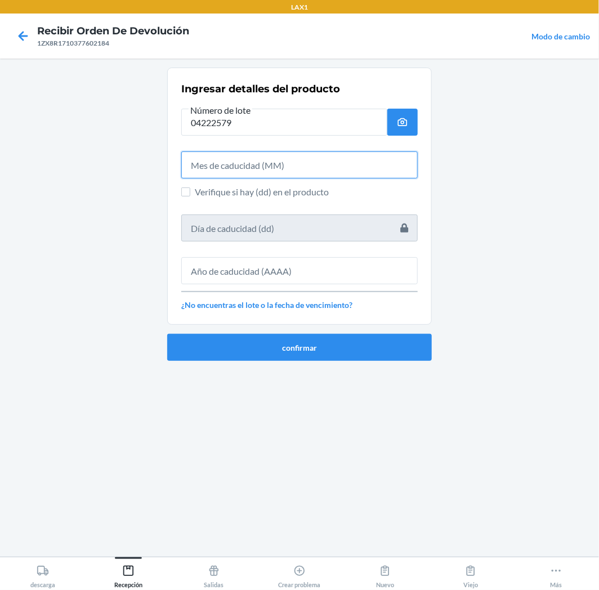
click at [295, 173] on input "text" at bounding box center [299, 165] width 237 height 27
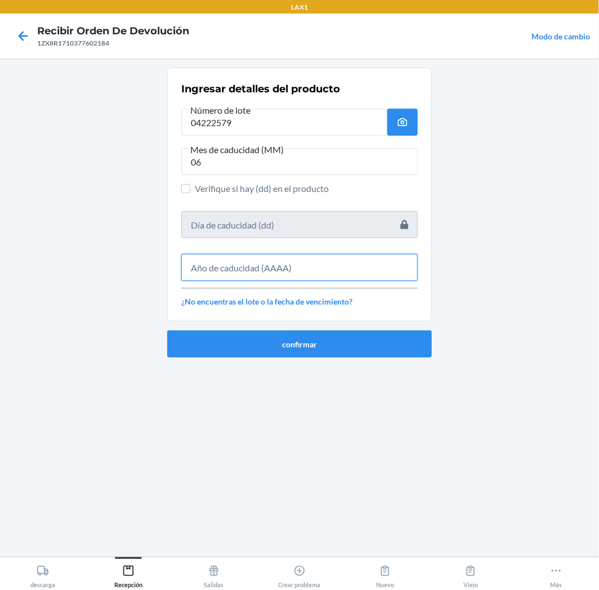
click at [252, 274] on input "text" at bounding box center [299, 267] width 237 height 27
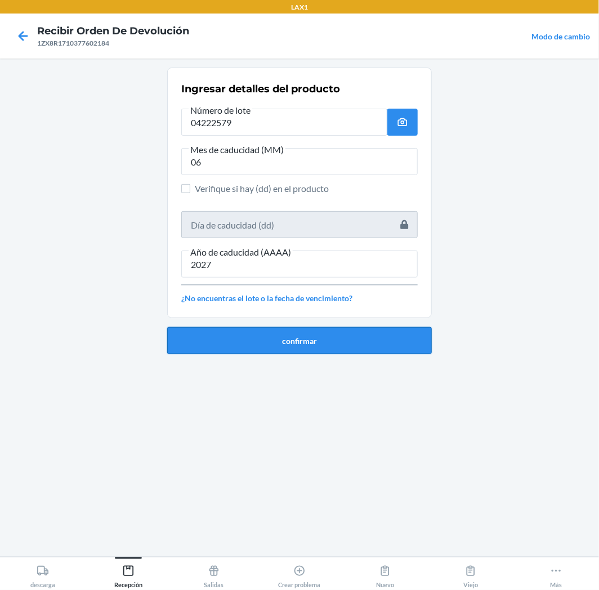
click at [295, 337] on button "confirmar" at bounding box center [299, 340] width 265 height 27
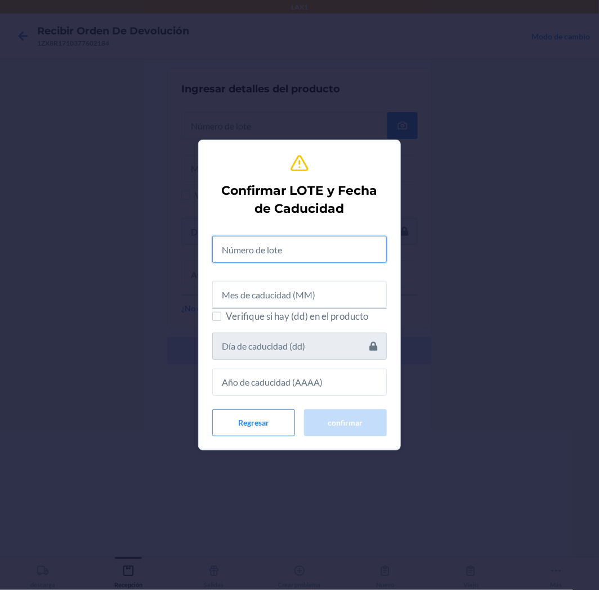
click at [332, 260] on input "text" at bounding box center [299, 249] width 175 height 27
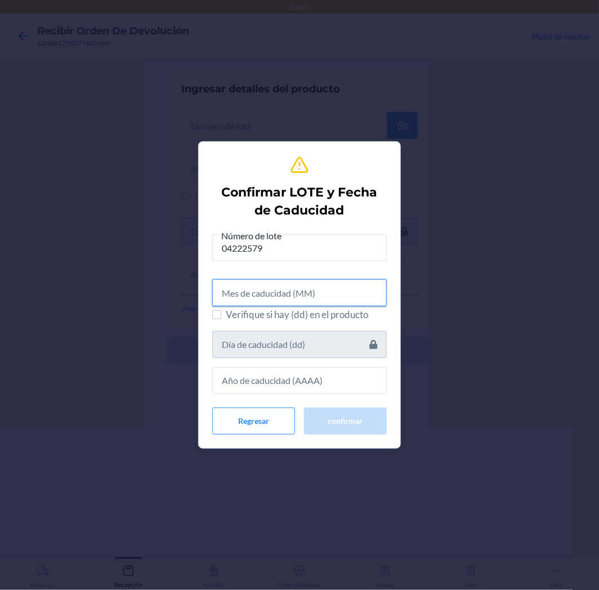
click at [330, 301] on input "text" at bounding box center [299, 292] width 175 height 27
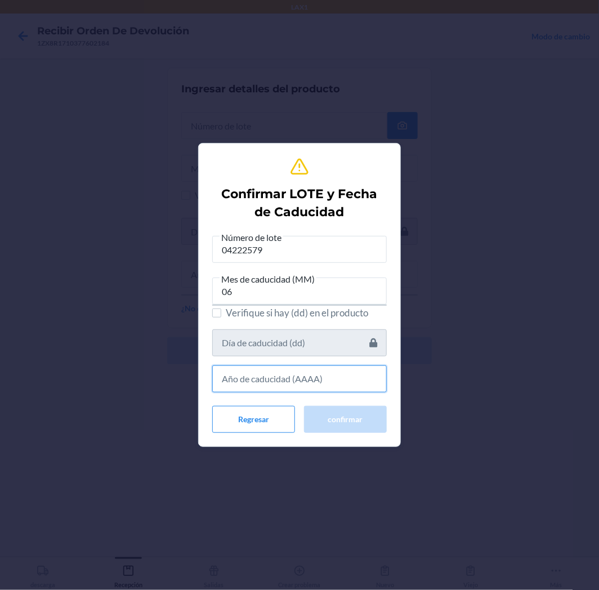
click at [335, 372] on input "text" at bounding box center [299, 379] width 175 height 27
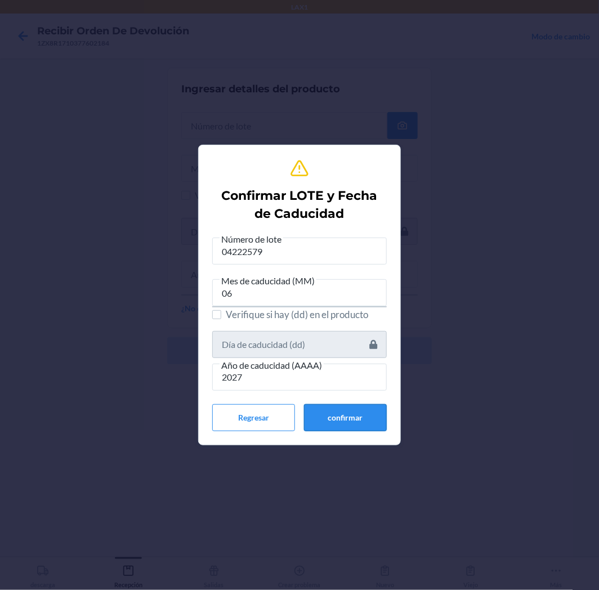
click at [341, 420] on button "confirmar" at bounding box center [345, 417] width 83 height 27
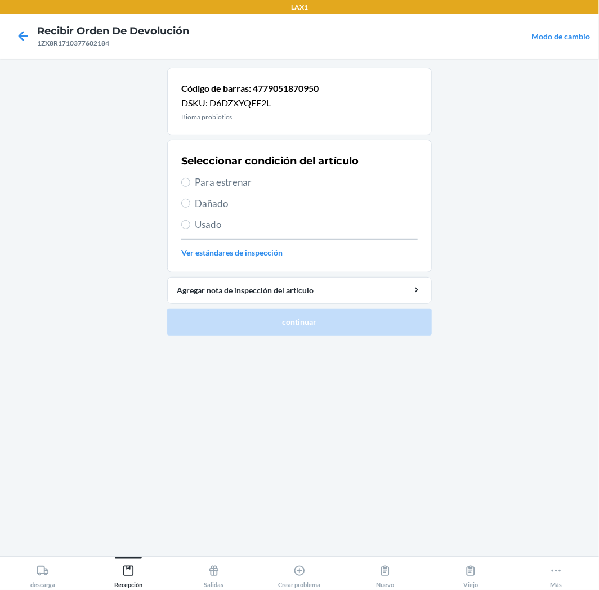
click at [190, 187] on label "Para estrenar" at bounding box center [299, 182] width 237 height 15
click at [190, 187] on input "Para estrenar" at bounding box center [185, 182] width 9 height 9
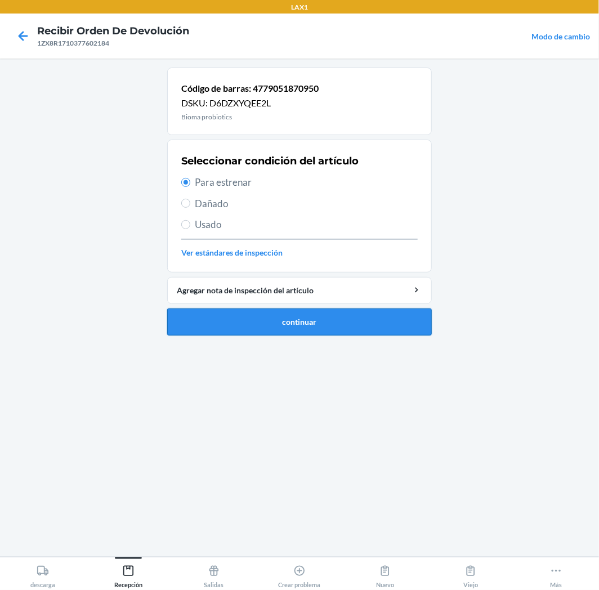
click at [235, 318] on button "continuar" at bounding box center [299, 322] width 265 height 27
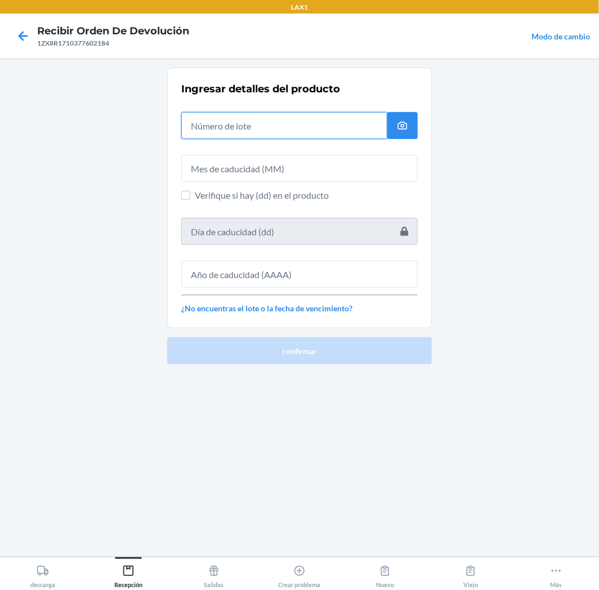
click at [373, 122] on input "text" at bounding box center [284, 125] width 206 height 27
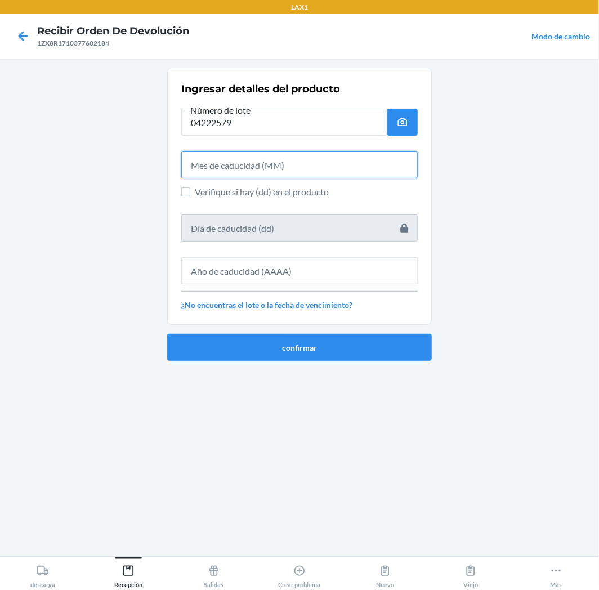
click at [375, 167] on input "text" at bounding box center [299, 165] width 237 height 27
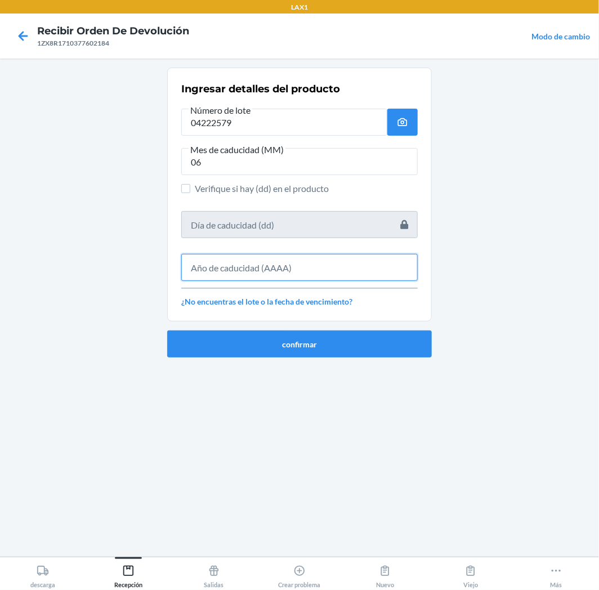
click at [267, 266] on input "text" at bounding box center [299, 267] width 237 height 27
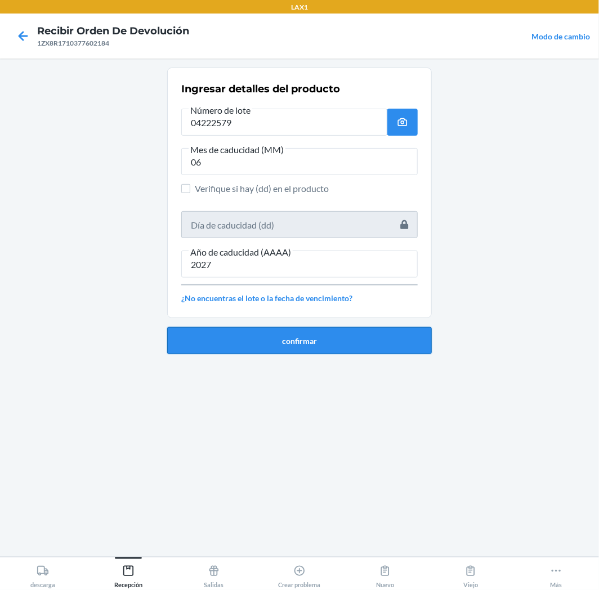
click at [293, 341] on button "confirmar" at bounding box center [299, 340] width 265 height 27
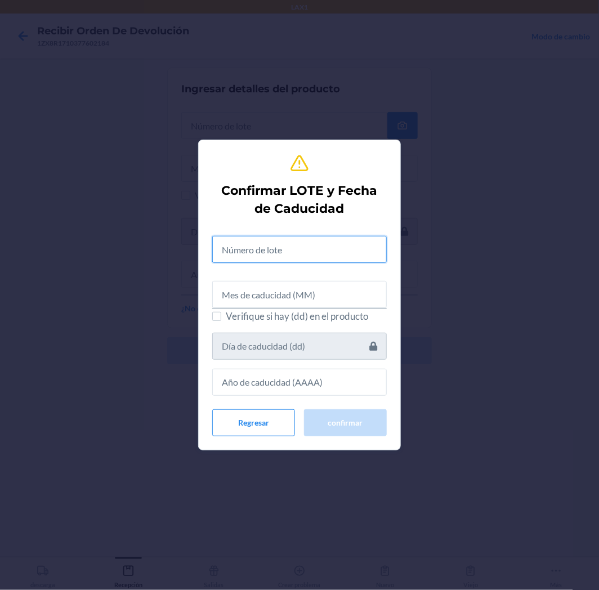
click at [346, 249] on input "text" at bounding box center [299, 249] width 175 height 27
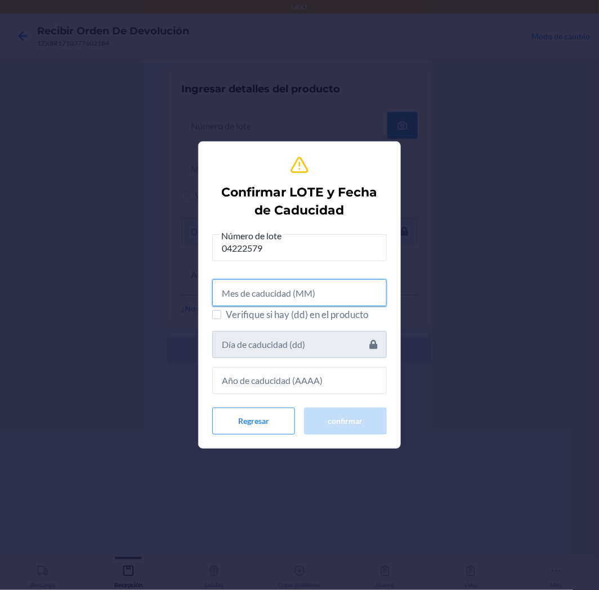
click at [350, 297] on input "text" at bounding box center [299, 292] width 175 height 27
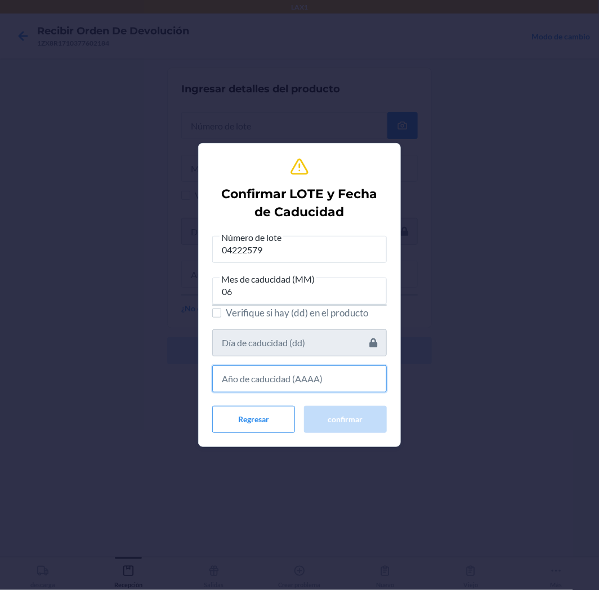
click at [325, 386] on input "text" at bounding box center [299, 379] width 175 height 27
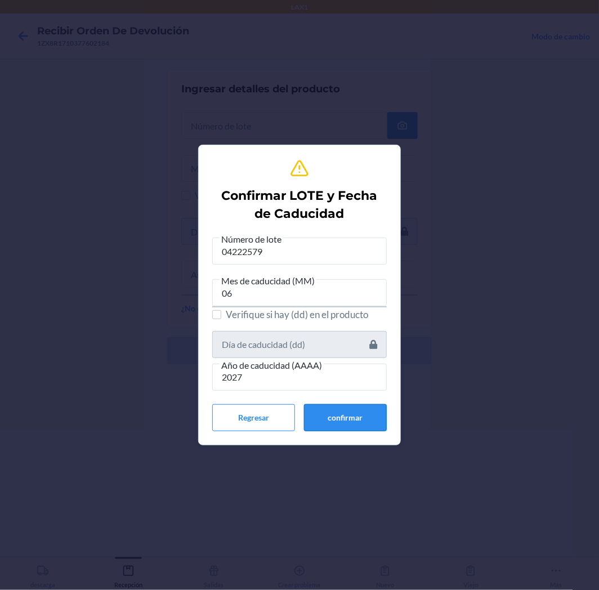
click at [350, 416] on button "confirmar" at bounding box center [345, 417] width 83 height 27
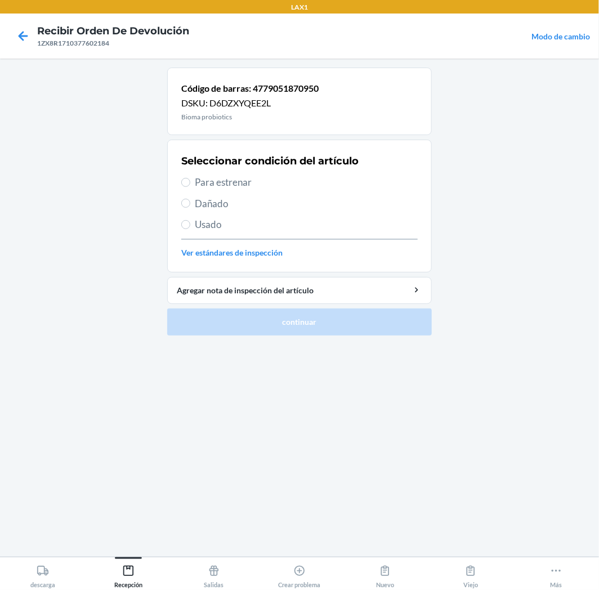
click at [240, 181] on span "Para estrenar" at bounding box center [306, 182] width 223 height 15
click at [190, 181] on input "Para estrenar" at bounding box center [185, 182] width 9 height 9
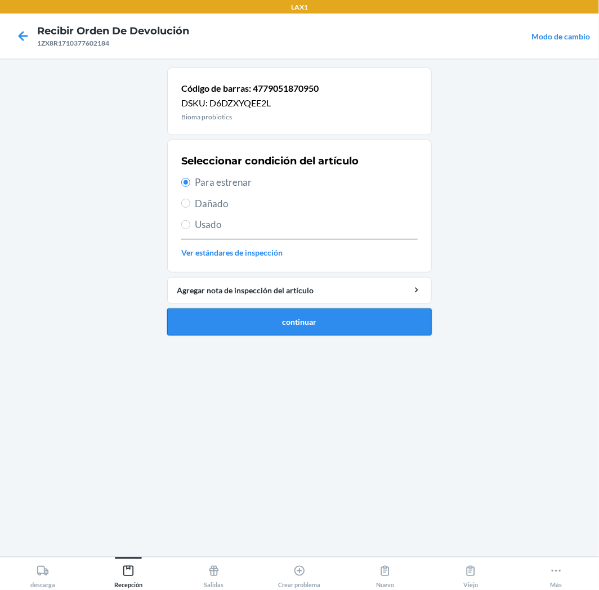
click at [222, 327] on button "continuar" at bounding box center [299, 322] width 265 height 27
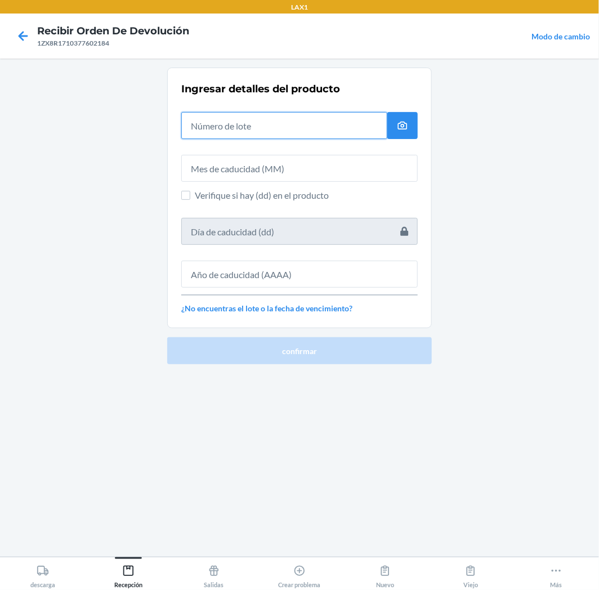
click at [372, 128] on input "text" at bounding box center [284, 125] width 206 height 27
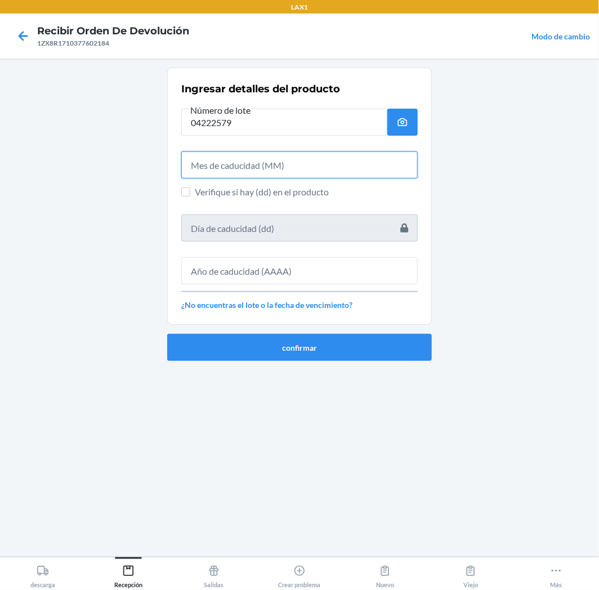
click at [299, 173] on input "text" at bounding box center [299, 165] width 237 height 27
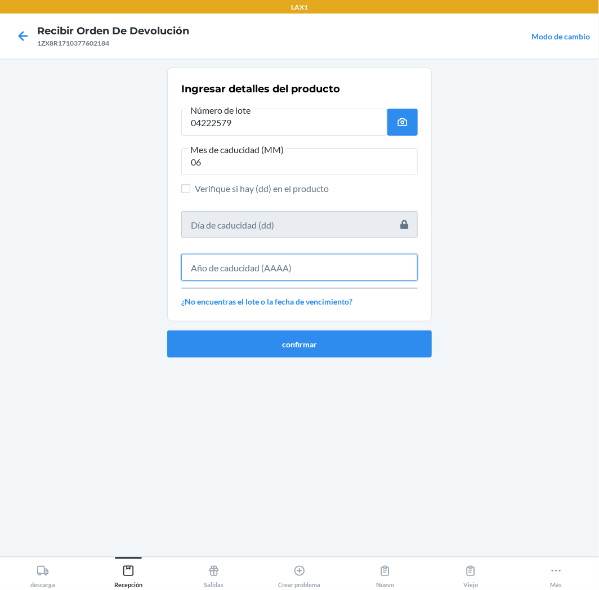
click at [306, 276] on input "text" at bounding box center [299, 267] width 237 height 27
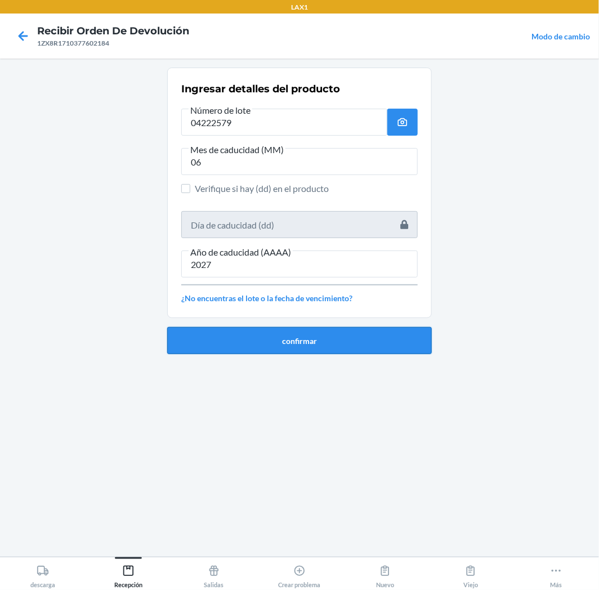
click at [372, 341] on button "confirmar" at bounding box center [299, 340] width 265 height 27
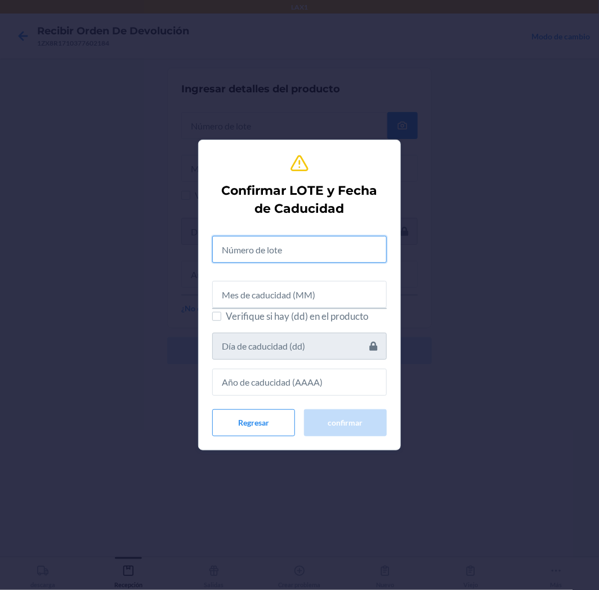
click at [357, 257] on input "text" at bounding box center [299, 249] width 175 height 27
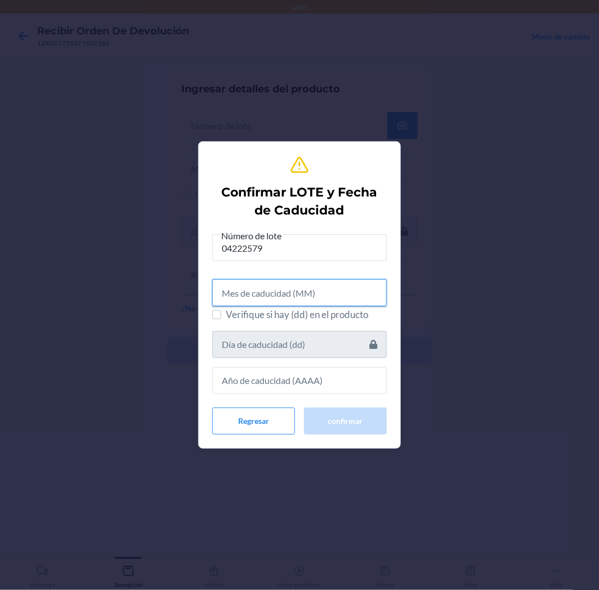
click at [370, 292] on input "text" at bounding box center [299, 292] width 175 height 27
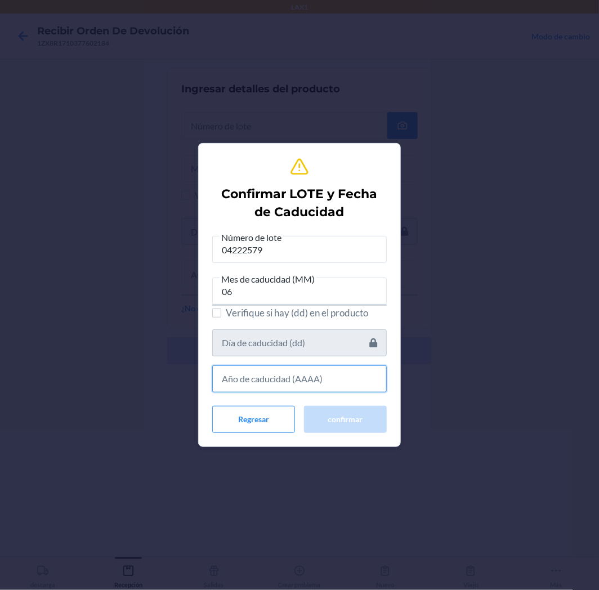
click at [353, 384] on input "text" at bounding box center [299, 379] width 175 height 27
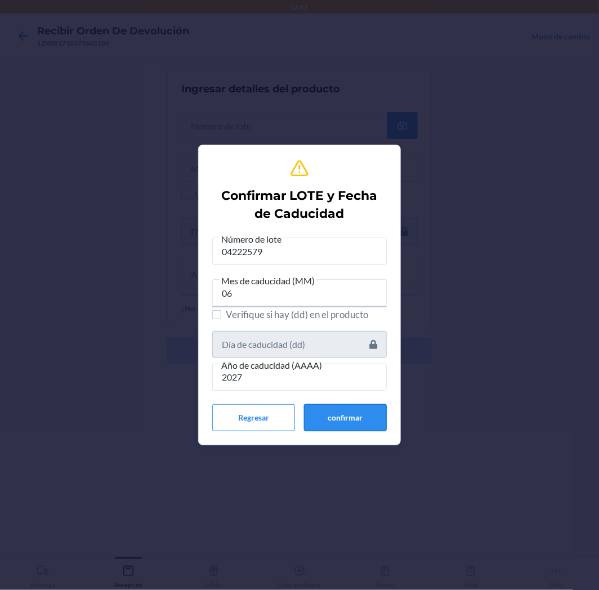
click at [370, 411] on button "confirmar" at bounding box center [345, 417] width 83 height 27
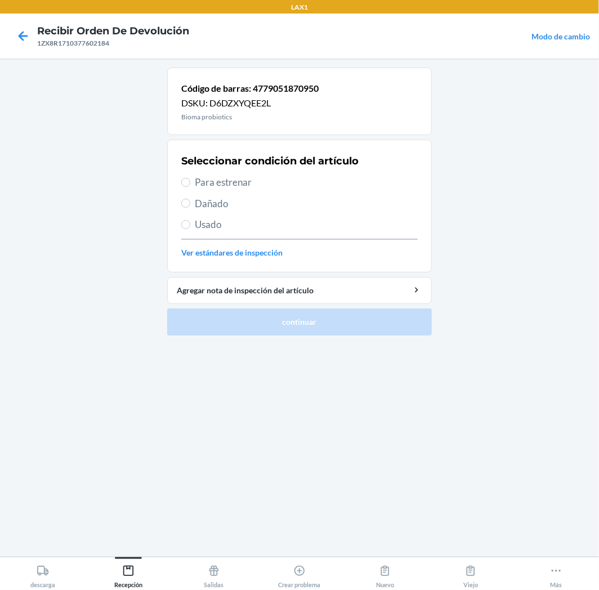
click at [193, 175] on label "Para estrenar" at bounding box center [299, 182] width 237 height 15
click at [190, 178] on input "Para estrenar" at bounding box center [185, 182] width 9 height 9
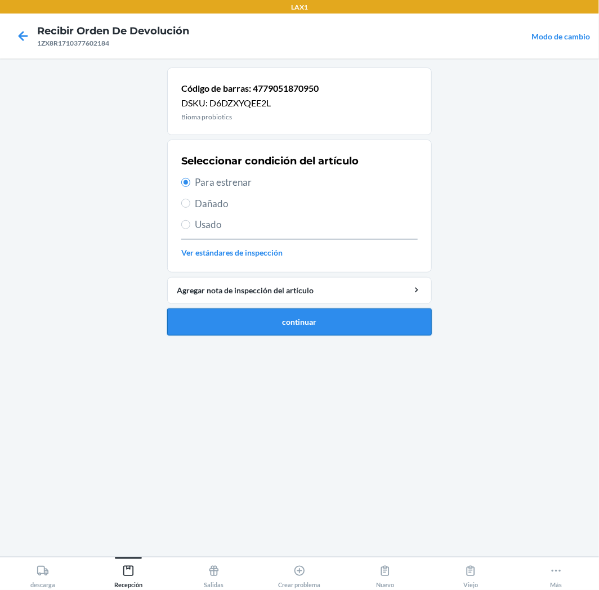
click at [249, 325] on button "continuar" at bounding box center [299, 322] width 265 height 27
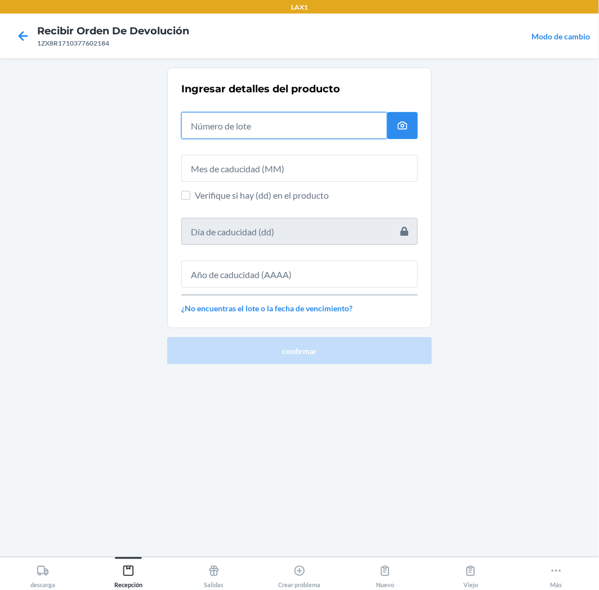
click at [381, 124] on input "text" at bounding box center [284, 125] width 206 height 27
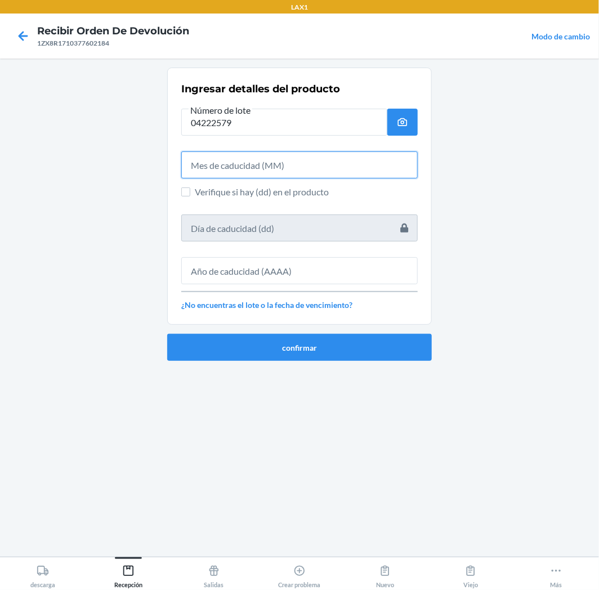
click at [318, 167] on input "text" at bounding box center [299, 165] width 237 height 27
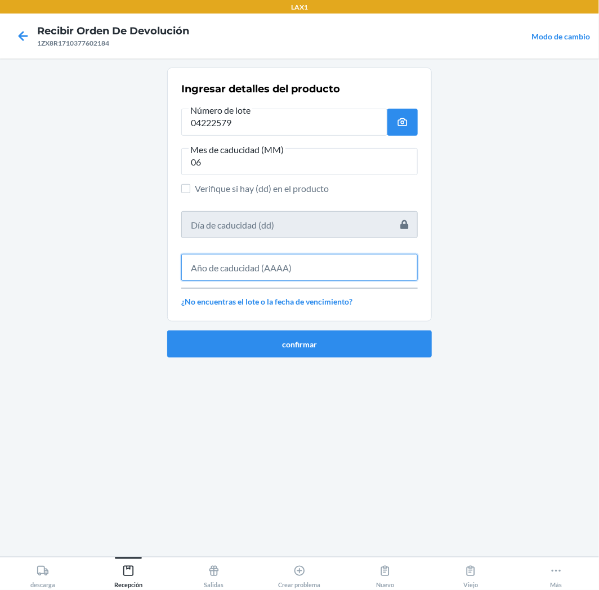
click at [355, 268] on input "text" at bounding box center [299, 267] width 237 height 27
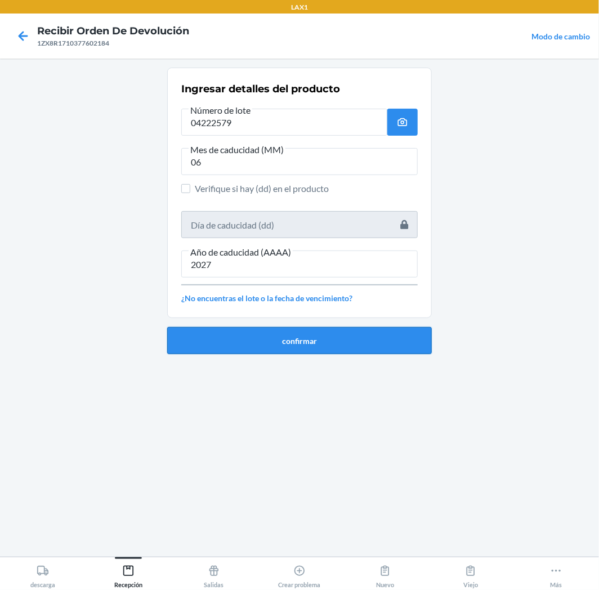
click at [372, 340] on button "confirmar" at bounding box center [299, 340] width 265 height 27
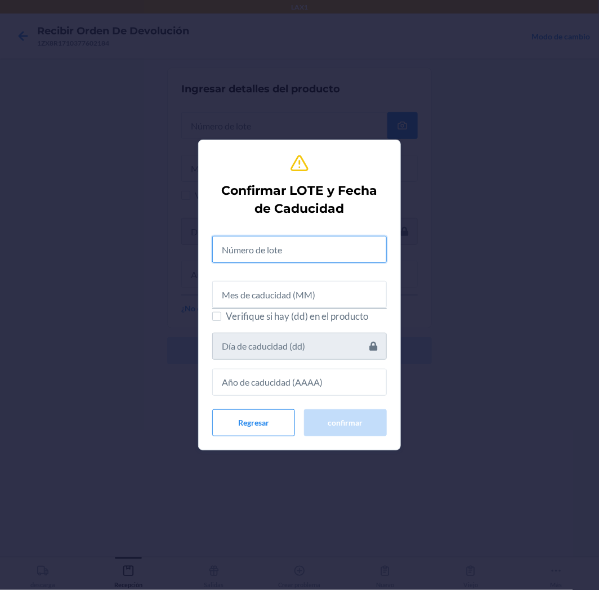
click at [345, 242] on input "text" at bounding box center [299, 249] width 175 height 27
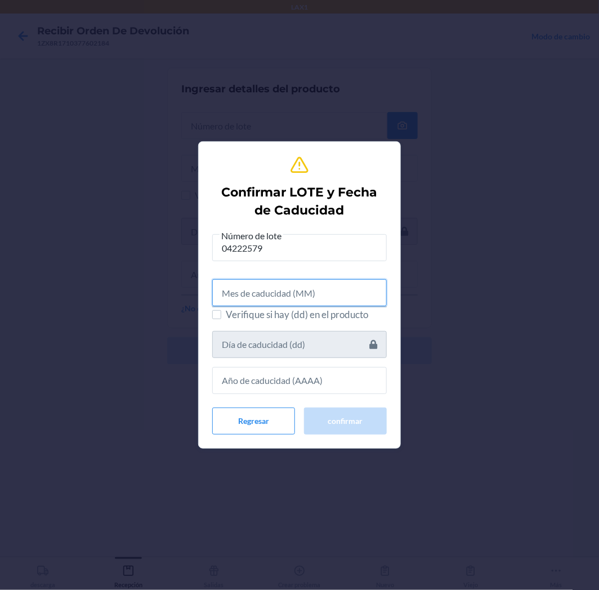
click at [287, 297] on input "text" at bounding box center [299, 292] width 175 height 27
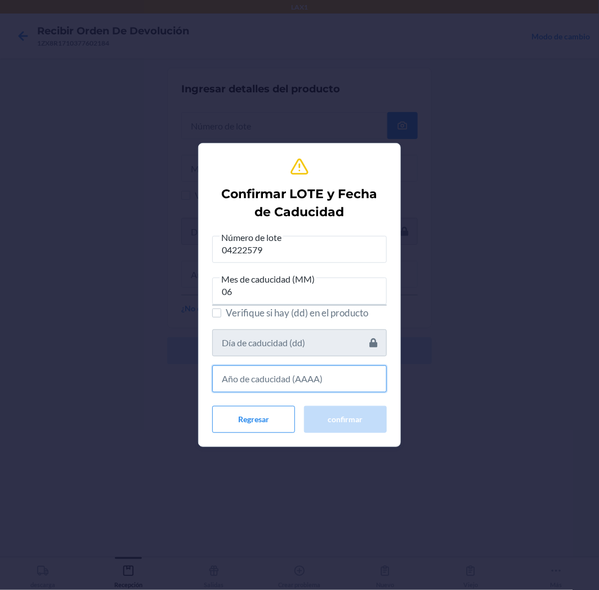
click at [308, 376] on input "text" at bounding box center [299, 379] width 175 height 27
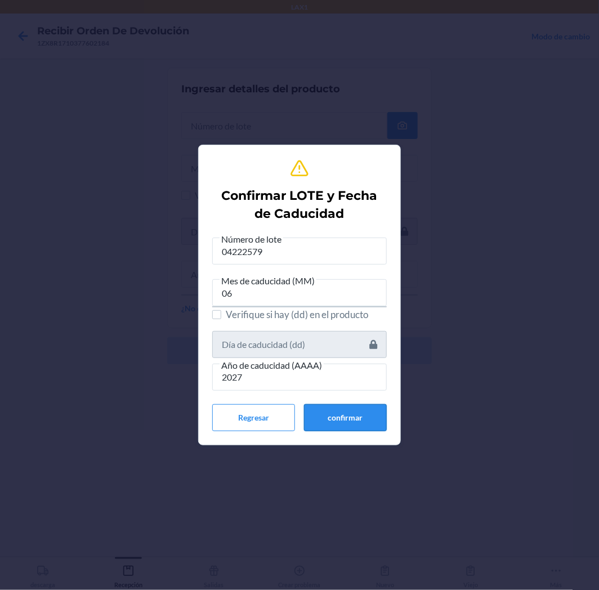
click at [326, 410] on button "confirmar" at bounding box center [345, 417] width 83 height 27
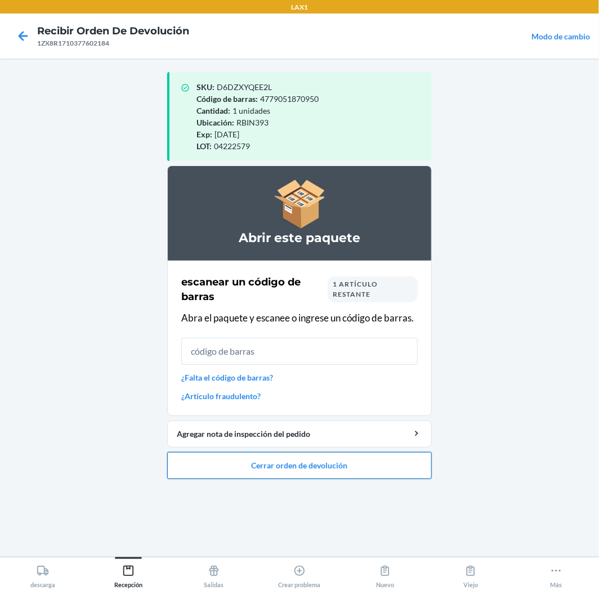
click at [348, 474] on button "Cerrar orden de devolución" at bounding box center [299, 465] width 265 height 27
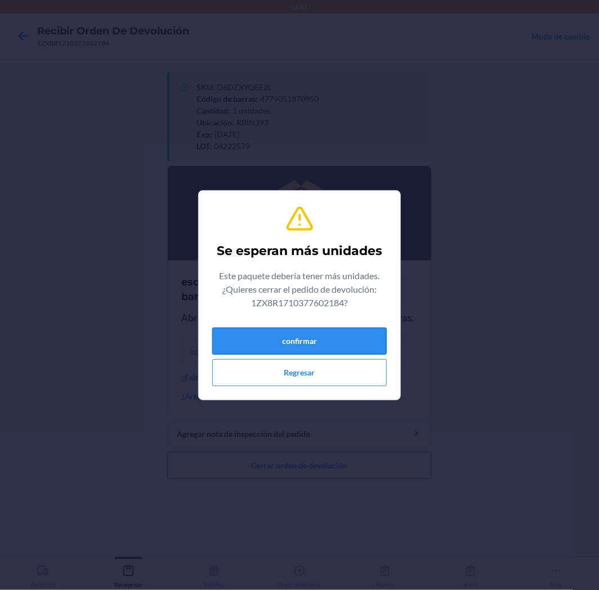
click at [345, 338] on button "confirmar" at bounding box center [299, 341] width 175 height 27
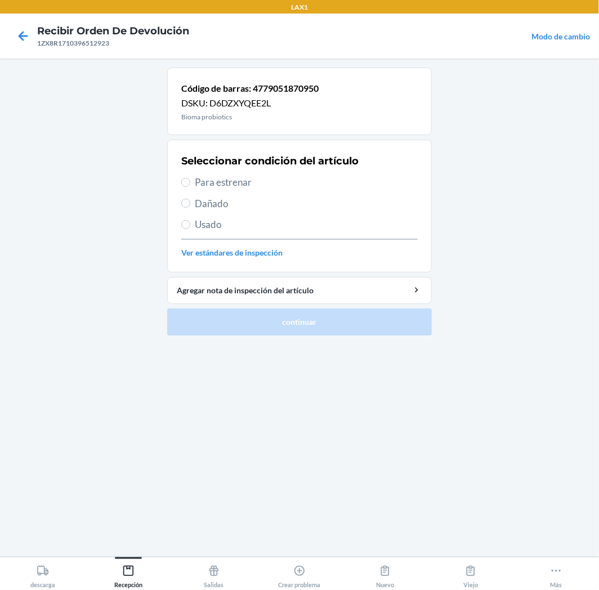
click at [196, 182] on span "Para estrenar" at bounding box center [306, 182] width 223 height 15
click at [190, 182] on input "Para estrenar" at bounding box center [185, 182] width 9 height 9
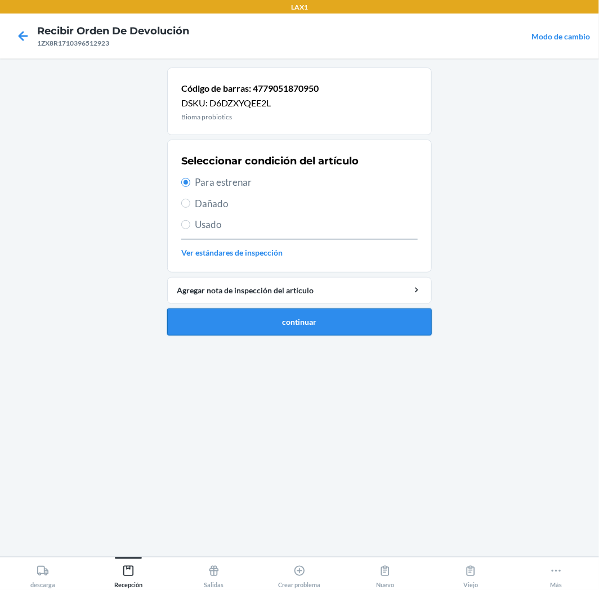
click at [252, 320] on button "continuar" at bounding box center [299, 322] width 265 height 27
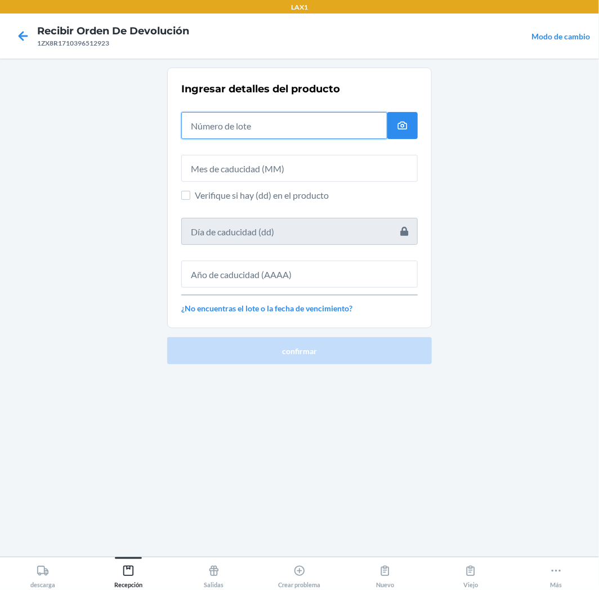
click at [336, 132] on input "text" at bounding box center [284, 125] width 206 height 27
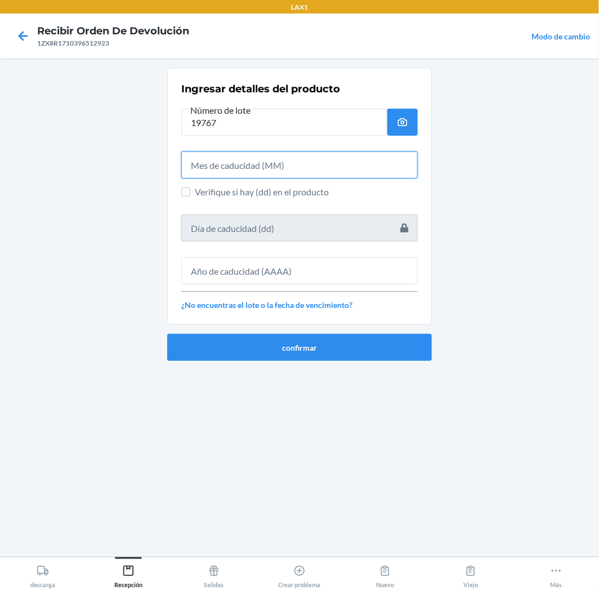
click at [341, 171] on input "text" at bounding box center [299, 165] width 237 height 27
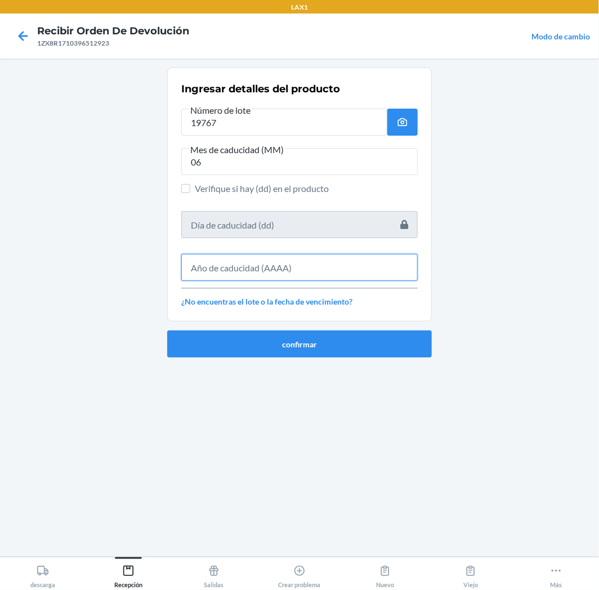
click at [407, 264] on input "text" at bounding box center [299, 267] width 237 height 27
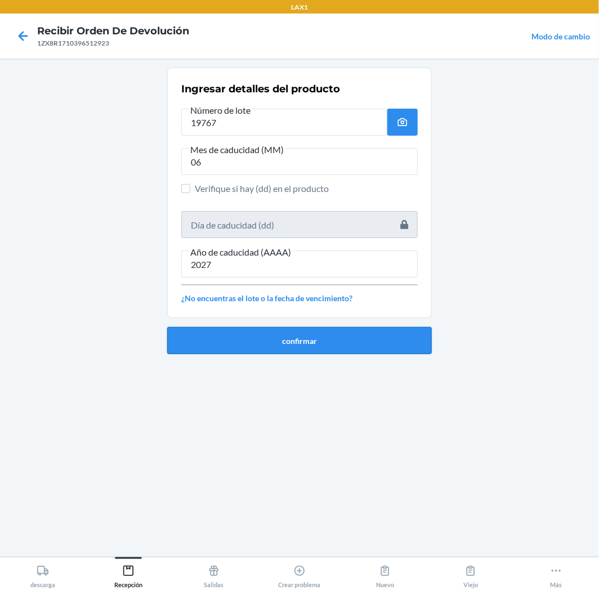
click at [400, 340] on button "confirmar" at bounding box center [299, 340] width 265 height 27
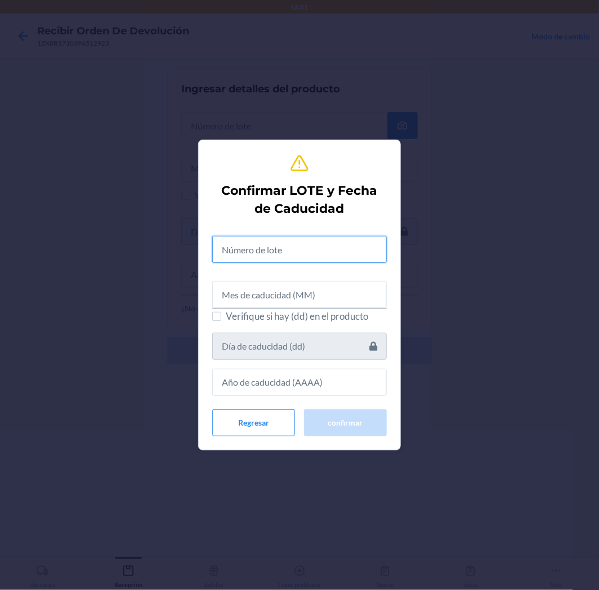
click at [357, 257] on input "text" at bounding box center [299, 249] width 175 height 27
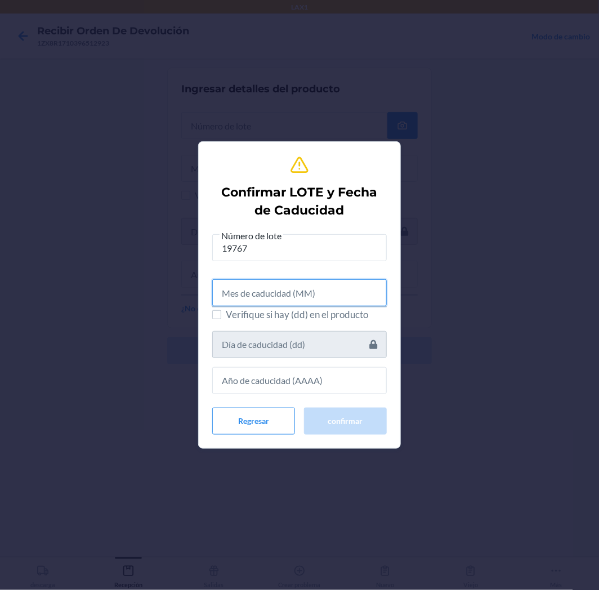
click at [320, 301] on input "text" at bounding box center [299, 292] width 175 height 27
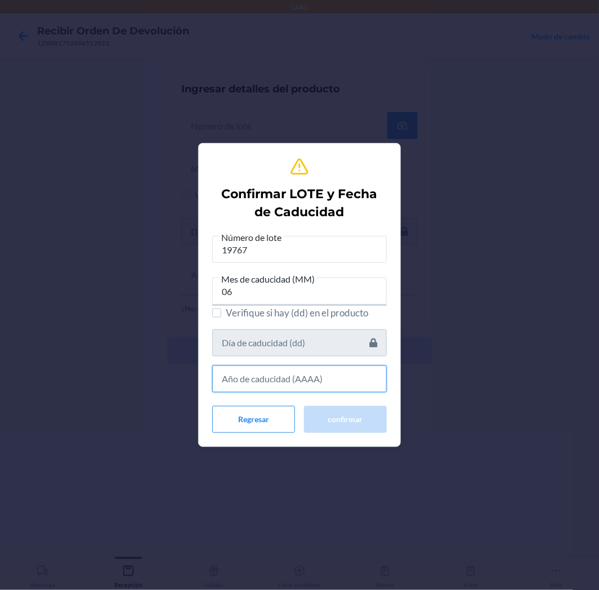
click at [324, 377] on input "text" at bounding box center [299, 379] width 175 height 27
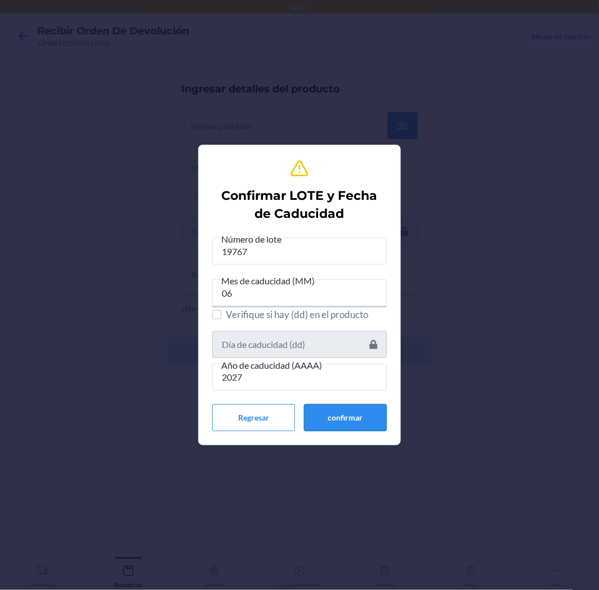
click at [361, 421] on button "confirmar" at bounding box center [345, 417] width 83 height 27
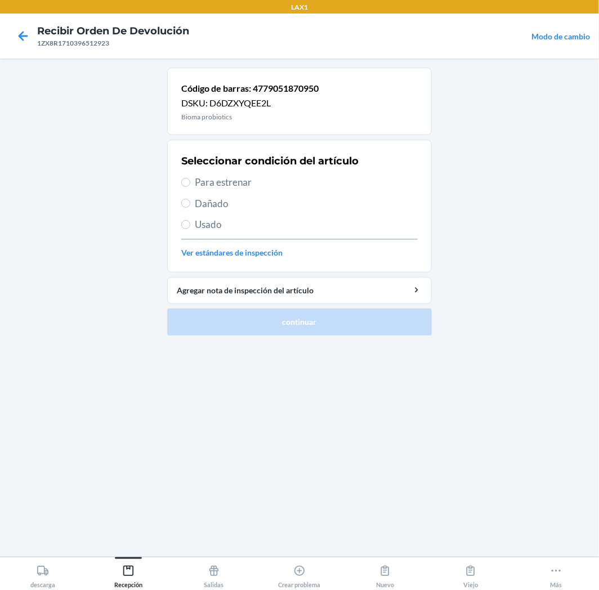
click at [204, 186] on span "Para estrenar" at bounding box center [306, 182] width 223 height 15
click at [190, 186] on input "Para estrenar" at bounding box center [185, 182] width 9 height 9
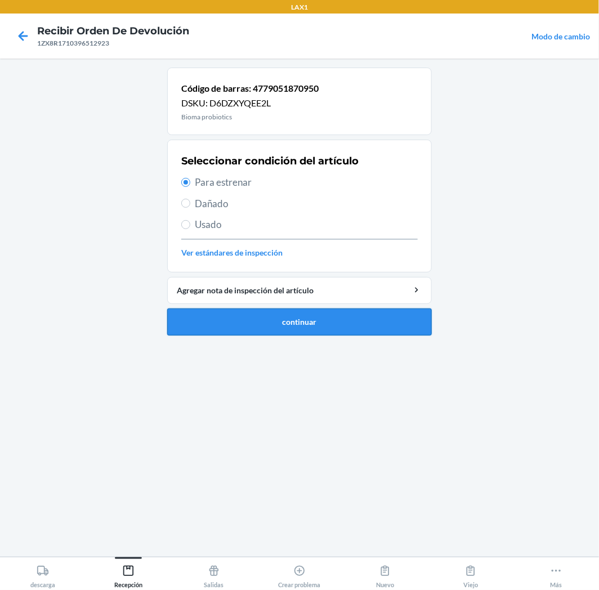
click at [288, 319] on button "continuar" at bounding box center [299, 322] width 265 height 27
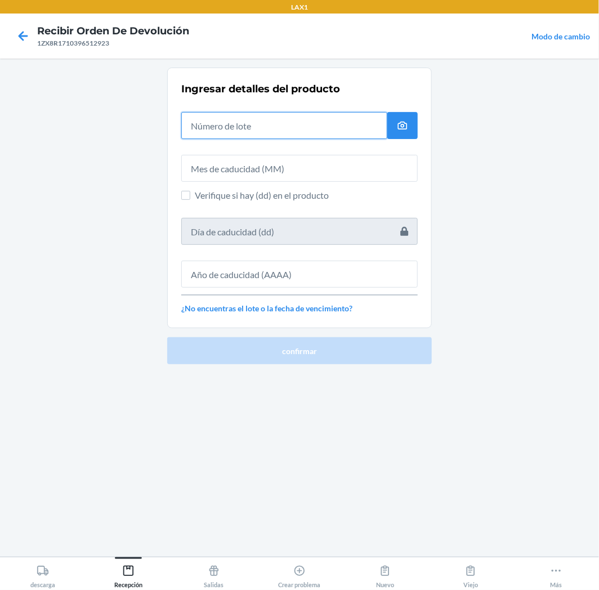
click at [346, 121] on input "text" at bounding box center [284, 125] width 206 height 27
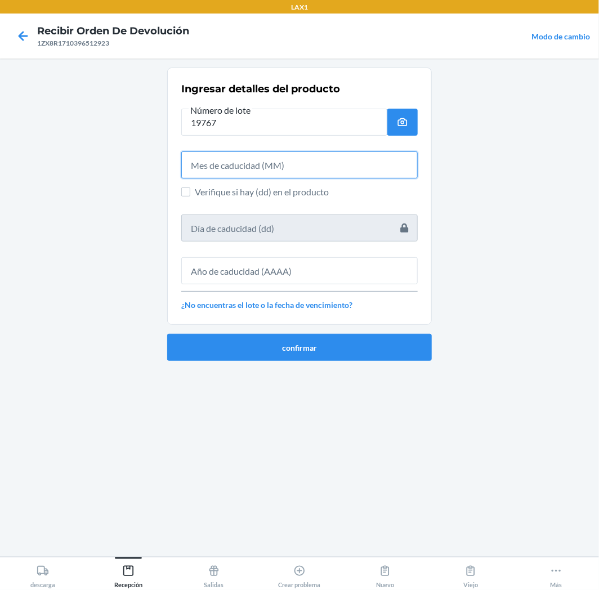
click at [330, 158] on input "text" at bounding box center [299, 165] width 237 height 27
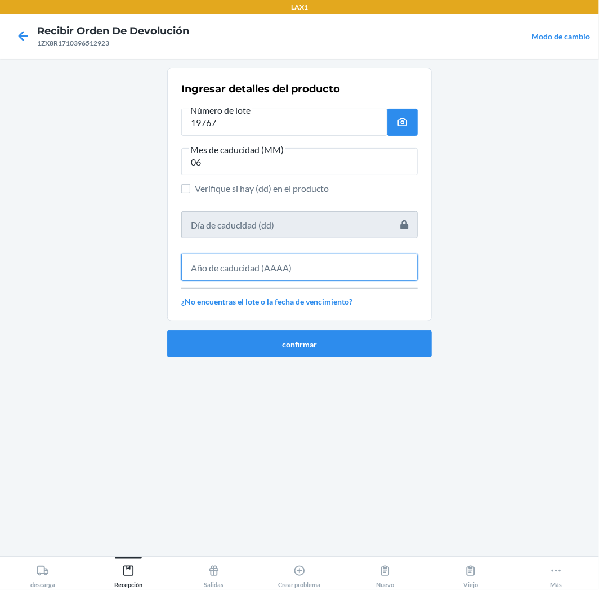
click at [331, 273] on input "text" at bounding box center [299, 267] width 237 height 27
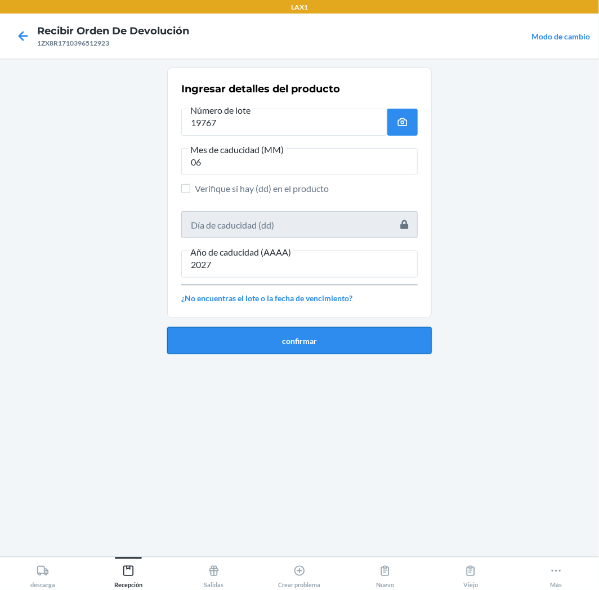
click at [367, 348] on button "confirmar" at bounding box center [299, 340] width 265 height 27
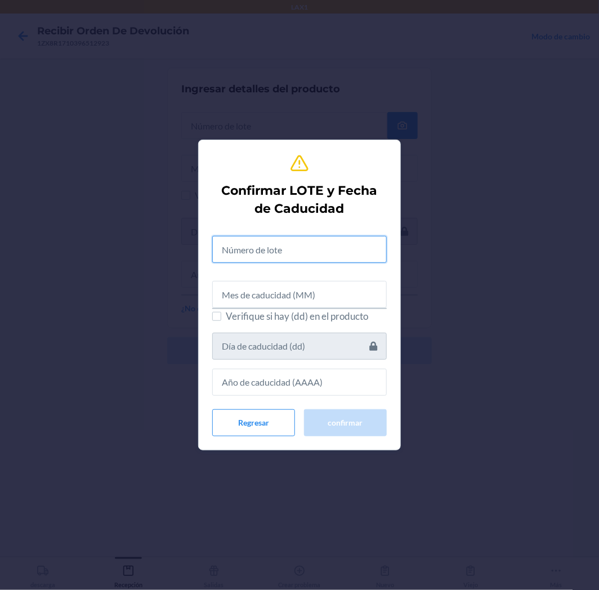
click at [355, 238] on input "text" at bounding box center [299, 249] width 175 height 27
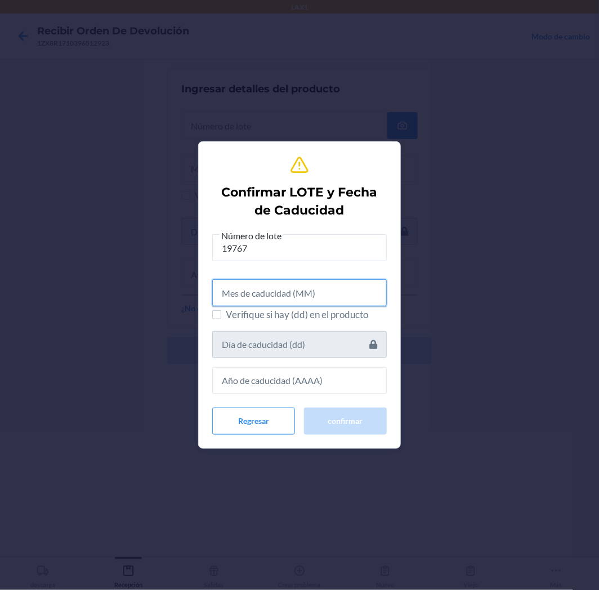
click at [358, 293] on input "text" at bounding box center [299, 292] width 175 height 27
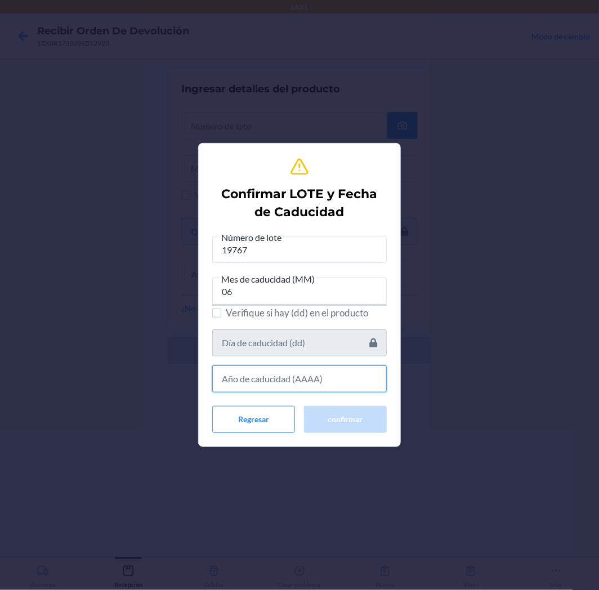
drag, startPoint x: 293, startPoint y: 375, endPoint x: 305, endPoint y: 380, distance: 13.6
click at [300, 378] on input "text" at bounding box center [299, 379] width 175 height 27
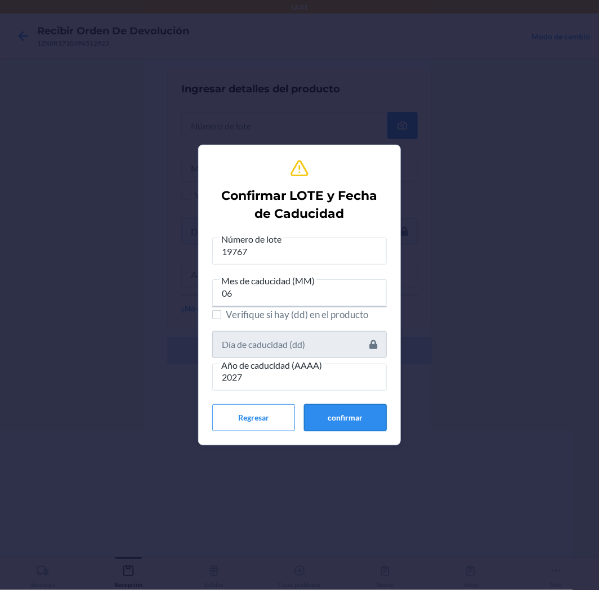
click at [335, 411] on button "confirmar" at bounding box center [345, 417] width 83 height 27
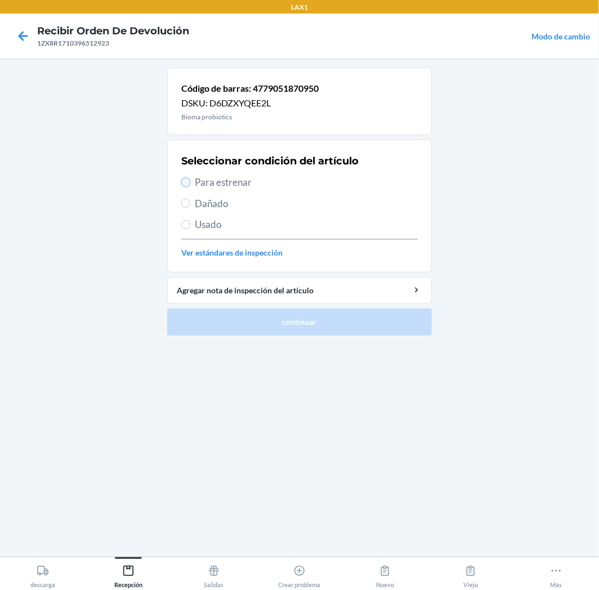
click at [188, 181] on input "Para estrenar" at bounding box center [185, 182] width 9 height 9
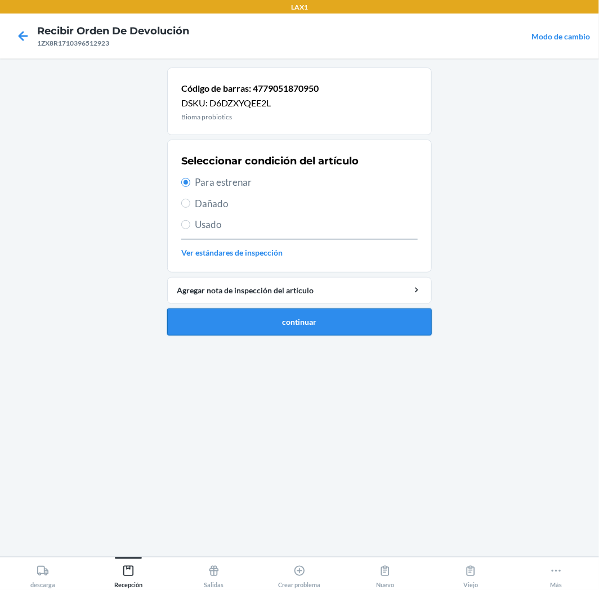
click at [259, 331] on button "continuar" at bounding box center [299, 322] width 265 height 27
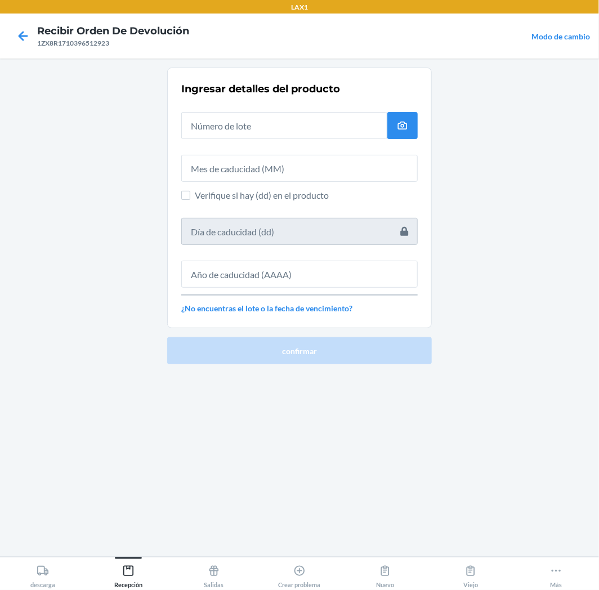
click at [345, 140] on div "Ingresar detalles del producto Verifique si hay (dd) en el producto ¿No encuent…" at bounding box center [299, 197] width 237 height 239
click at [334, 140] on div "Ingresar detalles del producto Verifique si hay (dd) en el producto ¿No encuent…" at bounding box center [299, 197] width 237 height 239
click at [334, 130] on input "text" at bounding box center [284, 125] width 206 height 27
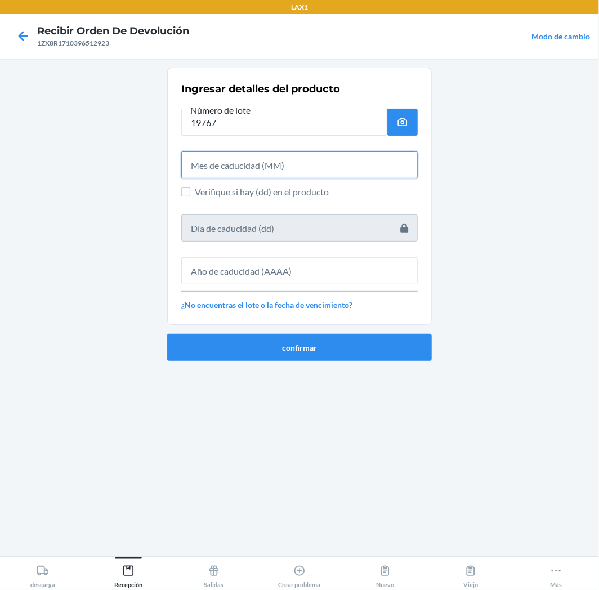
click at [329, 176] on input "text" at bounding box center [299, 165] width 237 height 27
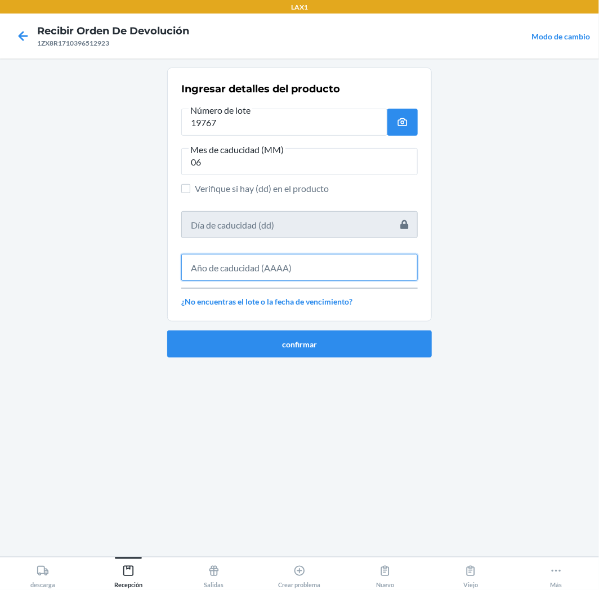
click at [398, 274] on input "text" at bounding box center [299, 267] width 237 height 27
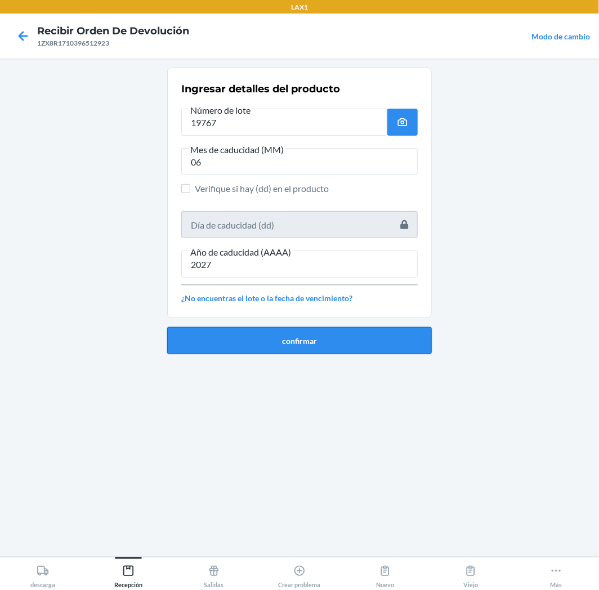
click at [323, 341] on button "confirmar" at bounding box center [299, 340] width 265 height 27
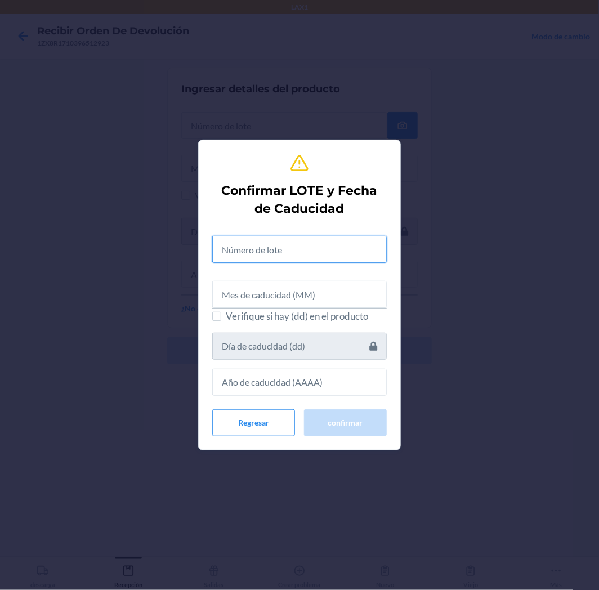
click at [338, 258] on input "text" at bounding box center [299, 249] width 175 height 27
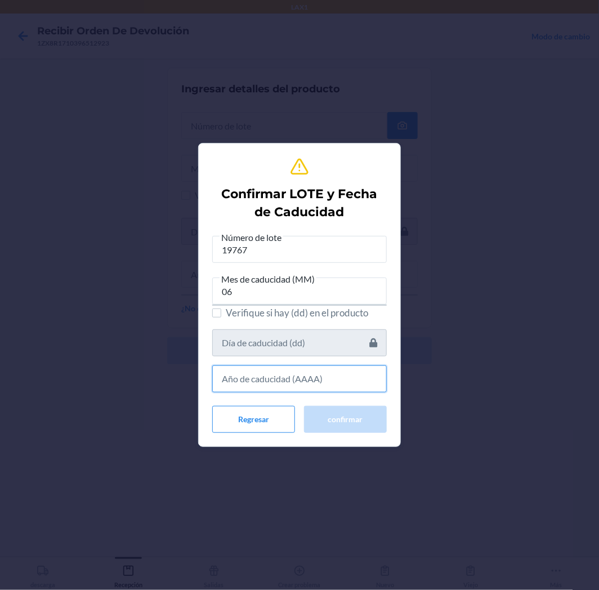
click at [363, 386] on input "text" at bounding box center [299, 379] width 175 height 27
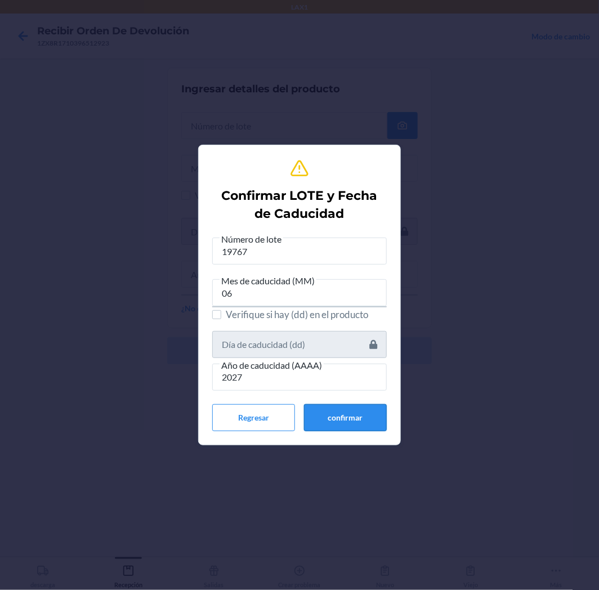
click at [364, 417] on button "confirmar" at bounding box center [345, 417] width 83 height 27
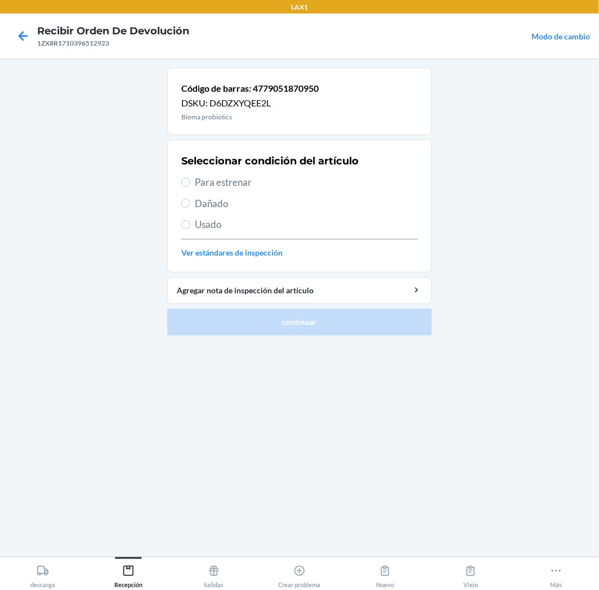
click at [211, 181] on span "Para estrenar" at bounding box center [306, 182] width 223 height 15
click at [190, 181] on input "Para estrenar" at bounding box center [185, 182] width 9 height 9
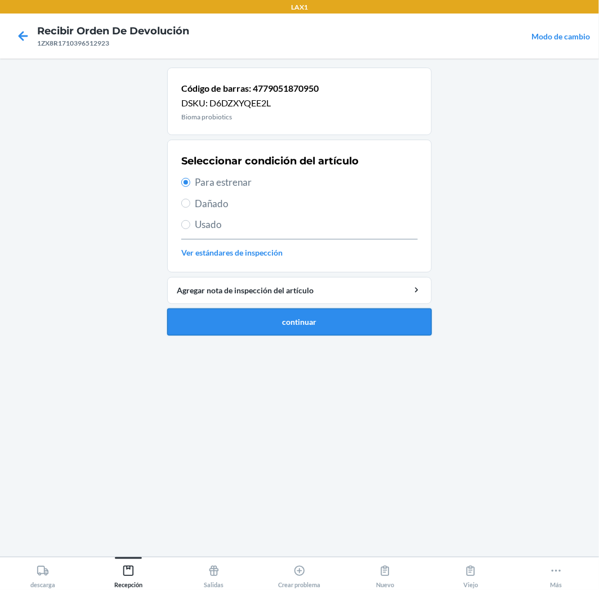
click at [262, 313] on button "continuar" at bounding box center [299, 322] width 265 height 27
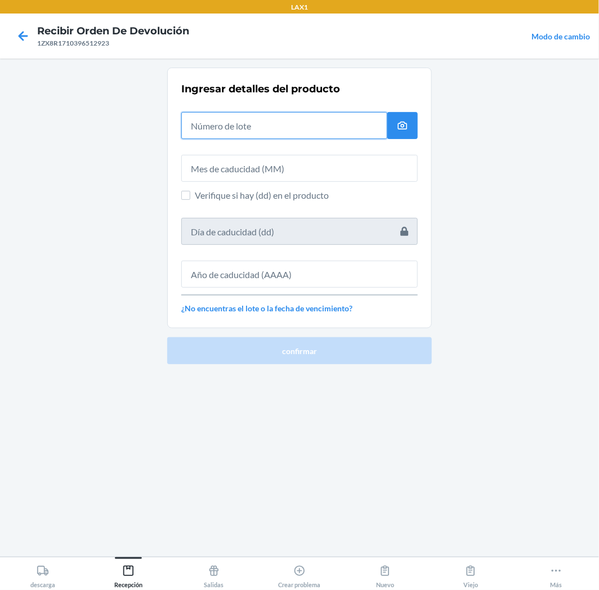
click at [319, 135] on input "text" at bounding box center [284, 125] width 206 height 27
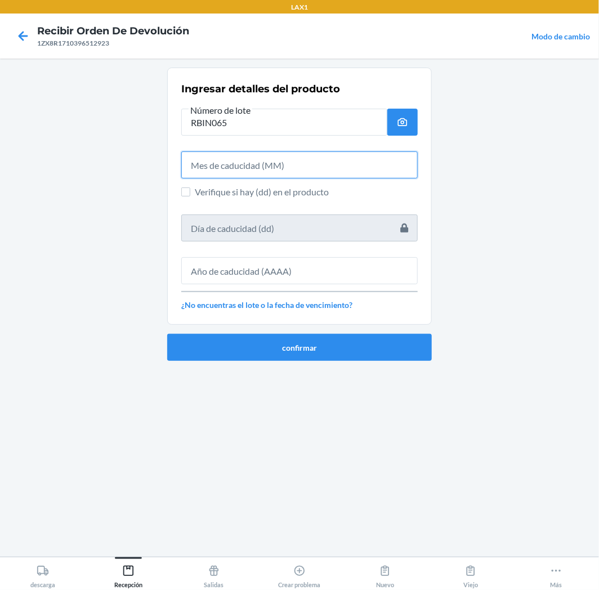
click at [386, 169] on input "text" at bounding box center [299, 165] width 237 height 27
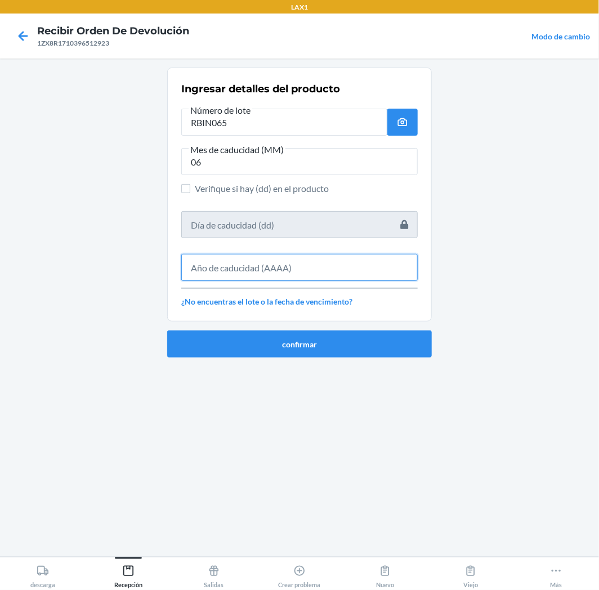
click at [316, 262] on input "text" at bounding box center [299, 267] width 237 height 27
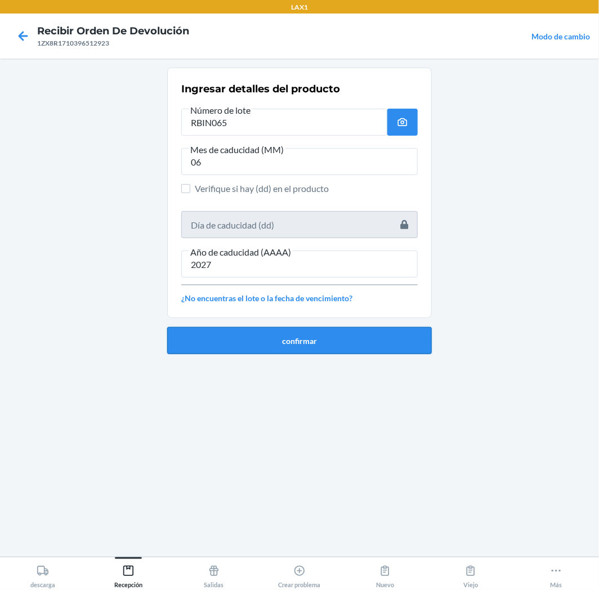
click at [337, 336] on button "confirmar" at bounding box center [299, 340] width 265 height 27
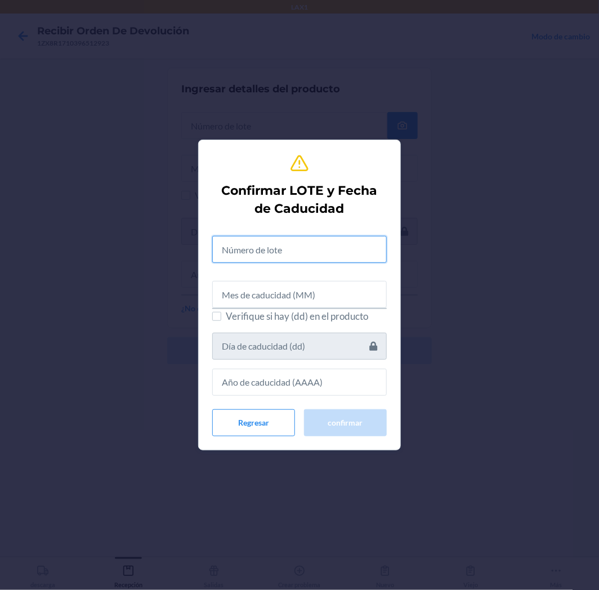
drag, startPoint x: 319, startPoint y: 240, endPoint x: 329, endPoint y: 238, distance: 10.4
click at [329, 238] on input "text" at bounding box center [299, 249] width 175 height 27
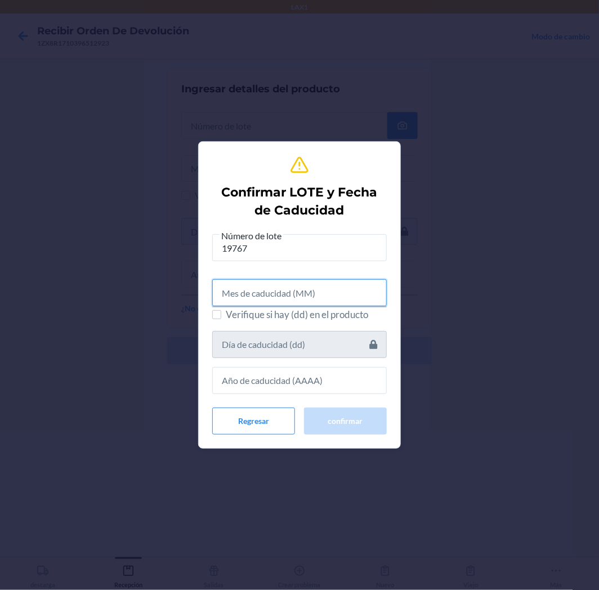
click at [308, 296] on input "text" at bounding box center [299, 292] width 175 height 27
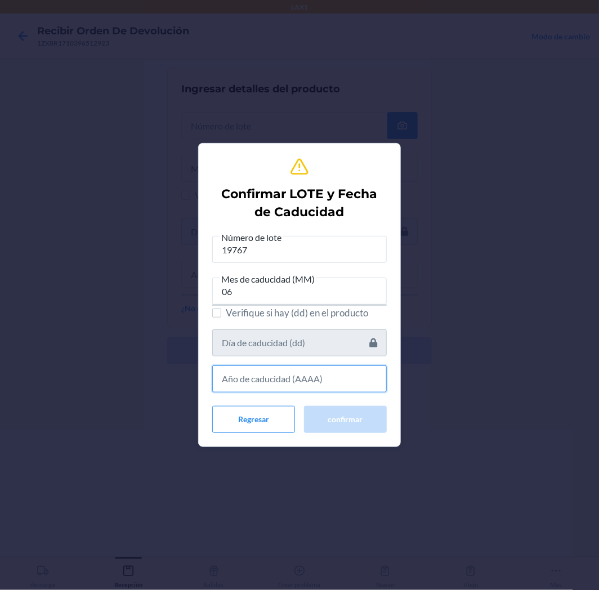
click at [293, 381] on input "text" at bounding box center [299, 379] width 175 height 27
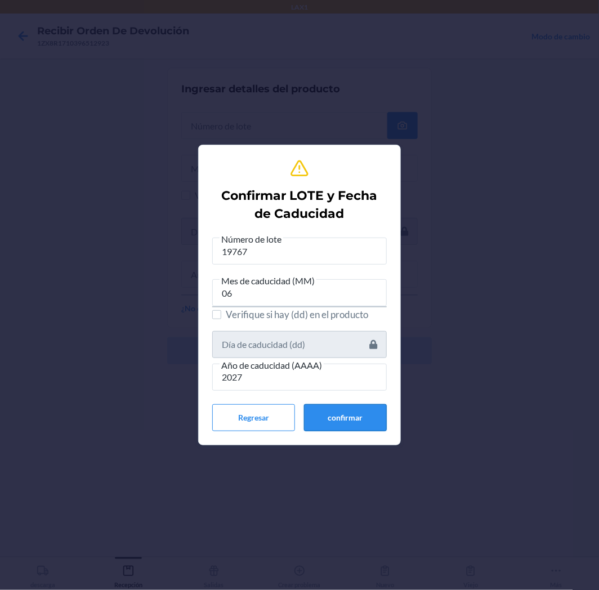
click at [338, 416] on button "confirmar" at bounding box center [345, 417] width 83 height 27
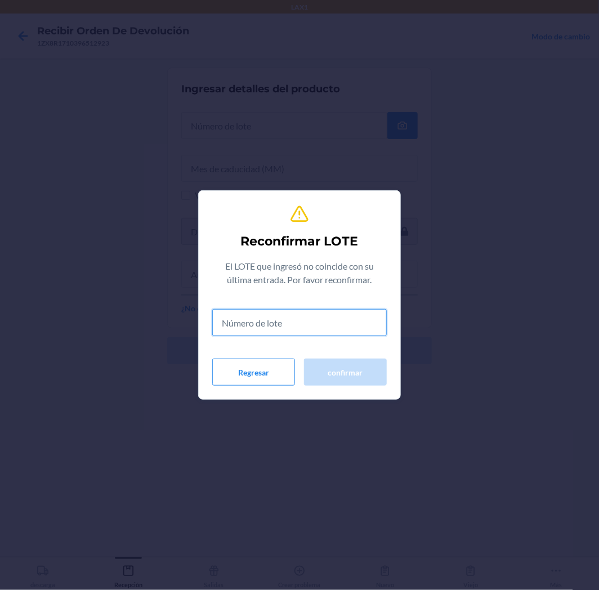
click at [323, 325] on input "text" at bounding box center [299, 322] width 175 height 27
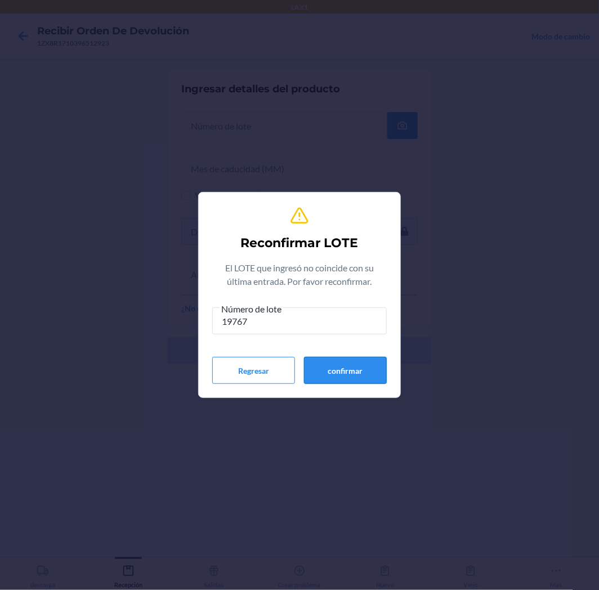
click at [341, 366] on button "confirmar" at bounding box center [345, 370] width 83 height 27
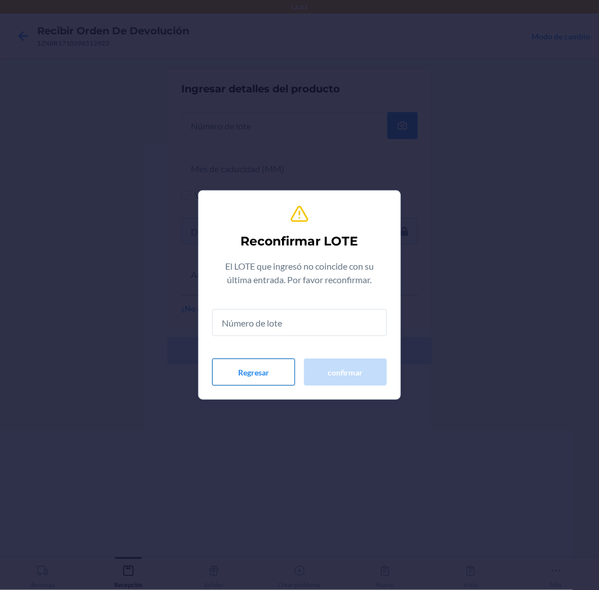
click at [262, 365] on button "Regresar" at bounding box center [253, 372] width 83 height 27
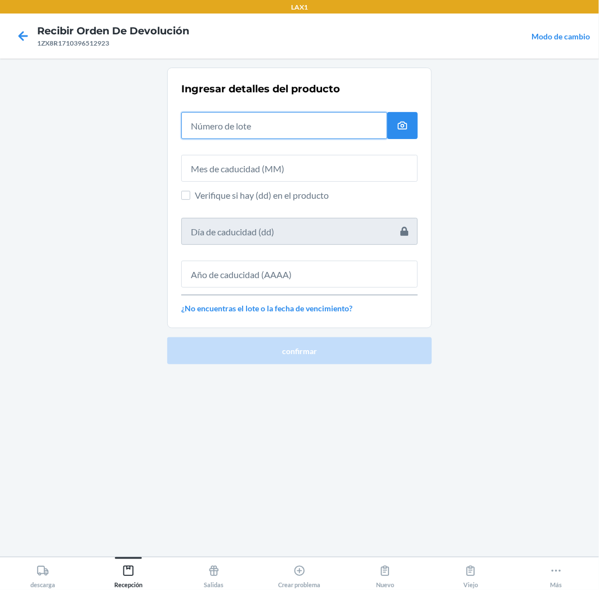
click at [322, 127] on input "text" at bounding box center [284, 125] width 206 height 27
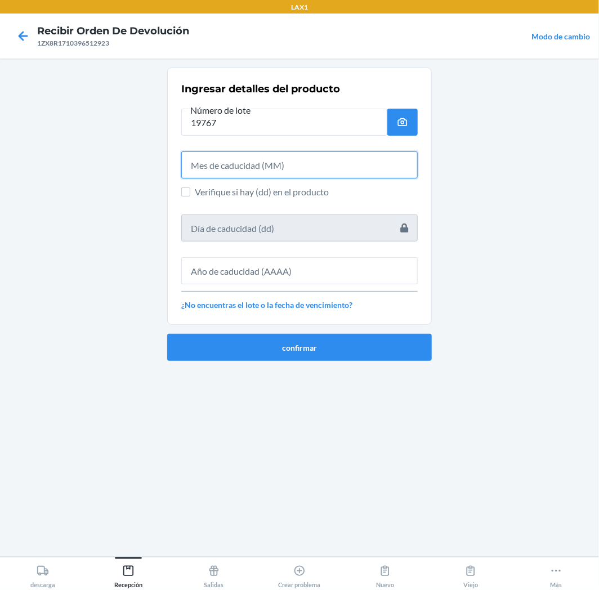
click at [314, 162] on input "text" at bounding box center [299, 165] width 237 height 27
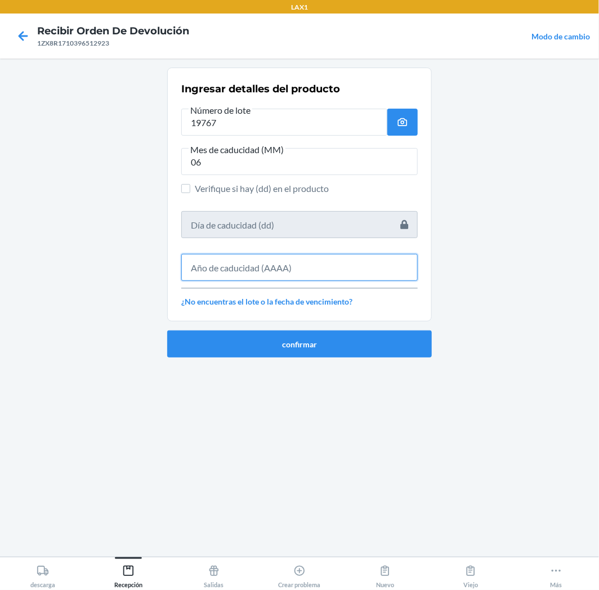
click at [311, 266] on input "text" at bounding box center [299, 267] width 237 height 27
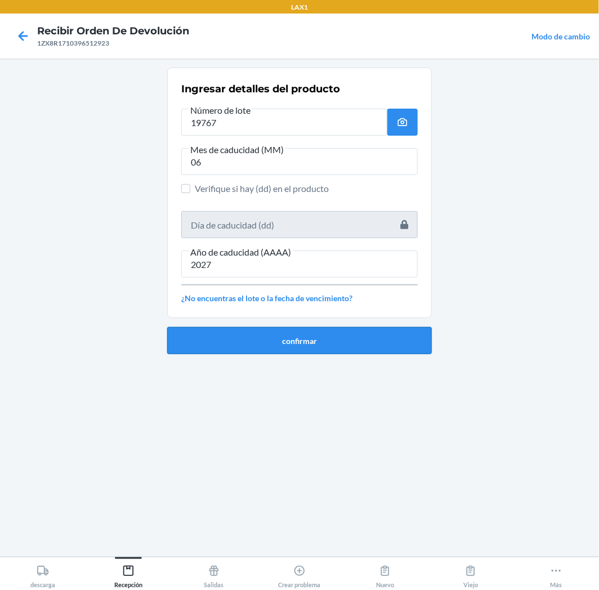
click at [346, 347] on button "confirmar" at bounding box center [299, 340] width 265 height 27
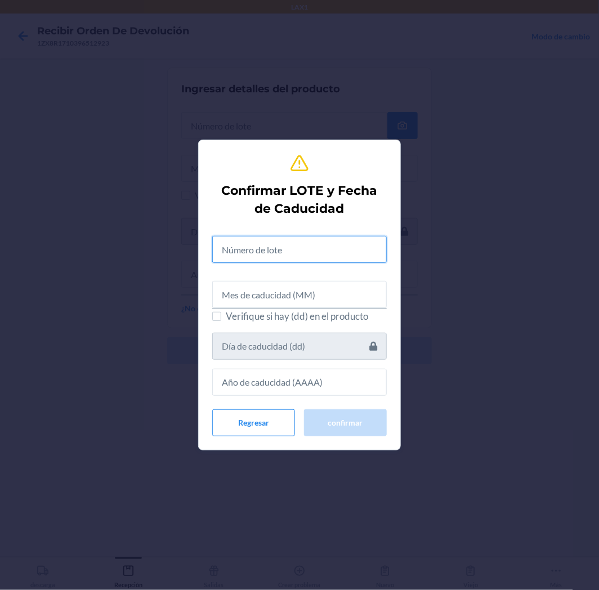
click at [318, 257] on input "text" at bounding box center [299, 249] width 175 height 27
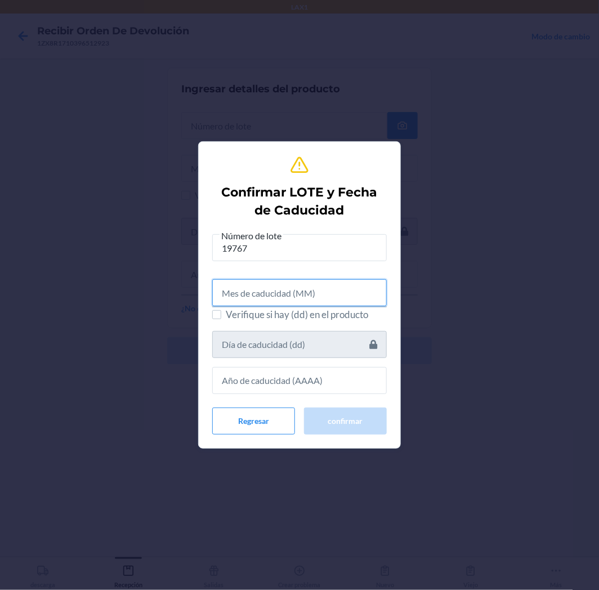
click at [329, 292] on input "text" at bounding box center [299, 292] width 175 height 27
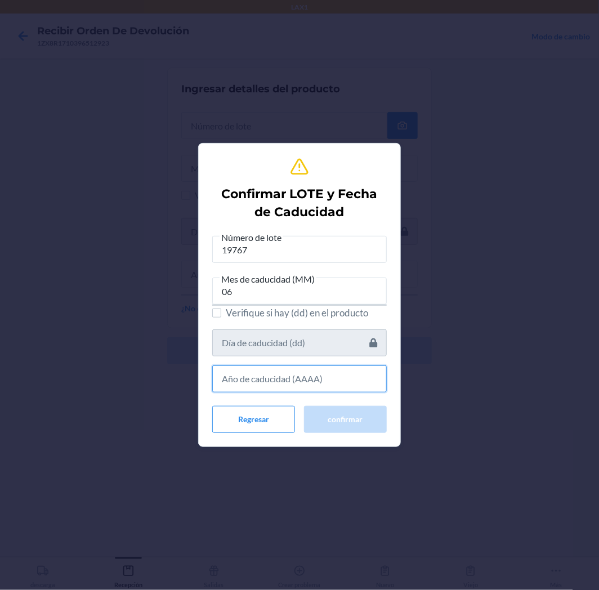
click at [328, 389] on input "text" at bounding box center [299, 379] width 175 height 27
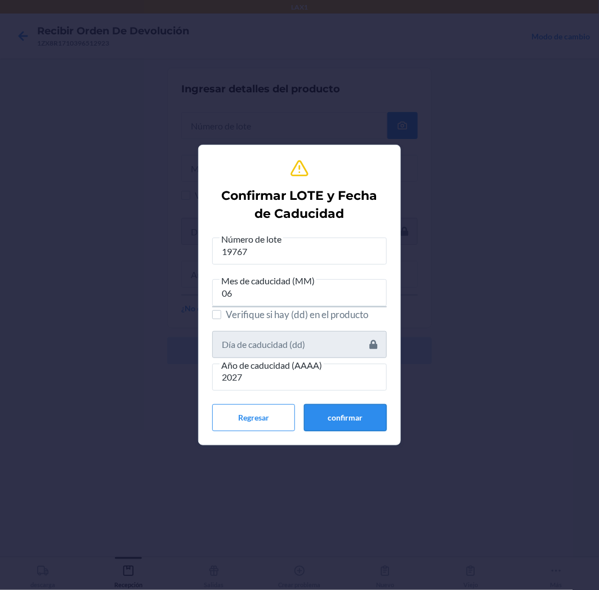
click at [352, 408] on button "confirmar" at bounding box center [345, 417] width 83 height 27
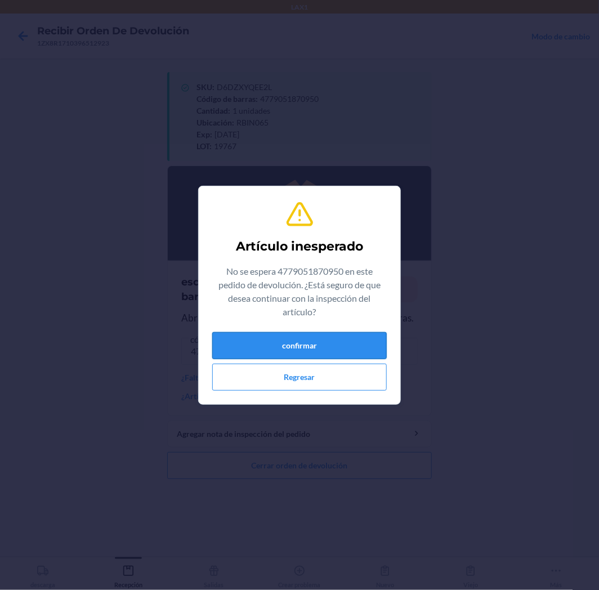
click at [339, 350] on button "confirmar" at bounding box center [299, 345] width 175 height 27
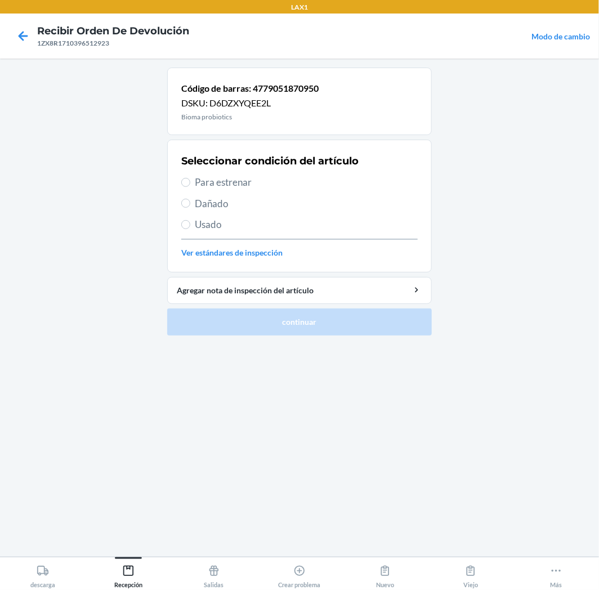
click at [198, 224] on span "Usado" at bounding box center [306, 224] width 223 height 15
click at [190, 224] on input "Usado" at bounding box center [185, 224] width 9 height 9
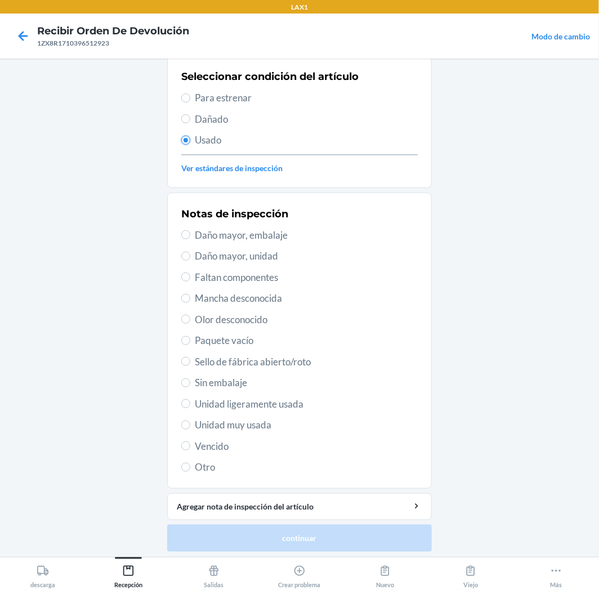
scroll to position [87, 0]
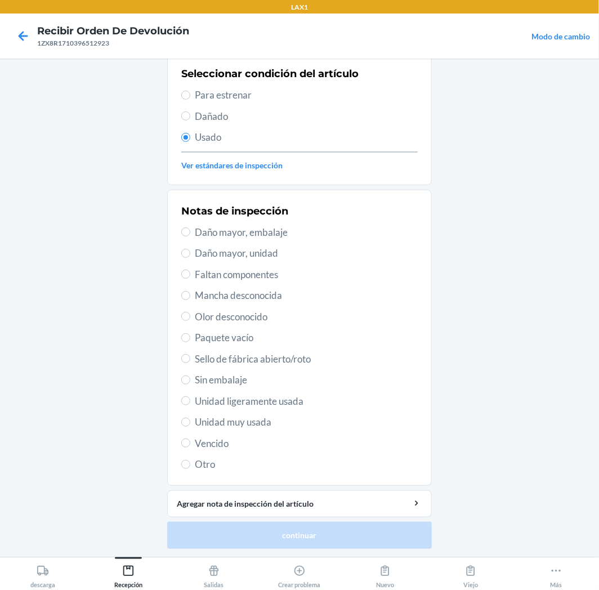
click at [216, 426] on span "Unidad muy usada" at bounding box center [306, 422] width 223 height 15
click at [190, 426] on input "Unidad muy usada" at bounding box center [185, 422] width 9 height 9
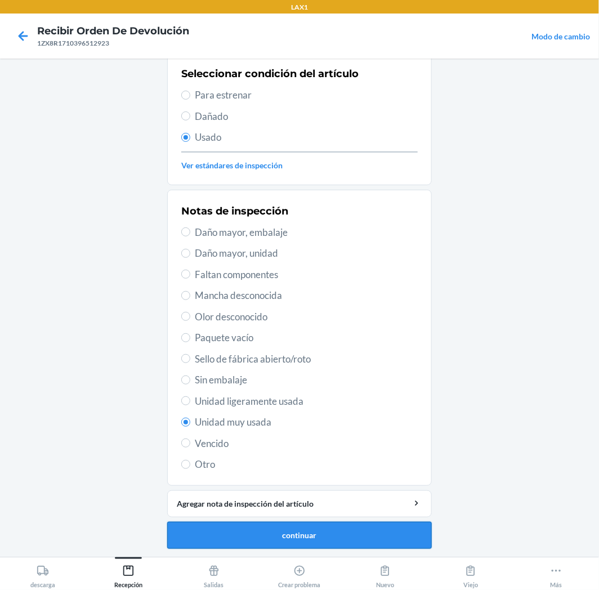
click at [252, 530] on button "continuar" at bounding box center [299, 535] width 265 height 27
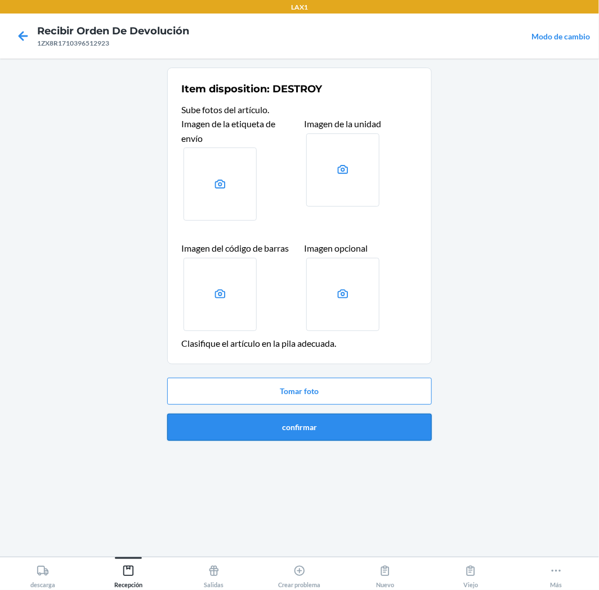
click at [396, 438] on button "confirmar" at bounding box center [299, 427] width 265 height 27
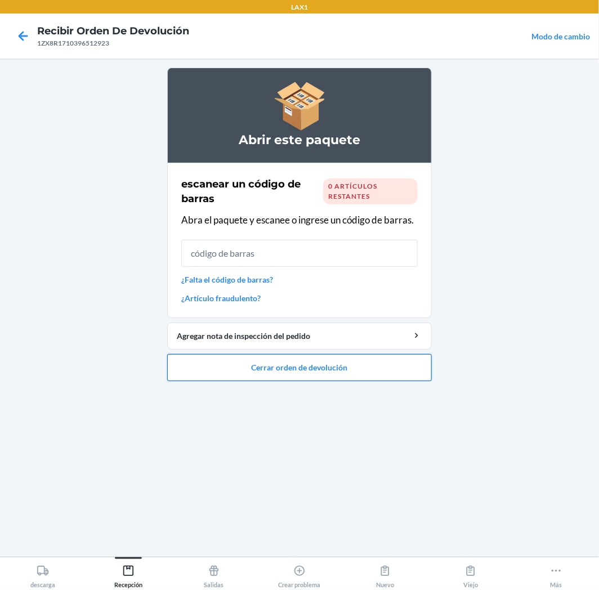
click at [400, 376] on button "Cerrar orden de devolución" at bounding box center [299, 367] width 265 height 27
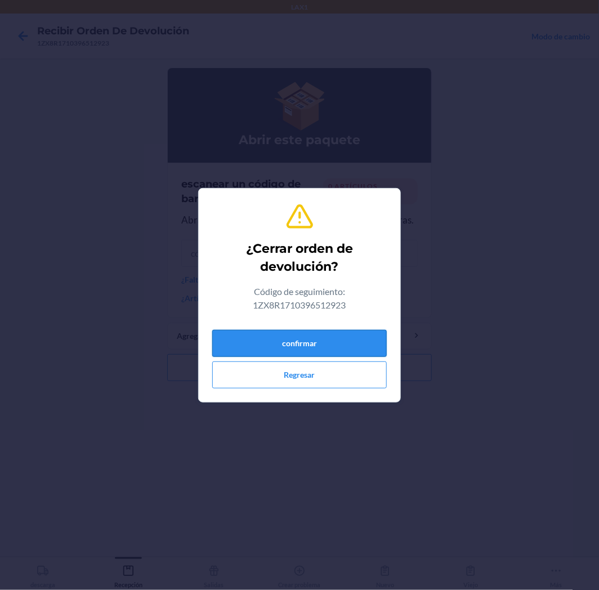
click at [328, 336] on button "confirmar" at bounding box center [299, 343] width 175 height 27
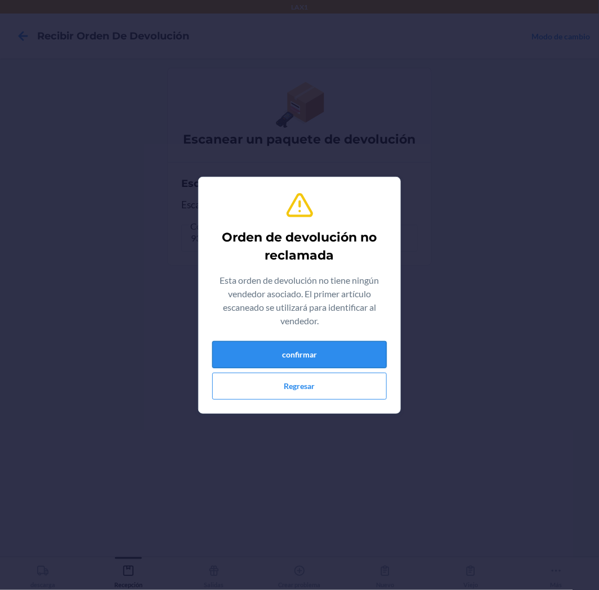
click at [327, 351] on button "confirmar" at bounding box center [299, 354] width 175 height 27
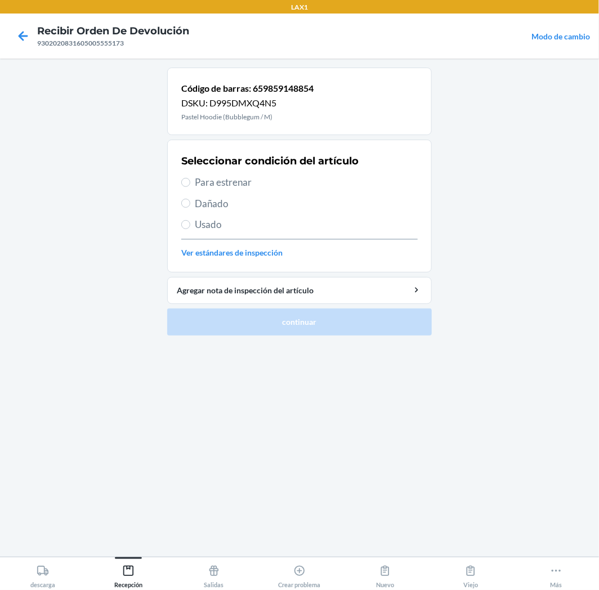
click at [200, 183] on span "Para estrenar" at bounding box center [306, 182] width 223 height 15
click at [190, 183] on input "Para estrenar" at bounding box center [185, 182] width 9 height 9
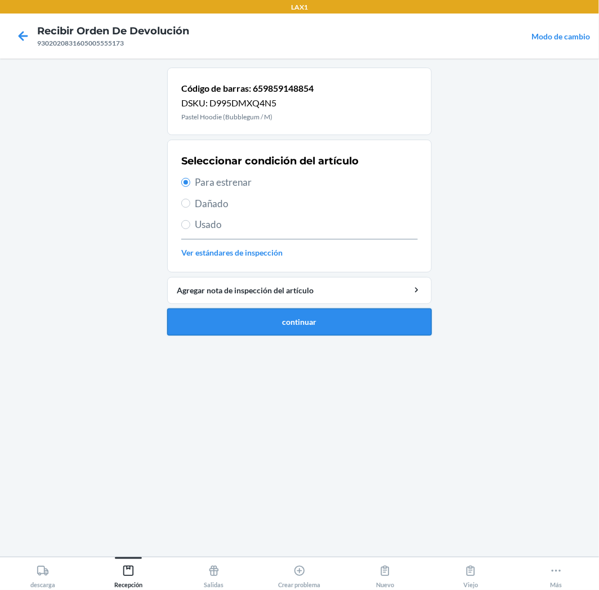
click at [237, 323] on button "continuar" at bounding box center [299, 322] width 265 height 27
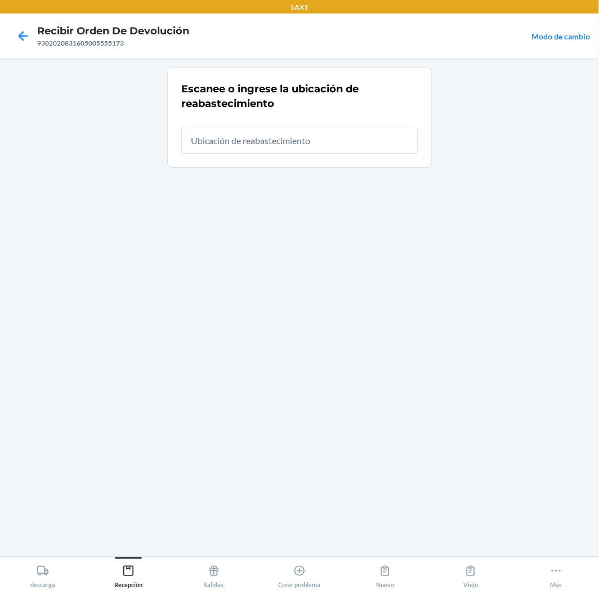
click at [368, 149] on input "text" at bounding box center [299, 140] width 237 height 27
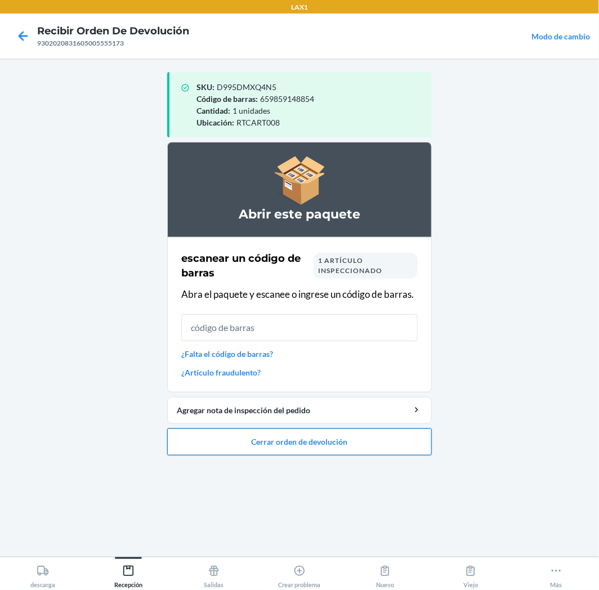
click at [313, 440] on button "Cerrar orden de devolución" at bounding box center [299, 442] width 265 height 27
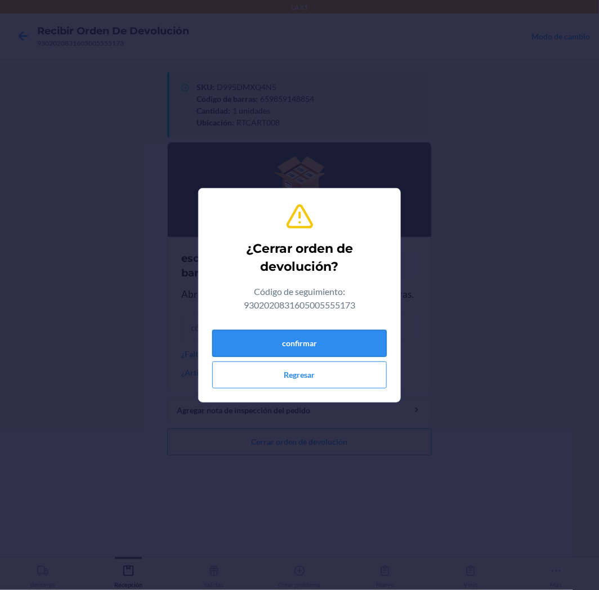
click at [330, 346] on button "confirmar" at bounding box center [299, 343] width 175 height 27
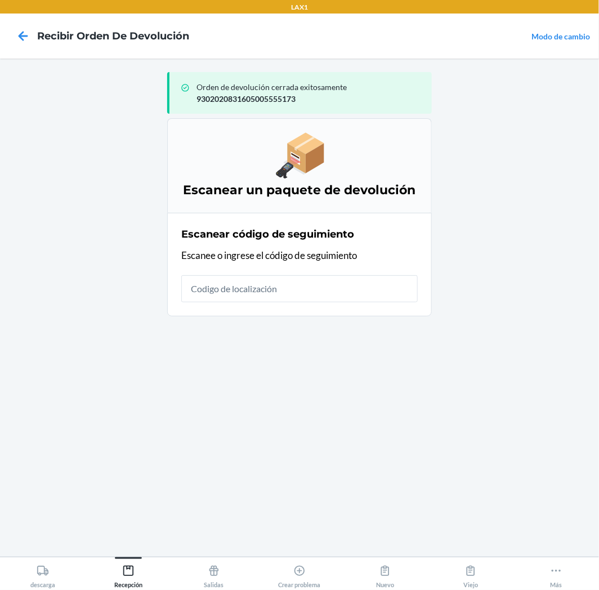
click at [341, 305] on div "Escanear código de seguimiento Escanee o ingrese el código de seguimiento" at bounding box center [299, 265] width 237 height 82
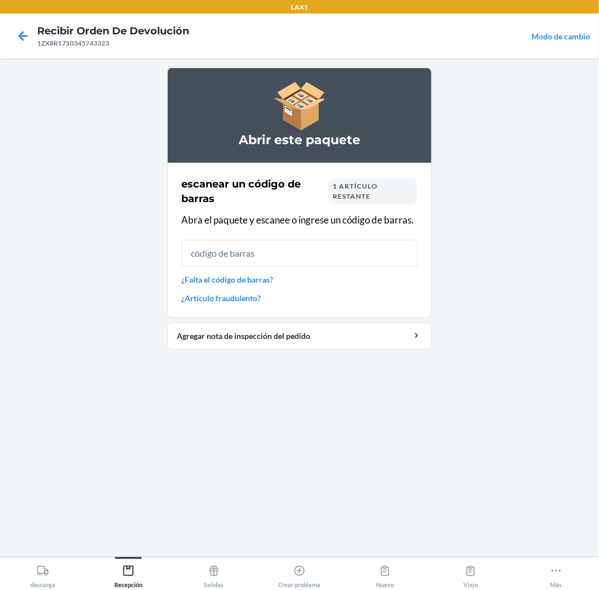
click at [409, 256] on input "text" at bounding box center [299, 253] width 237 height 27
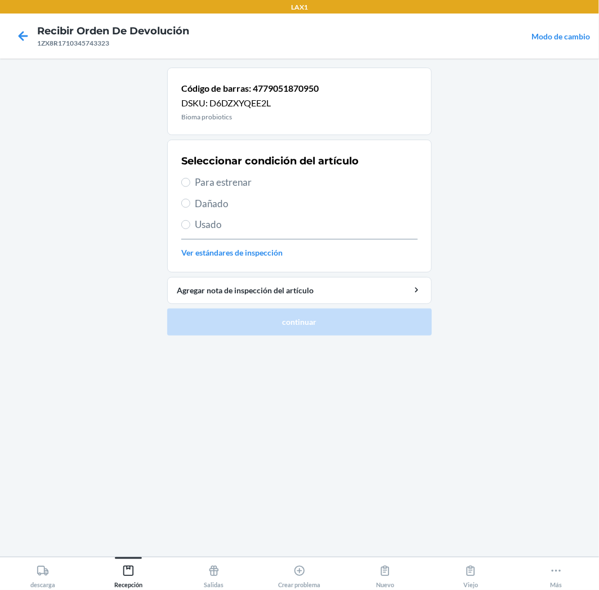
click at [196, 190] on div "Seleccionar condición del artículo Para estrenar Dañado Usado Ver estándares de…" at bounding box center [299, 206] width 237 height 112
click at [190, 179] on label "Para estrenar" at bounding box center [299, 182] width 237 height 15
click at [190, 179] on input "Para estrenar" at bounding box center [185, 182] width 9 height 9
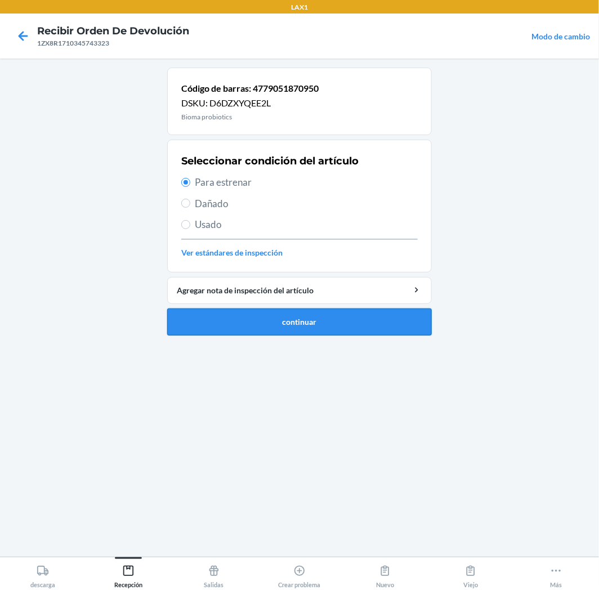
click at [266, 328] on button "continuar" at bounding box center [299, 322] width 265 height 27
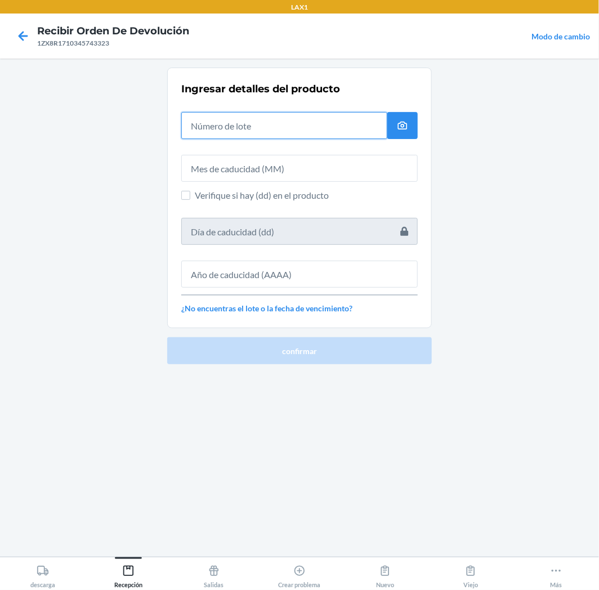
click at [341, 136] on input "text" at bounding box center [284, 125] width 206 height 27
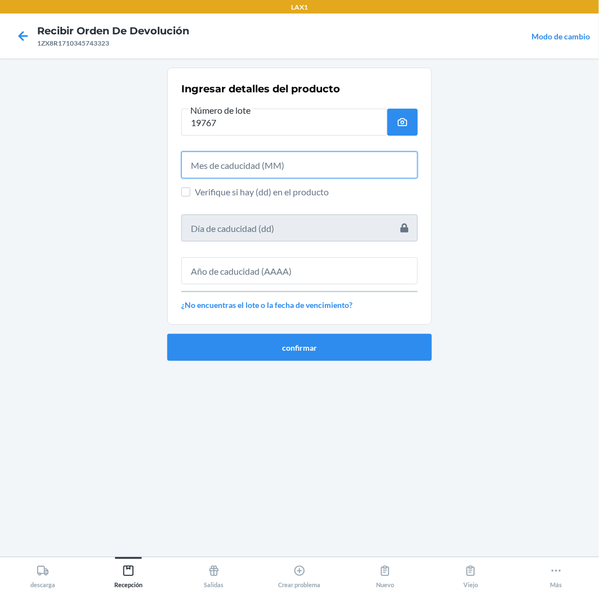
click at [331, 175] on input "text" at bounding box center [299, 165] width 237 height 27
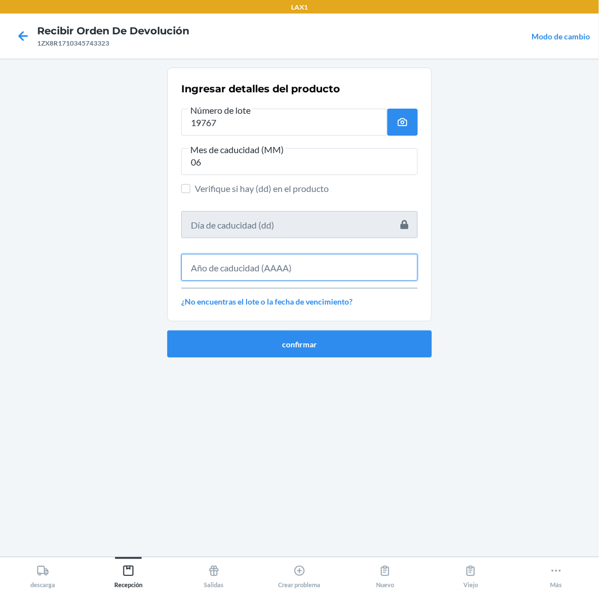
click at [375, 265] on input "text" at bounding box center [299, 267] width 237 height 27
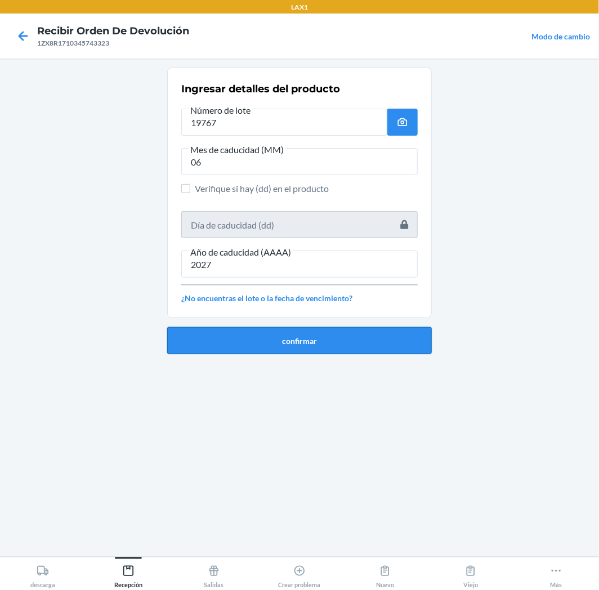
click at [362, 346] on button "confirmar" at bounding box center [299, 340] width 265 height 27
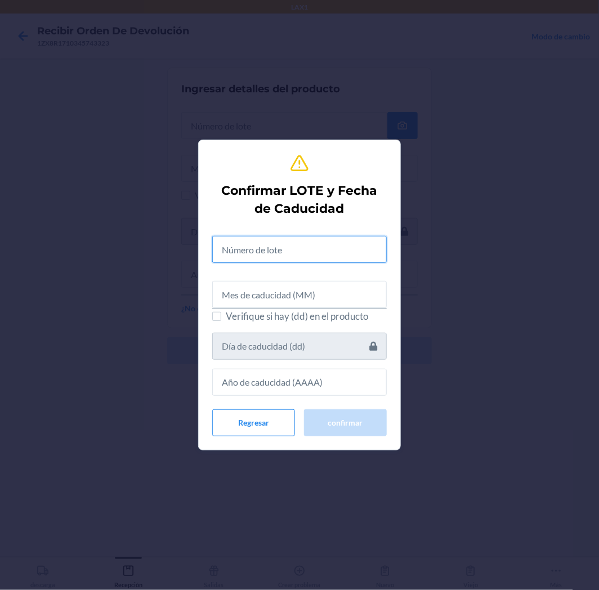
click at [345, 251] on input "text" at bounding box center [299, 249] width 175 height 27
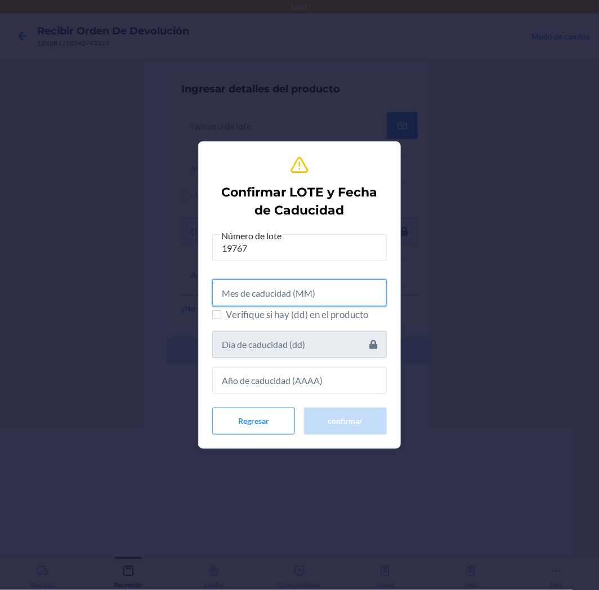
click at [333, 284] on input "text" at bounding box center [299, 292] width 175 height 27
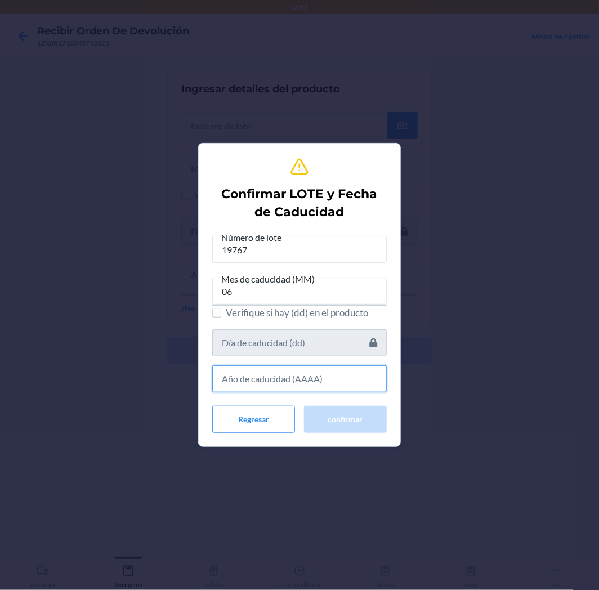
click at [315, 378] on input "text" at bounding box center [299, 379] width 175 height 27
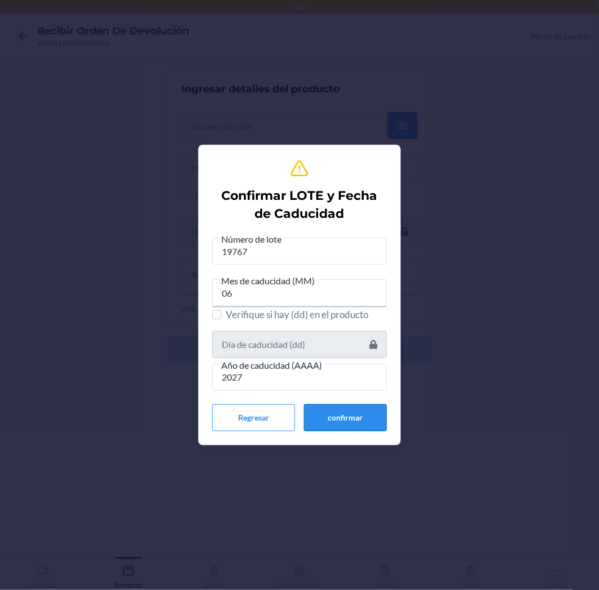
click at [345, 415] on button "confirmar" at bounding box center [345, 417] width 83 height 27
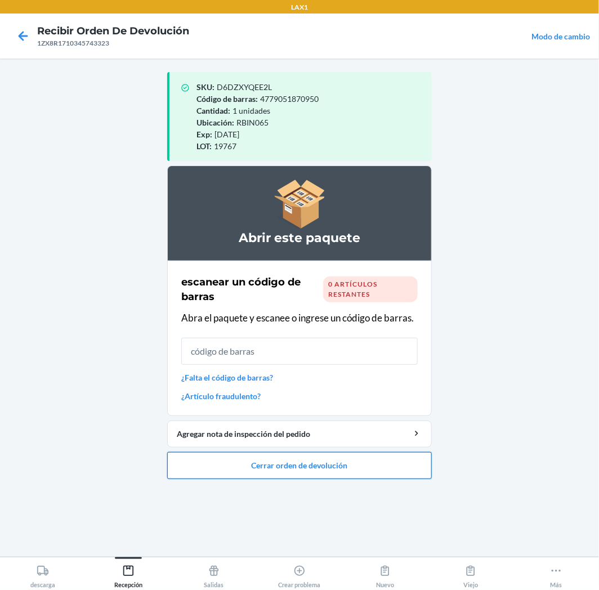
click at [365, 469] on button "Cerrar orden de devolución" at bounding box center [299, 465] width 265 height 27
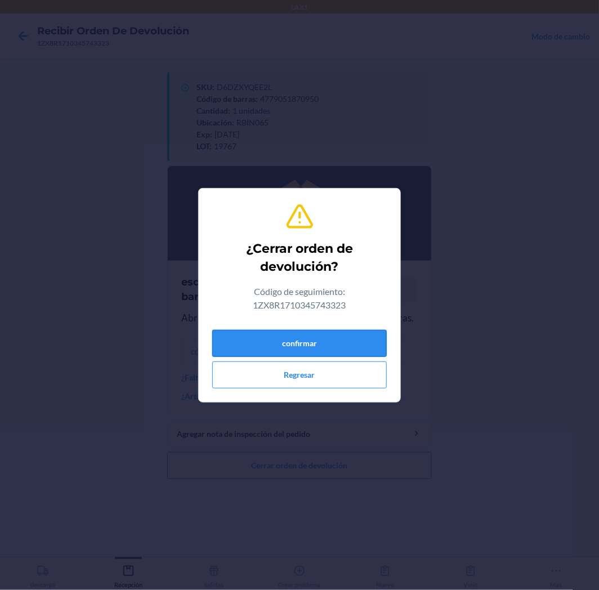
click at [331, 340] on button "confirmar" at bounding box center [299, 343] width 175 height 27
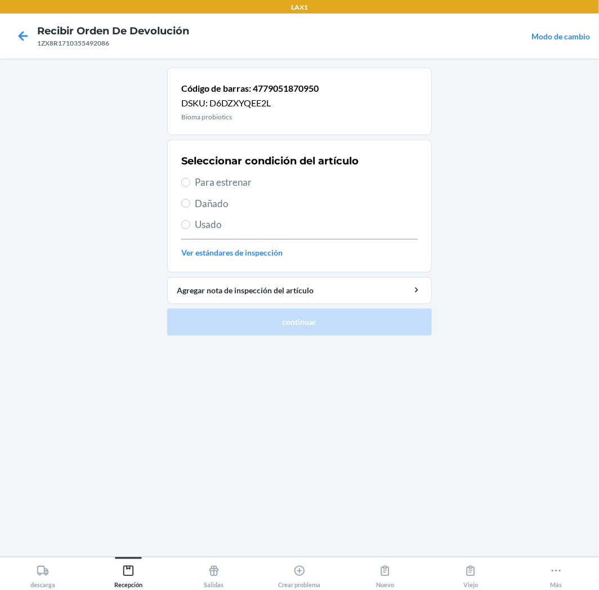
click at [191, 181] on label "Para estrenar" at bounding box center [299, 182] width 237 height 15
click at [190, 181] on input "Para estrenar" at bounding box center [185, 182] width 9 height 9
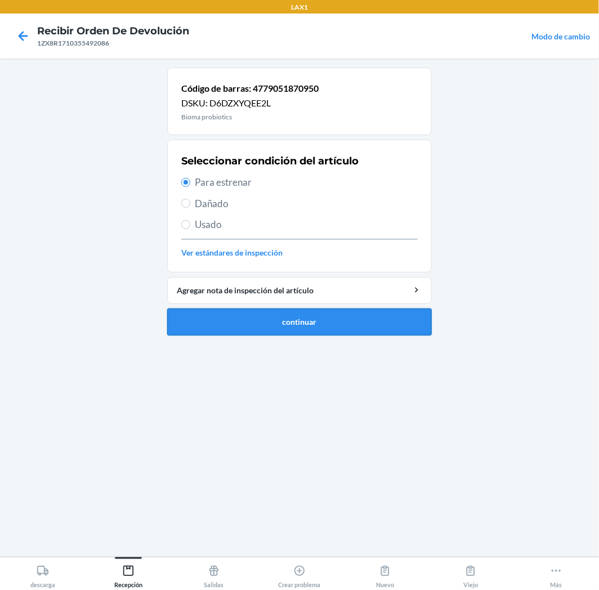
click at [240, 322] on button "continuar" at bounding box center [299, 322] width 265 height 27
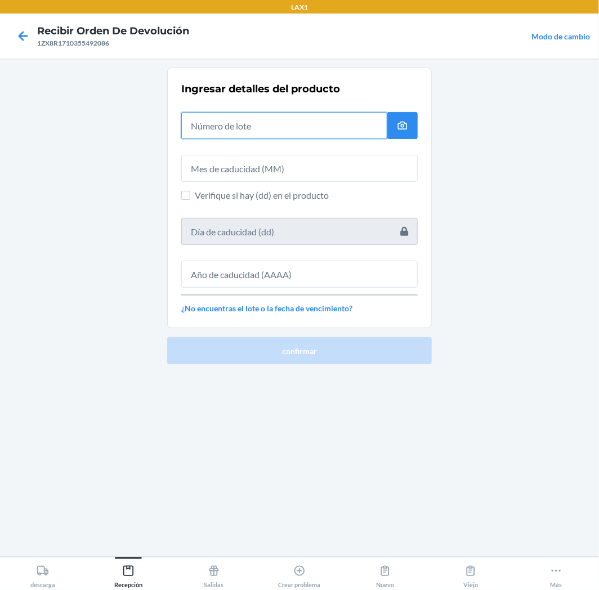
click at [310, 132] on input "text" at bounding box center [284, 125] width 206 height 27
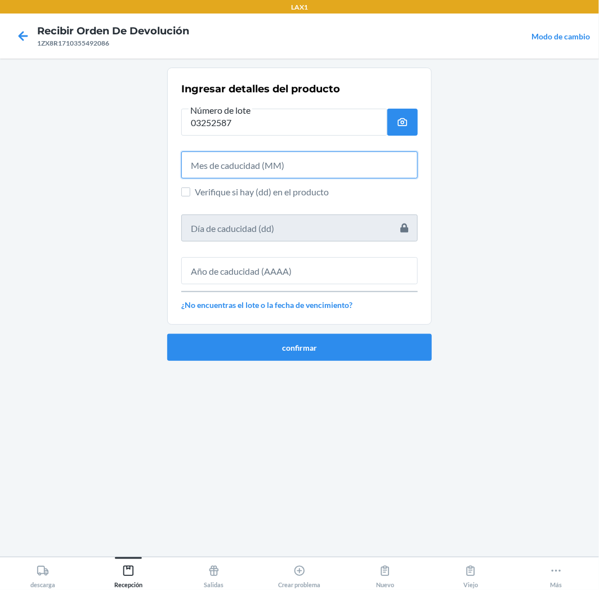
click at [410, 156] on input "text" at bounding box center [299, 165] width 237 height 27
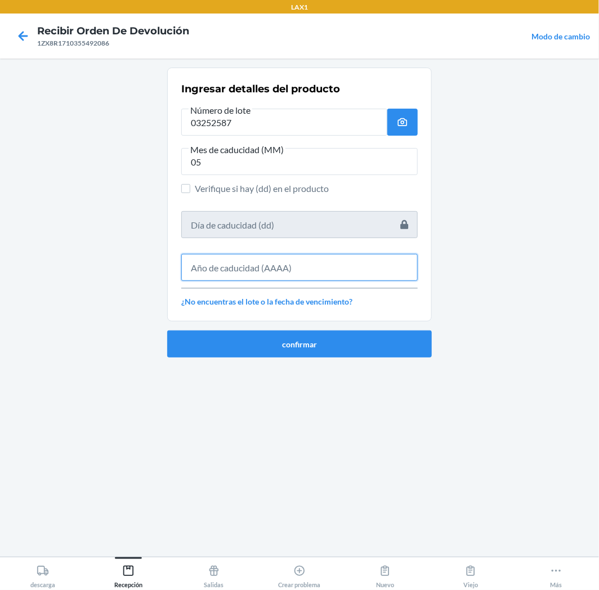
click at [379, 269] on input "text" at bounding box center [299, 267] width 237 height 27
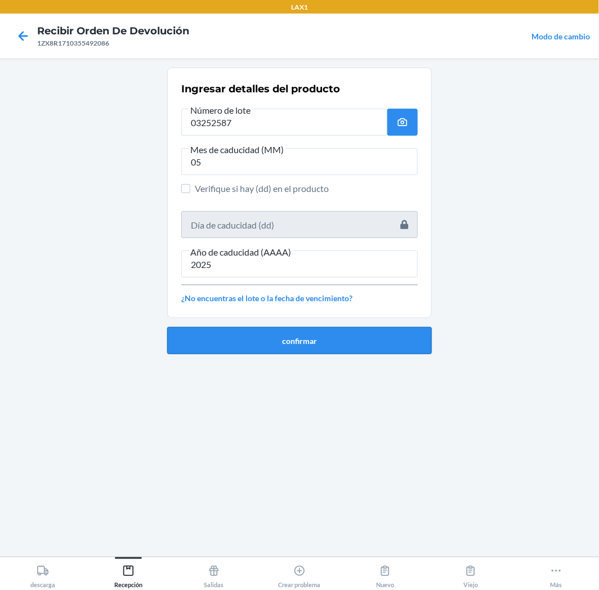
click at [376, 334] on button "confirmar" at bounding box center [299, 340] width 265 height 27
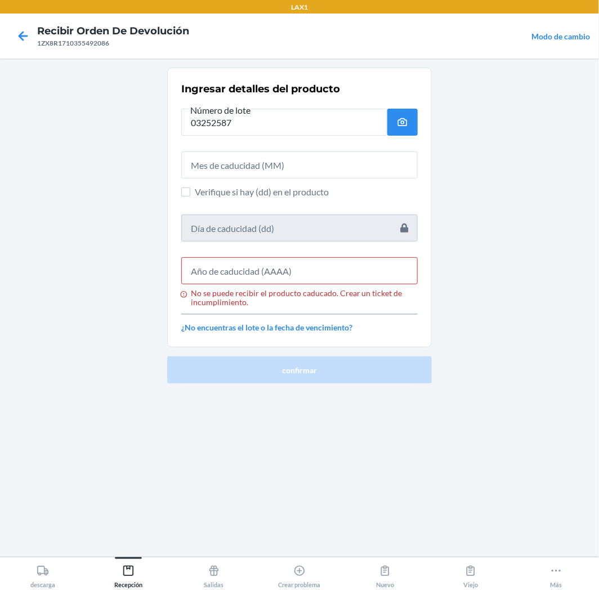
click at [347, 256] on div "No se puede recibir el producto caducado. Crear un ticket de incumplimiento." at bounding box center [299, 277] width 237 height 59
click at [341, 274] on input "No se puede recibir el producto caducado. Crear un ticket de incumplimiento." at bounding box center [299, 270] width 237 height 27
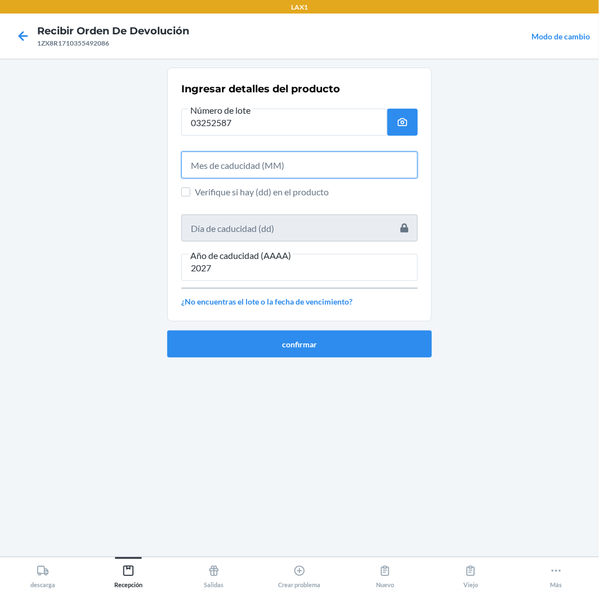
click at [232, 166] on input "text" at bounding box center [299, 165] width 237 height 27
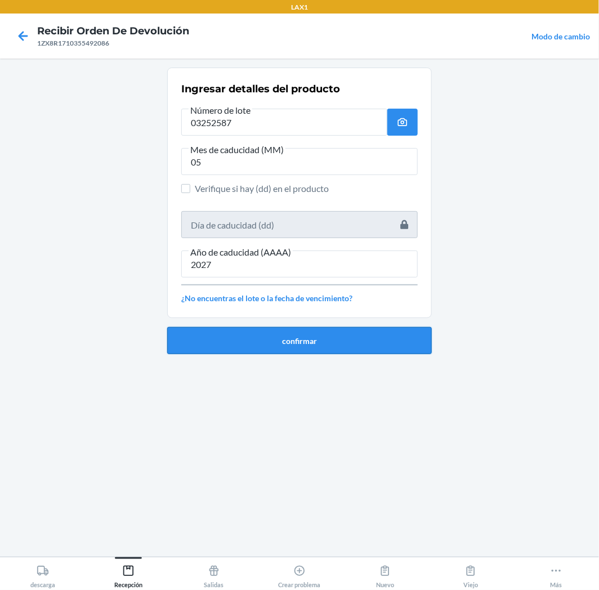
click at [274, 344] on button "confirmar" at bounding box center [299, 340] width 265 height 27
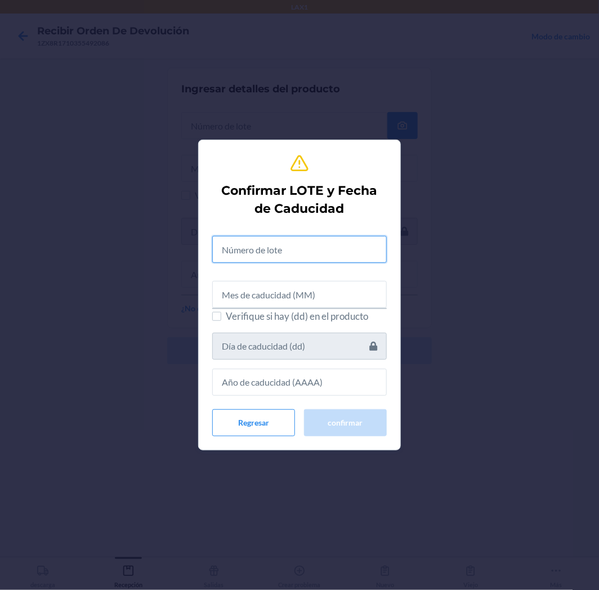
click at [351, 251] on input "text" at bounding box center [299, 249] width 175 height 27
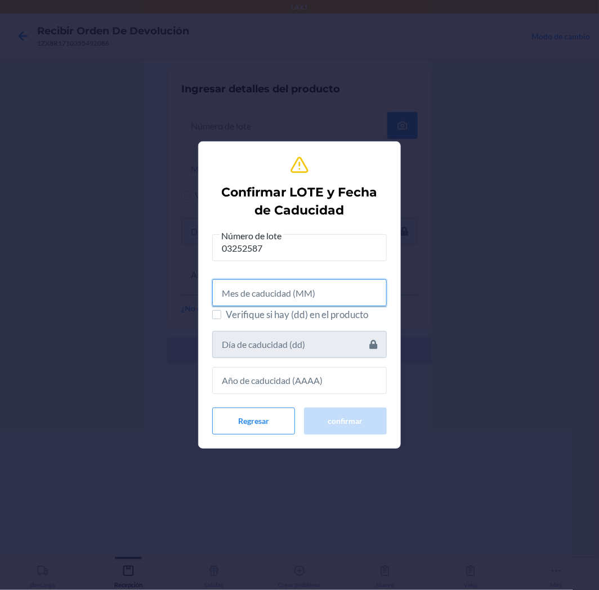
click at [356, 297] on input "text" at bounding box center [299, 292] width 175 height 27
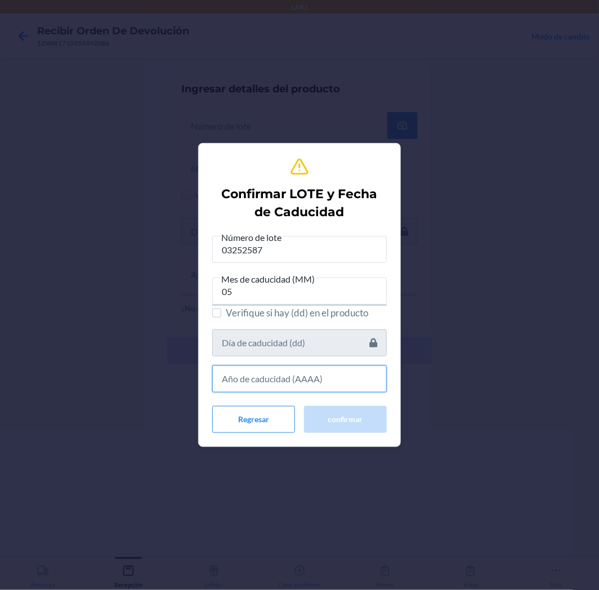
click at [344, 387] on input "text" at bounding box center [299, 379] width 175 height 27
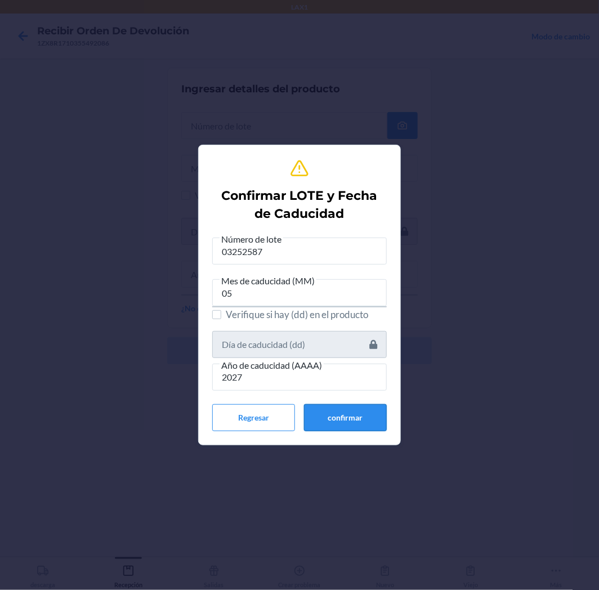
click at [328, 418] on button "confirmar" at bounding box center [345, 417] width 83 height 27
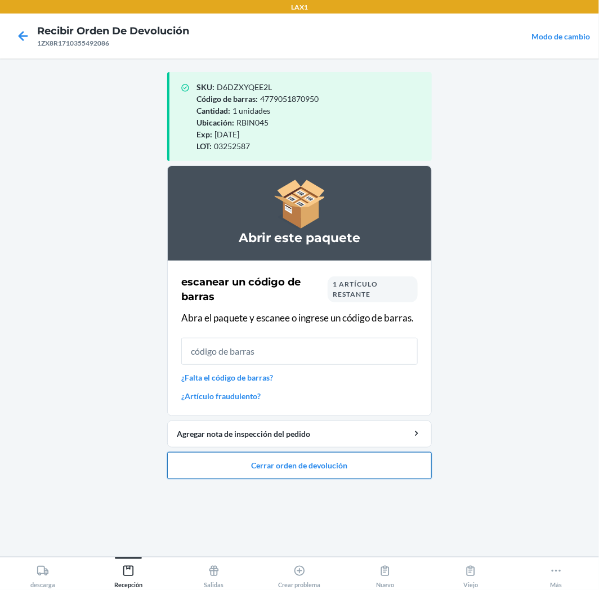
click at [231, 473] on button "Cerrar orden de devolución" at bounding box center [299, 465] width 265 height 27
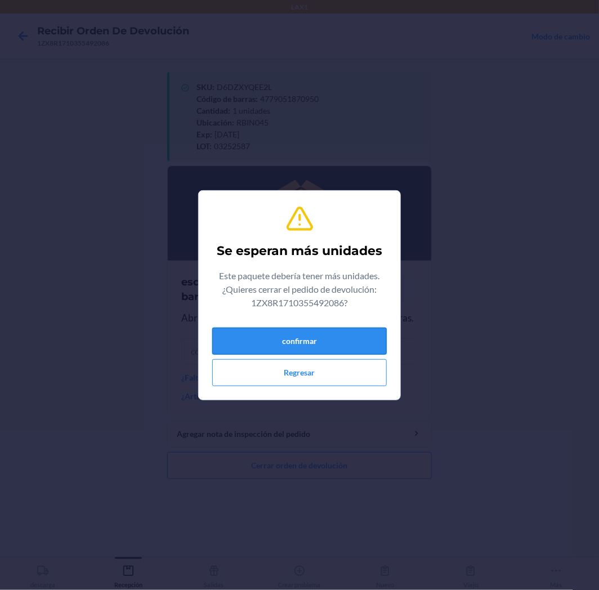
click at [317, 346] on button "confirmar" at bounding box center [299, 341] width 175 height 27
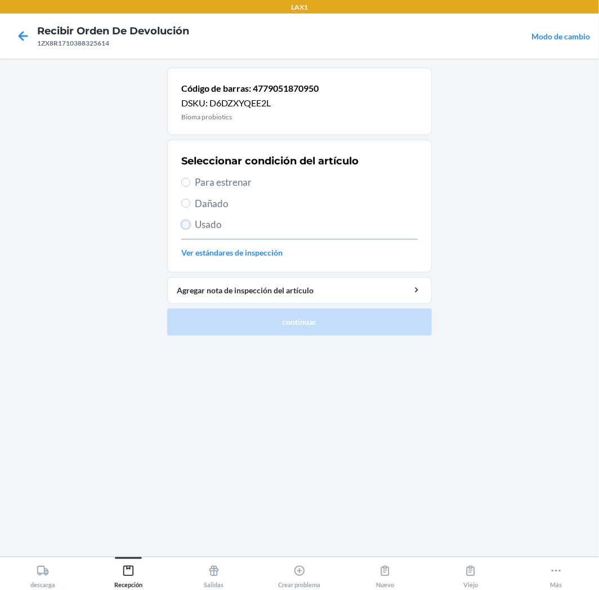
click at [189, 222] on input "Usado" at bounding box center [185, 224] width 9 height 9
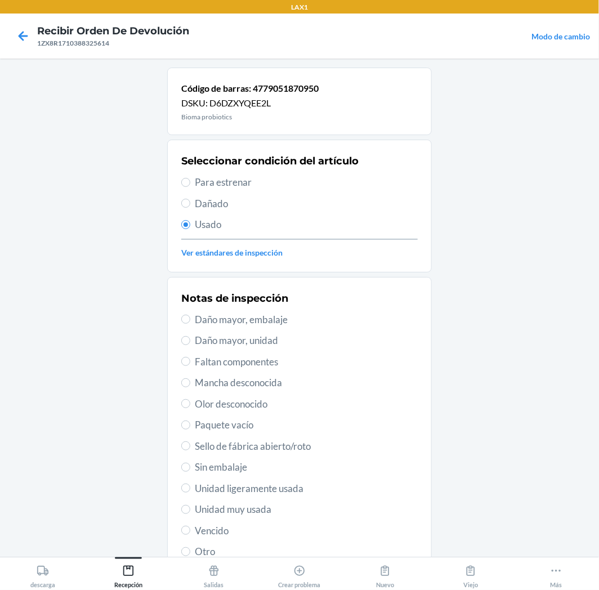
click at [199, 198] on span "Dañado" at bounding box center [306, 204] width 223 height 15
click at [190, 199] on input "Dañado" at bounding box center [185, 203] width 9 height 9
click at [215, 344] on span "Daño mayor, unidad" at bounding box center [306, 340] width 223 height 15
click at [190, 344] on input "Daño mayor, unidad" at bounding box center [185, 340] width 9 height 9
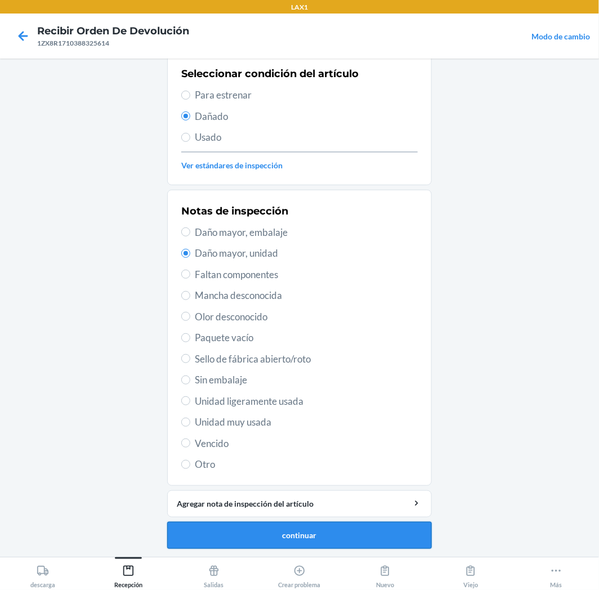
click at [357, 537] on button "continuar" at bounding box center [299, 535] width 265 height 27
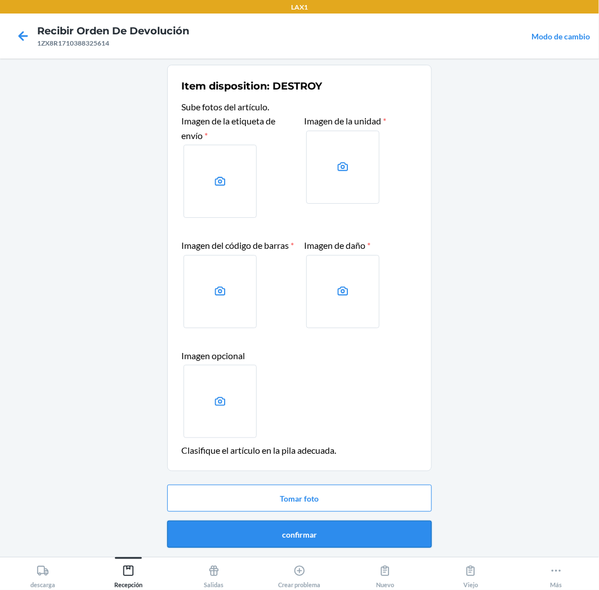
click at [355, 542] on button "confirmar" at bounding box center [299, 534] width 265 height 27
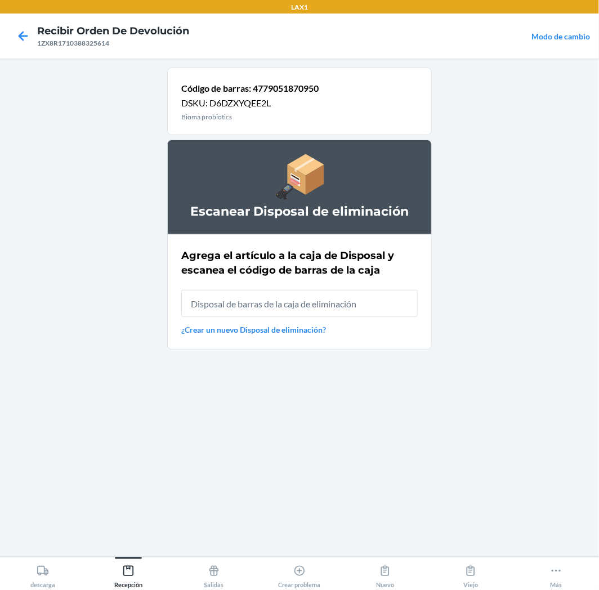
click at [365, 302] on input "text" at bounding box center [299, 303] width 237 height 27
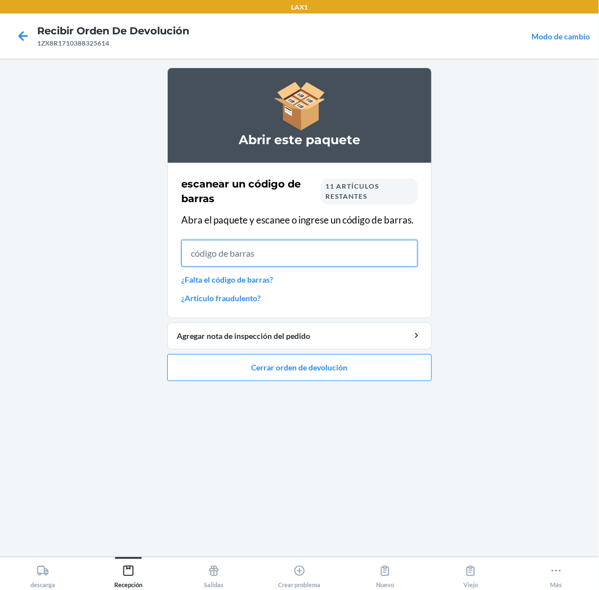
click at [277, 259] on input "text" at bounding box center [299, 253] width 237 height 27
click at [253, 260] on input "text" at bounding box center [299, 253] width 237 height 27
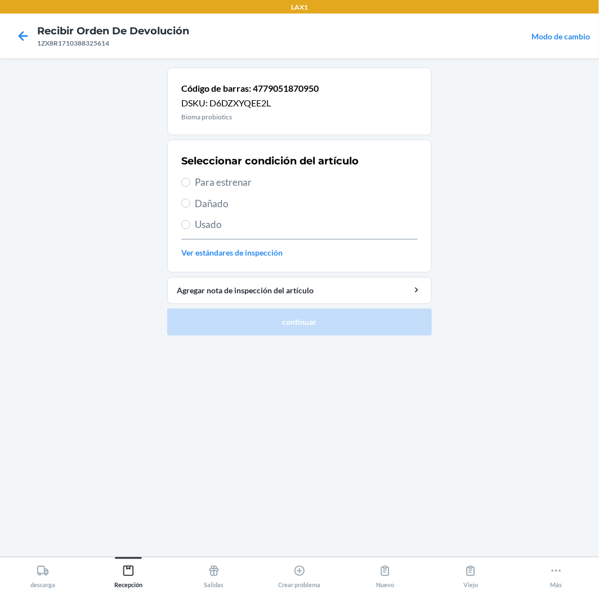
click at [194, 187] on label "Para estrenar" at bounding box center [299, 182] width 237 height 15
click at [190, 187] on input "Para estrenar" at bounding box center [185, 182] width 9 height 9
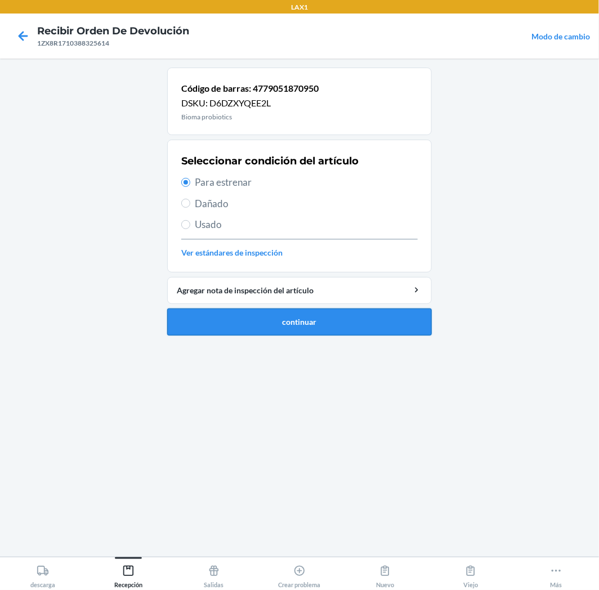
click at [239, 329] on button "continuar" at bounding box center [299, 322] width 265 height 27
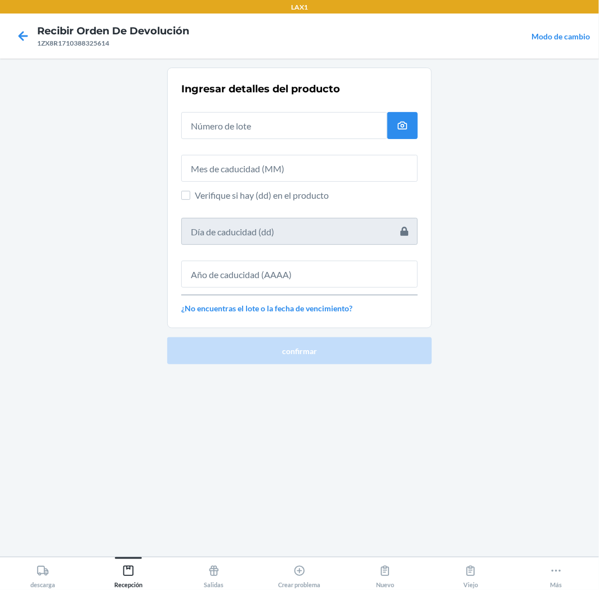
click at [302, 144] on div "Ingresar detalles del producto Verifique si hay (dd) en el producto ¿No encuent…" at bounding box center [299, 197] width 237 height 239
click at [301, 123] on input "text" at bounding box center [284, 125] width 206 height 27
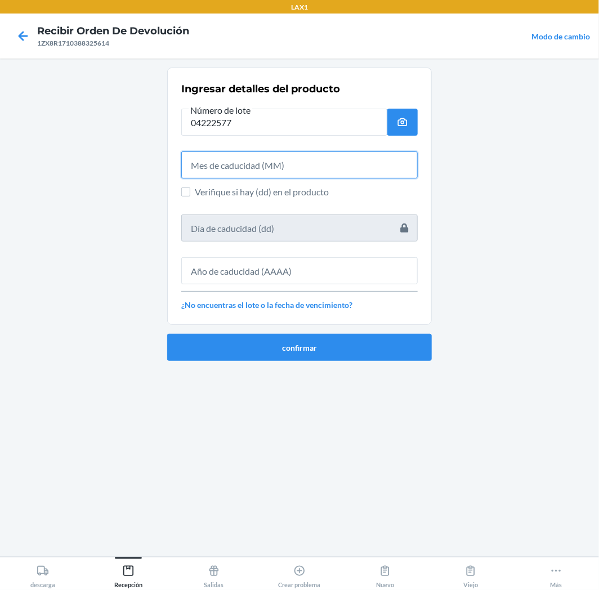
click at [335, 164] on input "text" at bounding box center [299, 165] width 237 height 27
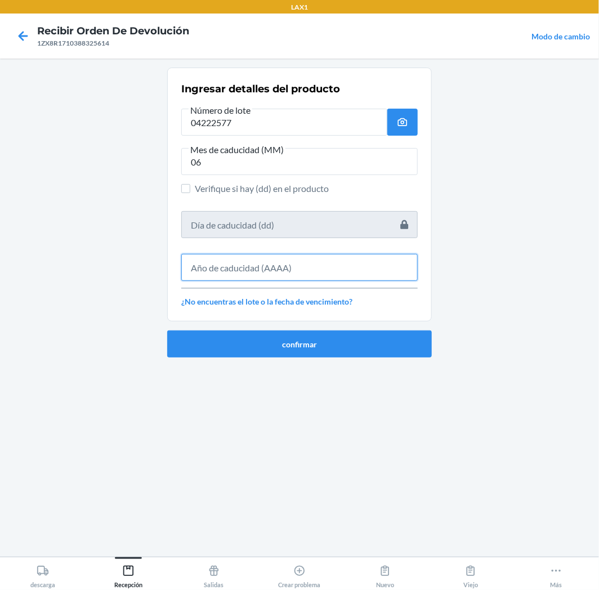
click at [348, 268] on input "text" at bounding box center [299, 267] width 237 height 27
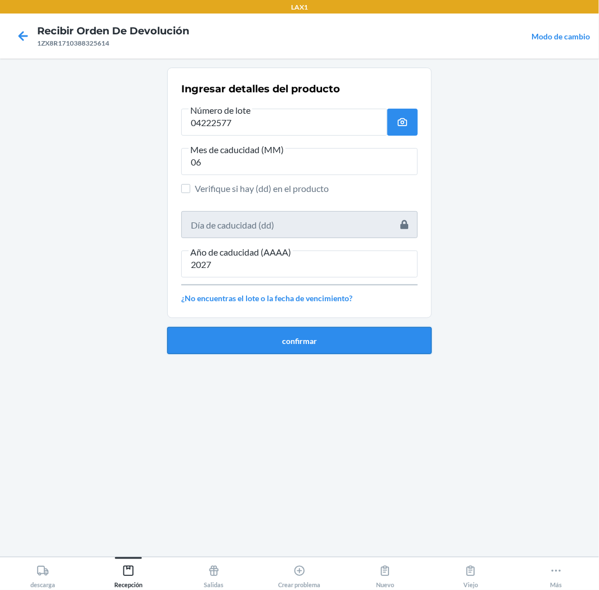
click at [417, 336] on button "confirmar" at bounding box center [299, 340] width 265 height 27
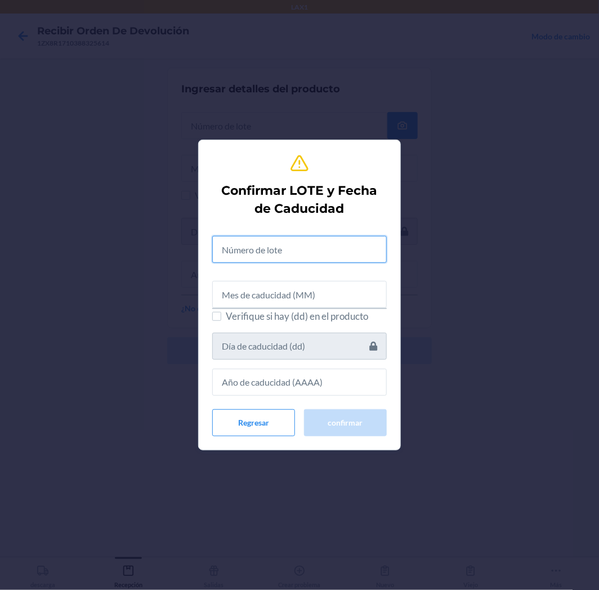
click at [352, 243] on input "text" at bounding box center [299, 249] width 175 height 27
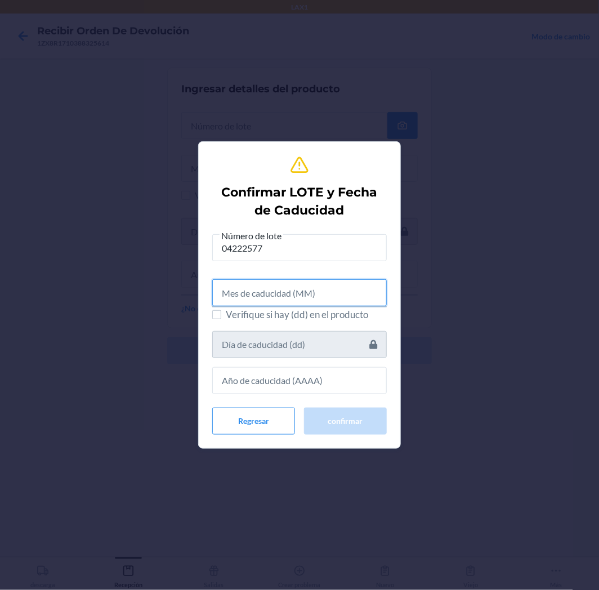
click at [368, 301] on input "text" at bounding box center [299, 292] width 175 height 27
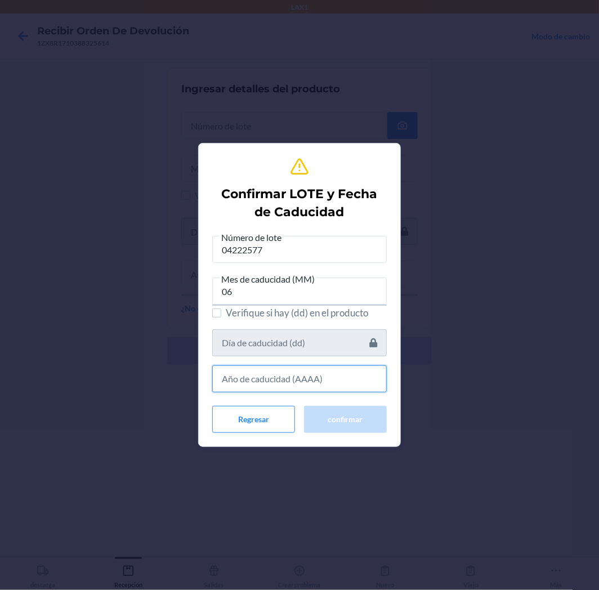
click at [371, 389] on input "text" at bounding box center [299, 379] width 175 height 27
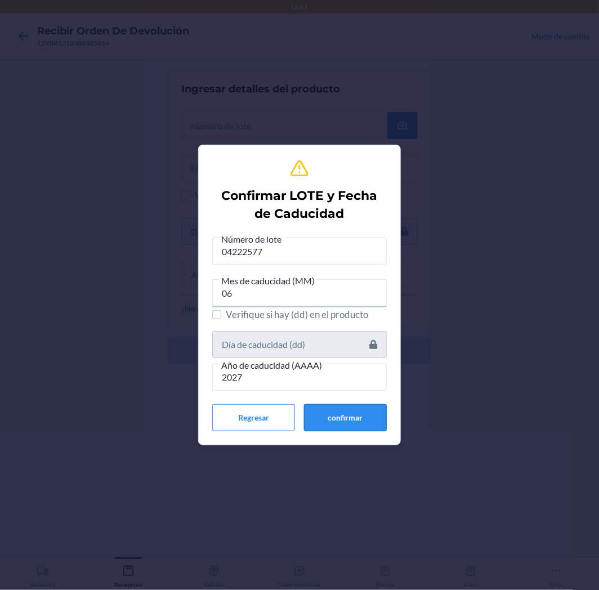
click at [347, 421] on button "confirmar" at bounding box center [345, 417] width 83 height 27
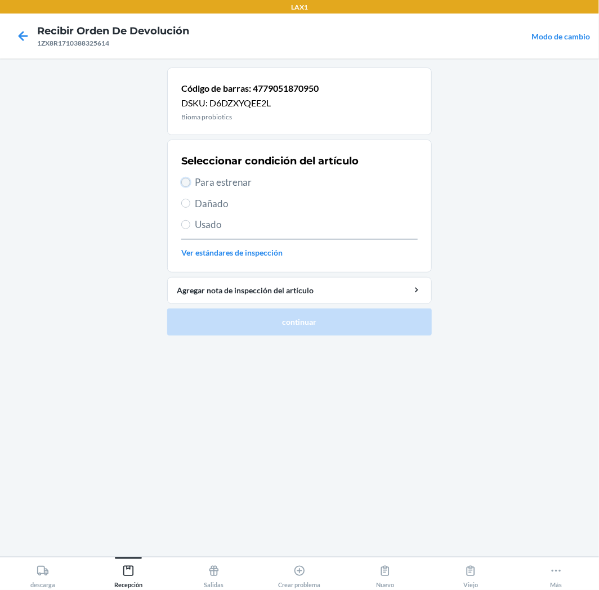
click at [188, 185] on input "Para estrenar" at bounding box center [185, 182] width 9 height 9
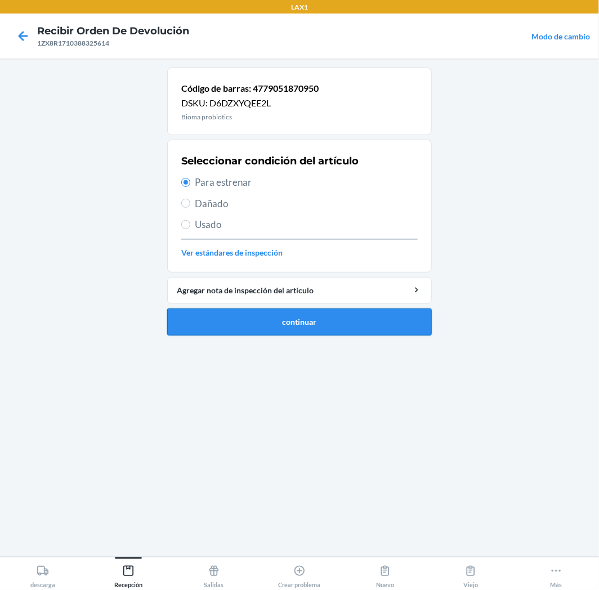
click at [212, 320] on button "continuar" at bounding box center [299, 322] width 265 height 27
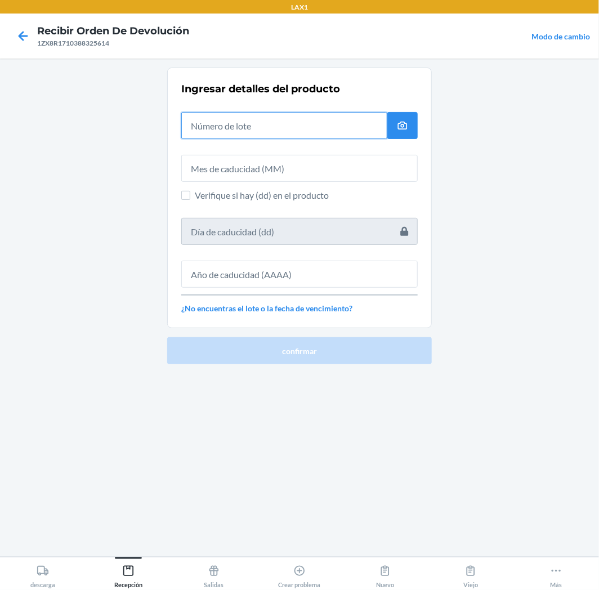
click at [315, 117] on input "text" at bounding box center [284, 125] width 206 height 27
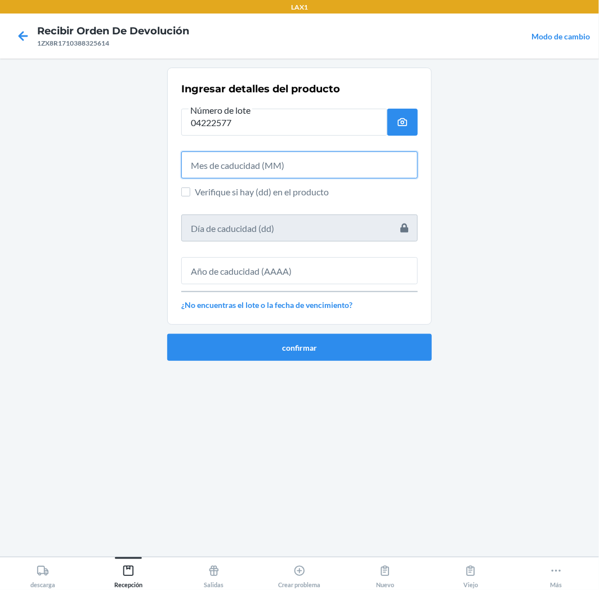
click at [291, 156] on input "text" at bounding box center [299, 165] width 237 height 27
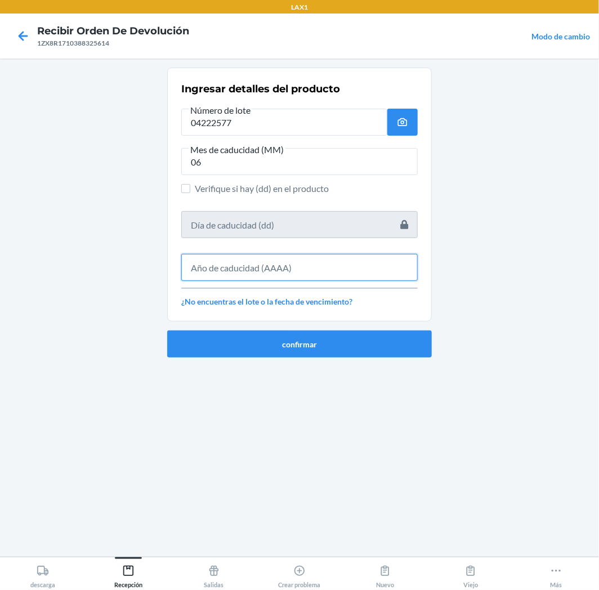
click at [266, 260] on input "text" at bounding box center [299, 267] width 237 height 27
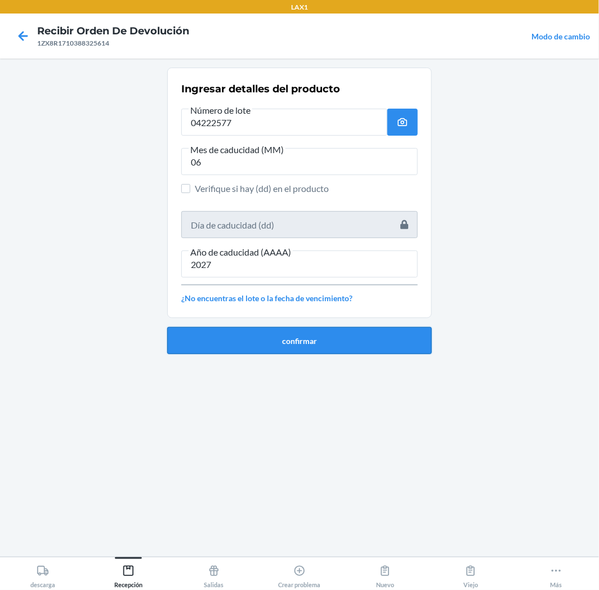
click at [305, 342] on button "confirmar" at bounding box center [299, 340] width 265 height 27
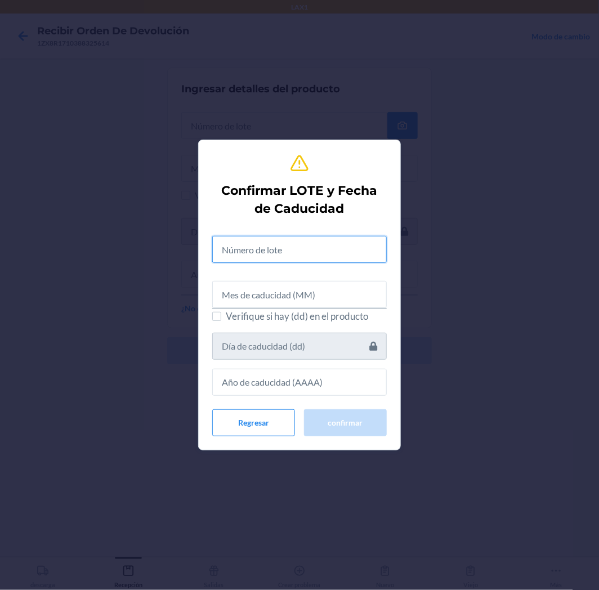
click at [328, 255] on input "text" at bounding box center [299, 249] width 175 height 27
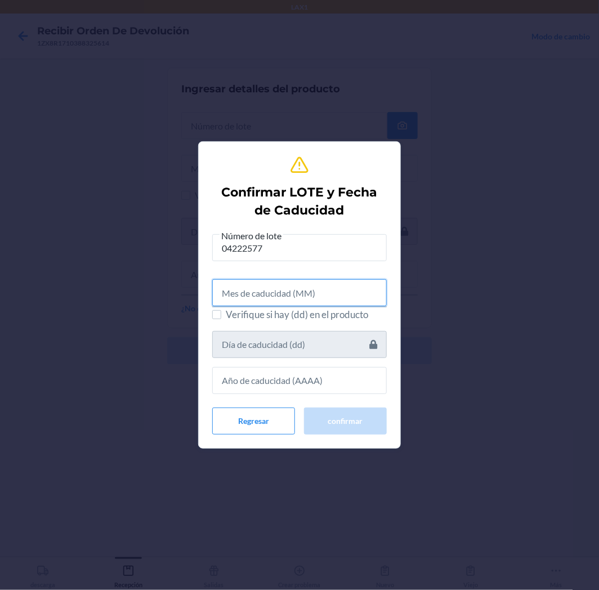
click at [322, 301] on input "text" at bounding box center [299, 292] width 175 height 27
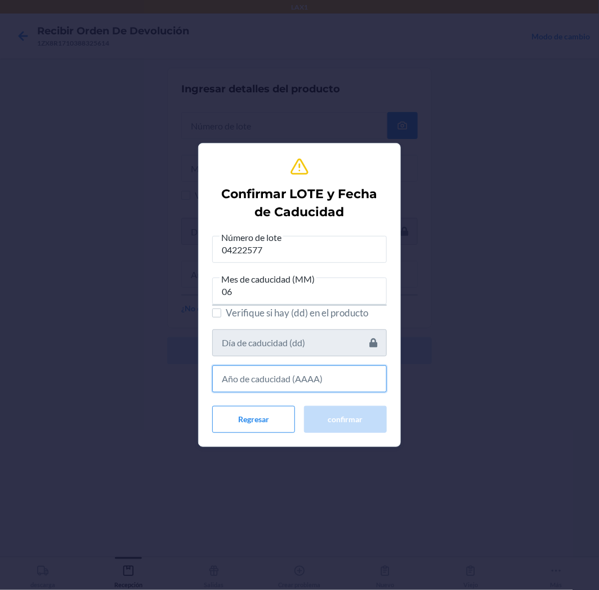
click at [339, 384] on input "text" at bounding box center [299, 379] width 175 height 27
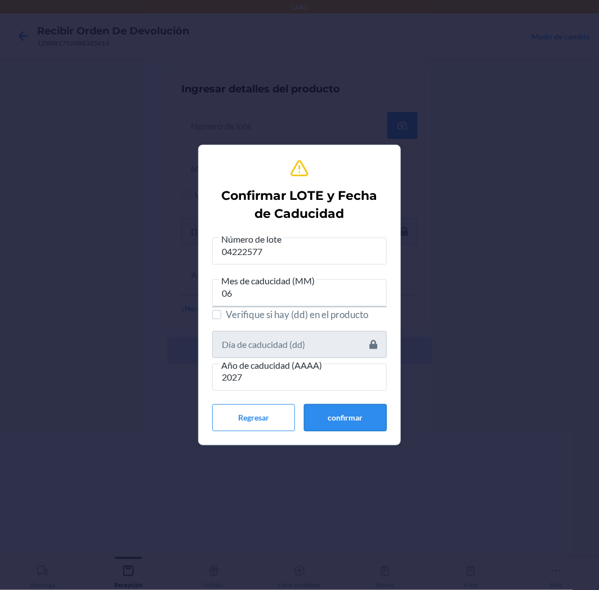
click at [355, 412] on button "confirmar" at bounding box center [345, 417] width 83 height 27
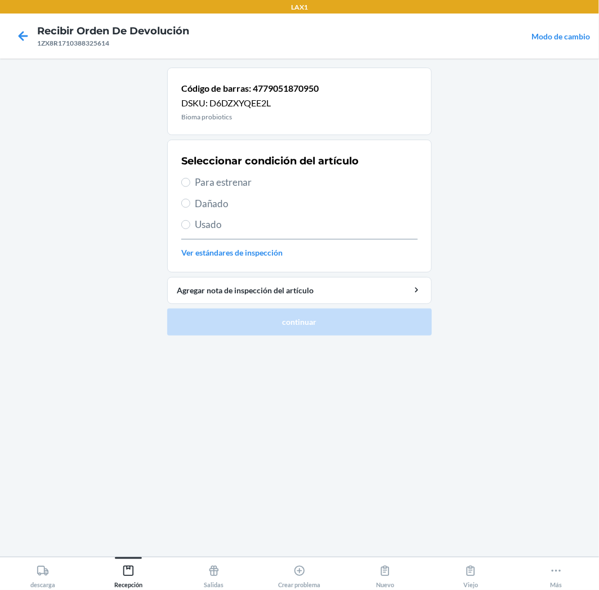
click at [199, 179] on span "Para estrenar" at bounding box center [306, 182] width 223 height 15
click at [189, 182] on input "Para estrenar" at bounding box center [185, 182] width 9 height 9
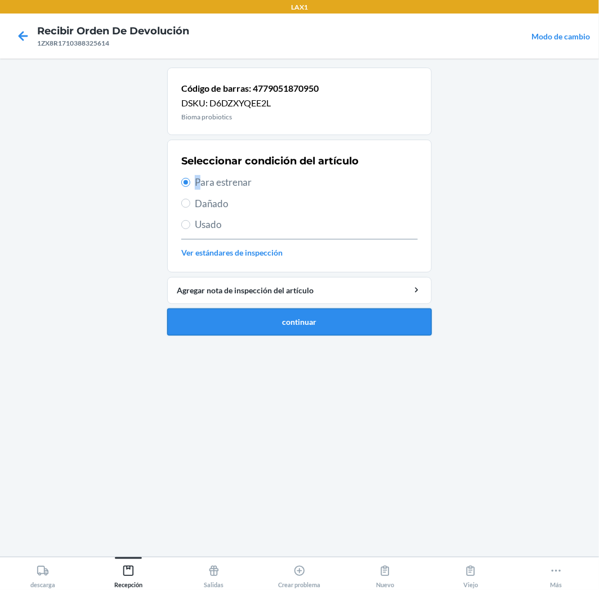
click at [210, 323] on button "continuar" at bounding box center [299, 322] width 265 height 27
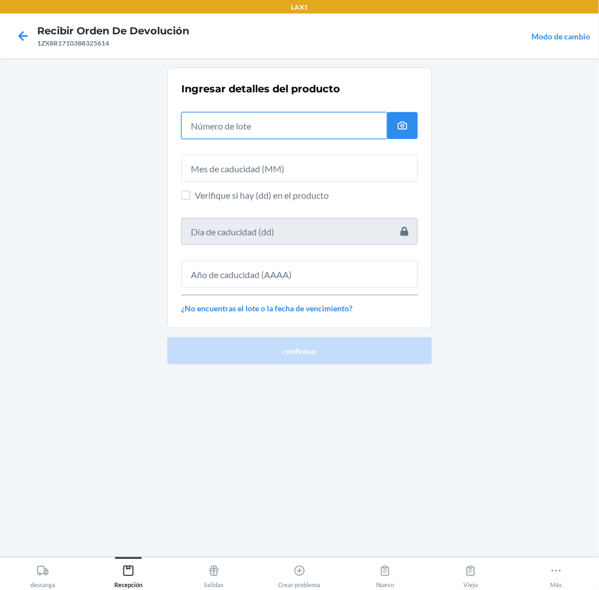
click at [318, 125] on input "text" at bounding box center [284, 125] width 206 height 27
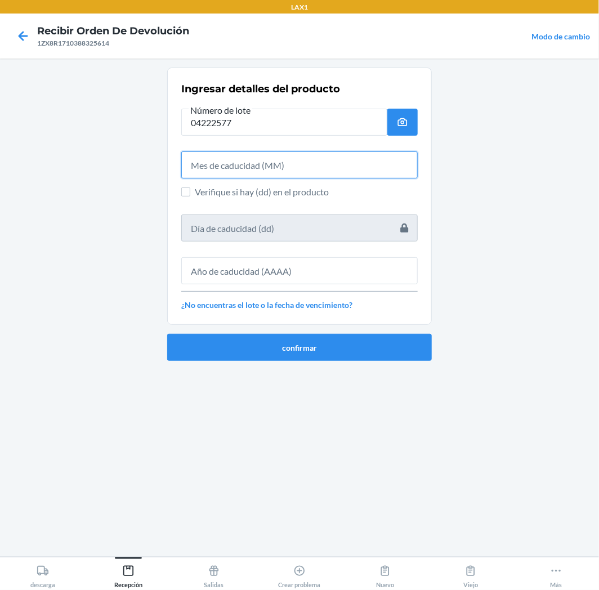
click at [309, 162] on input "text" at bounding box center [299, 165] width 237 height 27
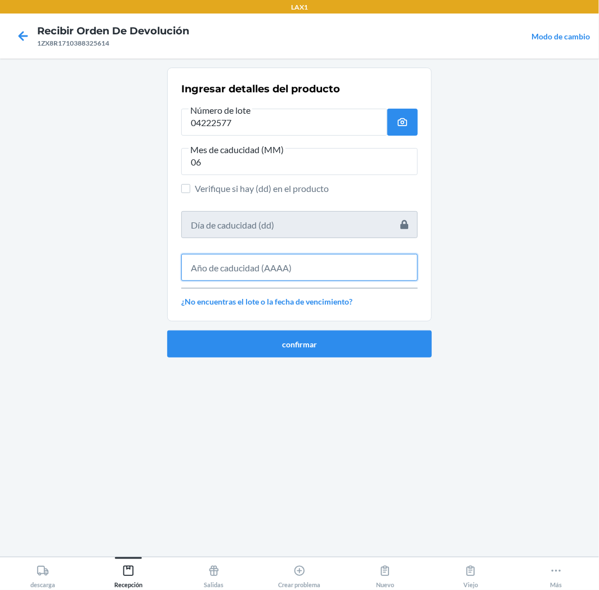
click at [297, 270] on input "text" at bounding box center [299, 267] width 237 height 27
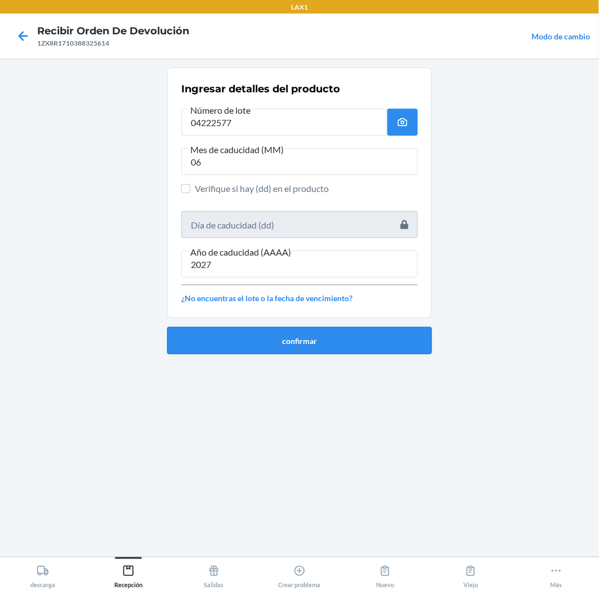
click at [326, 336] on button "confirmar" at bounding box center [299, 340] width 265 height 27
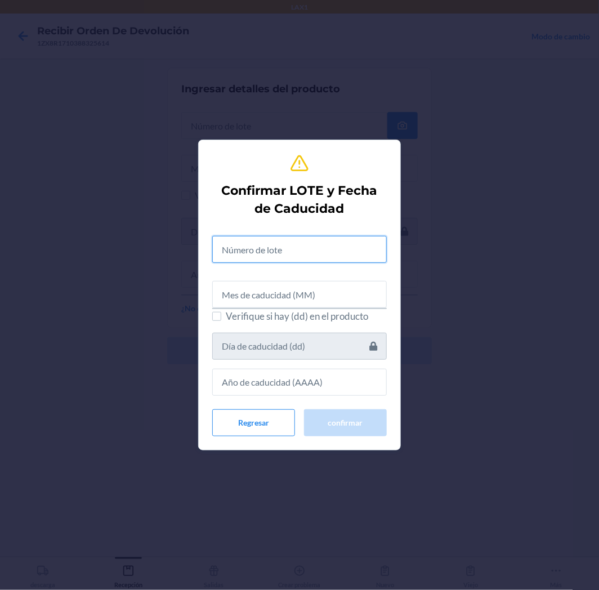
click at [363, 241] on input "text" at bounding box center [299, 249] width 175 height 27
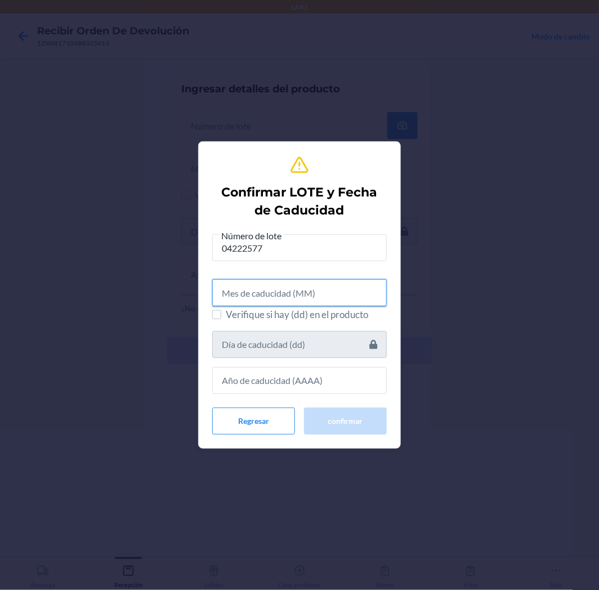
click at [358, 297] on input "text" at bounding box center [299, 292] width 175 height 27
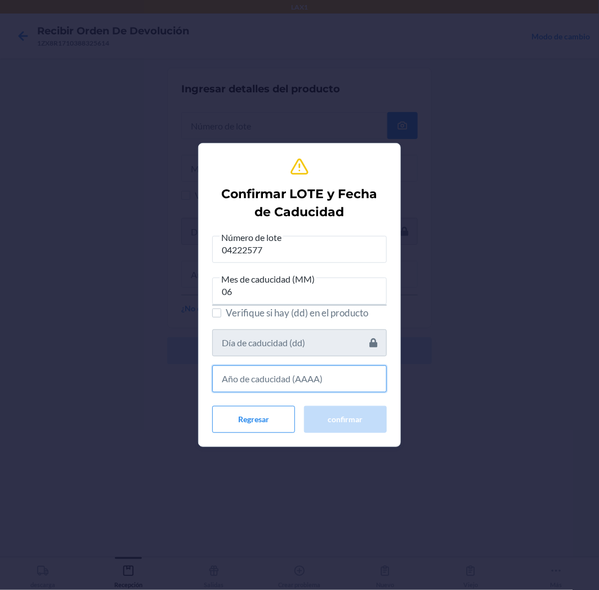
click at [277, 379] on input "text" at bounding box center [299, 379] width 175 height 27
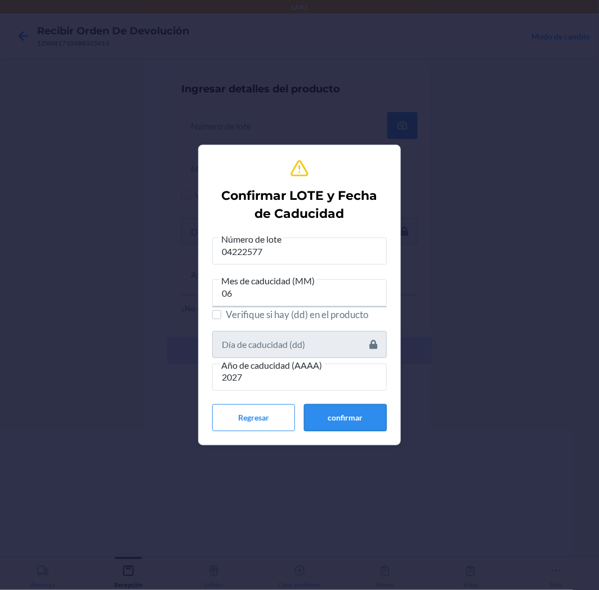
click at [326, 425] on button "confirmar" at bounding box center [345, 417] width 83 height 27
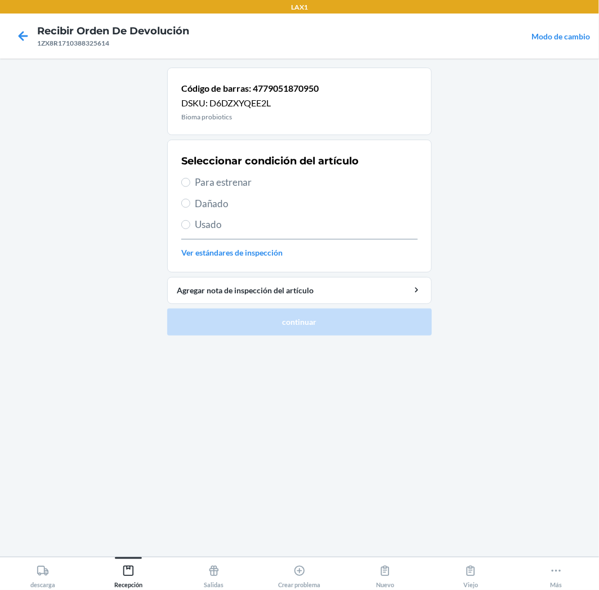
click at [210, 182] on span "Para estrenar" at bounding box center [306, 182] width 223 height 15
click at [190, 182] on input "Para estrenar" at bounding box center [185, 182] width 9 height 9
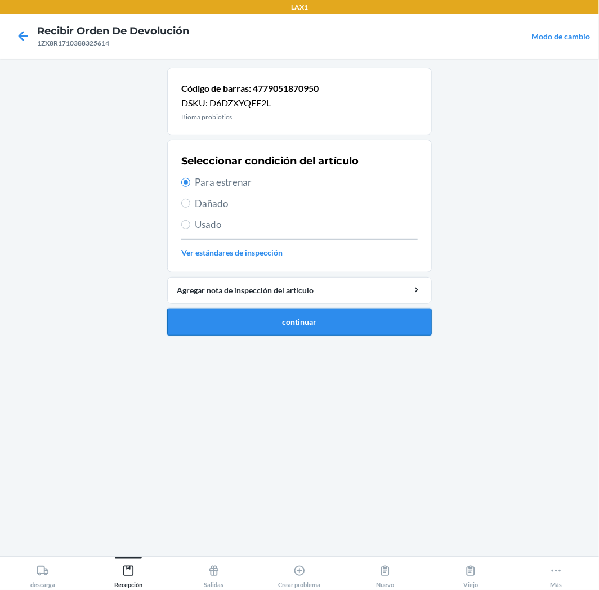
click at [237, 326] on button "continuar" at bounding box center [299, 322] width 265 height 27
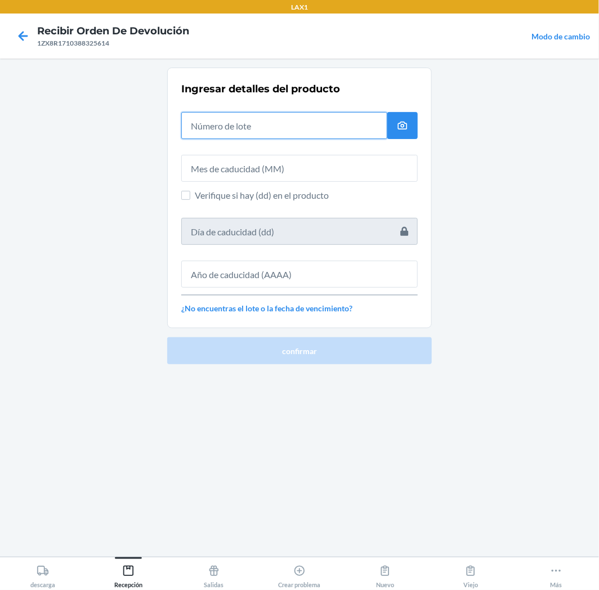
click at [328, 121] on input "text" at bounding box center [284, 125] width 206 height 27
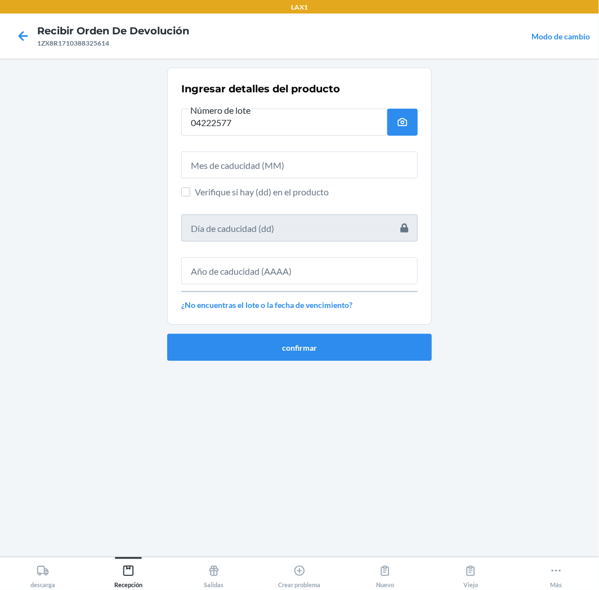
click at [301, 148] on div at bounding box center [299, 160] width 237 height 36
click at [295, 167] on input "text" at bounding box center [299, 165] width 237 height 27
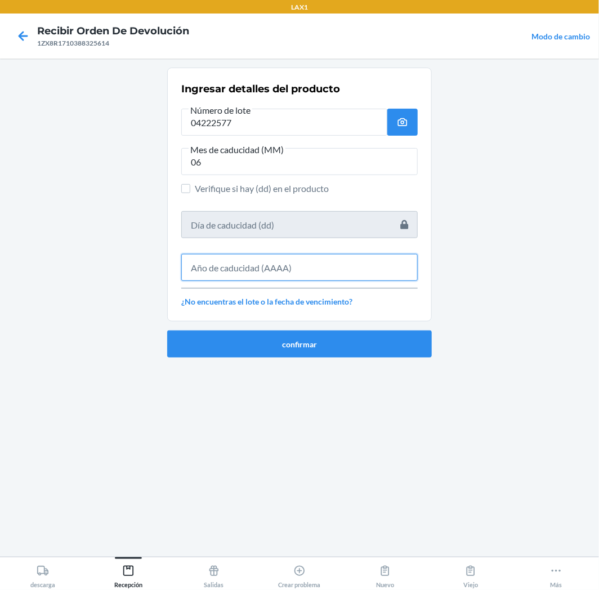
click at [307, 274] on input "text" at bounding box center [299, 267] width 237 height 27
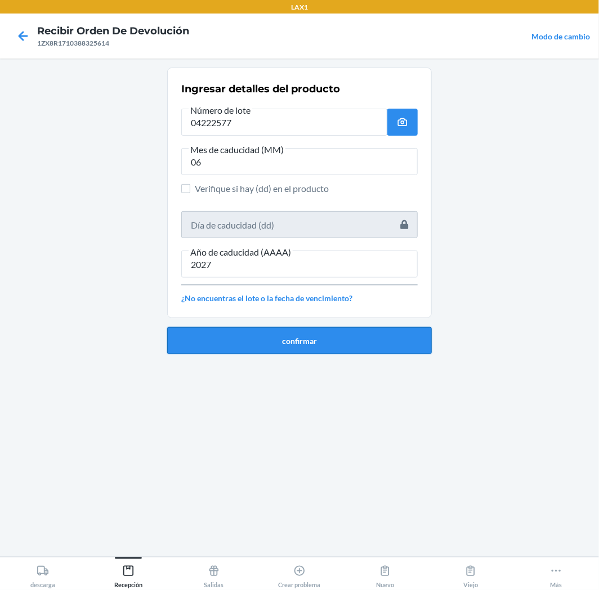
click at [302, 338] on button "confirmar" at bounding box center [299, 340] width 265 height 27
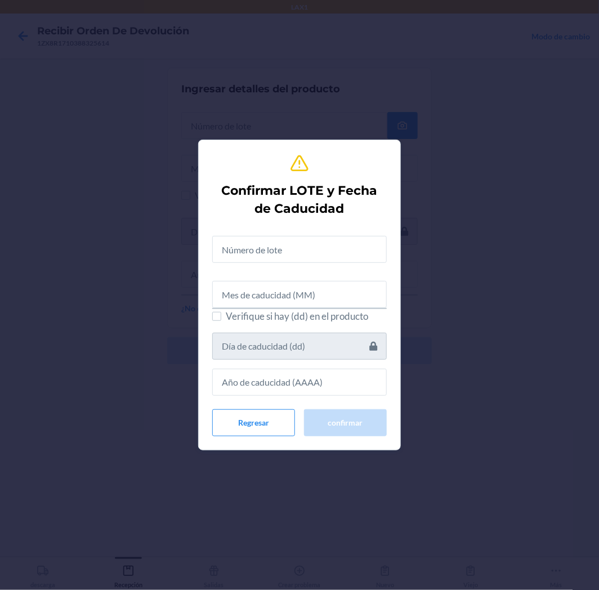
drag, startPoint x: 359, startPoint y: 224, endPoint x: 349, endPoint y: 240, distance: 19.2
click at [358, 229] on div "Confirmar LOTE y Fecha de Caducidad Verifique si hay (dd) en el producto Regres…" at bounding box center [299, 295] width 175 height 292
click at [347, 245] on input "text" at bounding box center [299, 249] width 175 height 27
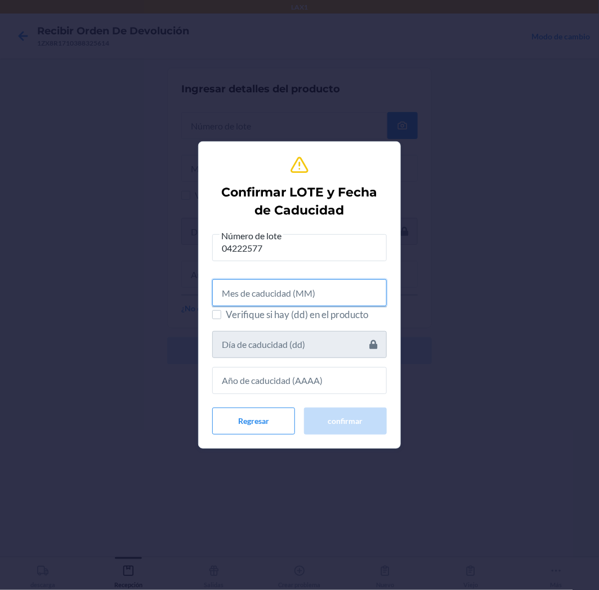
click at [380, 300] on input "text" at bounding box center [299, 292] width 175 height 27
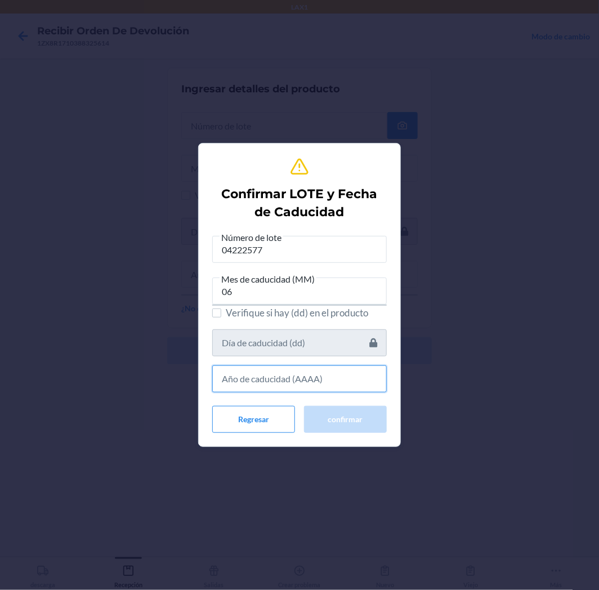
click at [330, 378] on input "text" at bounding box center [299, 379] width 175 height 27
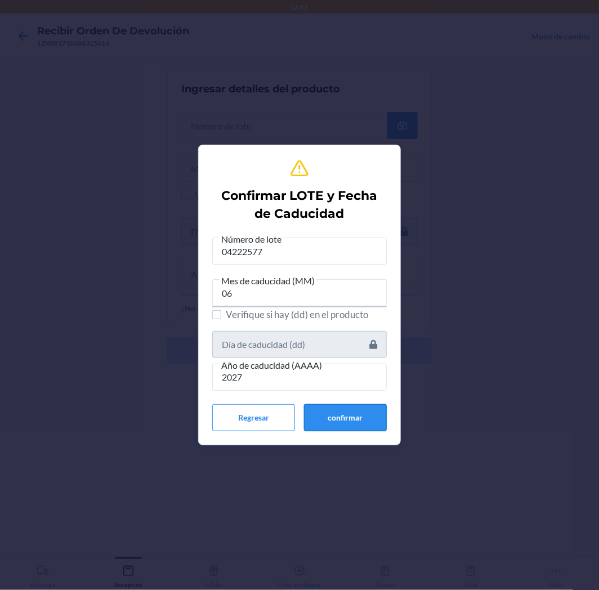
click at [344, 418] on button "confirmar" at bounding box center [345, 417] width 83 height 27
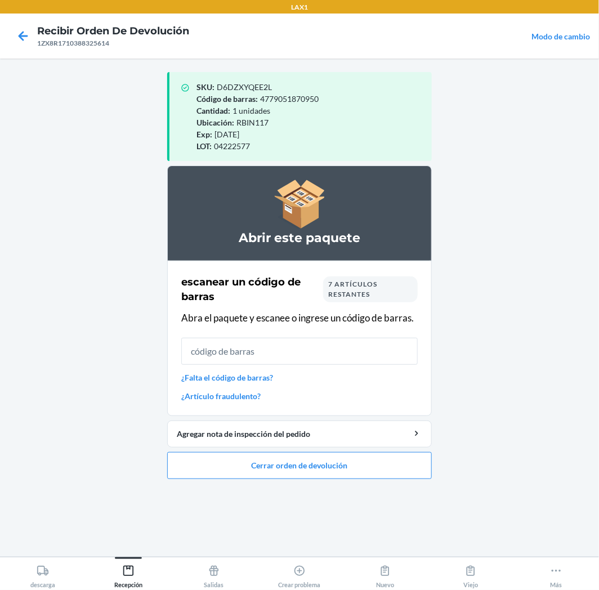
click at [397, 358] on input "text" at bounding box center [299, 351] width 237 height 27
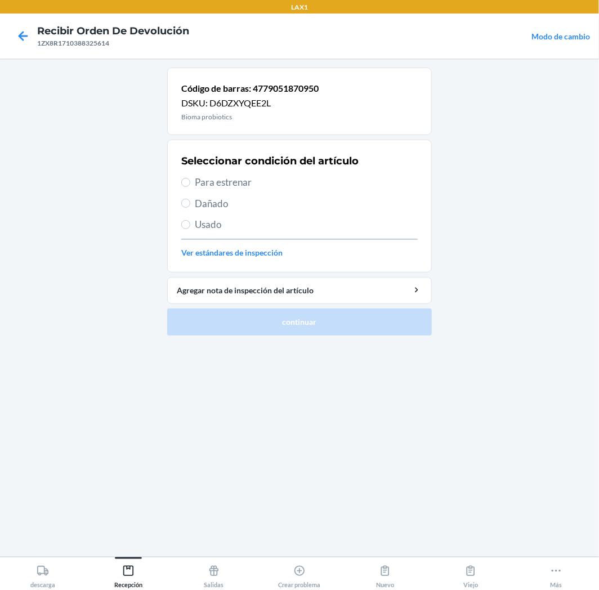
drag, startPoint x: 216, startPoint y: 179, endPoint x: 223, endPoint y: 228, distance: 48.9
click at [216, 182] on span "Para estrenar" at bounding box center [306, 182] width 223 height 15
click at [190, 182] on input "Para estrenar" at bounding box center [185, 182] width 9 height 9
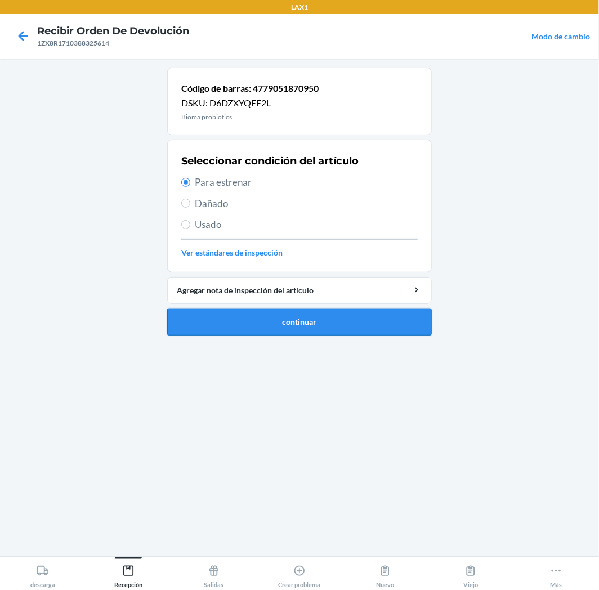
click at [248, 319] on button "continuar" at bounding box center [299, 322] width 265 height 27
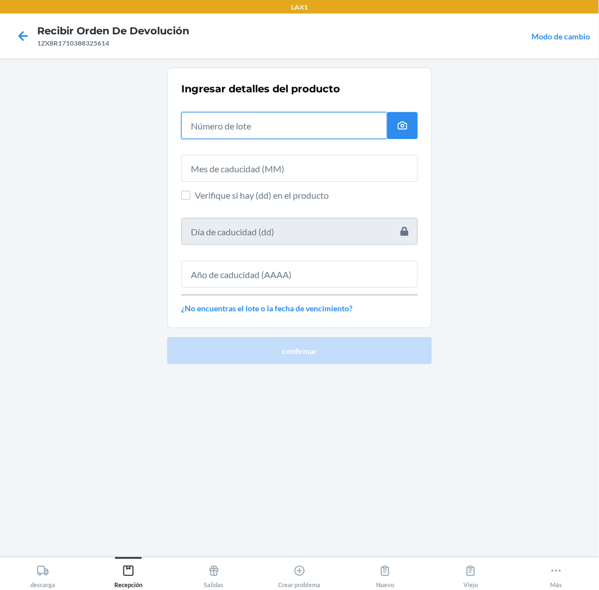
click at [322, 136] on input "text" at bounding box center [284, 125] width 206 height 27
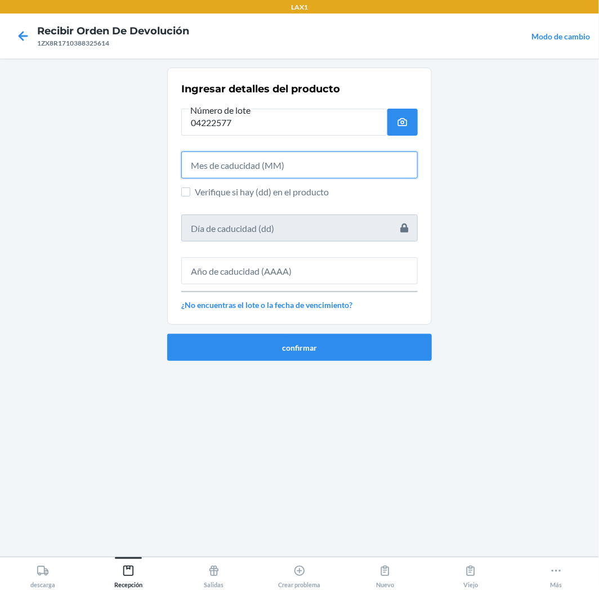
click at [322, 171] on input "text" at bounding box center [299, 165] width 237 height 27
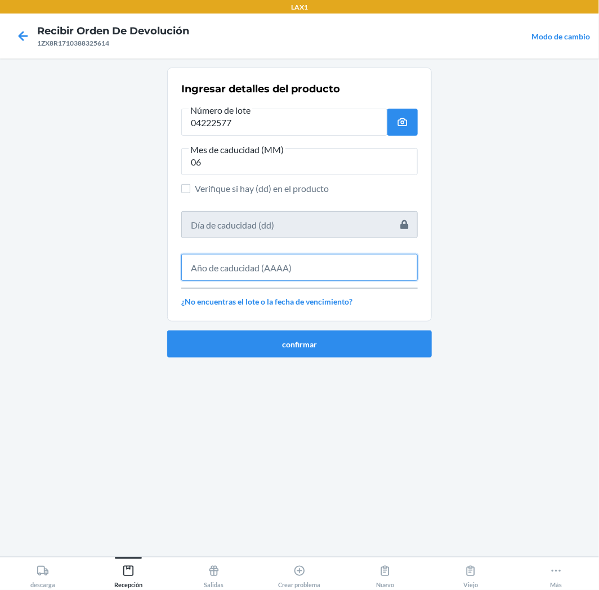
click at [273, 266] on input "text" at bounding box center [299, 267] width 237 height 27
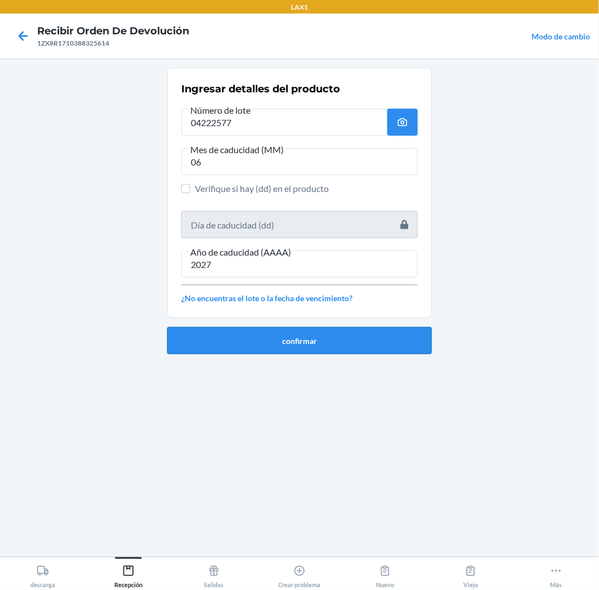
click at [308, 344] on button "confirmar" at bounding box center [299, 340] width 265 height 27
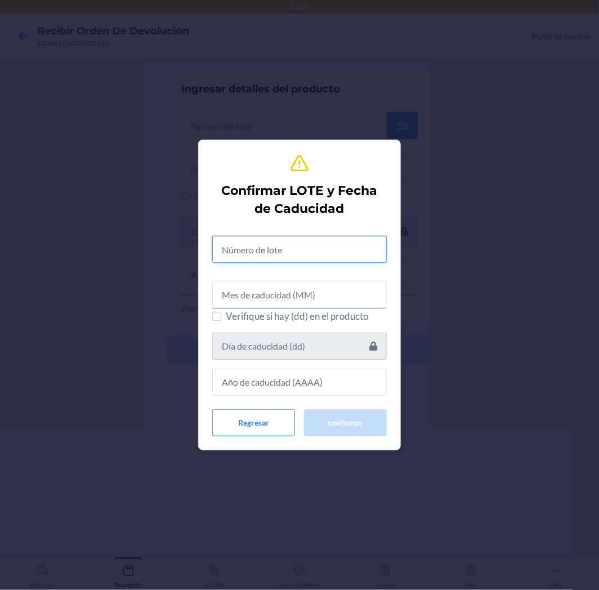
click at [342, 250] on input "text" at bounding box center [299, 249] width 175 height 27
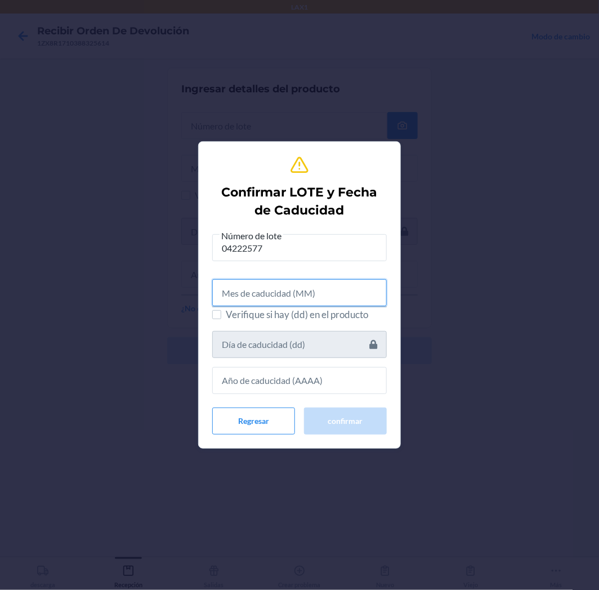
click at [338, 295] on input "text" at bounding box center [299, 292] width 175 height 27
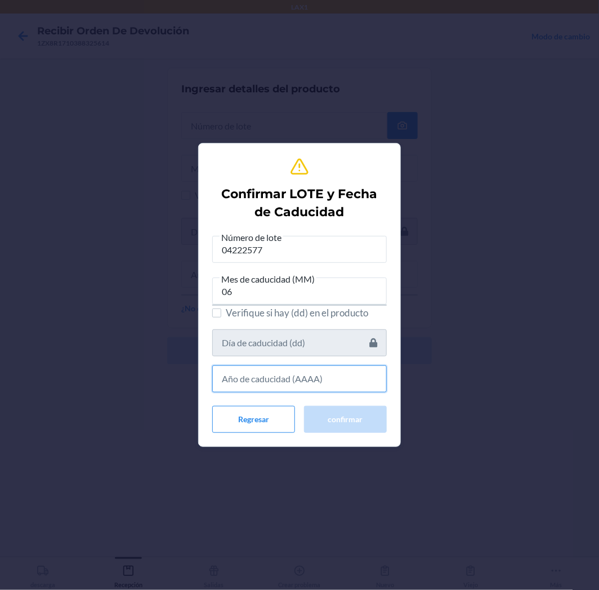
click at [351, 381] on input "text" at bounding box center [299, 379] width 175 height 27
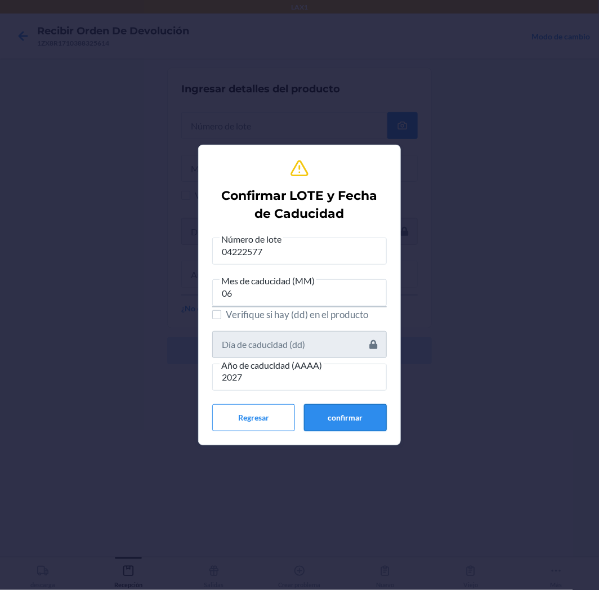
click at [354, 417] on button "confirmar" at bounding box center [345, 417] width 83 height 27
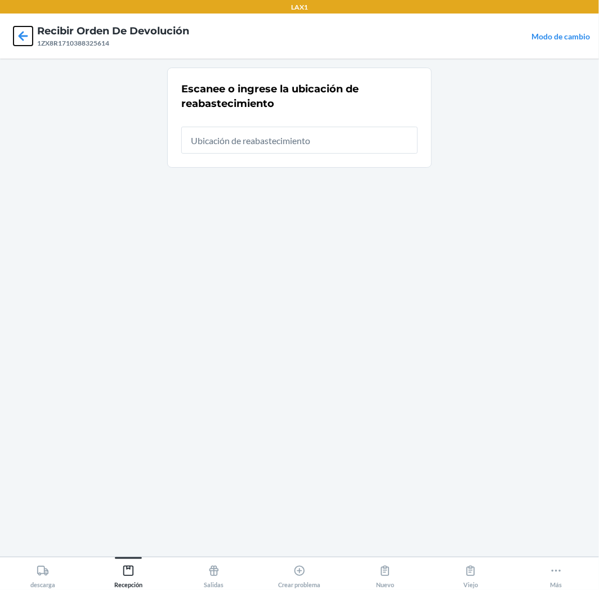
click at [29, 37] on icon at bounding box center [23, 35] width 19 height 19
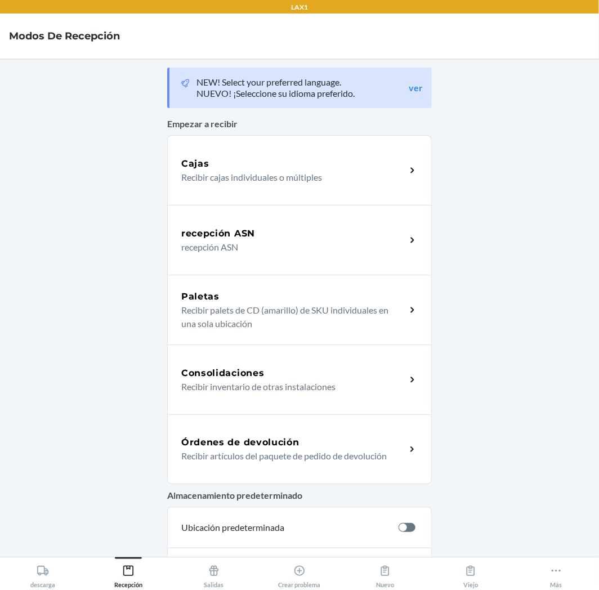
click at [273, 446] on h5 "Órdenes de devolución" at bounding box center [240, 443] width 118 height 14
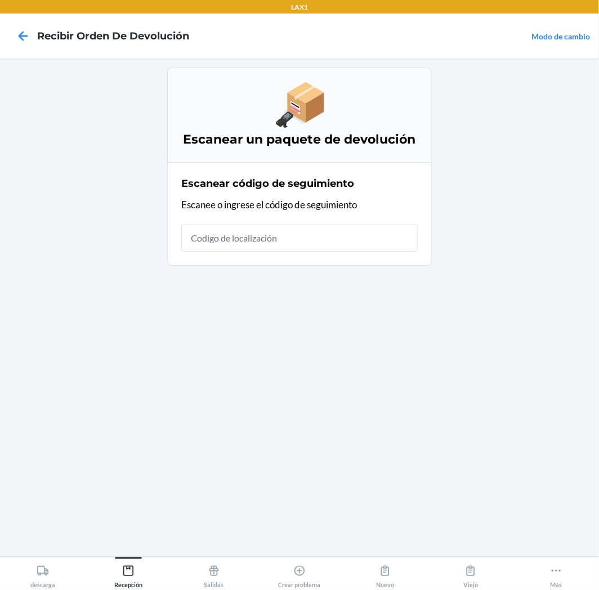
click at [367, 228] on input "text" at bounding box center [299, 238] width 237 height 27
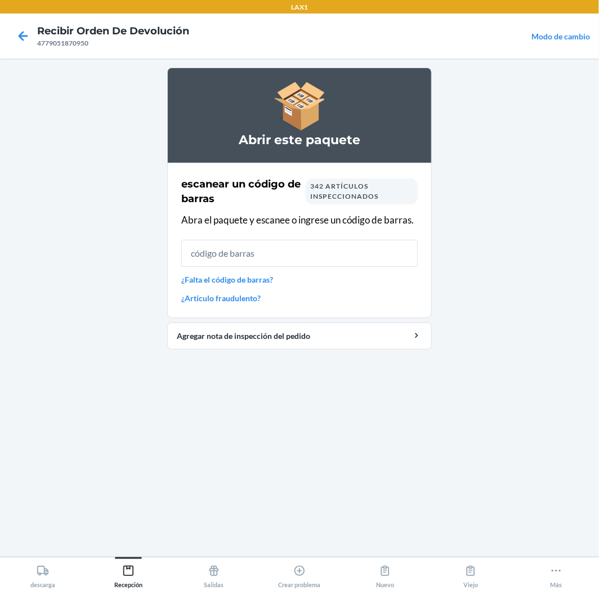
click at [350, 256] on input "text" at bounding box center [299, 253] width 237 height 27
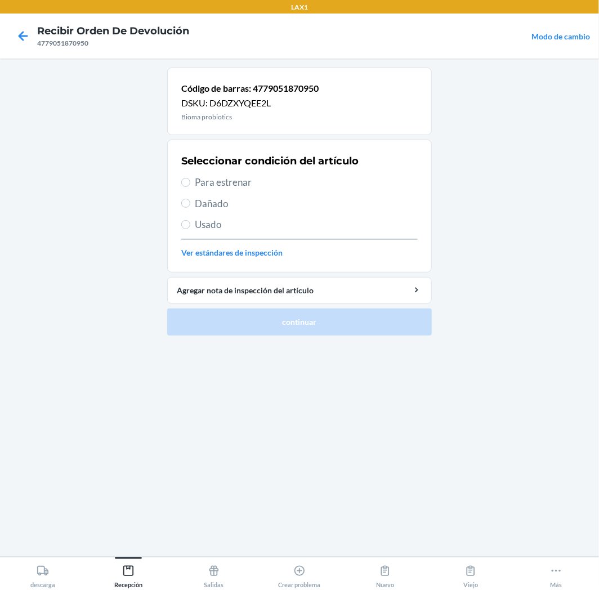
click at [214, 229] on span "Usado" at bounding box center [306, 224] width 223 height 15
click at [190, 229] on input "Usado" at bounding box center [185, 224] width 9 height 9
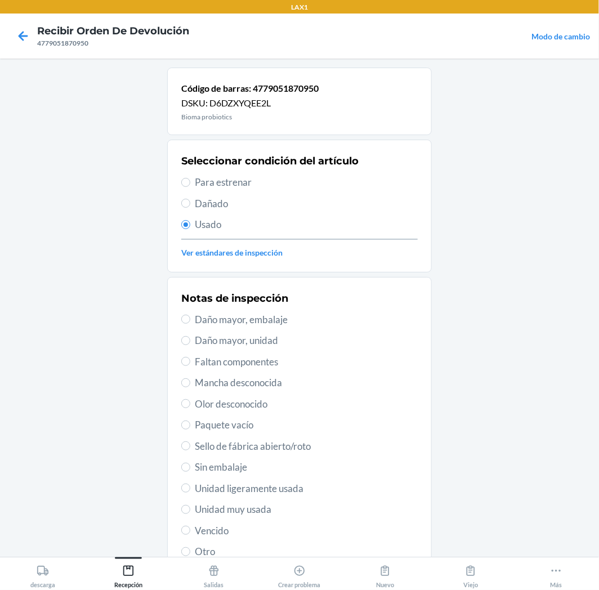
click at [230, 514] on span "Unidad muy usada" at bounding box center [306, 509] width 223 height 15
click at [190, 514] on input "Unidad muy usada" at bounding box center [185, 509] width 9 height 9
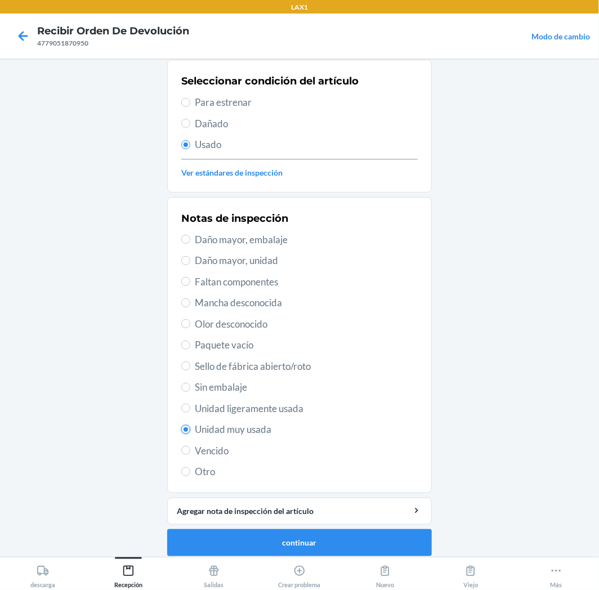
scroll to position [87, 0]
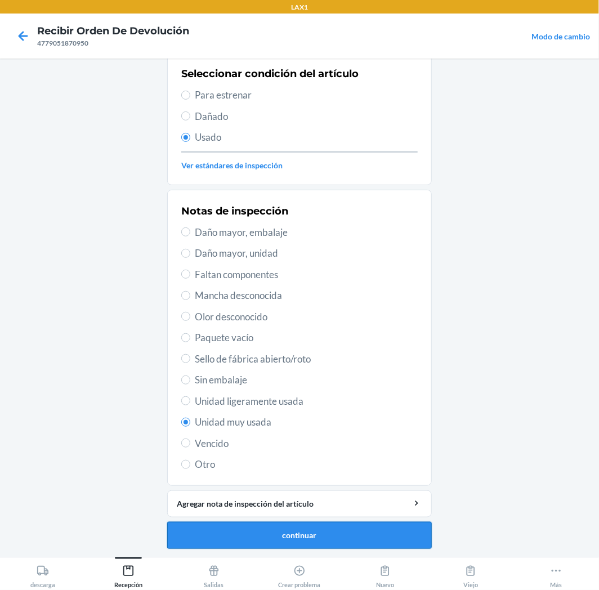
click at [321, 531] on button "continuar" at bounding box center [299, 535] width 265 height 27
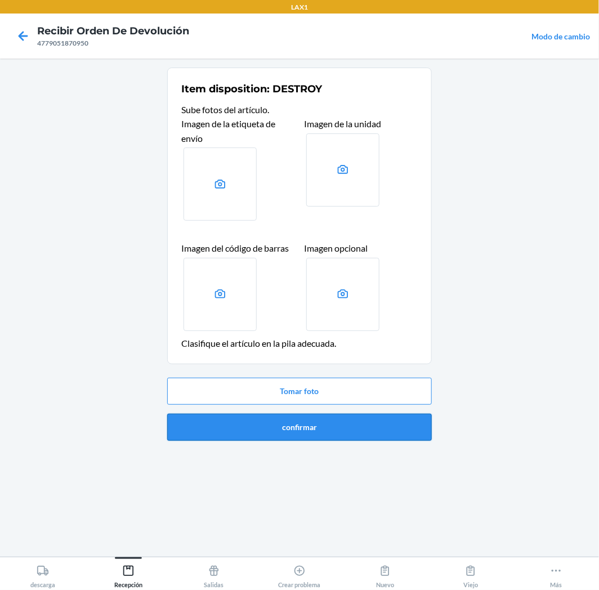
click at [364, 430] on button "confirmar" at bounding box center [299, 427] width 265 height 27
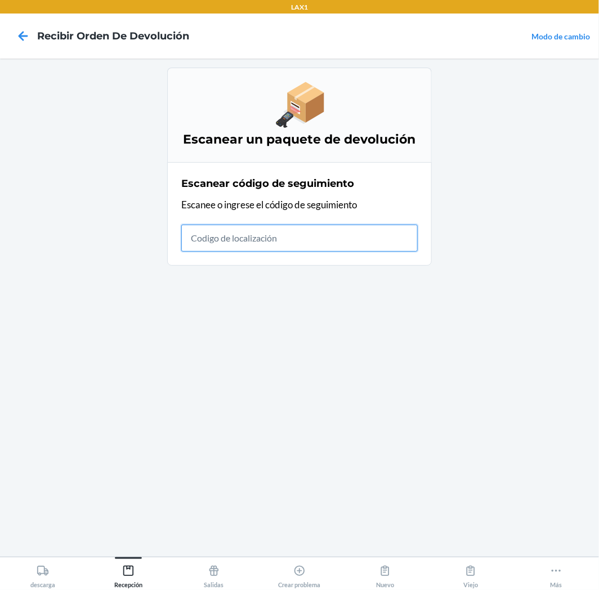
click at [358, 246] on input "text" at bounding box center [299, 238] width 237 height 27
click at [330, 243] on input "text" at bounding box center [299, 238] width 237 height 27
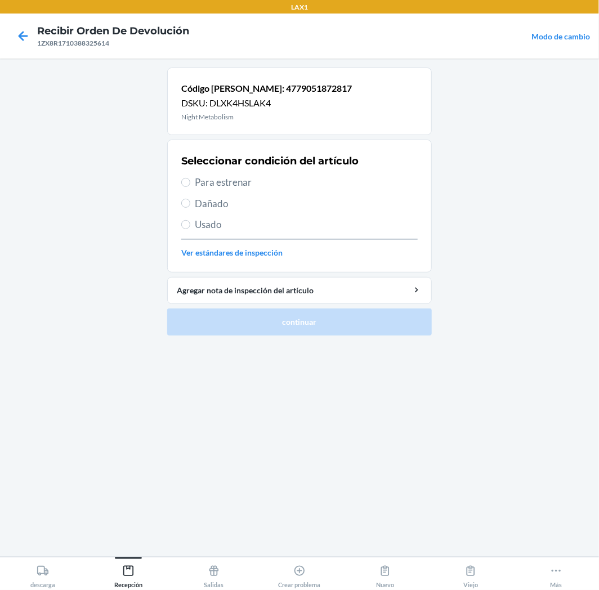
click at [214, 186] on span "Para estrenar" at bounding box center [306, 182] width 223 height 15
click at [190, 186] on input "Para estrenar" at bounding box center [185, 182] width 9 height 9
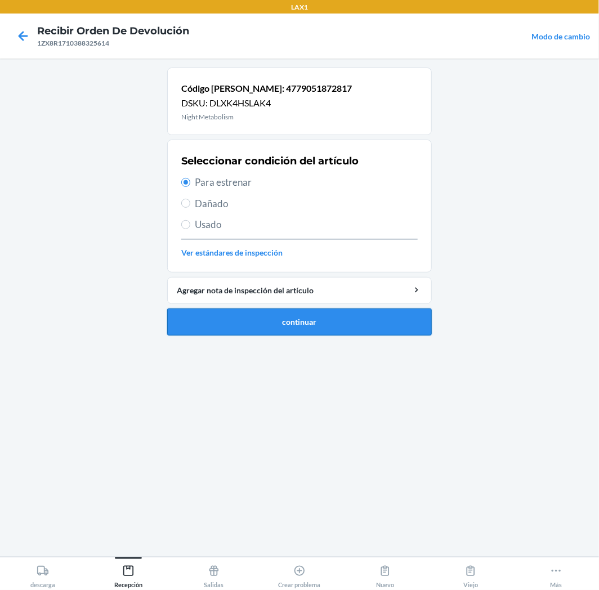
click at [240, 323] on button "continuar" at bounding box center [299, 322] width 265 height 27
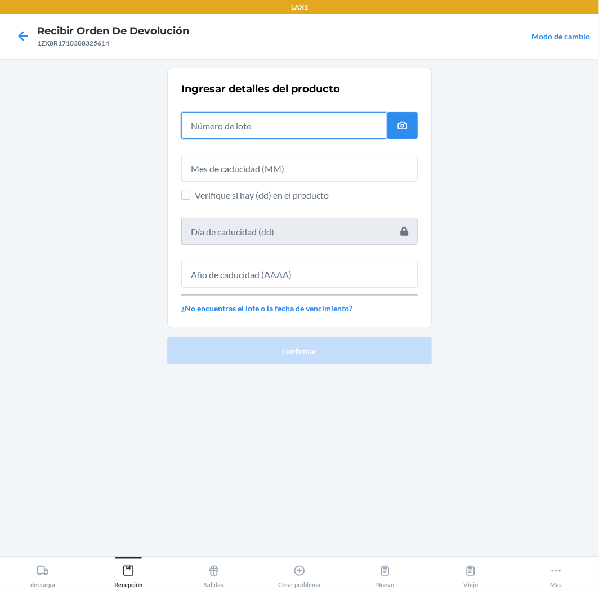
click at [296, 128] on input "text" at bounding box center [284, 125] width 206 height 27
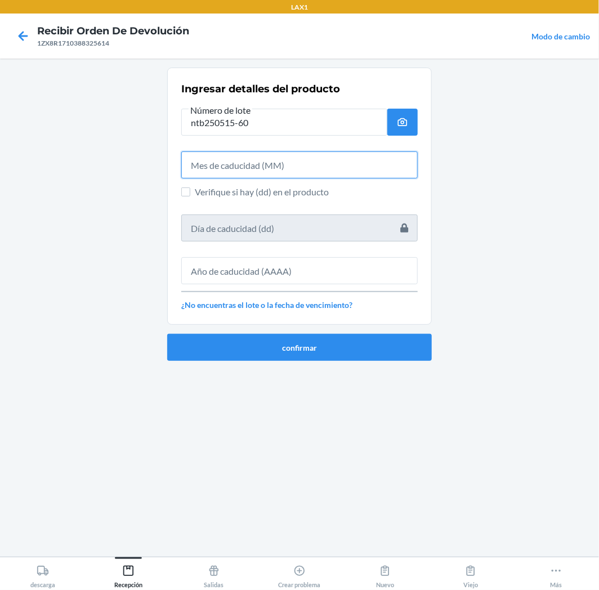
click at [368, 165] on input "text" at bounding box center [299, 165] width 237 height 27
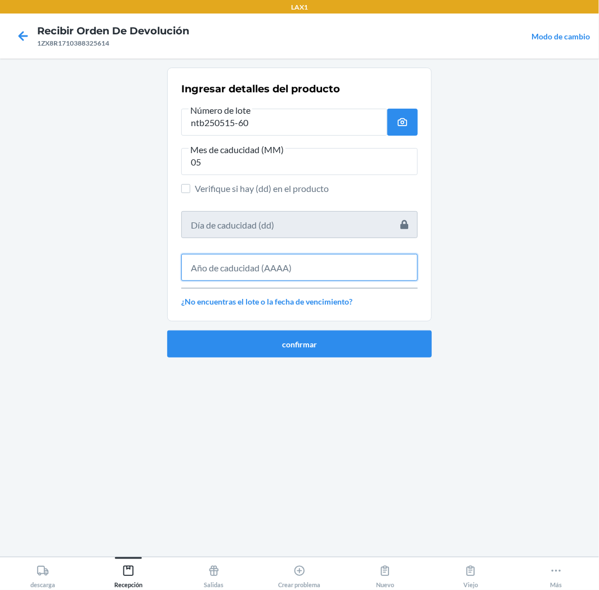
click at [355, 260] on input "text" at bounding box center [299, 267] width 237 height 27
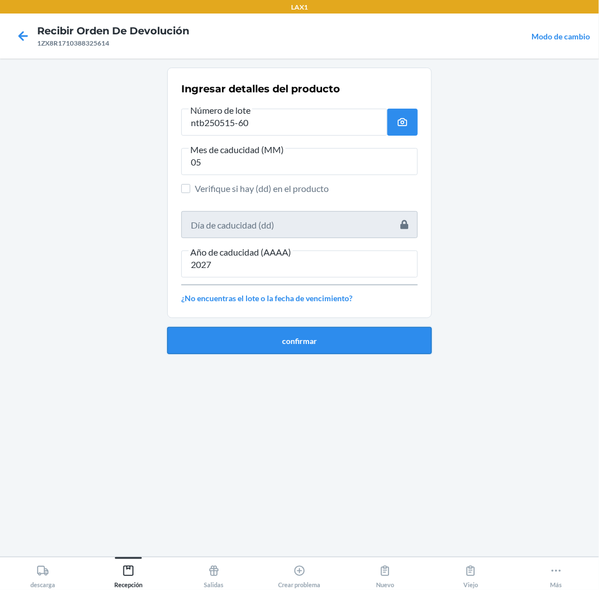
click at [344, 341] on button "confirmar" at bounding box center [299, 340] width 265 height 27
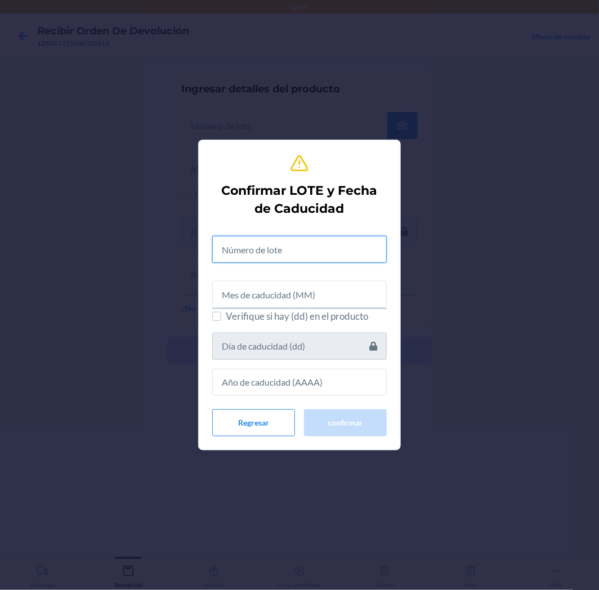
click at [325, 253] on input "text" at bounding box center [299, 249] width 175 height 27
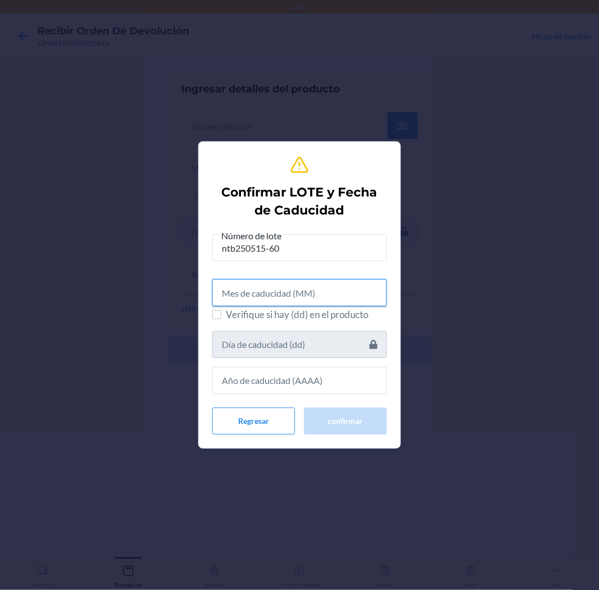
click at [272, 301] on input "text" at bounding box center [299, 292] width 175 height 27
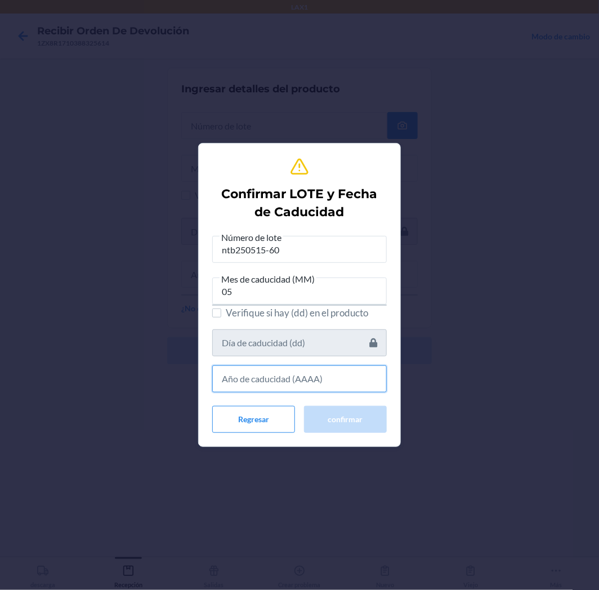
click at [256, 384] on input "text" at bounding box center [299, 379] width 175 height 27
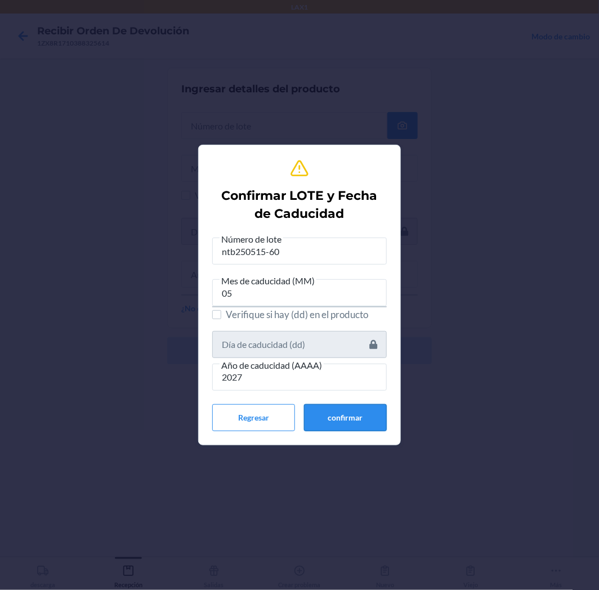
click at [327, 417] on button "confirmar" at bounding box center [345, 417] width 83 height 27
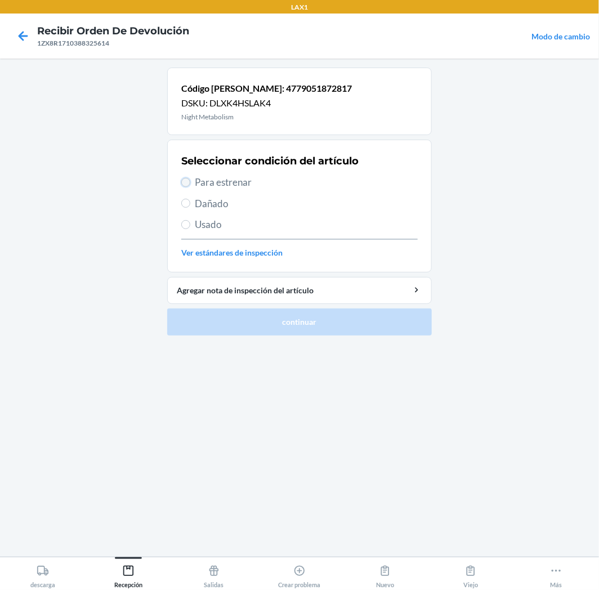
click at [188, 181] on input "Para estrenar" at bounding box center [185, 182] width 9 height 9
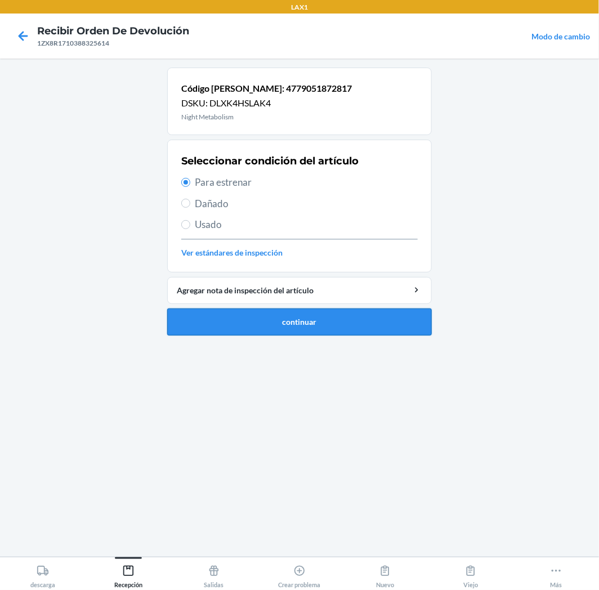
click at [251, 320] on button "continuar" at bounding box center [299, 322] width 265 height 27
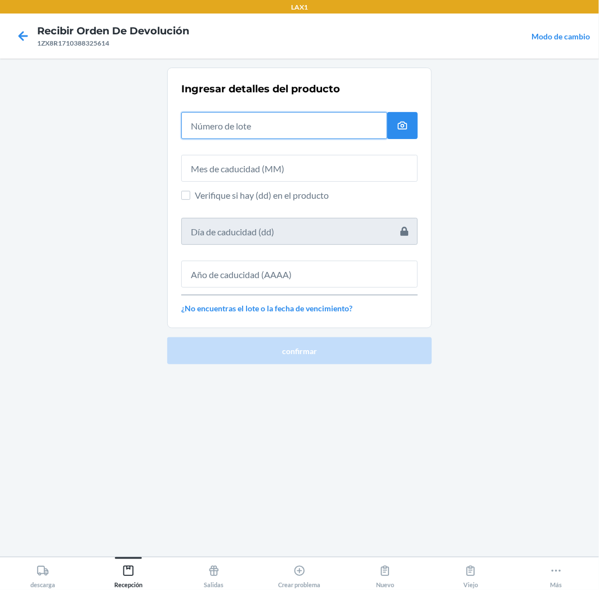
click at [354, 121] on input "text" at bounding box center [284, 125] width 206 height 27
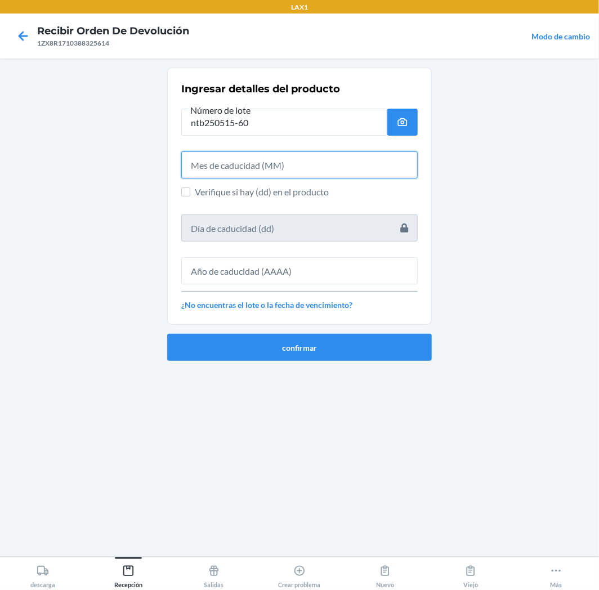
click at [360, 171] on input "text" at bounding box center [299, 165] width 237 height 27
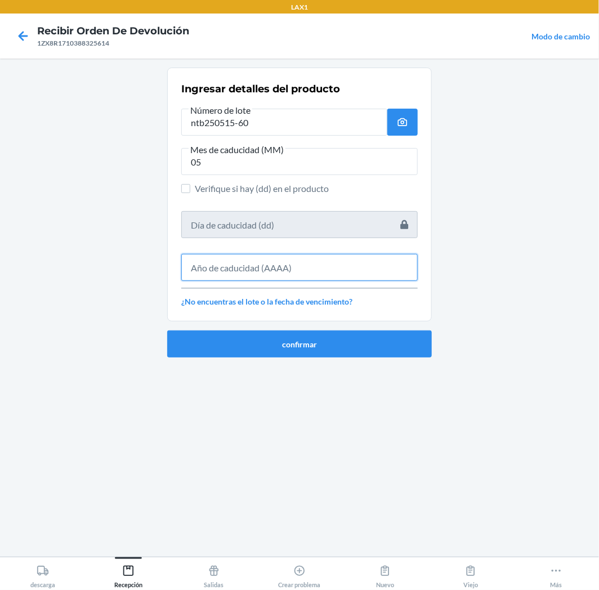
click at [387, 274] on input "text" at bounding box center [299, 267] width 237 height 27
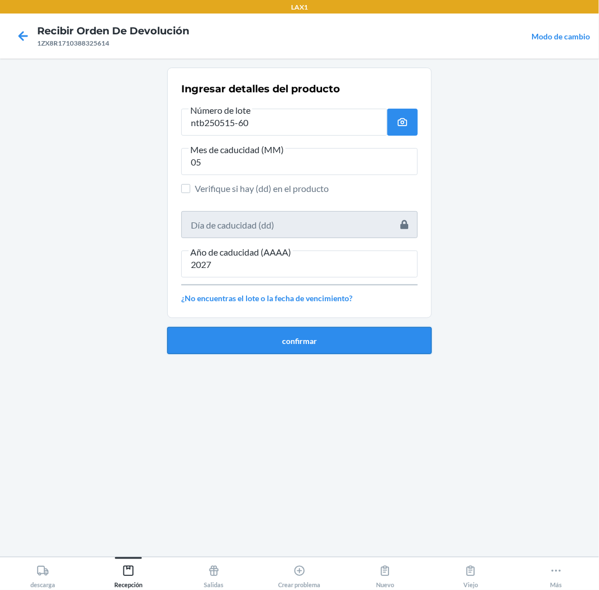
click at [381, 347] on button "confirmar" at bounding box center [299, 340] width 265 height 27
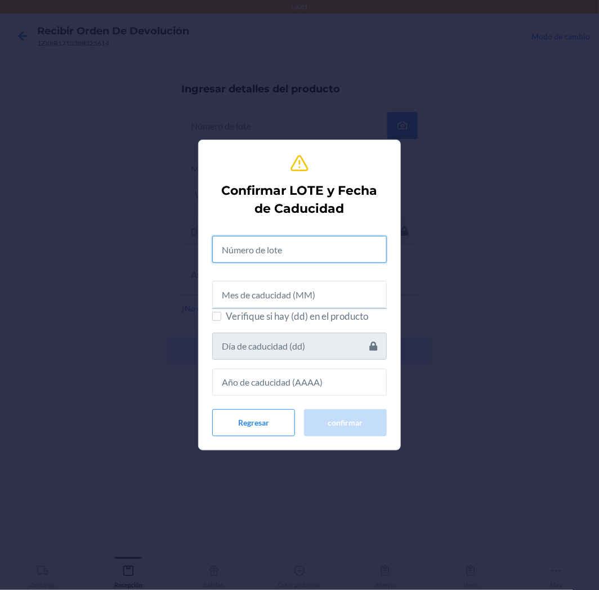
click at [362, 237] on input "text" at bounding box center [299, 249] width 175 height 27
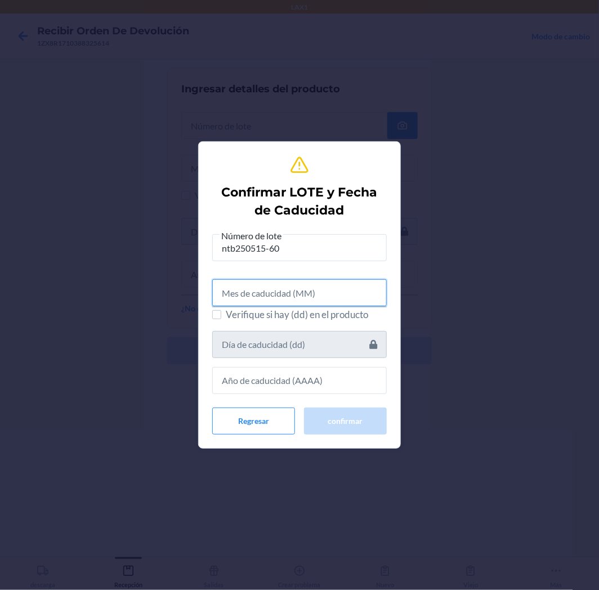
click at [317, 286] on input "text" at bounding box center [299, 292] width 175 height 27
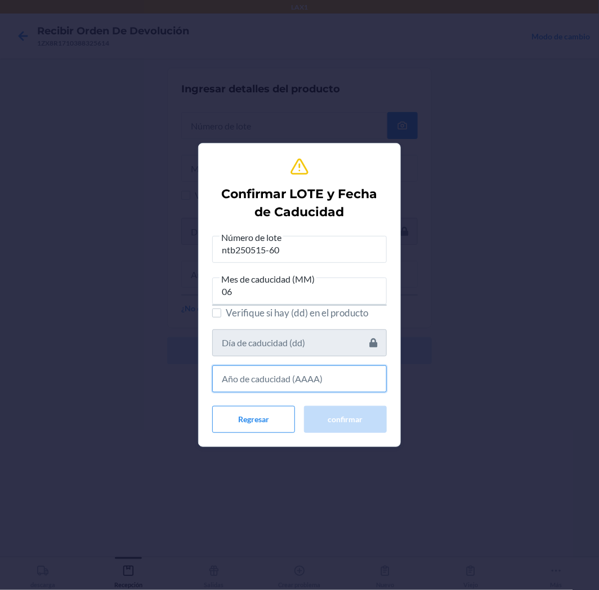
click at [346, 381] on input "text" at bounding box center [299, 379] width 175 height 27
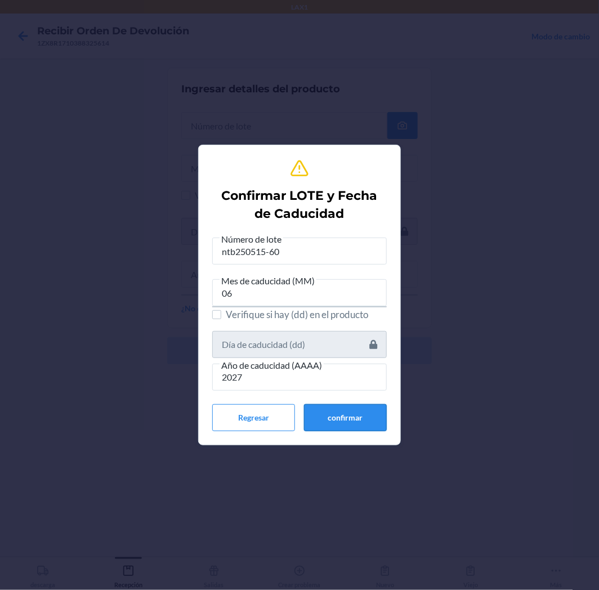
click at [345, 415] on button "confirmar" at bounding box center [345, 417] width 83 height 27
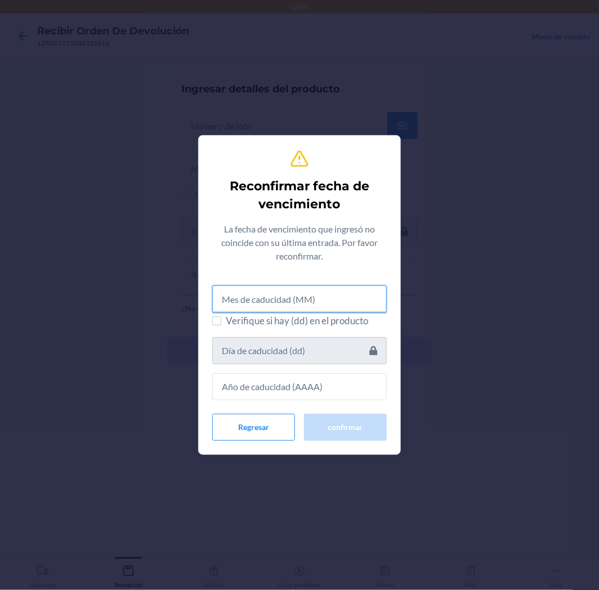
click at [302, 305] on input "text" at bounding box center [299, 299] width 175 height 27
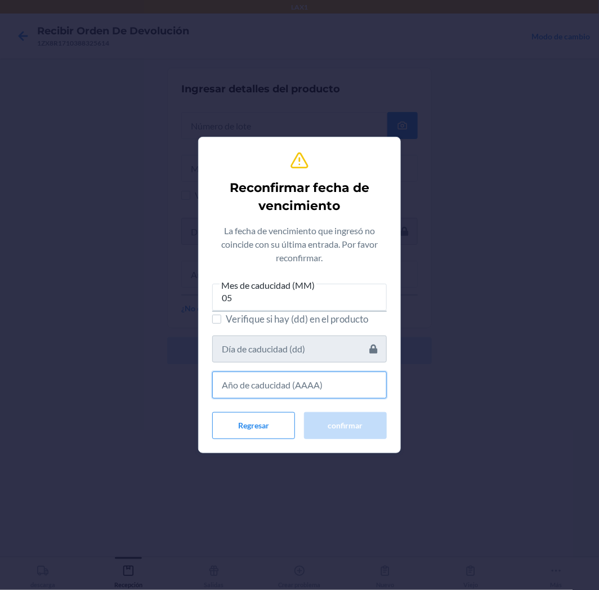
click at [279, 393] on input "text" at bounding box center [299, 385] width 175 height 27
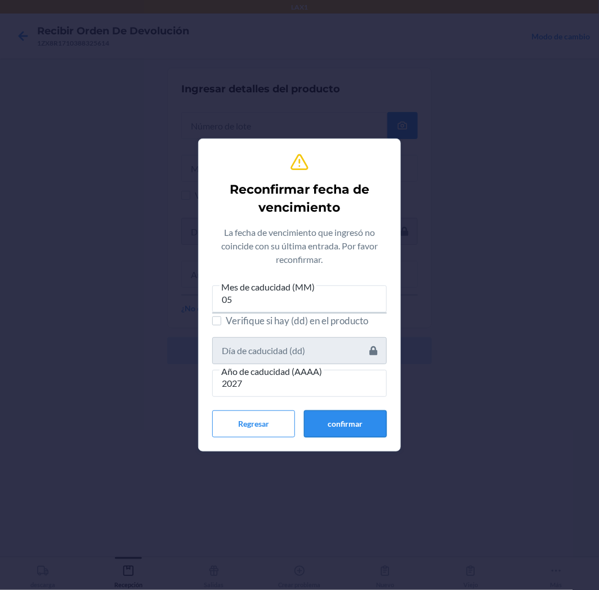
click at [330, 420] on button "confirmar" at bounding box center [345, 424] width 83 height 27
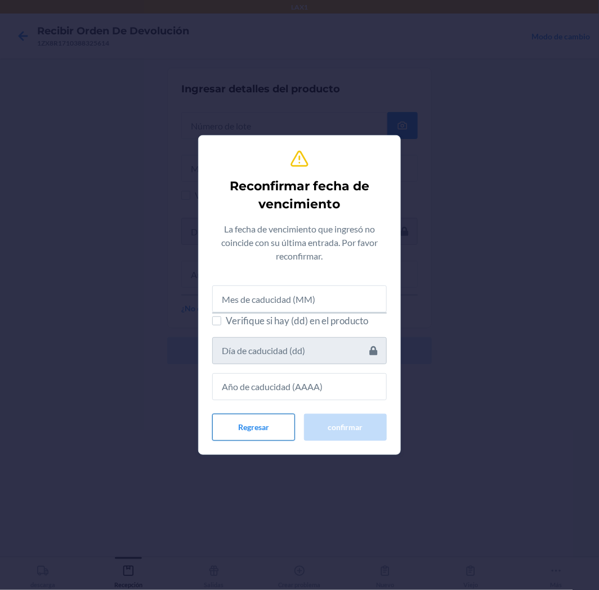
click at [251, 425] on button "Regresar" at bounding box center [253, 427] width 83 height 27
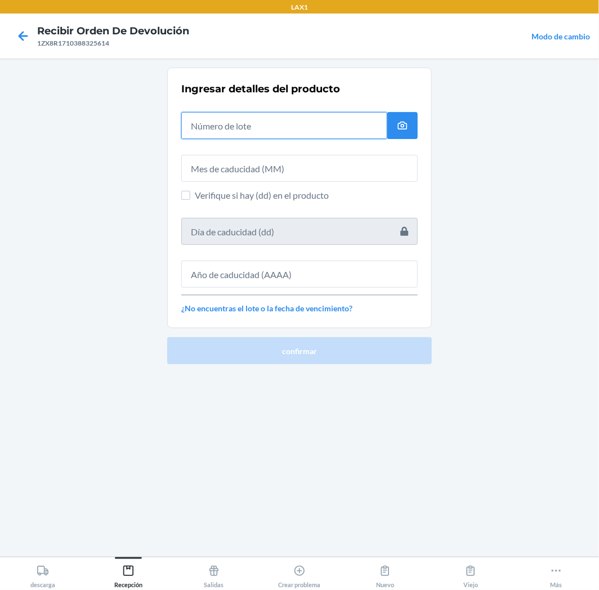
click at [311, 132] on input "text" at bounding box center [284, 125] width 206 height 27
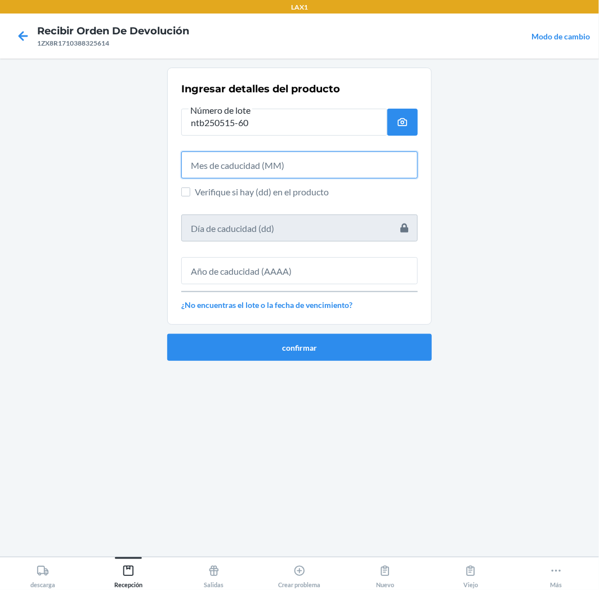
click at [331, 172] on input "text" at bounding box center [299, 165] width 237 height 27
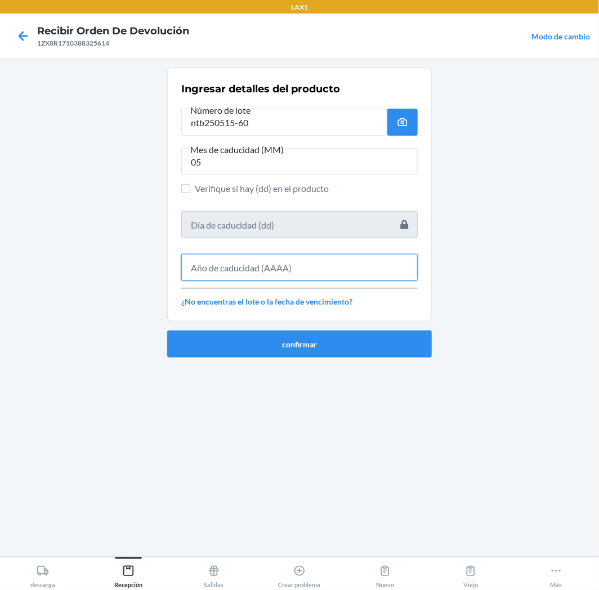
click at [270, 271] on input "text" at bounding box center [299, 267] width 237 height 27
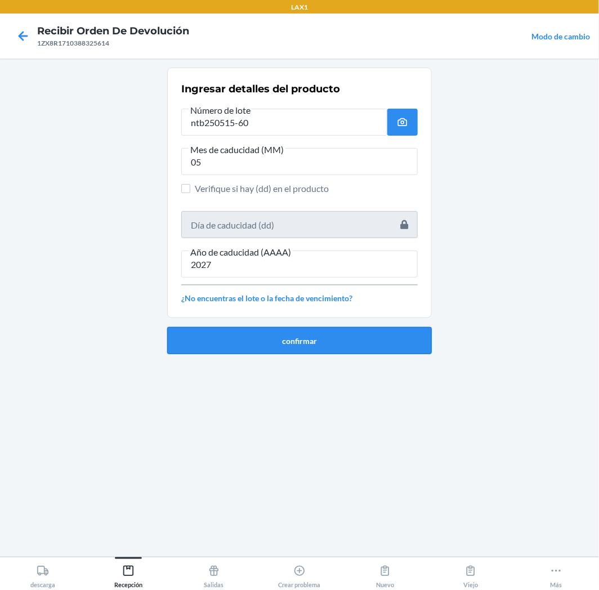
click at [288, 341] on button "confirmar" at bounding box center [299, 340] width 265 height 27
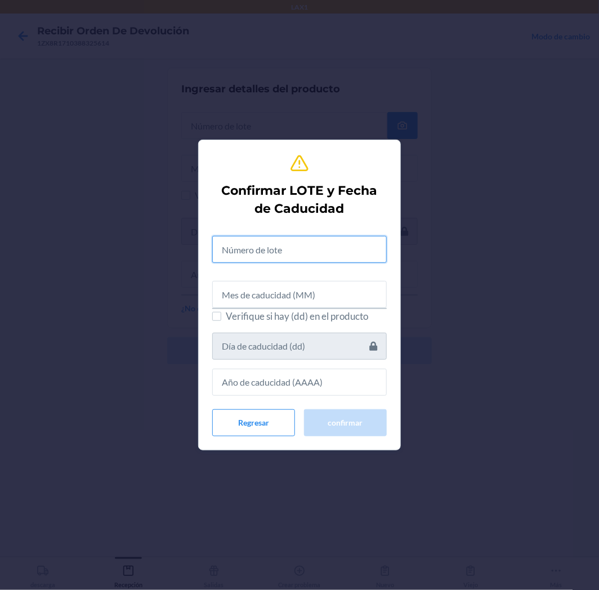
click at [289, 253] on input "text" at bounding box center [299, 249] width 175 height 27
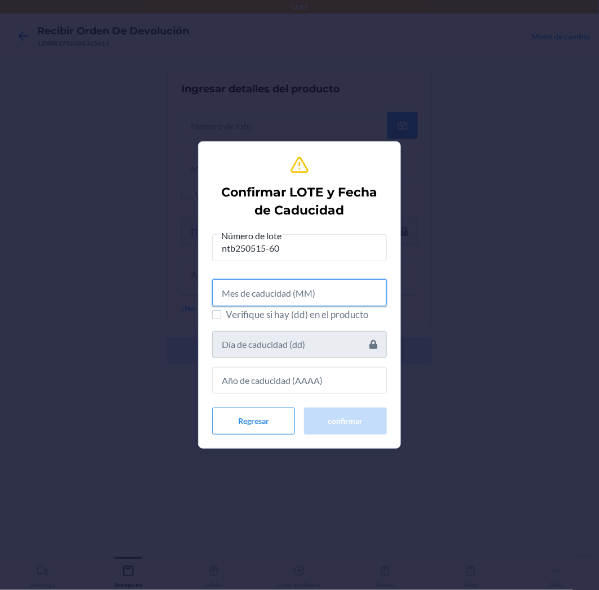
click at [336, 302] on input "text" at bounding box center [299, 292] width 175 height 27
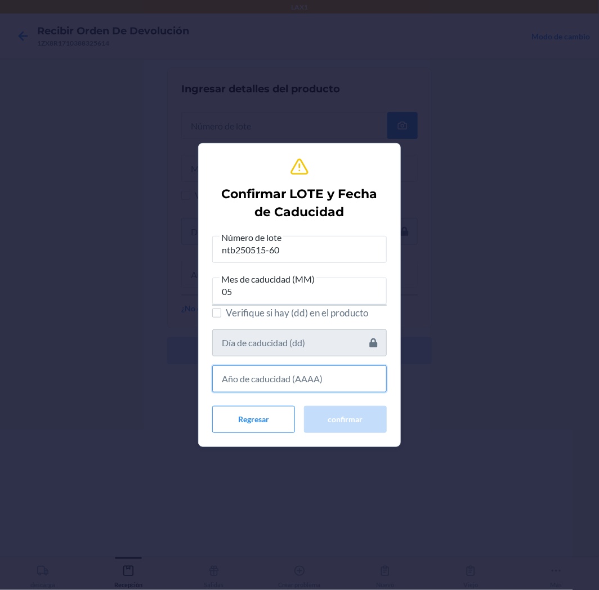
click at [324, 379] on input "text" at bounding box center [299, 379] width 175 height 27
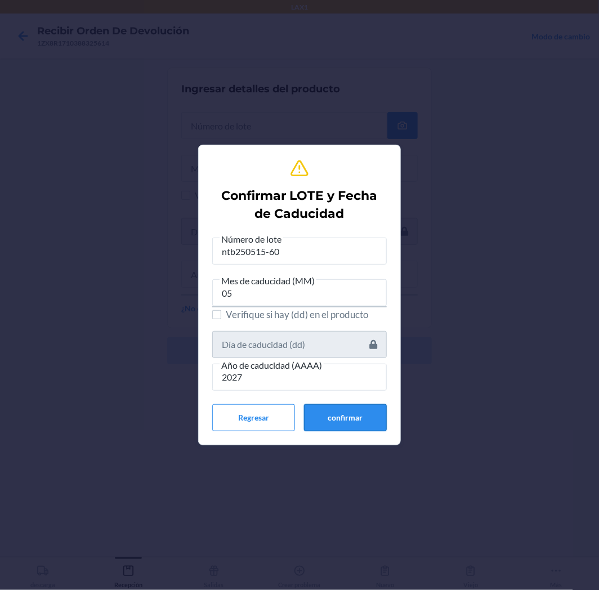
click at [341, 417] on button "confirmar" at bounding box center [345, 417] width 83 height 27
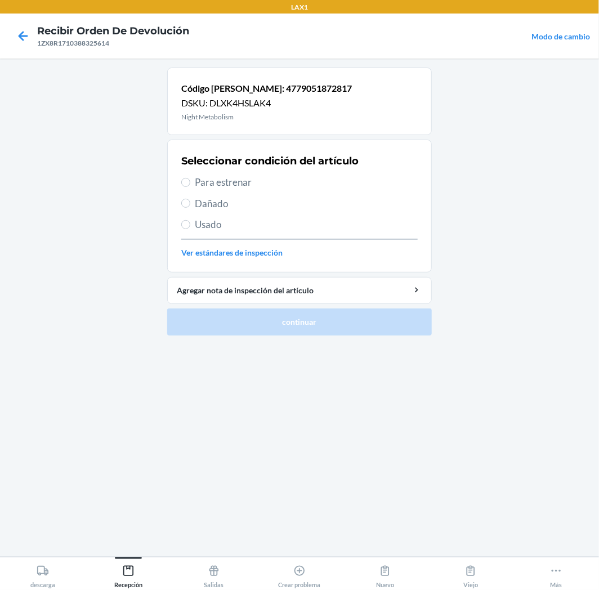
click at [226, 183] on span "Para estrenar" at bounding box center [306, 182] width 223 height 15
click at [190, 183] on input "Para estrenar" at bounding box center [185, 182] width 9 height 9
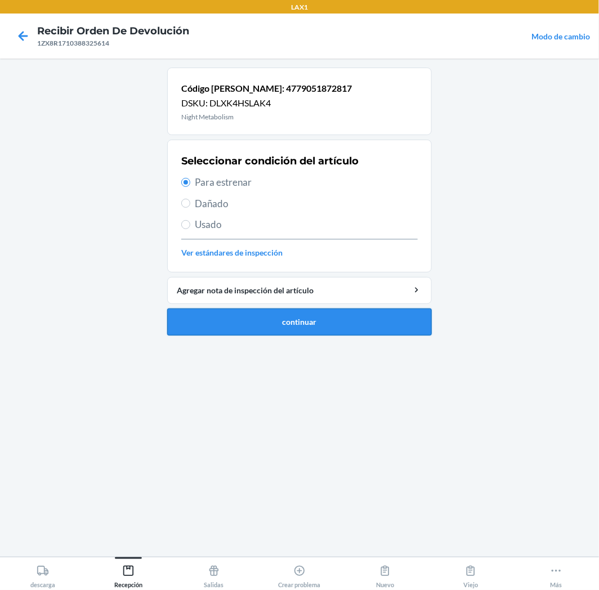
click at [247, 314] on button "continuar" at bounding box center [299, 322] width 265 height 27
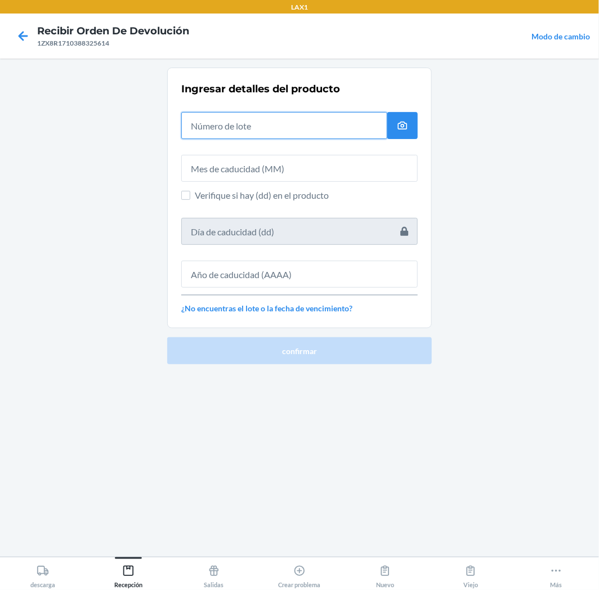
click at [338, 127] on input "text" at bounding box center [284, 125] width 206 height 27
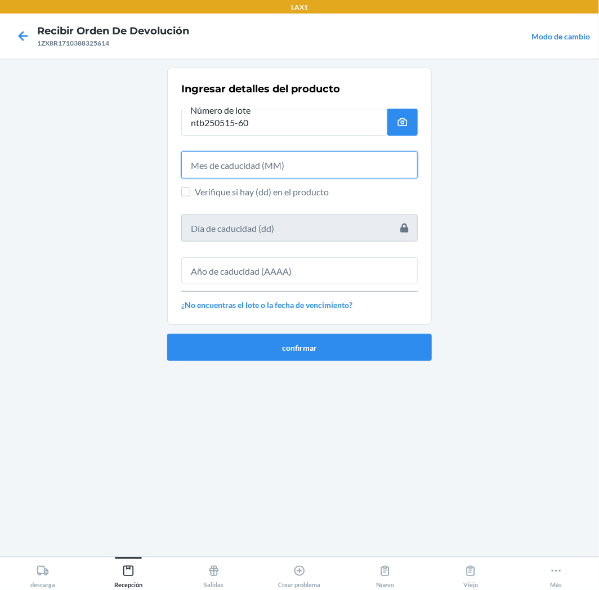
click at [335, 167] on input "text" at bounding box center [299, 165] width 237 height 27
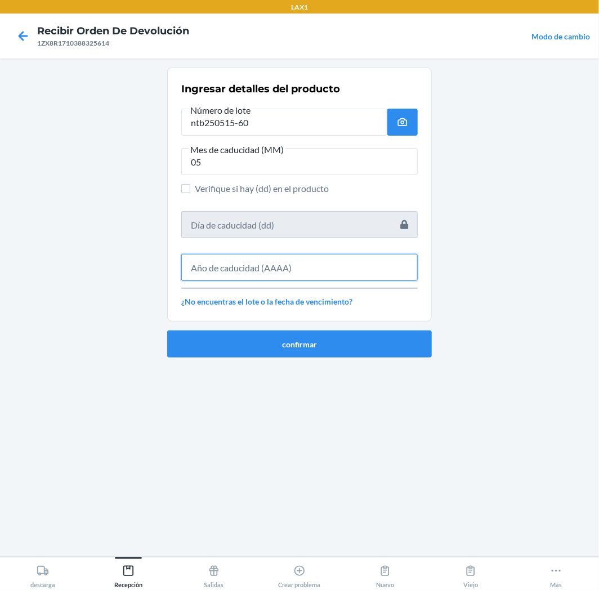
click at [349, 269] on input "text" at bounding box center [299, 267] width 237 height 27
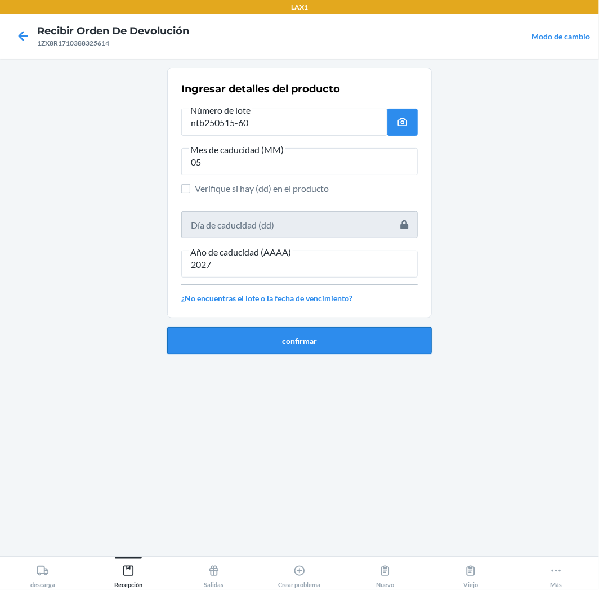
click at [340, 338] on button "confirmar" at bounding box center [299, 340] width 265 height 27
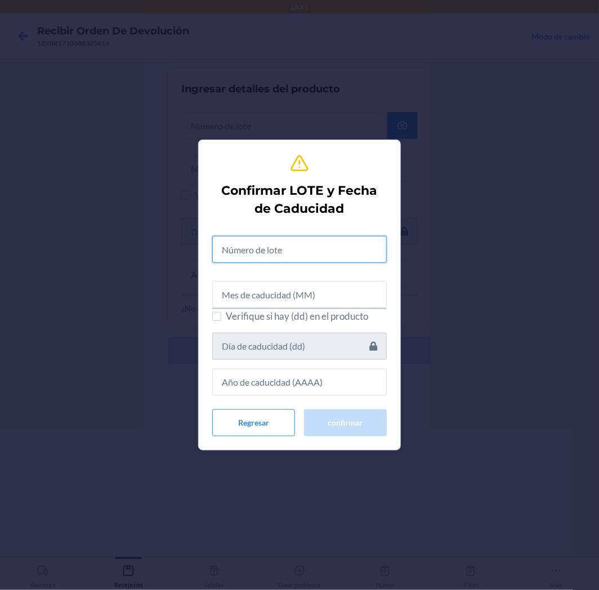
click at [345, 255] on input "text" at bounding box center [299, 249] width 175 height 27
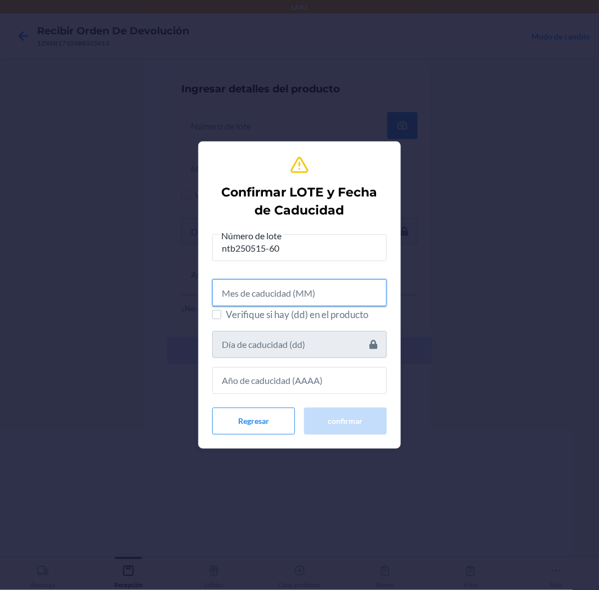
click at [312, 295] on input "text" at bounding box center [299, 292] width 175 height 27
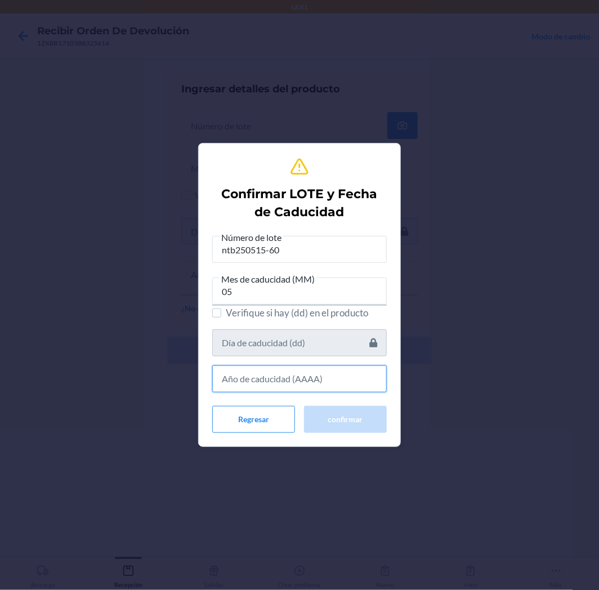
click at [323, 387] on input "text" at bounding box center [299, 379] width 175 height 27
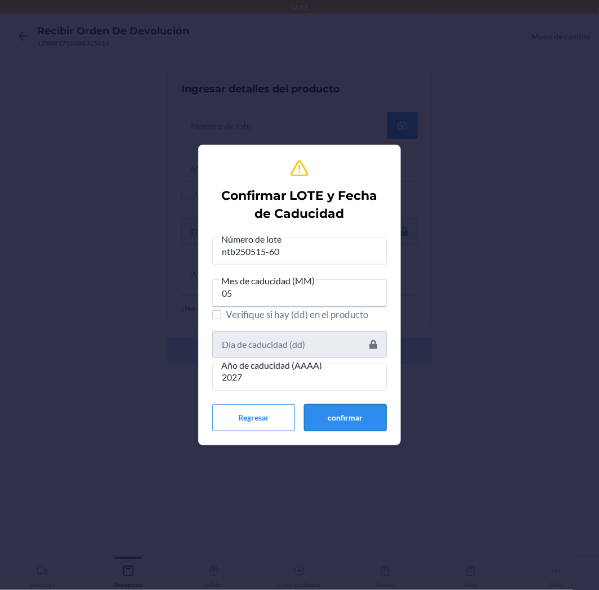
click at [353, 414] on button "confirmar" at bounding box center [345, 417] width 83 height 27
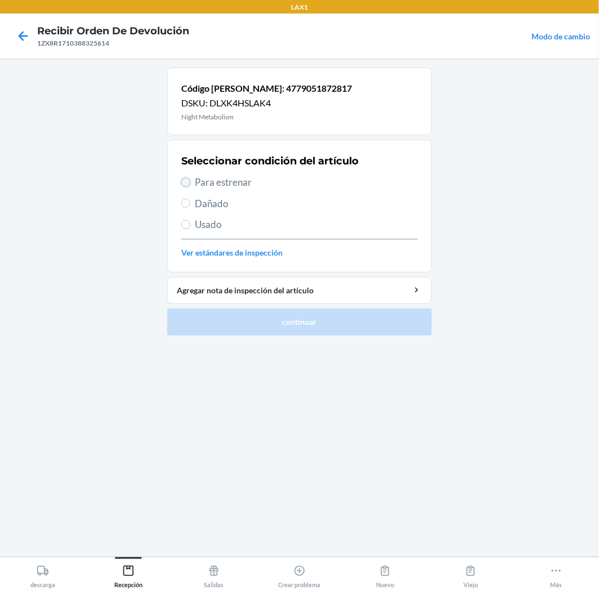
click at [190, 182] on input "Para estrenar" at bounding box center [185, 182] width 9 height 9
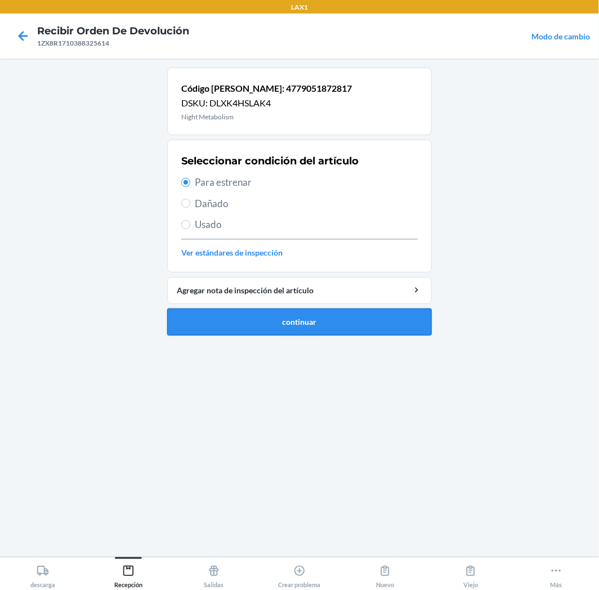
click at [264, 322] on button "continuar" at bounding box center [299, 322] width 265 height 27
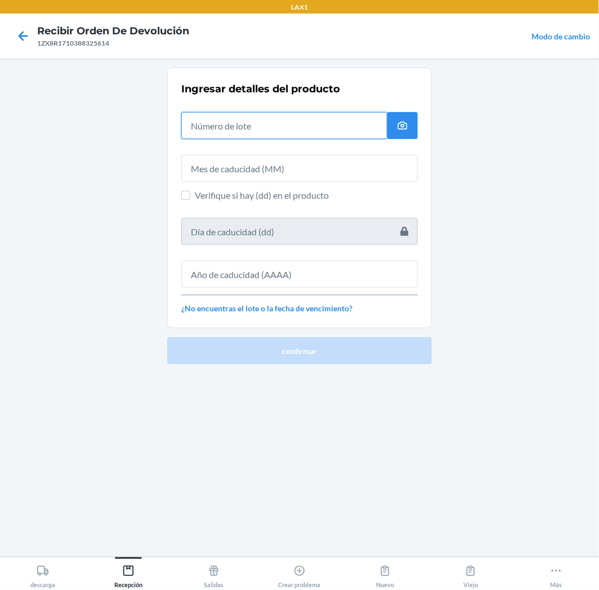
click at [295, 136] on input "text" at bounding box center [284, 125] width 206 height 27
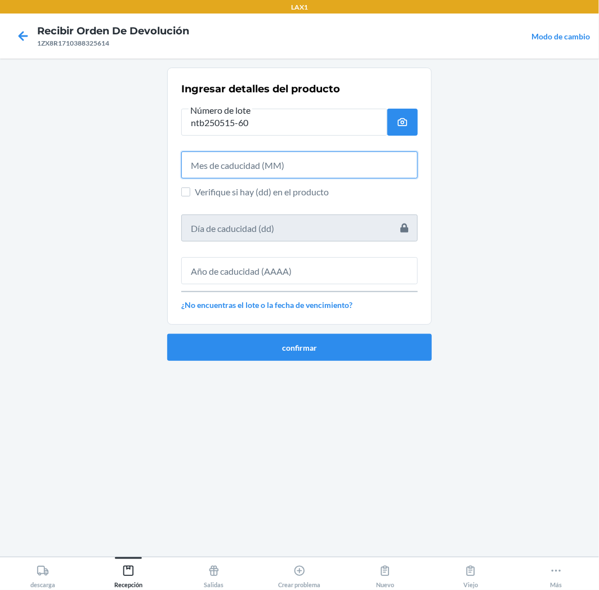
click at [302, 169] on input "text" at bounding box center [299, 165] width 237 height 27
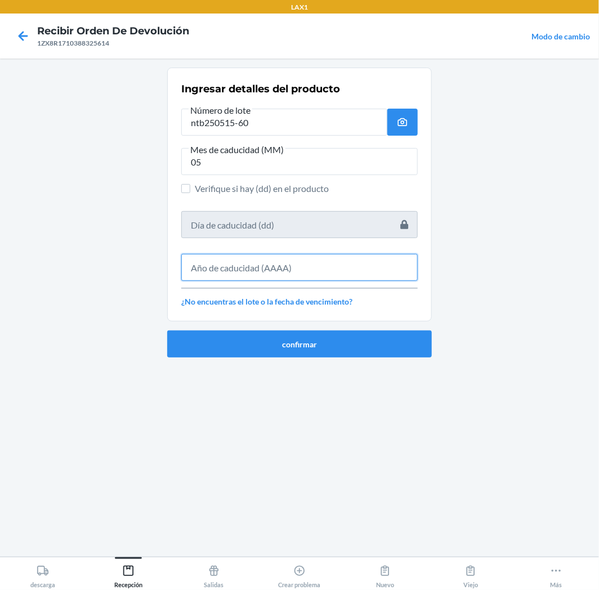
click at [310, 256] on input "text" at bounding box center [299, 267] width 237 height 27
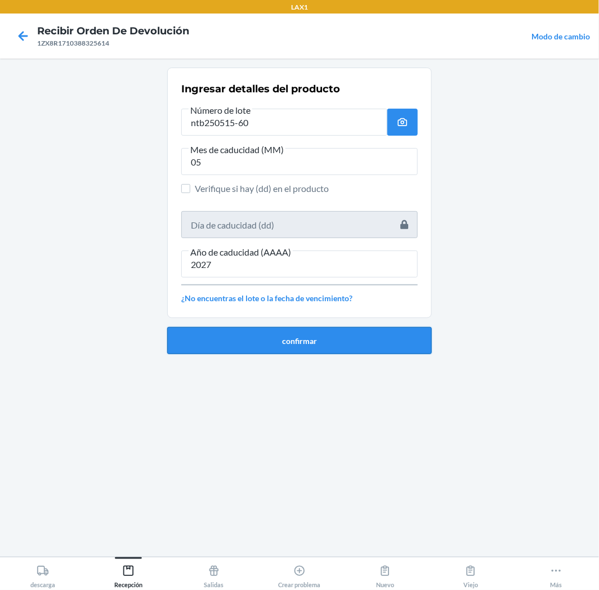
click at [305, 341] on button "confirmar" at bounding box center [299, 340] width 265 height 27
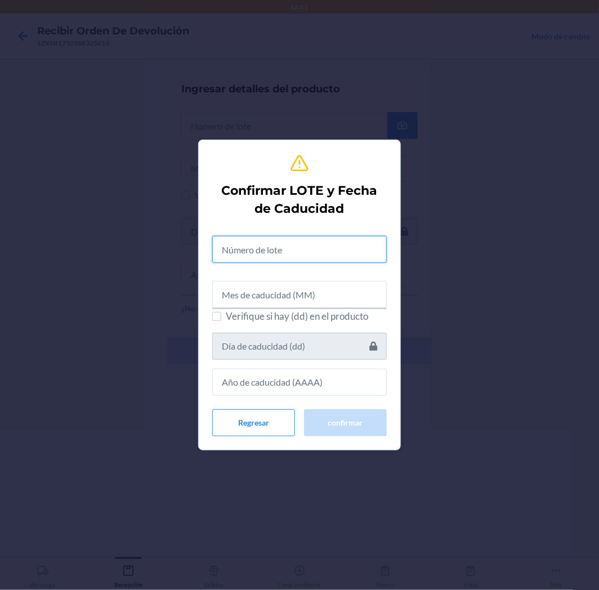
click at [296, 257] on input "text" at bounding box center [299, 249] width 175 height 27
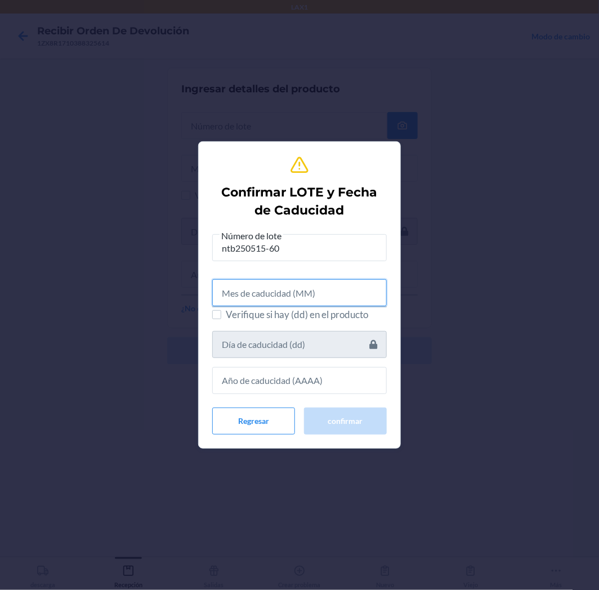
click at [364, 293] on input "text" at bounding box center [299, 292] width 175 height 27
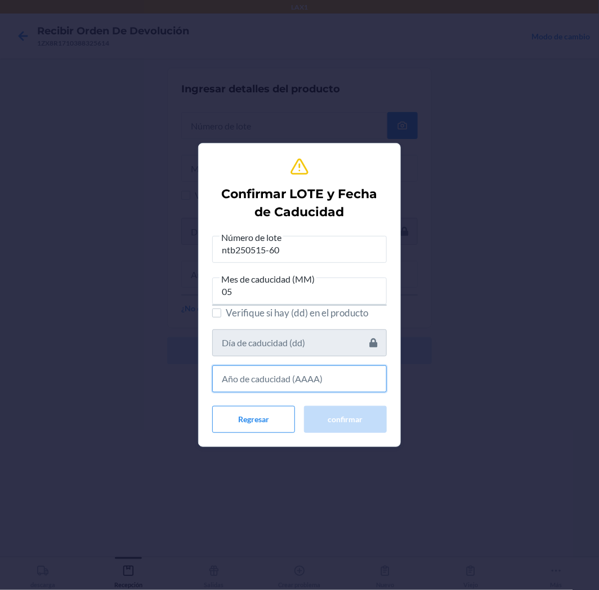
click at [340, 378] on input "text" at bounding box center [299, 379] width 175 height 27
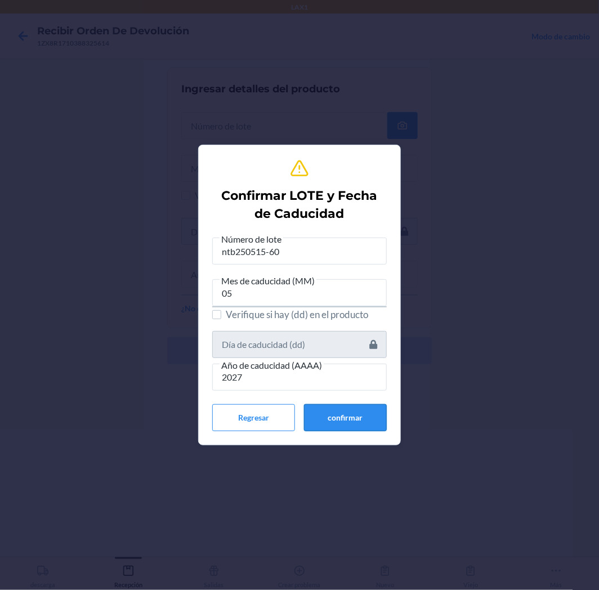
click at [346, 415] on button "confirmar" at bounding box center [345, 417] width 83 height 27
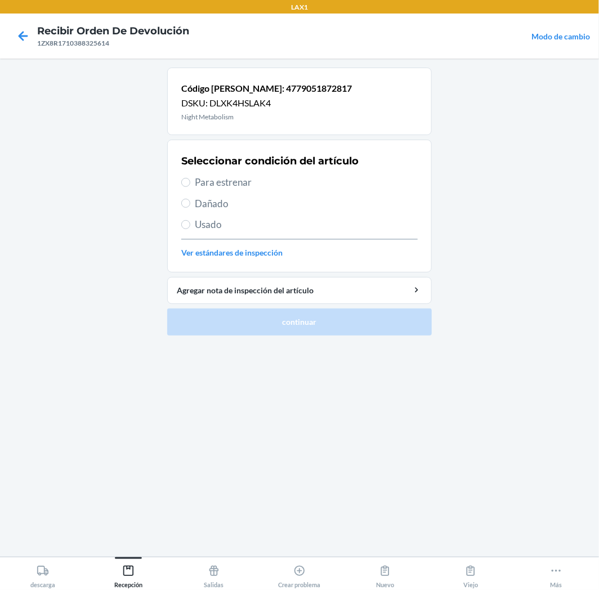
click at [195, 181] on span "Para estrenar" at bounding box center [306, 182] width 223 height 15
click at [190, 181] on input "Para estrenar" at bounding box center [185, 182] width 9 height 9
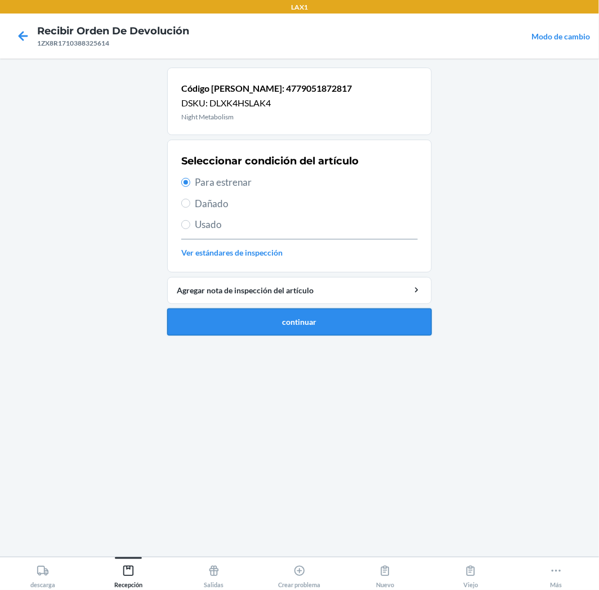
click at [221, 313] on button "continuar" at bounding box center [299, 322] width 265 height 27
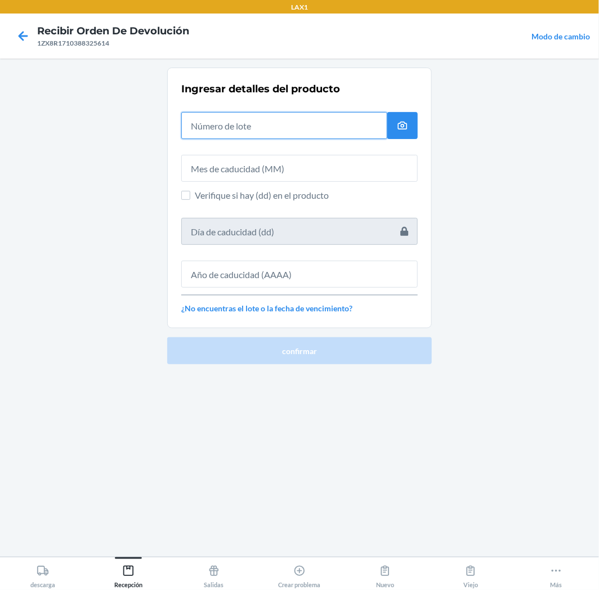
click at [342, 116] on input "text" at bounding box center [284, 125] width 206 height 27
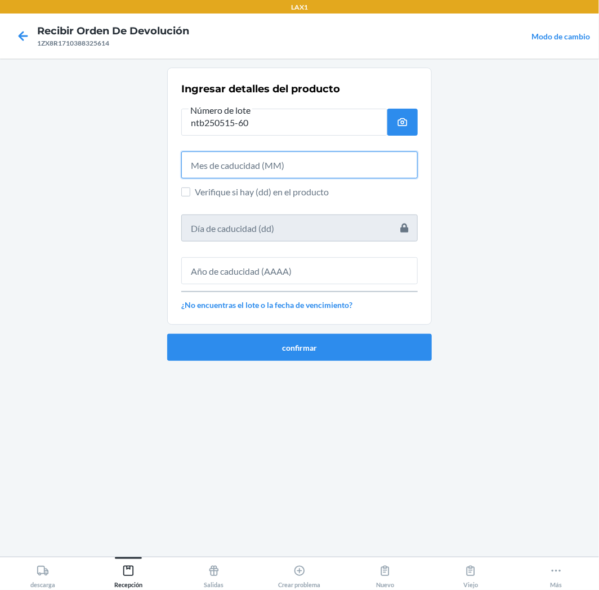
click at [317, 164] on input "text" at bounding box center [299, 165] width 237 height 27
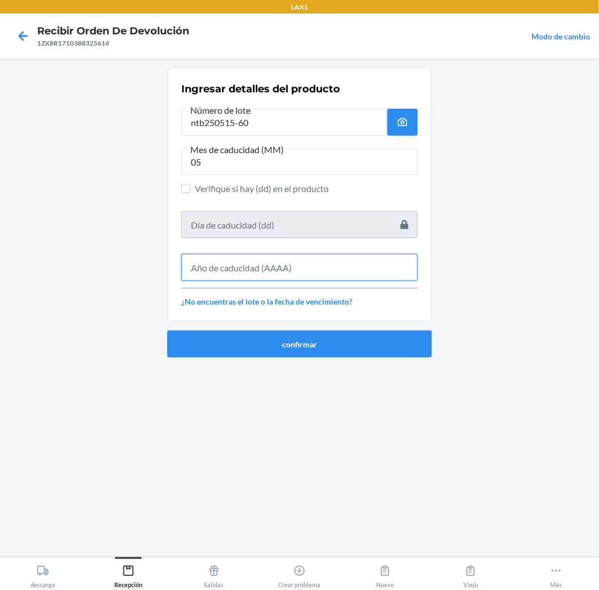
click at [266, 262] on input "text" at bounding box center [299, 267] width 237 height 27
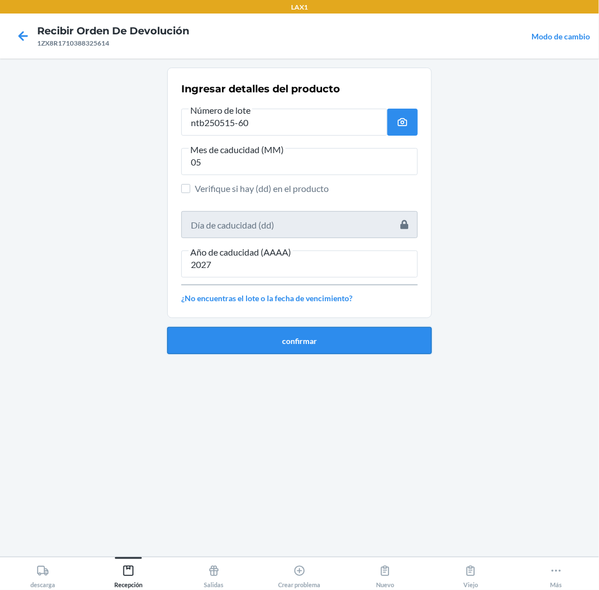
click at [299, 346] on button "confirmar" at bounding box center [299, 340] width 265 height 27
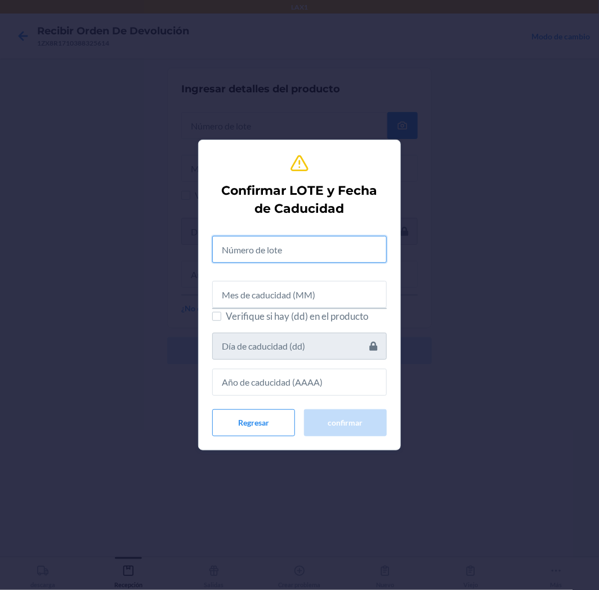
click at [313, 255] on input "text" at bounding box center [299, 249] width 175 height 27
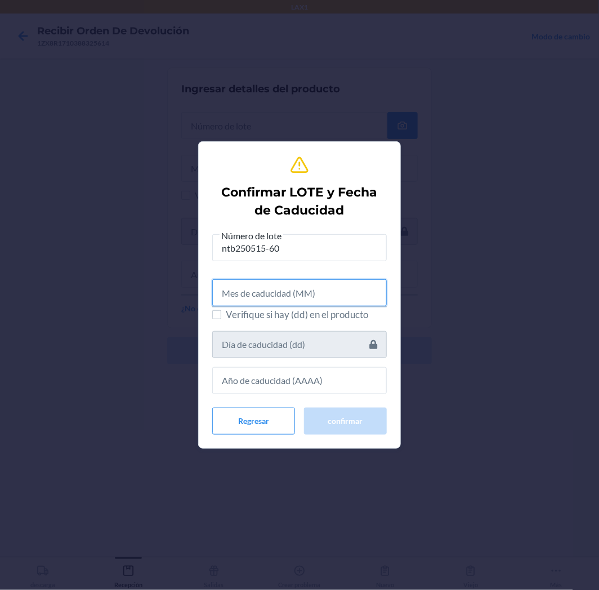
click at [291, 283] on input "text" at bounding box center [299, 292] width 175 height 27
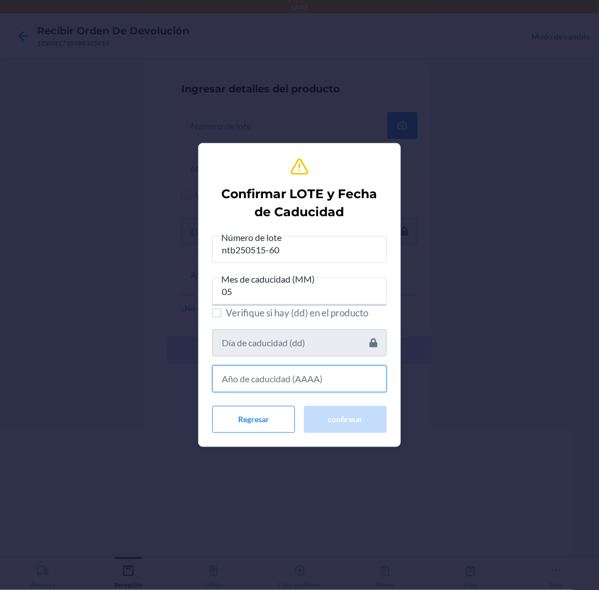
click at [335, 387] on input "text" at bounding box center [299, 379] width 175 height 27
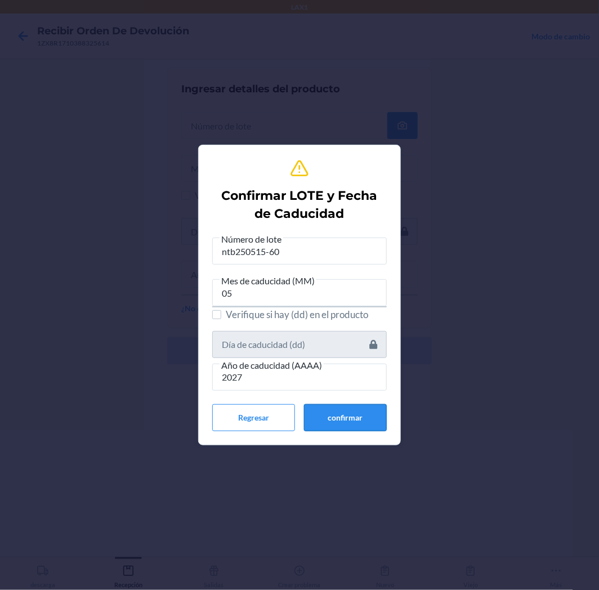
click at [347, 418] on button "confirmar" at bounding box center [345, 417] width 83 height 27
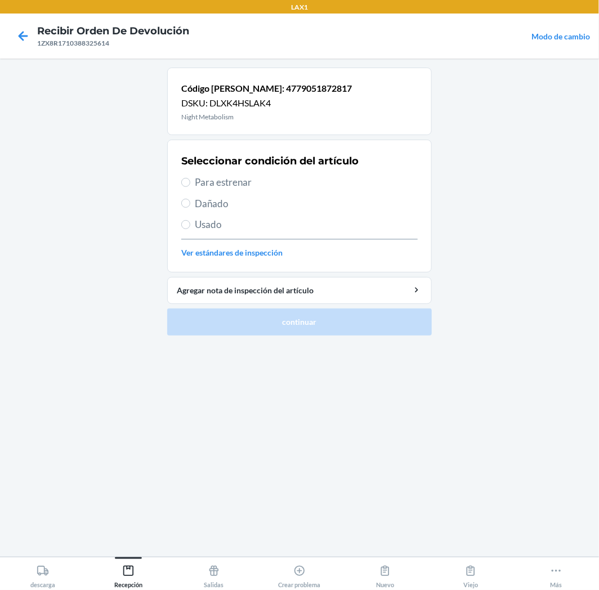
click at [206, 184] on span "Para estrenar" at bounding box center [306, 182] width 223 height 15
click at [190, 184] on input "Para estrenar" at bounding box center [185, 182] width 9 height 9
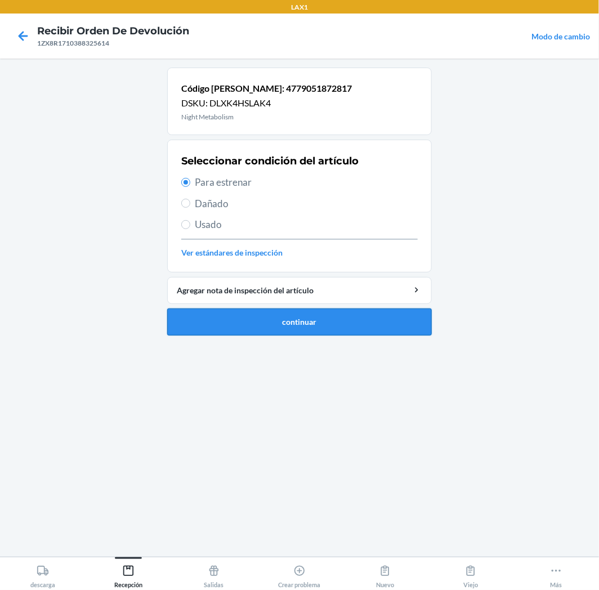
click at [302, 323] on button "continuar" at bounding box center [299, 322] width 265 height 27
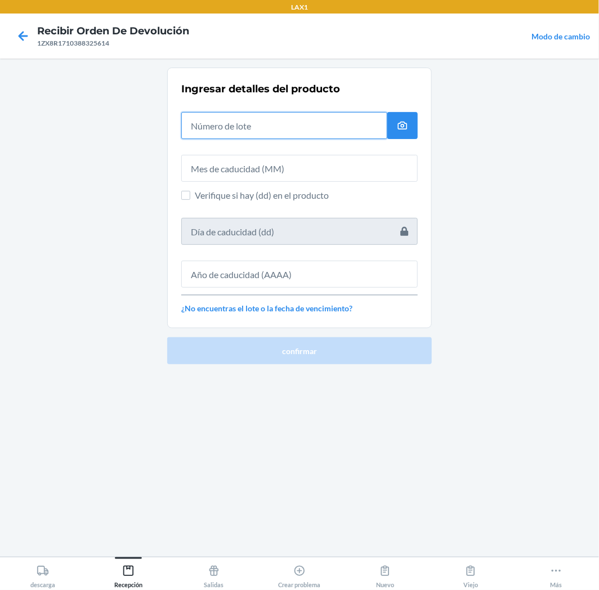
click at [376, 132] on input "text" at bounding box center [284, 125] width 206 height 27
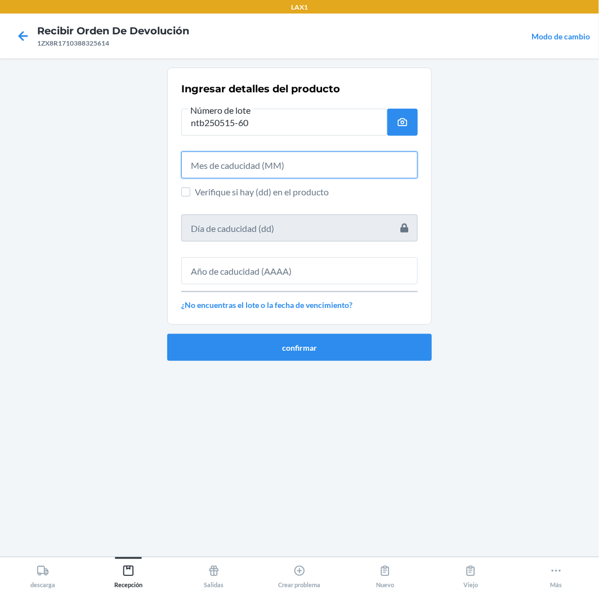
click at [372, 162] on input "text" at bounding box center [299, 165] width 237 height 27
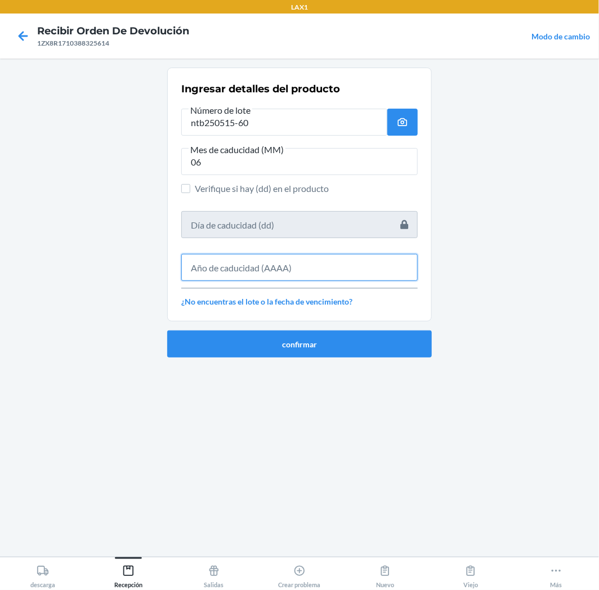
click at [380, 273] on input "text" at bounding box center [299, 267] width 237 height 27
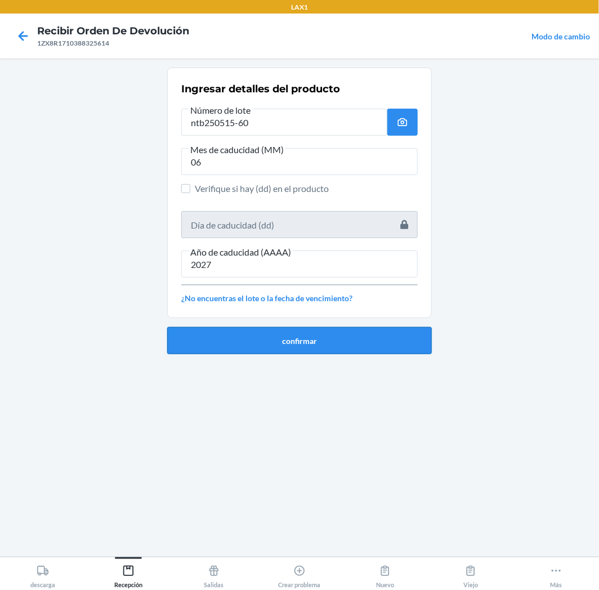
click at [406, 349] on button "confirmar" at bounding box center [299, 340] width 265 height 27
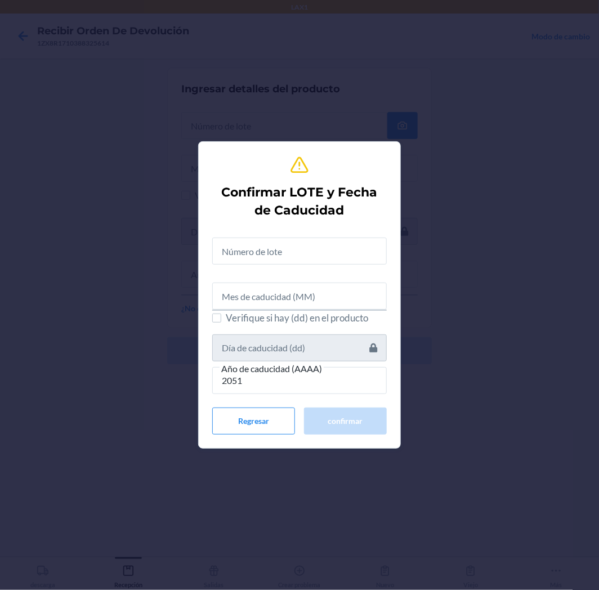
click at [362, 267] on div "Verifique si hay (dd) en el producto Año de caducidad (AAAA) 2051" at bounding box center [299, 312] width 175 height 166
click at [357, 247] on input "text" at bounding box center [299, 251] width 175 height 27
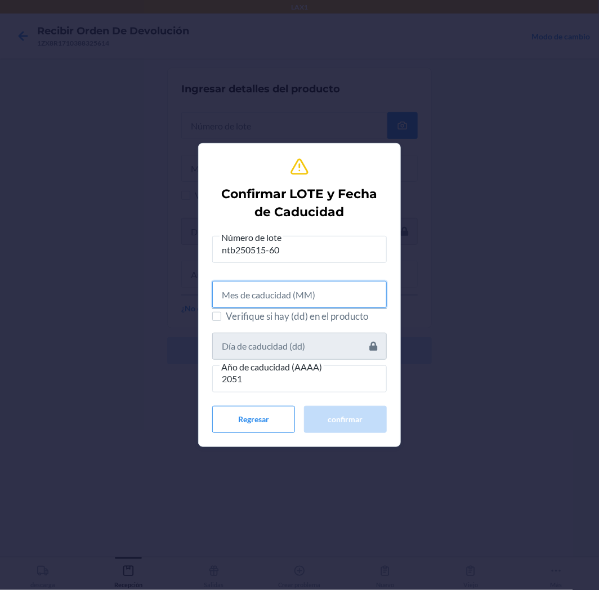
click at [334, 296] on input "text" at bounding box center [299, 294] width 175 height 27
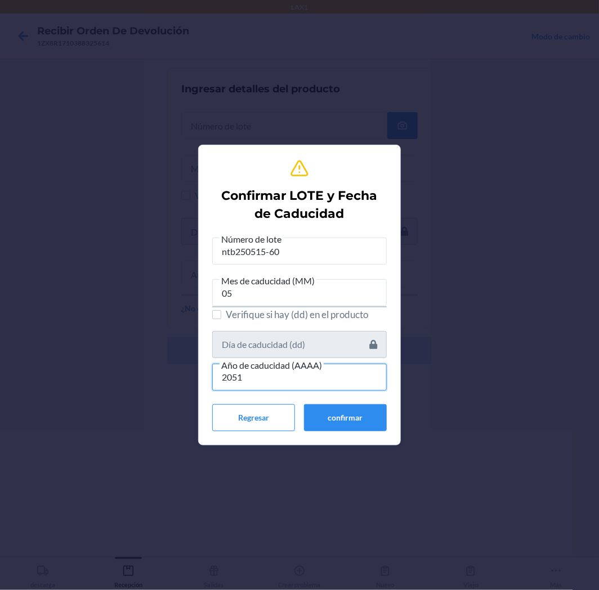
click at [335, 372] on input "2051" at bounding box center [299, 377] width 175 height 27
click at [364, 416] on button "confirmar" at bounding box center [345, 417] width 83 height 27
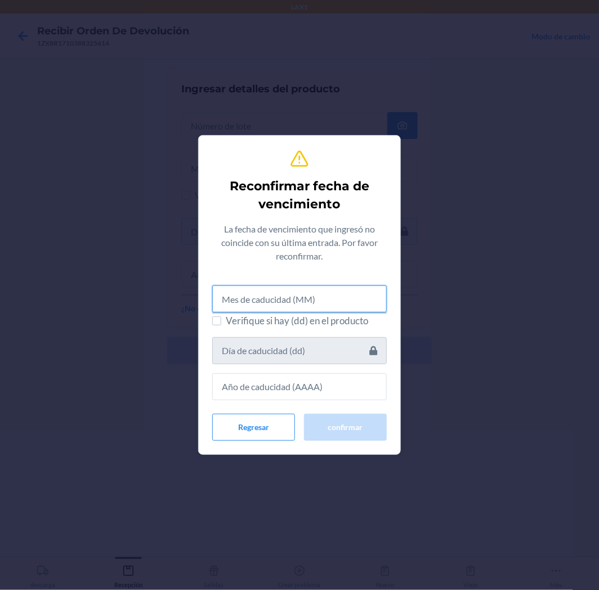
click at [234, 294] on input "text" at bounding box center [299, 299] width 175 height 27
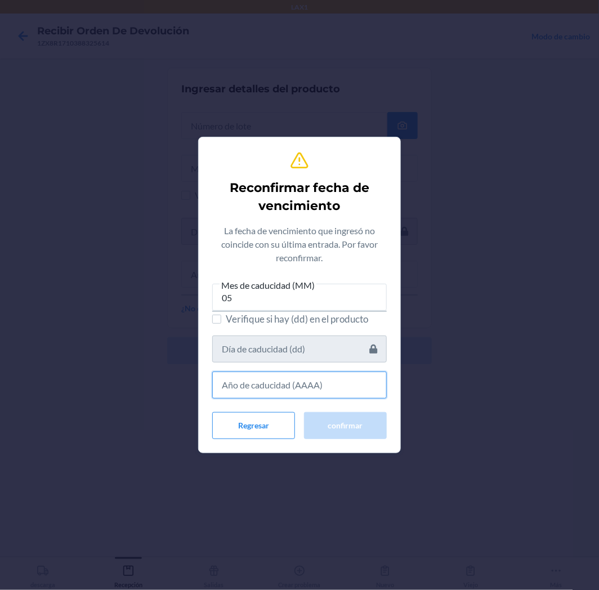
click at [259, 390] on input "text" at bounding box center [299, 385] width 175 height 27
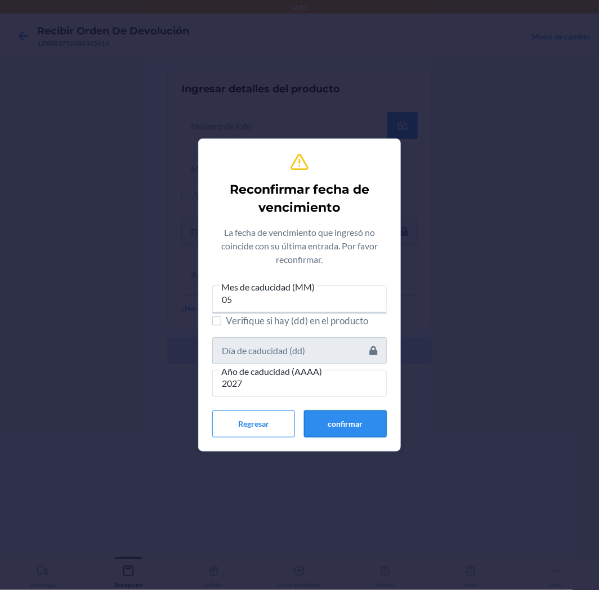
click at [327, 430] on button "confirmar" at bounding box center [345, 424] width 83 height 27
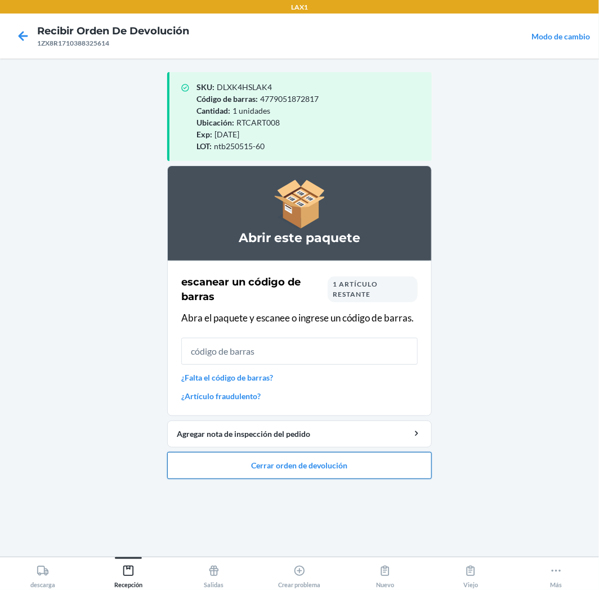
click at [401, 460] on button "Cerrar orden de devolución" at bounding box center [299, 465] width 265 height 27
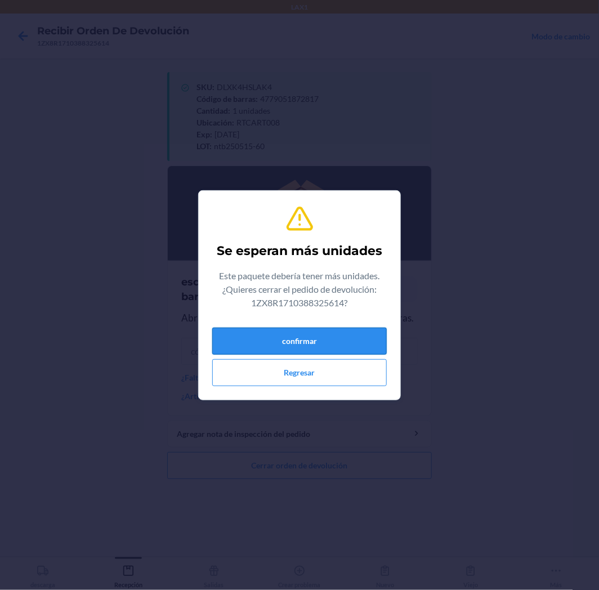
click at [345, 338] on button "confirmar" at bounding box center [299, 341] width 175 height 27
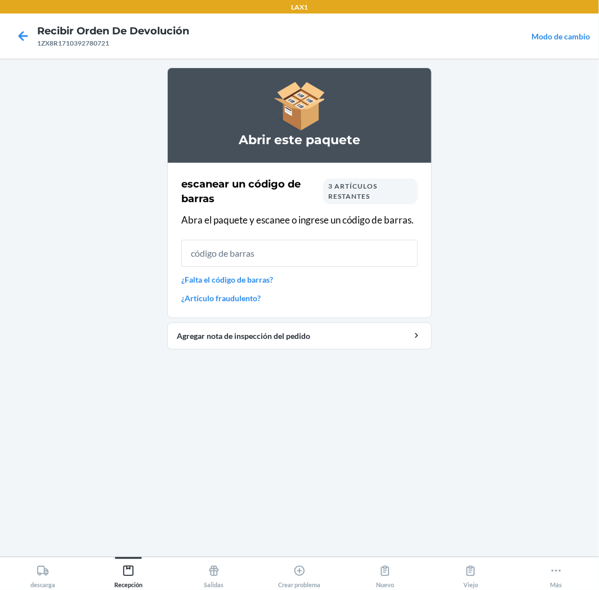
click at [350, 246] on input "text" at bounding box center [299, 253] width 237 height 27
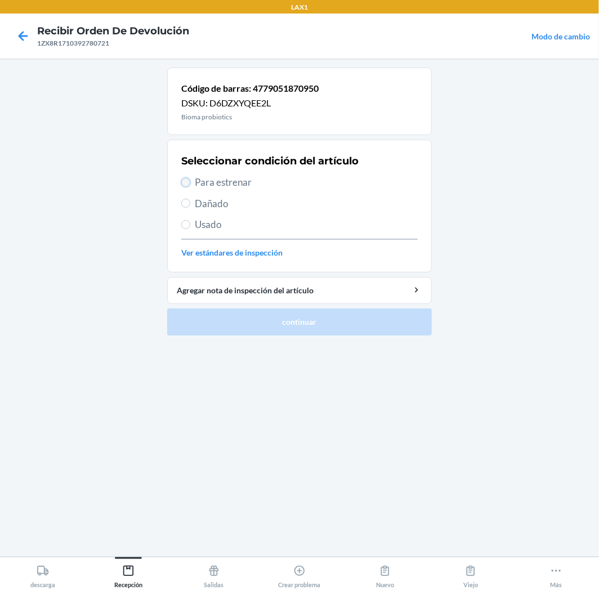
click at [187, 180] on input "Para estrenar" at bounding box center [185, 182] width 9 height 9
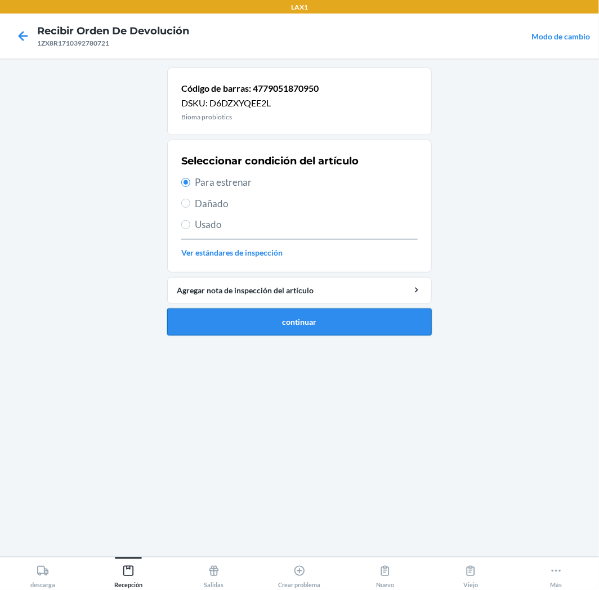
click at [292, 325] on button "continuar" at bounding box center [299, 322] width 265 height 27
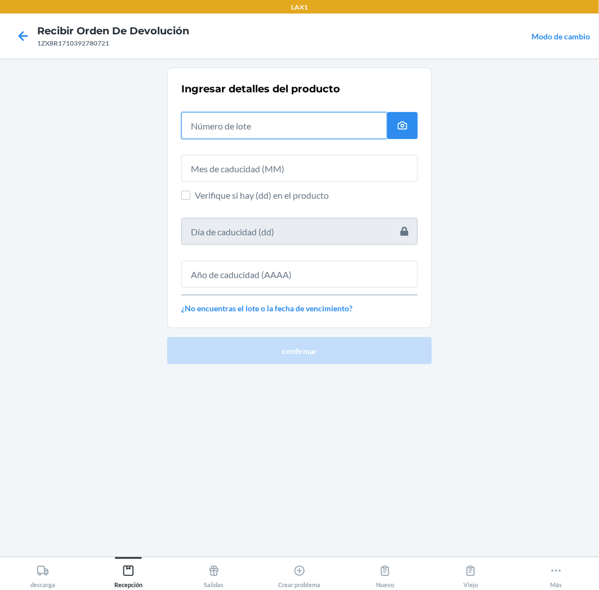
click at [336, 130] on input "text" at bounding box center [284, 125] width 206 height 27
click at [274, 133] on input "text" at bounding box center [284, 125] width 206 height 27
click at [376, 131] on input "text" at bounding box center [284, 125] width 206 height 27
click at [331, 127] on input "text" at bounding box center [284, 125] width 206 height 27
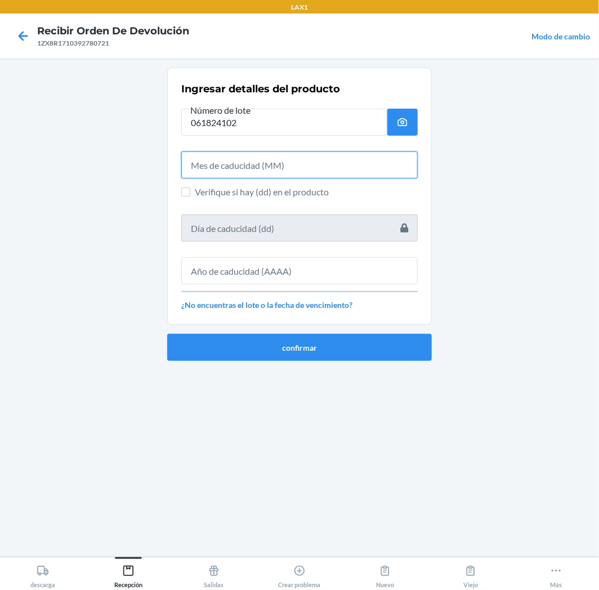
click at [336, 167] on input "text" at bounding box center [299, 165] width 237 height 27
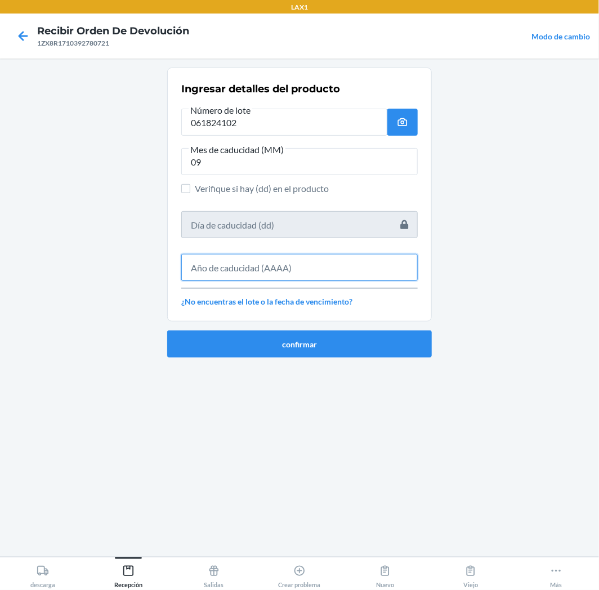
click at [319, 265] on input "text" at bounding box center [299, 267] width 237 height 27
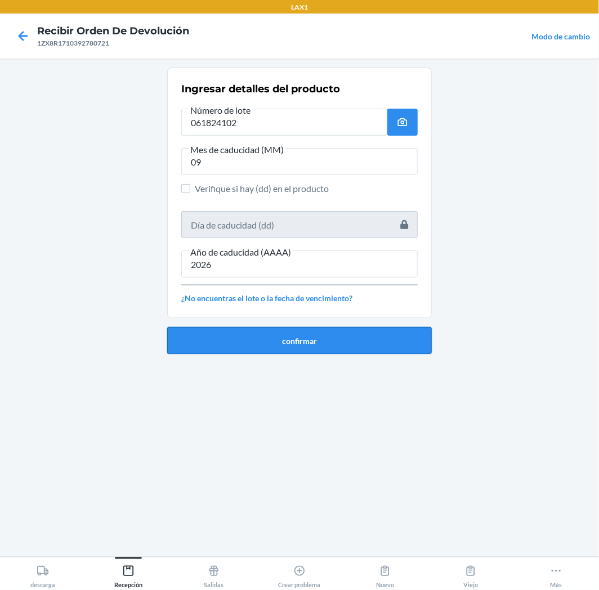
click at [376, 341] on button "confirmar" at bounding box center [299, 340] width 265 height 27
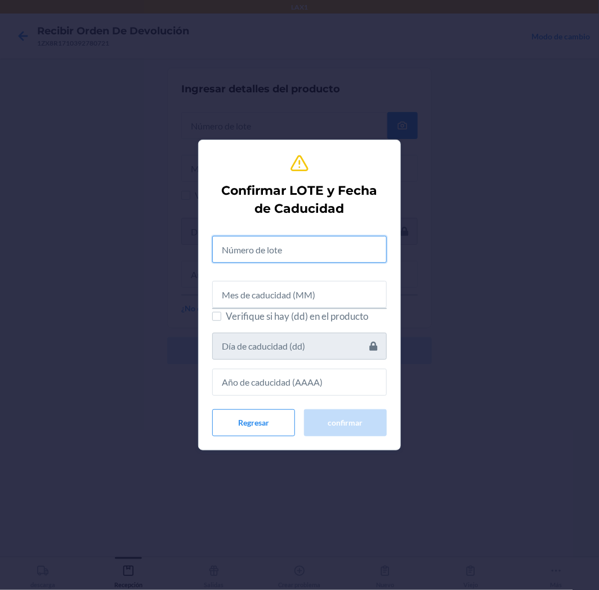
click at [340, 248] on input "text" at bounding box center [299, 249] width 175 height 27
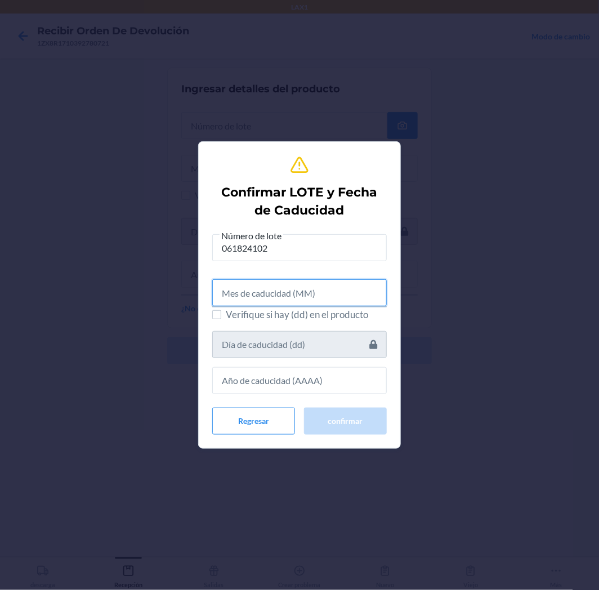
click at [321, 293] on input "text" at bounding box center [299, 292] width 175 height 27
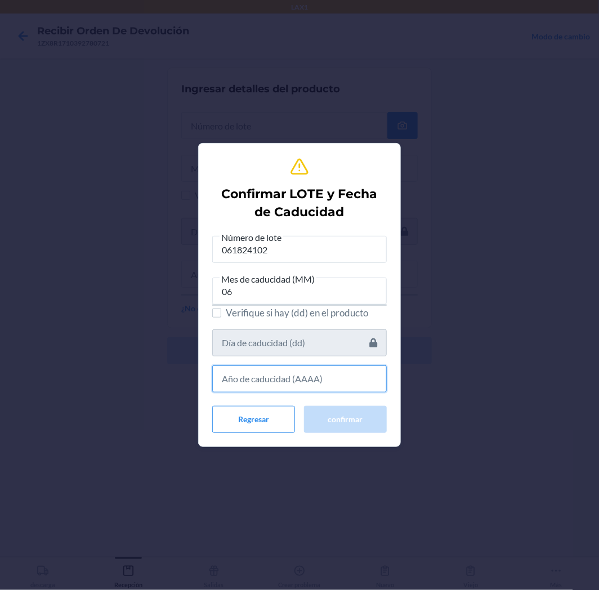
click at [341, 385] on input "text" at bounding box center [299, 379] width 175 height 27
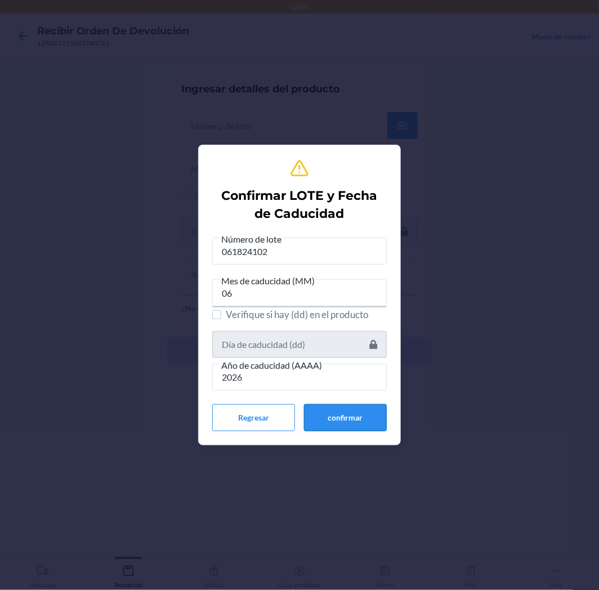
click at [368, 419] on button "confirmar" at bounding box center [345, 417] width 83 height 27
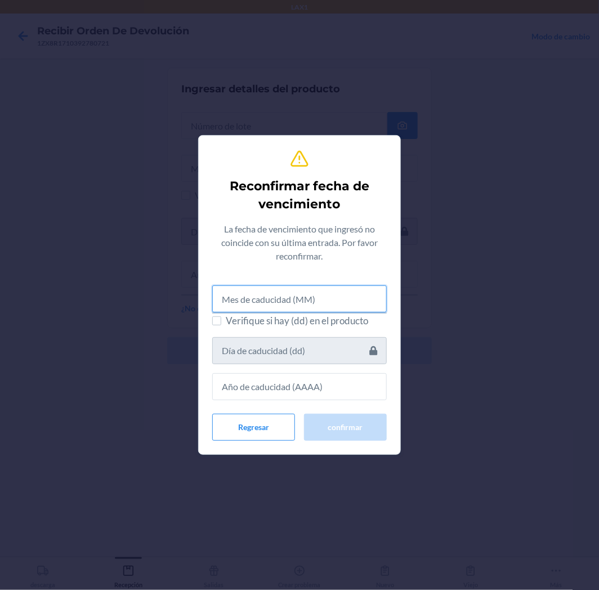
click at [246, 293] on input "text" at bounding box center [299, 299] width 175 height 27
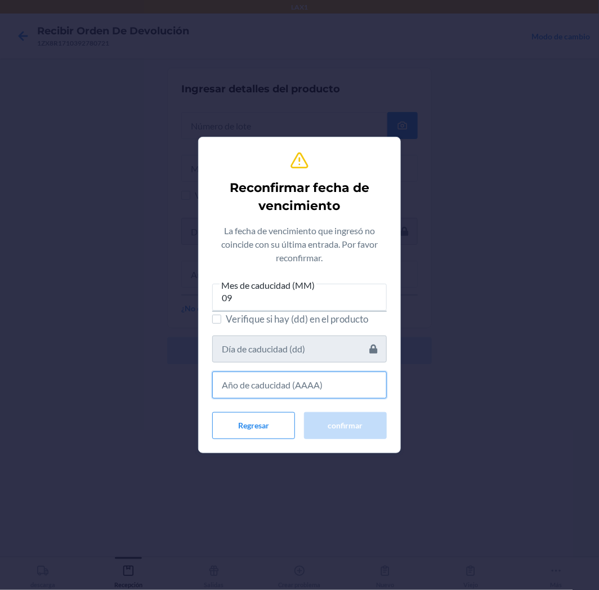
click at [300, 387] on input "text" at bounding box center [299, 385] width 175 height 27
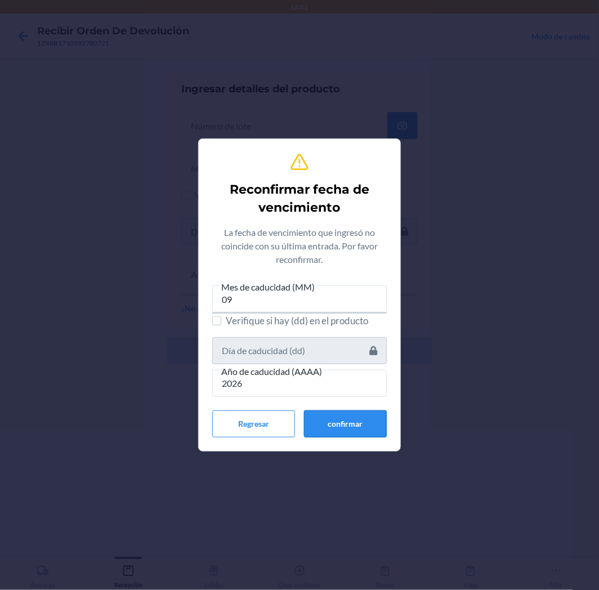
click at [362, 418] on button "confirmar" at bounding box center [345, 424] width 83 height 27
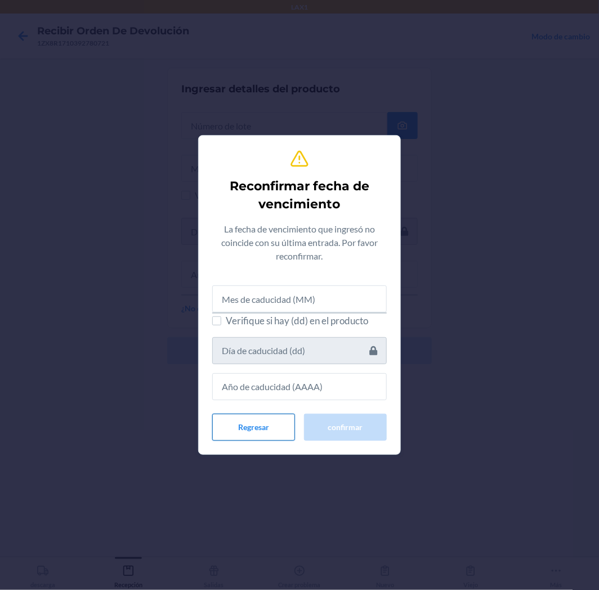
click at [259, 430] on button "Regresar" at bounding box center [253, 427] width 83 height 27
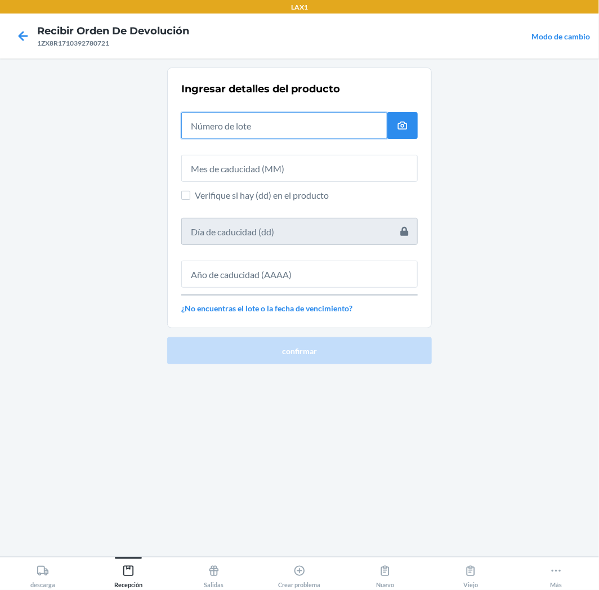
click at [332, 138] on input "text" at bounding box center [284, 125] width 206 height 27
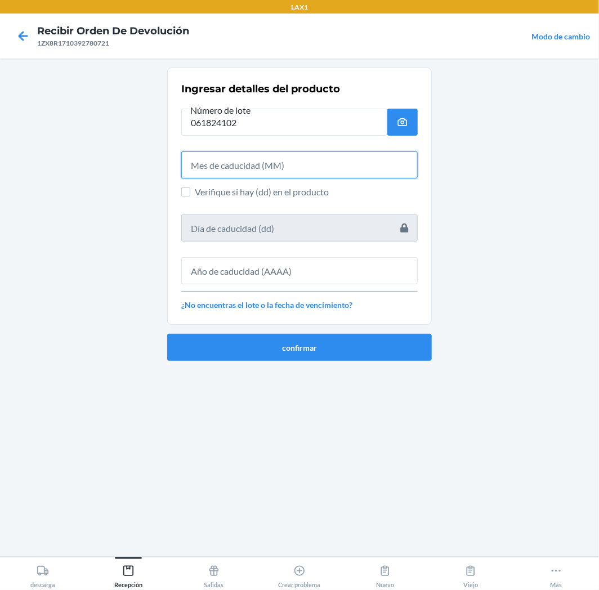
click at [322, 162] on input "text" at bounding box center [299, 165] width 237 height 27
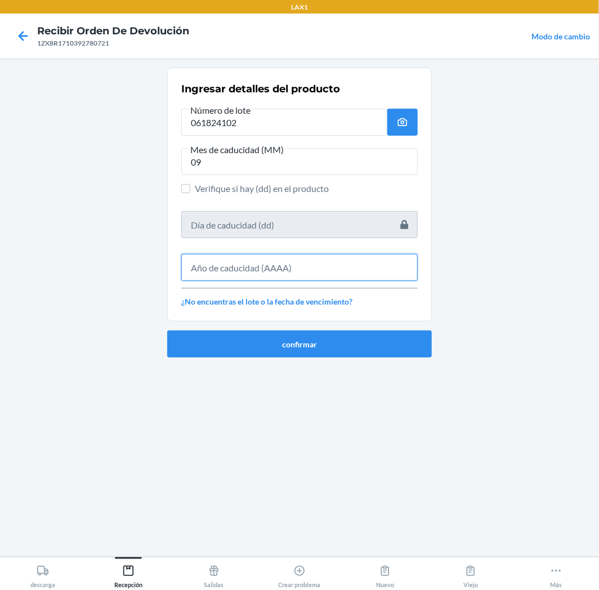
click at [293, 265] on input "text" at bounding box center [299, 267] width 237 height 27
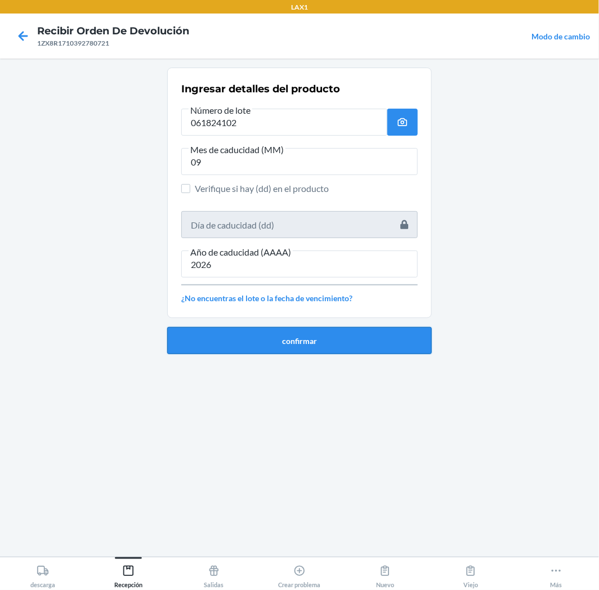
click at [331, 342] on button "confirmar" at bounding box center [299, 340] width 265 height 27
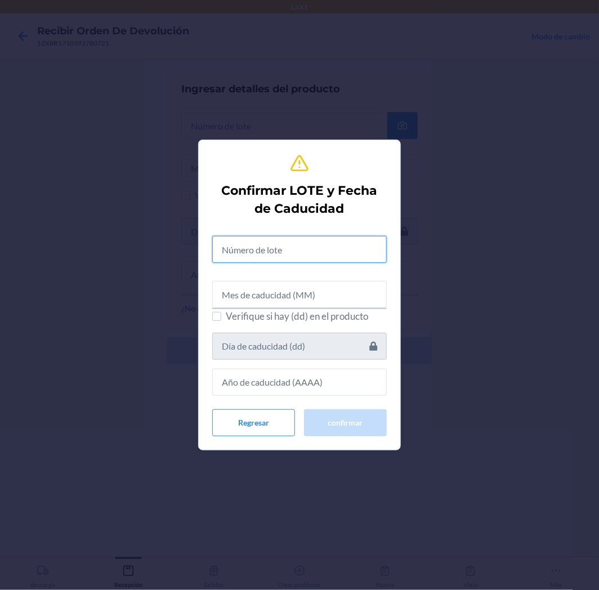
click at [335, 255] on input "text" at bounding box center [299, 249] width 175 height 27
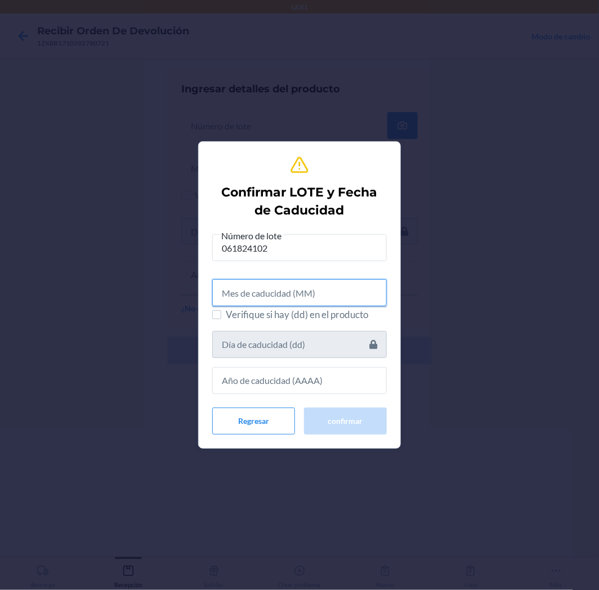
click at [311, 294] on input "text" at bounding box center [299, 292] width 175 height 27
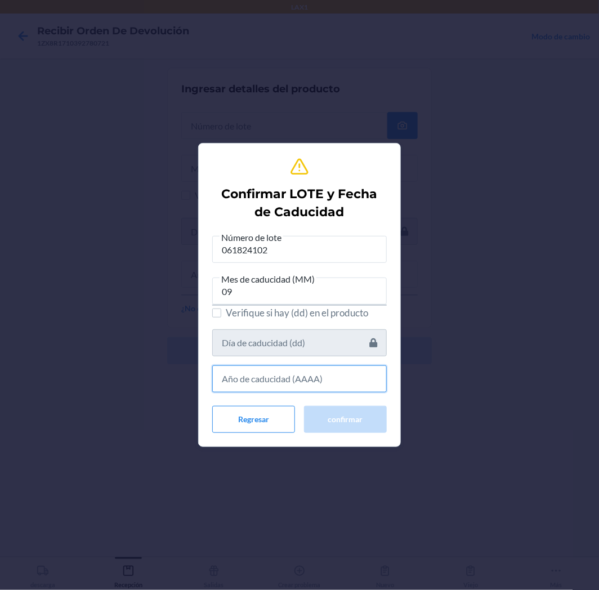
click at [347, 389] on input "text" at bounding box center [299, 379] width 175 height 27
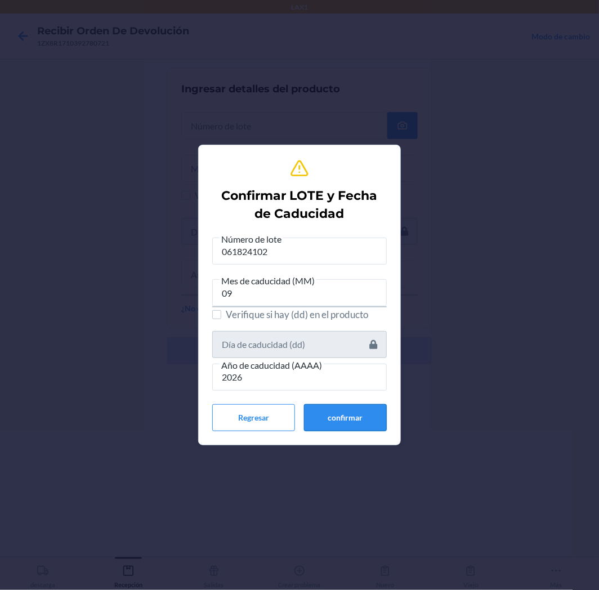
click at [365, 408] on button "confirmar" at bounding box center [345, 417] width 83 height 27
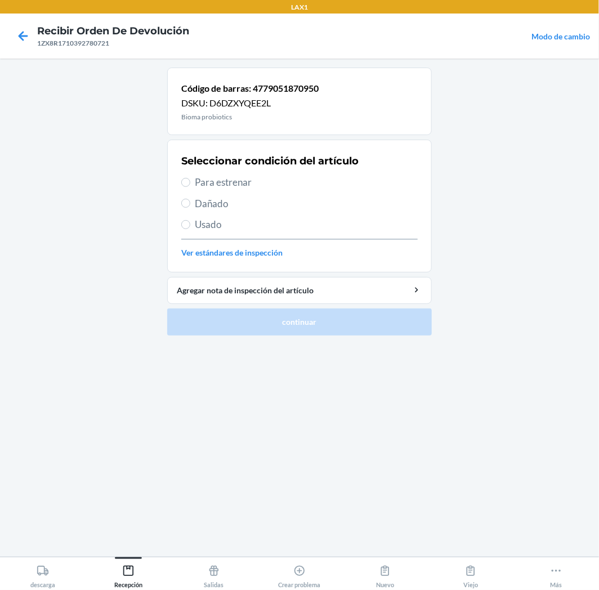
click at [200, 178] on span "Para estrenar" at bounding box center [306, 182] width 223 height 15
click at [190, 178] on input "Para estrenar" at bounding box center [185, 182] width 9 height 9
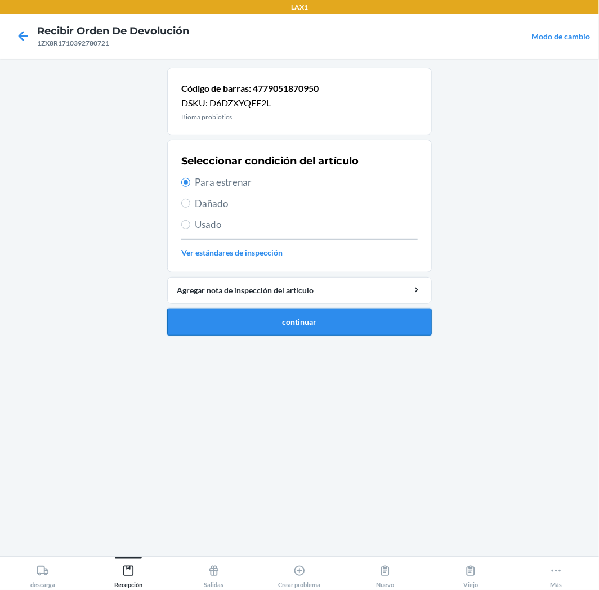
click at [297, 325] on button "continuar" at bounding box center [299, 322] width 265 height 27
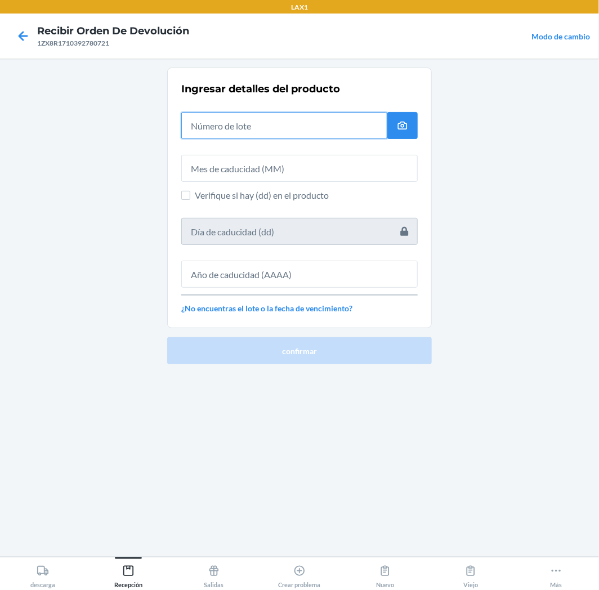
click at [340, 128] on input "text" at bounding box center [284, 125] width 206 height 27
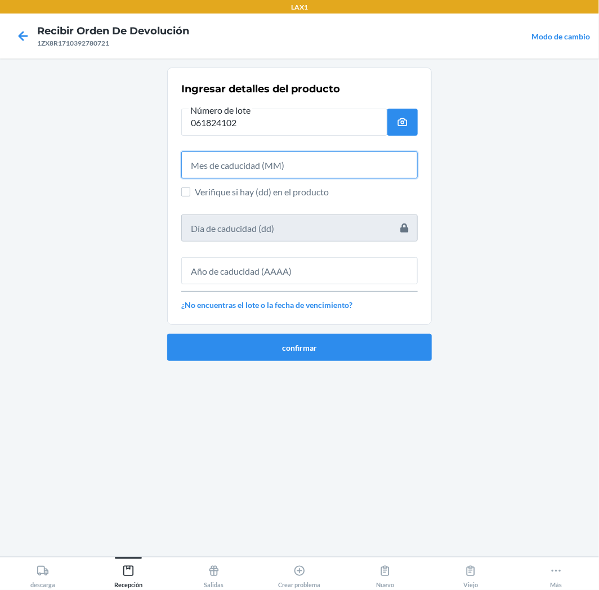
click at [301, 167] on input "text" at bounding box center [299, 165] width 237 height 27
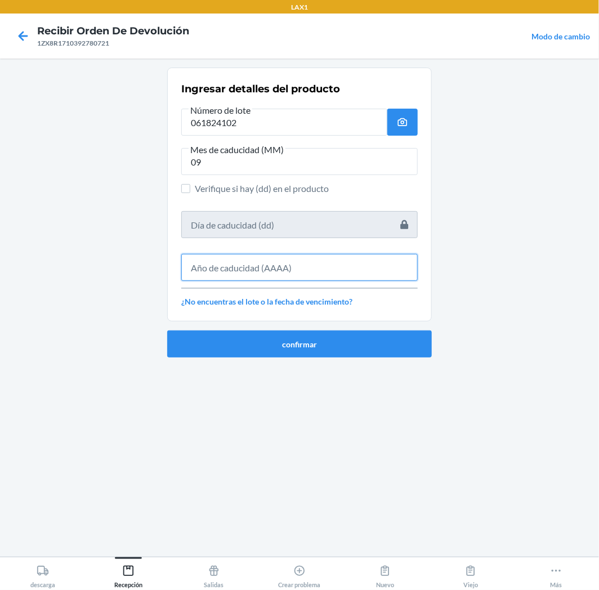
click at [283, 260] on input "text" at bounding box center [299, 267] width 237 height 27
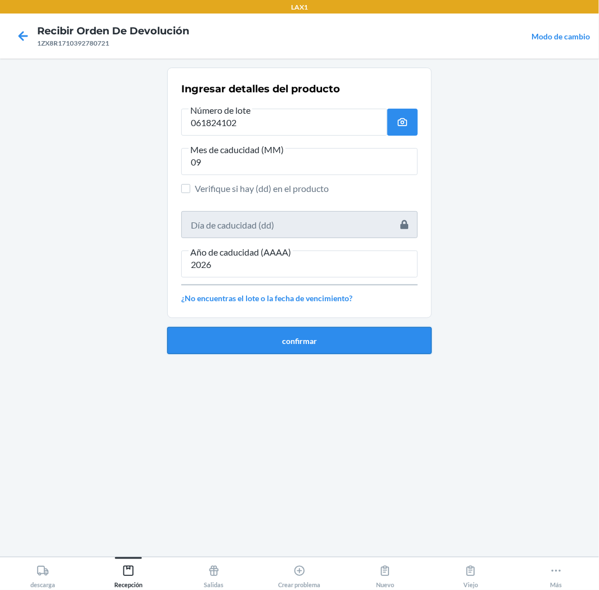
click at [262, 342] on button "confirmar" at bounding box center [299, 340] width 265 height 27
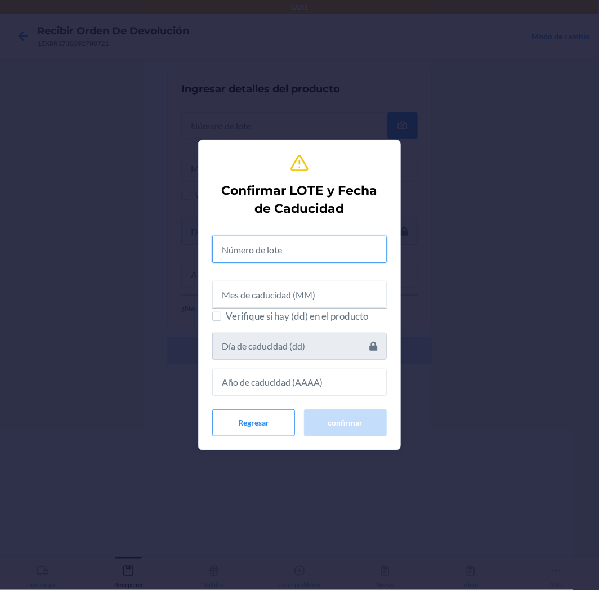
click at [301, 254] on input "text" at bounding box center [299, 249] width 175 height 27
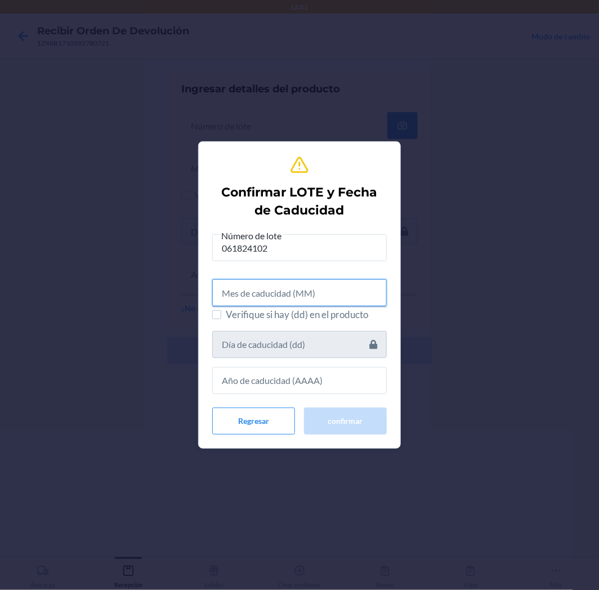
click at [314, 298] on input "text" at bounding box center [299, 292] width 175 height 27
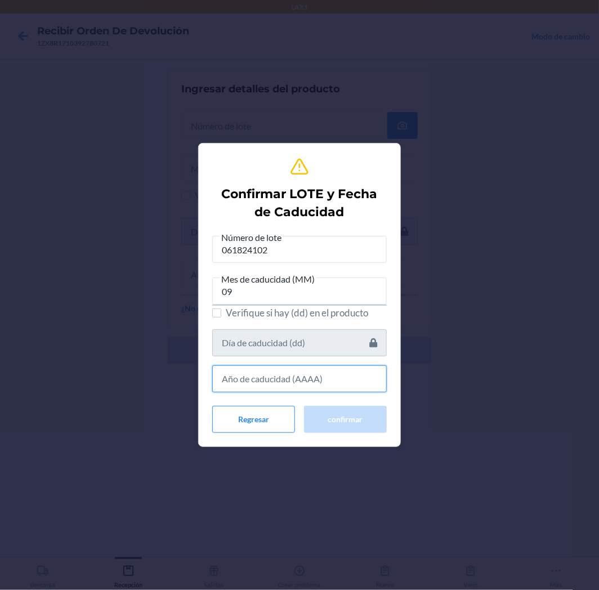
click at [268, 375] on input "text" at bounding box center [299, 379] width 175 height 27
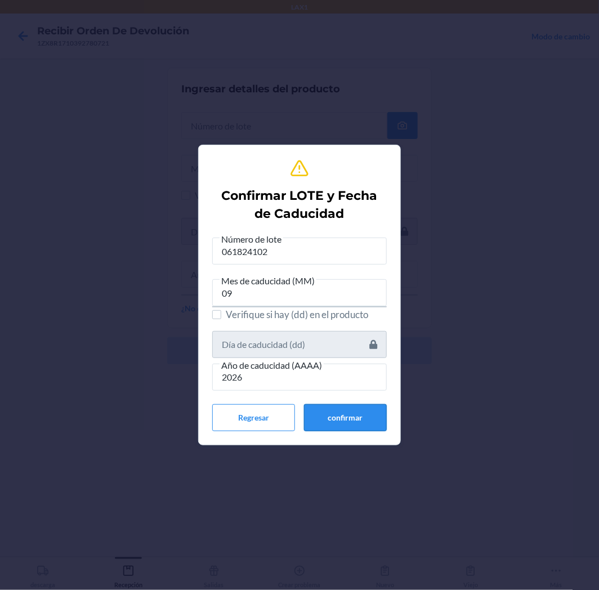
click at [341, 414] on button "confirmar" at bounding box center [345, 417] width 83 height 27
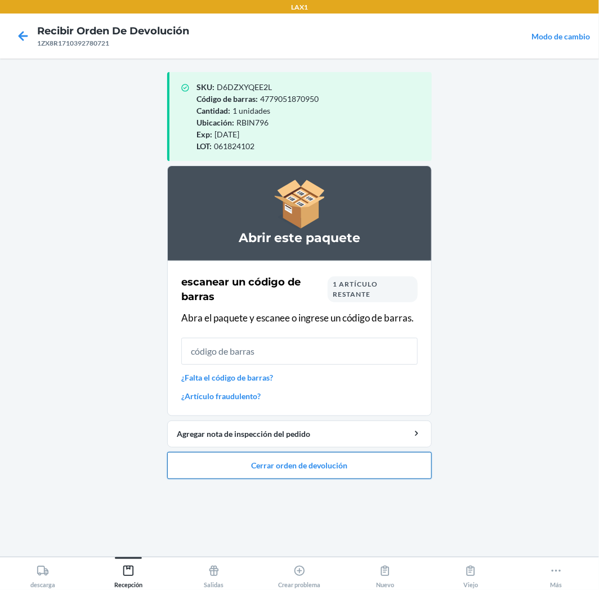
click at [369, 460] on button "Cerrar orden de devolución" at bounding box center [299, 465] width 265 height 27
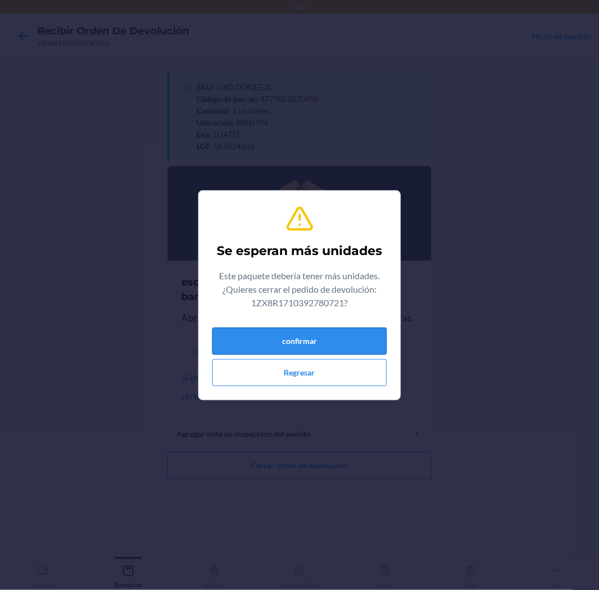
click at [338, 347] on button "confirmar" at bounding box center [299, 341] width 175 height 27
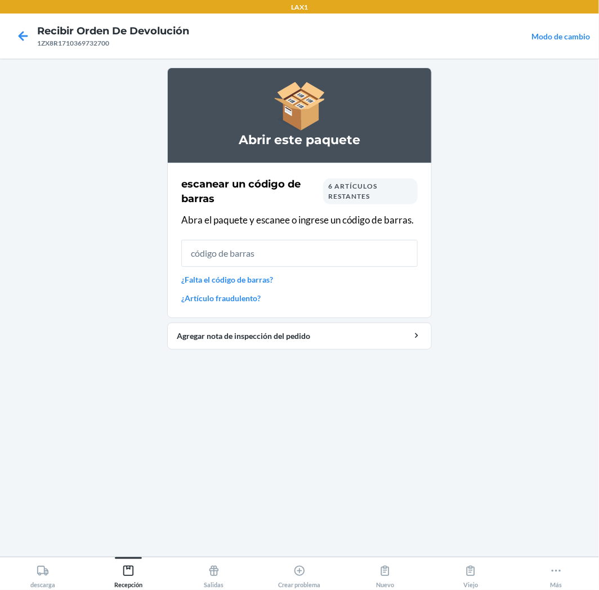
click at [380, 256] on input "text" at bounding box center [299, 253] width 237 height 27
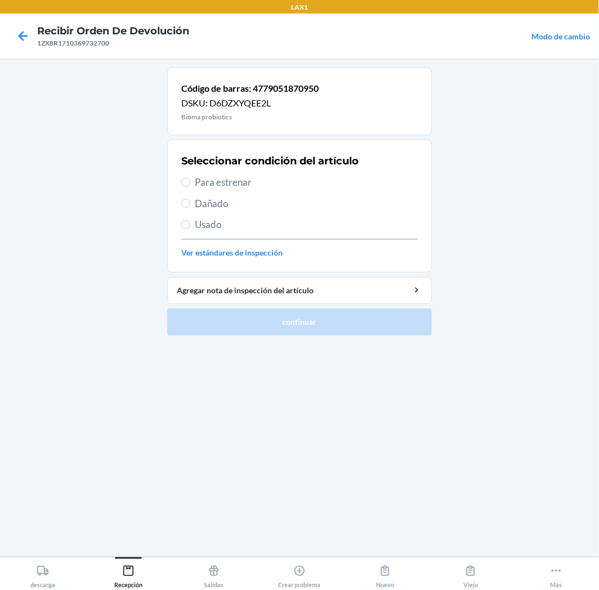
click at [180, 179] on section "Seleccionar condición del artículo Para estrenar Dañado Usado Ver estándares de…" at bounding box center [299, 206] width 265 height 133
click at [187, 182] on input "Para estrenar" at bounding box center [185, 182] width 9 height 9
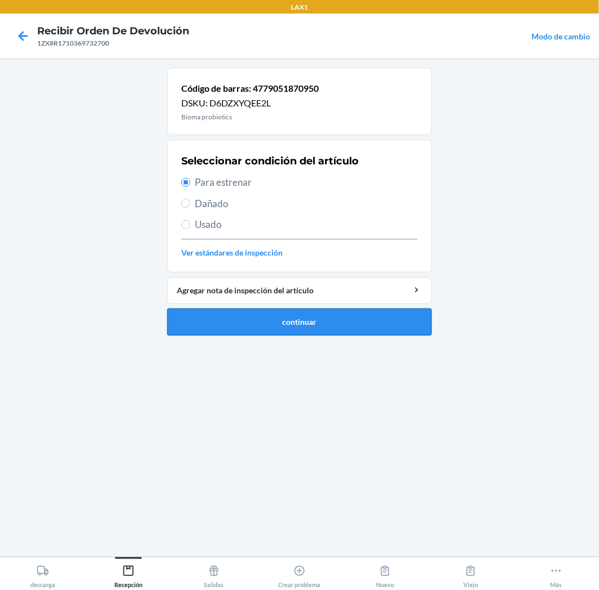
click at [290, 314] on button "continuar" at bounding box center [299, 322] width 265 height 27
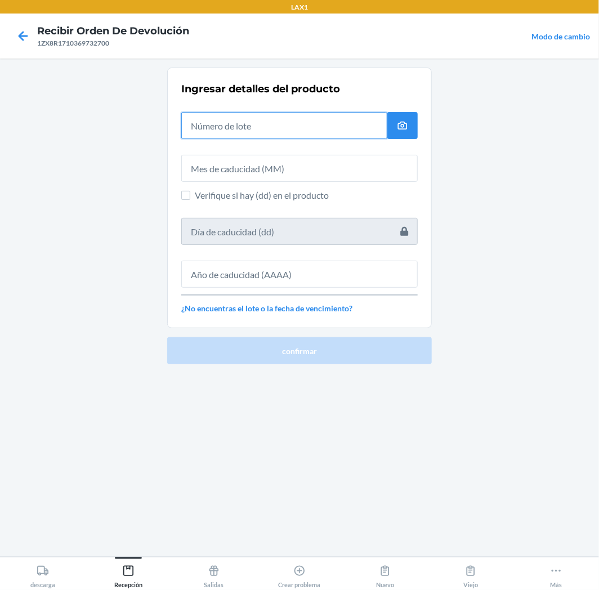
click at [351, 136] on input "text" at bounding box center [284, 125] width 206 height 27
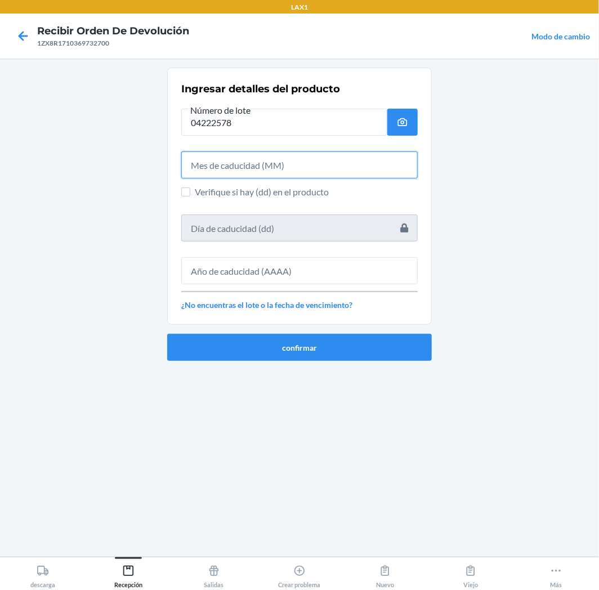
click at [350, 166] on input "text" at bounding box center [299, 165] width 237 height 27
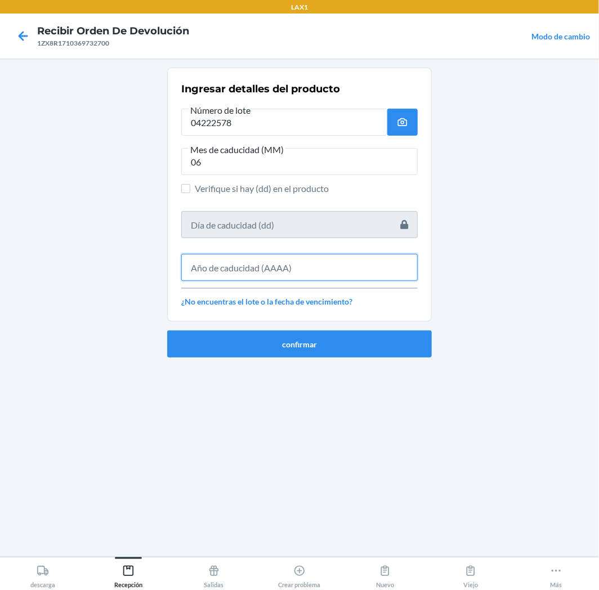
click at [290, 265] on input "text" at bounding box center [299, 267] width 237 height 27
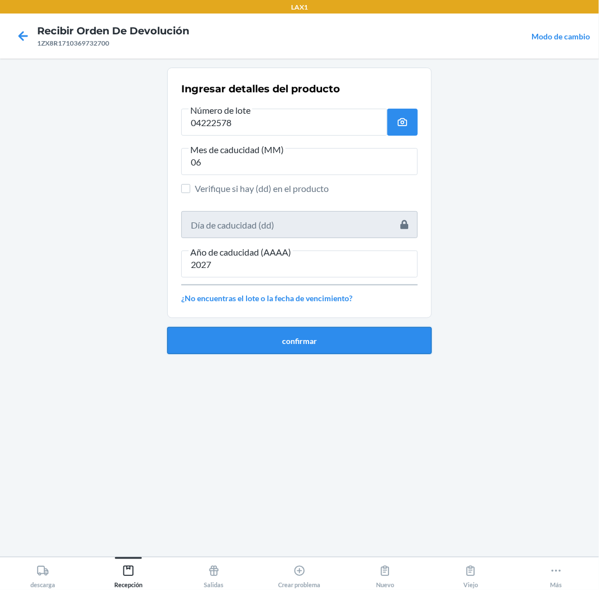
click at [298, 349] on button "confirmar" at bounding box center [299, 340] width 265 height 27
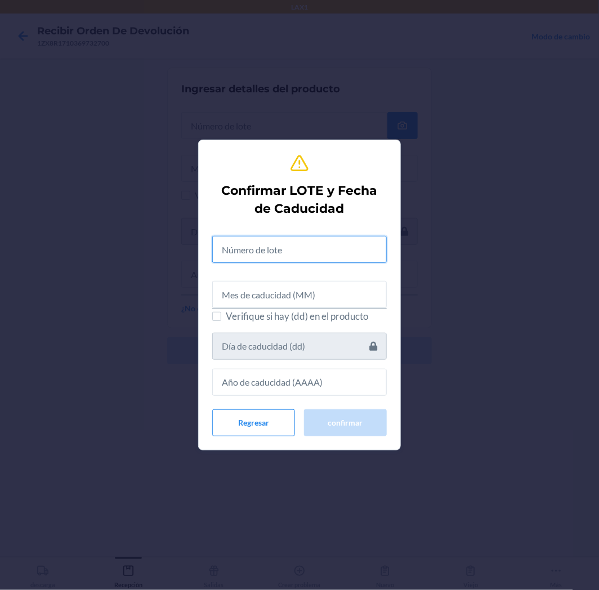
click at [325, 255] on input "text" at bounding box center [299, 249] width 175 height 27
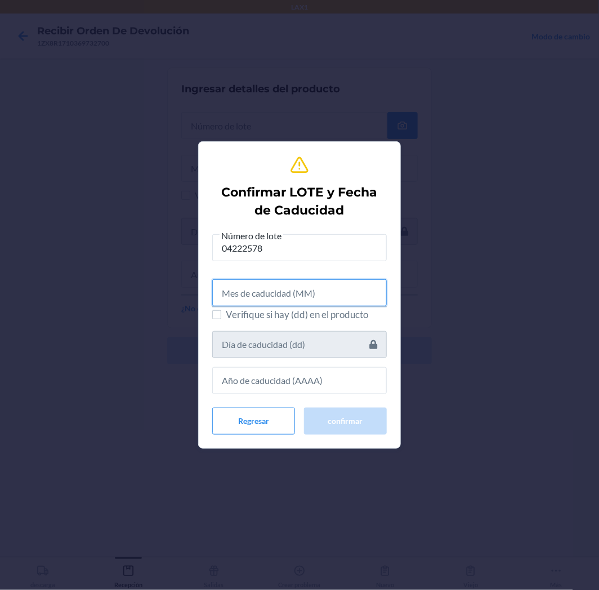
click at [340, 302] on input "text" at bounding box center [299, 292] width 175 height 27
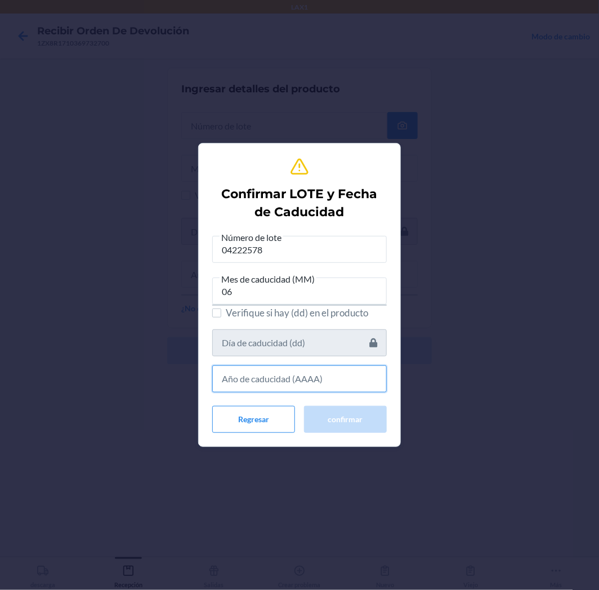
click at [299, 385] on input "text" at bounding box center [299, 379] width 175 height 27
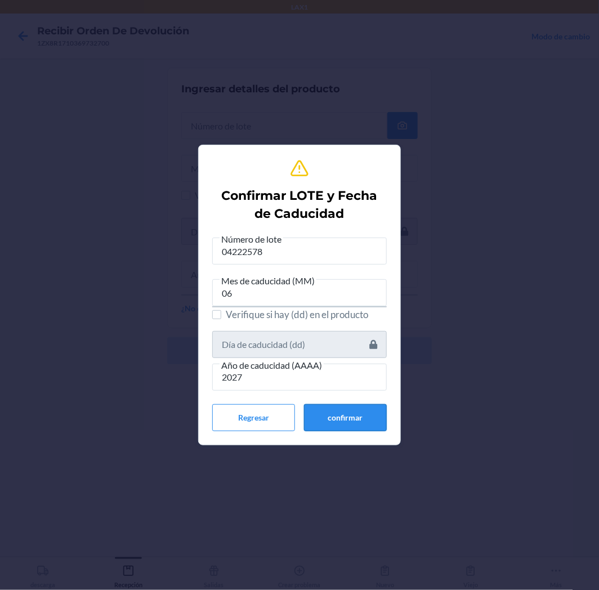
click at [359, 418] on button "confirmar" at bounding box center [345, 417] width 83 height 27
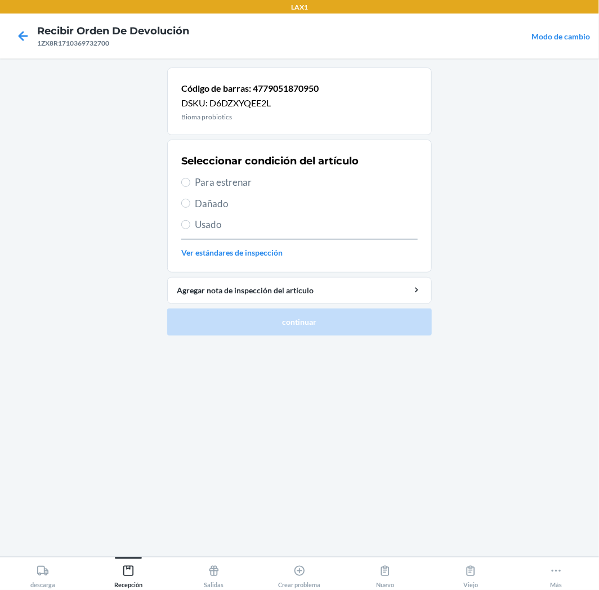
click at [193, 181] on label "Para estrenar" at bounding box center [299, 182] width 237 height 15
click at [190, 181] on input "Para estrenar" at bounding box center [185, 182] width 9 height 9
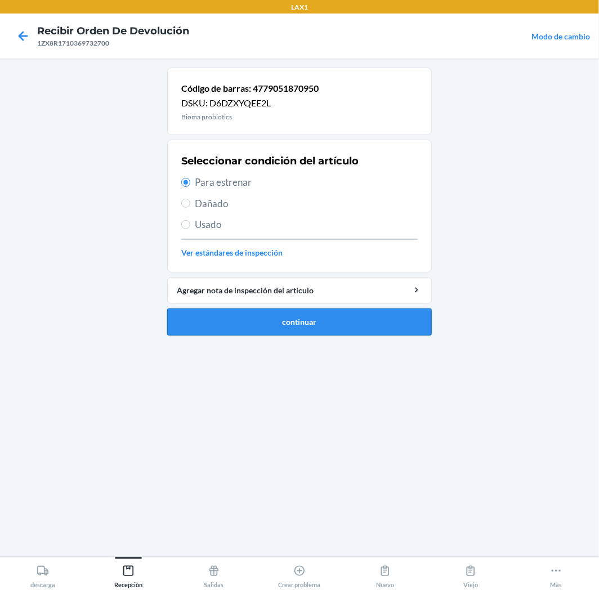
click at [249, 324] on button "continuar" at bounding box center [299, 322] width 265 height 27
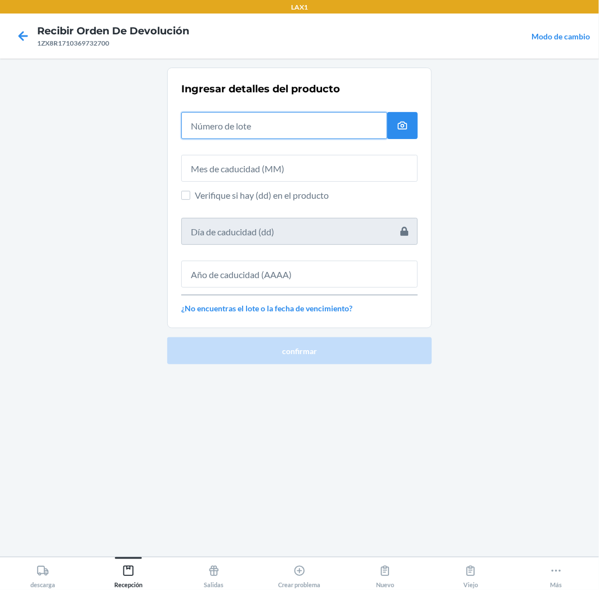
click at [328, 135] on input "text" at bounding box center [284, 125] width 206 height 27
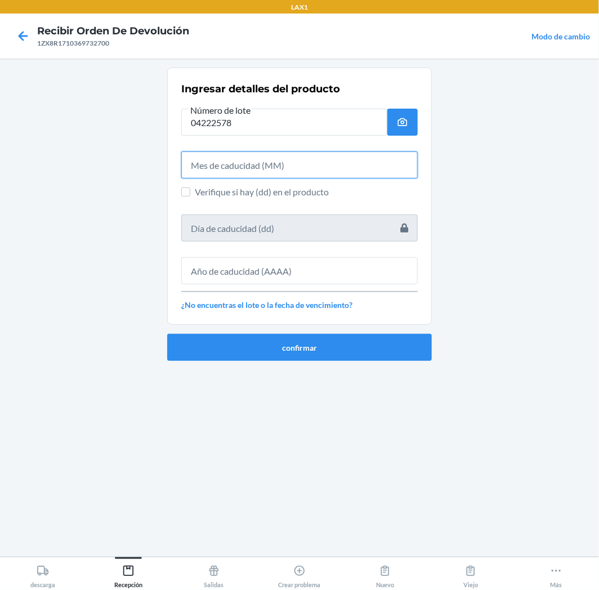
click at [290, 167] on input "text" at bounding box center [299, 165] width 237 height 27
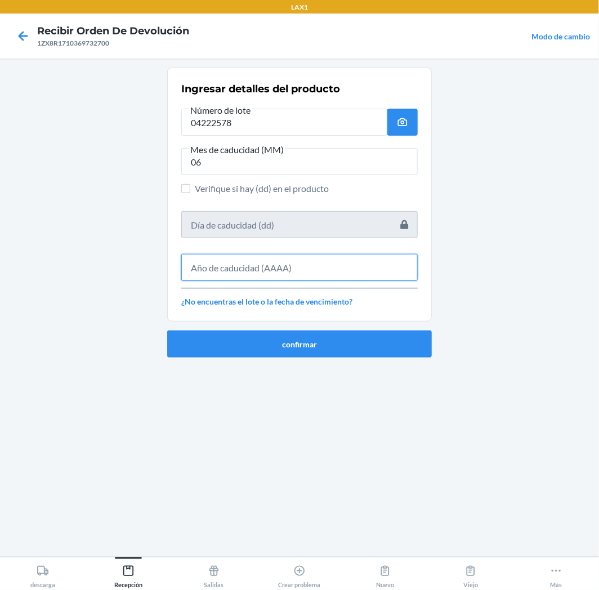
click at [267, 271] on input "text" at bounding box center [299, 267] width 237 height 27
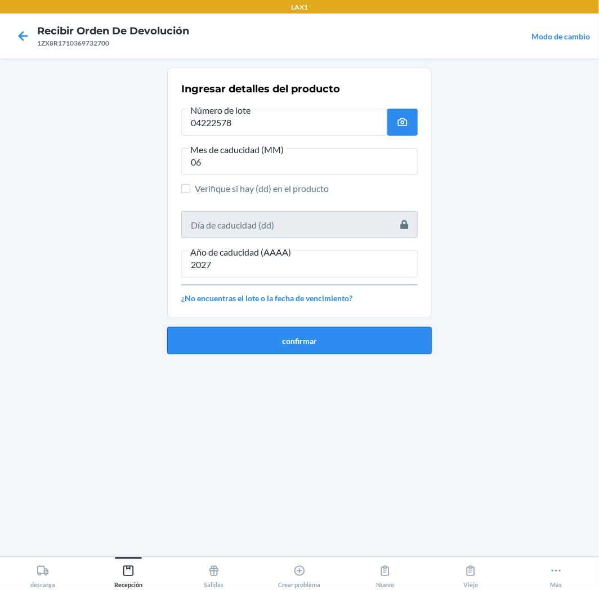
click at [285, 340] on button "confirmar" at bounding box center [299, 340] width 265 height 27
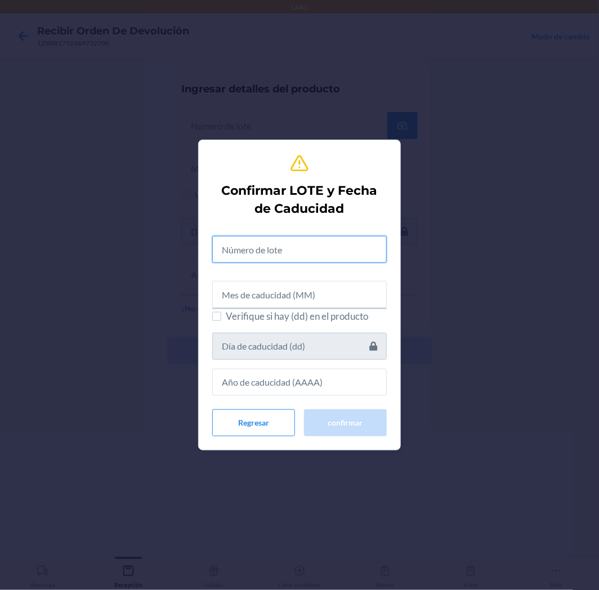
click at [314, 261] on input "text" at bounding box center [299, 249] width 175 height 27
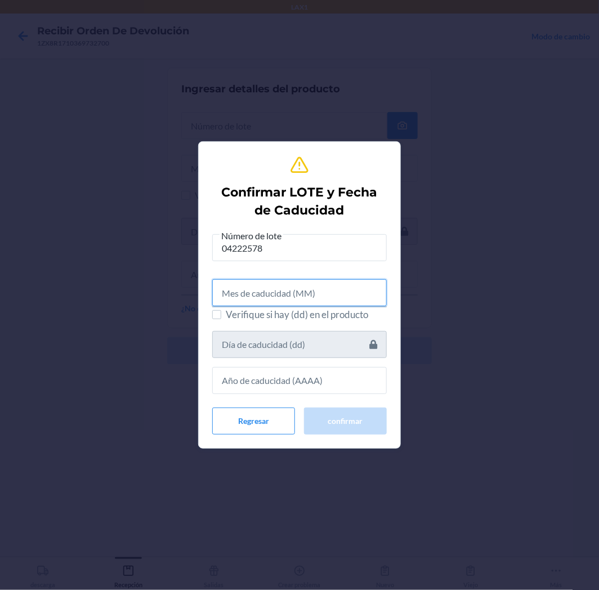
click at [316, 301] on input "text" at bounding box center [299, 292] width 175 height 27
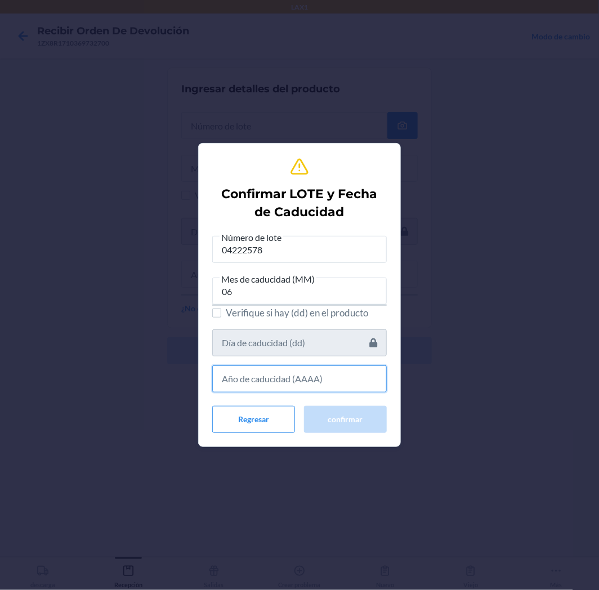
click at [278, 378] on input "text" at bounding box center [299, 379] width 175 height 27
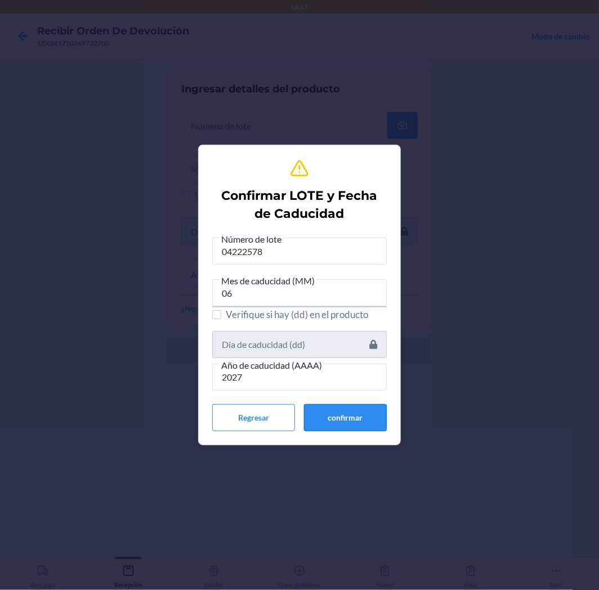
click at [335, 419] on button "confirmar" at bounding box center [345, 417] width 83 height 27
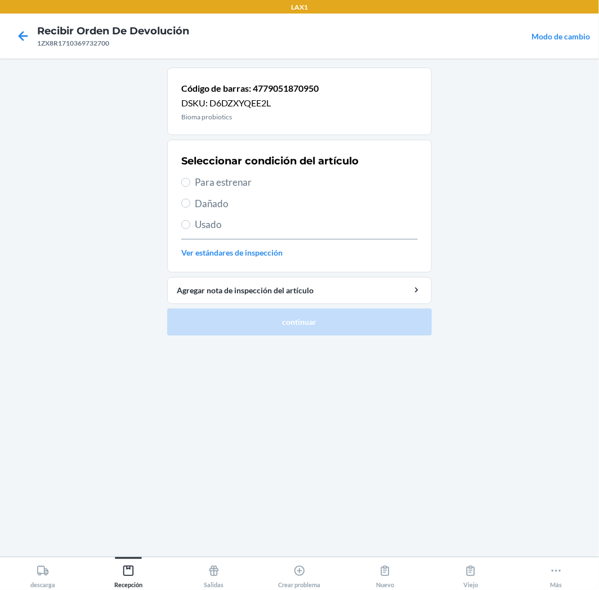
click at [229, 186] on span "Para estrenar" at bounding box center [306, 182] width 223 height 15
click at [190, 186] on input "Para estrenar" at bounding box center [185, 182] width 9 height 9
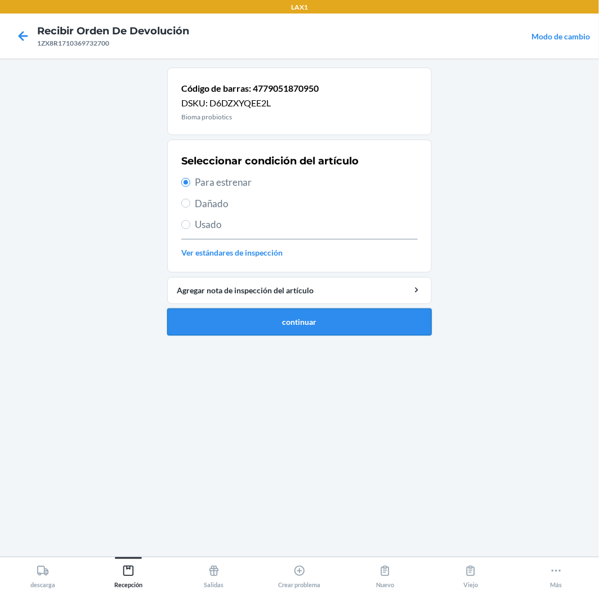
click at [242, 323] on button "continuar" at bounding box center [299, 322] width 265 height 27
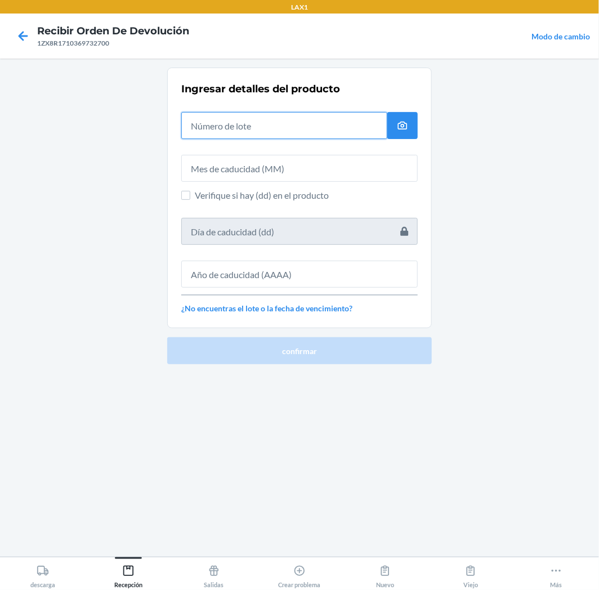
click at [315, 125] on input "text" at bounding box center [284, 125] width 206 height 27
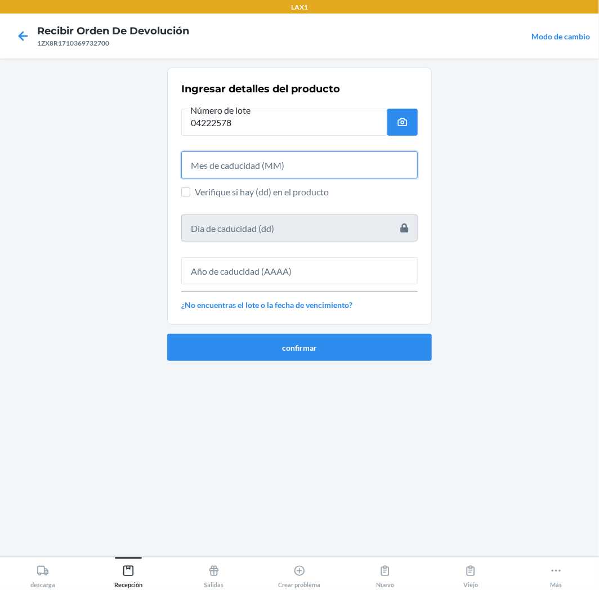
click at [323, 176] on input "text" at bounding box center [299, 165] width 237 height 27
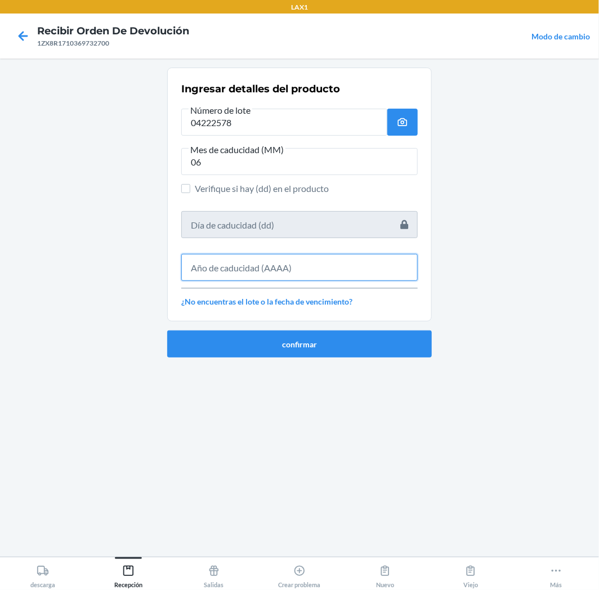
click at [323, 275] on input "text" at bounding box center [299, 267] width 237 height 27
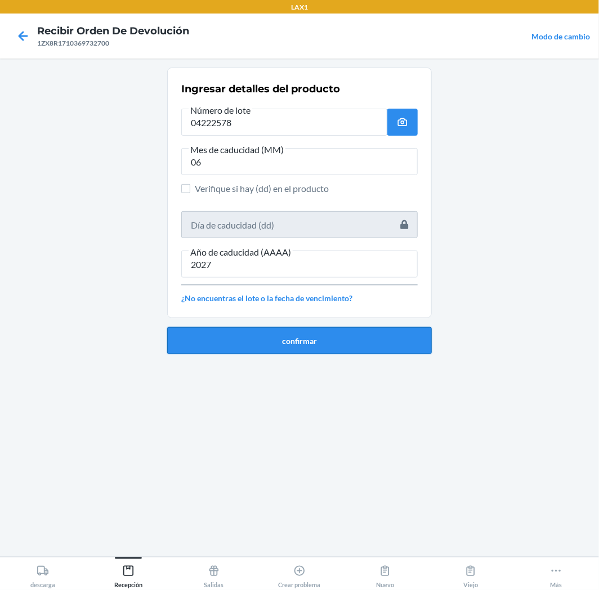
click at [274, 351] on button "confirmar" at bounding box center [299, 340] width 265 height 27
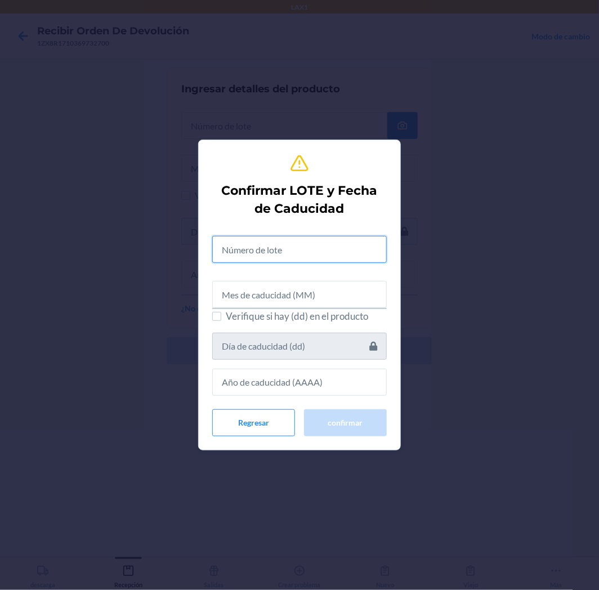
click at [347, 261] on input "text" at bounding box center [299, 249] width 175 height 27
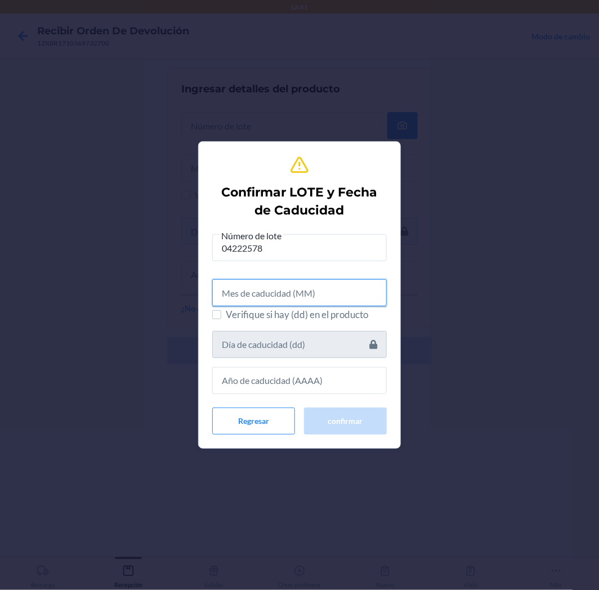
click at [364, 303] on input "text" at bounding box center [299, 292] width 175 height 27
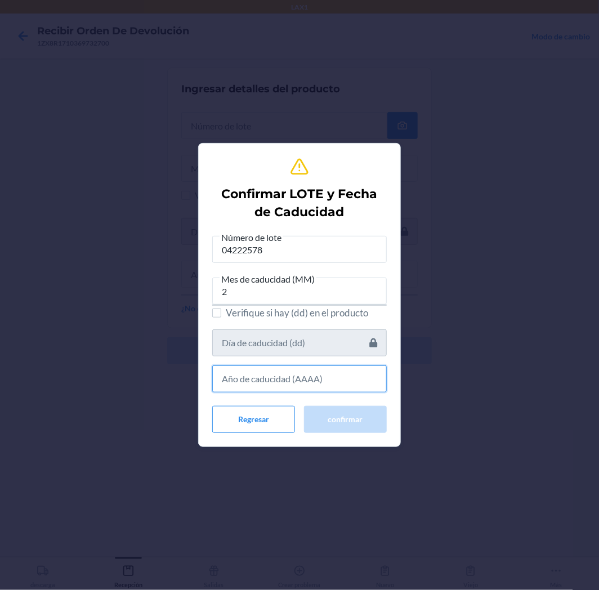
click at [308, 385] on input "text" at bounding box center [299, 379] width 175 height 27
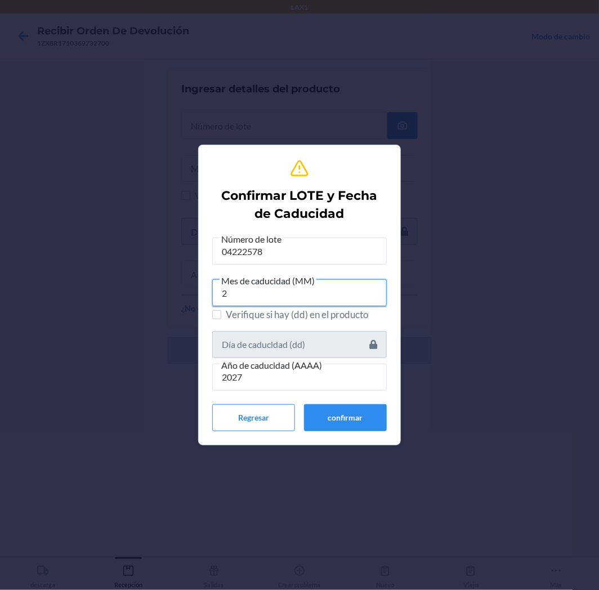
click at [229, 288] on input "2" at bounding box center [299, 292] width 175 height 27
click at [341, 416] on button "confirmar" at bounding box center [345, 417] width 83 height 27
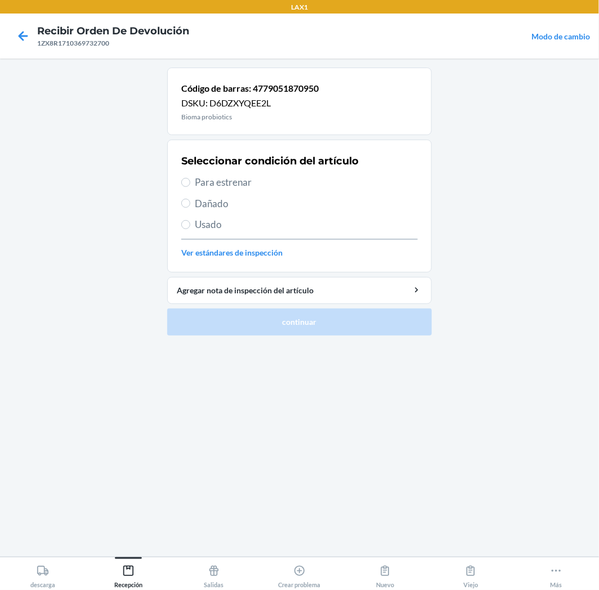
click at [217, 188] on span "Para estrenar" at bounding box center [306, 182] width 223 height 15
click at [190, 187] on input "Para estrenar" at bounding box center [185, 182] width 9 height 9
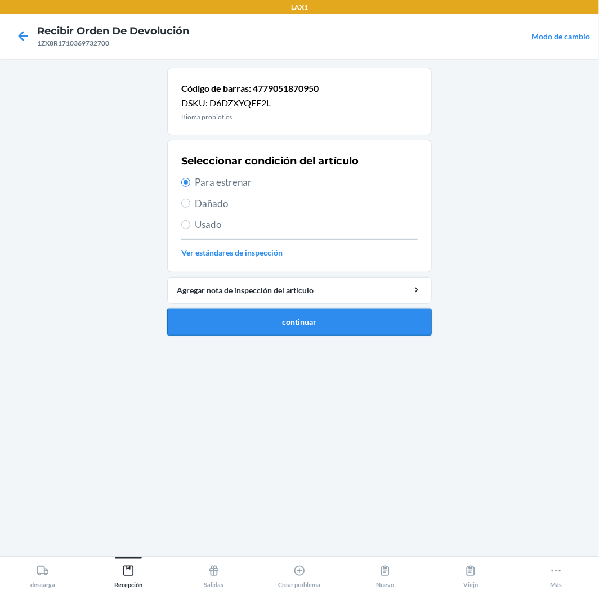
click at [277, 319] on button "continuar" at bounding box center [299, 322] width 265 height 27
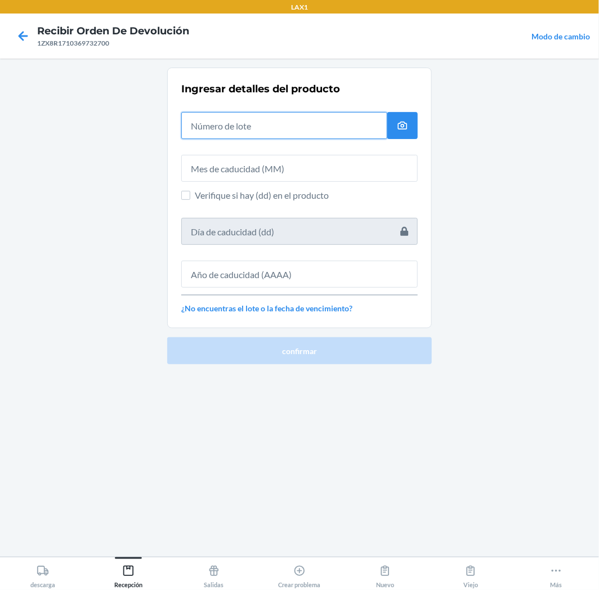
click at [363, 114] on input "text" at bounding box center [284, 125] width 206 height 27
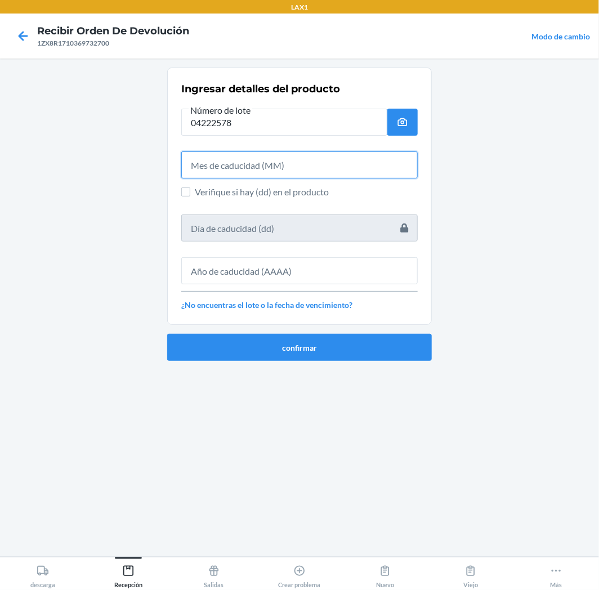
click at [363, 168] on input "text" at bounding box center [299, 165] width 237 height 27
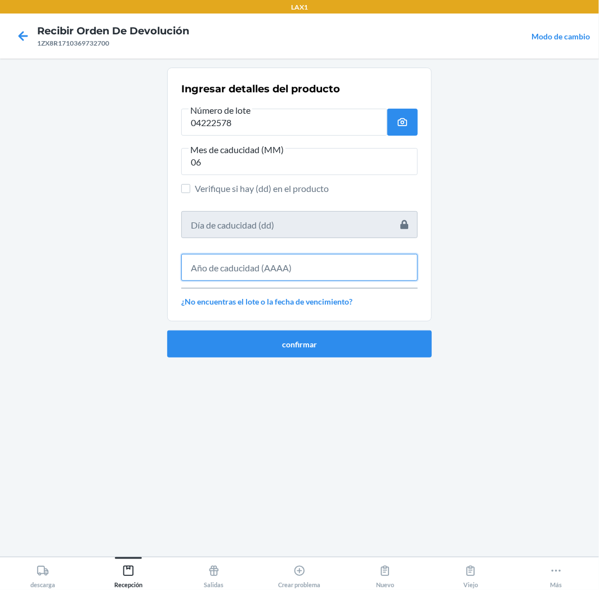
click at [369, 277] on input "text" at bounding box center [299, 267] width 237 height 27
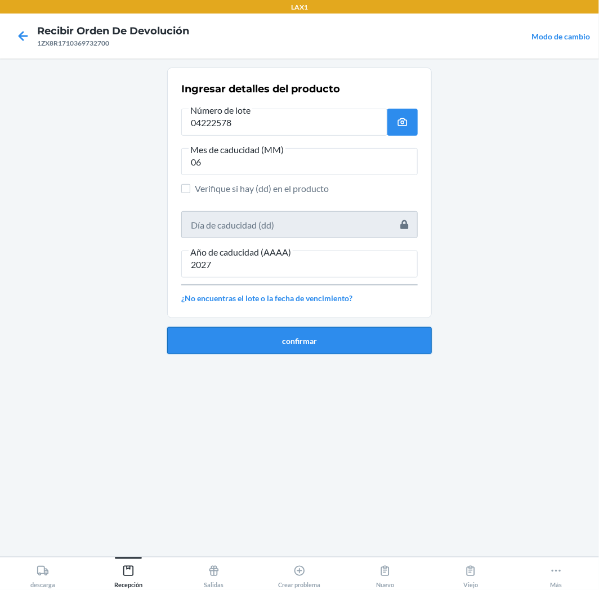
click at [379, 339] on button "confirmar" at bounding box center [299, 340] width 265 height 27
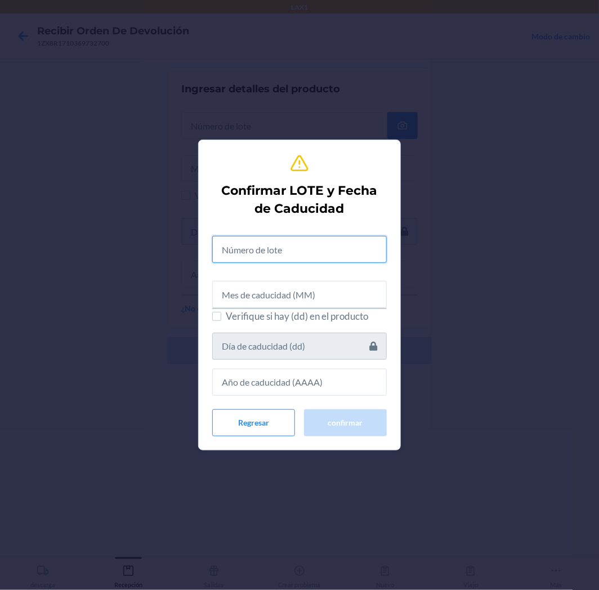
click at [353, 252] on input "text" at bounding box center [299, 249] width 175 height 27
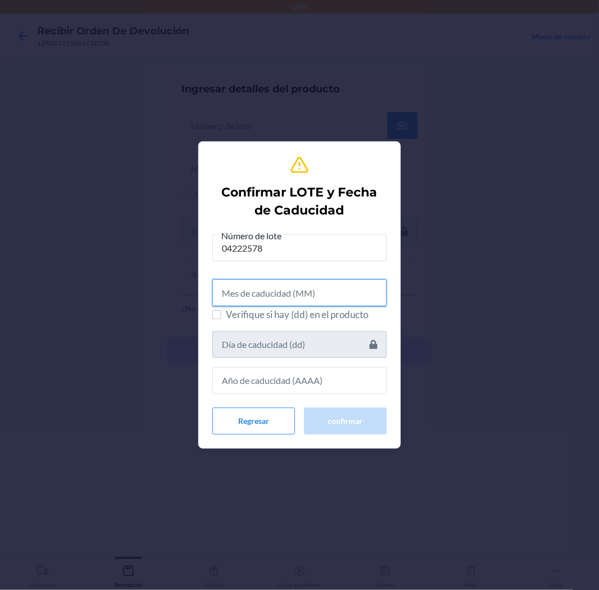
click at [350, 289] on input "text" at bounding box center [299, 292] width 175 height 27
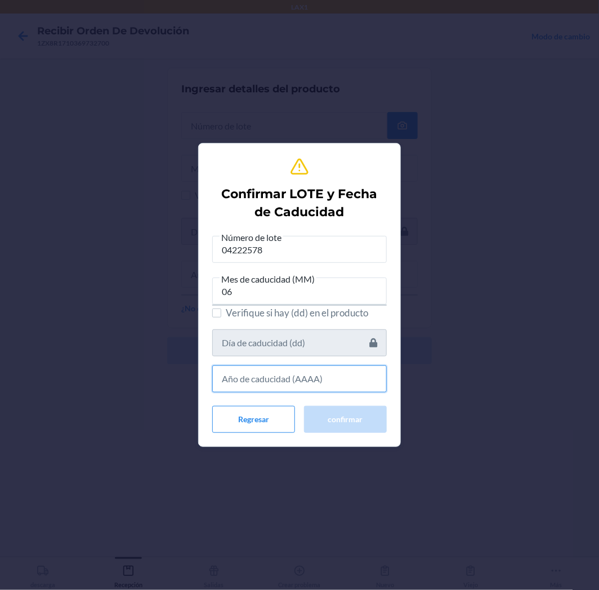
click at [350, 384] on input "text" at bounding box center [299, 379] width 175 height 27
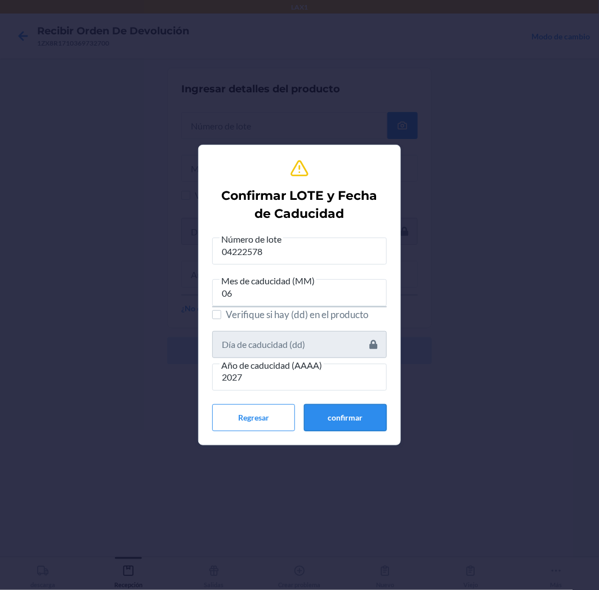
click at [353, 411] on button "confirmar" at bounding box center [345, 417] width 83 height 27
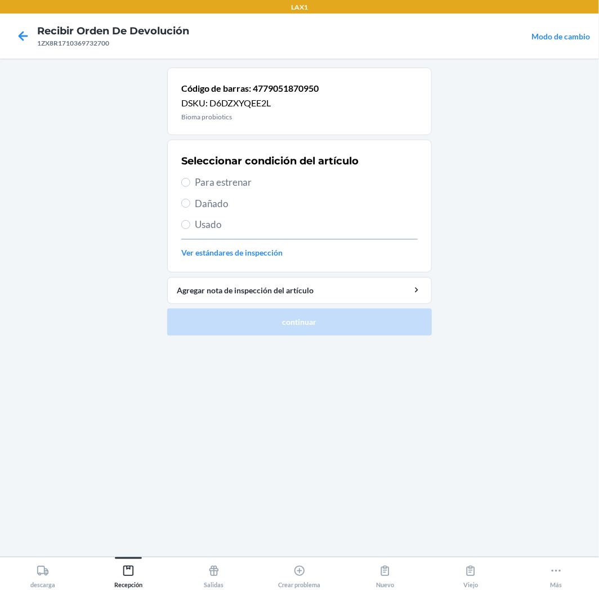
click at [209, 179] on span "Para estrenar" at bounding box center [306, 182] width 223 height 15
click at [190, 179] on input "Para estrenar" at bounding box center [185, 182] width 9 height 9
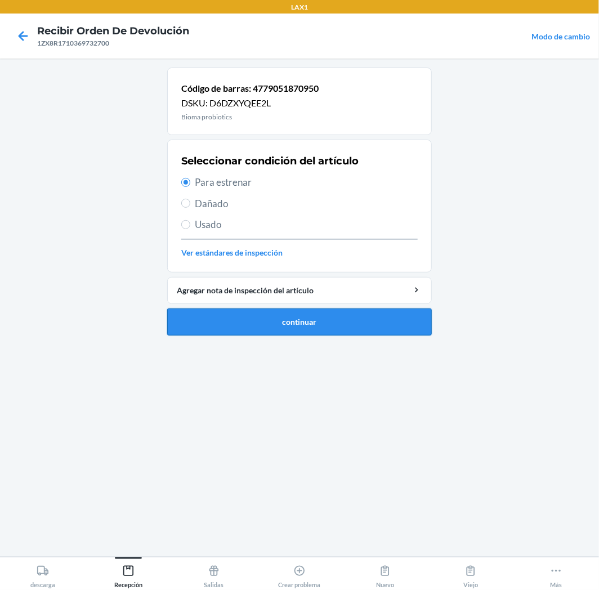
click at [215, 312] on button "continuar" at bounding box center [299, 322] width 265 height 27
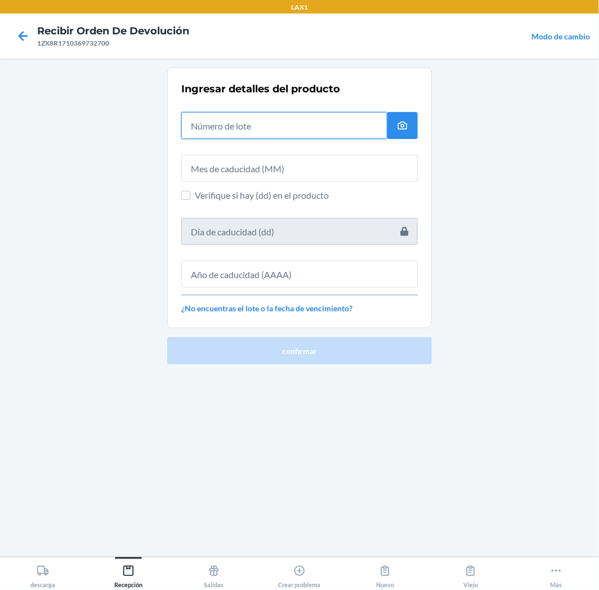
click at [280, 128] on input "text" at bounding box center [284, 125] width 206 height 27
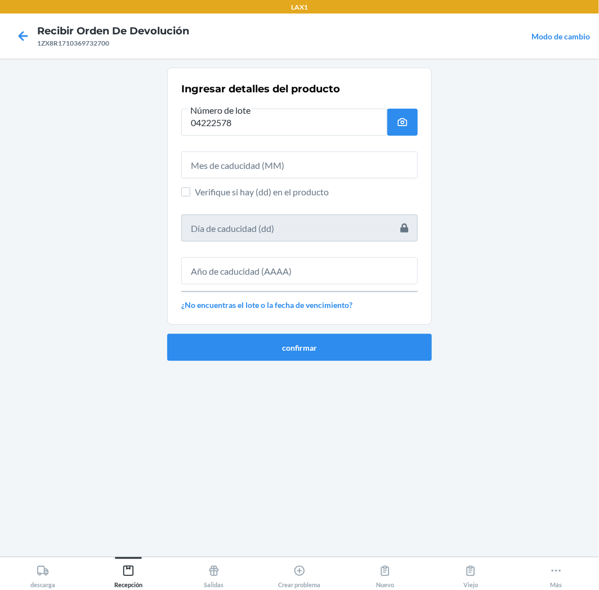
click at [252, 190] on span "Verifique si hay (dd) en el producto" at bounding box center [306, 192] width 223 height 14
click at [190, 190] on input "Verifique si hay (dd) en el producto" at bounding box center [185, 192] width 9 height 9
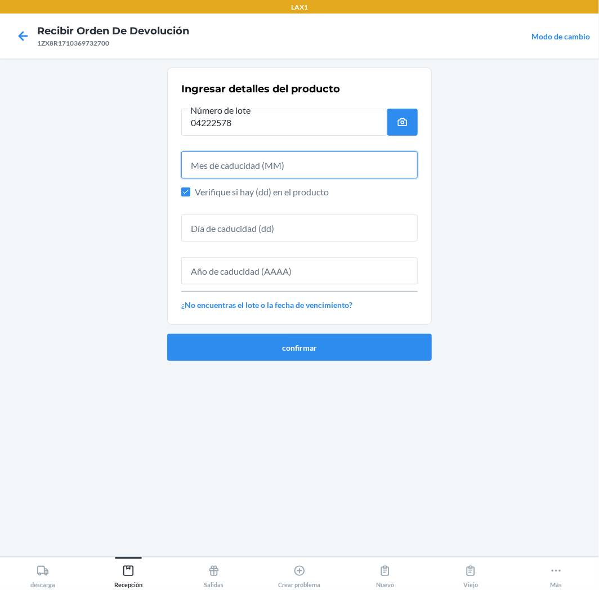
click at [251, 164] on input "text" at bounding box center [299, 165] width 237 height 27
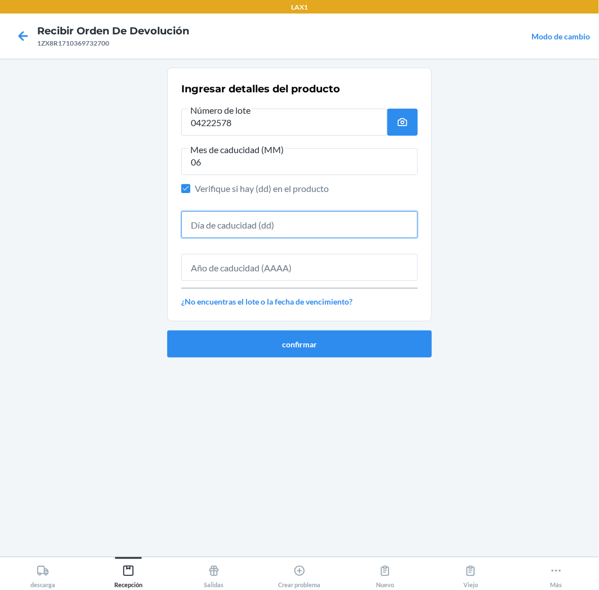
click at [241, 234] on input "text" at bounding box center [299, 224] width 237 height 27
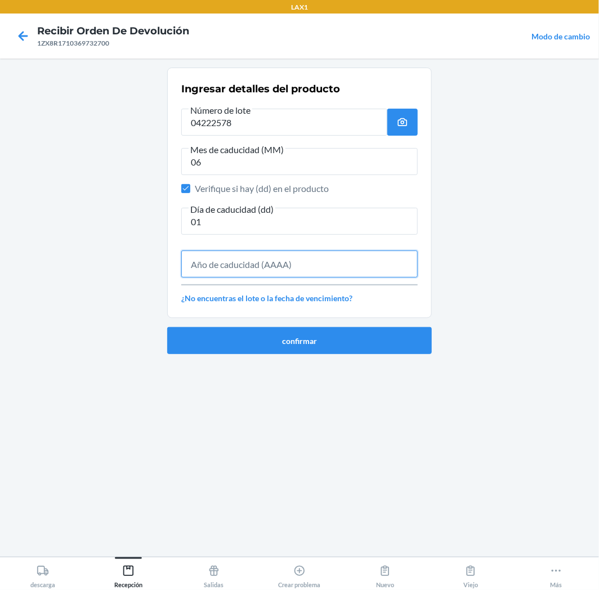
click at [256, 266] on input "text" at bounding box center [299, 264] width 237 height 27
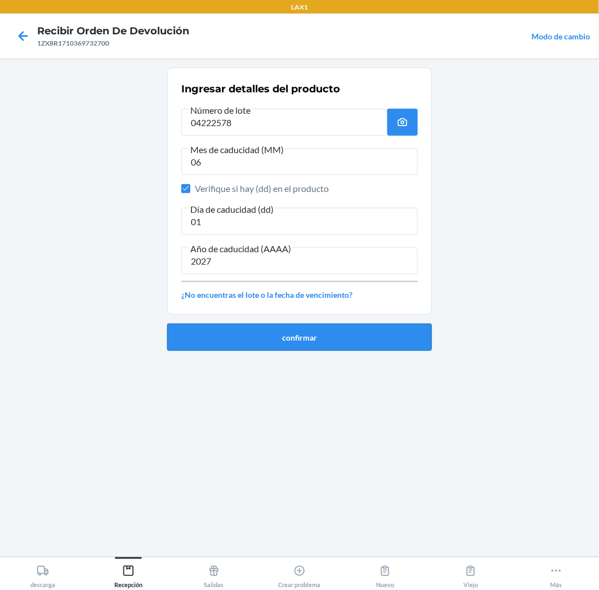
click at [248, 335] on button "confirmar" at bounding box center [299, 337] width 265 height 27
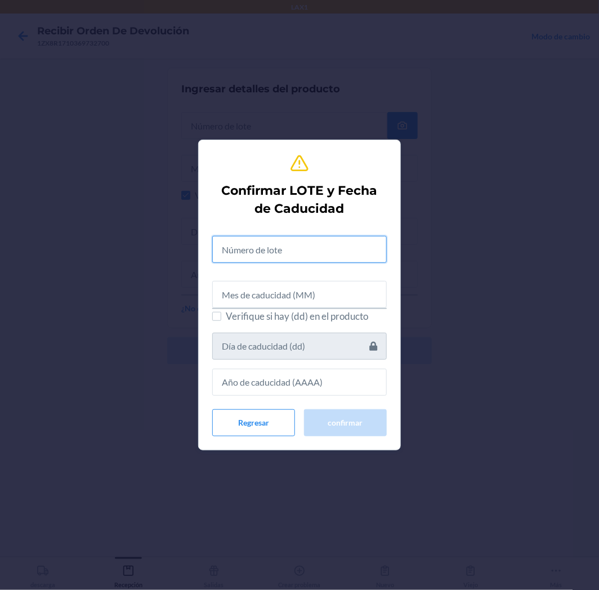
click at [280, 244] on input "text" at bounding box center [299, 249] width 175 height 27
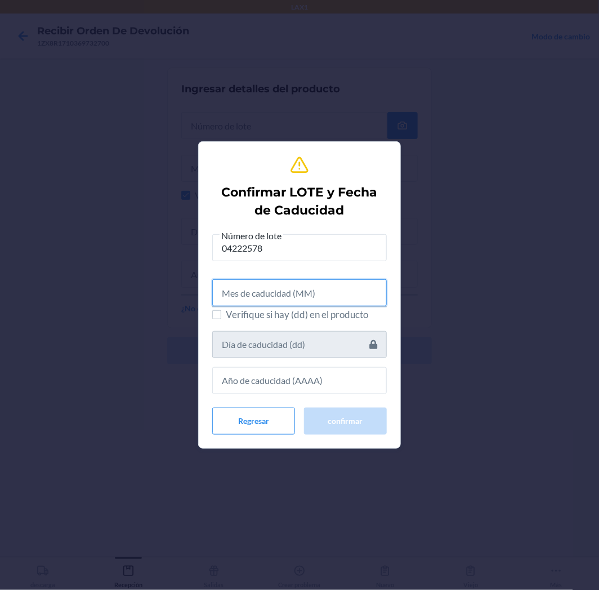
click at [278, 295] on input "text" at bounding box center [299, 292] width 175 height 27
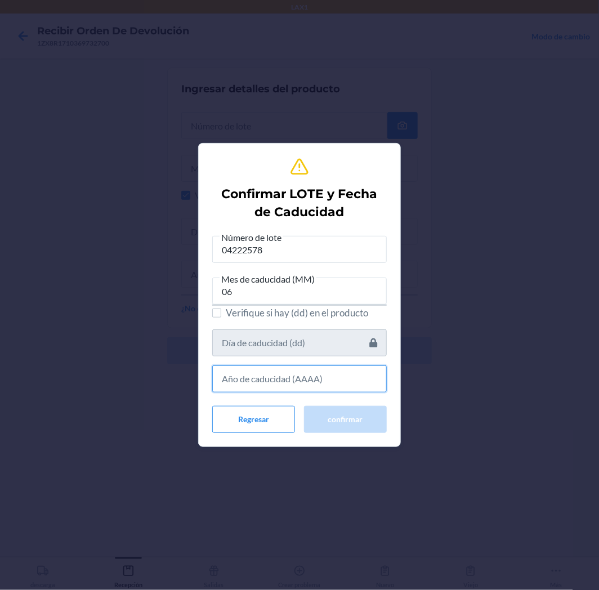
click at [337, 371] on input "text" at bounding box center [299, 379] width 175 height 27
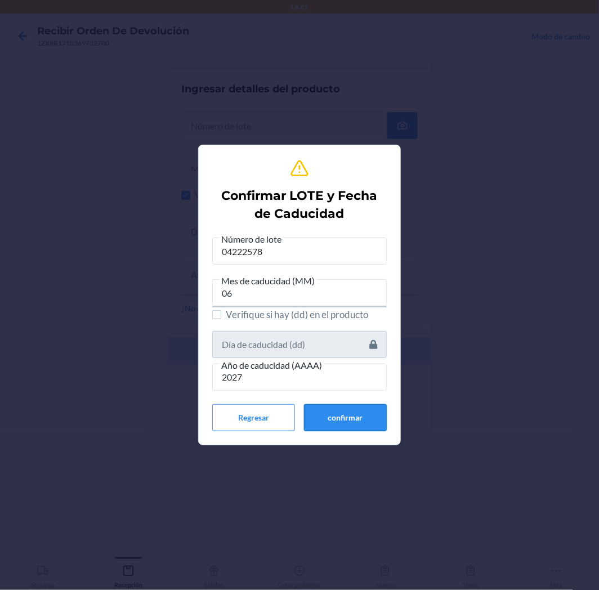
click at [363, 416] on button "confirmar" at bounding box center [345, 417] width 83 height 27
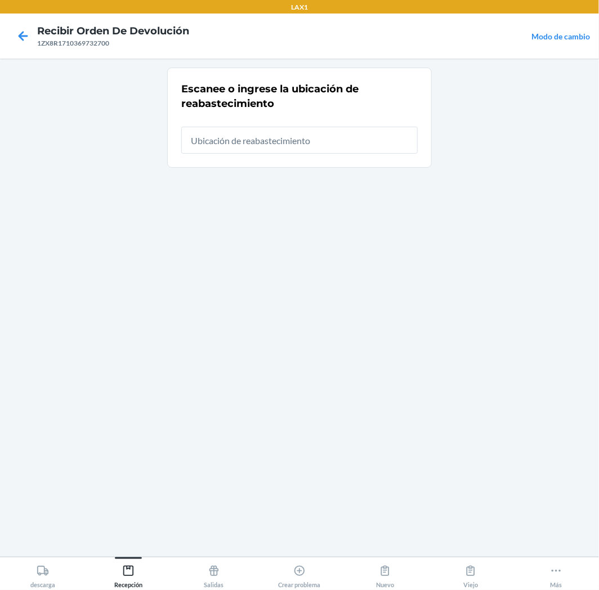
click at [350, 153] on input "text" at bounding box center [299, 140] width 237 height 27
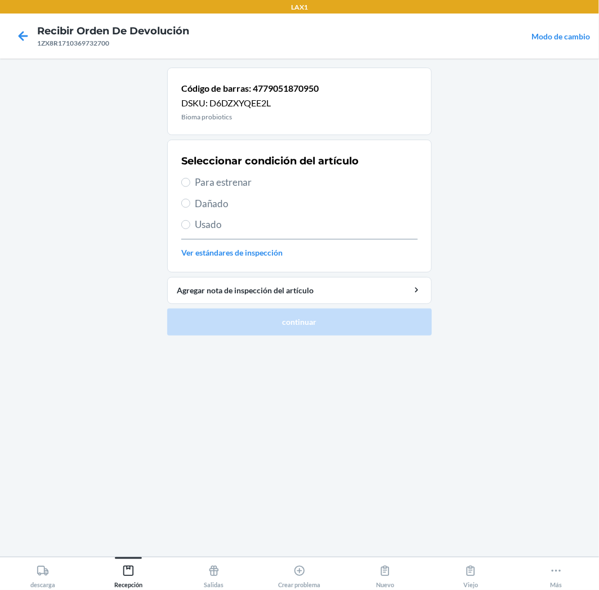
click at [202, 183] on span "Para estrenar" at bounding box center [306, 182] width 223 height 15
click at [190, 183] on input "Para estrenar" at bounding box center [185, 182] width 9 height 9
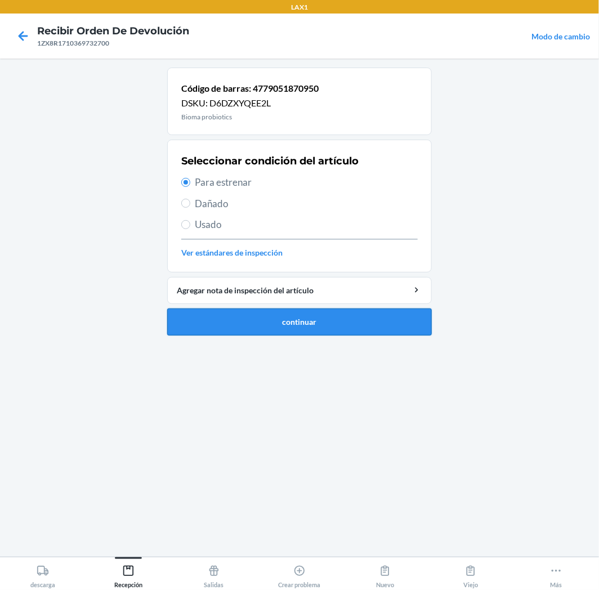
click at [279, 327] on button "continuar" at bounding box center [299, 322] width 265 height 27
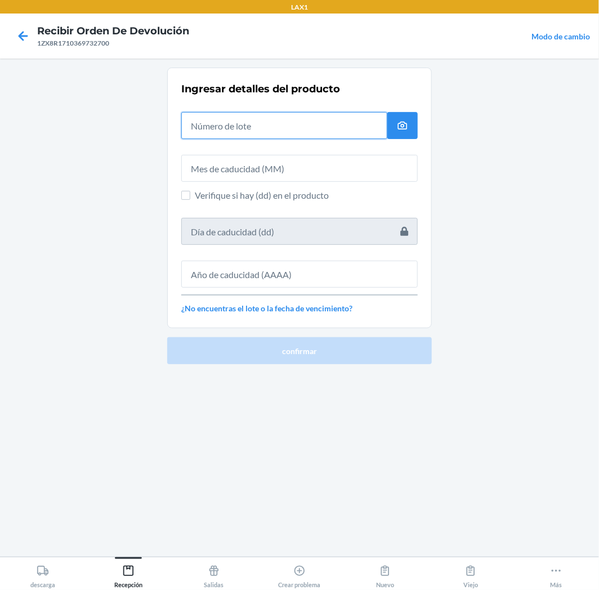
click at [323, 122] on input "text" at bounding box center [284, 125] width 206 height 27
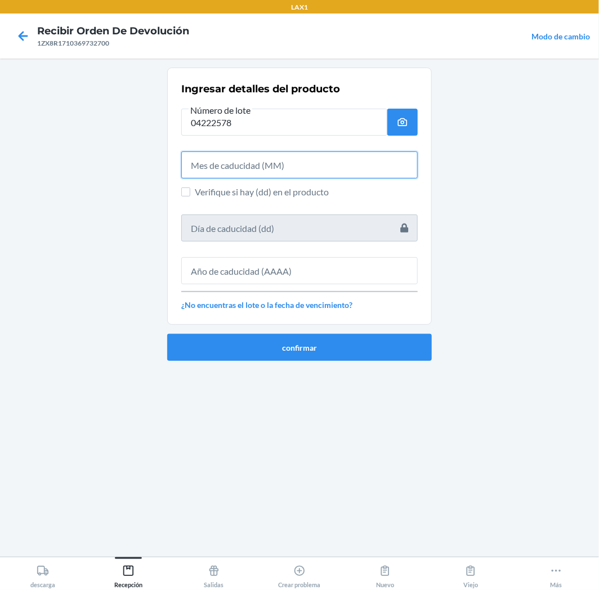
click at [262, 172] on input "text" at bounding box center [299, 165] width 237 height 27
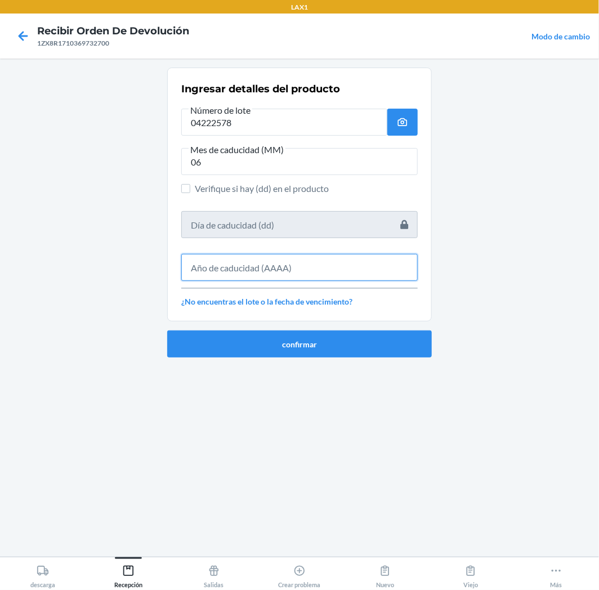
click at [329, 263] on input "text" at bounding box center [299, 267] width 237 height 27
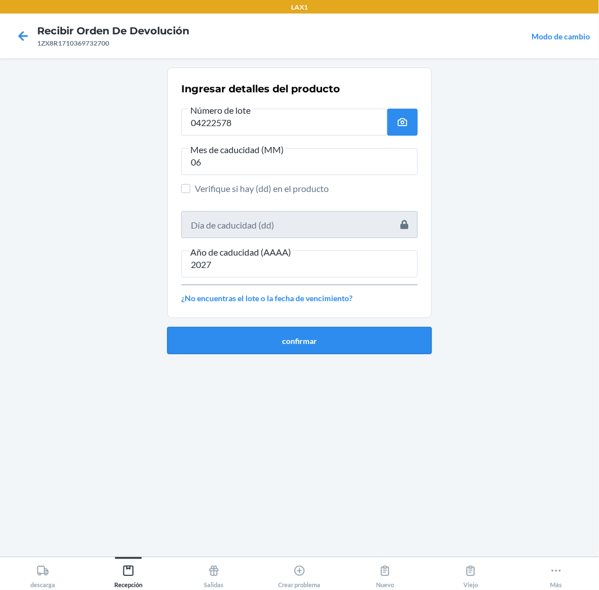
click at [329, 344] on button "confirmar" at bounding box center [299, 340] width 265 height 27
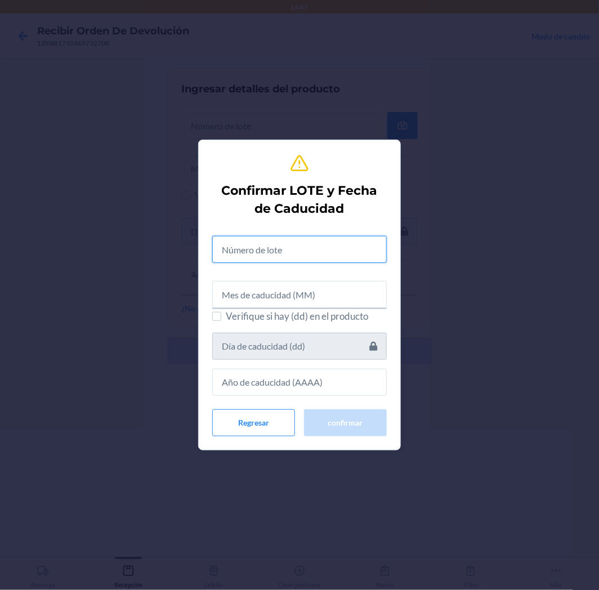
click at [323, 259] on input "text" at bounding box center [299, 249] width 175 height 27
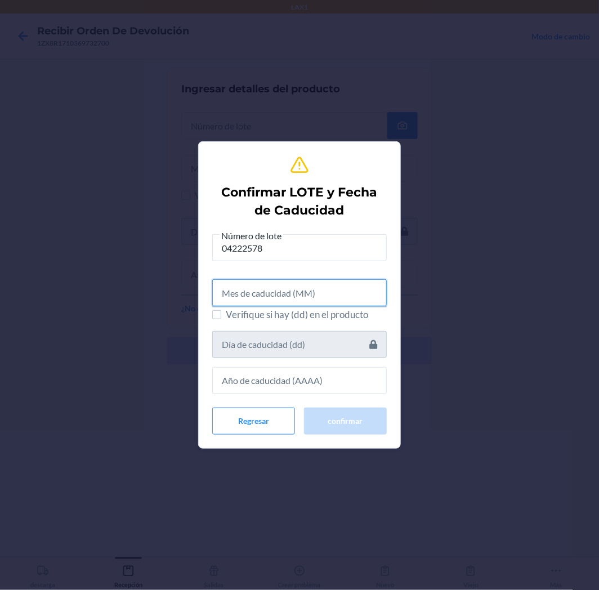
click at [345, 293] on input "text" at bounding box center [299, 292] width 175 height 27
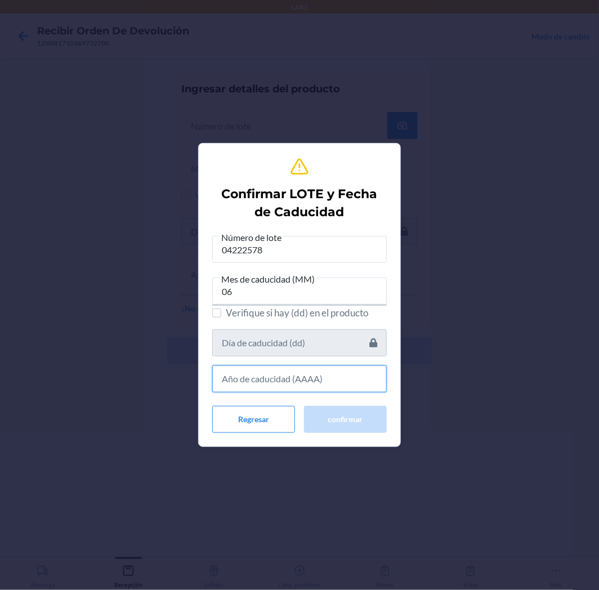
click at [340, 375] on input "text" at bounding box center [299, 379] width 175 height 27
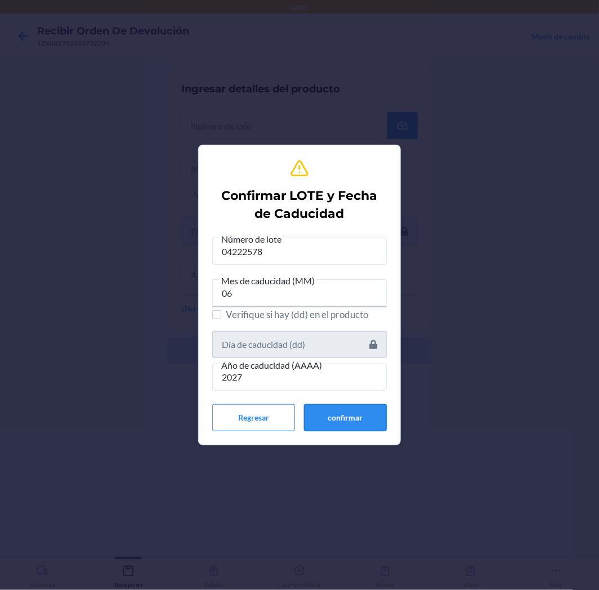
click at [341, 416] on button "confirmar" at bounding box center [345, 417] width 83 height 27
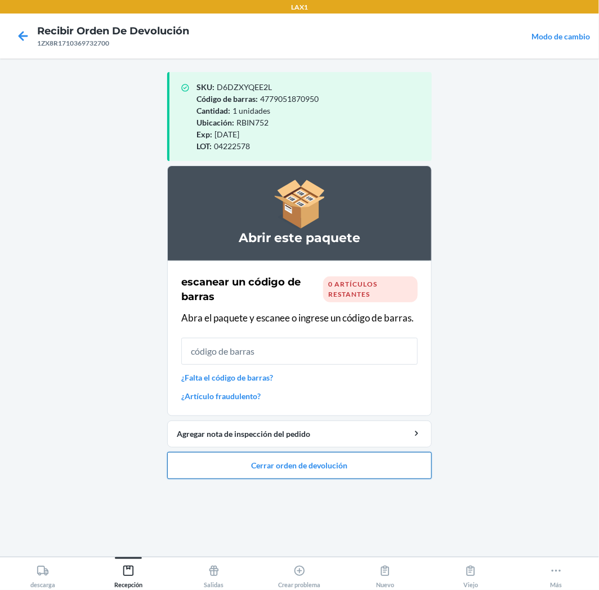
click at [231, 468] on button "Cerrar orden de devolución" at bounding box center [299, 465] width 265 height 27
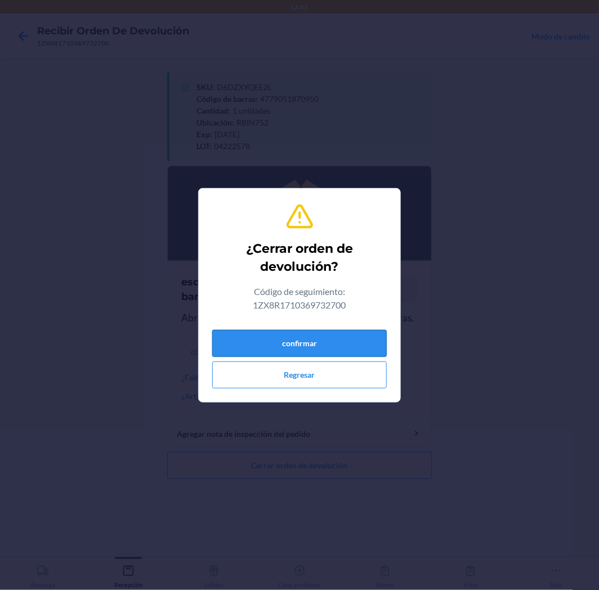
click at [326, 341] on button "confirmar" at bounding box center [299, 343] width 175 height 27
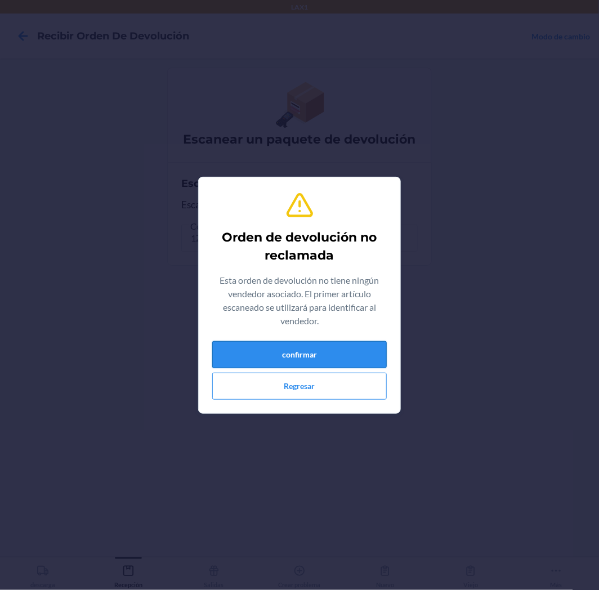
click at [346, 345] on button "confirmar" at bounding box center [299, 354] width 175 height 27
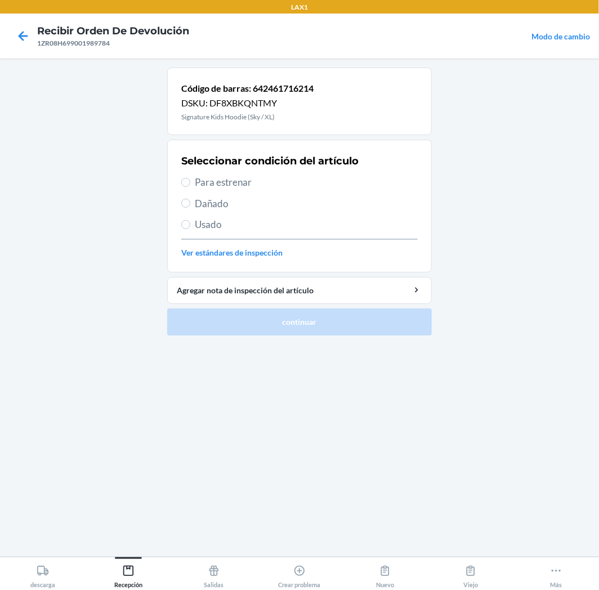
click at [200, 179] on span "Para estrenar" at bounding box center [306, 182] width 223 height 15
click at [190, 179] on input "Para estrenar" at bounding box center [185, 182] width 9 height 9
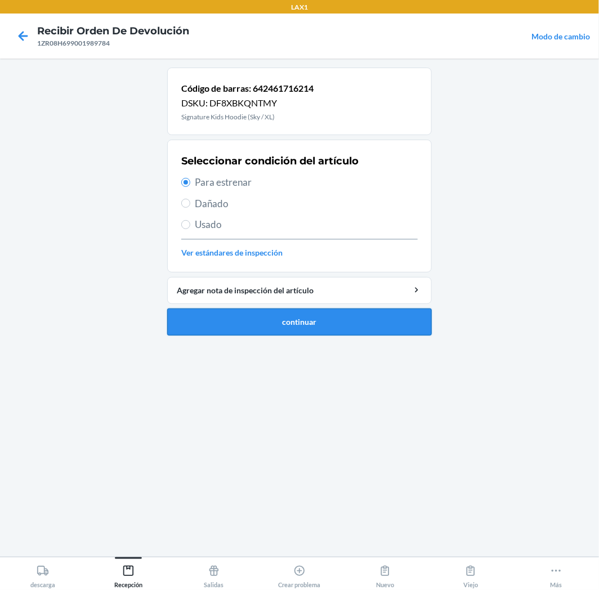
click at [218, 322] on button "continuar" at bounding box center [299, 322] width 265 height 27
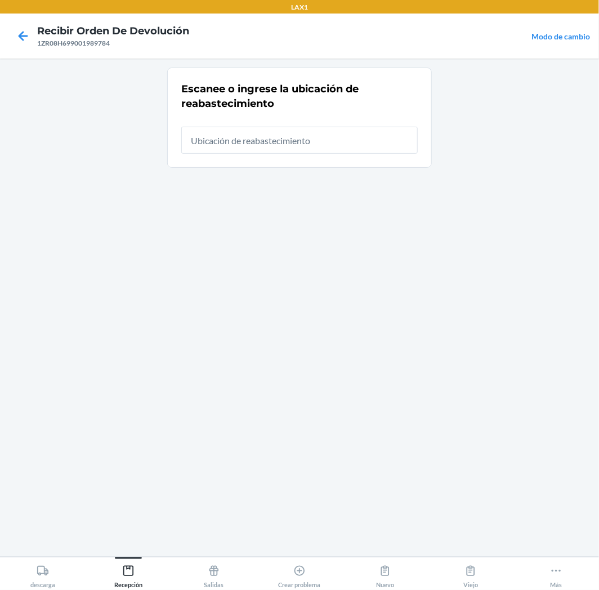
click at [333, 135] on input "text" at bounding box center [299, 140] width 237 height 27
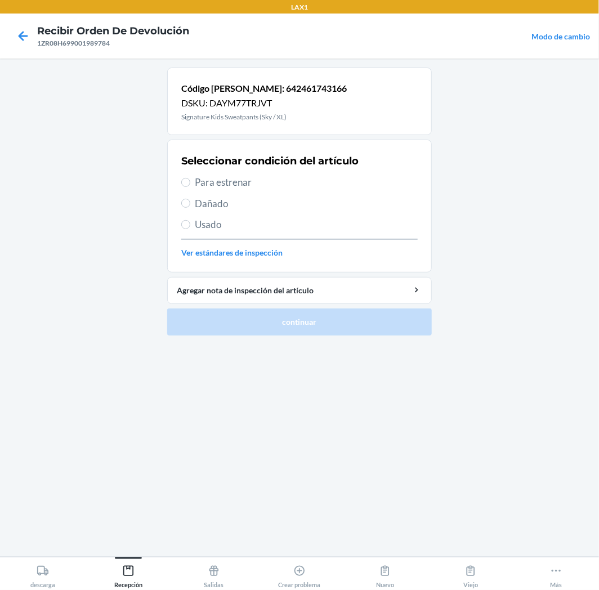
click at [192, 181] on label "Para estrenar" at bounding box center [299, 182] width 237 height 15
click at [190, 181] on input "Para estrenar" at bounding box center [185, 182] width 9 height 9
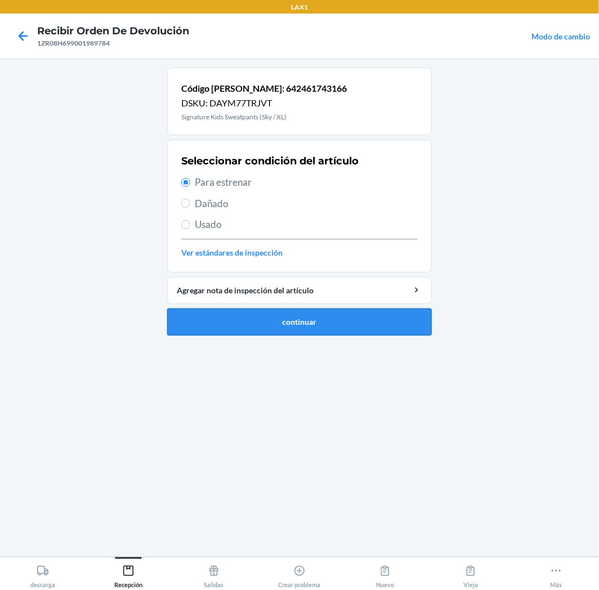
click at [211, 314] on button "continuar" at bounding box center [299, 322] width 265 height 27
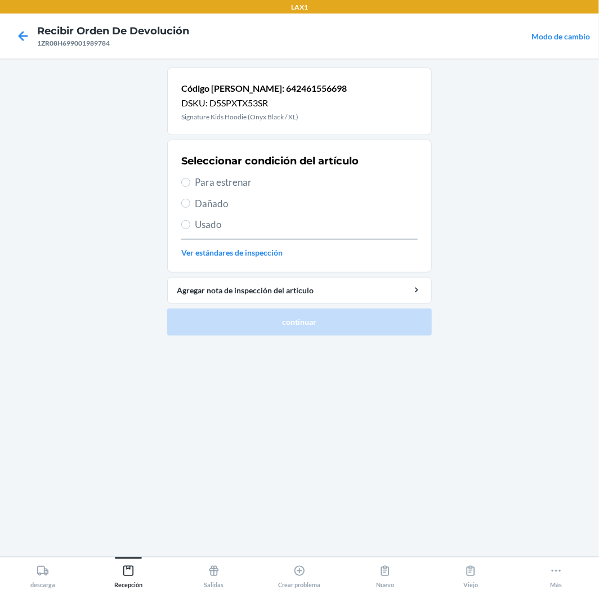
drag, startPoint x: 212, startPoint y: 187, endPoint x: 215, endPoint y: 212, distance: 25.5
click at [213, 190] on div "Seleccionar condición del artículo Para estrenar Dañado Usado Ver estándares de…" at bounding box center [299, 206] width 237 height 112
click at [181, 177] on section "Seleccionar condición del artículo Para estrenar Dañado Usado Ver estándares de…" at bounding box center [299, 206] width 265 height 133
click at [189, 180] on input "Para estrenar" at bounding box center [185, 182] width 9 height 9
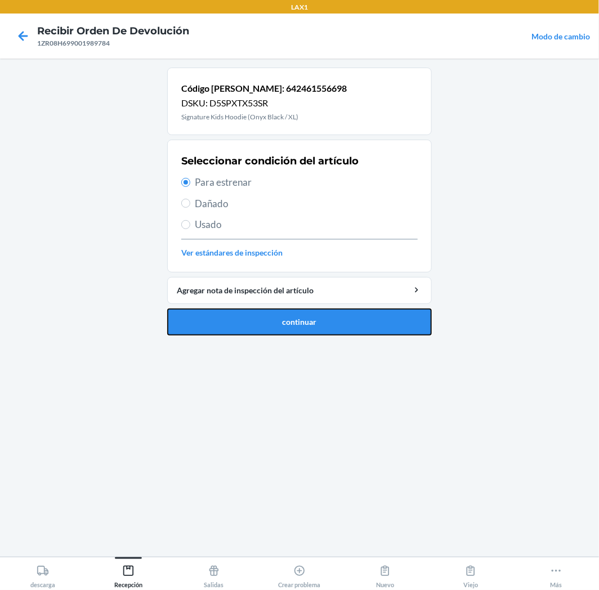
click at [257, 324] on button "continuar" at bounding box center [299, 322] width 265 height 27
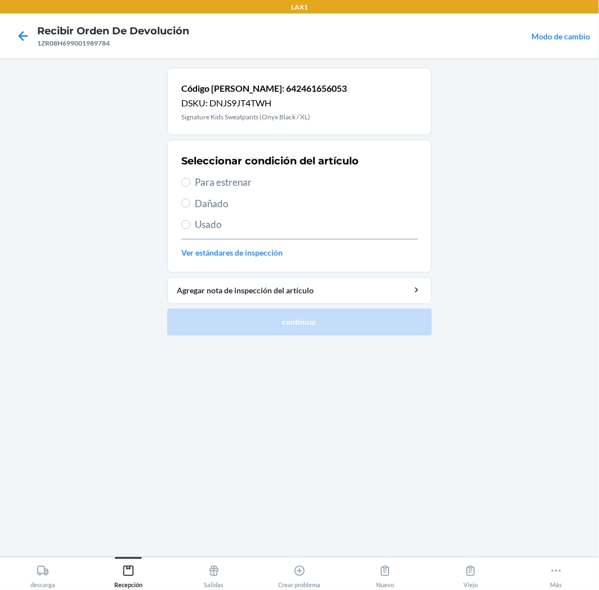
click at [228, 182] on span "Para estrenar" at bounding box center [306, 182] width 223 height 15
click at [190, 182] on input "Para estrenar" at bounding box center [185, 182] width 9 height 9
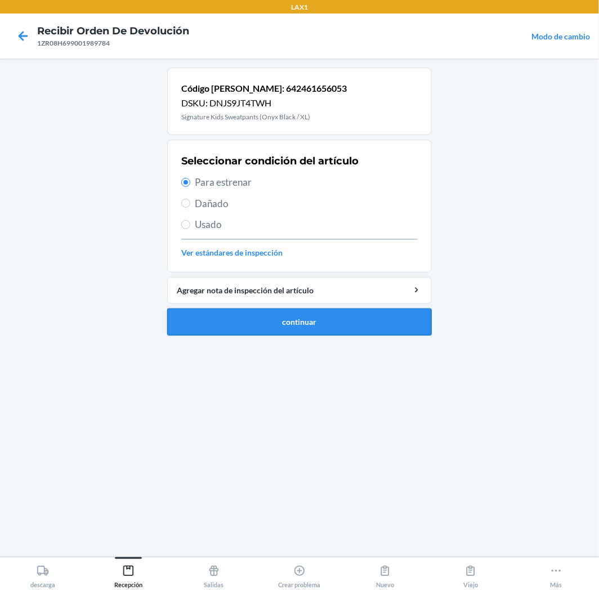
click at [229, 315] on button "continuar" at bounding box center [299, 322] width 265 height 27
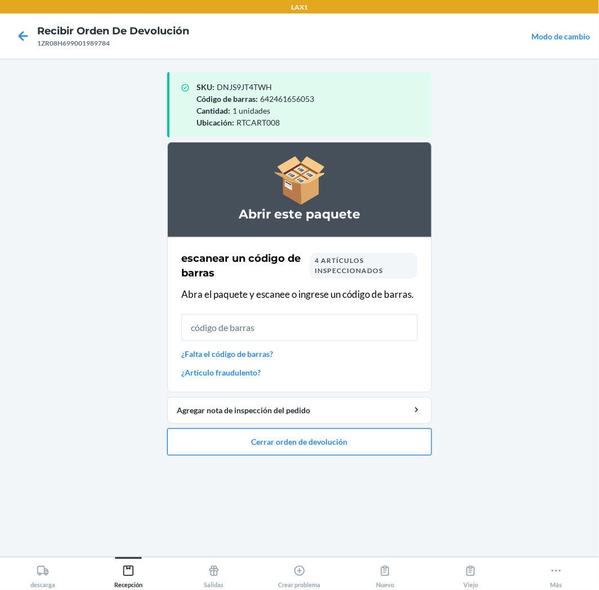
click at [381, 435] on button "Cerrar orden de devolución" at bounding box center [299, 442] width 265 height 27
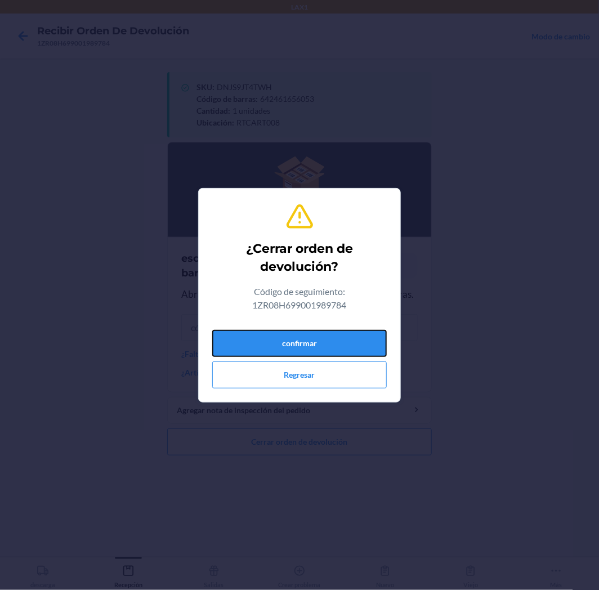
drag, startPoint x: 331, startPoint y: 335, endPoint x: 16, endPoint y: 354, distance: 316.0
click at [321, 340] on button "confirmar" at bounding box center [299, 343] width 175 height 27
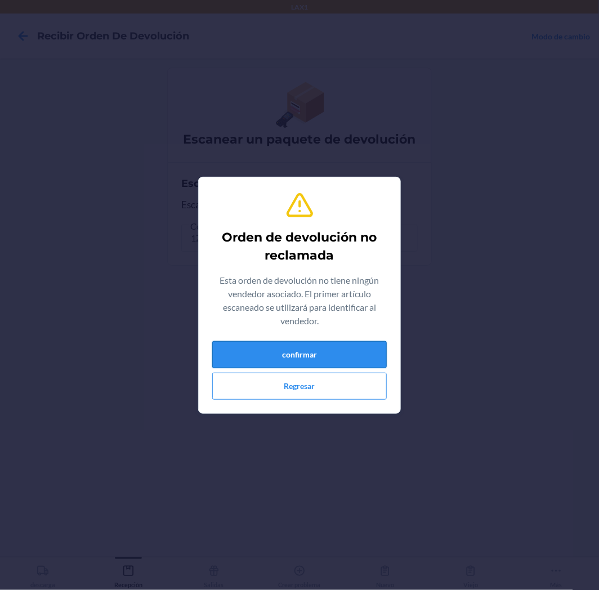
click at [368, 360] on button "confirmar" at bounding box center [299, 354] width 175 height 27
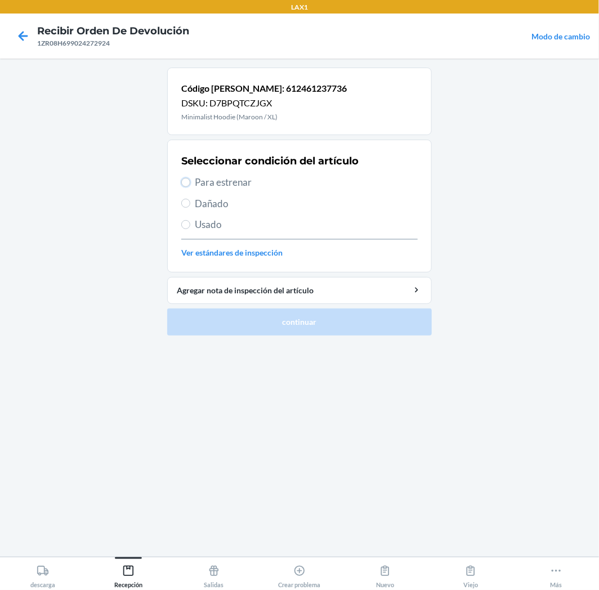
drag, startPoint x: 186, startPoint y: 182, endPoint x: 202, endPoint y: 216, distance: 37.1
click at [186, 182] on input "Para estrenar" at bounding box center [185, 182] width 9 height 9
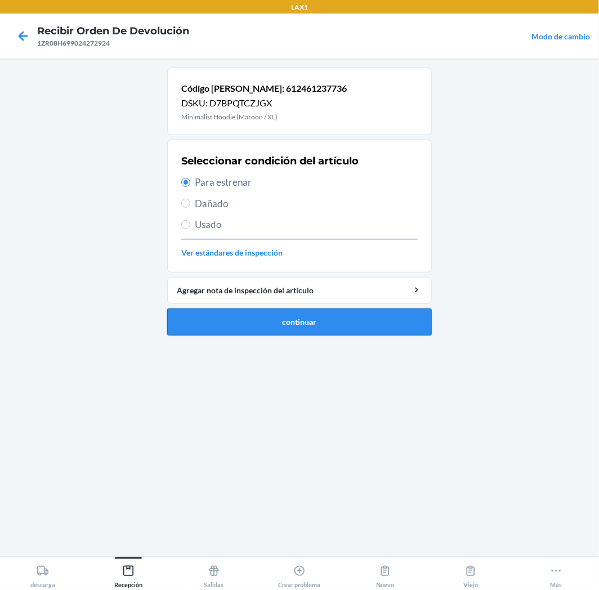
click at [289, 327] on button "continuar" at bounding box center [299, 322] width 265 height 27
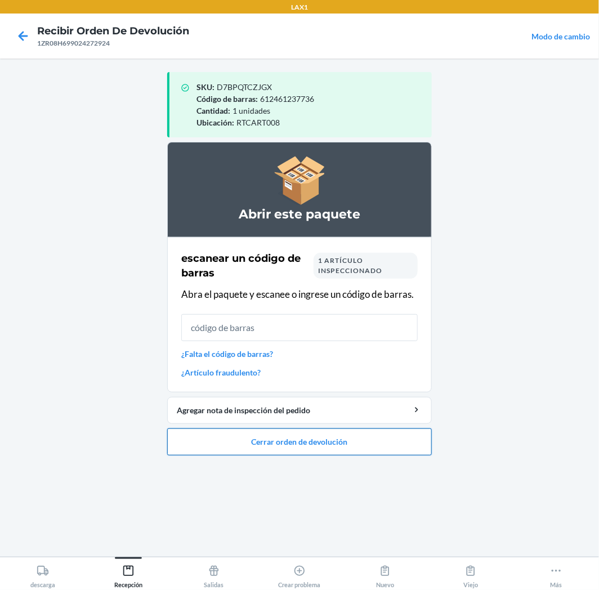
click at [331, 435] on button "Cerrar orden de devolución" at bounding box center [299, 442] width 265 height 27
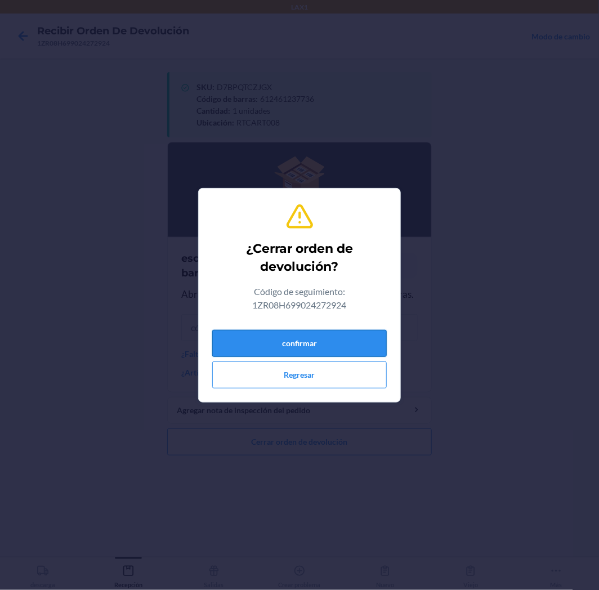
click at [352, 350] on button "confirmar" at bounding box center [299, 343] width 175 height 27
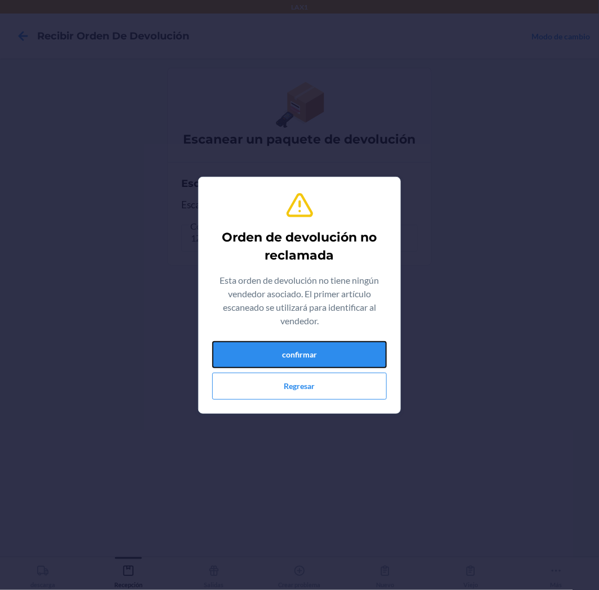
click at [352, 350] on button "confirmar" at bounding box center [299, 354] width 175 height 27
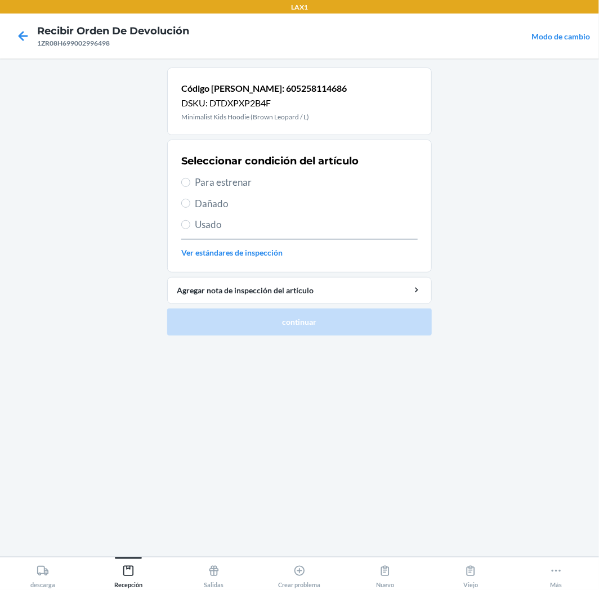
click at [193, 187] on label "Para estrenar" at bounding box center [299, 182] width 237 height 15
click at [182, 183] on input "Para estrenar" at bounding box center [185, 182] width 9 height 9
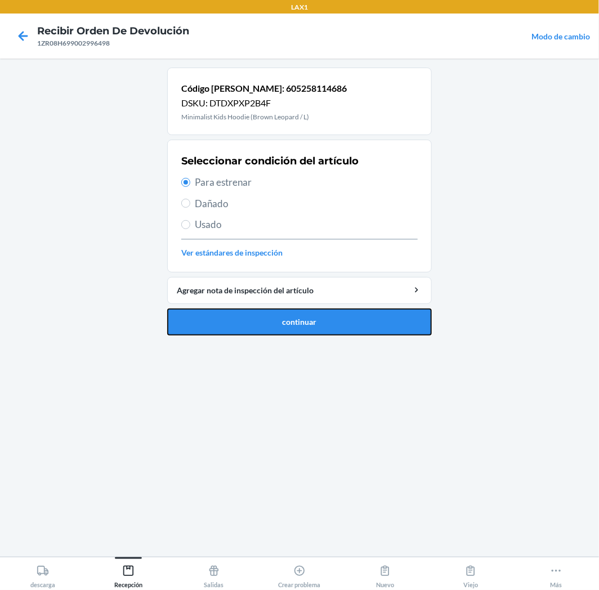
click at [337, 322] on button "continuar" at bounding box center [299, 322] width 265 height 27
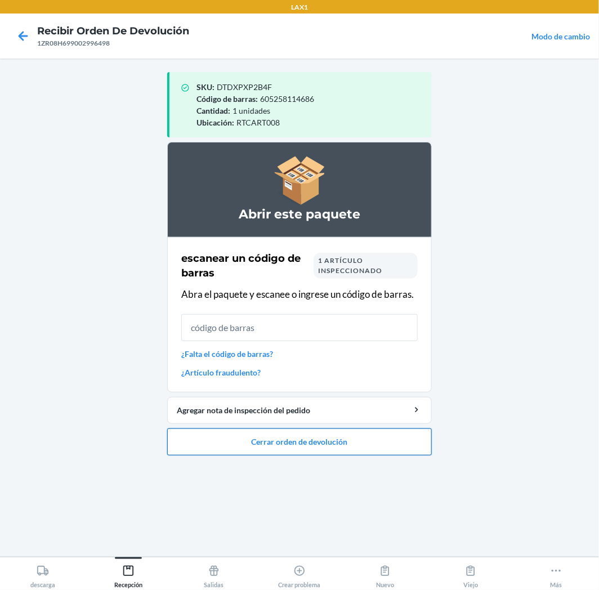
click at [372, 443] on button "Cerrar orden de devolución" at bounding box center [299, 442] width 265 height 27
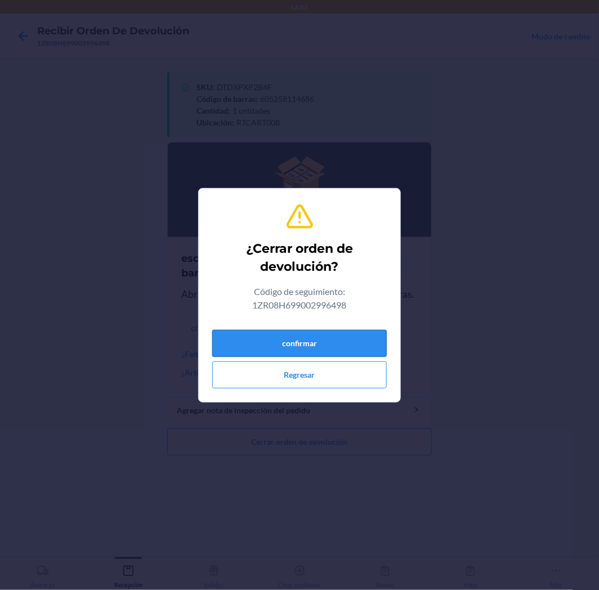
click at [370, 342] on button "confirmar" at bounding box center [299, 343] width 175 height 27
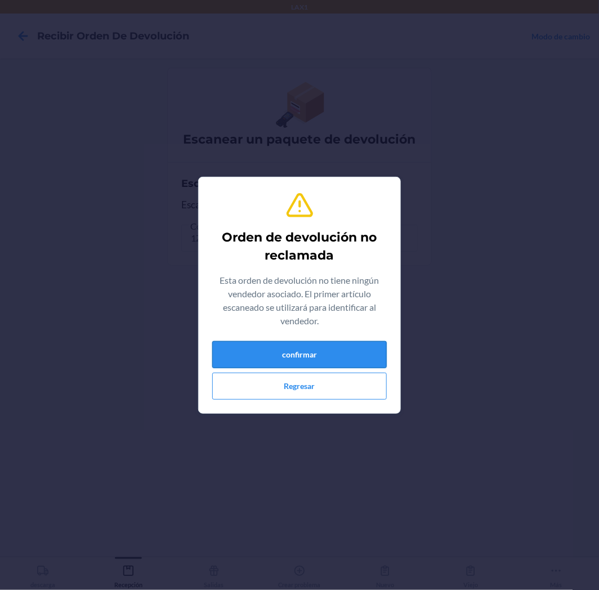
click at [352, 350] on button "confirmar" at bounding box center [299, 354] width 175 height 27
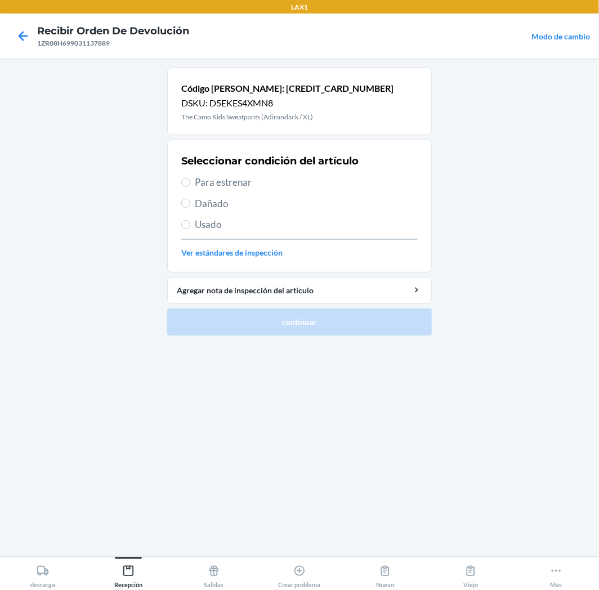
click at [228, 181] on span "Para estrenar" at bounding box center [306, 182] width 223 height 15
click at [190, 181] on input "Para estrenar" at bounding box center [185, 182] width 9 height 9
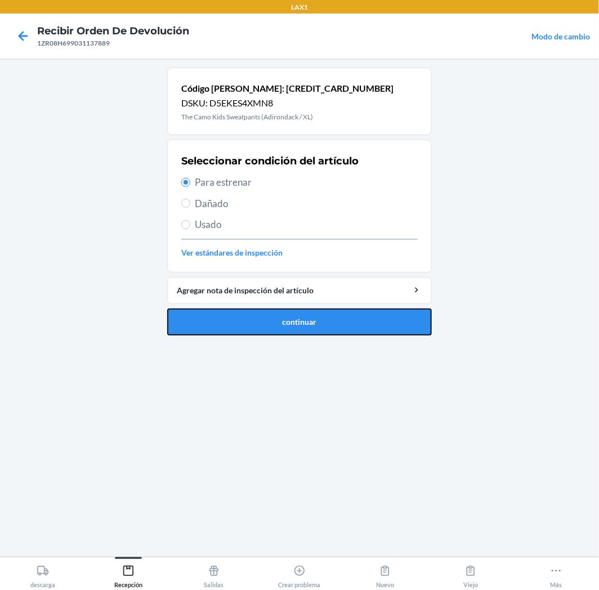
drag, startPoint x: 251, startPoint y: 324, endPoint x: 252, endPoint y: 313, distance: 11.3
click at [251, 324] on button "continuar" at bounding box center [299, 322] width 265 height 27
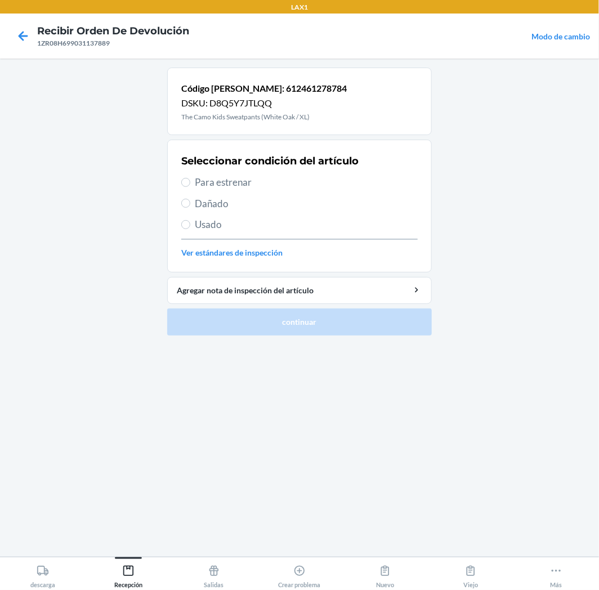
drag, startPoint x: 200, startPoint y: 185, endPoint x: 184, endPoint y: 196, distance: 19.4
click at [199, 185] on span "Para estrenar" at bounding box center [306, 182] width 223 height 15
click at [190, 185] on input "Para estrenar" at bounding box center [185, 182] width 9 height 9
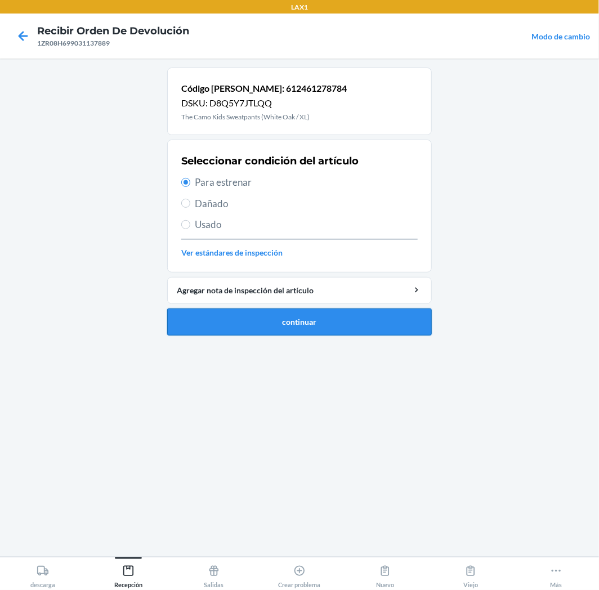
drag, startPoint x: 249, startPoint y: 316, endPoint x: 243, endPoint y: 323, distance: 10.0
click at [249, 317] on button "continuar" at bounding box center [299, 322] width 265 height 27
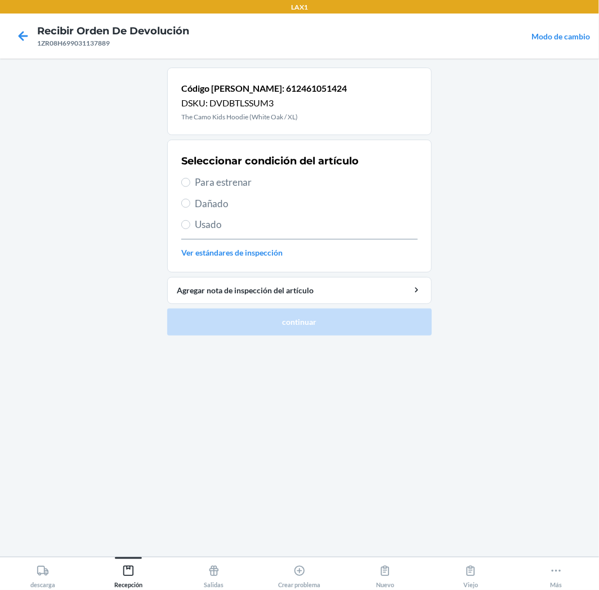
click at [198, 190] on div "Seleccionar condición del artículo Para estrenar Dañado Usado Ver estándares de…" at bounding box center [299, 206] width 237 height 112
click at [195, 182] on span "Para estrenar" at bounding box center [306, 182] width 223 height 15
click at [190, 182] on input "Para estrenar" at bounding box center [185, 182] width 9 height 9
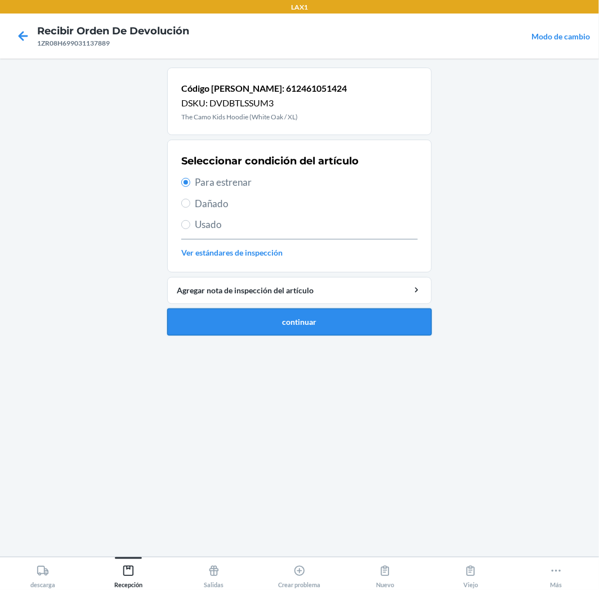
click at [240, 326] on button "continuar" at bounding box center [299, 322] width 265 height 27
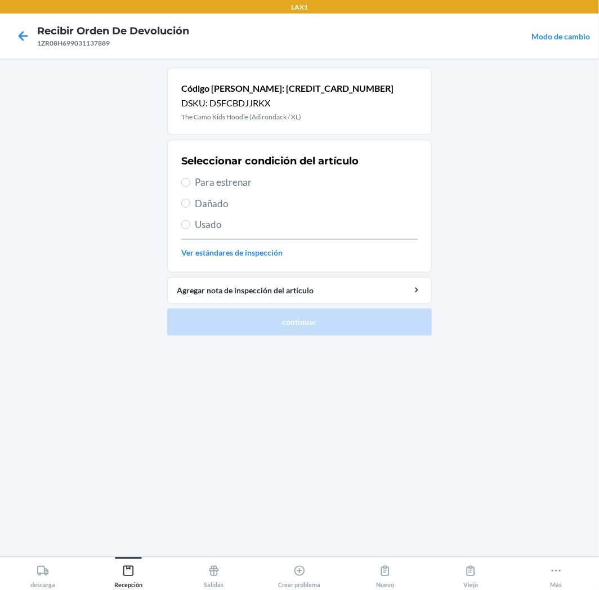
click at [230, 182] on span "Para estrenar" at bounding box center [306, 182] width 223 height 15
click at [190, 182] on input "Para estrenar" at bounding box center [185, 182] width 9 height 9
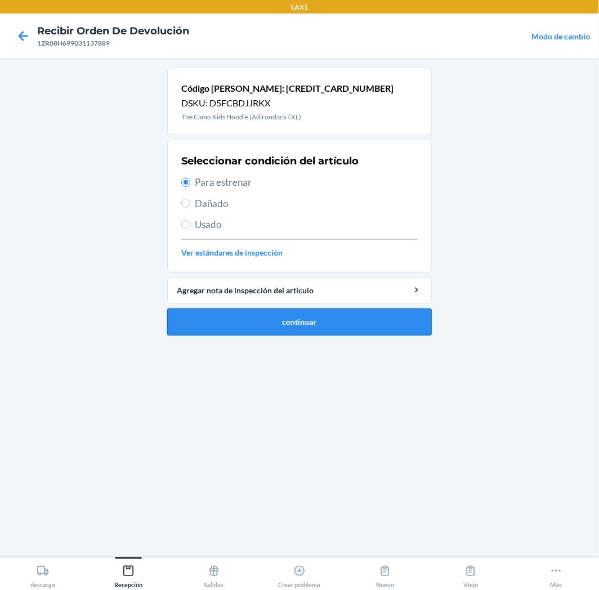
click at [295, 328] on button "continuar" at bounding box center [299, 322] width 265 height 27
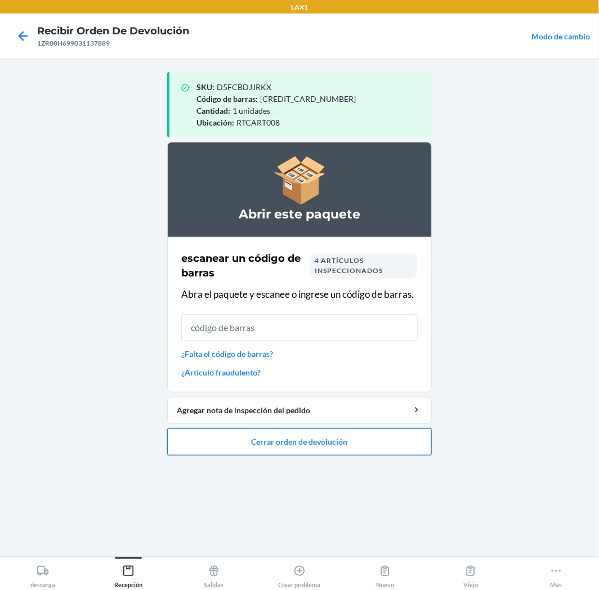
click at [393, 446] on button "Cerrar orden de devolución" at bounding box center [299, 442] width 265 height 27
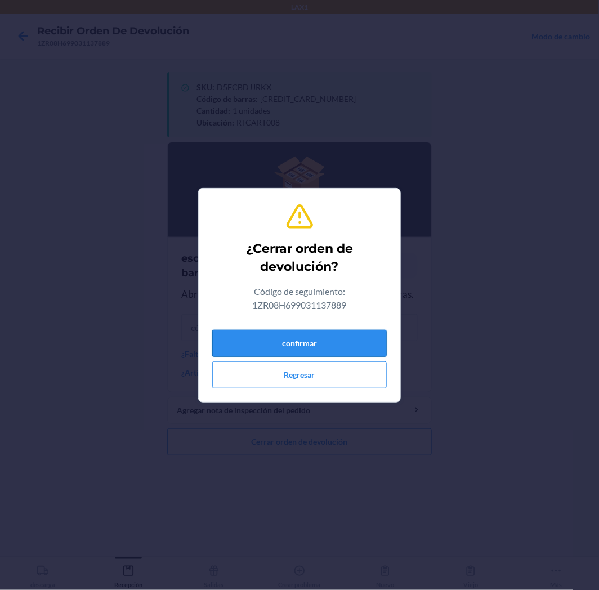
click at [336, 345] on button "confirmar" at bounding box center [299, 343] width 175 height 27
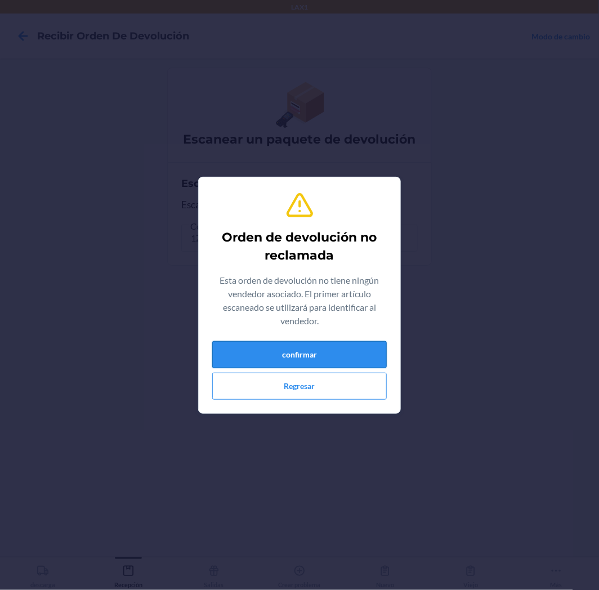
click at [371, 359] on button "confirmar" at bounding box center [299, 354] width 175 height 27
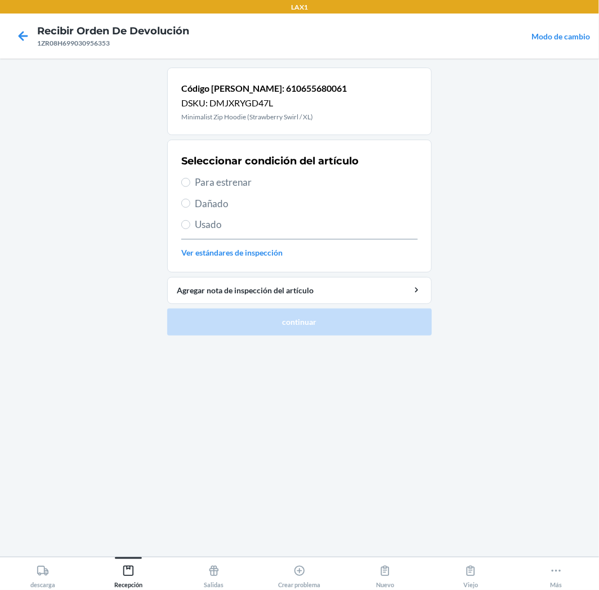
click at [186, 187] on label "Para estrenar" at bounding box center [299, 182] width 237 height 15
click at [186, 187] on input "Para estrenar" at bounding box center [185, 182] width 9 height 9
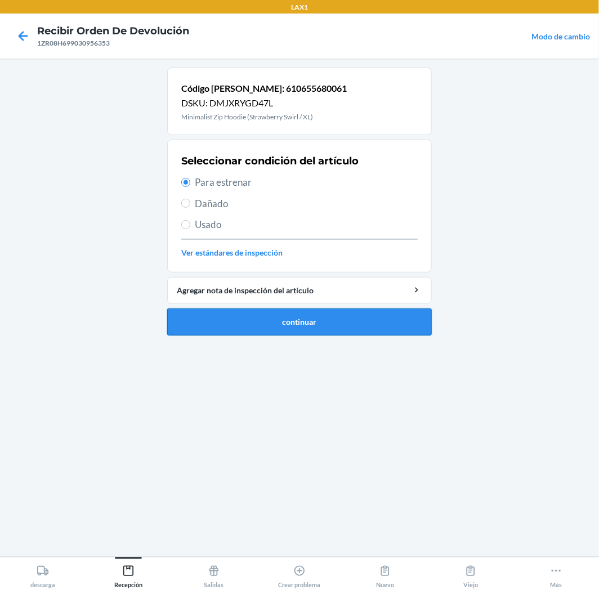
click at [288, 323] on button "continuar" at bounding box center [299, 322] width 265 height 27
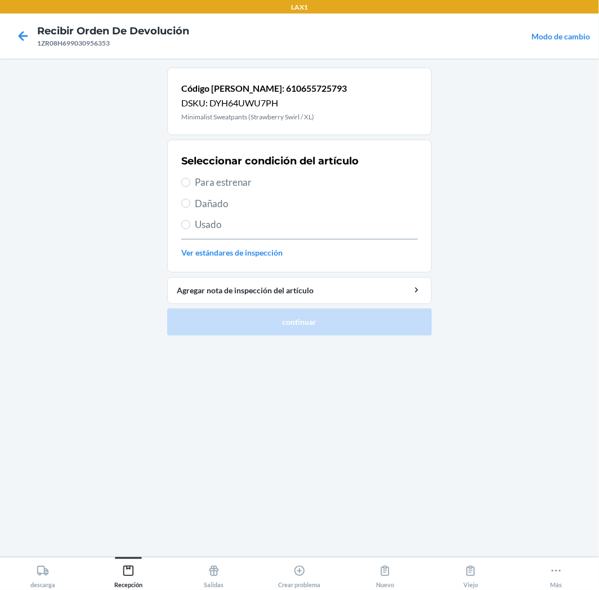
click at [201, 181] on span "Para estrenar" at bounding box center [306, 182] width 223 height 15
click at [190, 181] on input "Para estrenar" at bounding box center [185, 182] width 9 height 9
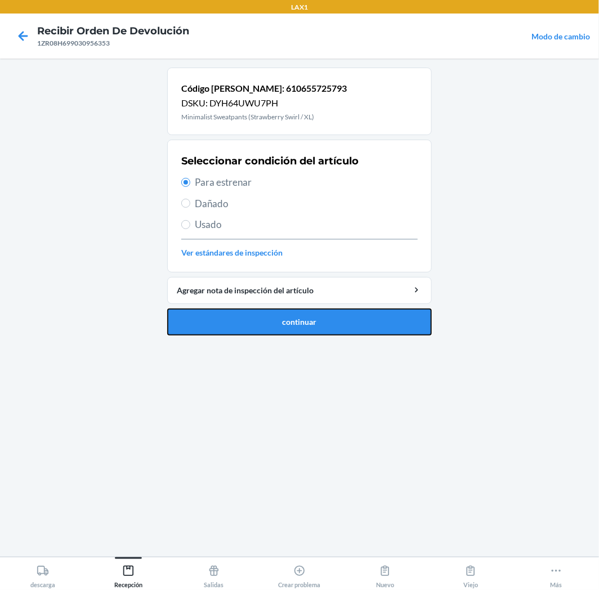
drag, startPoint x: 293, startPoint y: 333, endPoint x: 309, endPoint y: 318, distance: 21.5
click at [307, 320] on button "continuar" at bounding box center [299, 322] width 265 height 27
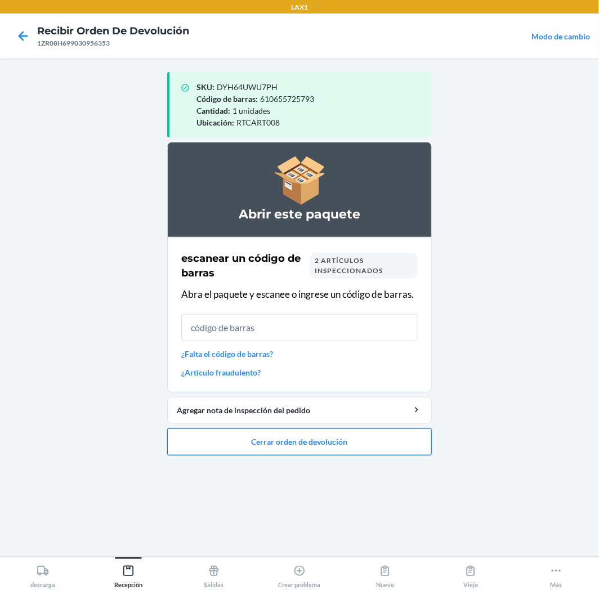
click at [355, 451] on button "Cerrar orden de devolución" at bounding box center [299, 442] width 265 height 27
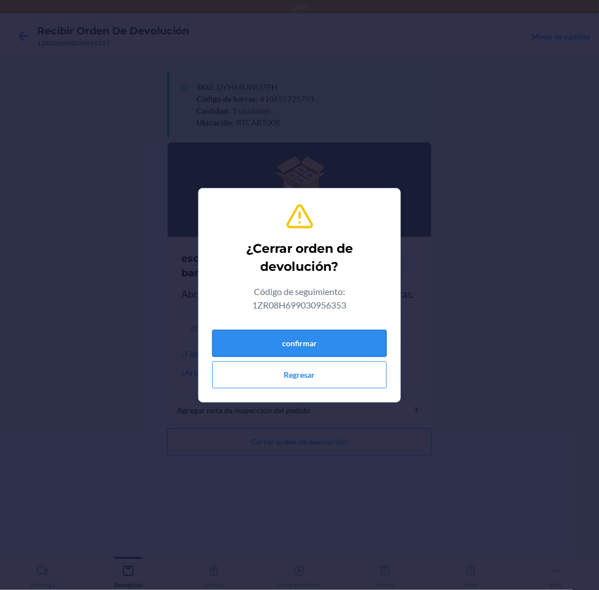
click at [339, 341] on button "confirmar" at bounding box center [299, 343] width 175 height 27
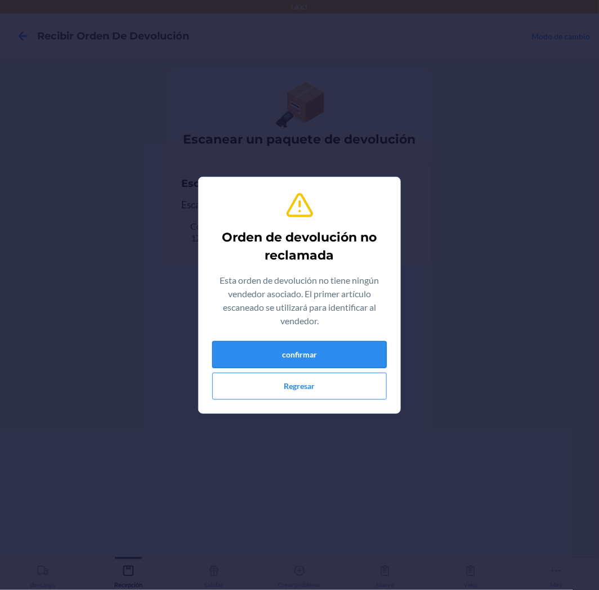
click at [345, 352] on button "confirmar" at bounding box center [299, 354] width 175 height 27
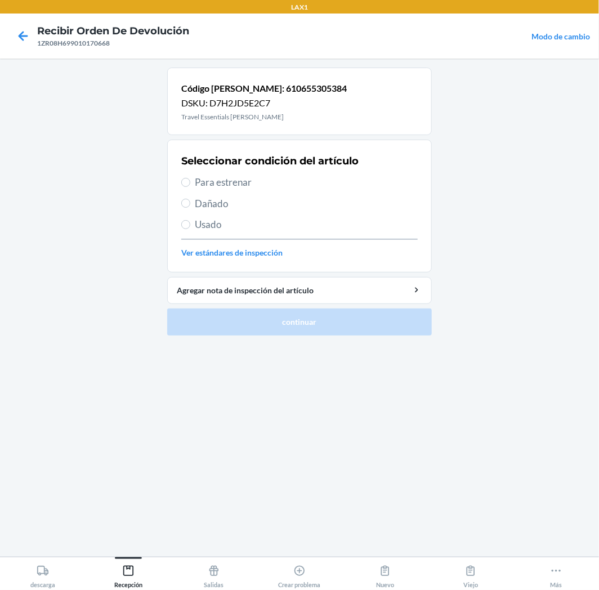
drag, startPoint x: 189, startPoint y: 178, endPoint x: 195, endPoint y: 181, distance: 7.1
click at [195, 181] on label "Para estrenar" at bounding box center [299, 182] width 237 height 15
click at [198, 180] on span "Para estrenar" at bounding box center [306, 182] width 223 height 15
click at [190, 180] on input "Para estrenar" at bounding box center [185, 182] width 9 height 9
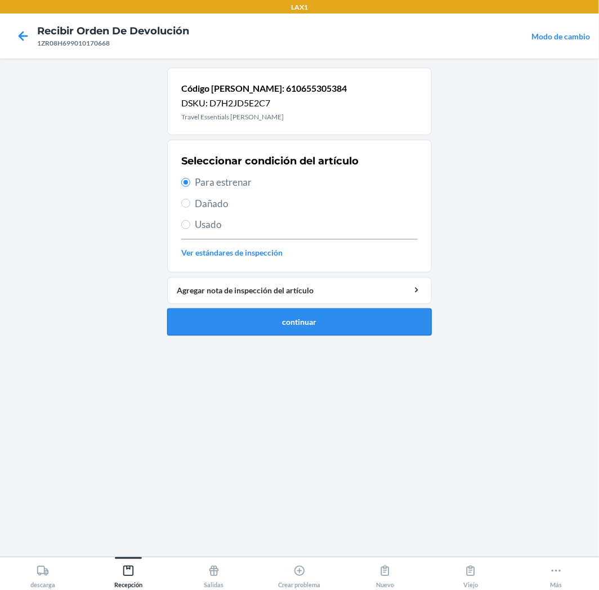
click at [410, 324] on button "continuar" at bounding box center [299, 322] width 265 height 27
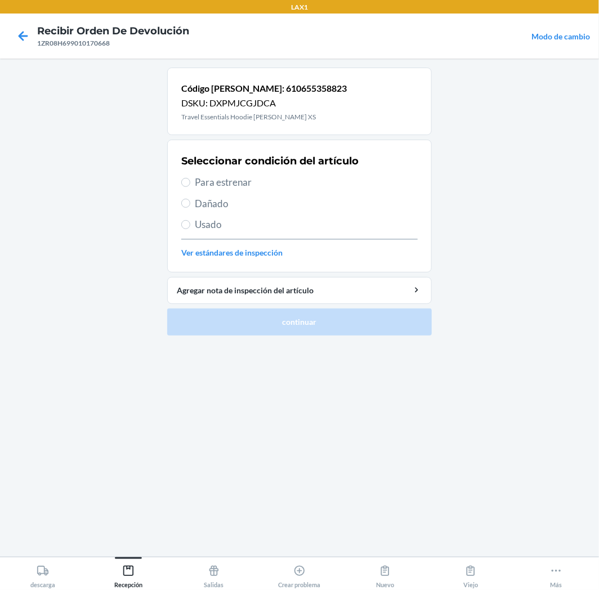
click at [193, 182] on label "Para estrenar" at bounding box center [299, 182] width 237 height 15
click at [190, 182] on input "Para estrenar" at bounding box center [185, 182] width 9 height 9
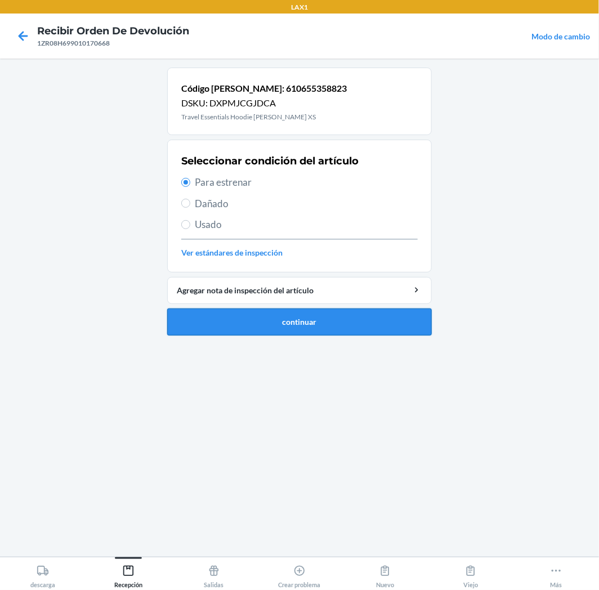
click at [293, 317] on button "continuar" at bounding box center [299, 322] width 265 height 27
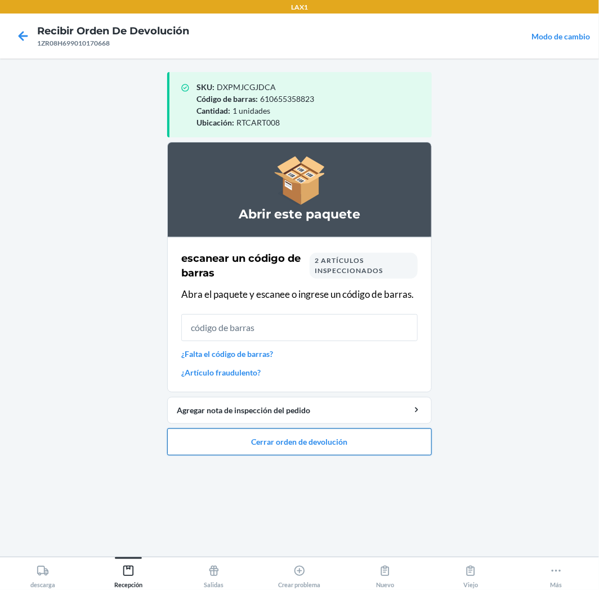
click at [369, 436] on button "Cerrar orden de devolución" at bounding box center [299, 442] width 265 height 27
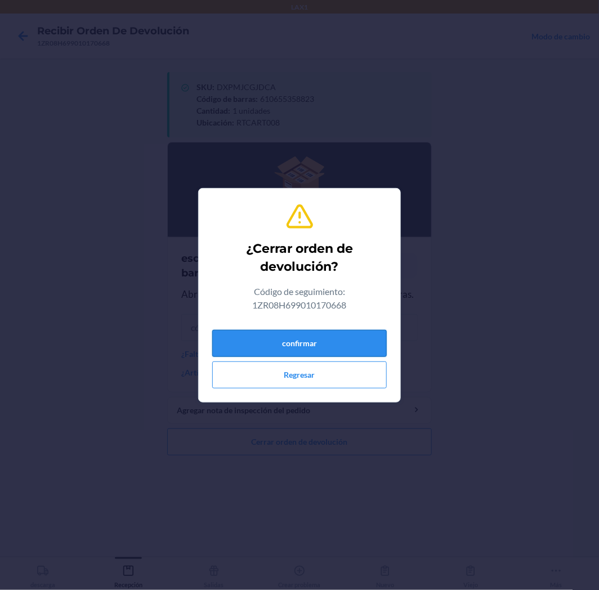
click at [357, 350] on button "confirmar" at bounding box center [299, 343] width 175 height 27
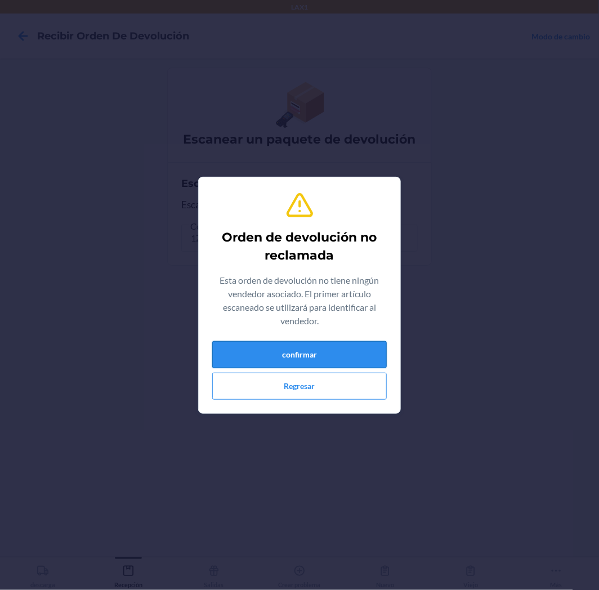
click at [305, 347] on button "confirmar" at bounding box center [299, 354] width 175 height 27
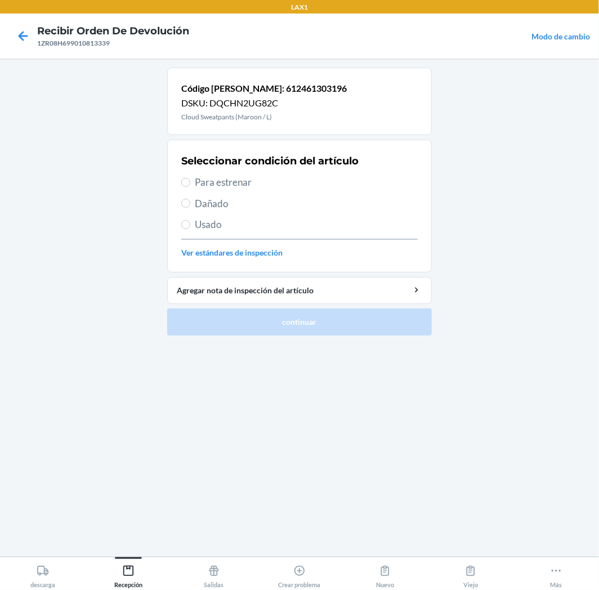
click at [193, 188] on label "Para estrenar" at bounding box center [299, 182] width 237 height 15
click at [190, 187] on input "Para estrenar" at bounding box center [185, 182] width 9 height 9
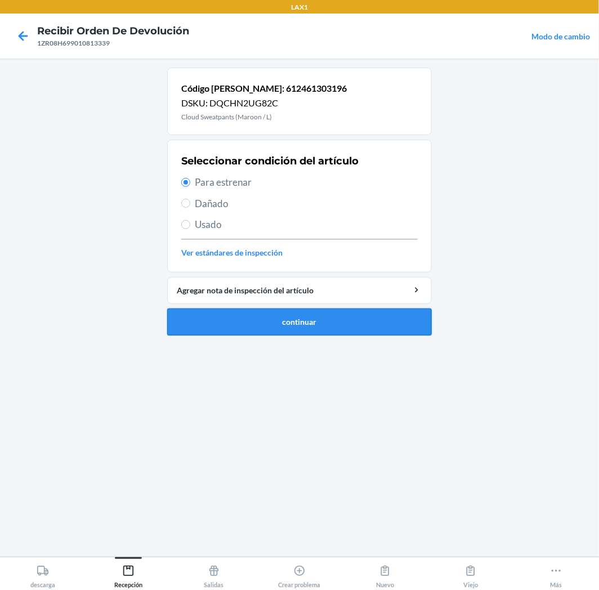
click at [301, 317] on button "continuar" at bounding box center [299, 322] width 265 height 27
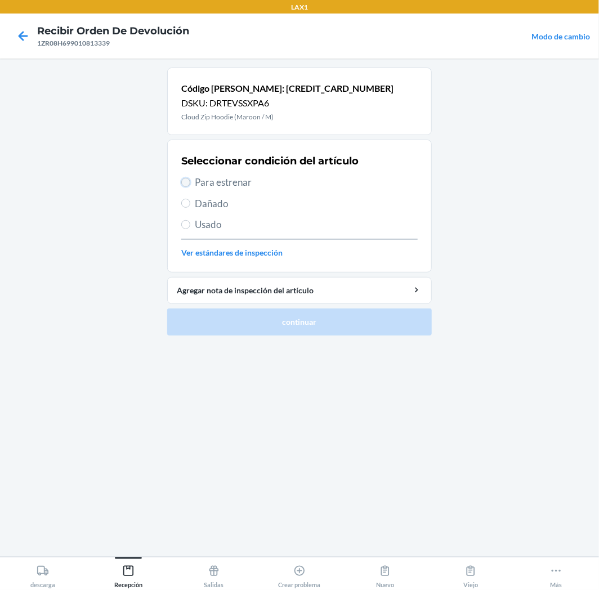
click at [188, 181] on input "Para estrenar" at bounding box center [185, 182] width 9 height 9
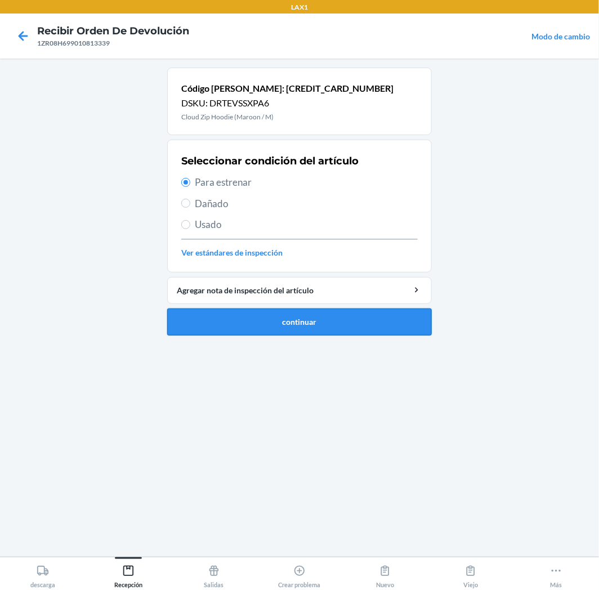
click at [274, 330] on button "continuar" at bounding box center [299, 322] width 265 height 27
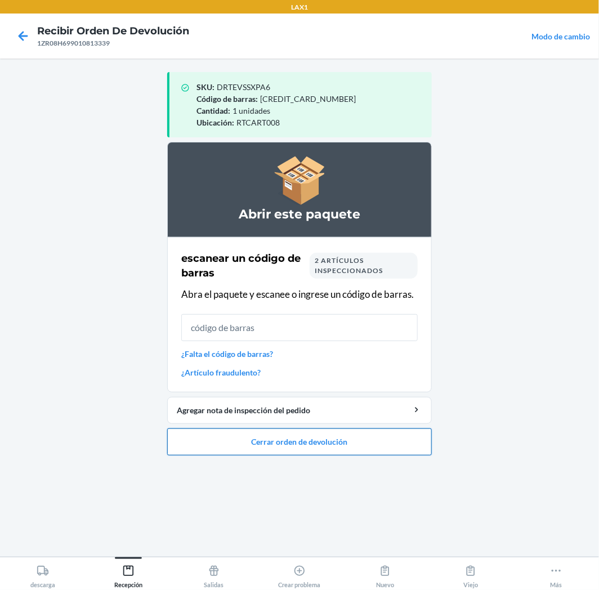
click at [359, 447] on button "Cerrar orden de devolución" at bounding box center [299, 442] width 265 height 27
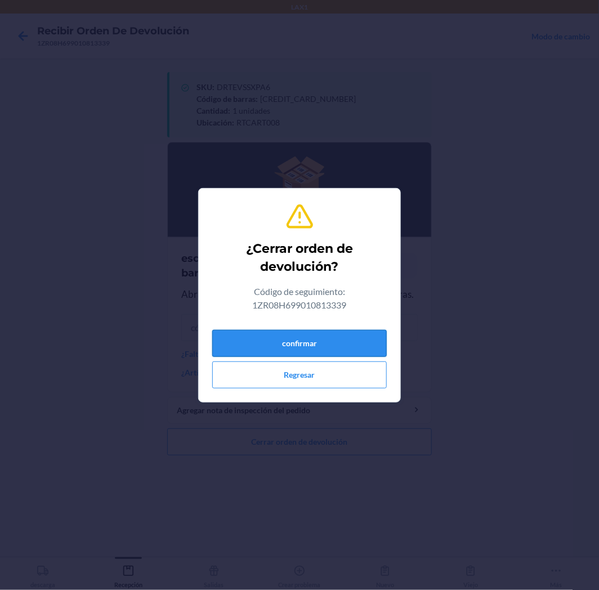
click at [349, 349] on button "confirmar" at bounding box center [299, 343] width 175 height 27
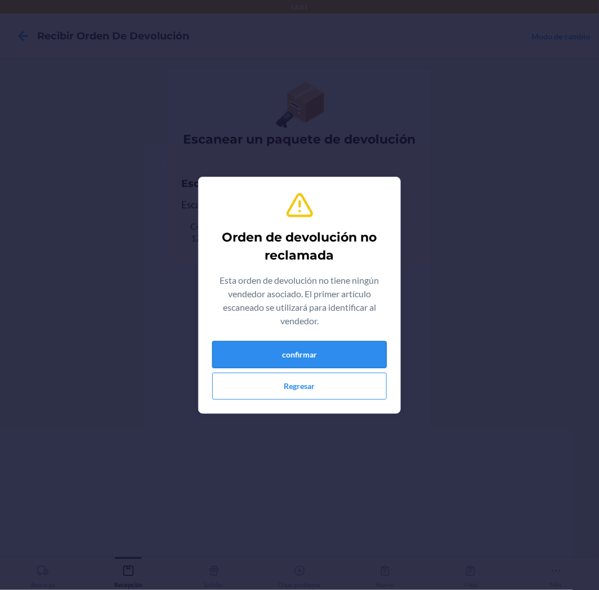
click at [347, 351] on button "confirmar" at bounding box center [299, 354] width 175 height 27
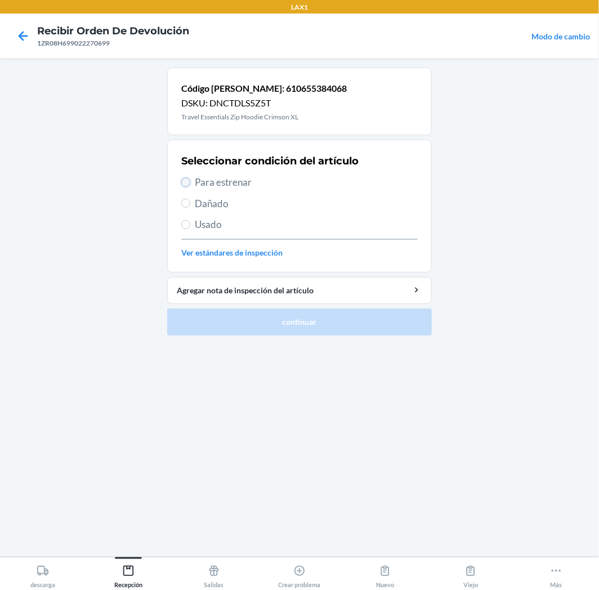
click at [189, 183] on input "Para estrenar" at bounding box center [185, 182] width 9 height 9
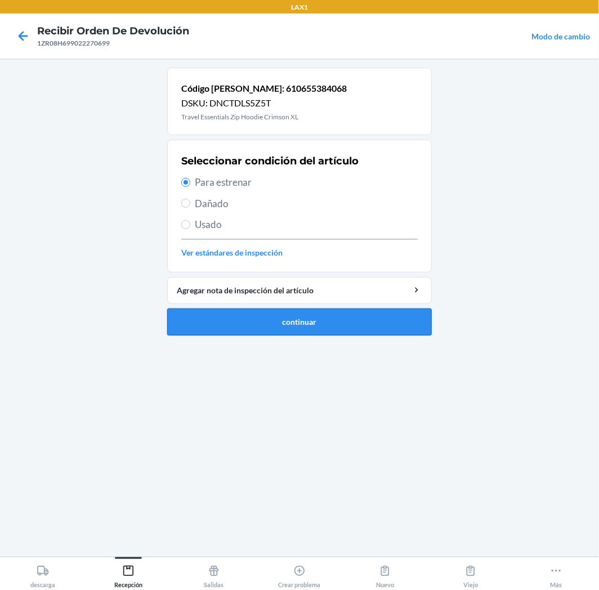
click at [305, 322] on button "continuar" at bounding box center [299, 322] width 265 height 27
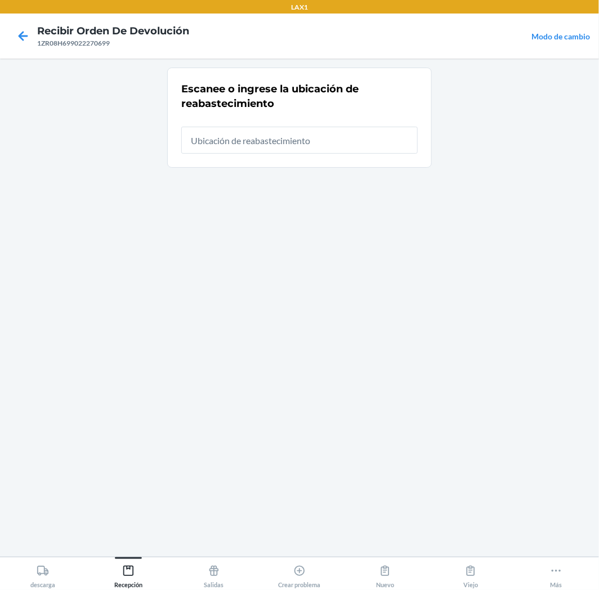
click at [372, 141] on input "text" at bounding box center [299, 140] width 237 height 27
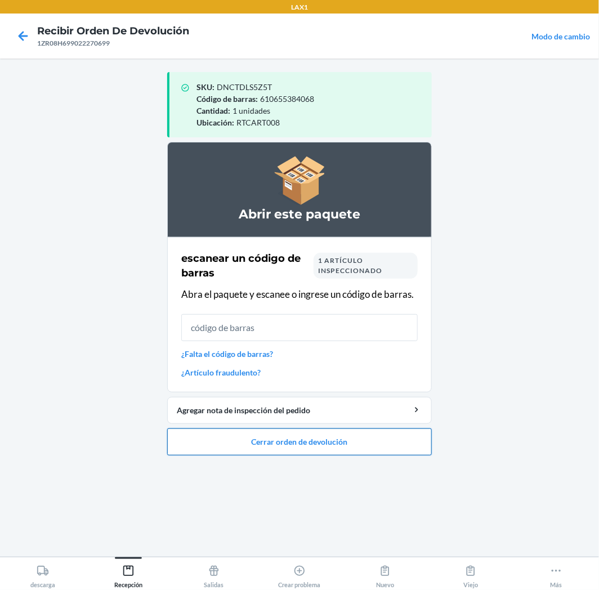
click at [348, 448] on button "Cerrar orden de devolución" at bounding box center [299, 442] width 265 height 27
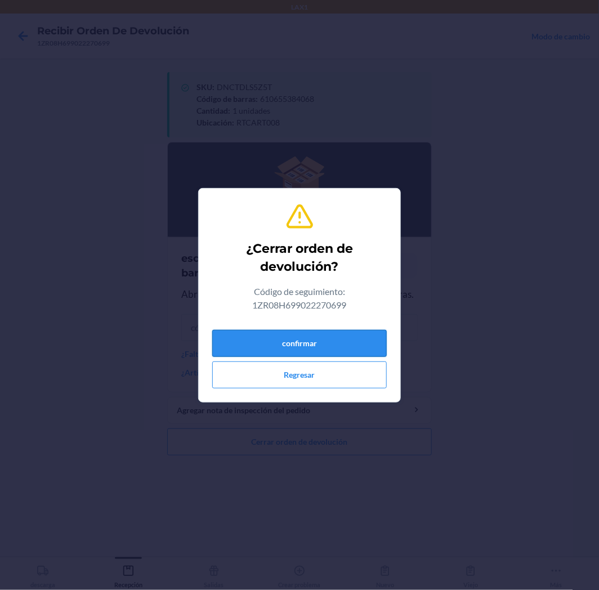
click at [354, 345] on button "confirmar" at bounding box center [299, 343] width 175 height 27
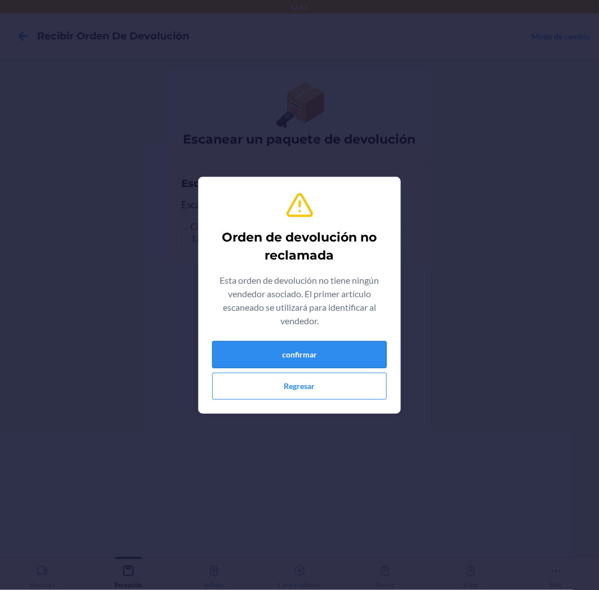
click at [341, 351] on button "confirmar" at bounding box center [299, 354] width 175 height 27
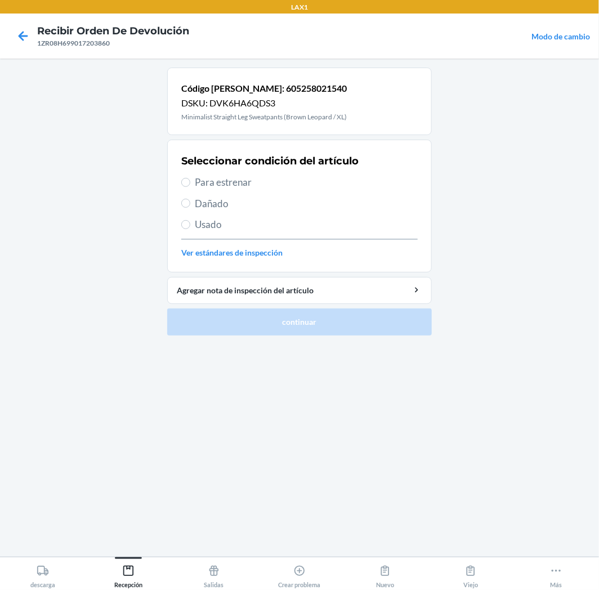
click at [195, 186] on span "Para estrenar" at bounding box center [306, 182] width 223 height 15
click at [190, 186] on input "Para estrenar" at bounding box center [185, 182] width 9 height 9
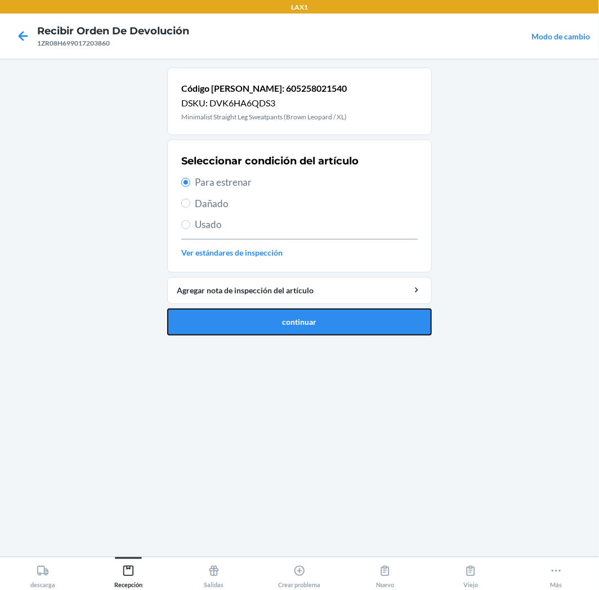
click at [335, 323] on button "continuar" at bounding box center [299, 322] width 265 height 27
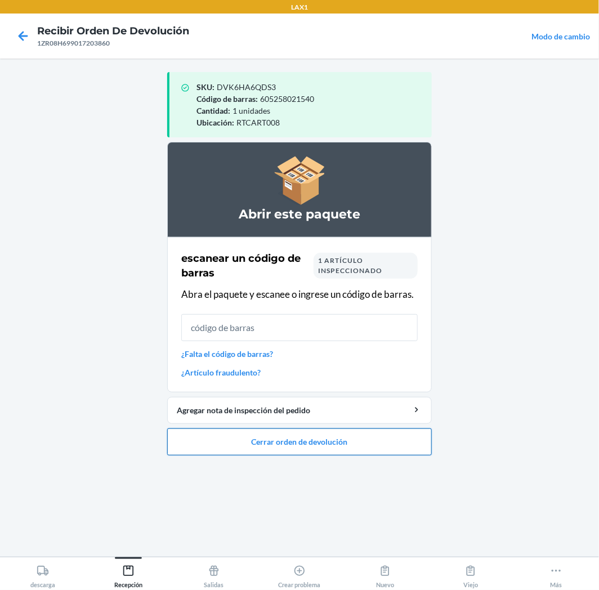
click at [418, 451] on button "Cerrar orden de devolución" at bounding box center [299, 442] width 265 height 27
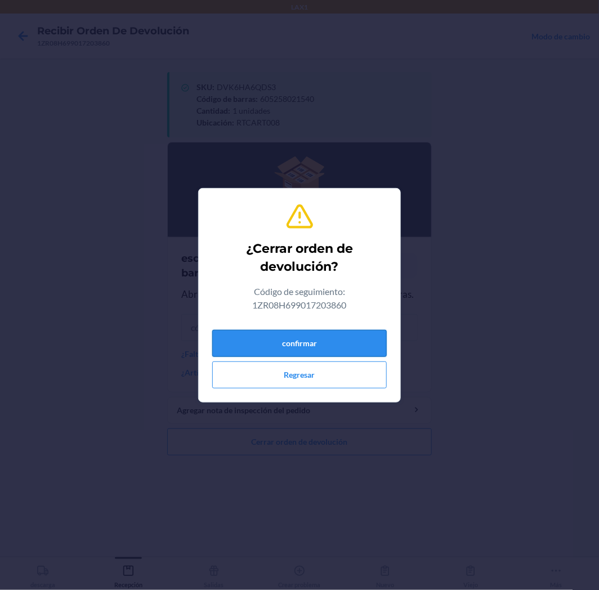
click at [360, 350] on button "confirmar" at bounding box center [299, 343] width 175 height 27
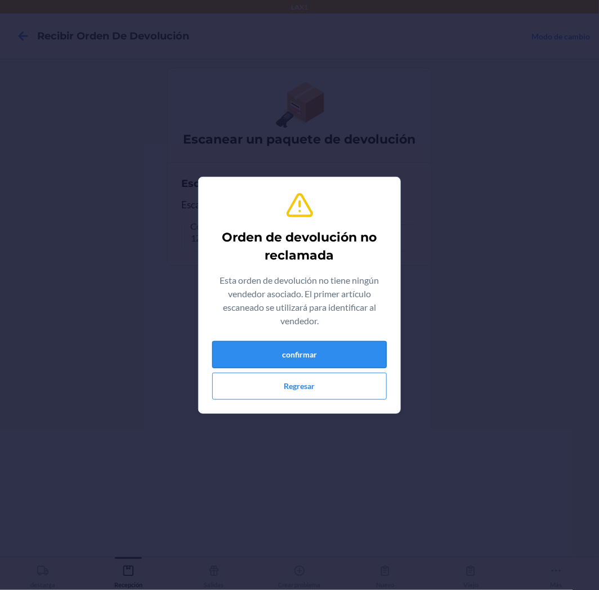
click at [340, 355] on button "confirmar" at bounding box center [299, 354] width 175 height 27
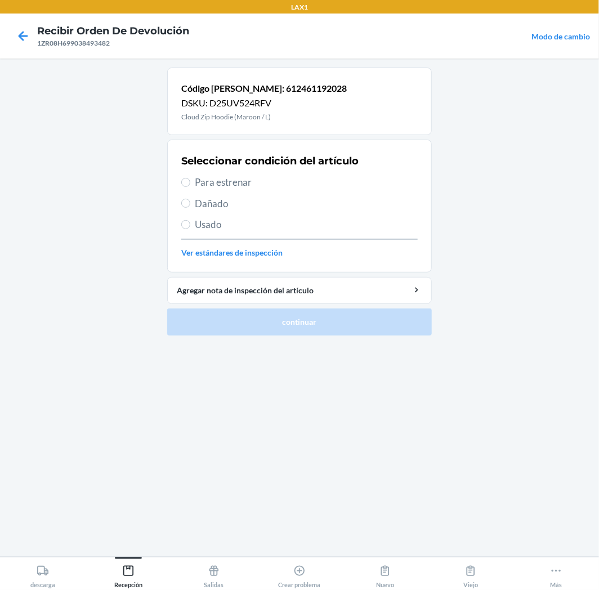
click at [217, 228] on span "Usado" at bounding box center [306, 224] width 223 height 15
click at [190, 228] on input "Usado" at bounding box center [185, 224] width 9 height 9
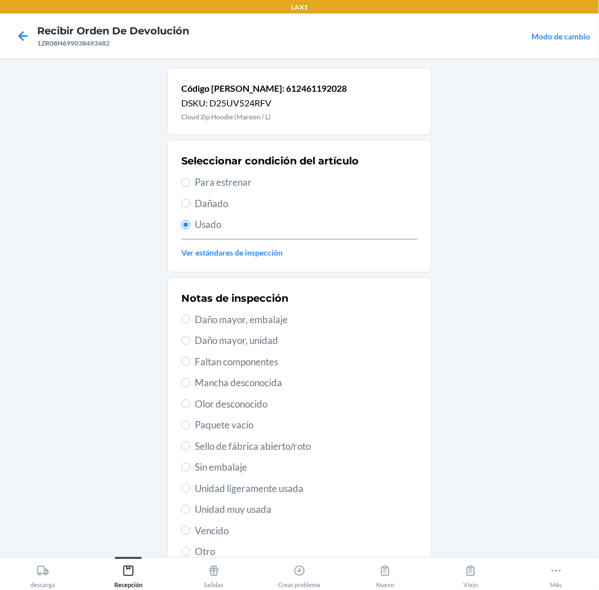
click at [248, 520] on div "Notas de inspección Daño mayor, embalaje Daño mayor, unidad Faltan componentes …" at bounding box center [299, 425] width 237 height 275
click at [254, 511] on span "Unidad muy usada" at bounding box center [306, 509] width 223 height 15
click at [190, 511] on input "Unidad muy usada" at bounding box center [185, 509] width 9 height 9
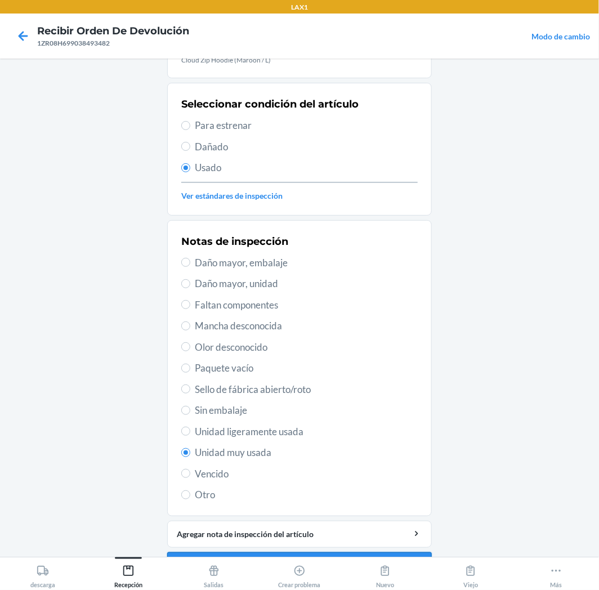
scroll to position [87, 0]
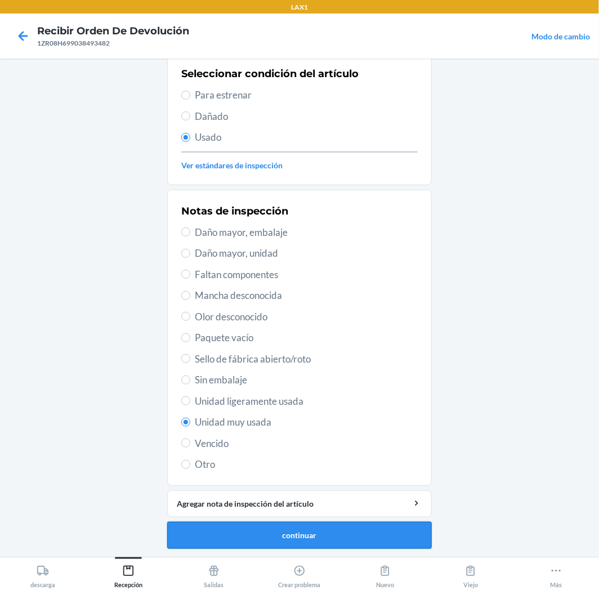
click at [340, 542] on button "continuar" at bounding box center [299, 535] width 265 height 27
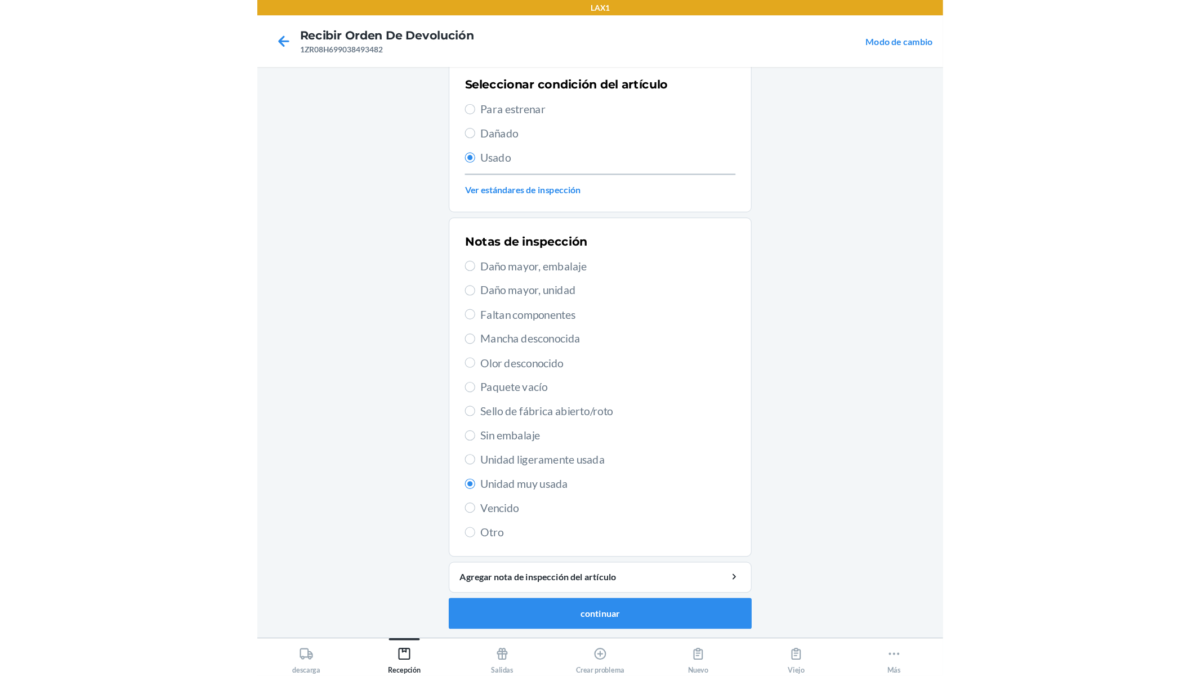
scroll to position [0, 0]
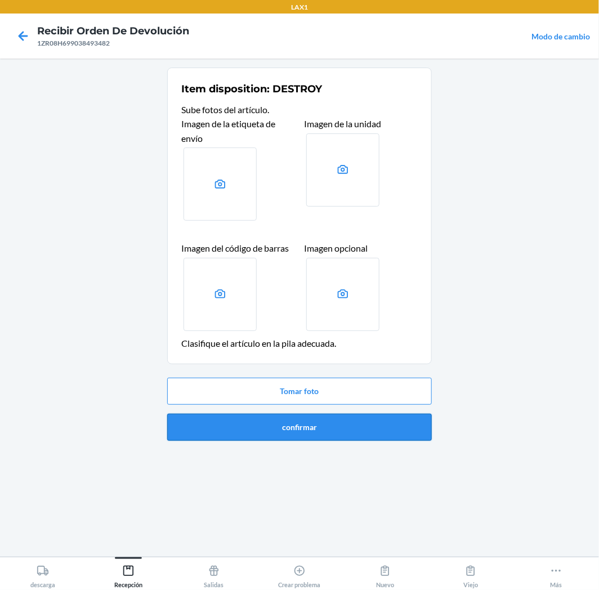
click at [384, 426] on button "confirmar" at bounding box center [299, 427] width 265 height 27
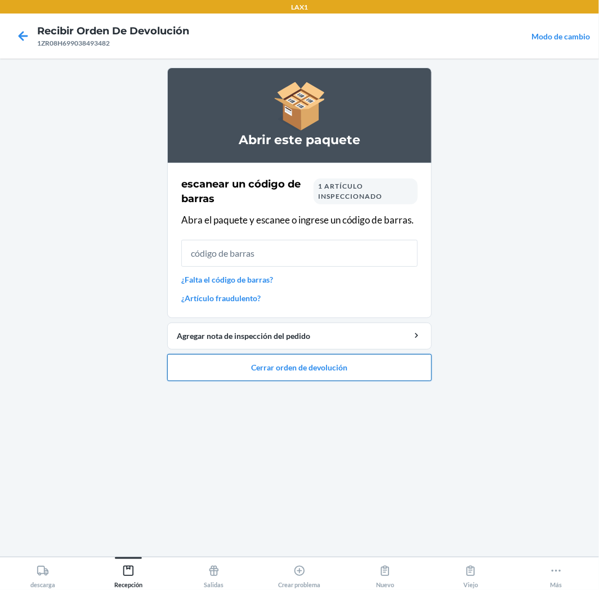
click at [403, 372] on button "Cerrar orden de devolución" at bounding box center [299, 367] width 265 height 27
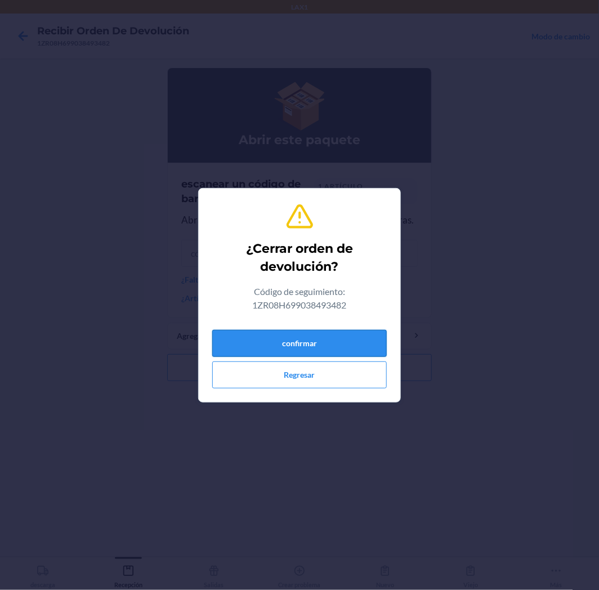
click at [373, 342] on button "confirmar" at bounding box center [299, 343] width 175 height 27
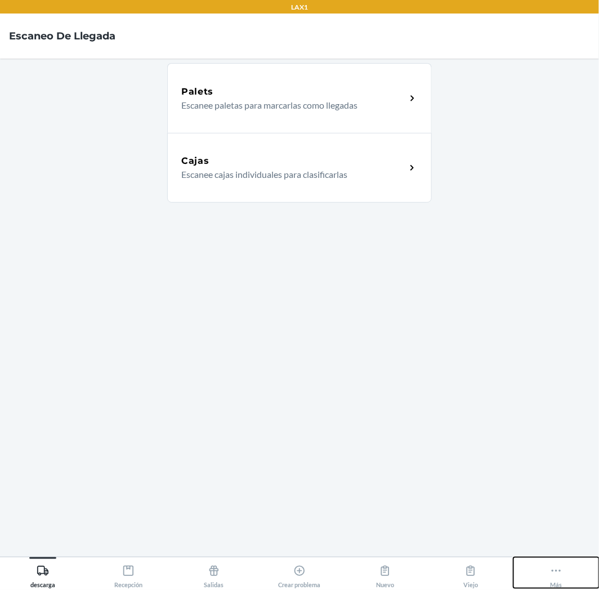
click at [560, 575] on icon at bounding box center [556, 571] width 12 height 12
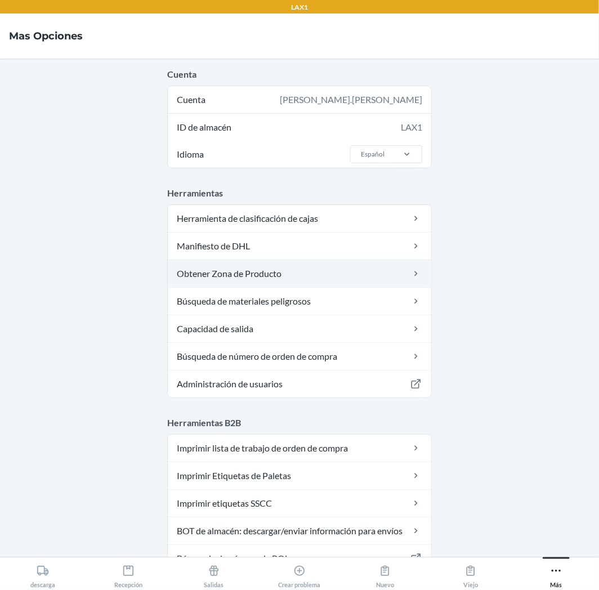
click at [359, 274] on link "Obtener Zona de Producto" at bounding box center [300, 273] width 264 height 27
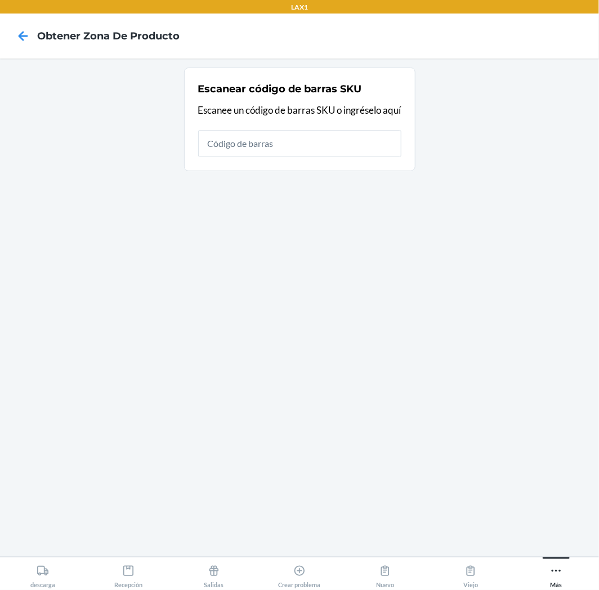
click at [375, 136] on input "text" at bounding box center [299, 143] width 203 height 27
type input "8433"
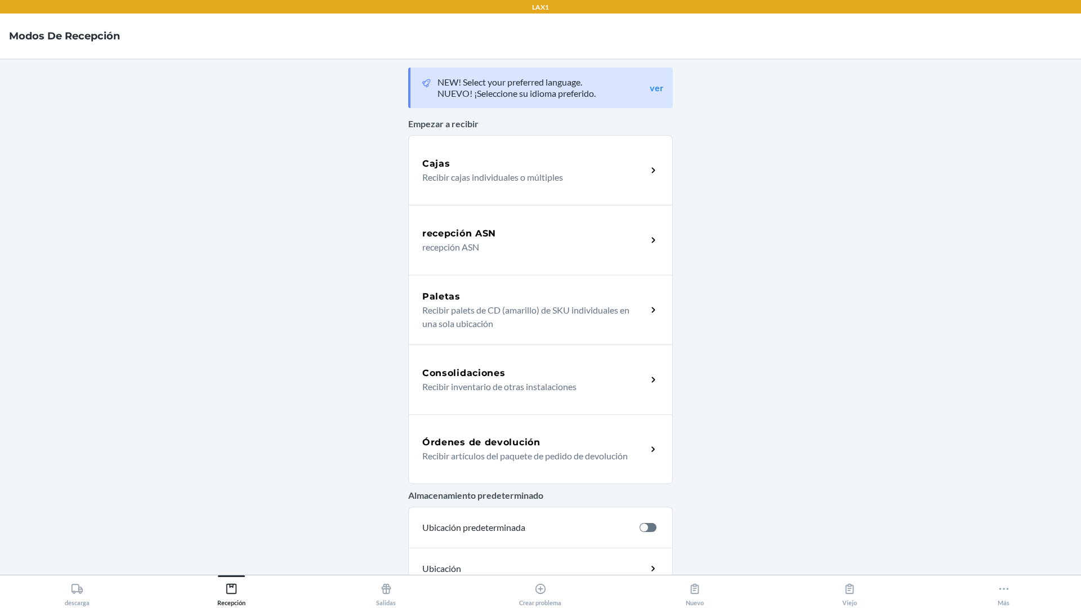
click at [589, 435] on div "Órdenes de devolución Recibir artículos del paquete de pedido de devolución" at bounding box center [540, 450] width 265 height 70
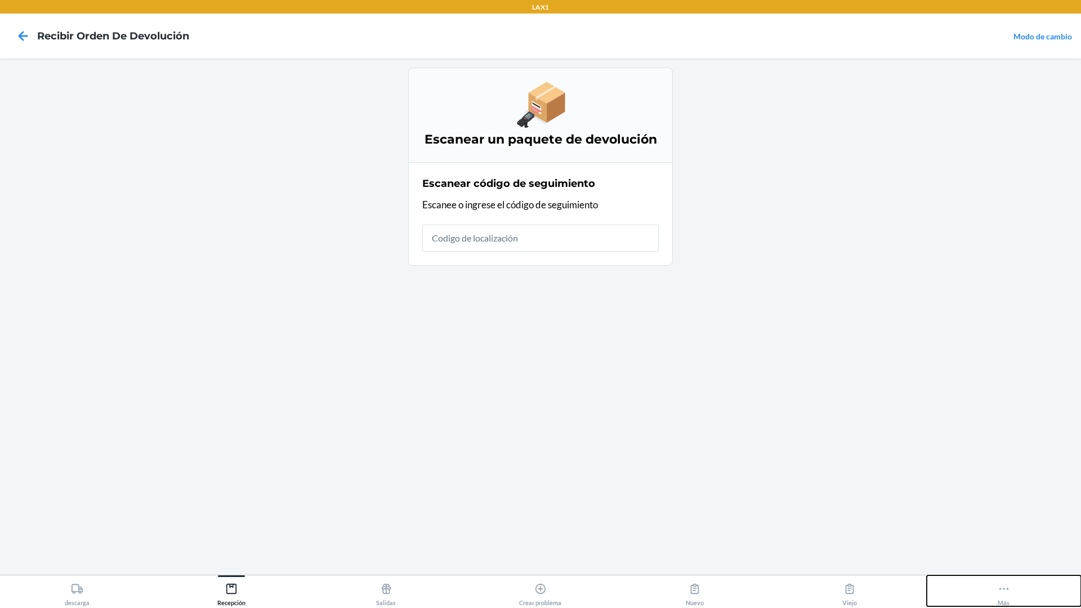
click at [1006, 584] on icon at bounding box center [1004, 589] width 12 height 12
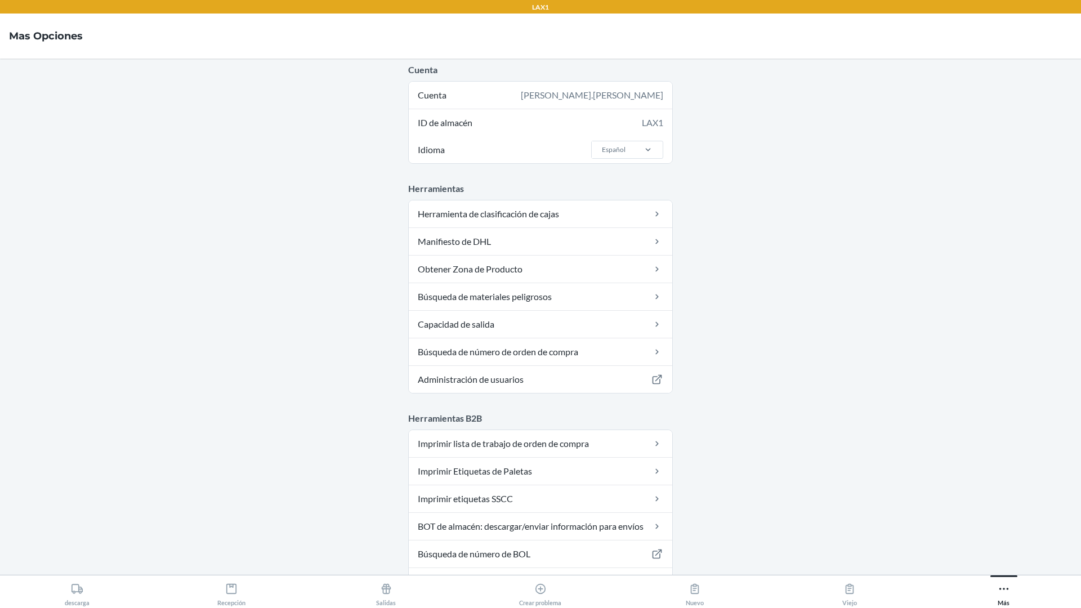
drag, startPoint x: 875, startPoint y: 485, endPoint x: 630, endPoint y: 431, distance: 251.3
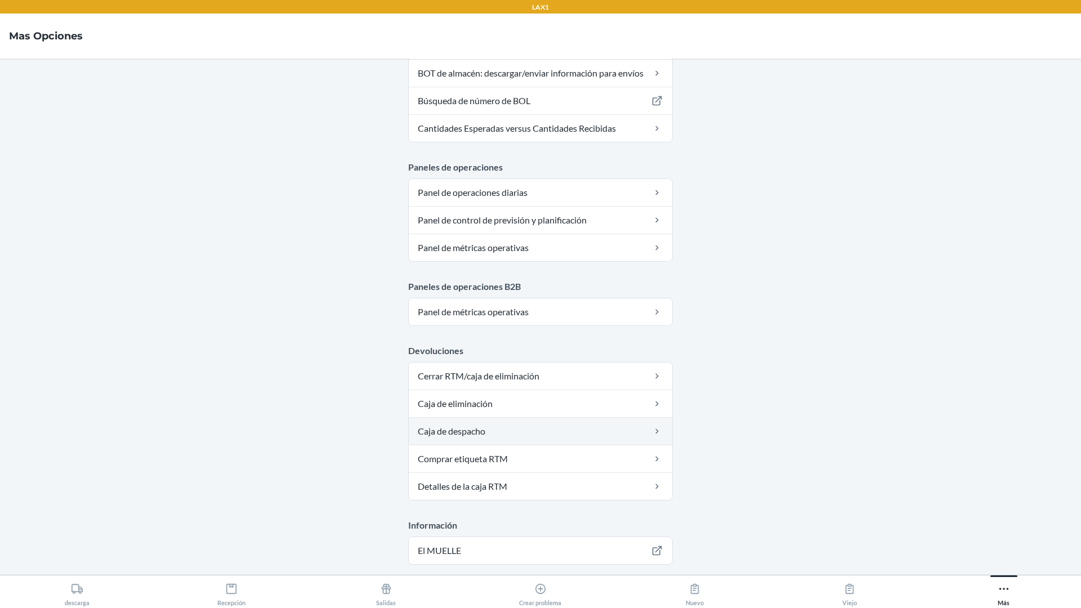
scroll to position [502, 0]
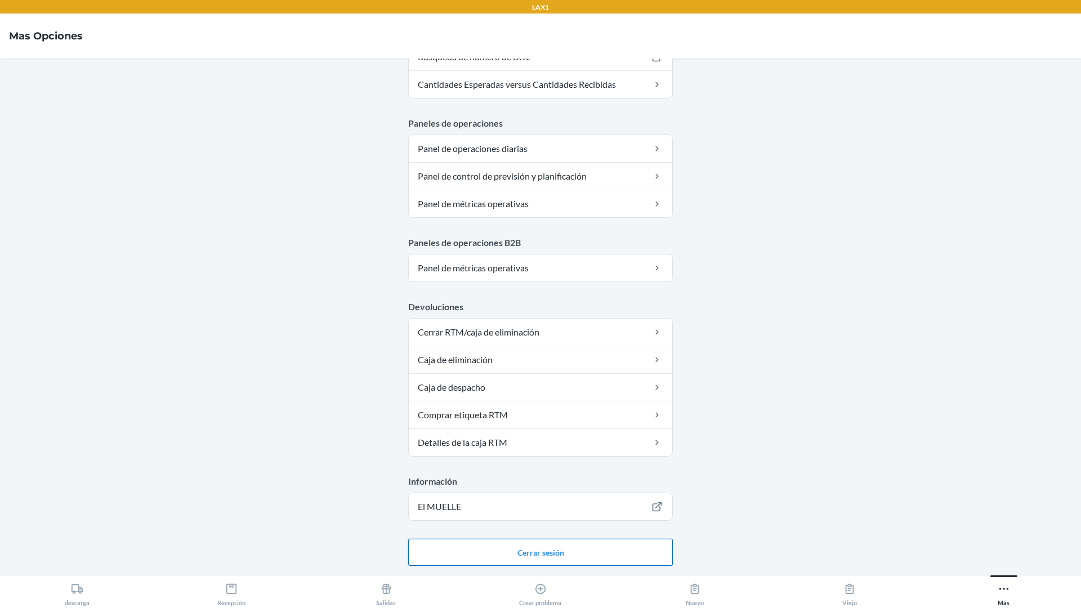
drag, startPoint x: 576, startPoint y: 559, endPoint x: 583, endPoint y: 554, distance: 9.4
click at [576, 559] on button "Cerrar sesión" at bounding box center [540, 552] width 265 height 27
